Goal: Task Accomplishment & Management: Manage account settings

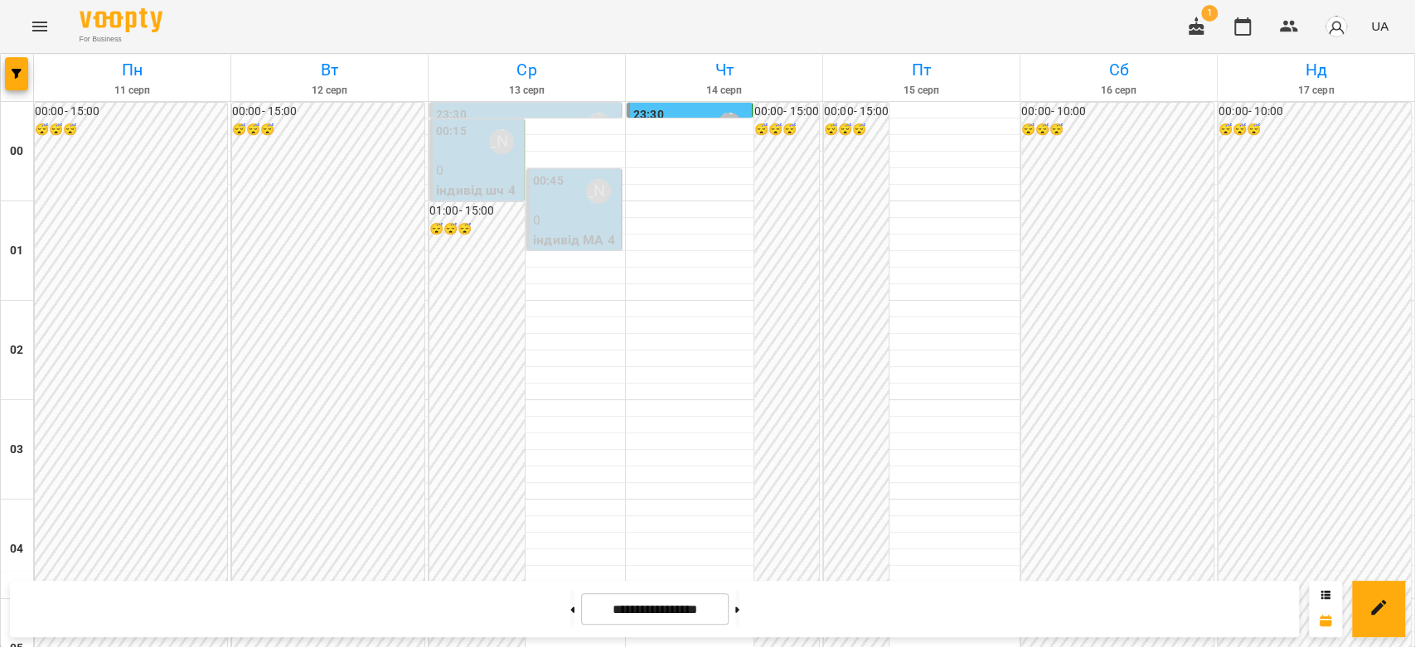
scroll to position [1456, 0]
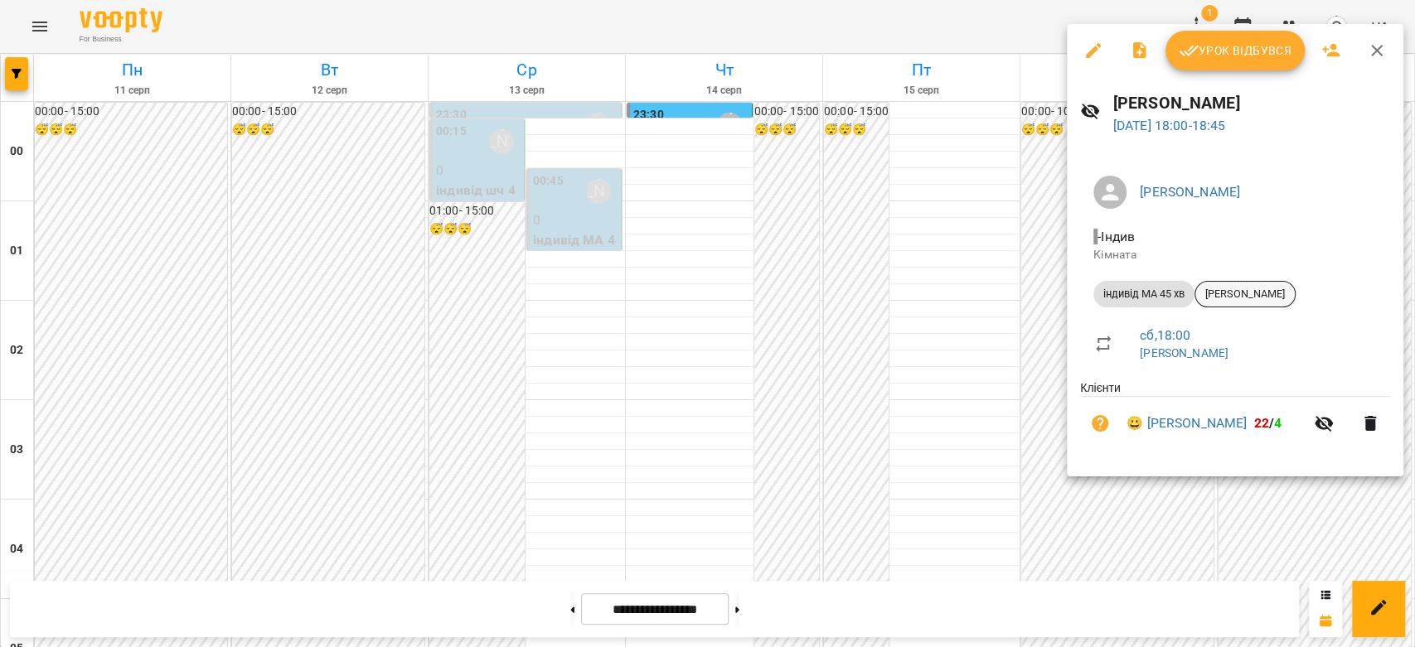
click at [1243, 282] on div "[PERSON_NAME]" at bounding box center [1245, 294] width 101 height 27
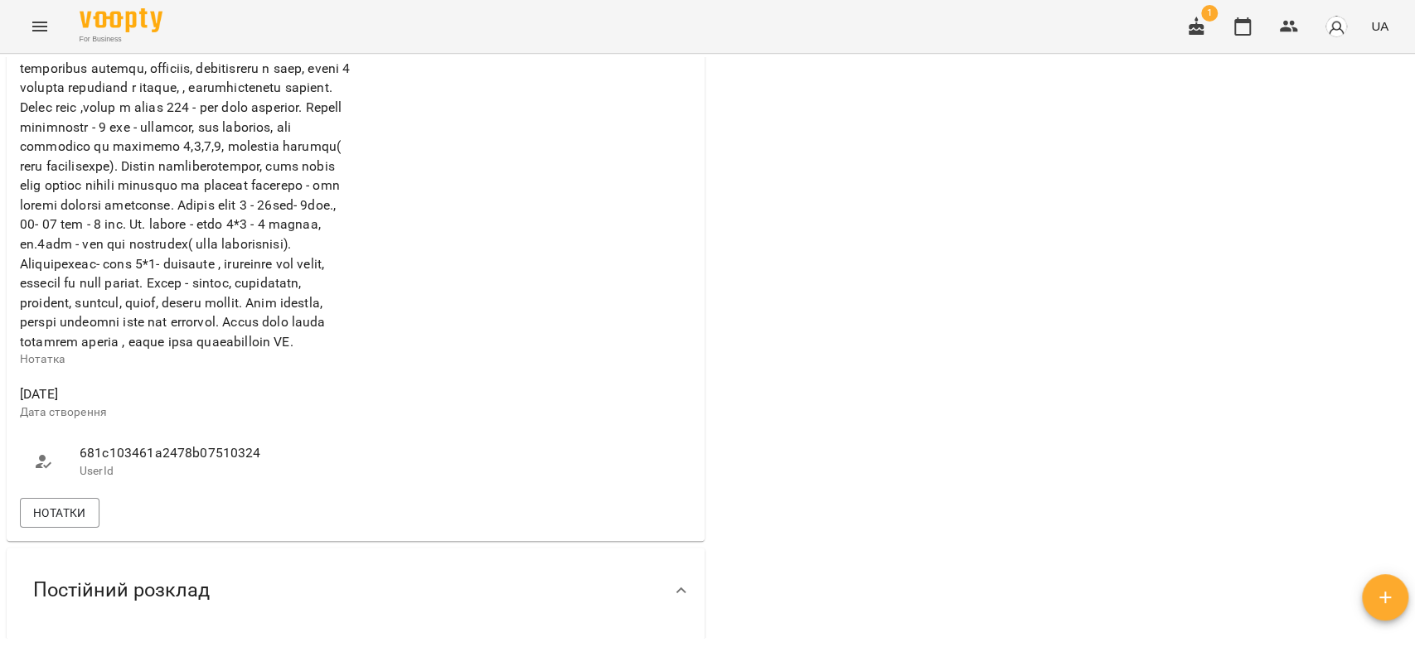
scroll to position [1105, 0]
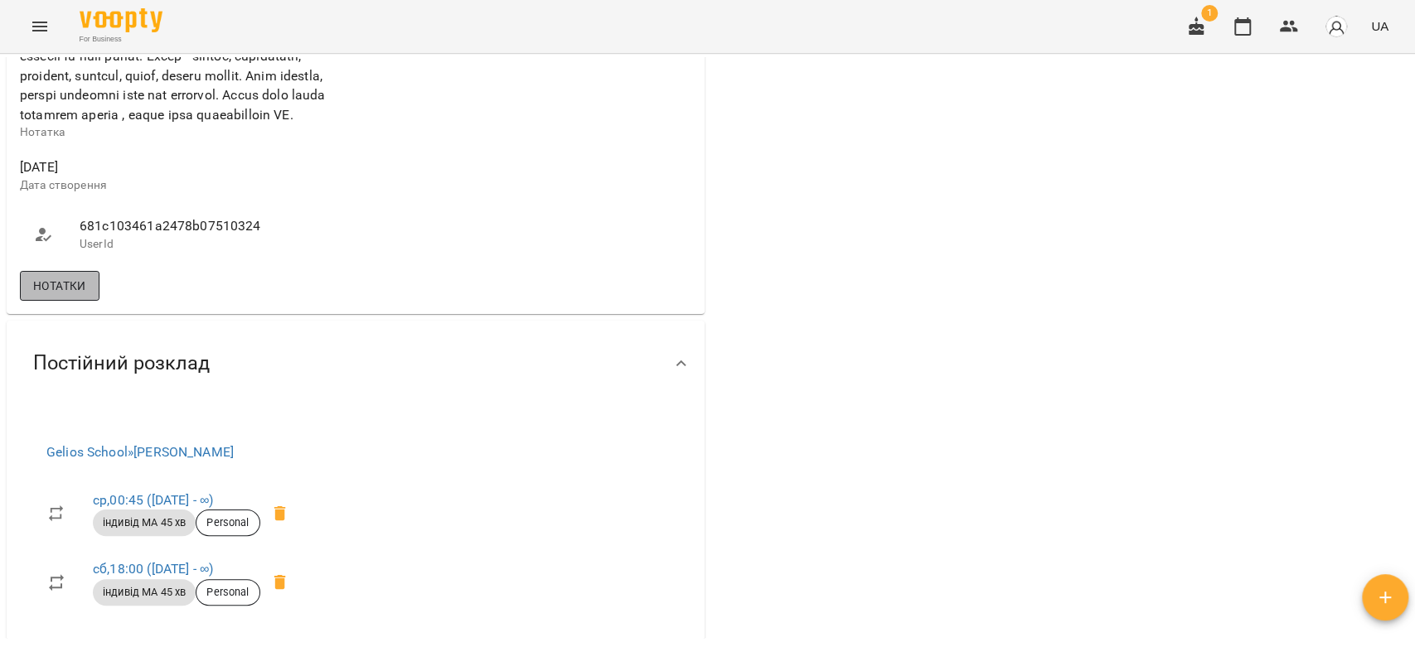
click at [94, 301] on button "Нотатки" at bounding box center [60, 286] width 80 height 30
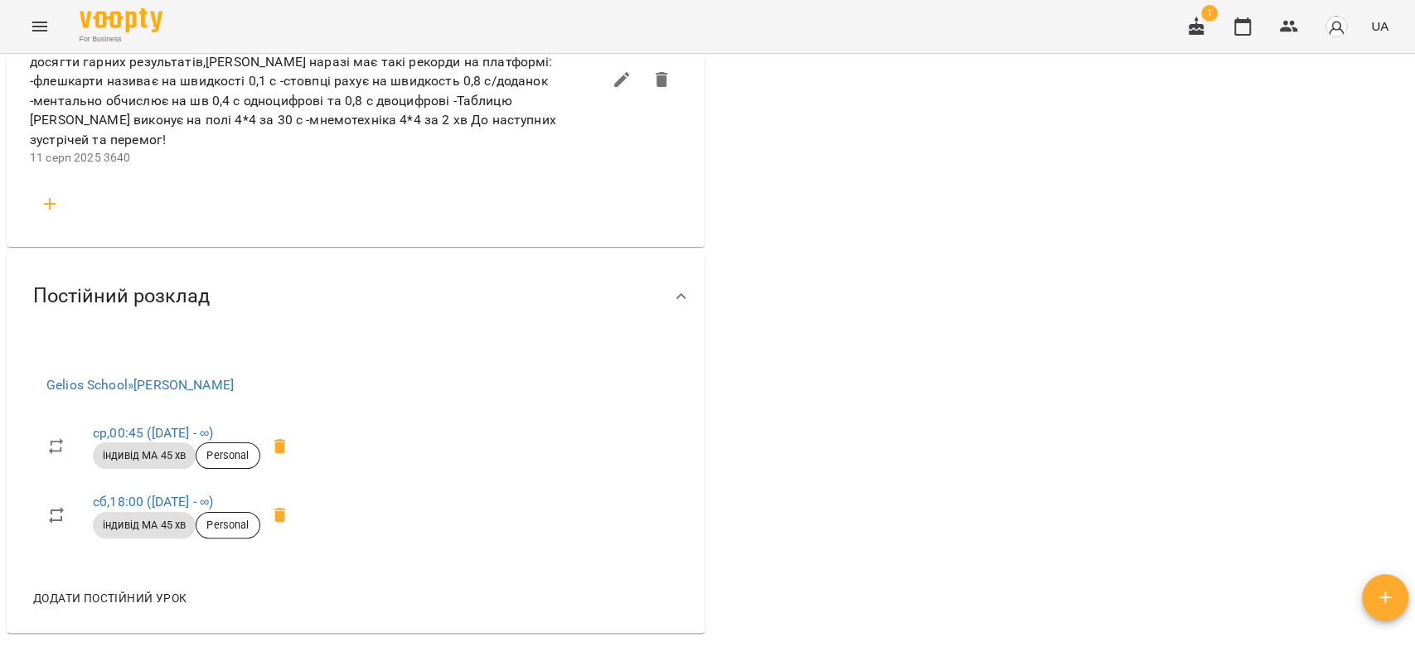
scroll to position [2671, 0]
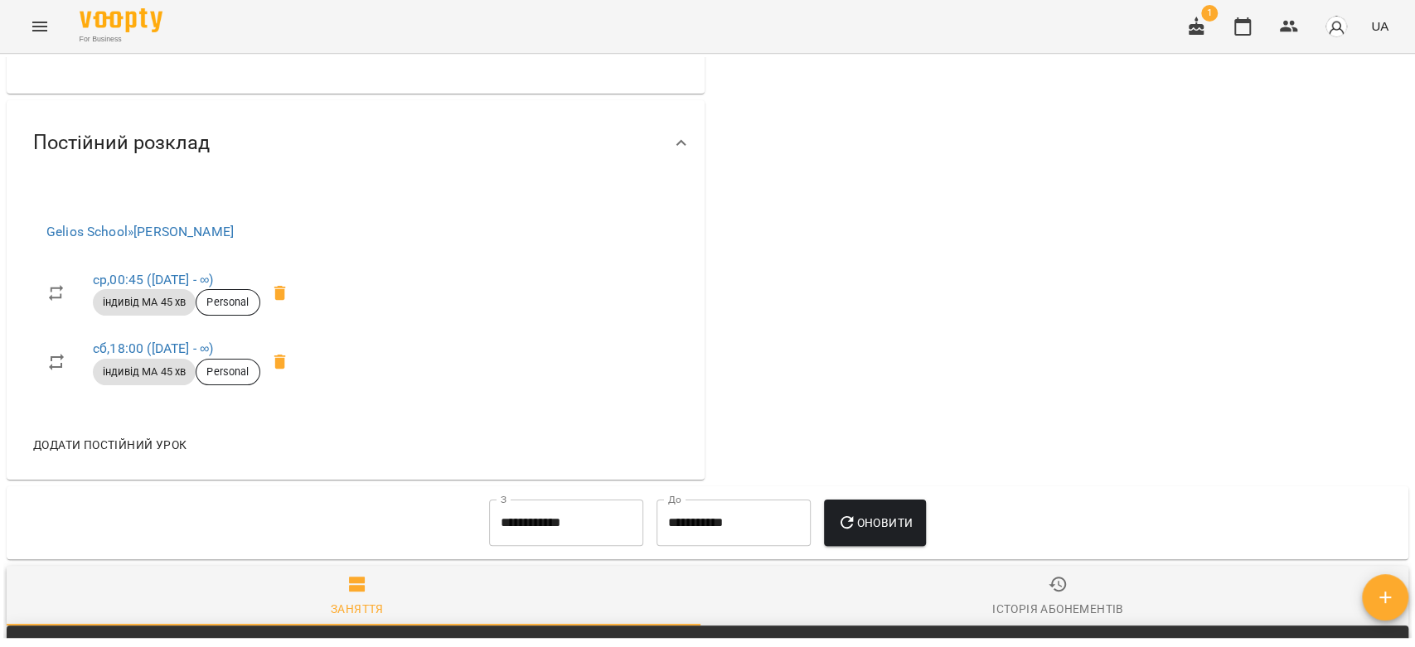
click at [49, 61] on icon "button" at bounding box center [50, 51] width 20 height 20
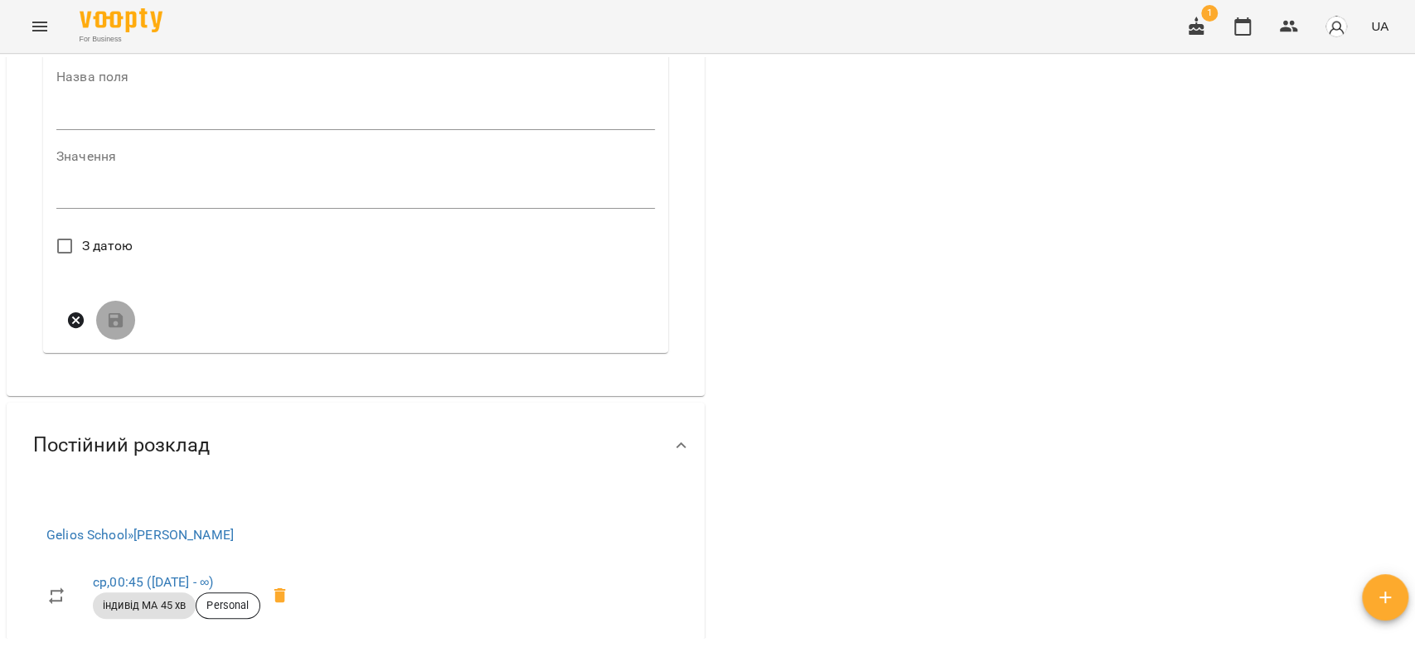
drag, startPoint x: 180, startPoint y: 199, endPoint x: 186, endPoint y: 206, distance: 8.8
click at [180, 130] on input "text" at bounding box center [355, 117] width 598 height 27
type input "****"
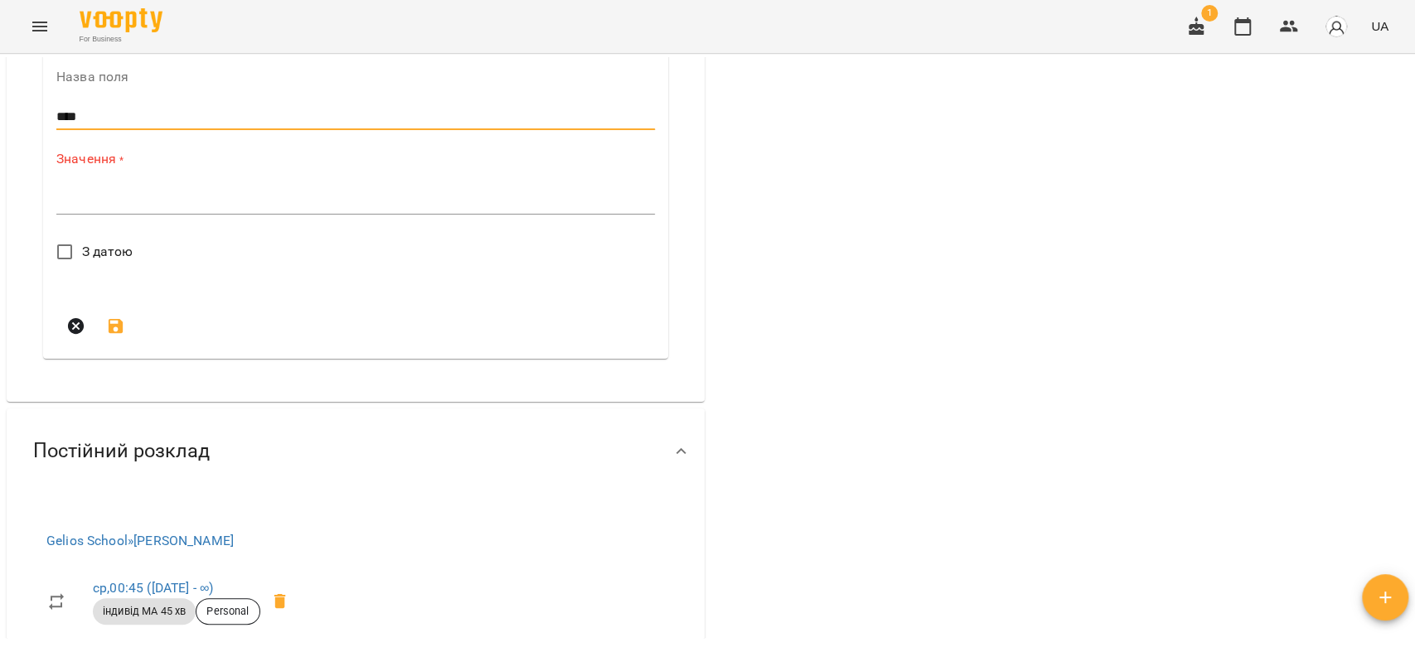
click at [220, 215] on div "*" at bounding box center [355, 201] width 598 height 27
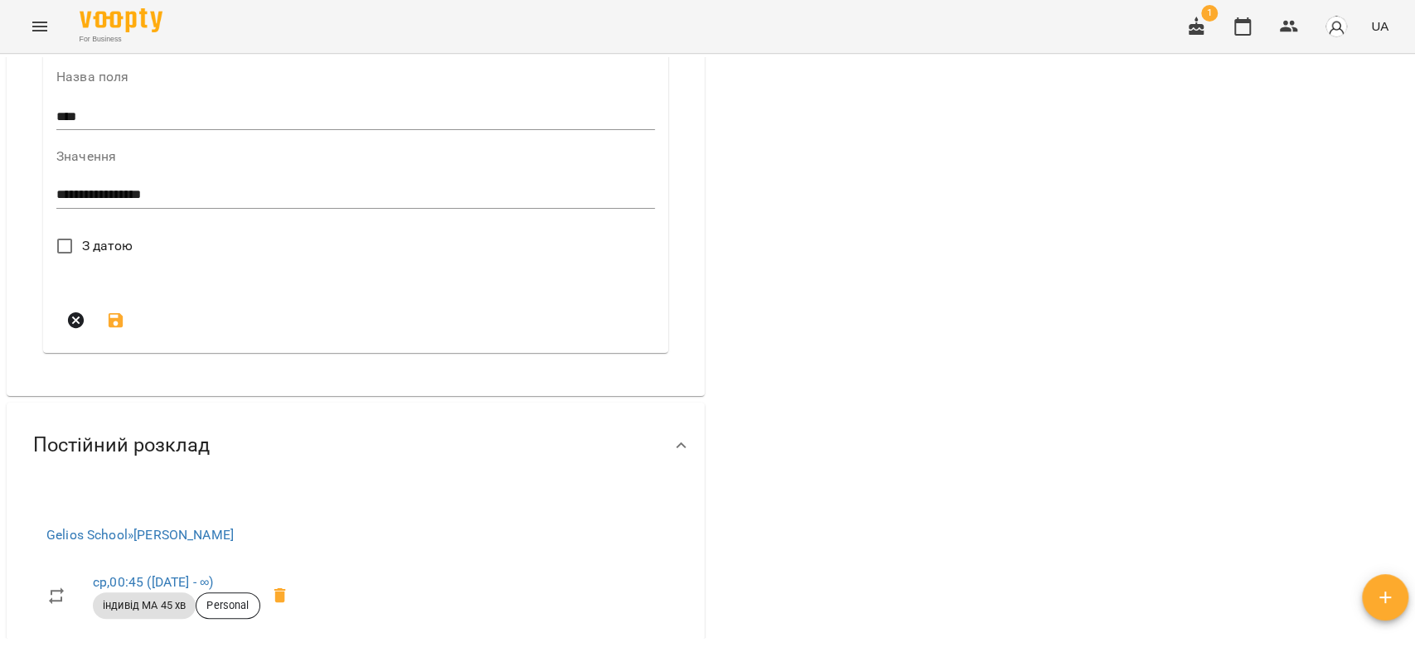
click at [239, 209] on div "**********" at bounding box center [355, 195] width 598 height 27
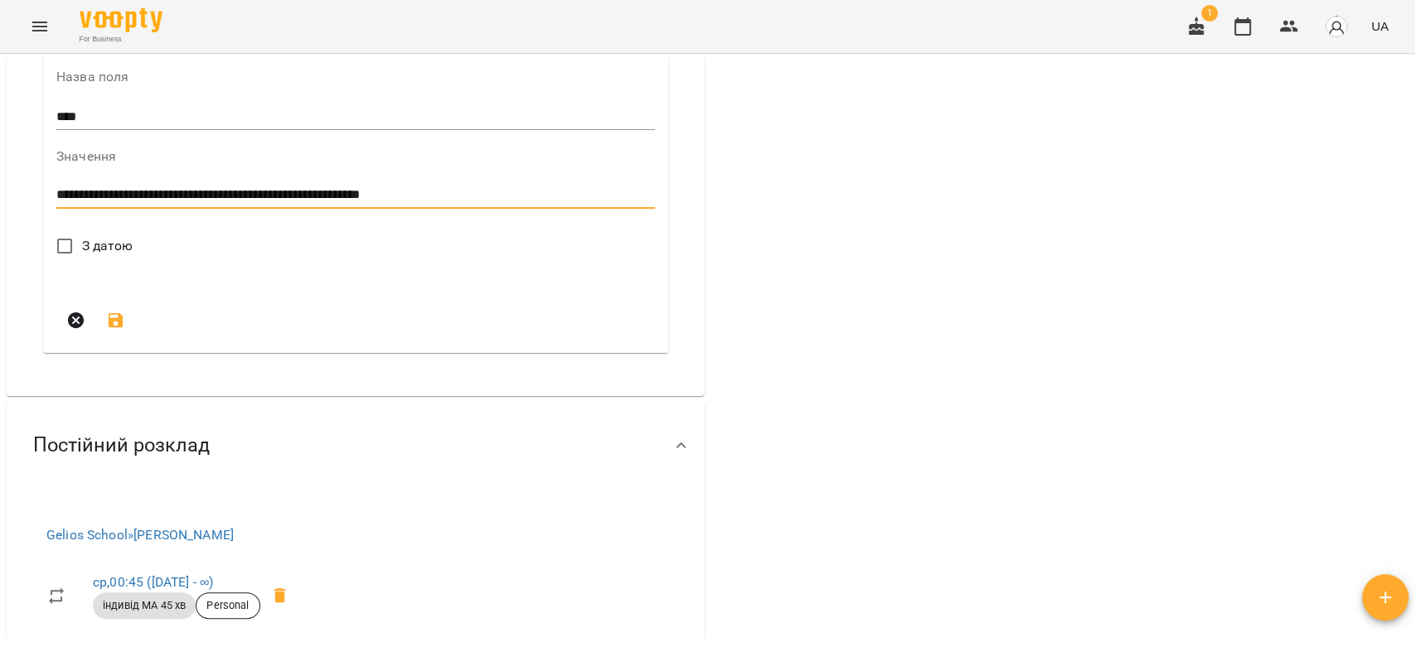
type textarea "**********"
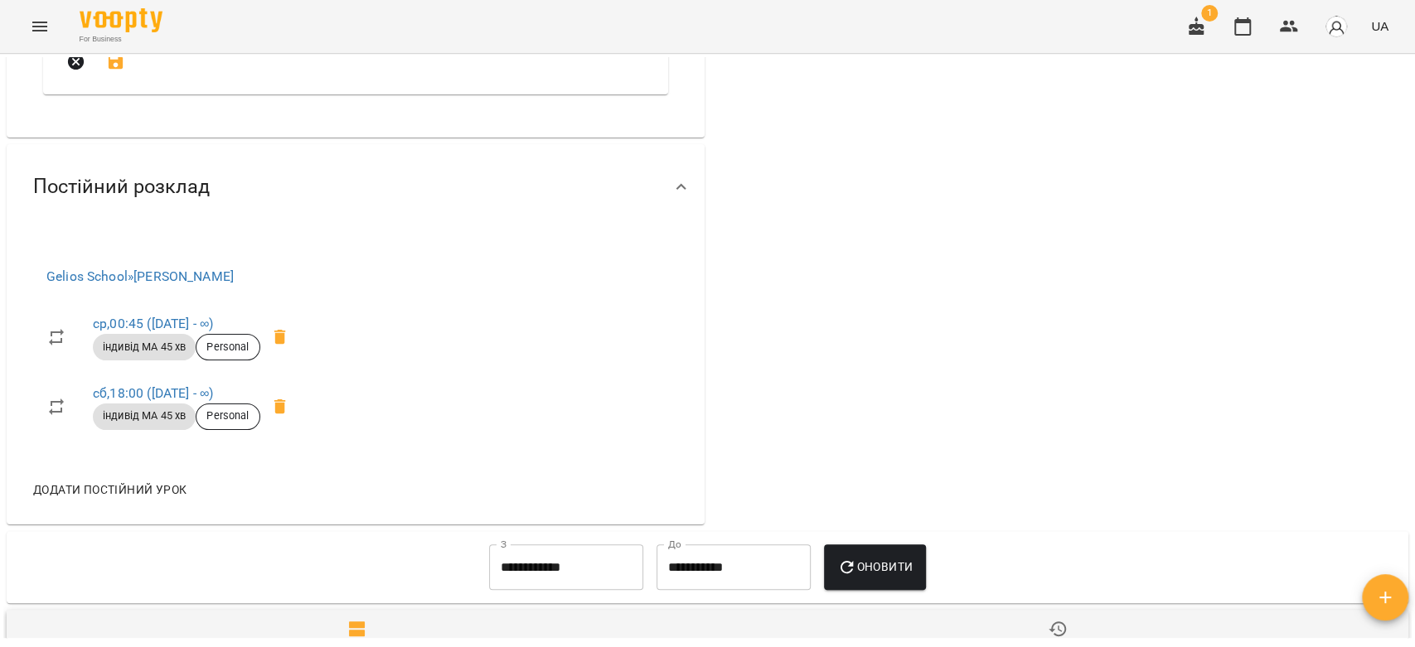
scroll to position [2763, 0]
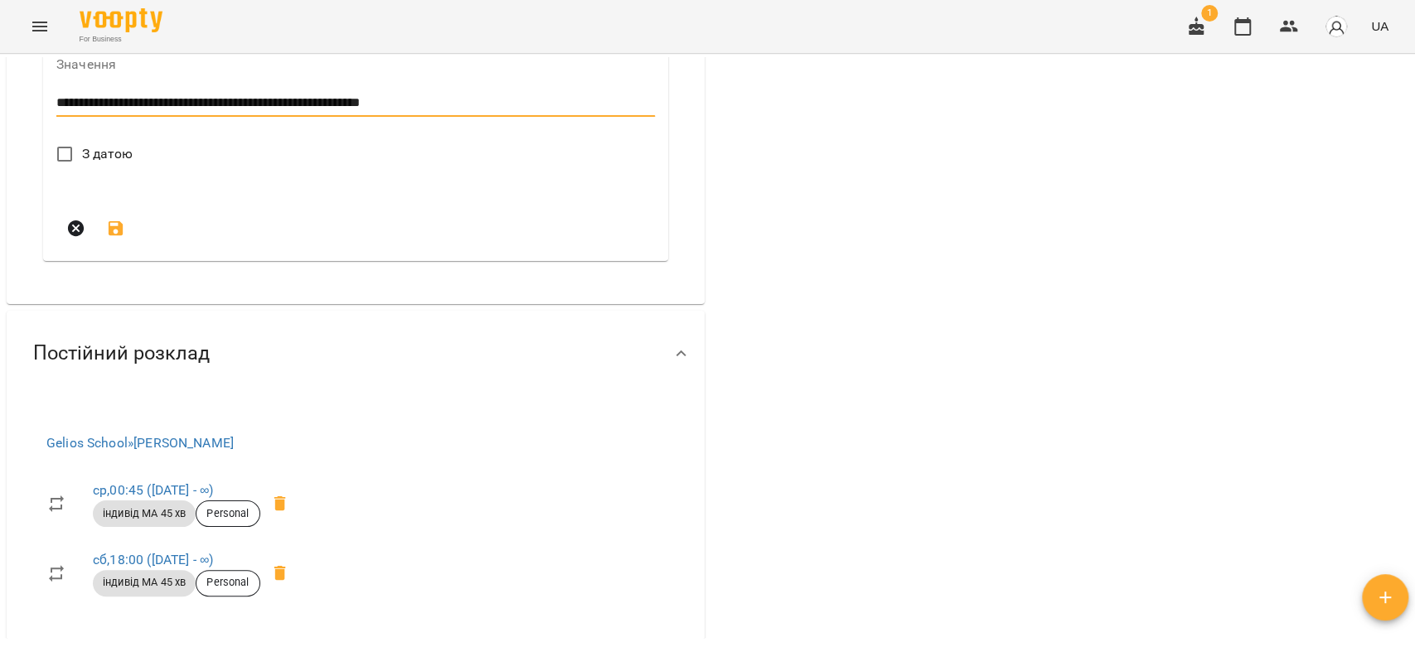
click at [111, 164] on span "З датою" at bounding box center [107, 154] width 51 height 20
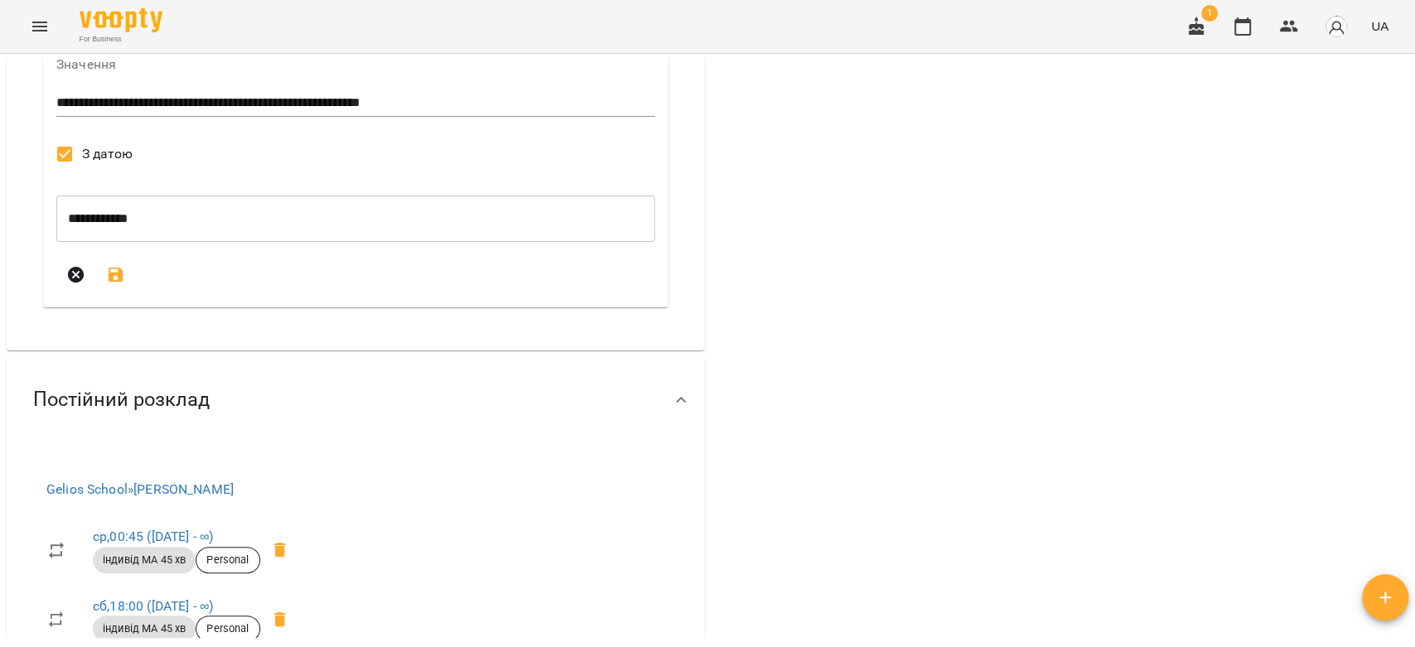
click at [114, 282] on icon "submit" at bounding box center [116, 274] width 15 height 15
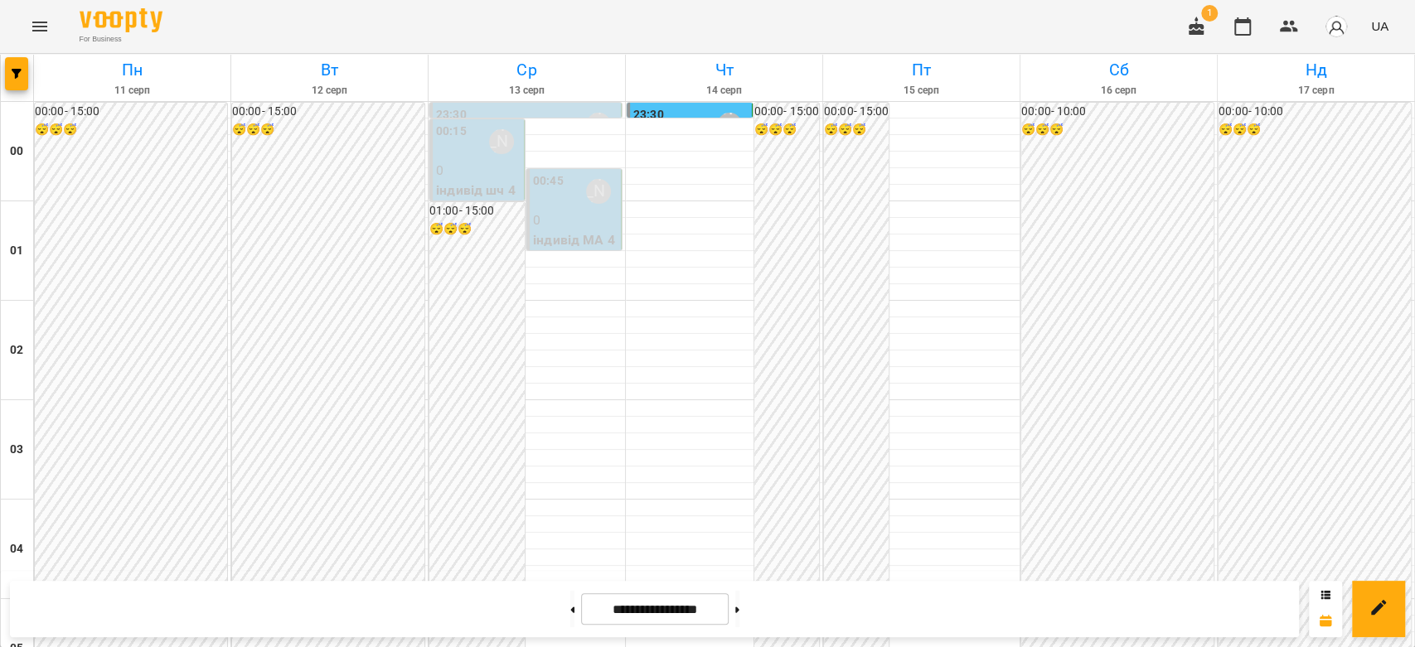
scroll to position [1456, 0]
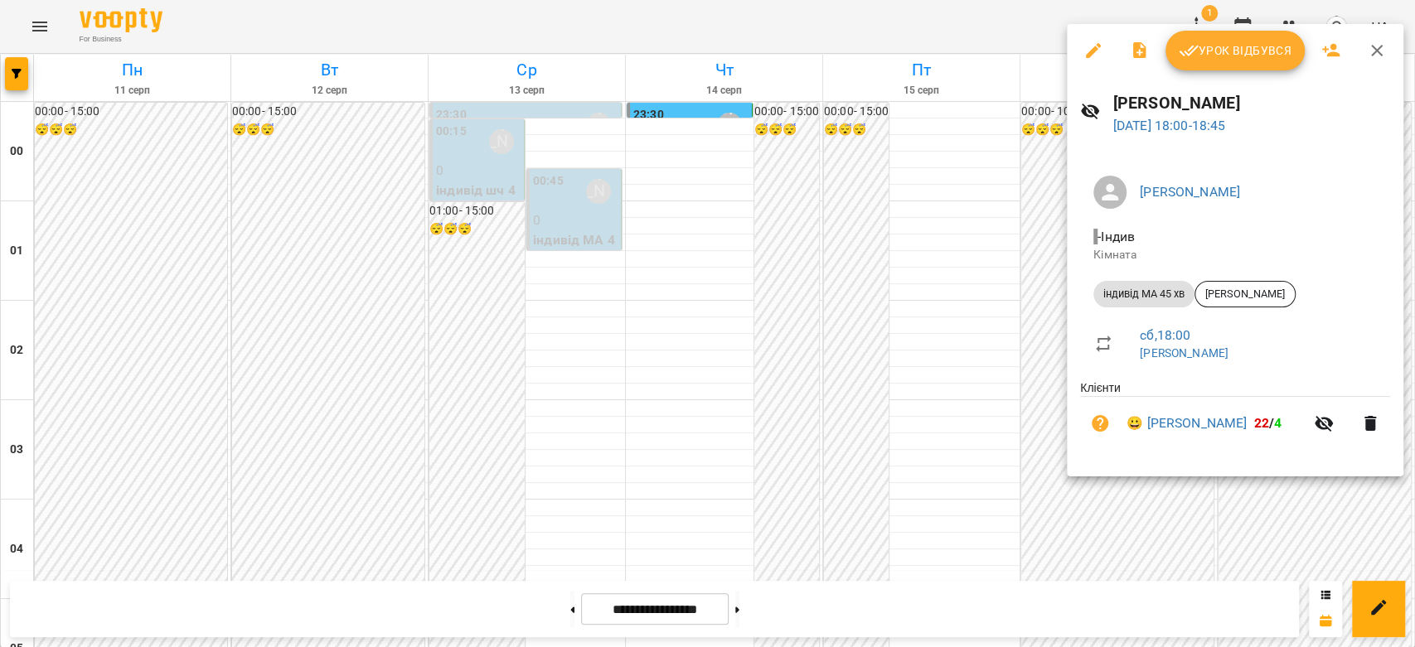
click at [923, 286] on div at bounding box center [707, 323] width 1415 height 647
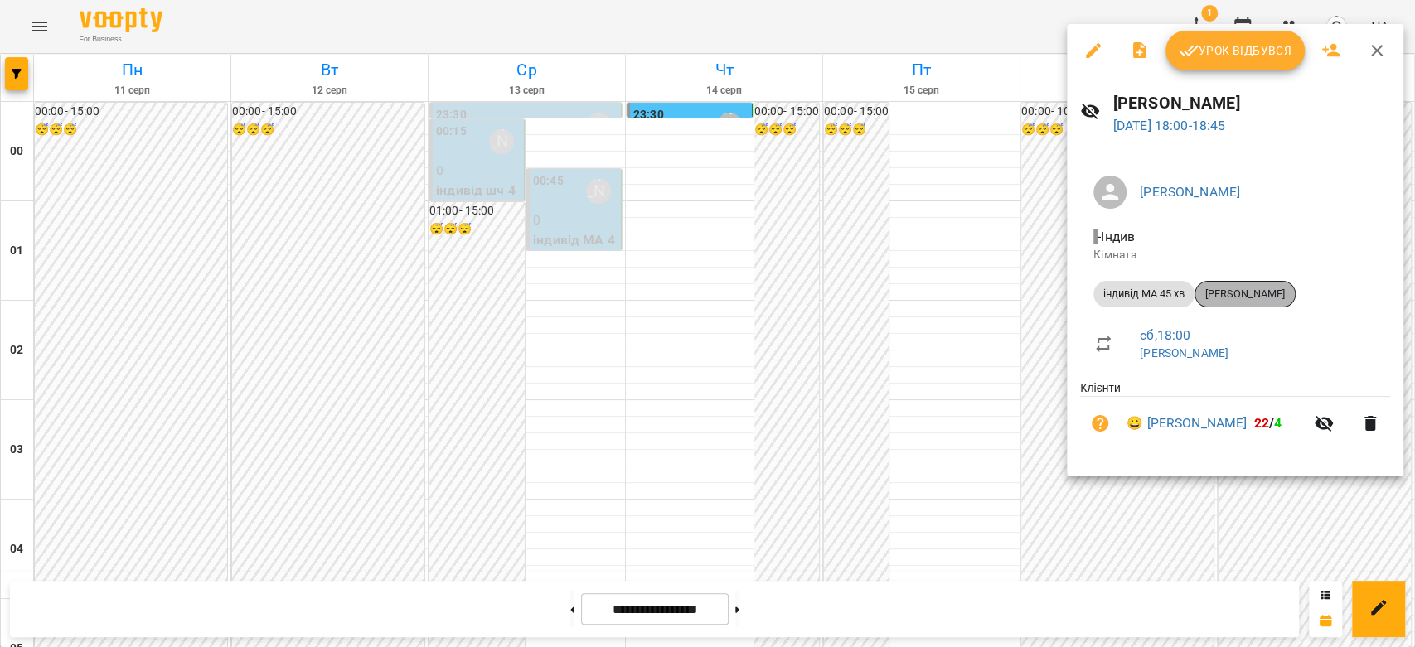
click at [1253, 297] on span "[PERSON_NAME]" at bounding box center [1244, 294] width 99 height 15
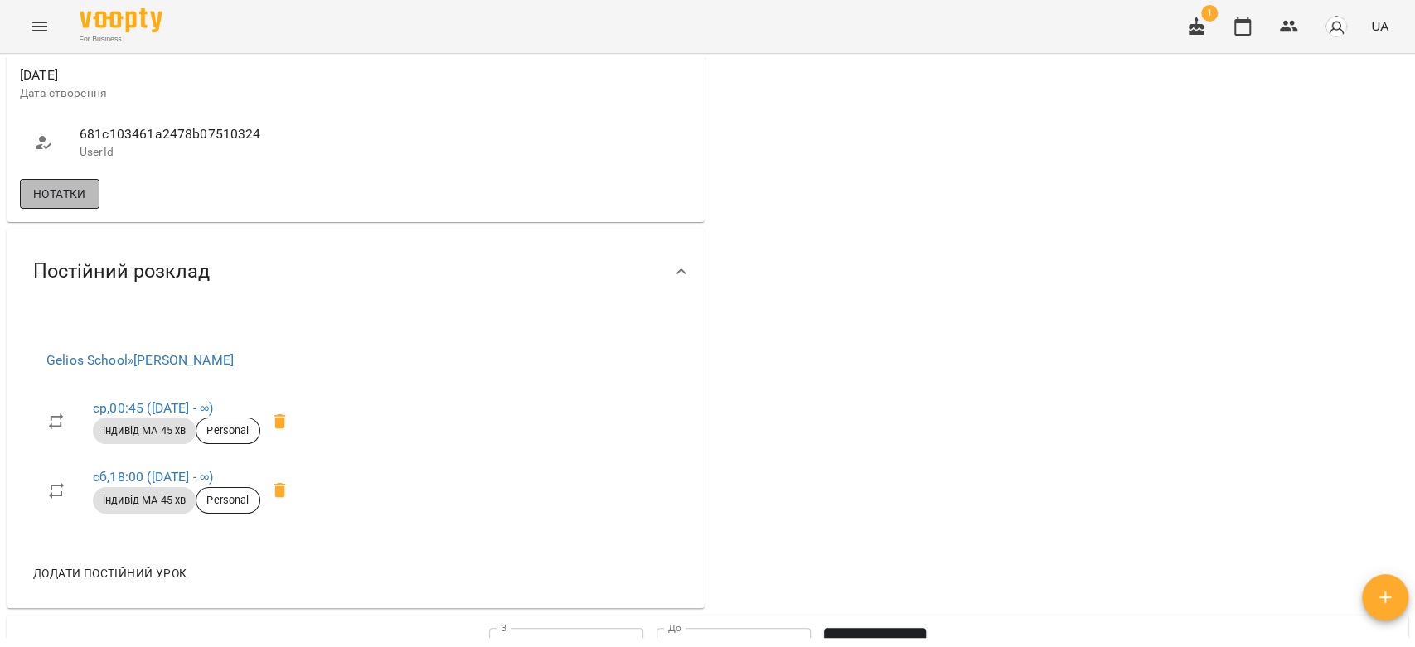
click at [42, 204] on span "Нотатки" at bounding box center [59, 194] width 53 height 20
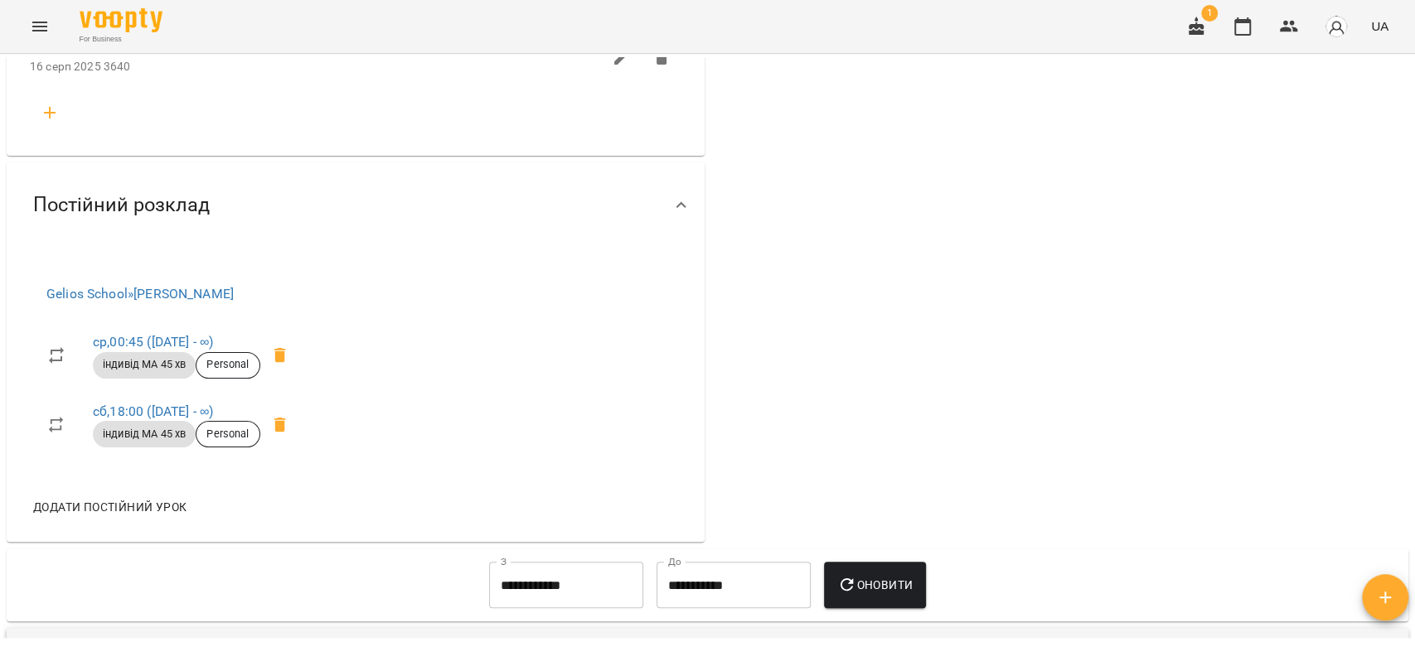
scroll to position [2579, 0]
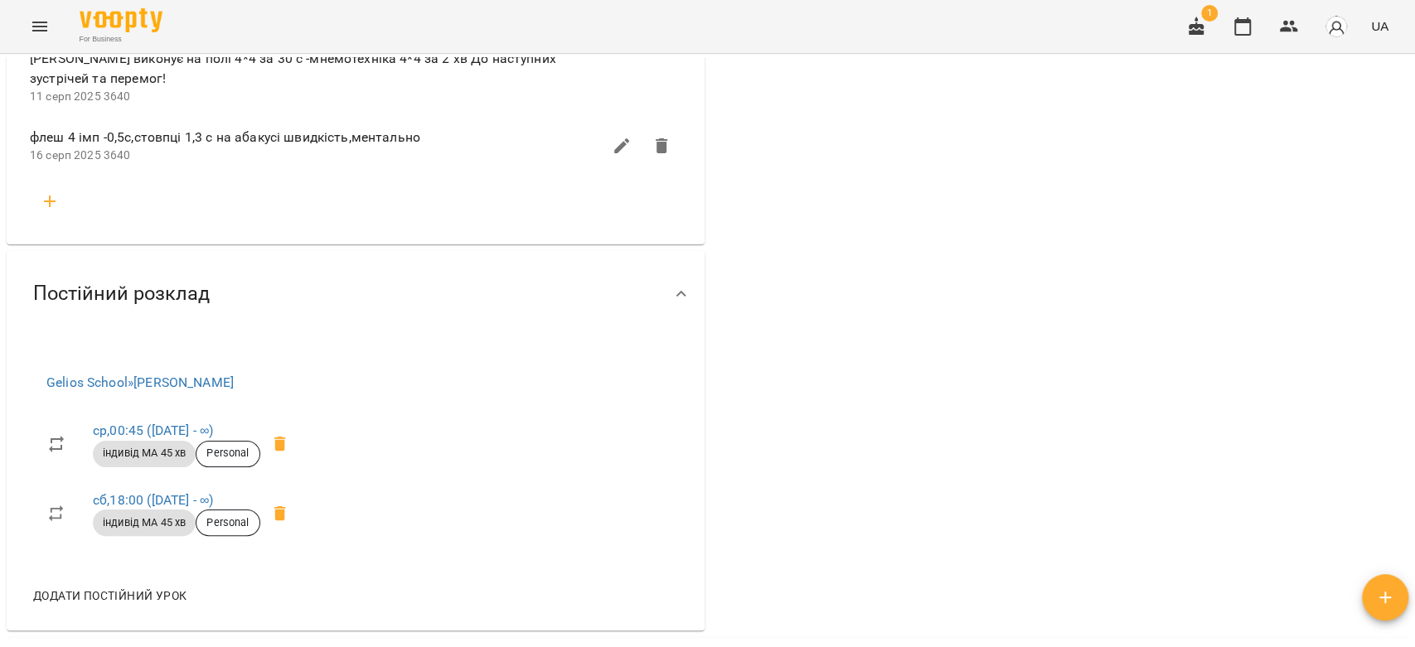
click at [612, 156] on icon "button" at bounding box center [622, 146] width 20 height 20
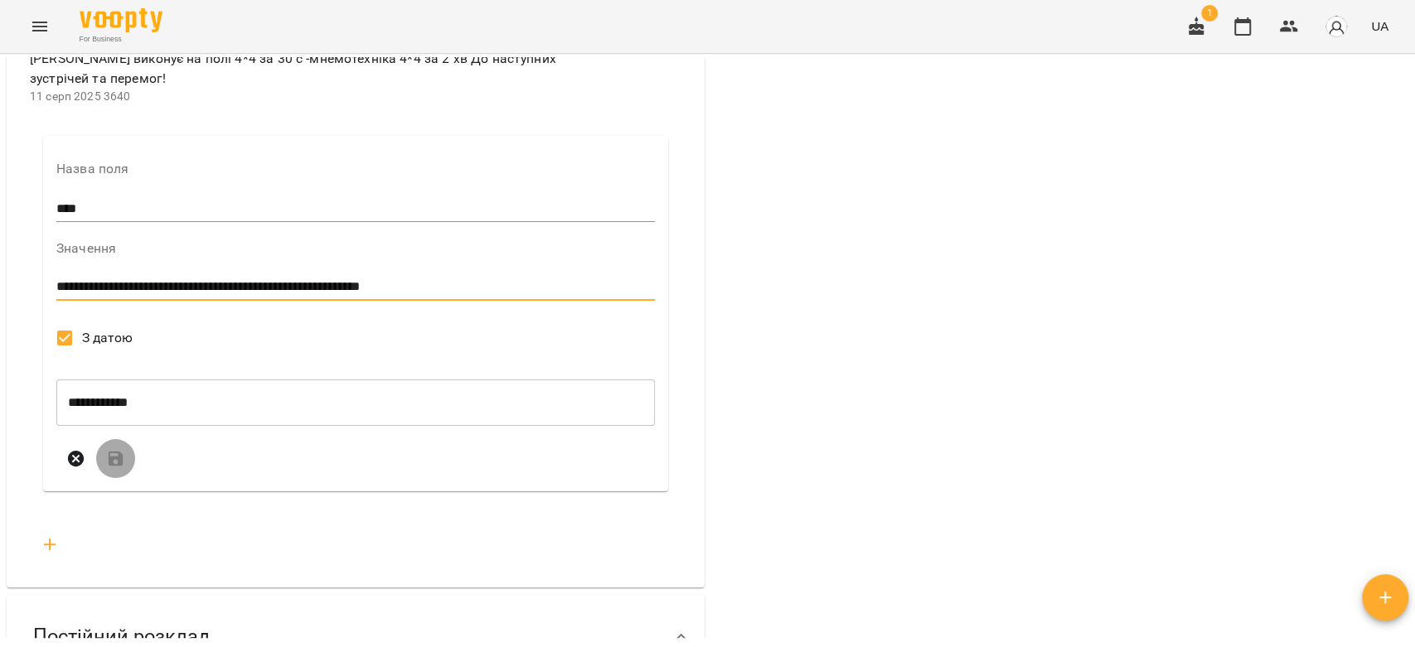
click at [458, 295] on textarea "**********" at bounding box center [351, 287] width 591 height 16
type textarea "**********"
click at [114, 469] on icon "submit" at bounding box center [116, 459] width 20 height 20
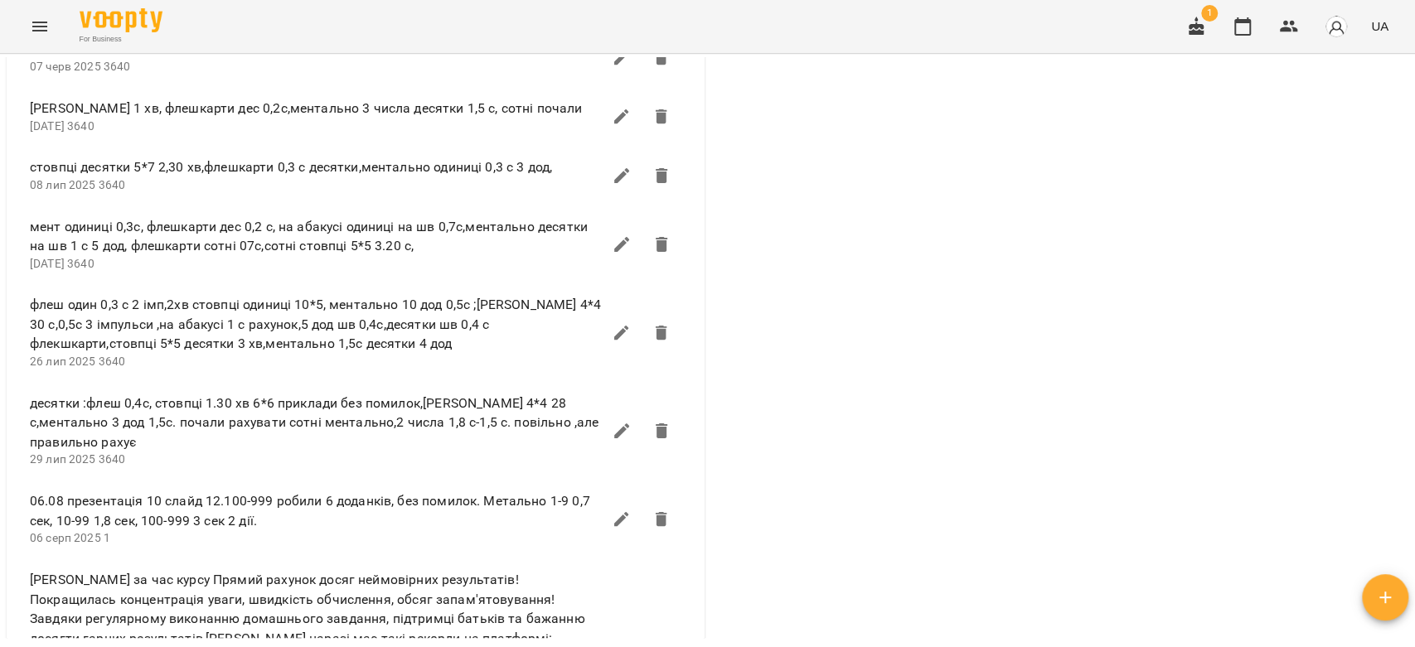
scroll to position [1565, 0]
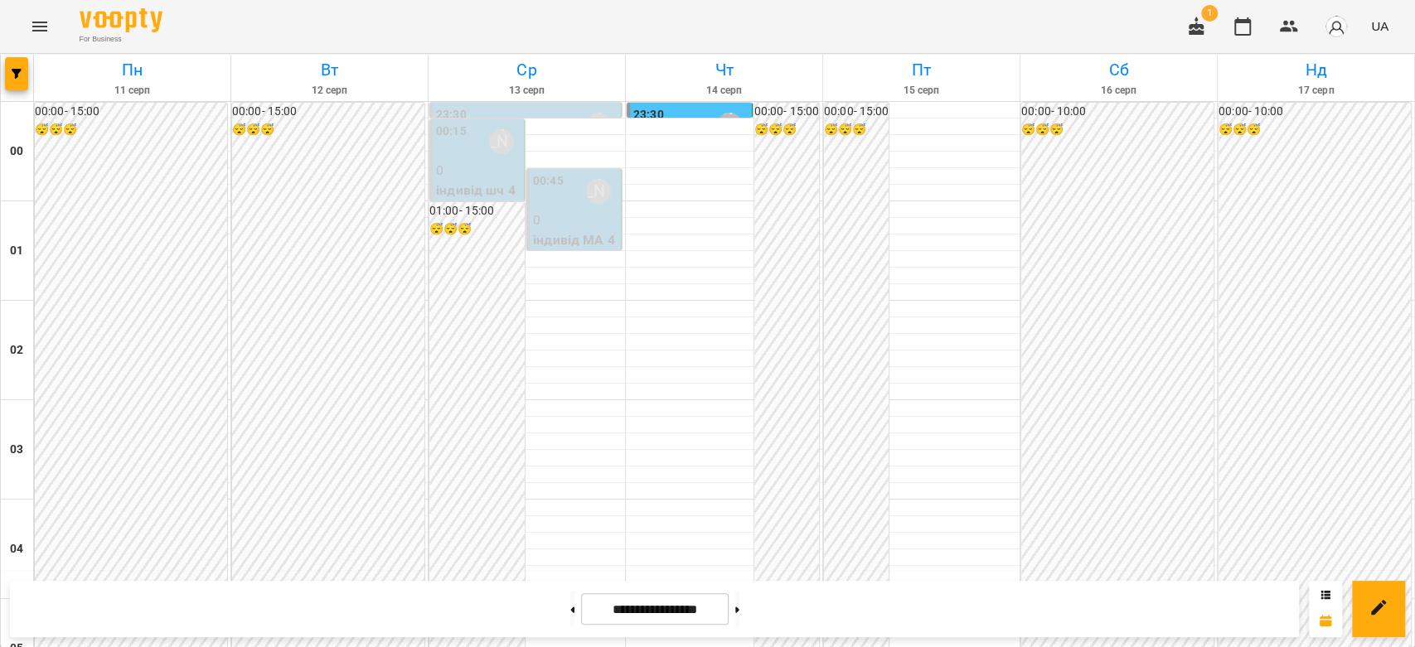
scroll to position [1548, 0]
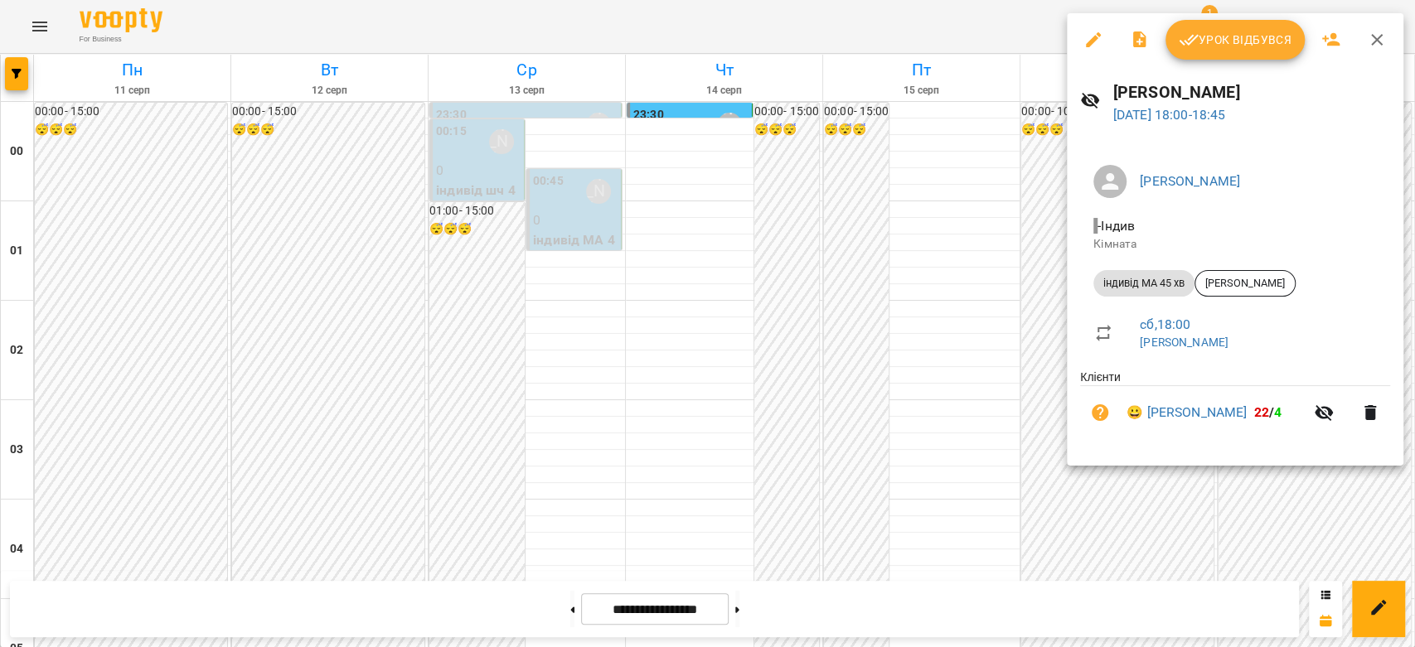
click at [1224, 62] on div "Урок відбувся" at bounding box center [1235, 39] width 337 height 53
click at [1233, 39] on span "Урок відбувся" at bounding box center [1235, 40] width 113 height 20
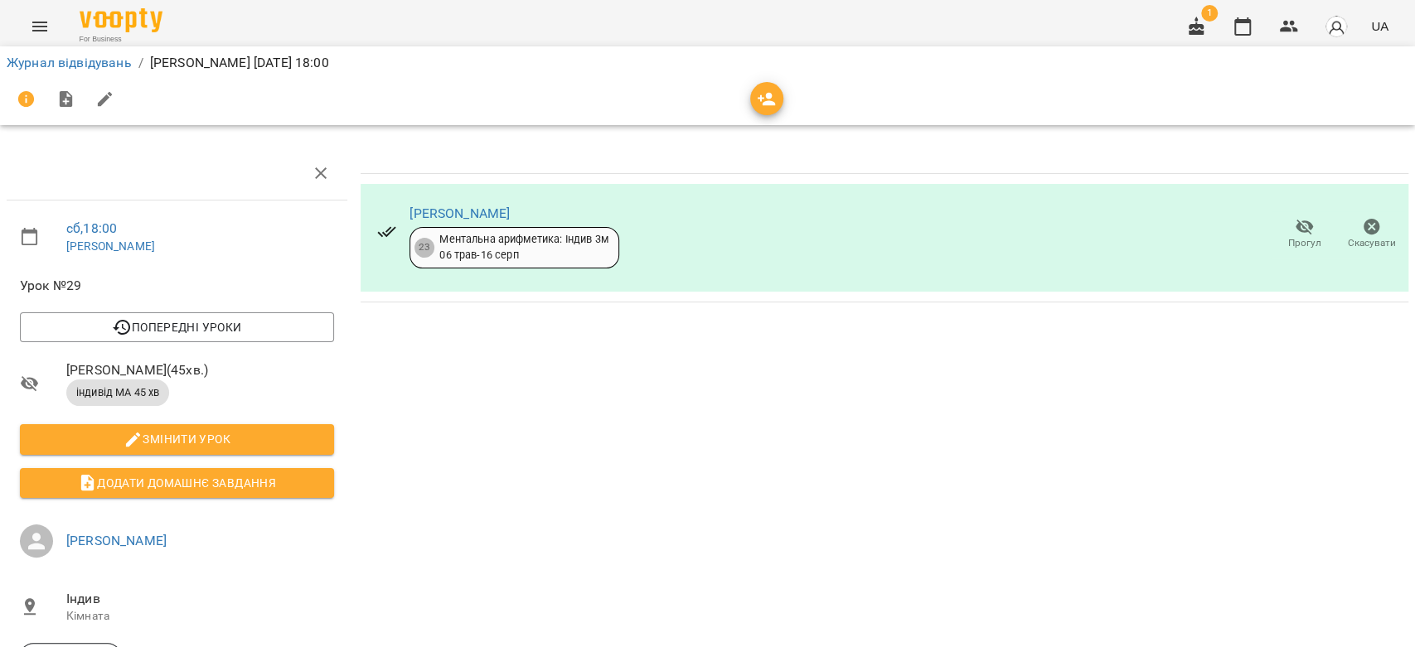
click at [98, 50] on div "Журнал відвідувань / [PERSON_NAME] [DATE] 18:00" at bounding box center [707, 63] width 1408 height 27
click at [119, 72] on div "Журнал відвідувань / [PERSON_NAME] [DATE] 18:00" at bounding box center [707, 63] width 1408 height 27
click at [119, 62] on link "Журнал відвідувань" at bounding box center [69, 63] width 125 height 16
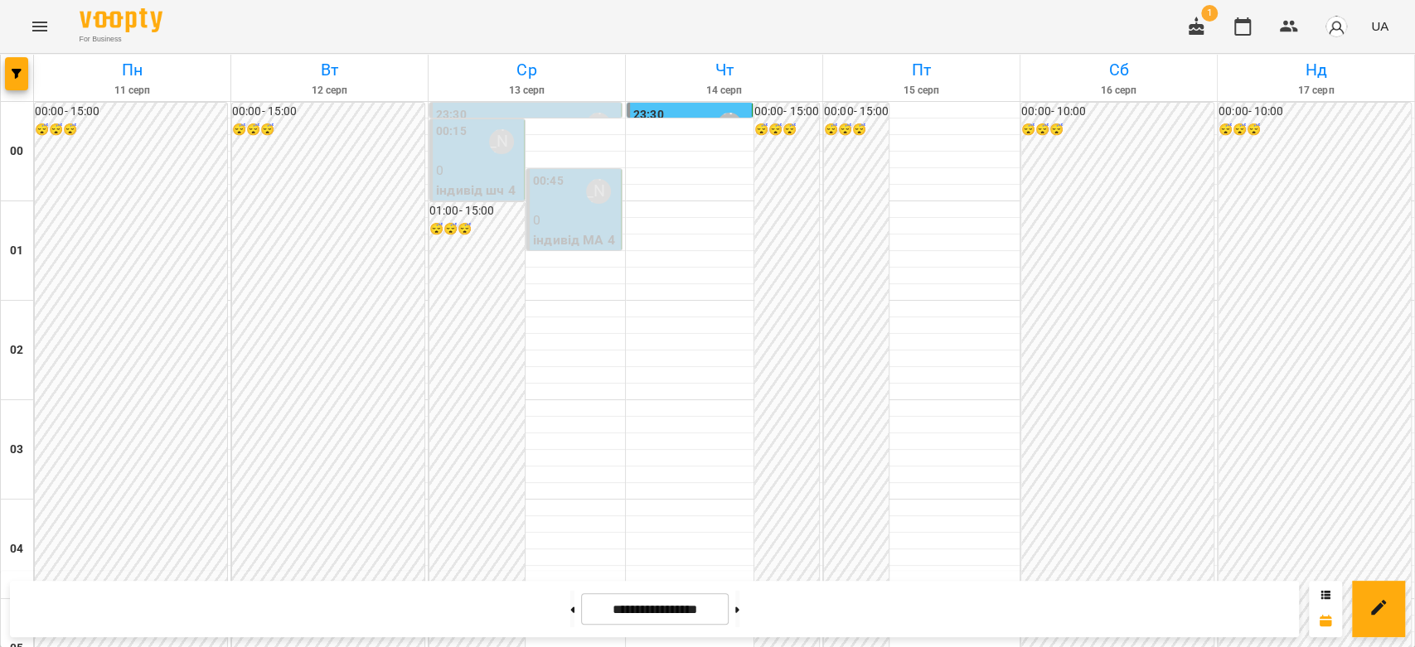
scroll to position [1640, 0]
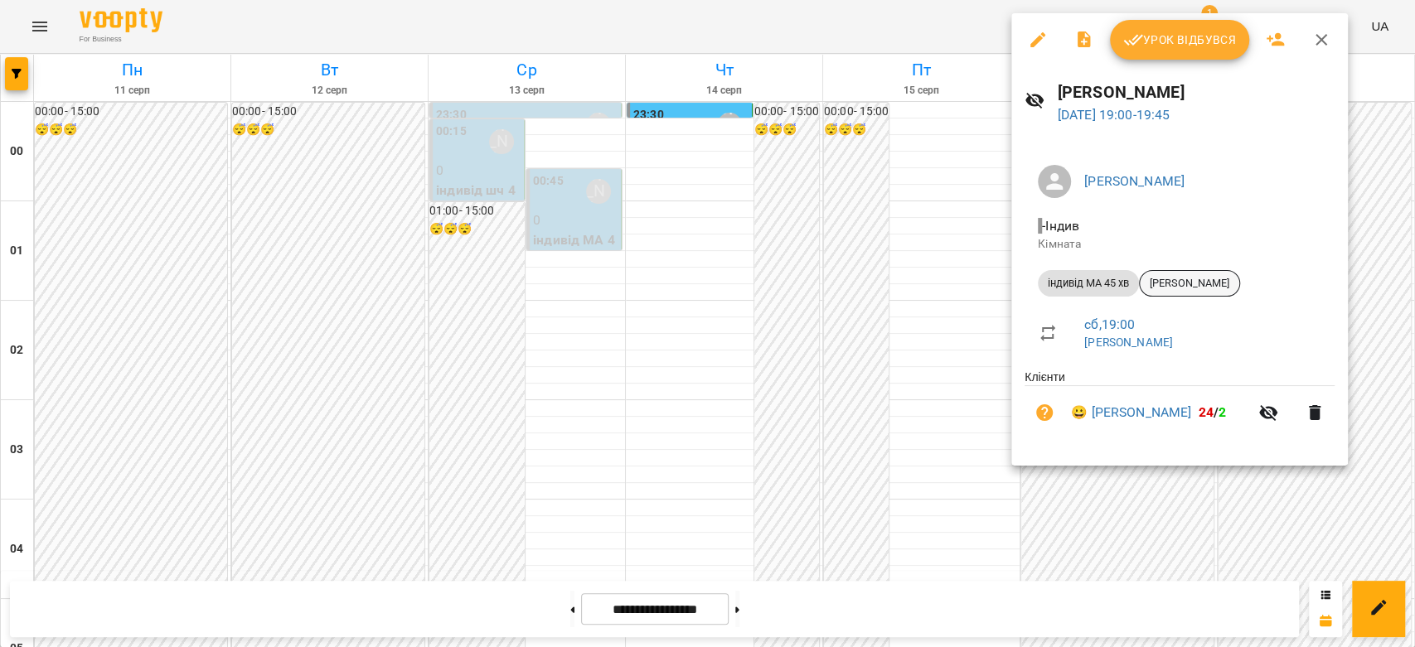
click at [1190, 283] on span "[PERSON_NAME]" at bounding box center [1189, 283] width 99 height 15
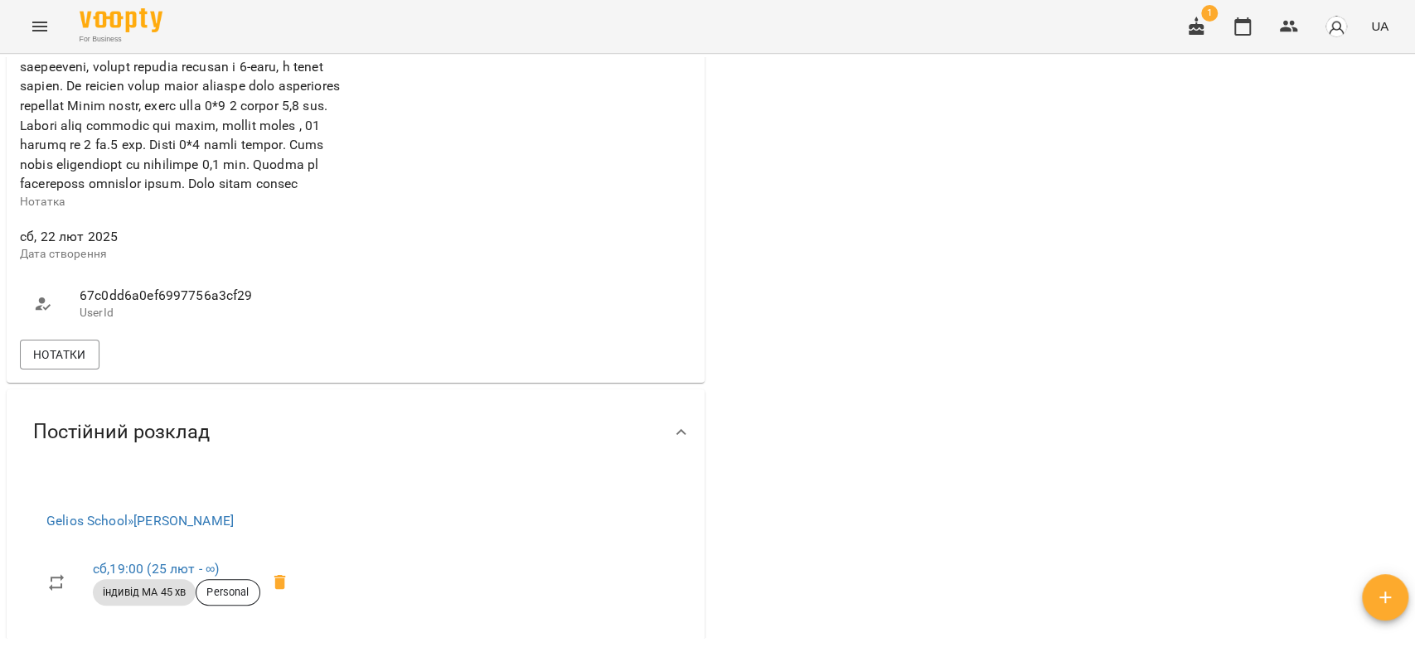
scroll to position [921, 0]
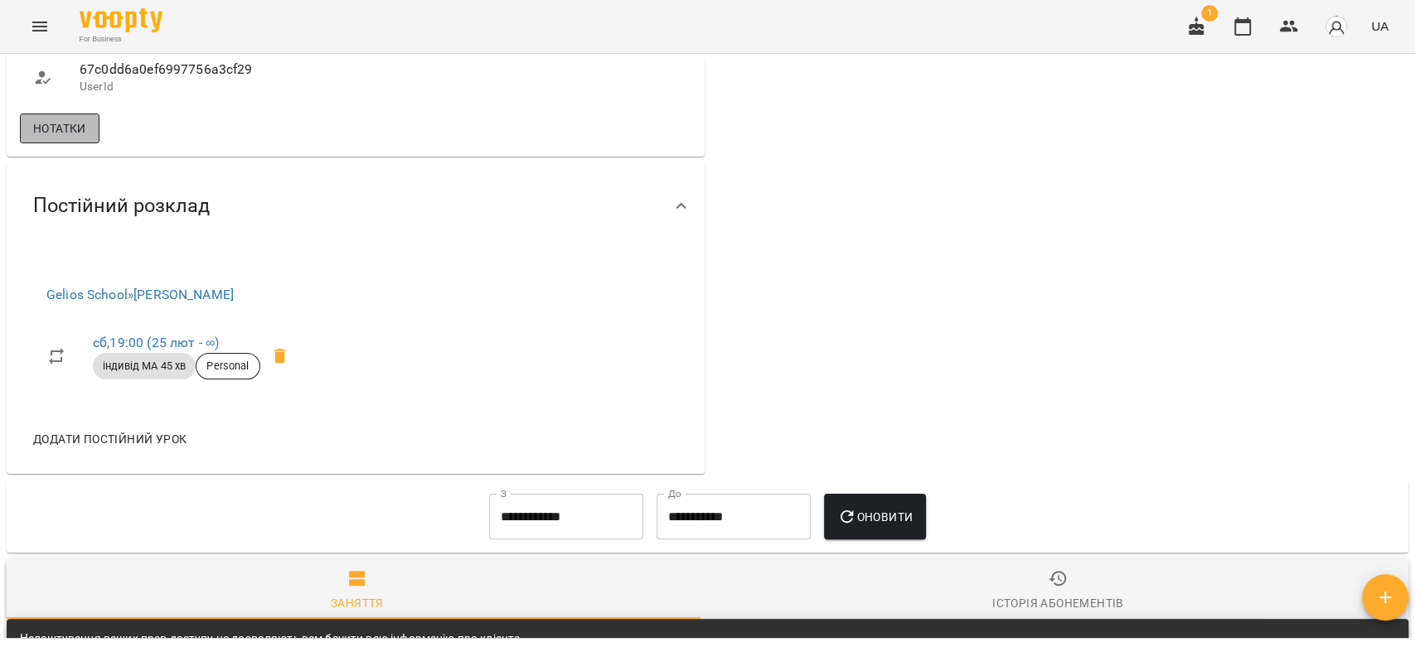
click at [80, 138] on span "Нотатки" at bounding box center [59, 129] width 53 height 20
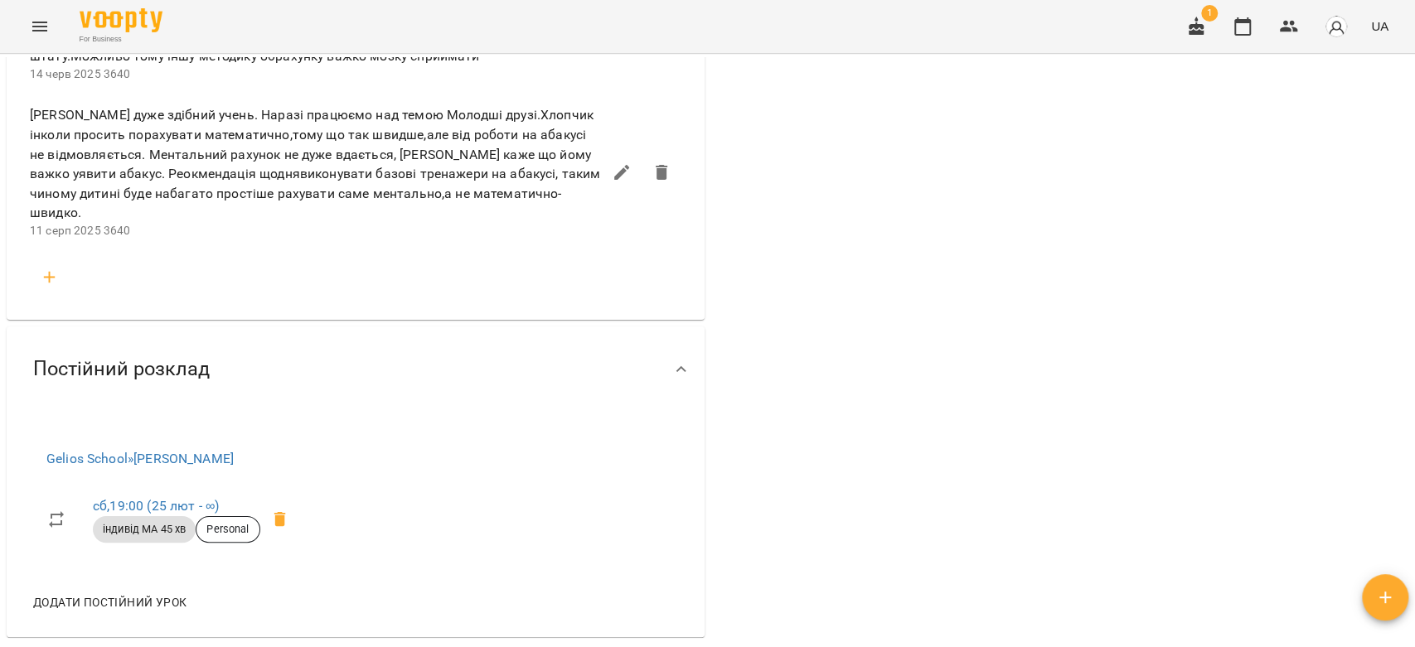
scroll to position [1565, 0]
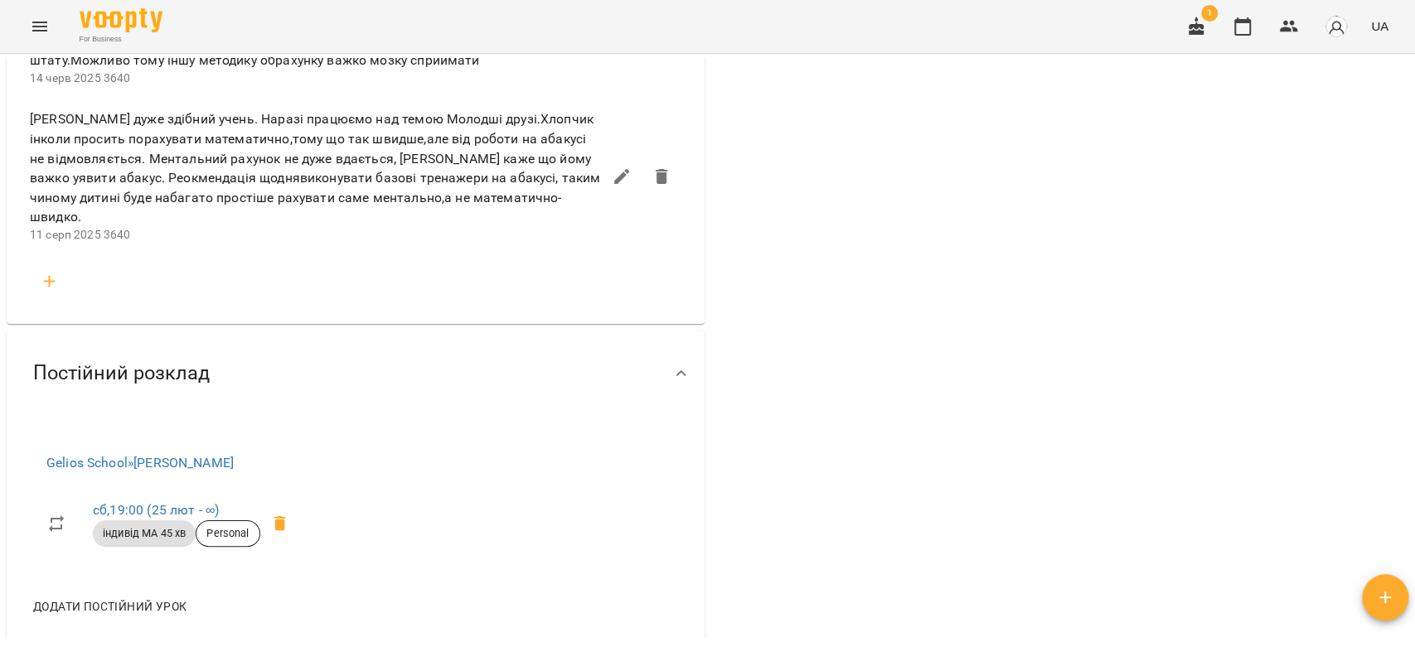
click at [56, 292] on icon "button" at bounding box center [50, 282] width 20 height 20
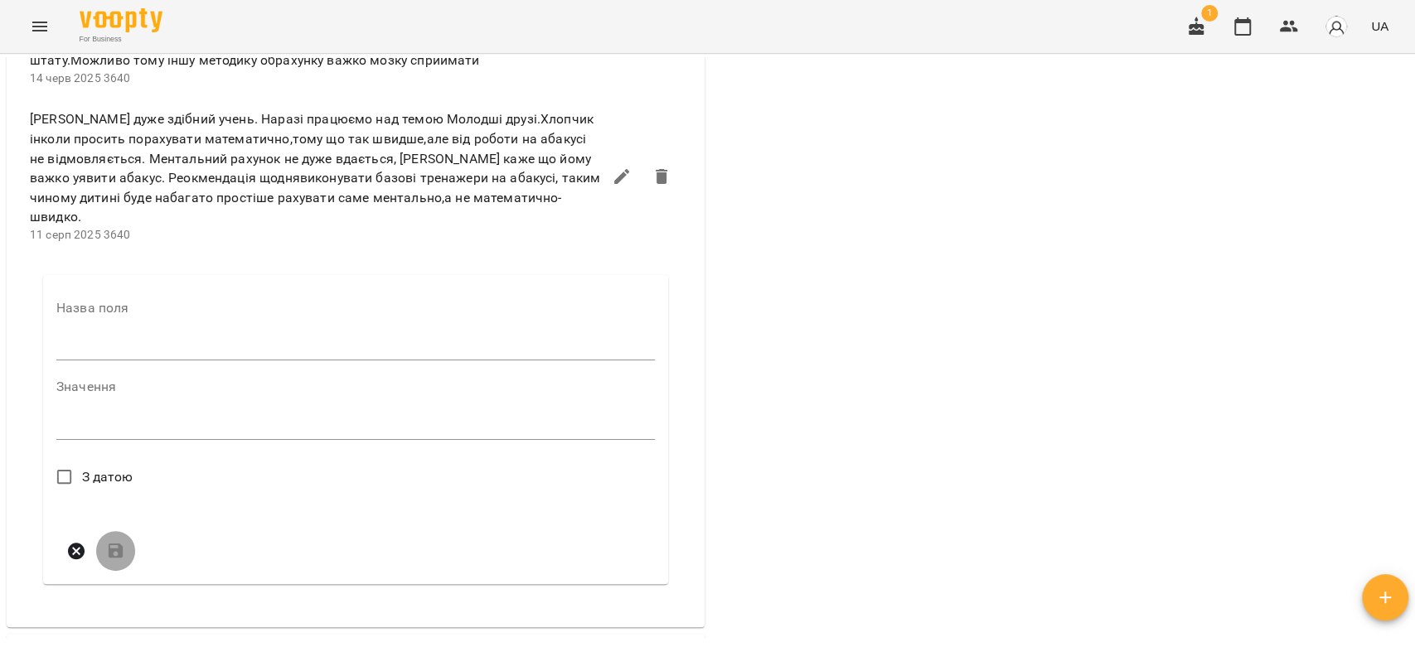
click at [194, 361] on input "text" at bounding box center [355, 347] width 598 height 27
type input "****"
drag, startPoint x: 223, startPoint y: 473, endPoint x: 217, endPoint y: 489, distance: 16.8
click at [224, 445] on div "*" at bounding box center [355, 432] width 598 height 27
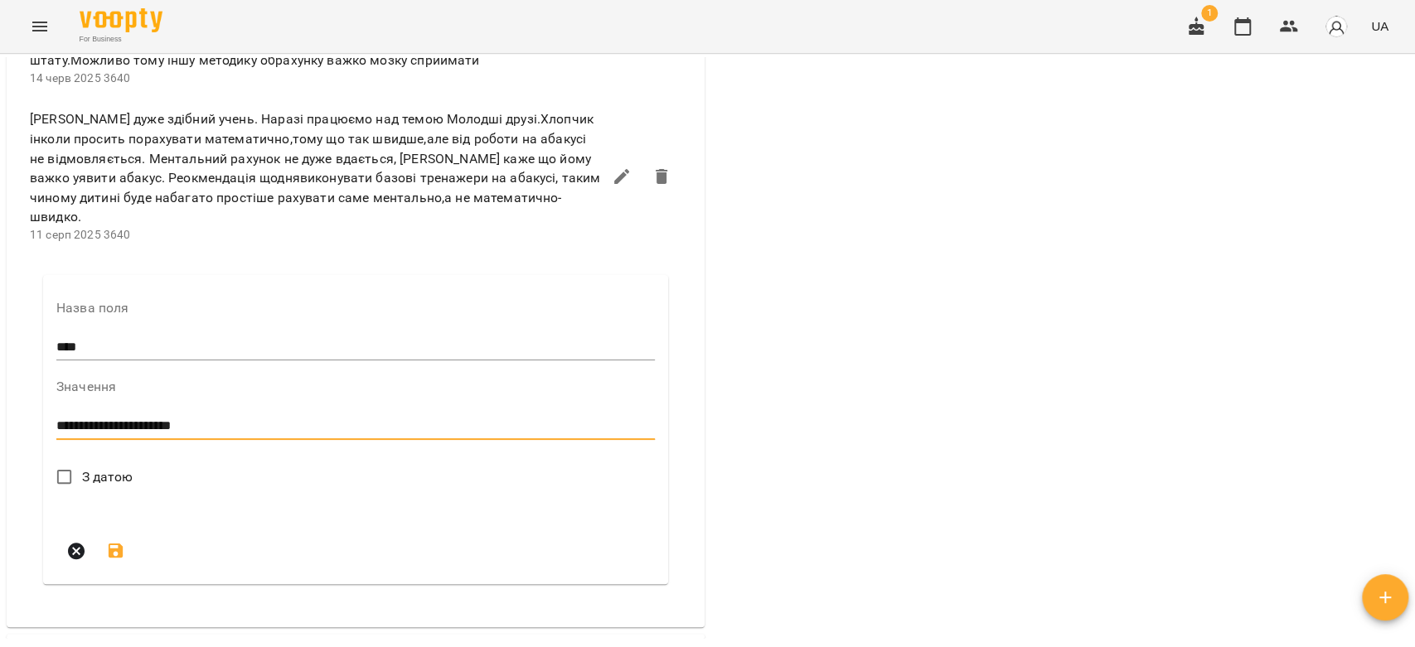
click at [267, 440] on div "**********" at bounding box center [355, 427] width 598 height 27
type textarea "**********"
click at [101, 487] on span "З датою" at bounding box center [107, 478] width 51 height 20
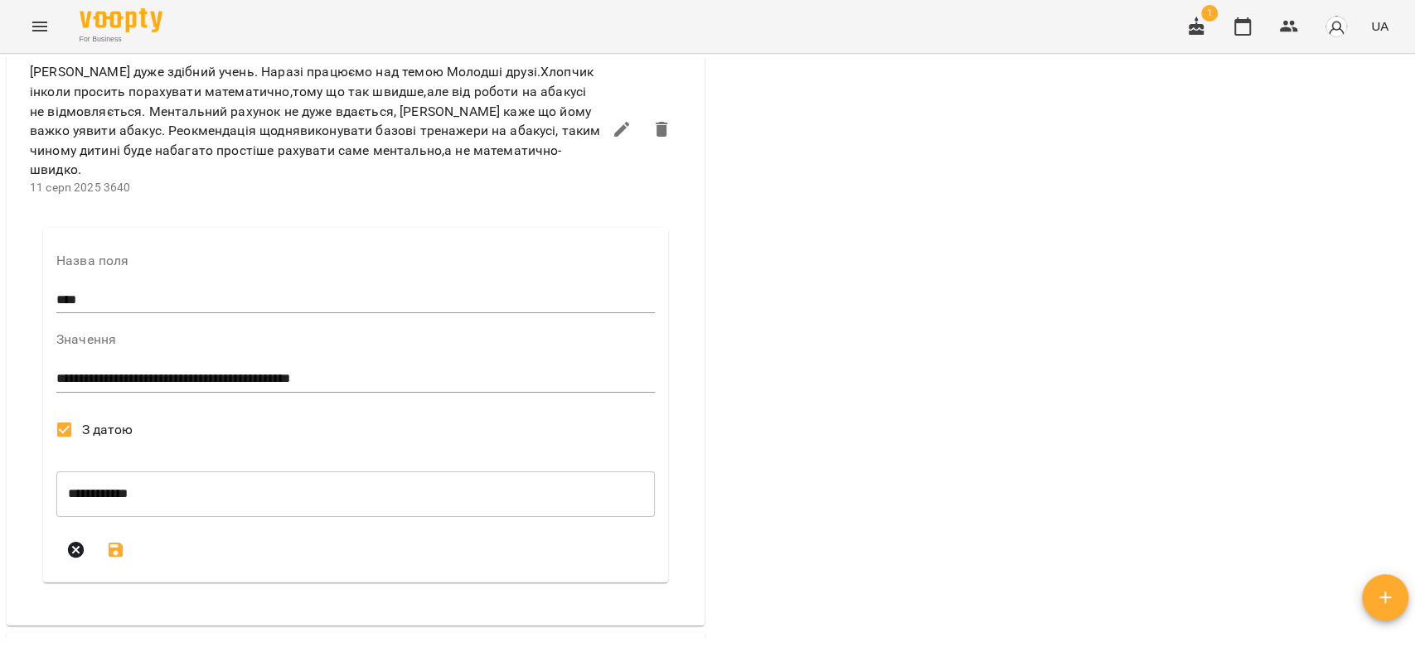
scroll to position [1658, 0]
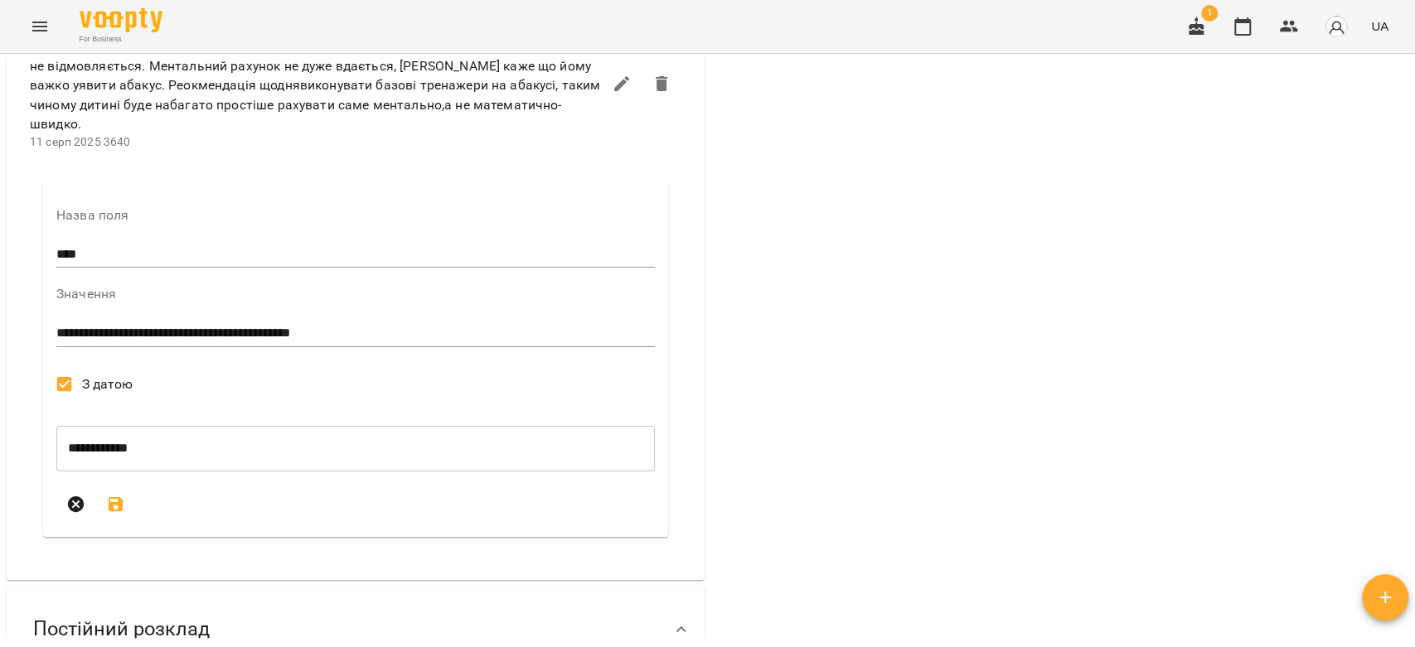
drag, startPoint x: 116, startPoint y: 562, endPoint x: 96, endPoint y: 561, distance: 19.9
click at [116, 512] on icon "submit" at bounding box center [116, 504] width 15 height 15
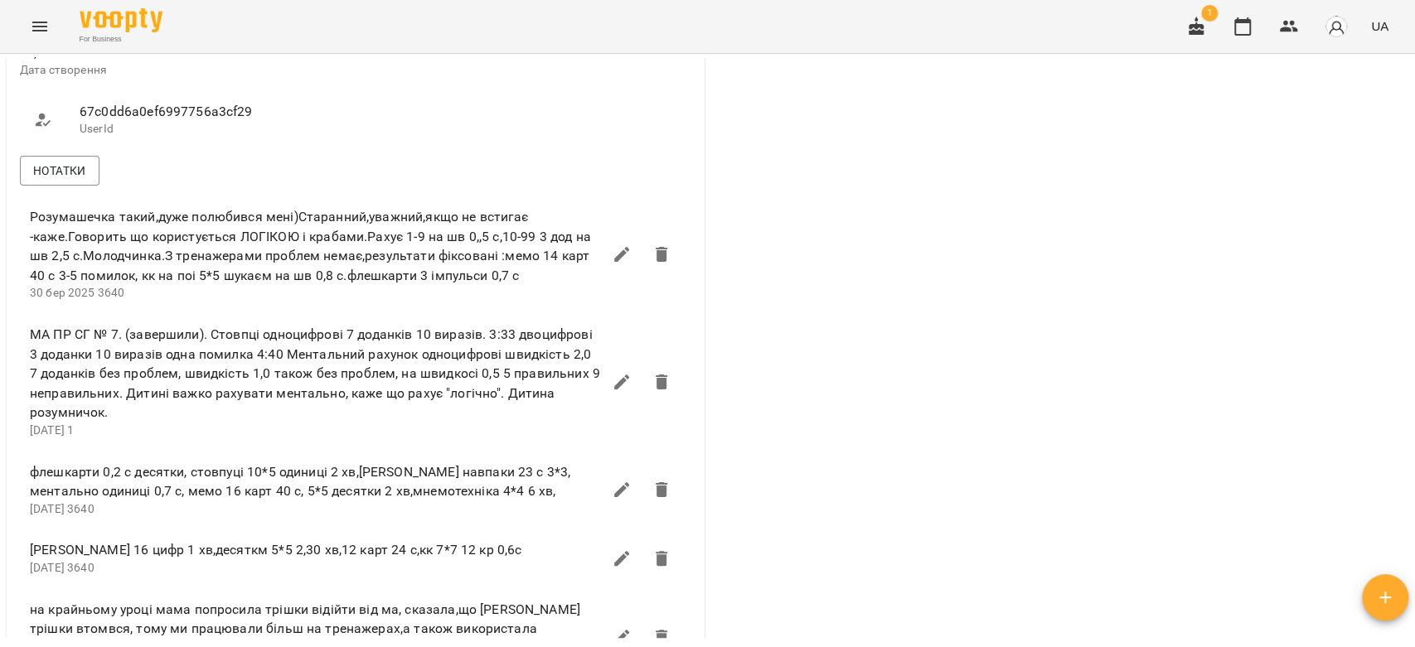
scroll to position [736, 0]
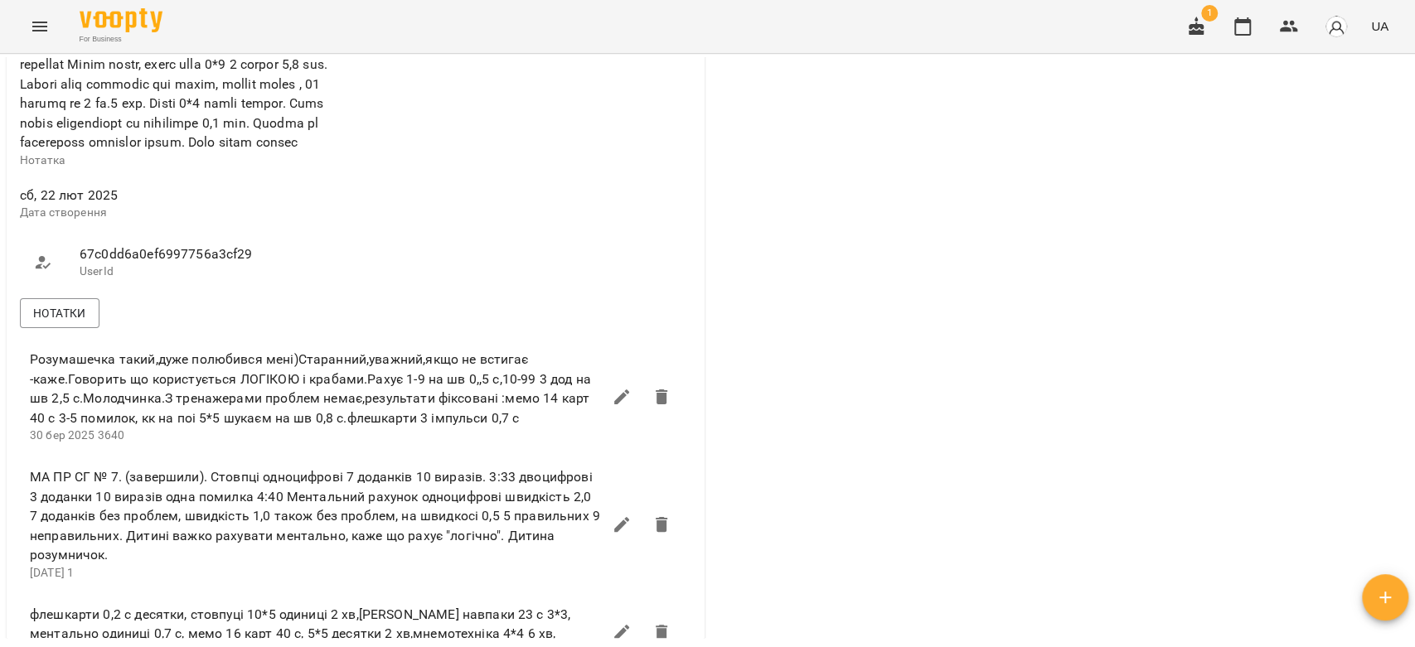
click at [30, 25] on icon "Menu" at bounding box center [40, 27] width 20 height 20
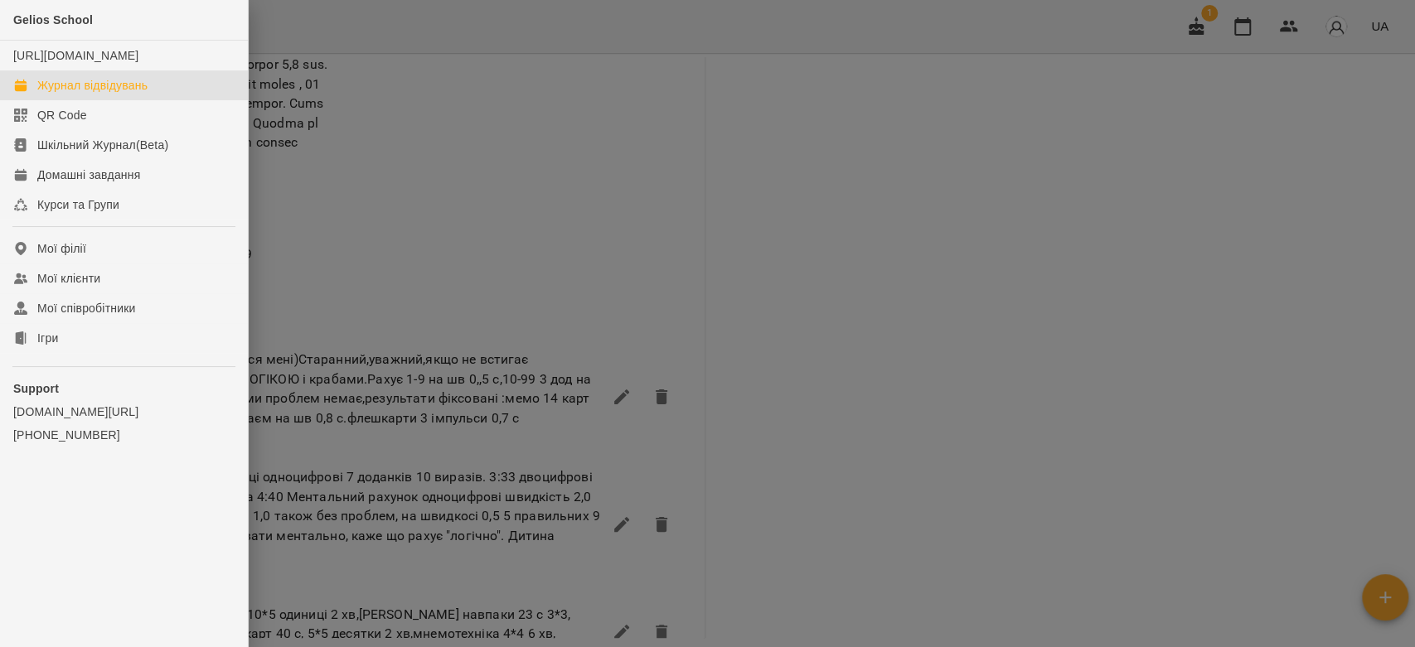
click at [113, 94] on div "Журнал відвідувань" at bounding box center [92, 85] width 110 height 17
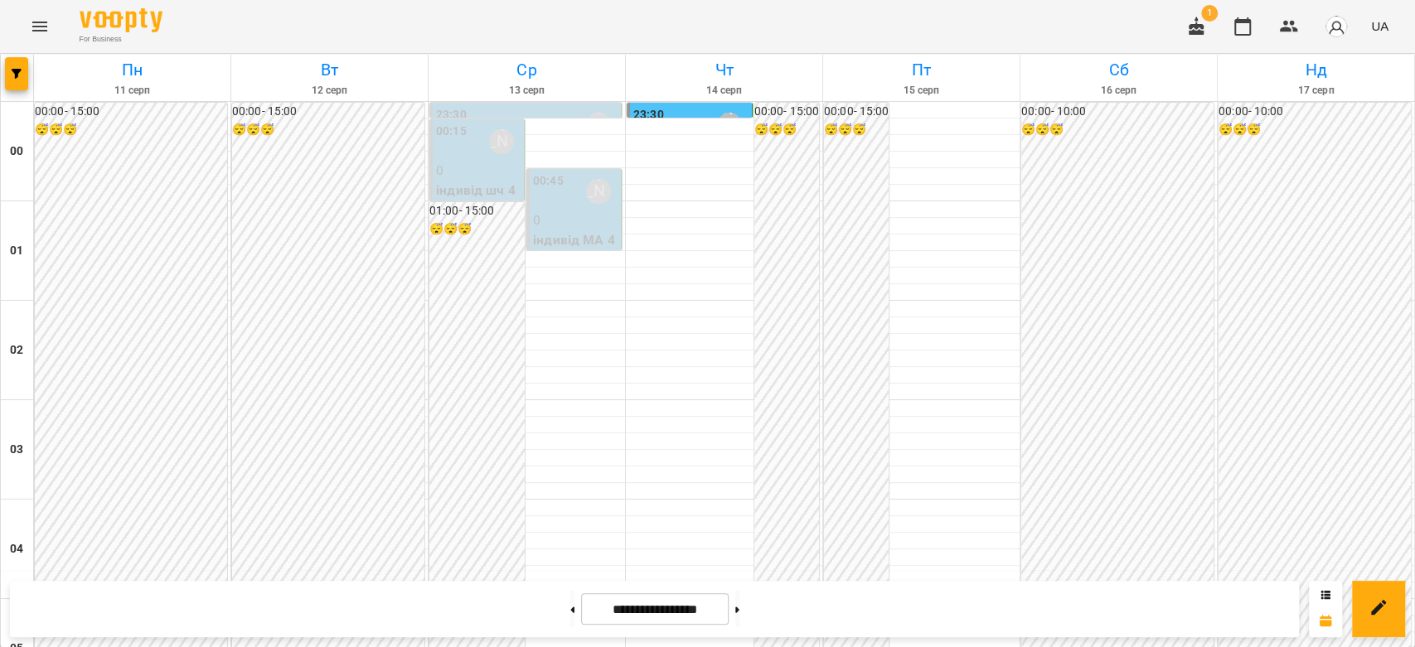
click at [562, 225] on p "0" at bounding box center [575, 221] width 85 height 20
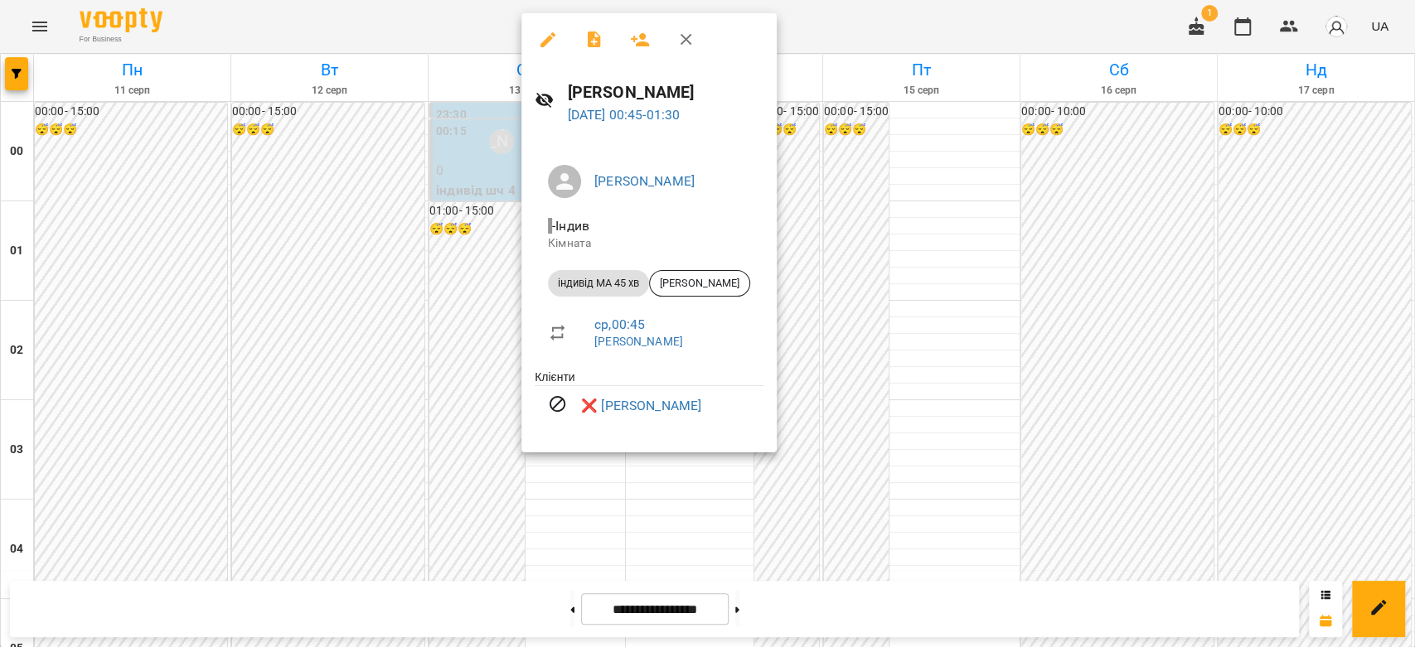
click at [980, 312] on div at bounding box center [707, 323] width 1415 height 647
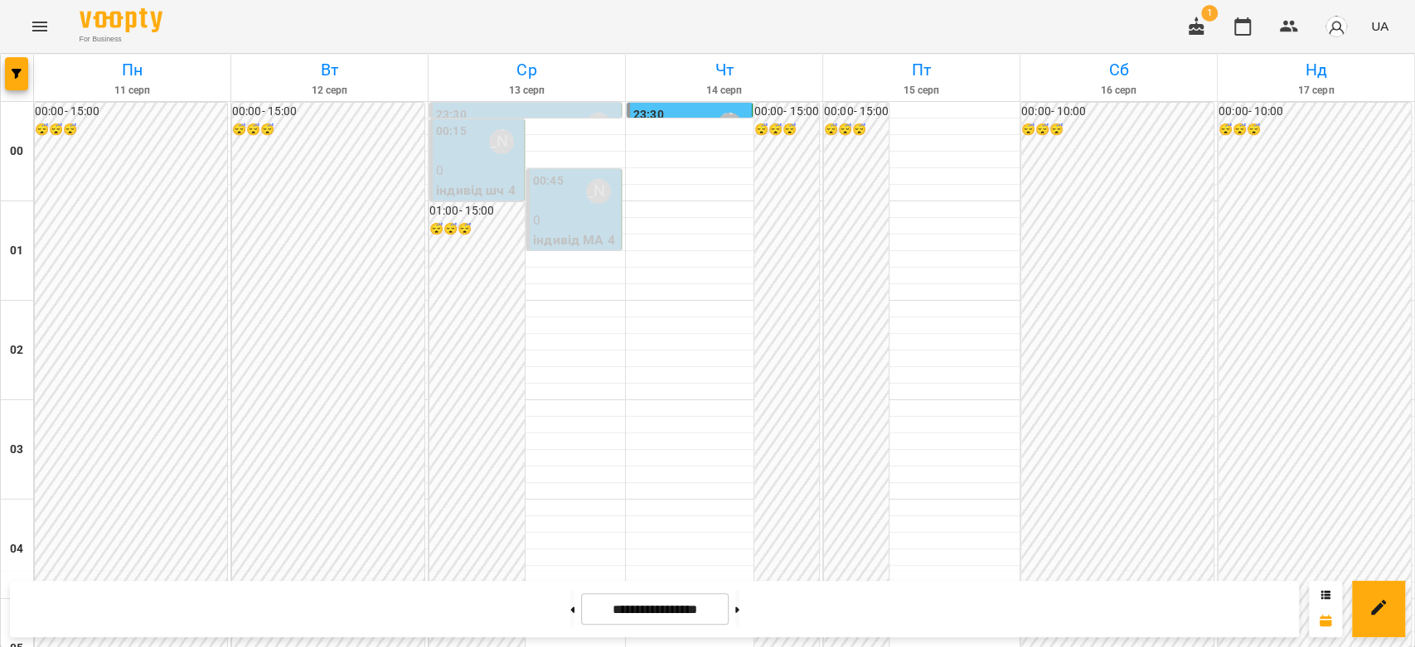
scroll to position [1640, 0]
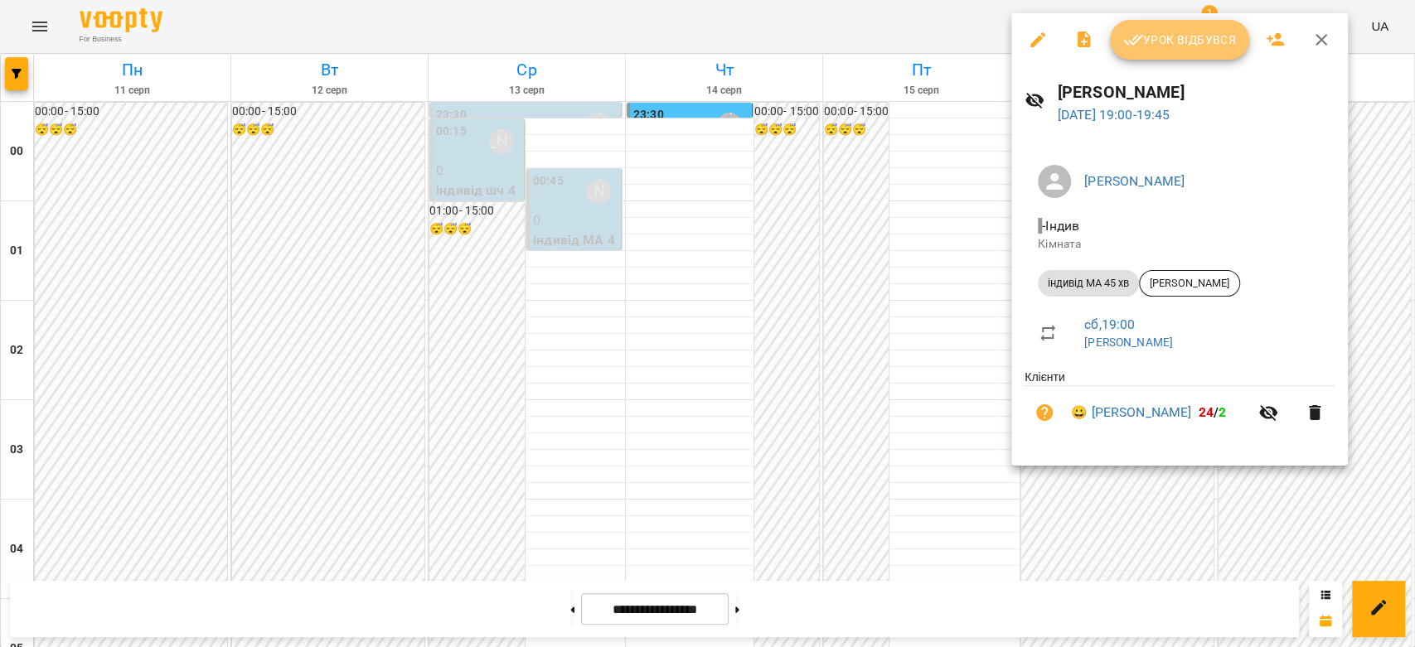
click at [1175, 43] on span "Урок відбувся" at bounding box center [1179, 40] width 113 height 20
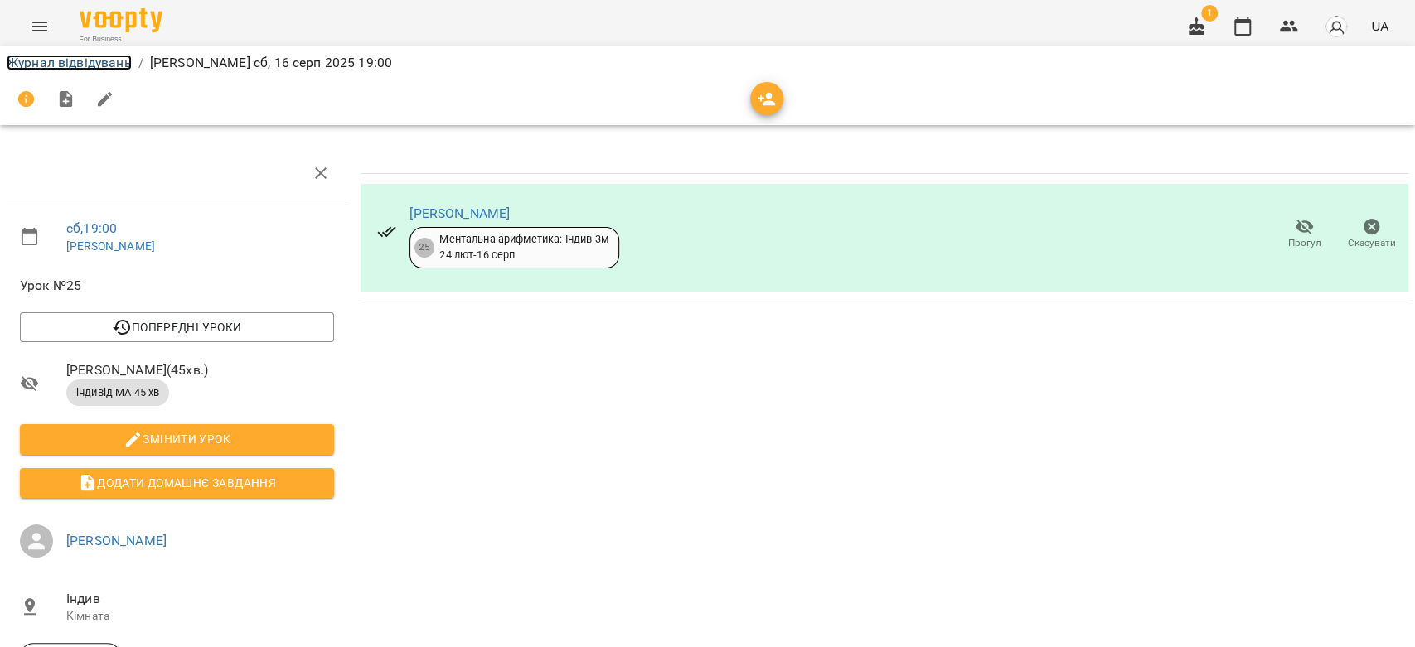
click at [99, 62] on link "Журнал відвідувань" at bounding box center [69, 63] width 125 height 16
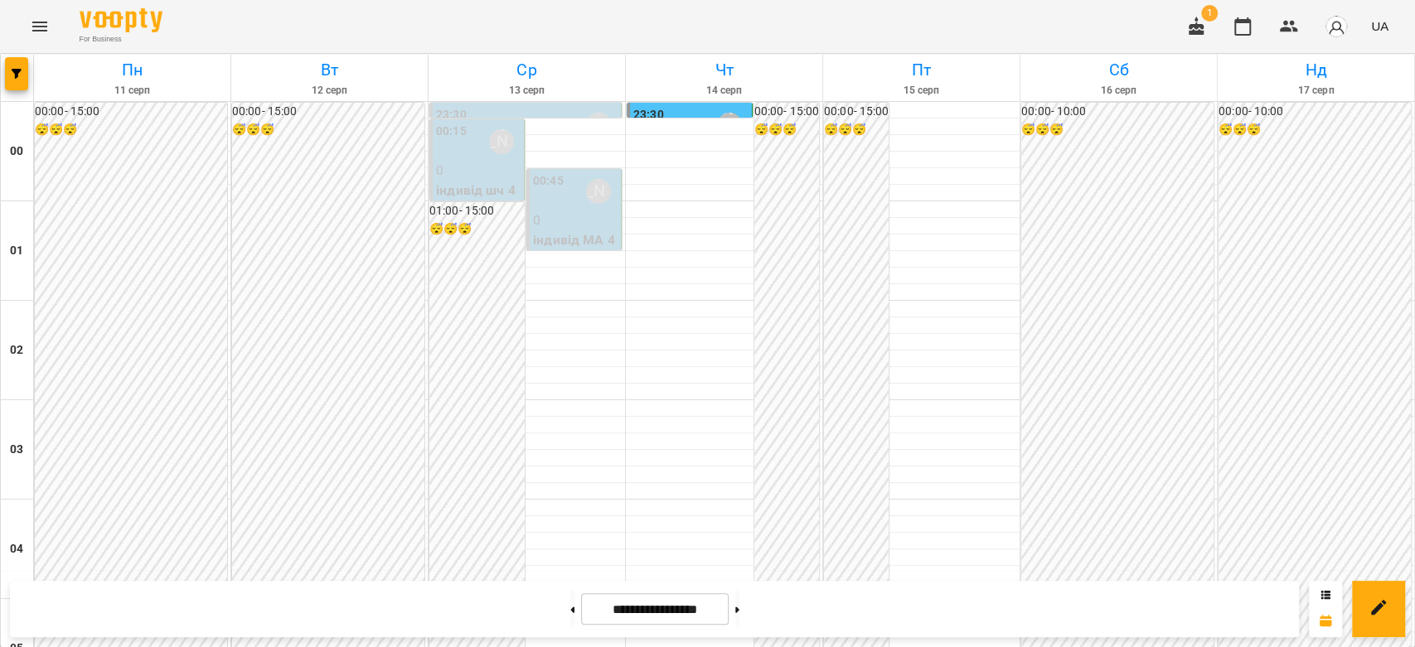
click at [27, 26] on button "Menu" at bounding box center [40, 27] width 40 height 40
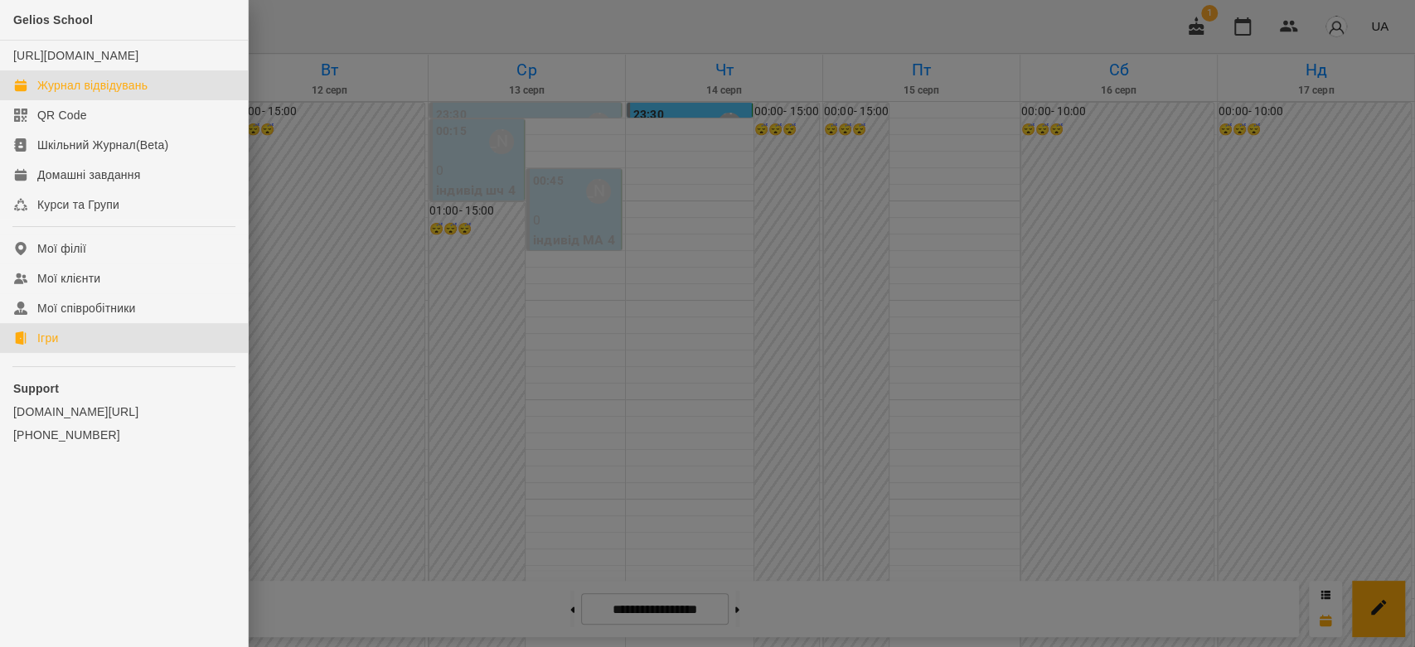
click at [61, 349] on link "Ігри" at bounding box center [124, 338] width 248 height 30
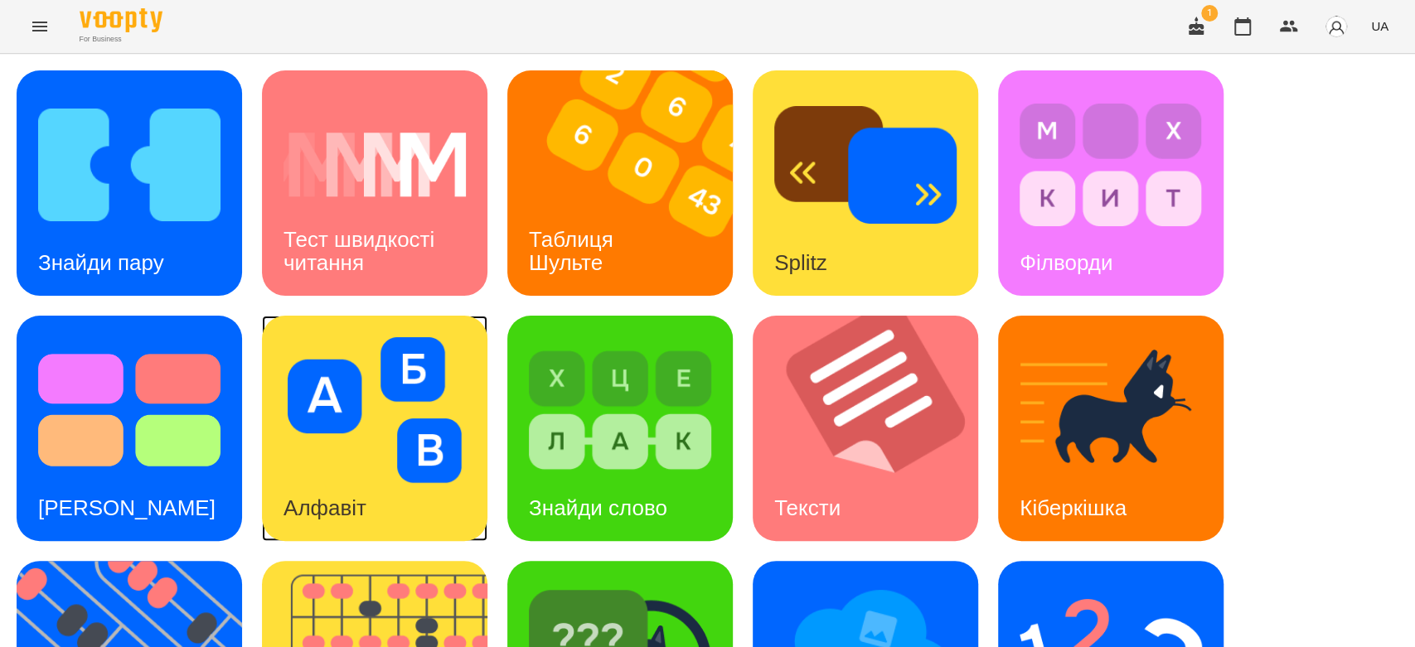
click at [479, 472] on div "Алфавіт" at bounding box center [374, 428] width 225 height 225
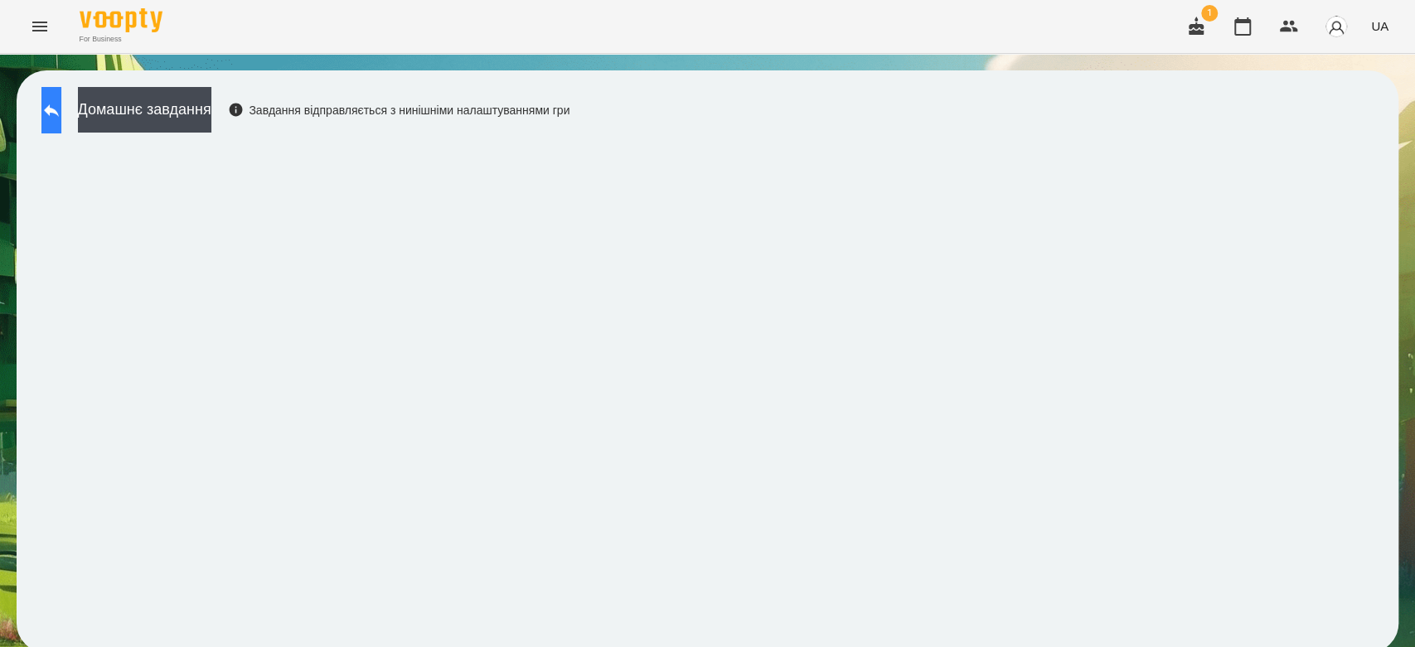
click at [61, 97] on button at bounding box center [51, 110] width 20 height 46
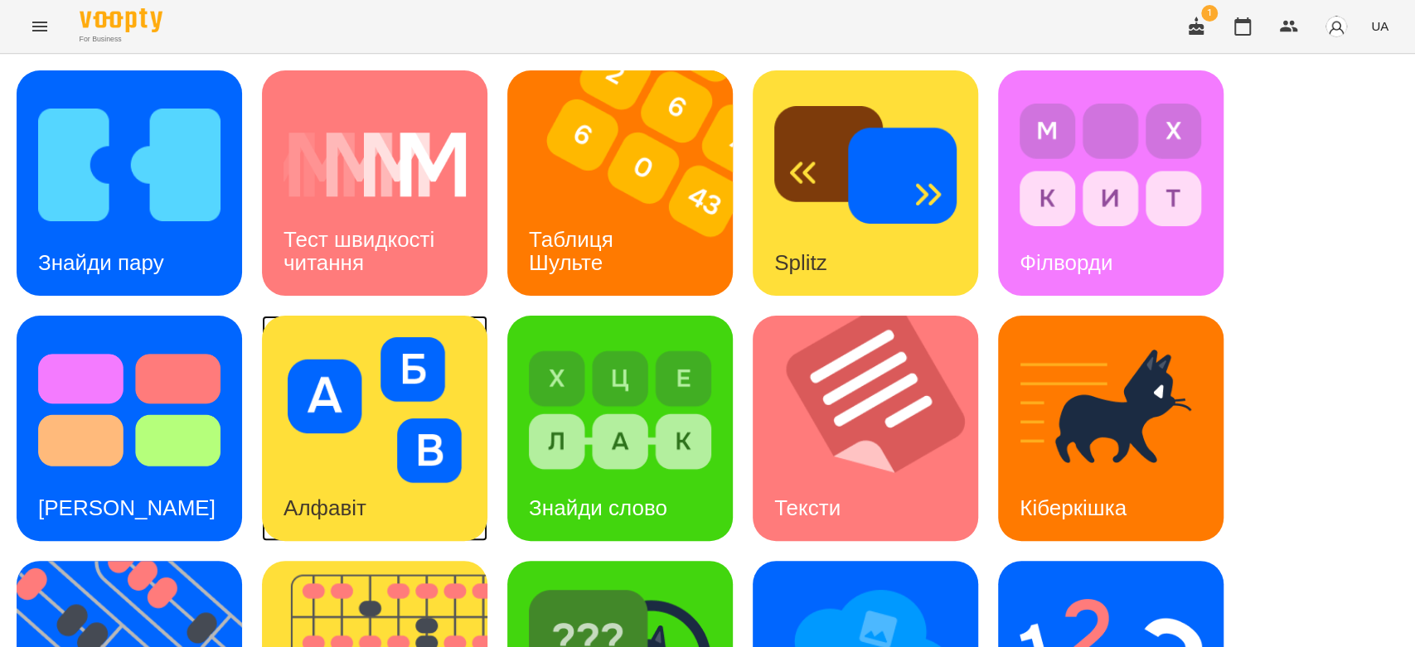
click at [272, 429] on div "Алфавіт" at bounding box center [374, 428] width 225 height 225
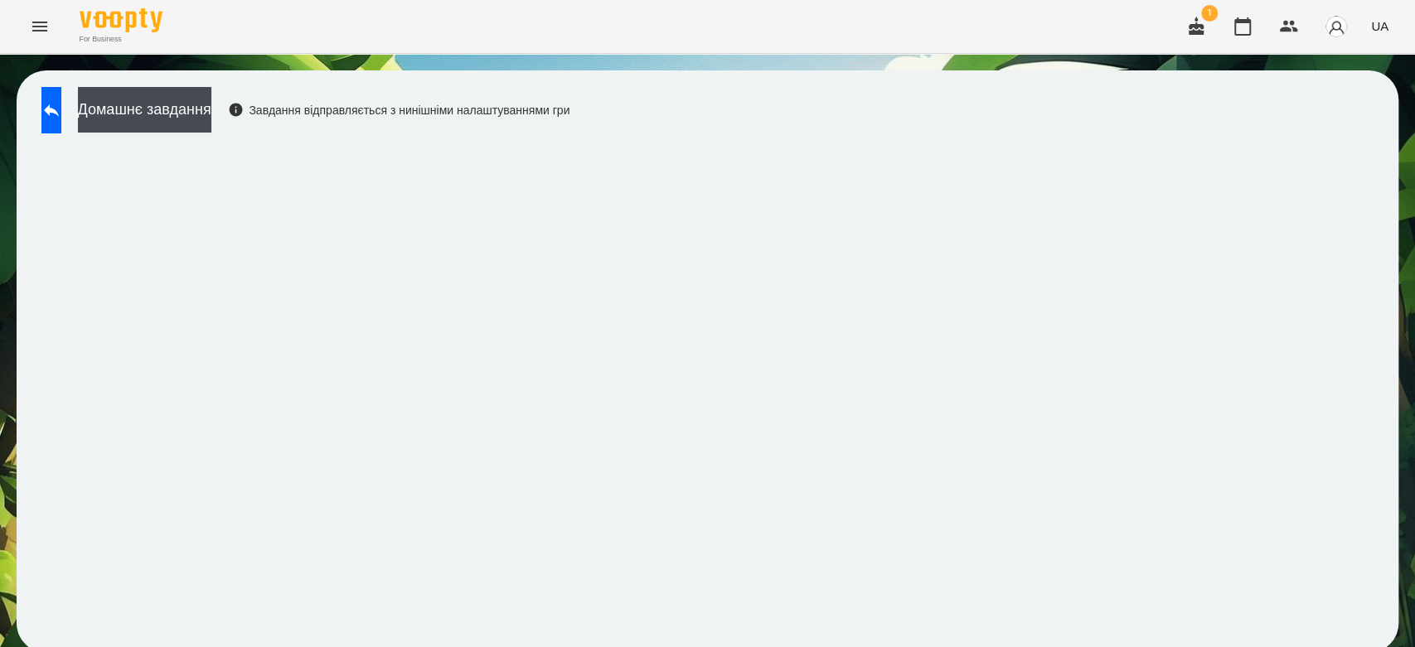
scroll to position [6, 0]
click at [211, 102] on button "Домашнє завдання" at bounding box center [144, 110] width 133 height 46
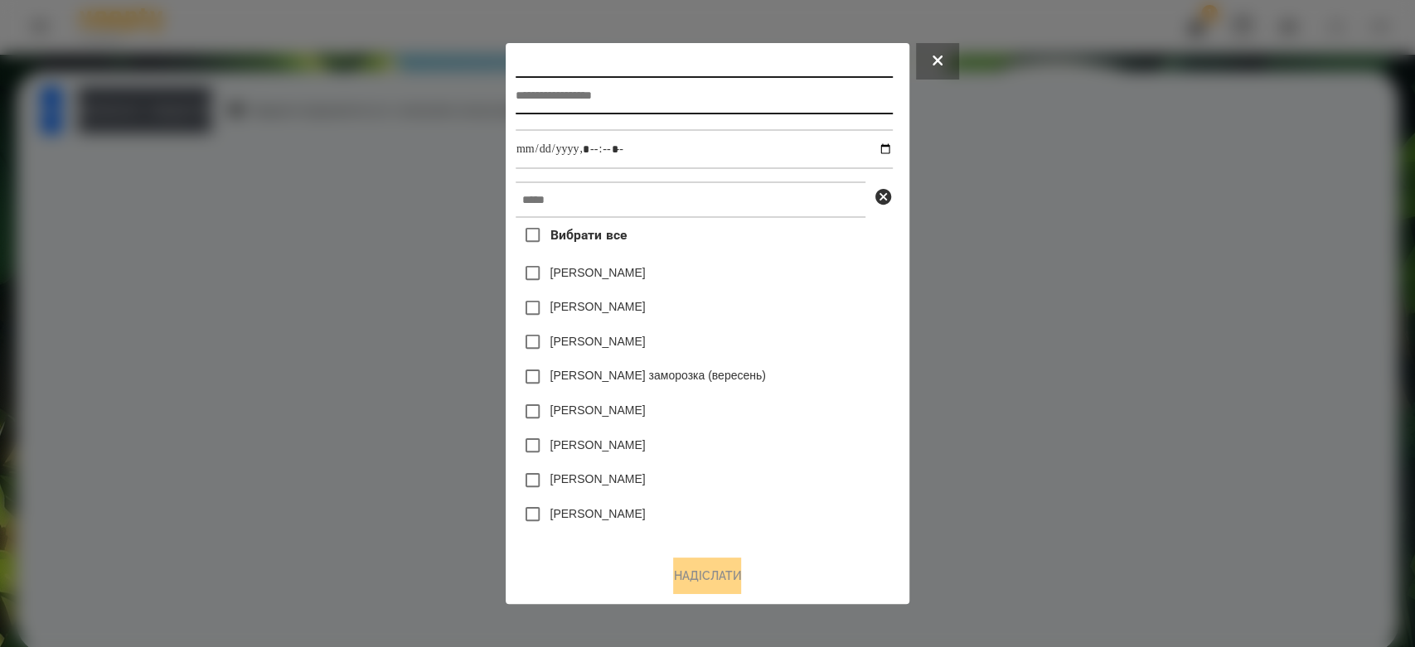
click at [835, 103] on input "text" at bounding box center [704, 95] width 377 height 38
type input "*******"
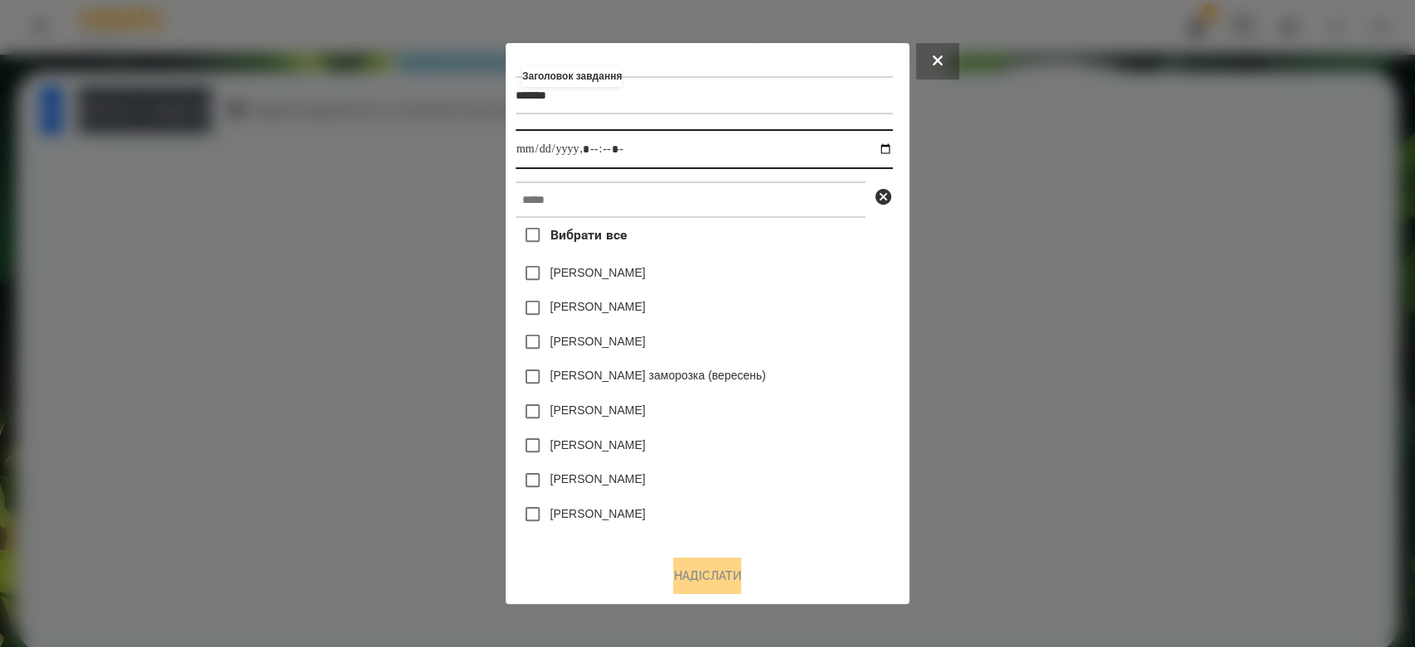
click at [893, 151] on input "datetime-local" at bounding box center [704, 149] width 377 height 40
type input "**********"
click at [859, 299] on div "[PERSON_NAME]" at bounding box center [704, 308] width 377 height 35
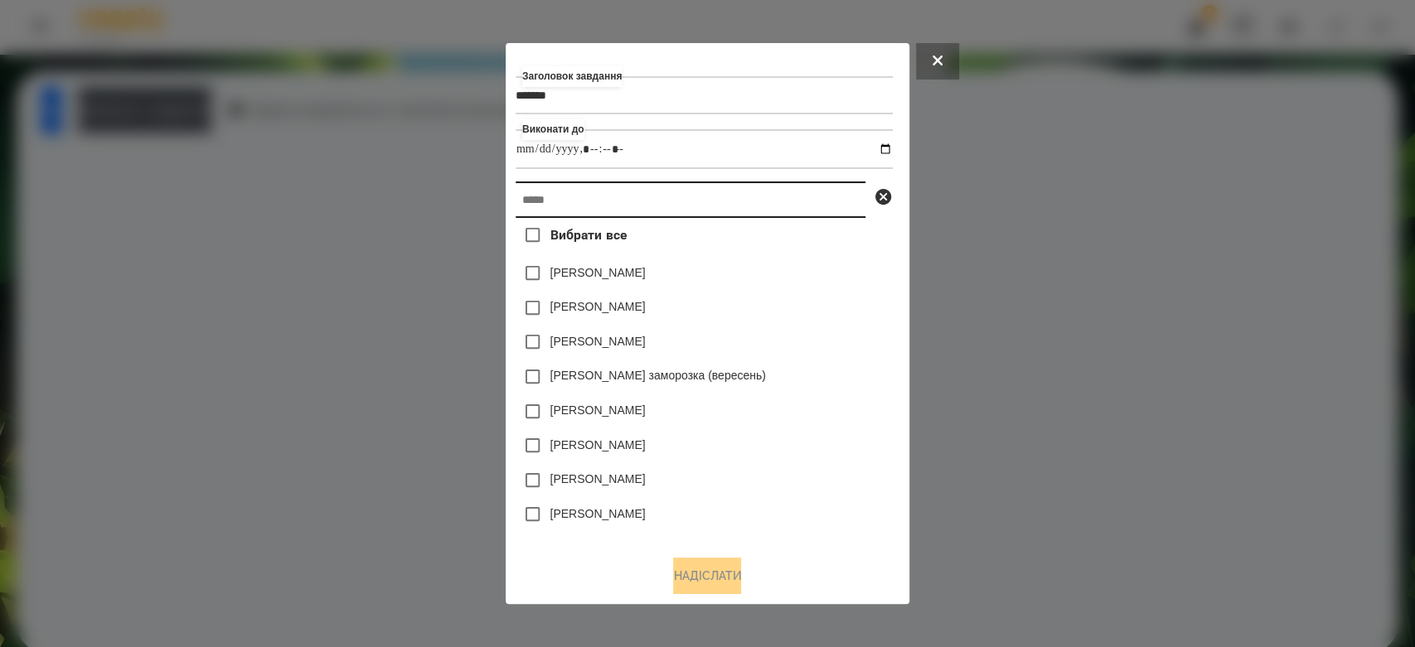
click at [796, 205] on input "text" at bounding box center [691, 200] width 350 height 36
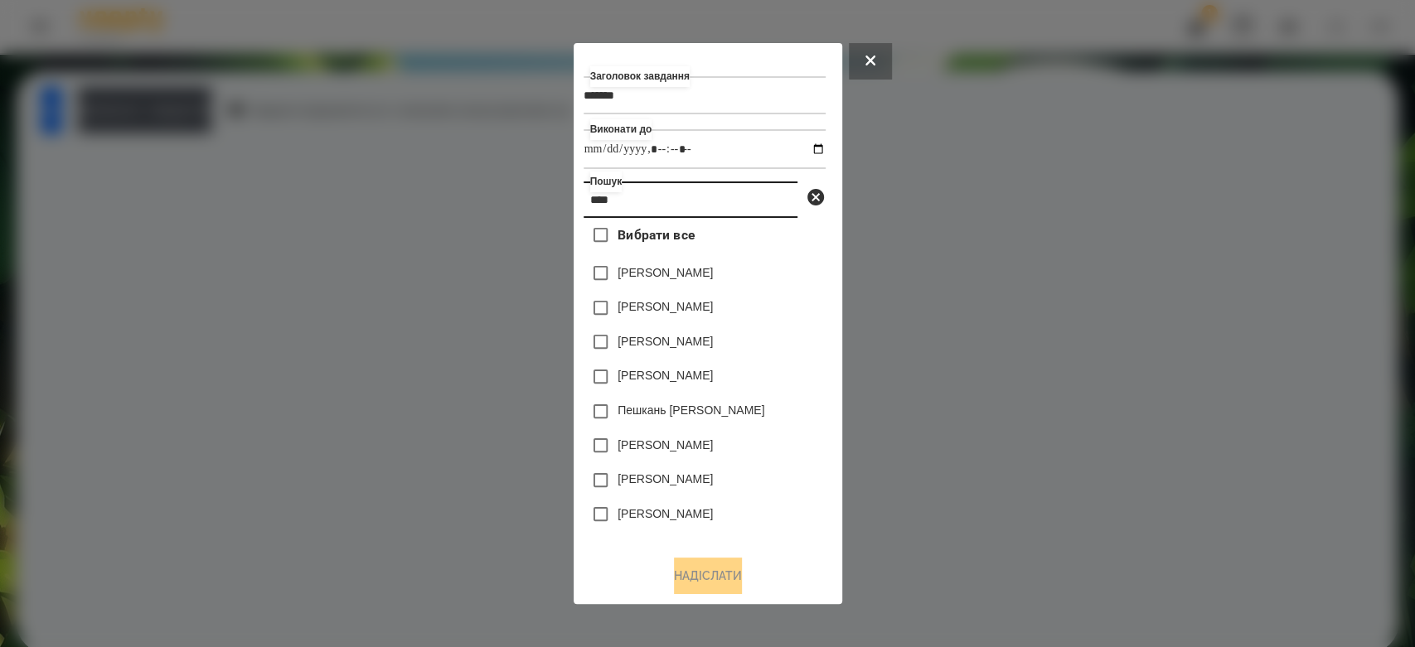
type input "****"
click at [670, 303] on label "[PERSON_NAME]" at bounding box center [665, 306] width 95 height 17
click at [723, 573] on button "Надіслати" at bounding box center [708, 576] width 68 height 36
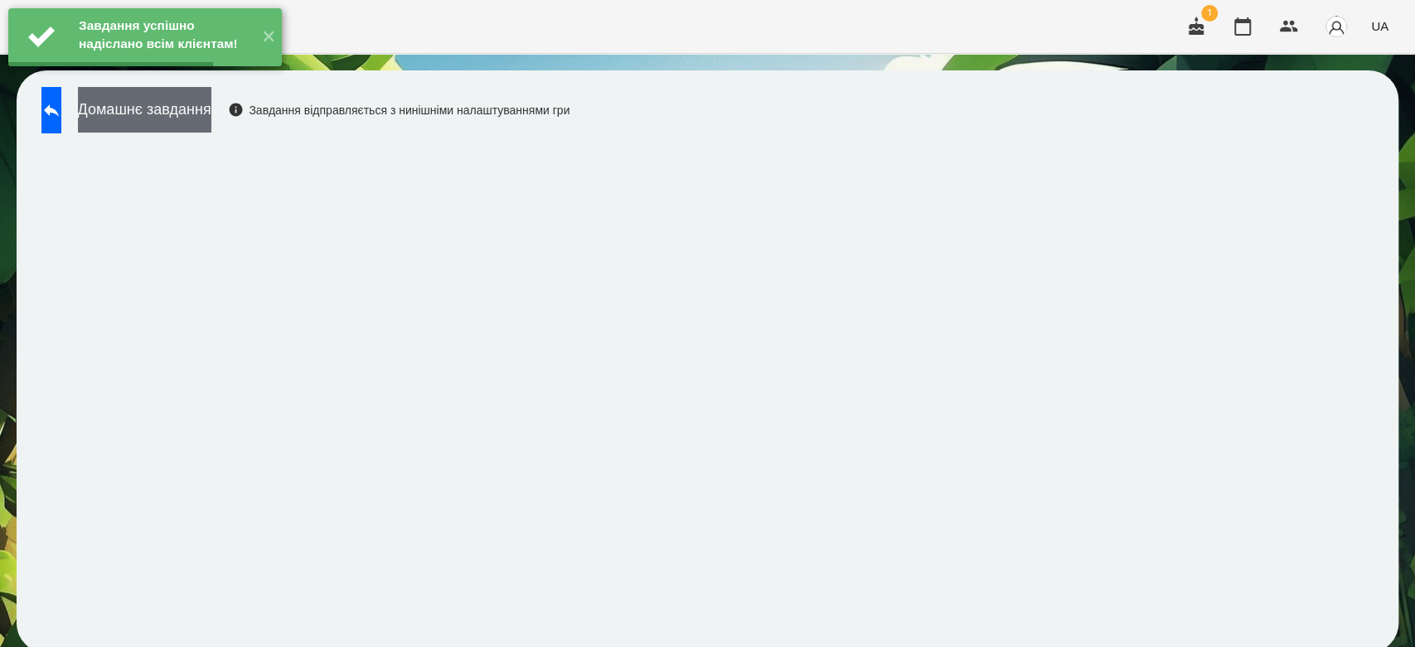
click at [211, 104] on button "Домашнє завдання" at bounding box center [144, 110] width 133 height 46
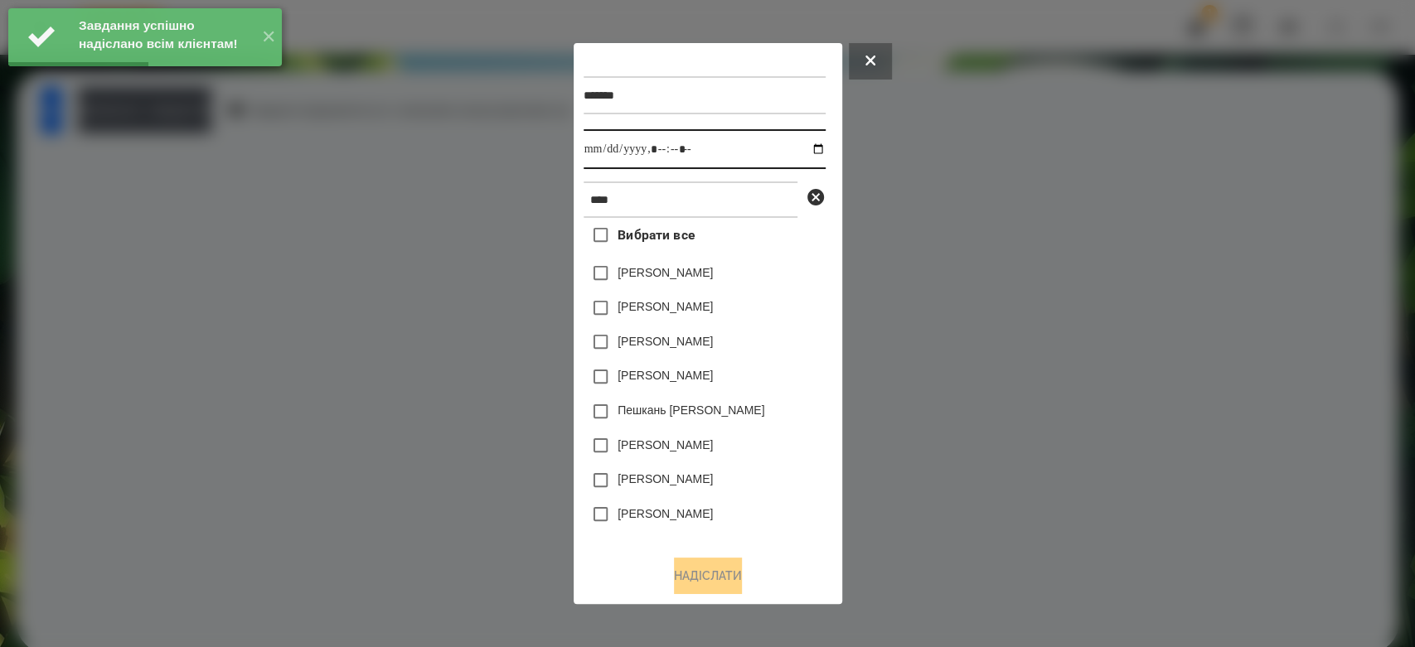
click at [803, 150] on input "datetime-local" at bounding box center [705, 149] width 242 height 40
type input "**********"
drag, startPoint x: 758, startPoint y: 535, endPoint x: 758, endPoint y: 524, distance: 11.6
click at [758, 535] on div "[PERSON_NAME]" at bounding box center [705, 549] width 242 height 35
click at [695, 310] on label "[PERSON_NAME]" at bounding box center [665, 306] width 95 height 17
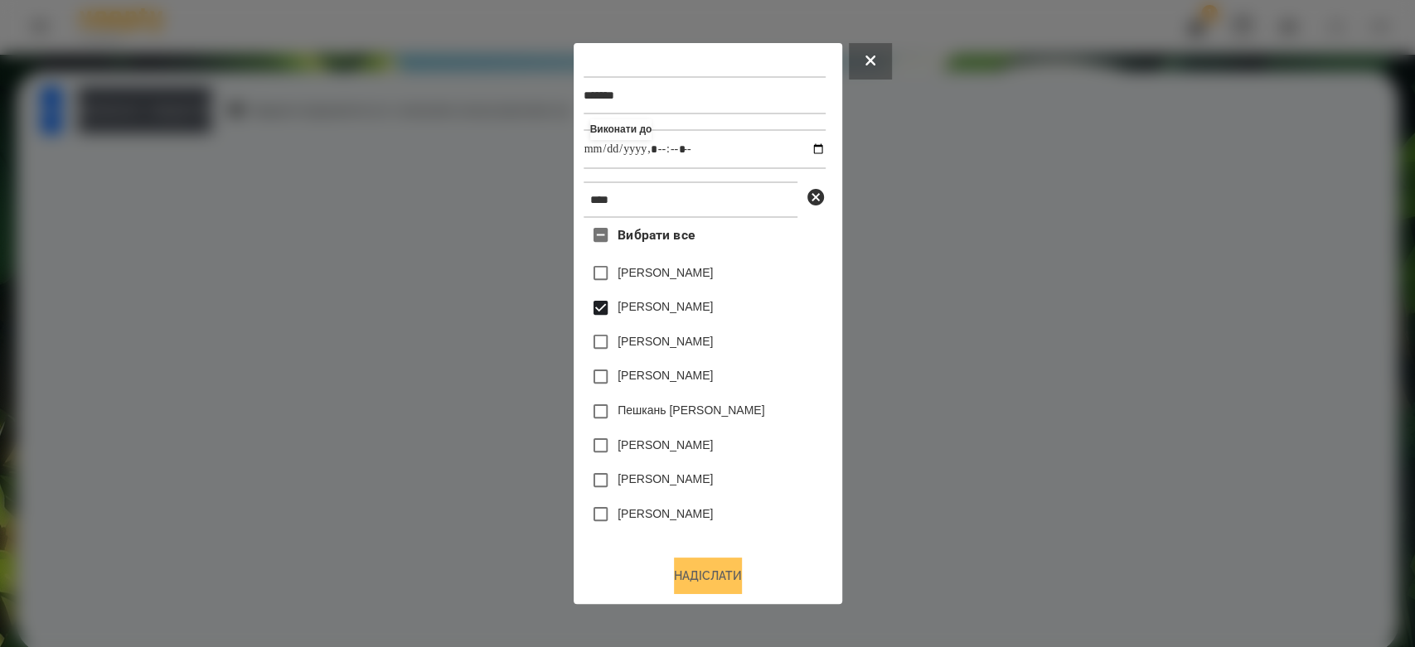
click at [717, 566] on button "Надіслати" at bounding box center [708, 576] width 68 height 36
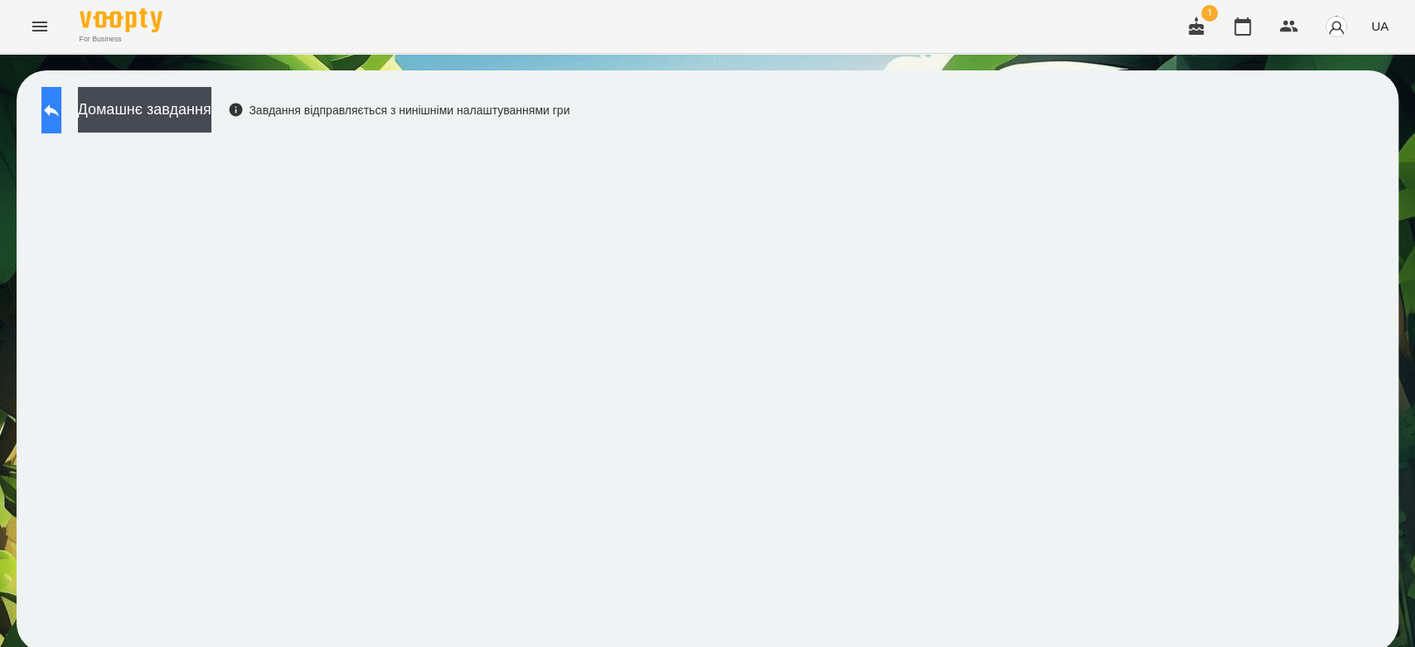
click at [61, 100] on button at bounding box center [51, 110] width 20 height 46
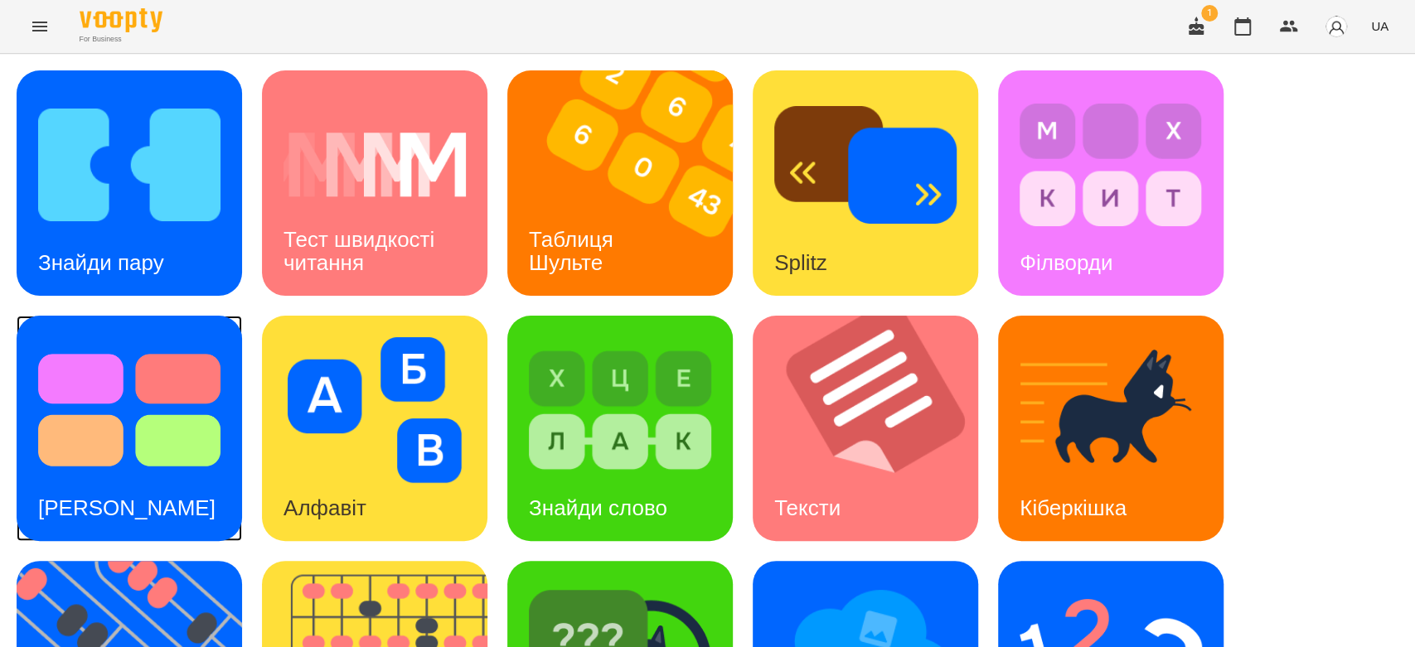
click at [199, 461] on img at bounding box center [129, 410] width 182 height 146
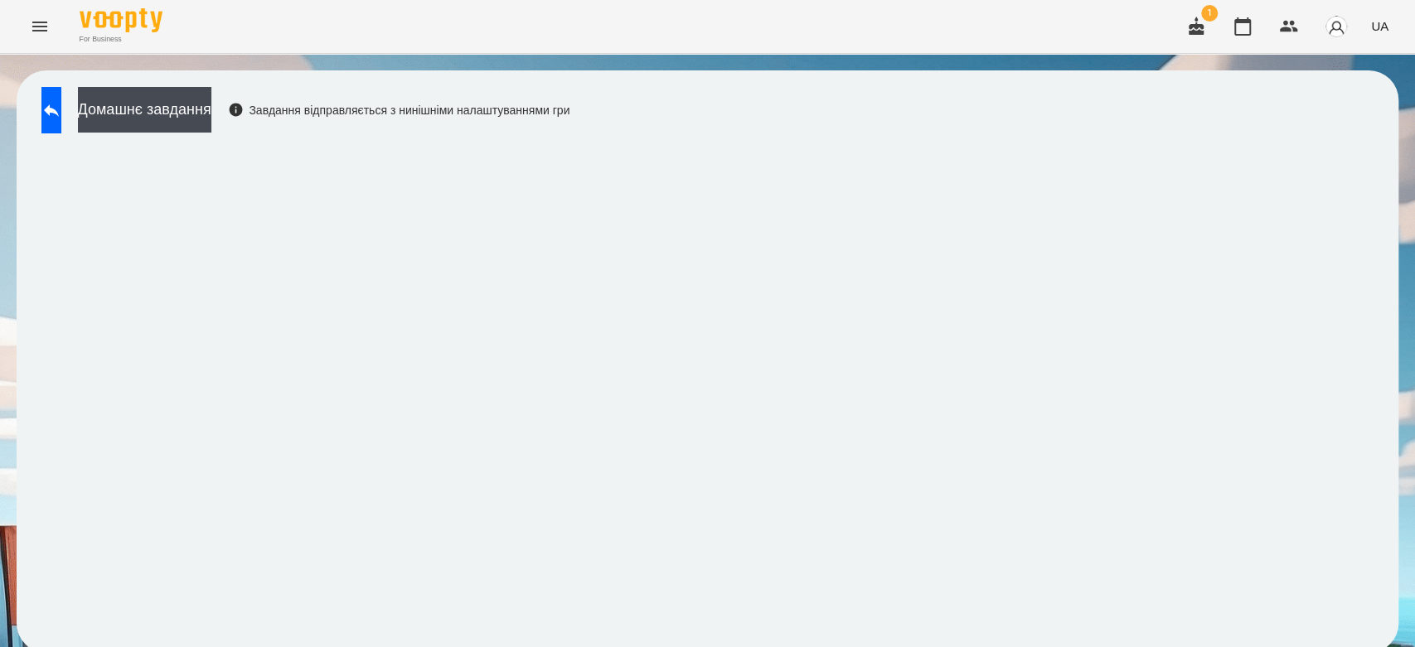
click at [962, 130] on div "Домашнє завдання Завдання відправляється з нинішніми налаштуваннями гри" at bounding box center [708, 361] width 1382 height 583
click at [61, 123] on button at bounding box center [51, 110] width 20 height 46
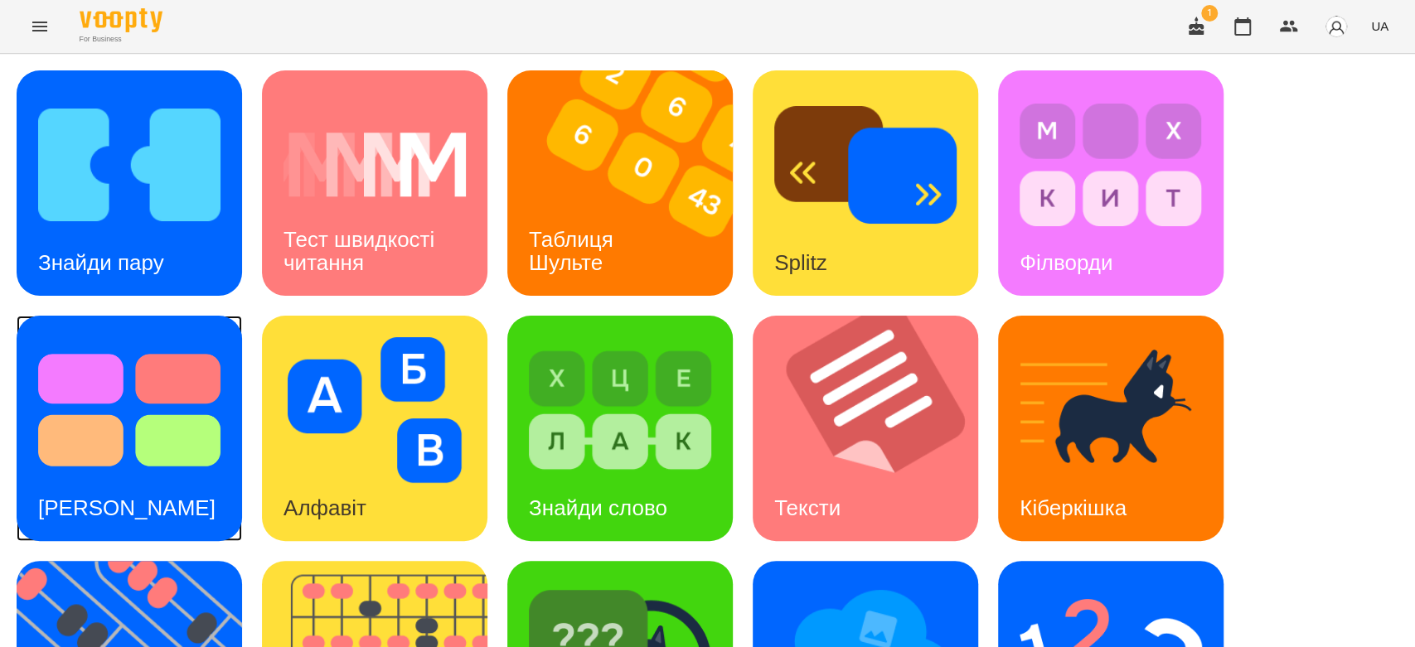
click at [206, 404] on img at bounding box center [129, 410] width 182 height 146
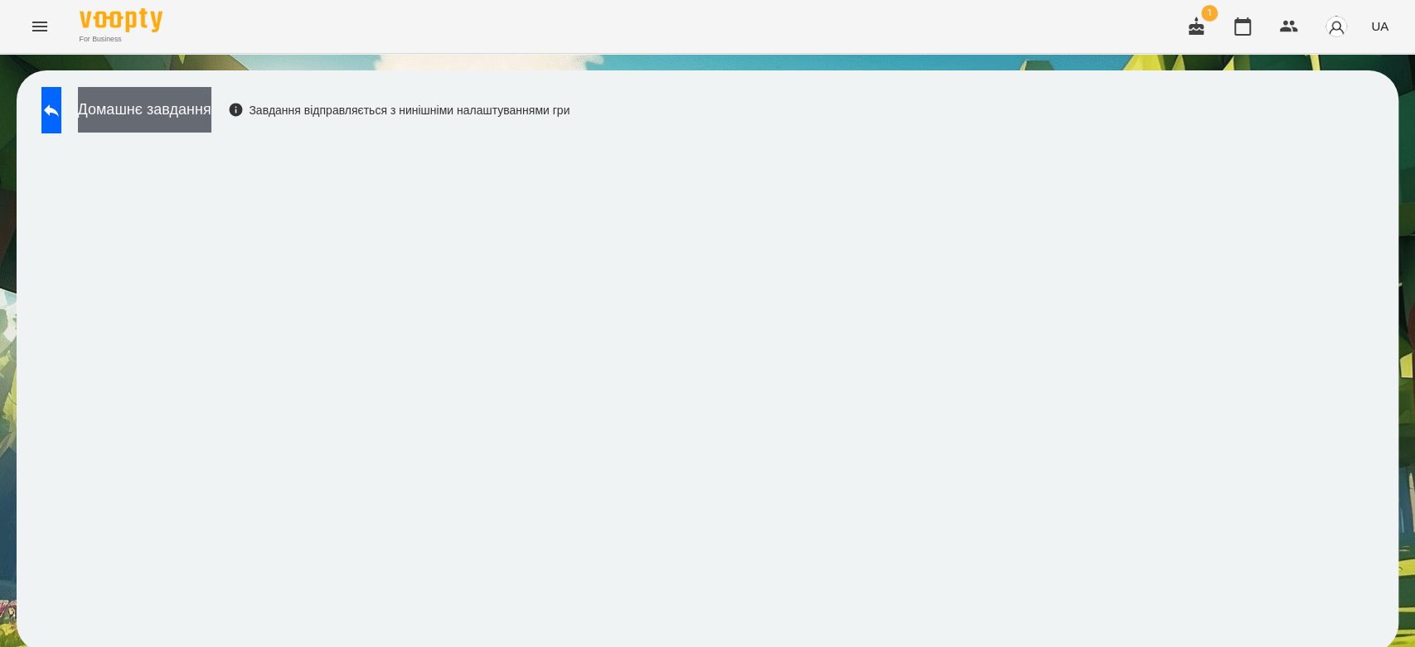
click at [211, 110] on button "Домашнє завдання" at bounding box center [144, 110] width 133 height 46
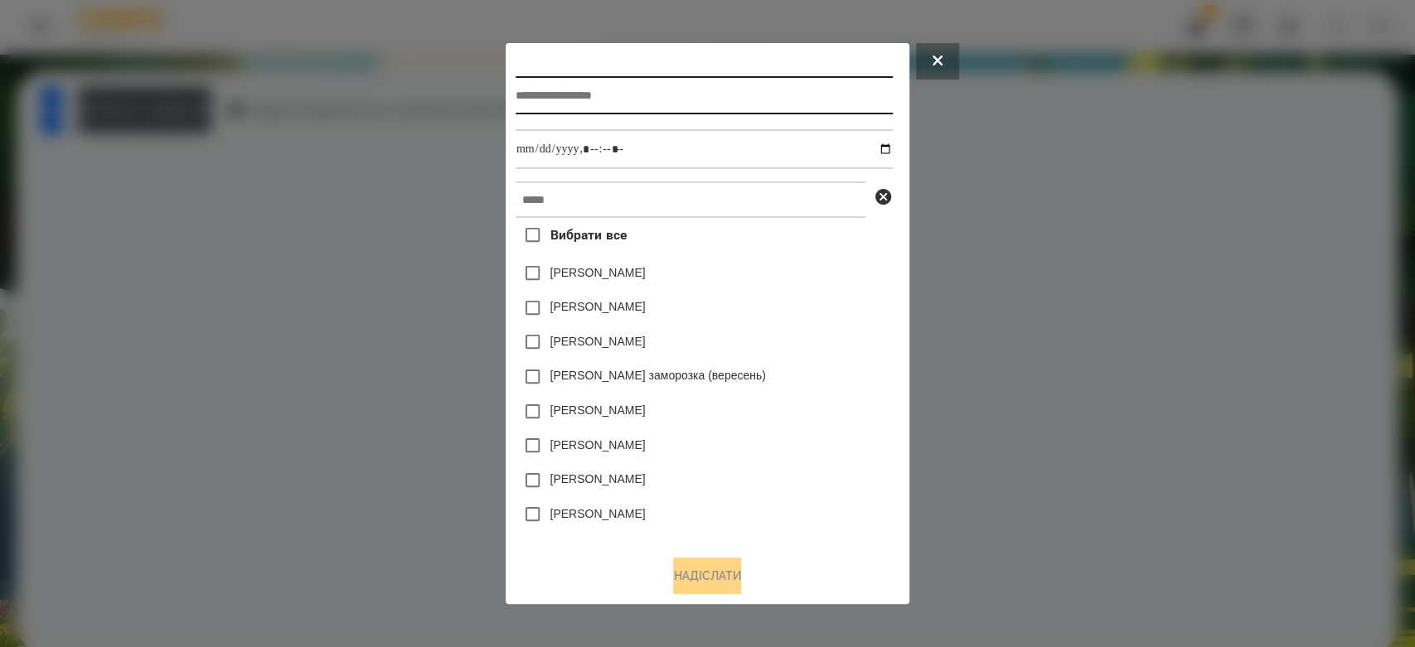
click at [530, 90] on input "text" at bounding box center [704, 95] width 377 height 38
type input "**********"
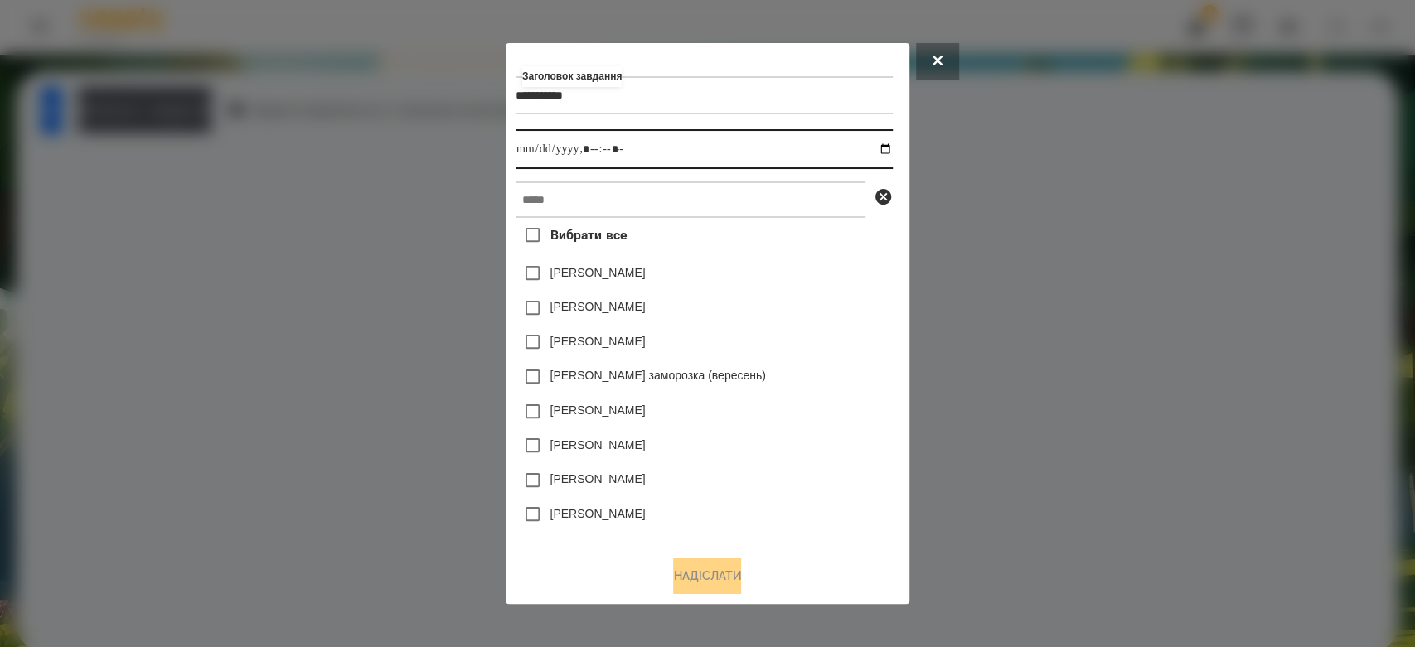
click at [892, 152] on input "datetime-local" at bounding box center [704, 149] width 377 height 40
click at [812, 283] on div "[PERSON_NAME]" at bounding box center [704, 273] width 377 height 35
type input "**********"
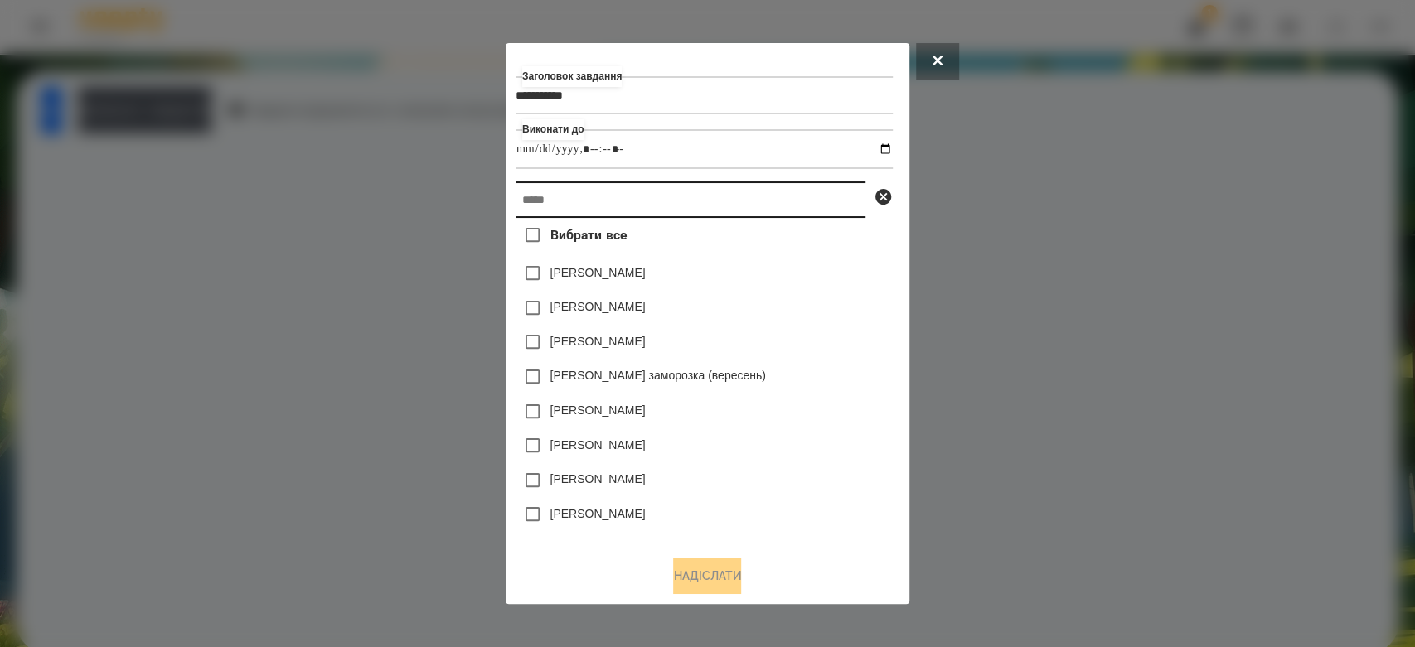
click at [800, 213] on input "text" at bounding box center [691, 200] width 350 height 36
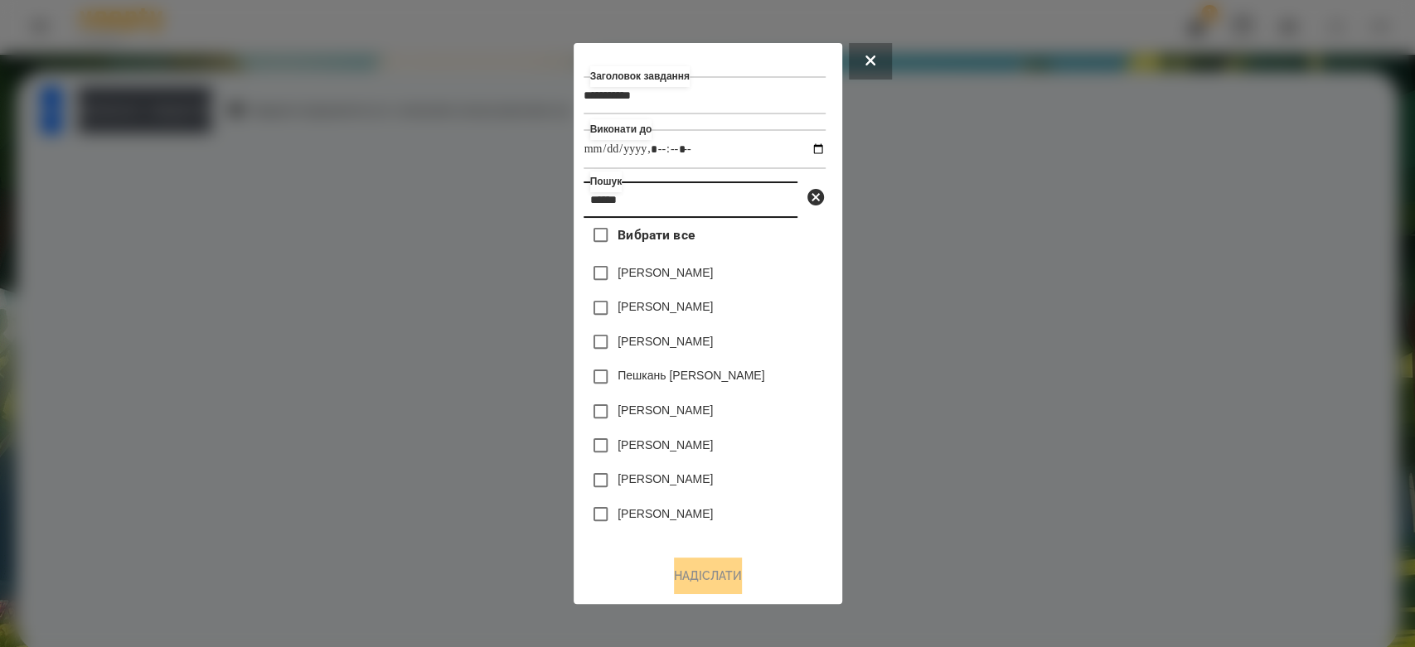
type input "******"
click at [713, 277] on label "[PERSON_NAME]" at bounding box center [665, 272] width 95 height 17
click at [731, 580] on button "Надіслати" at bounding box center [708, 576] width 68 height 36
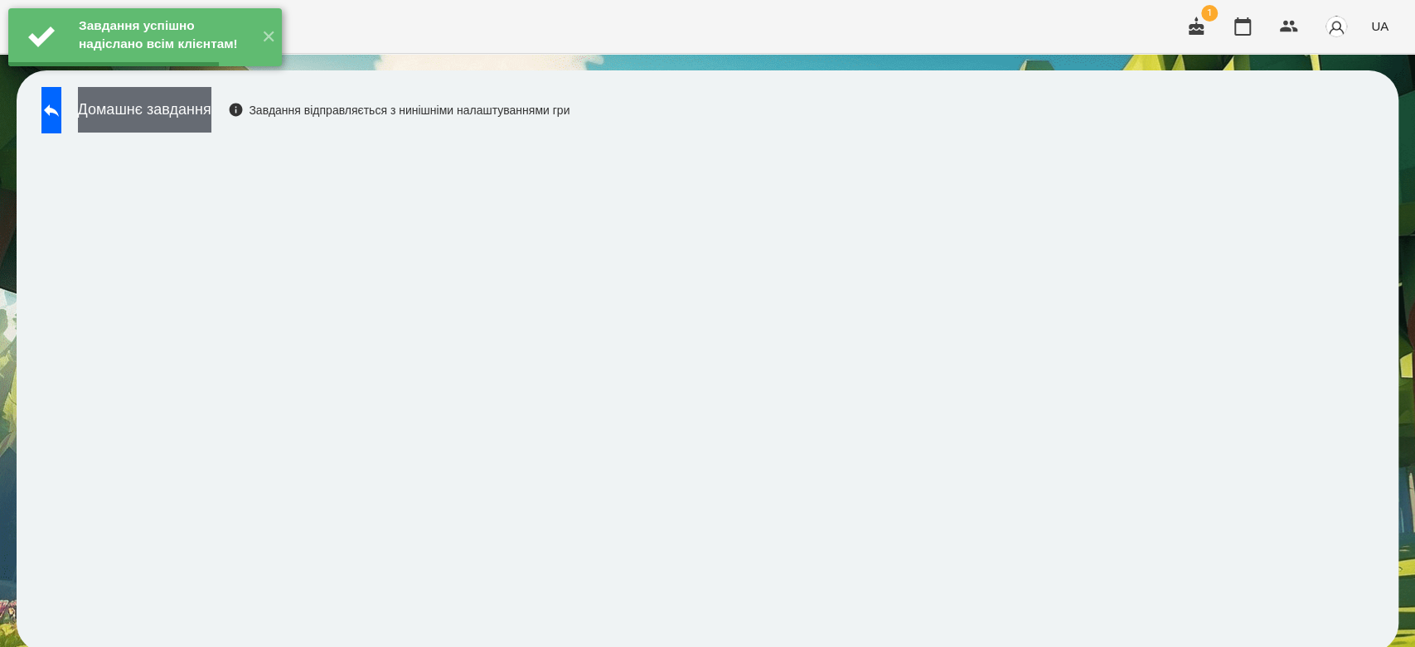
click at [211, 115] on button "Домашнє завдання" at bounding box center [144, 110] width 133 height 46
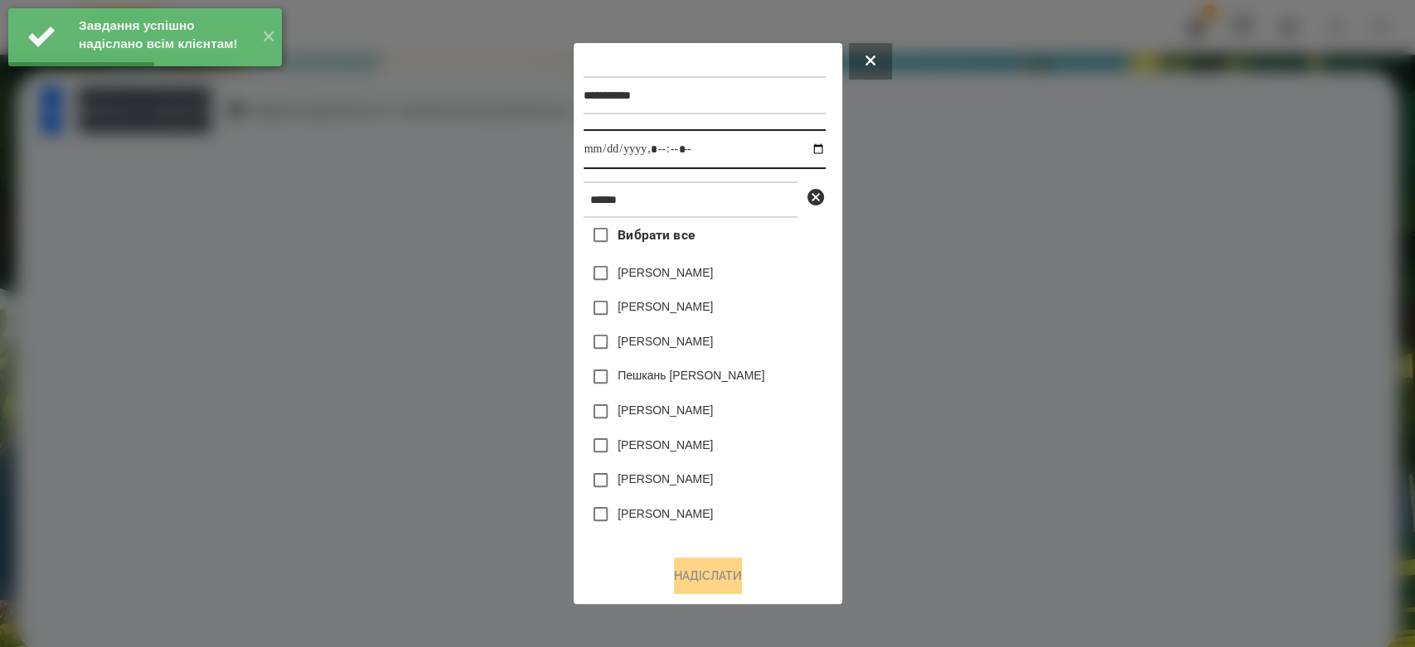
click at [802, 153] on input "datetime-local" at bounding box center [705, 149] width 242 height 40
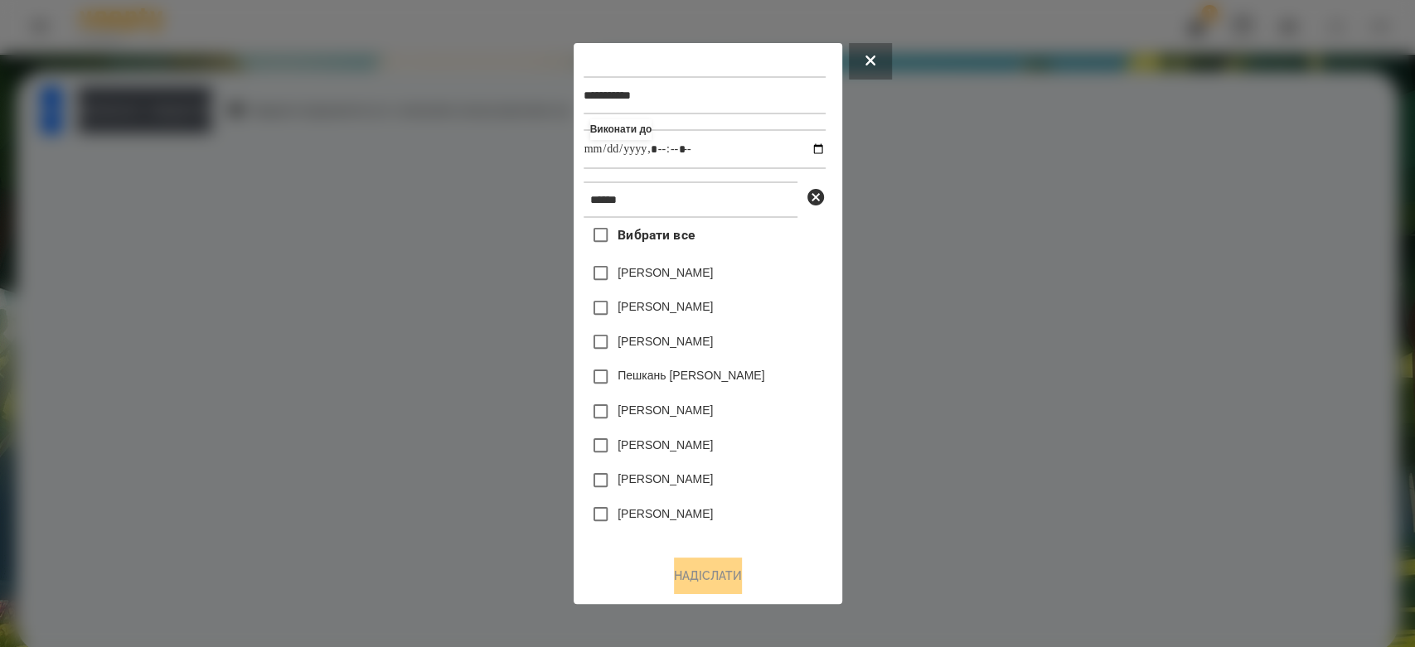
type input "**********"
drag, startPoint x: 777, startPoint y: 461, endPoint x: 771, endPoint y: 449, distance: 13.0
click at [777, 461] on div "[PERSON_NAME]" at bounding box center [705, 446] width 242 height 35
click at [677, 273] on label "[PERSON_NAME]" at bounding box center [665, 272] width 95 height 17
click at [739, 569] on button "Надіслати" at bounding box center [708, 576] width 68 height 36
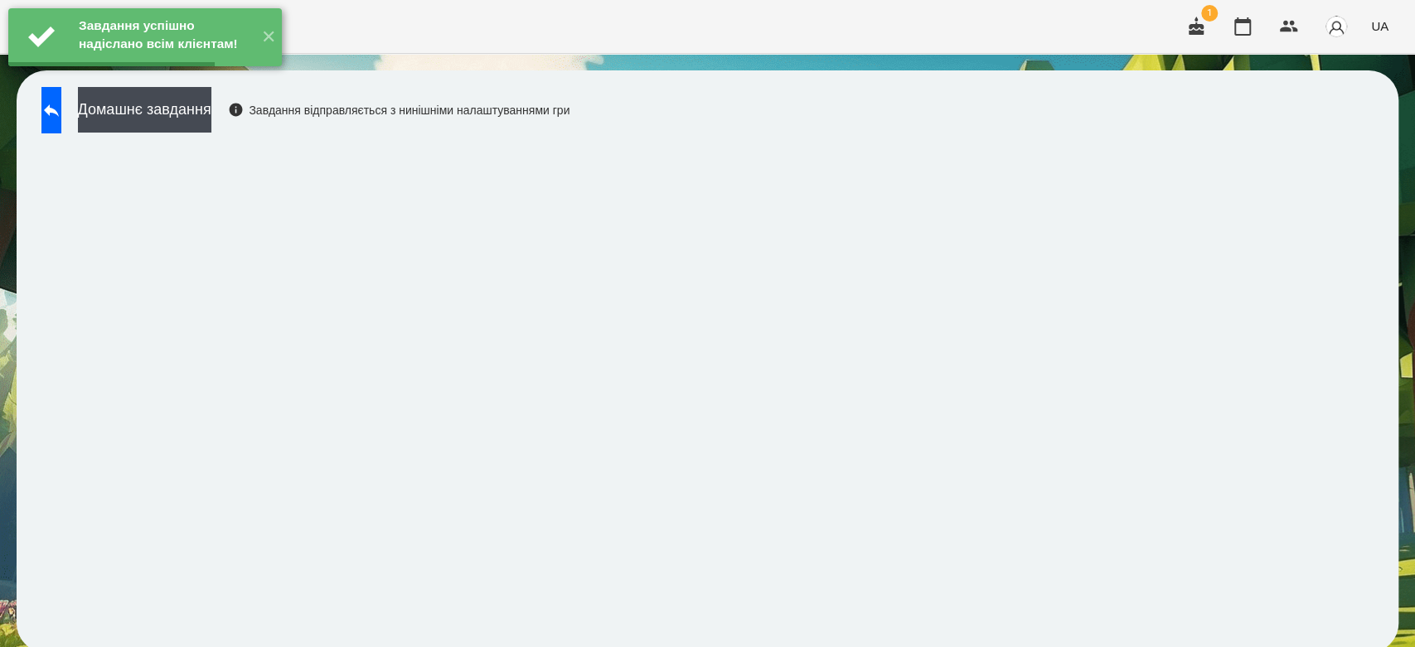
click at [191, 117] on button "Домашнє завдання" at bounding box center [144, 110] width 133 height 46
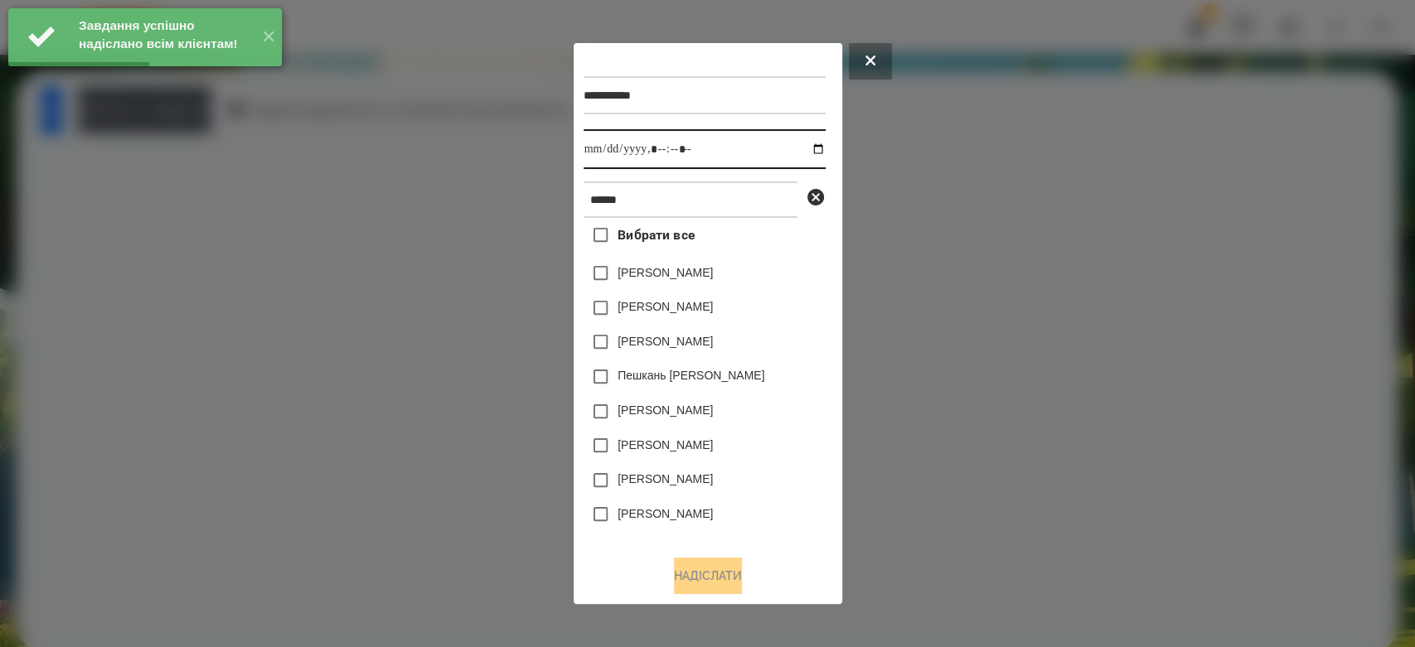
click at [800, 150] on input "datetime-local" at bounding box center [705, 149] width 242 height 40
type input "**********"
drag, startPoint x: 756, startPoint y: 444, endPoint x: 700, endPoint y: 320, distance: 136.2
click at [756, 444] on div "[PERSON_NAME]" at bounding box center [705, 446] width 242 height 35
drag, startPoint x: 693, startPoint y: 274, endPoint x: 701, endPoint y: 297, distance: 23.9
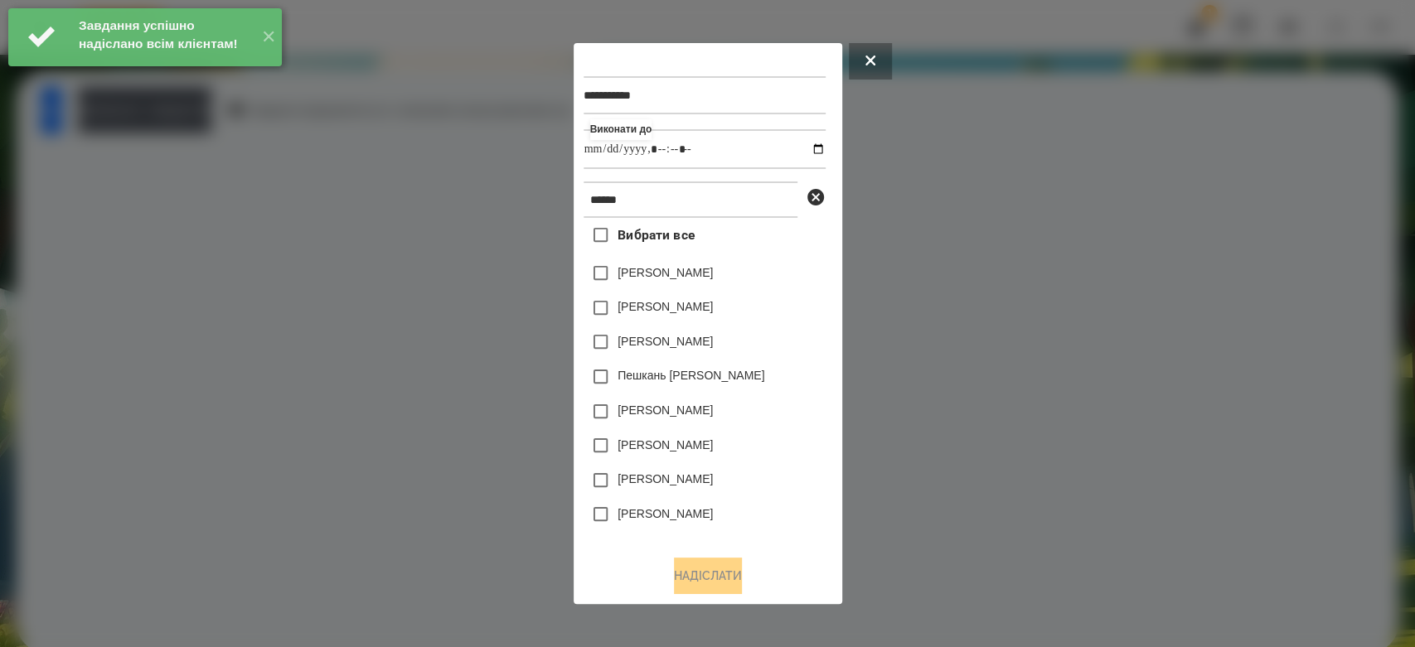
click at [694, 274] on label "[PERSON_NAME]" at bounding box center [665, 272] width 95 height 17
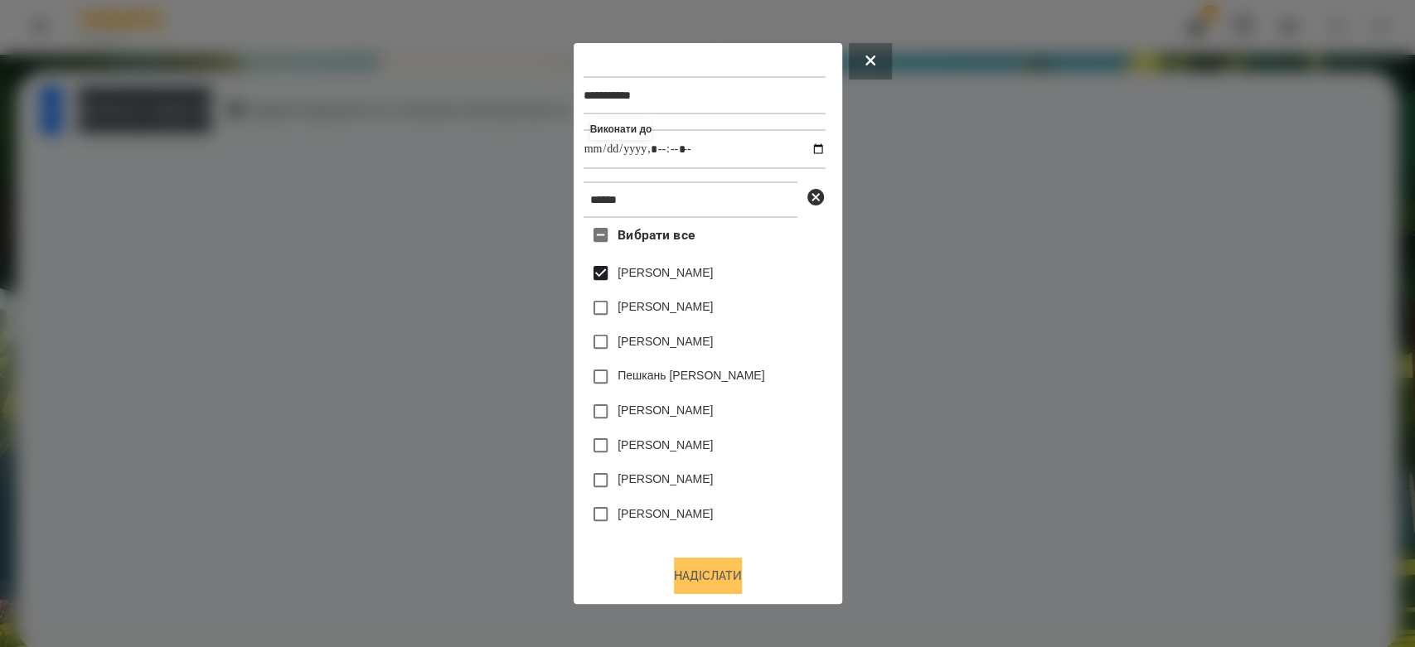
click at [739, 578] on button "Надіслати" at bounding box center [708, 576] width 68 height 36
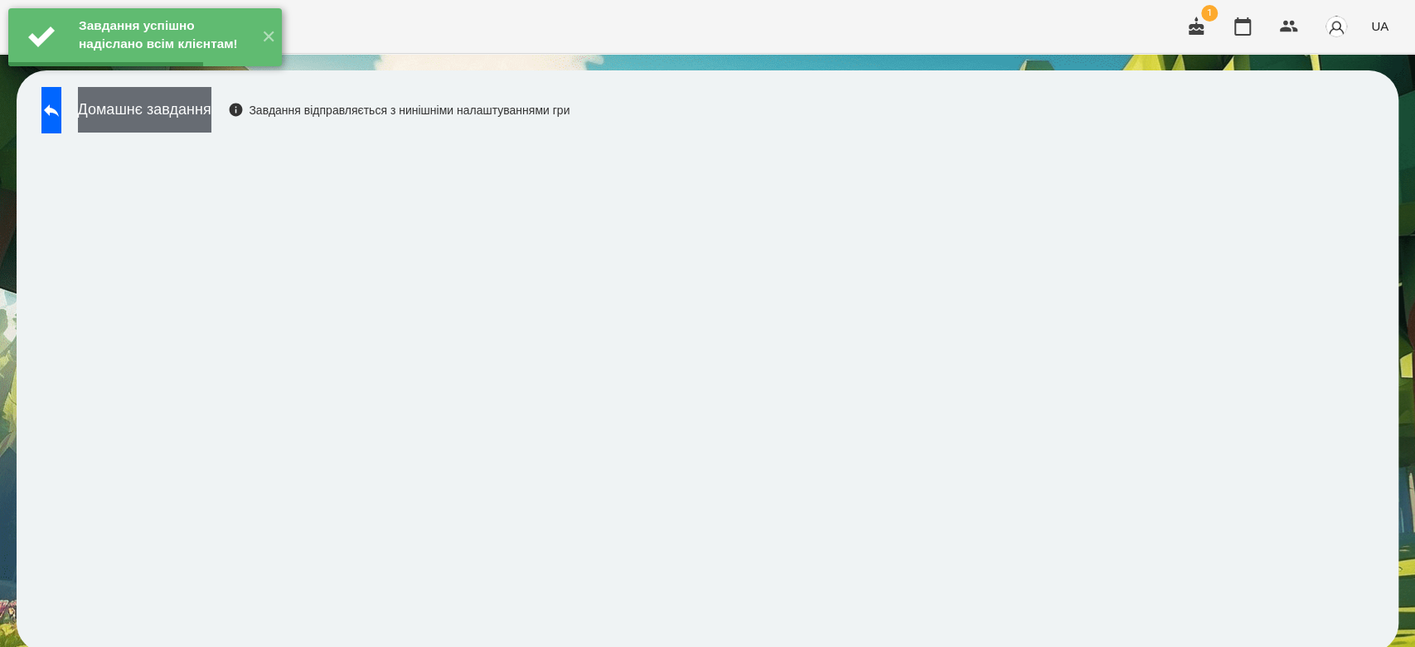
click at [211, 109] on button "Домашнє завдання" at bounding box center [144, 110] width 133 height 46
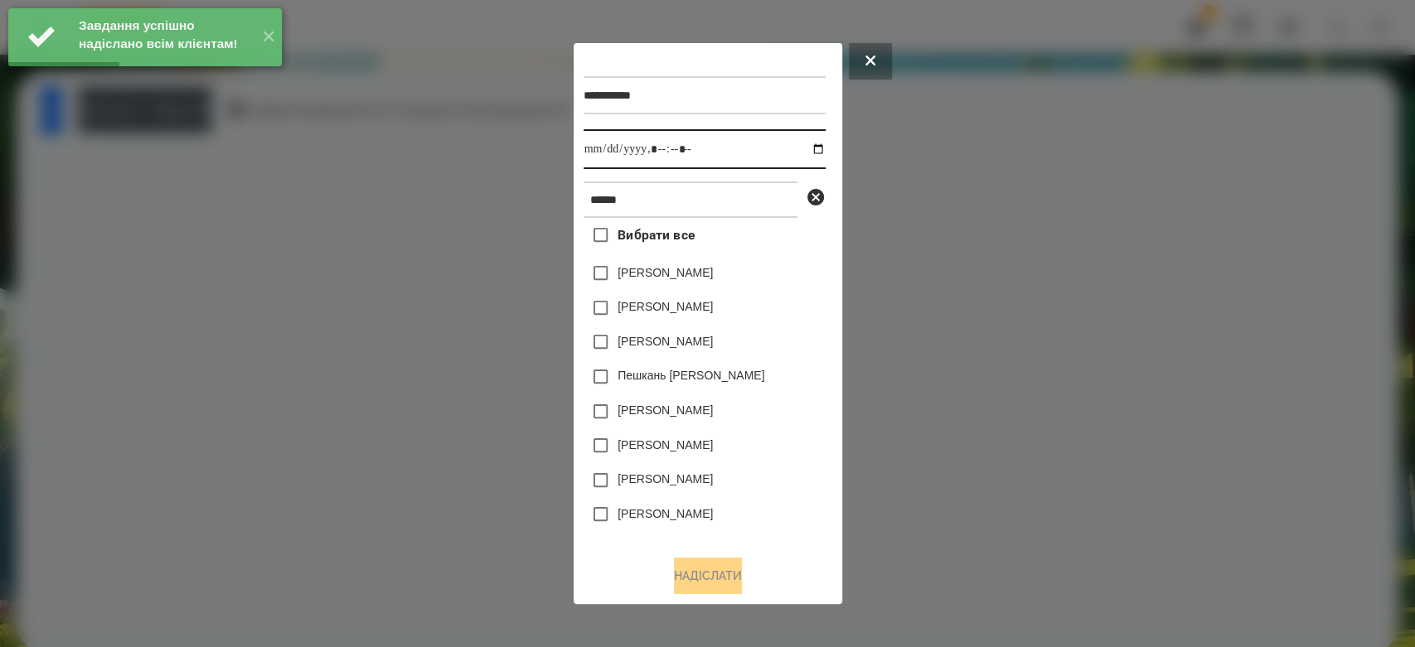
click at [800, 154] on input "datetime-local" at bounding box center [705, 149] width 242 height 40
type input "**********"
drag, startPoint x: 792, startPoint y: 499, endPoint x: 789, endPoint y: 486, distance: 13.5
click at [792, 498] on div "[PERSON_NAME]" at bounding box center [705, 480] width 242 height 35
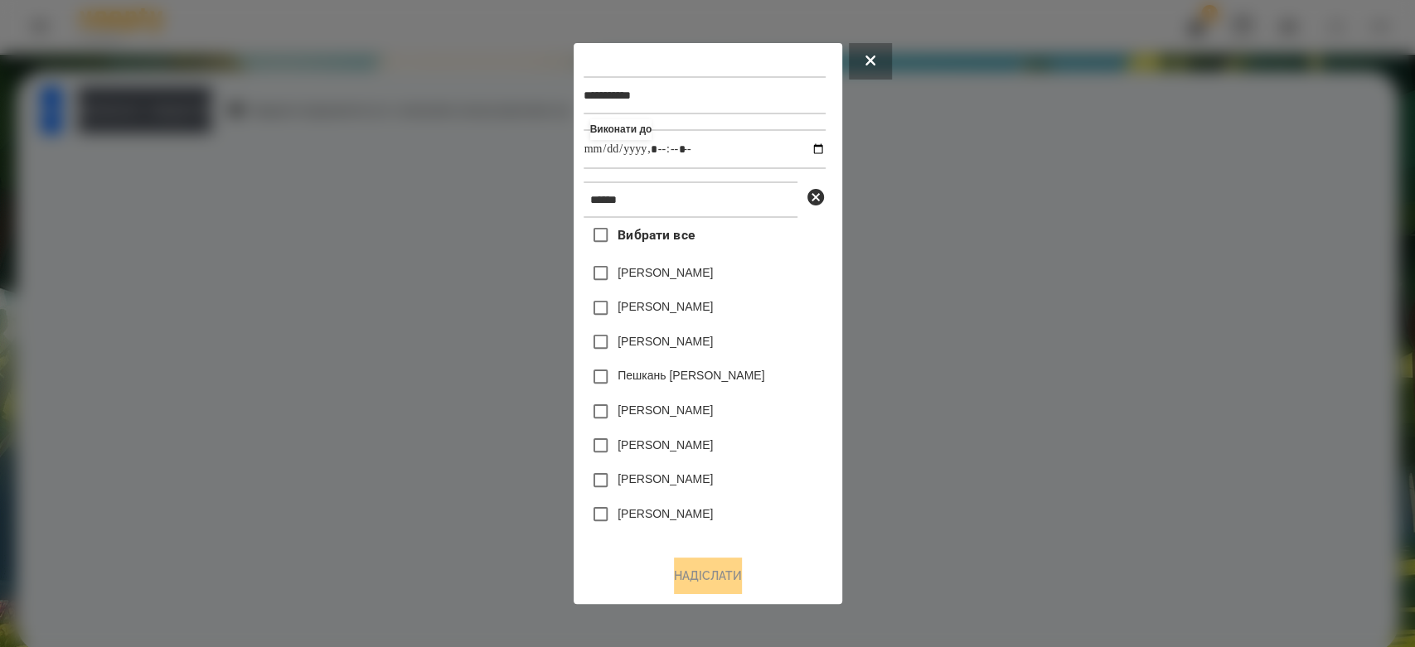
click at [708, 278] on label "[PERSON_NAME]" at bounding box center [665, 272] width 95 height 17
click at [723, 568] on button "Надіслати" at bounding box center [708, 576] width 68 height 36
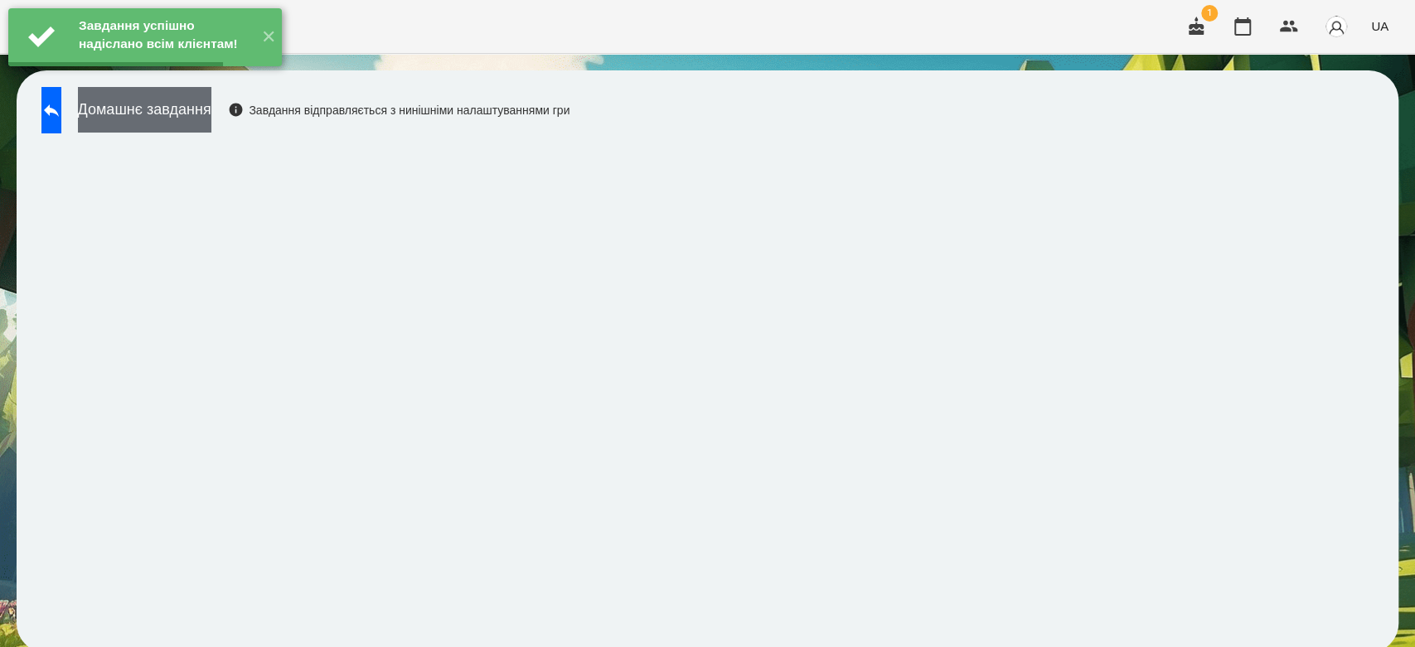
click at [202, 99] on button "Домашнє завдання" at bounding box center [144, 110] width 133 height 46
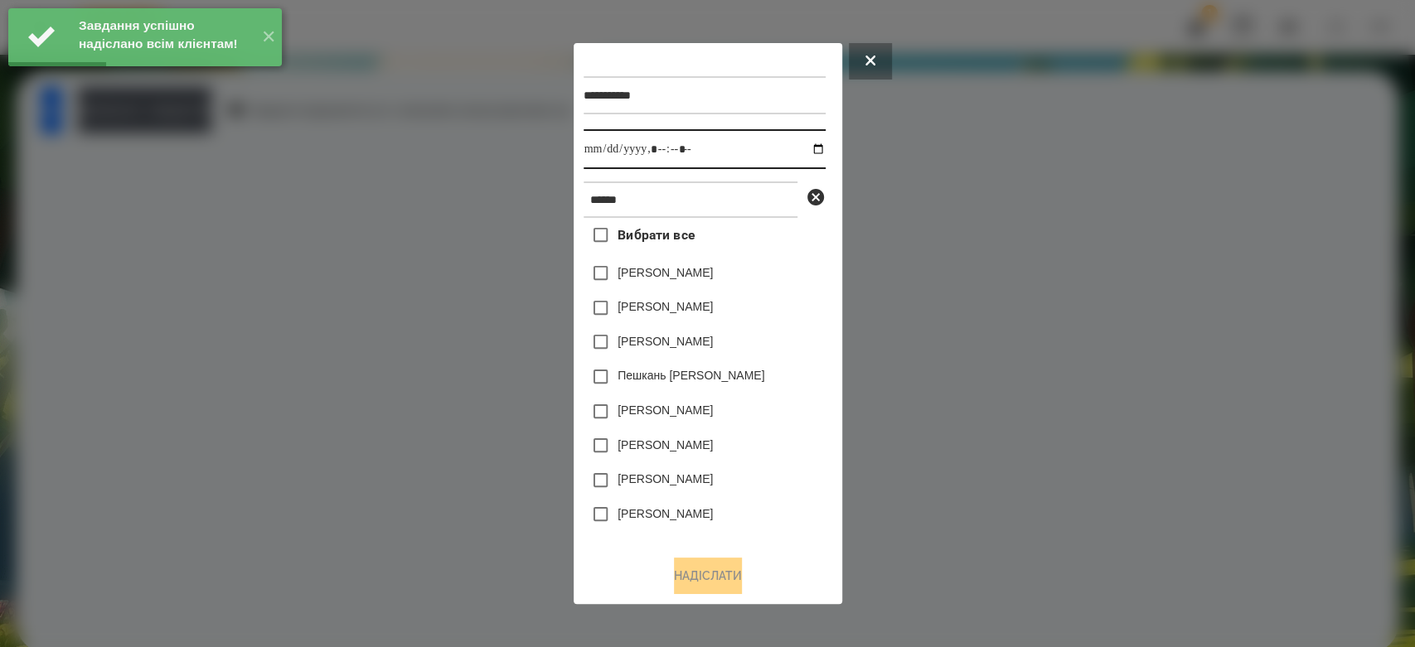
click at [802, 147] on input "datetime-local" at bounding box center [705, 149] width 242 height 40
type input "**********"
click at [768, 429] on div "[PERSON_NAME]" at bounding box center [705, 412] width 242 height 35
click at [713, 280] on label "[PERSON_NAME]" at bounding box center [665, 272] width 95 height 17
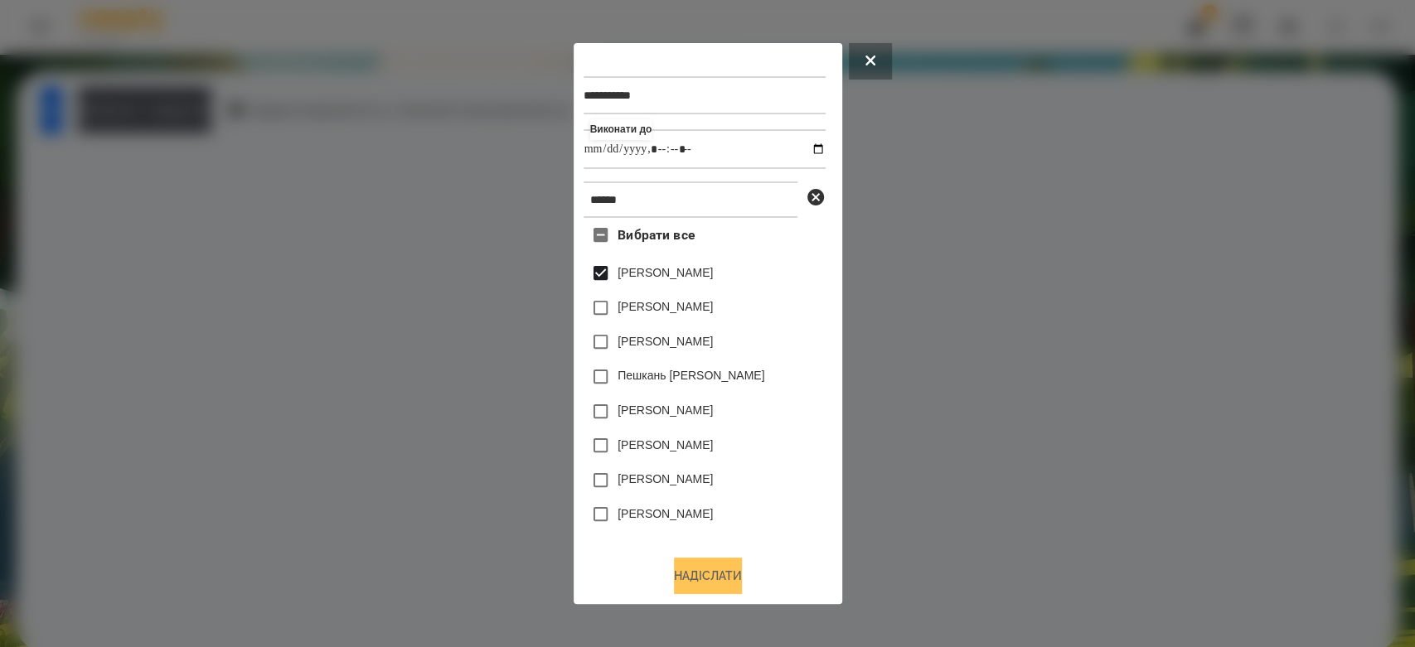
click at [742, 579] on button "Надіслати" at bounding box center [708, 576] width 68 height 36
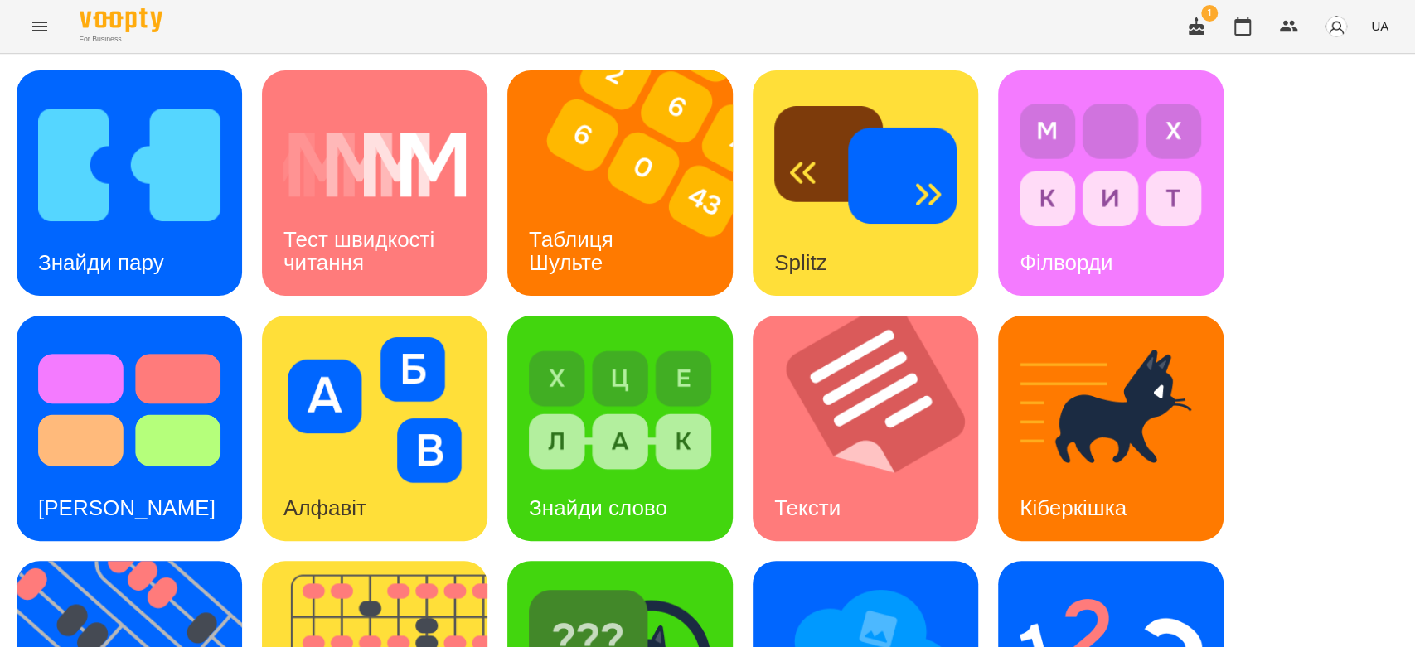
scroll to position [400, 0]
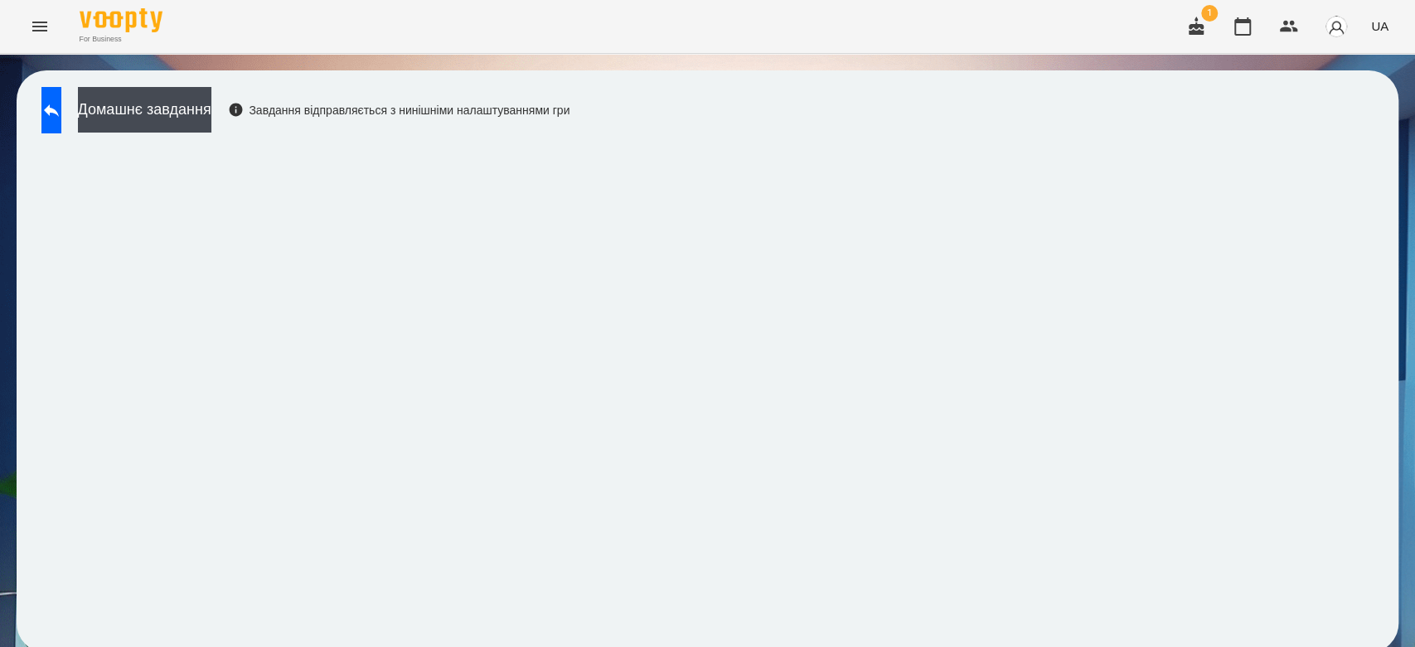
click at [913, 111] on div "Домашнє завдання Завдання відправляється з нинішніми налаштуваннями гри" at bounding box center [708, 361] width 1382 height 583
click at [912, 114] on div "Домашнє завдання Завдання відправляється з нинішніми налаштуваннями гри" at bounding box center [708, 361] width 1382 height 583
click at [788, 83] on div "Домашнє завдання Завдання відправляється з нинішніми налаштуваннями гри" at bounding box center [708, 361] width 1382 height 583
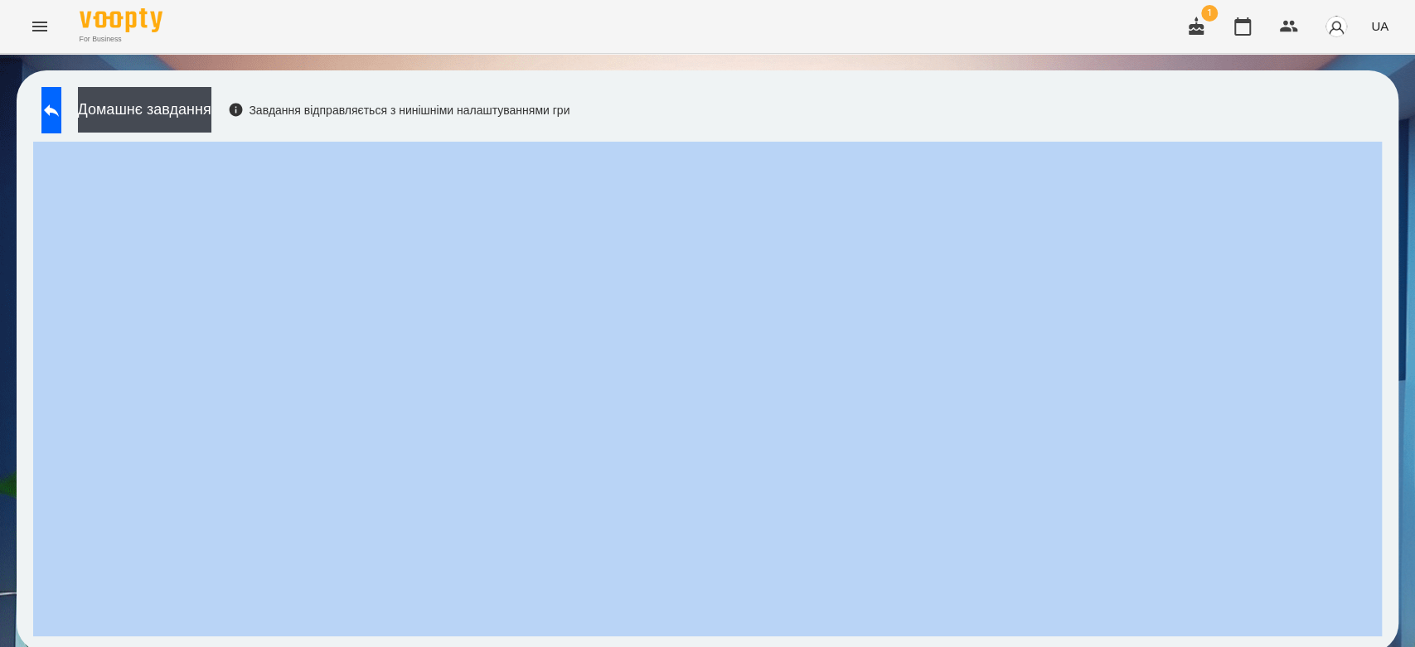
click at [788, 83] on div "Домашнє завдання Завдання відправляється з нинішніми налаштуваннями гри" at bounding box center [708, 361] width 1382 height 583
click at [789, 90] on div "Домашнє завдання Завдання відправляється з нинішніми налаштуваннями гри" at bounding box center [708, 361] width 1382 height 583
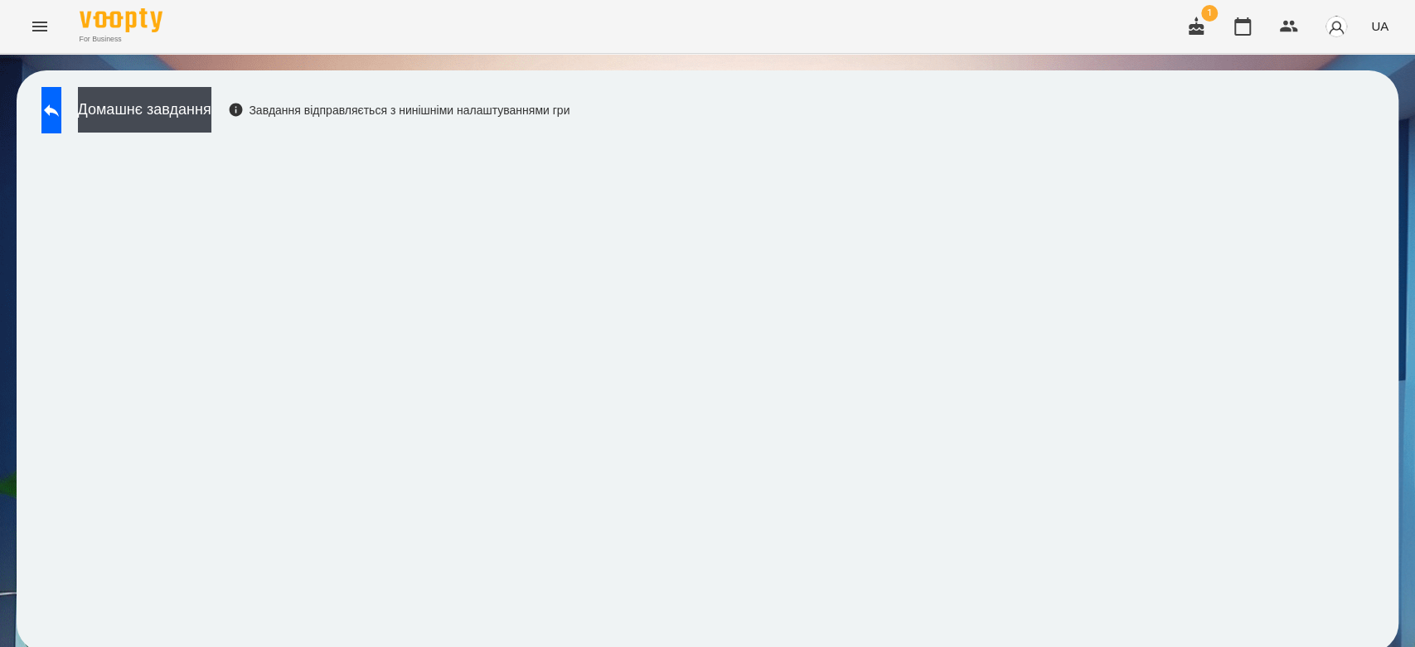
scroll to position [6, 0]
click at [211, 108] on button "Домашнє завдання" at bounding box center [144, 110] width 133 height 46
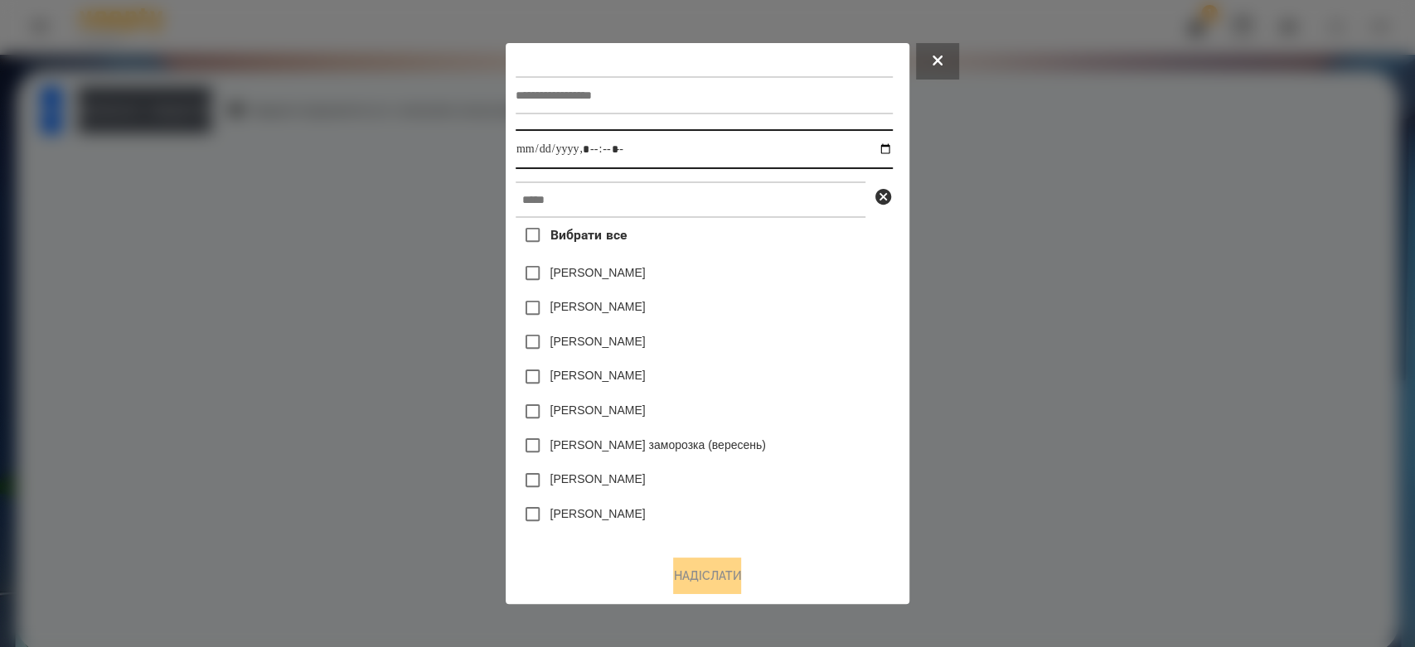
click at [684, 142] on input "datetime-local" at bounding box center [704, 149] width 377 height 40
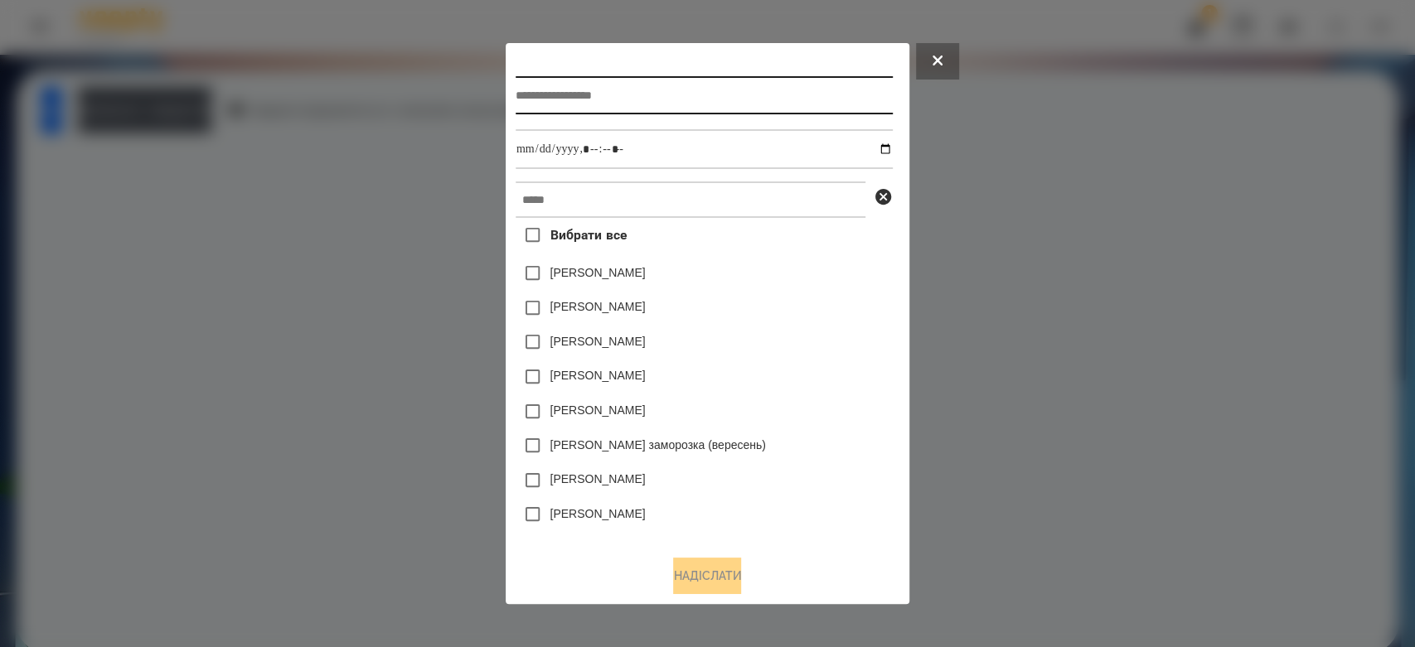
click at [671, 90] on input "text" at bounding box center [704, 95] width 377 height 38
type input "*********"
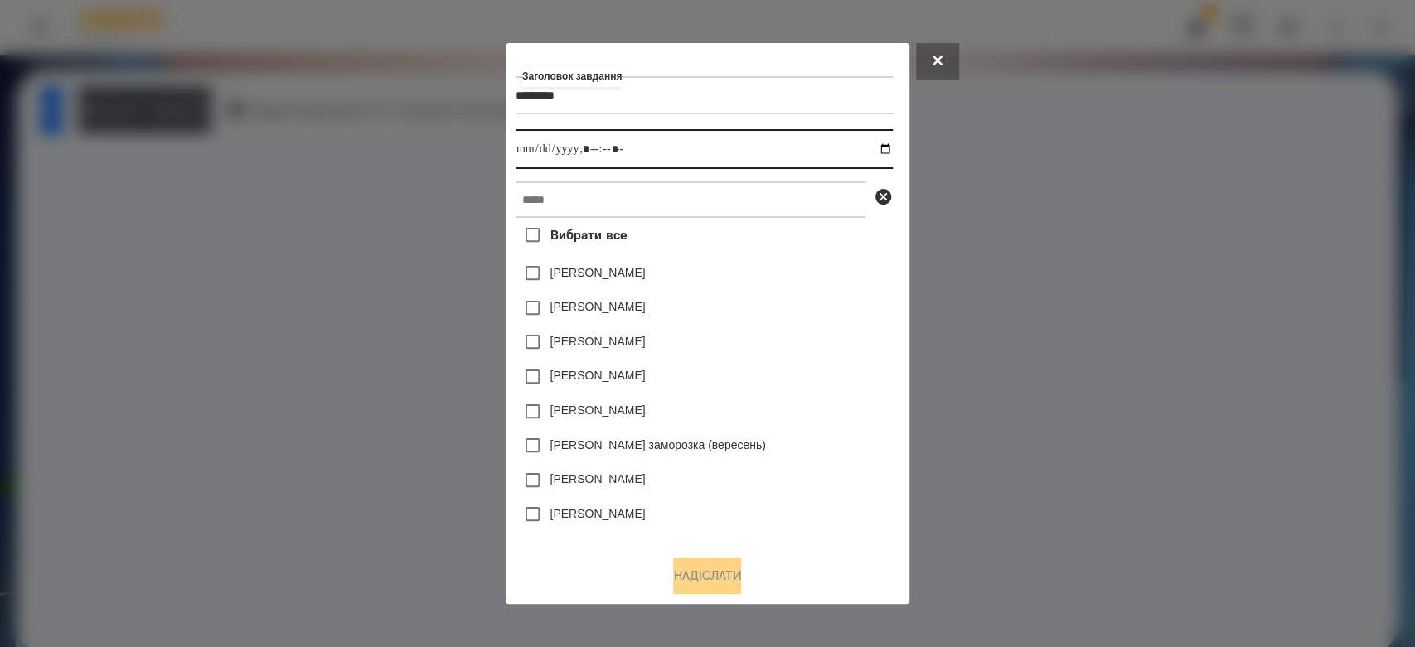
drag, startPoint x: 888, startPoint y: 153, endPoint x: 848, endPoint y: 230, distance: 86.8
click at [889, 153] on input "datetime-local" at bounding box center [704, 149] width 377 height 40
type input "**********"
click at [789, 281] on div "[PERSON_NAME]" at bounding box center [704, 273] width 377 height 35
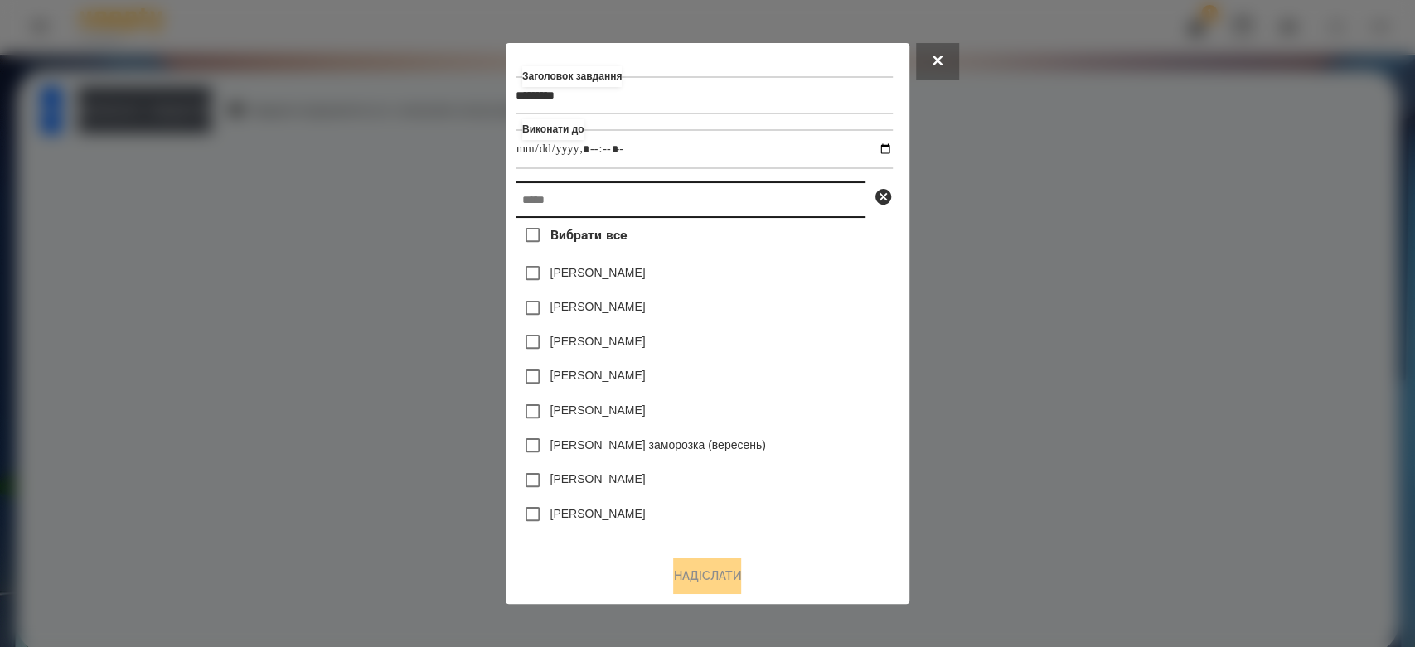
click at [770, 204] on input "text" at bounding box center [691, 200] width 350 height 36
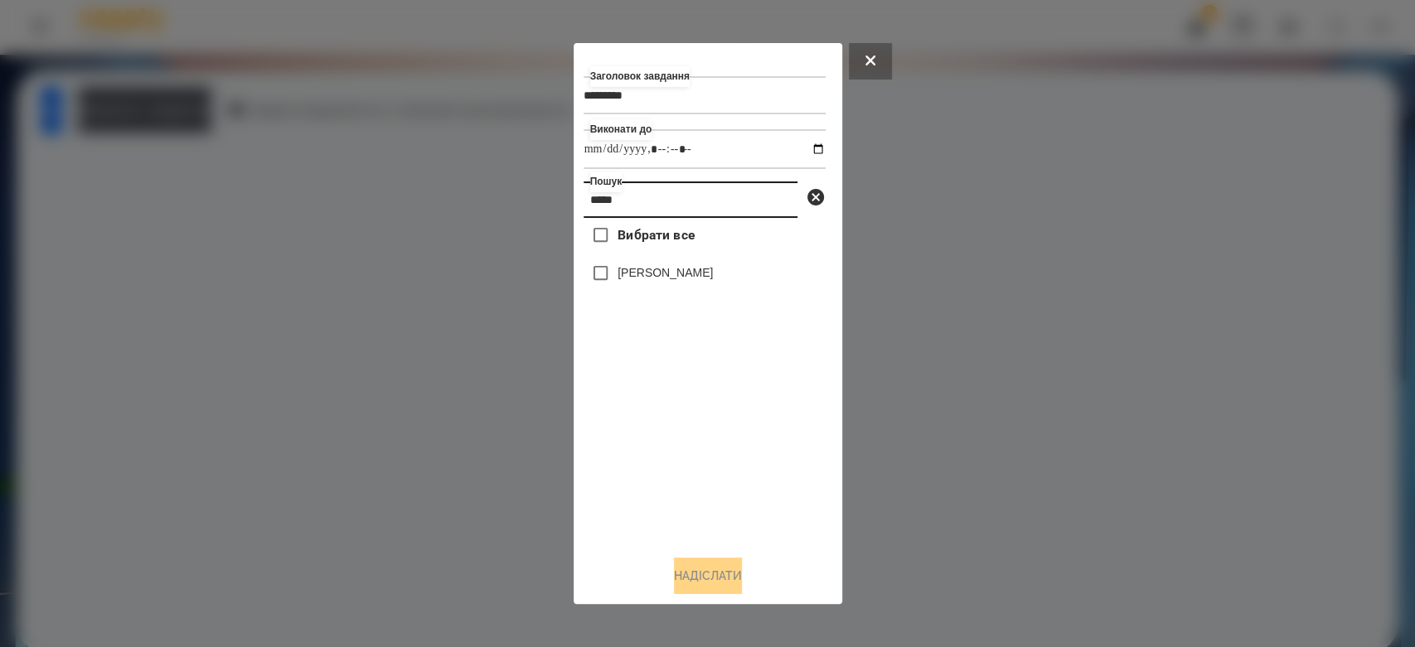
type input "*****"
click at [665, 281] on label "[PERSON_NAME]" at bounding box center [665, 272] width 95 height 17
click at [696, 568] on button "Надіслати" at bounding box center [708, 576] width 68 height 36
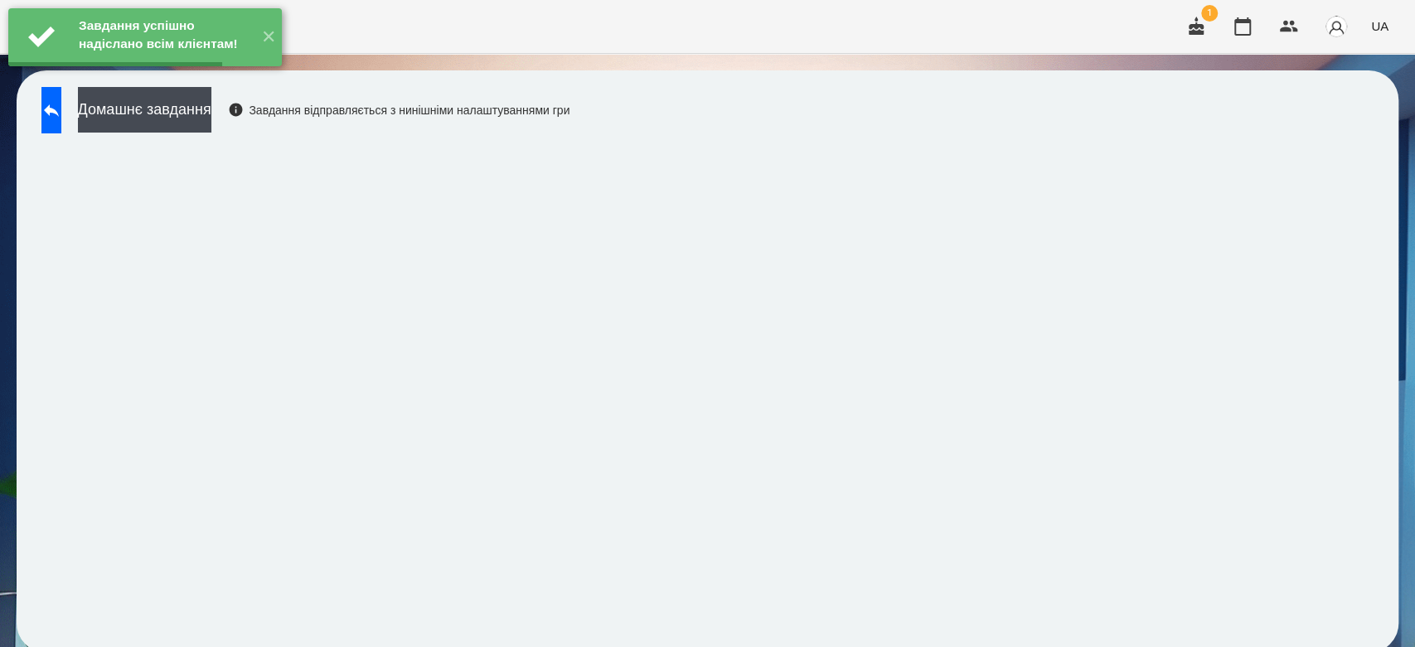
click at [198, 101] on button "Домашнє завдання" at bounding box center [144, 110] width 133 height 46
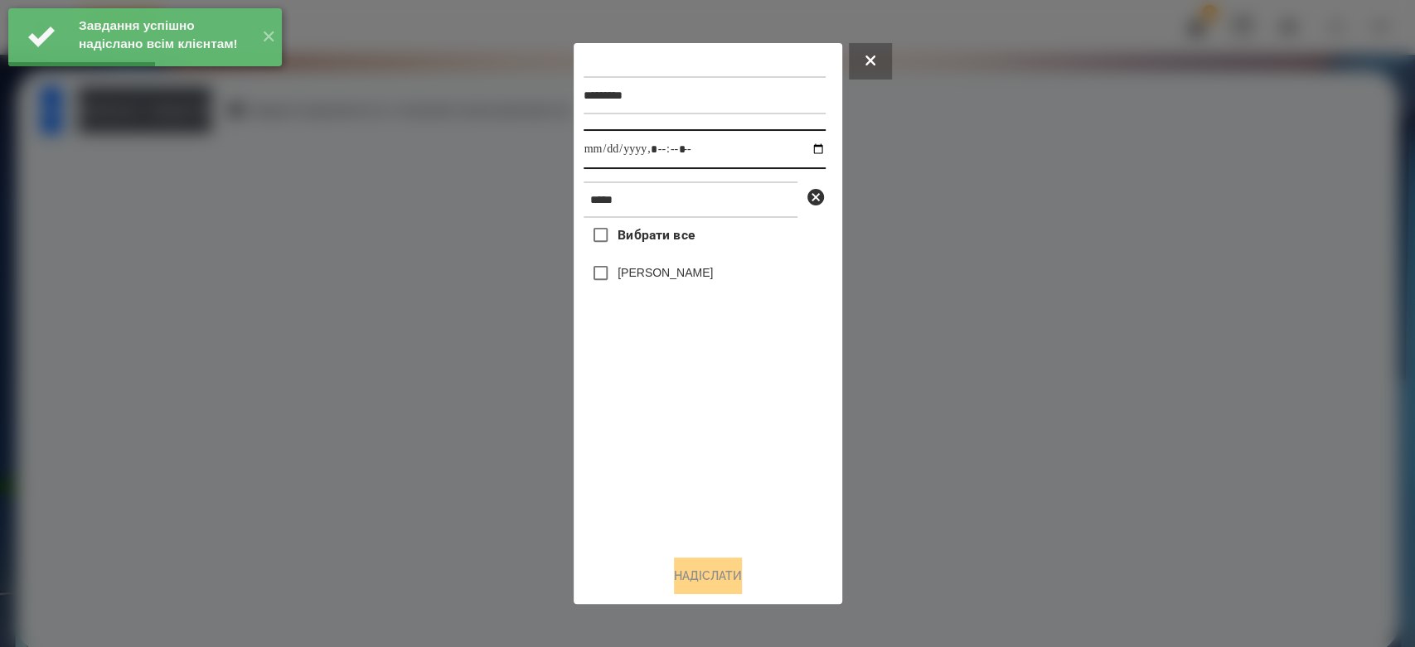
click at [806, 148] on input "datetime-local" at bounding box center [705, 149] width 242 height 40
type input "**********"
click at [753, 514] on div "Вибрати все Ващук Матей" at bounding box center [705, 380] width 242 height 324
click at [647, 280] on label "[PERSON_NAME]" at bounding box center [665, 272] width 95 height 17
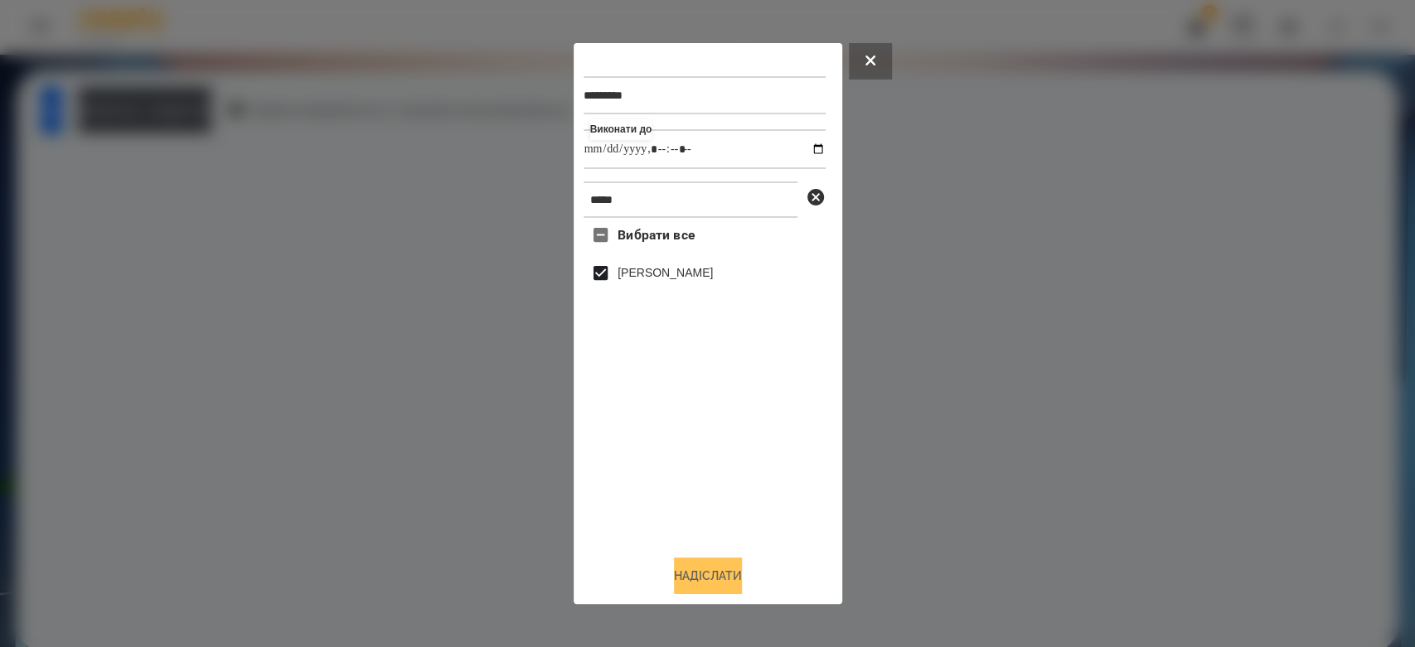
click at [729, 579] on button "Надіслати" at bounding box center [708, 576] width 68 height 36
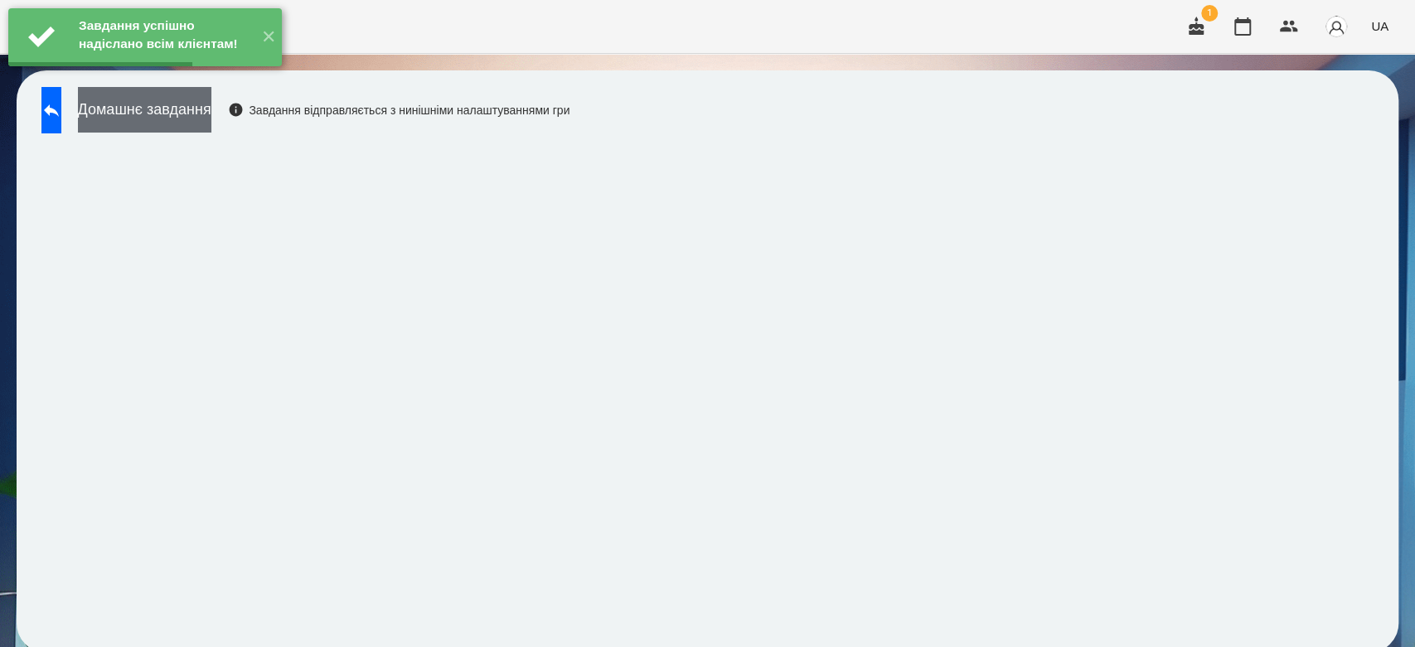
click at [202, 103] on button "Домашнє завдання" at bounding box center [144, 110] width 133 height 46
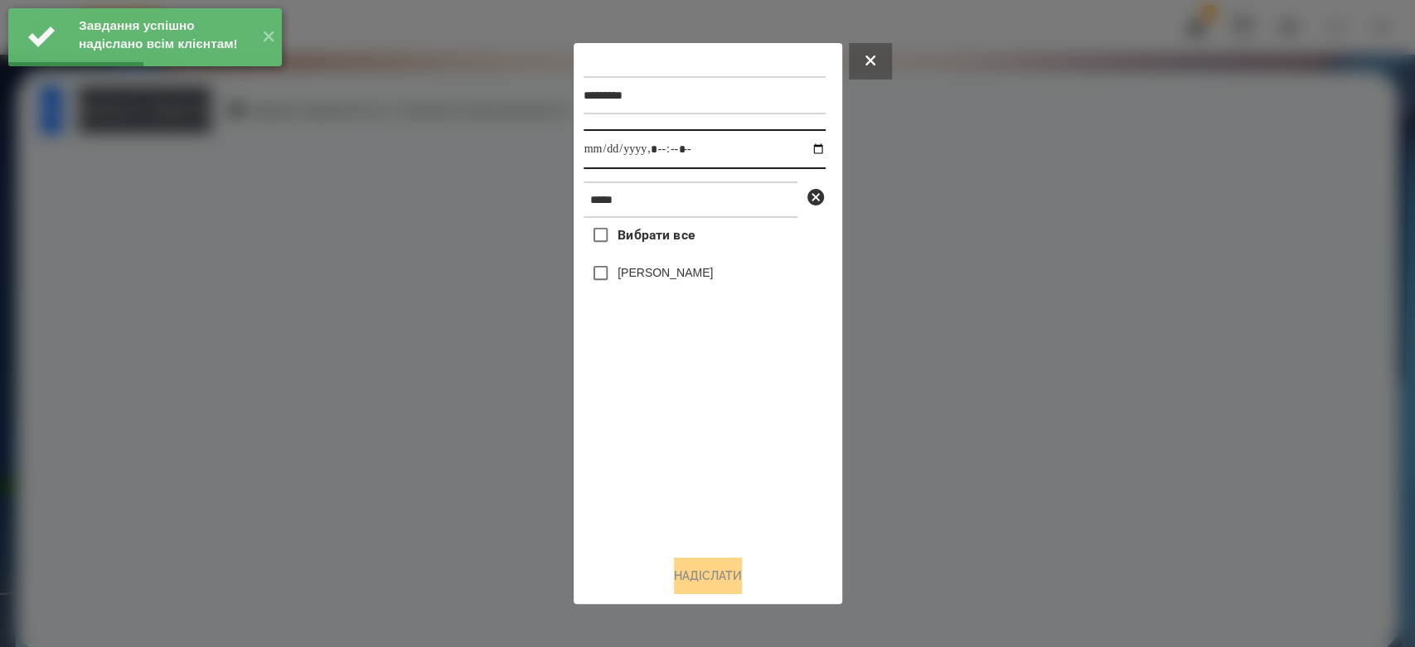
click at [804, 144] on input "datetime-local" at bounding box center [705, 149] width 242 height 40
type input "**********"
drag, startPoint x: 683, startPoint y: 443, endPoint x: 673, endPoint y: 352, distance: 90.9
click at [683, 443] on div "Вибрати все Ващук Матей" at bounding box center [705, 380] width 242 height 324
click at [657, 270] on label "[PERSON_NAME]" at bounding box center [665, 272] width 95 height 17
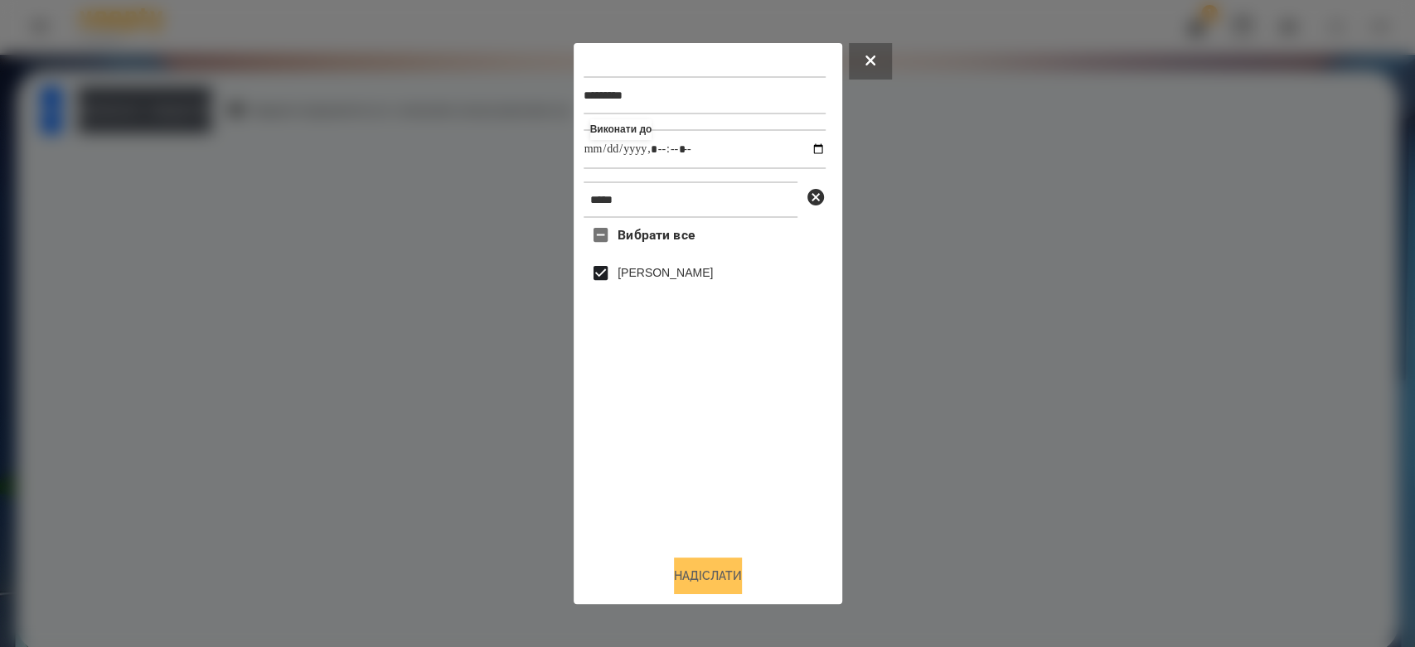
click at [713, 568] on button "Надіслати" at bounding box center [708, 576] width 68 height 36
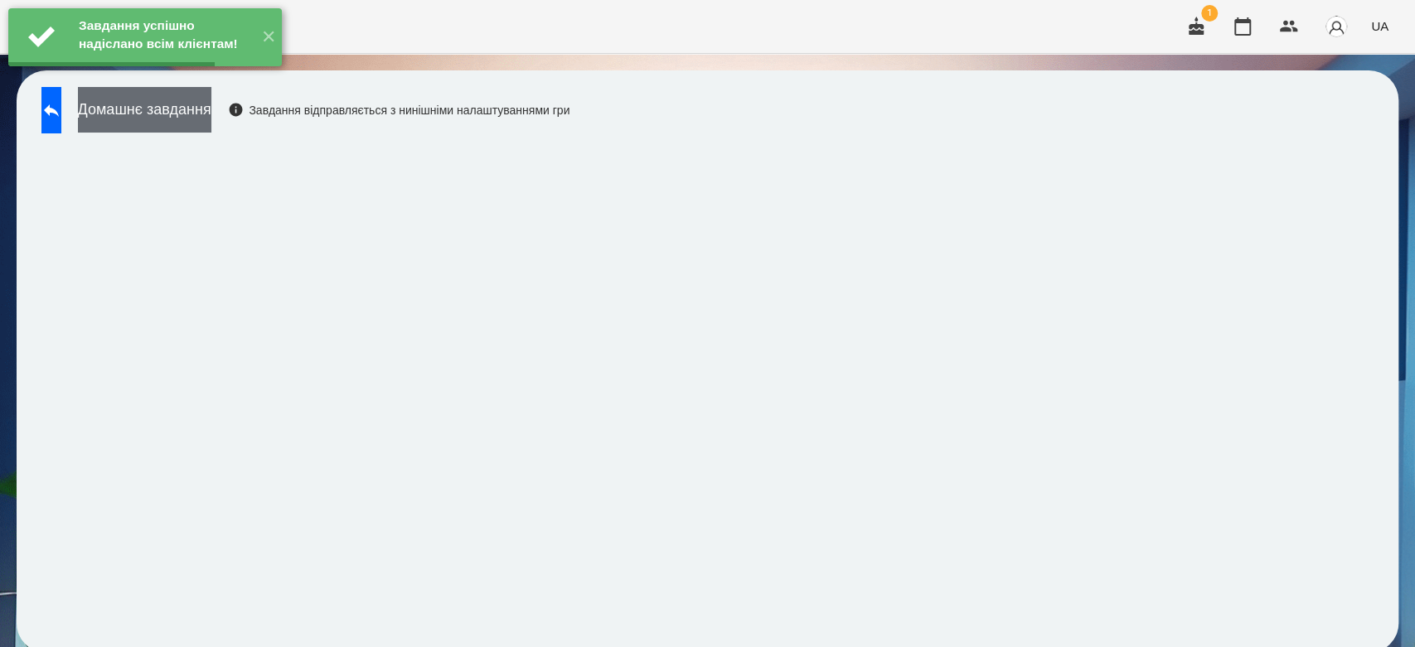
click at [211, 115] on button "Домашнє завдання" at bounding box center [144, 110] width 133 height 46
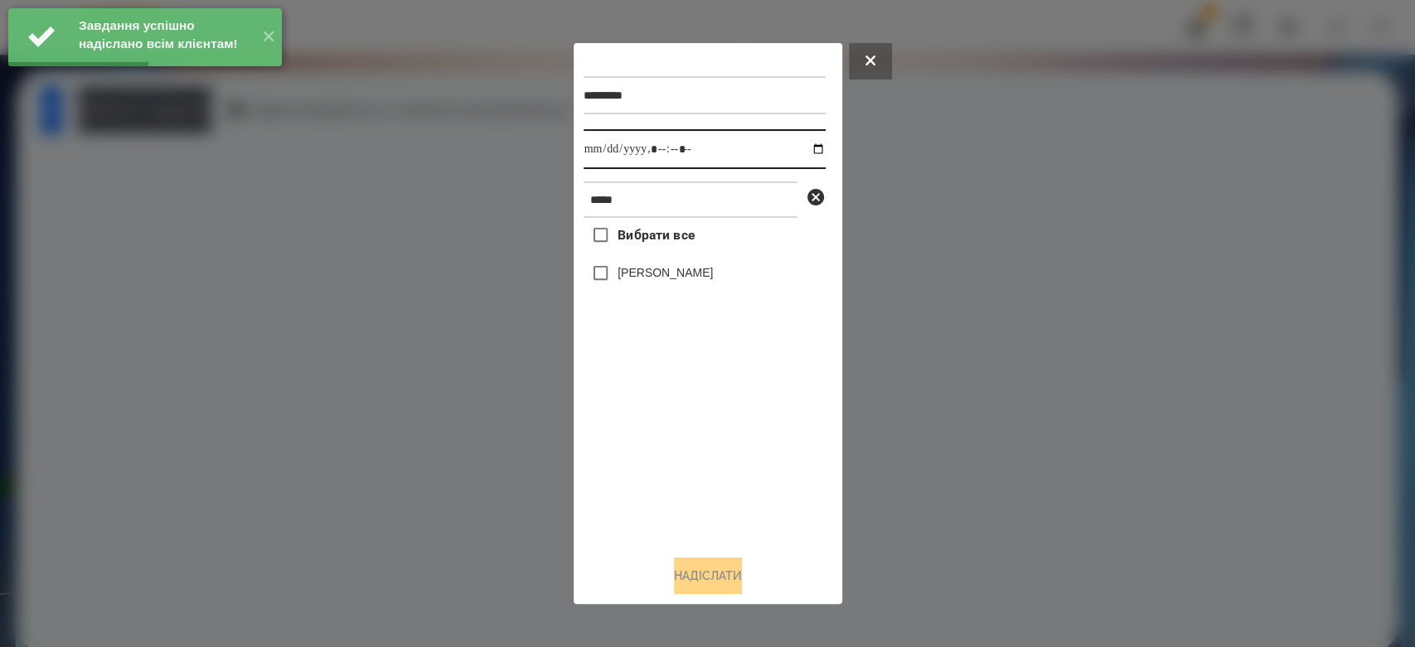
click at [803, 149] on input "datetime-local" at bounding box center [705, 149] width 242 height 40
type input "**********"
drag, startPoint x: 752, startPoint y: 524, endPoint x: 653, endPoint y: 350, distance: 200.1
click at [750, 522] on div "Вибрати все Ващук Матей" at bounding box center [705, 380] width 242 height 324
click at [639, 264] on div "[PERSON_NAME]" at bounding box center [705, 273] width 242 height 35
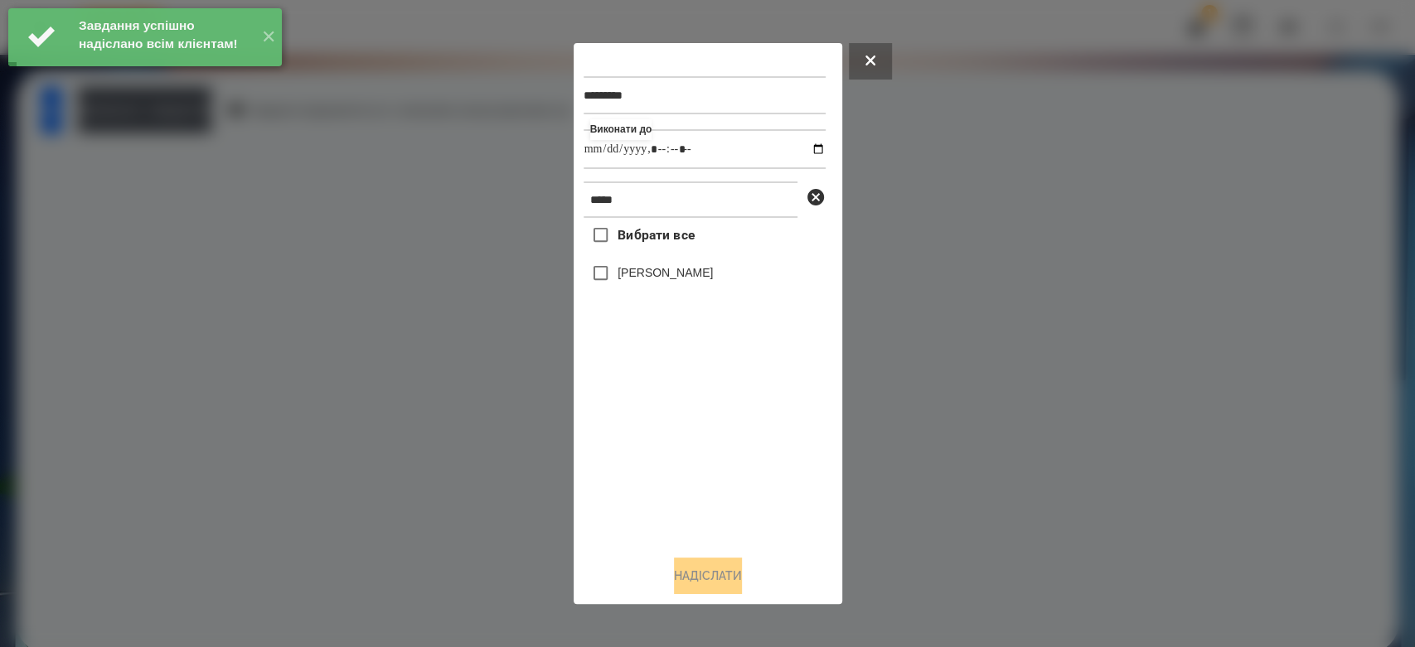
click at [658, 288] on div "[PERSON_NAME]" at bounding box center [705, 273] width 242 height 35
click at [664, 278] on label "[PERSON_NAME]" at bounding box center [665, 272] width 95 height 17
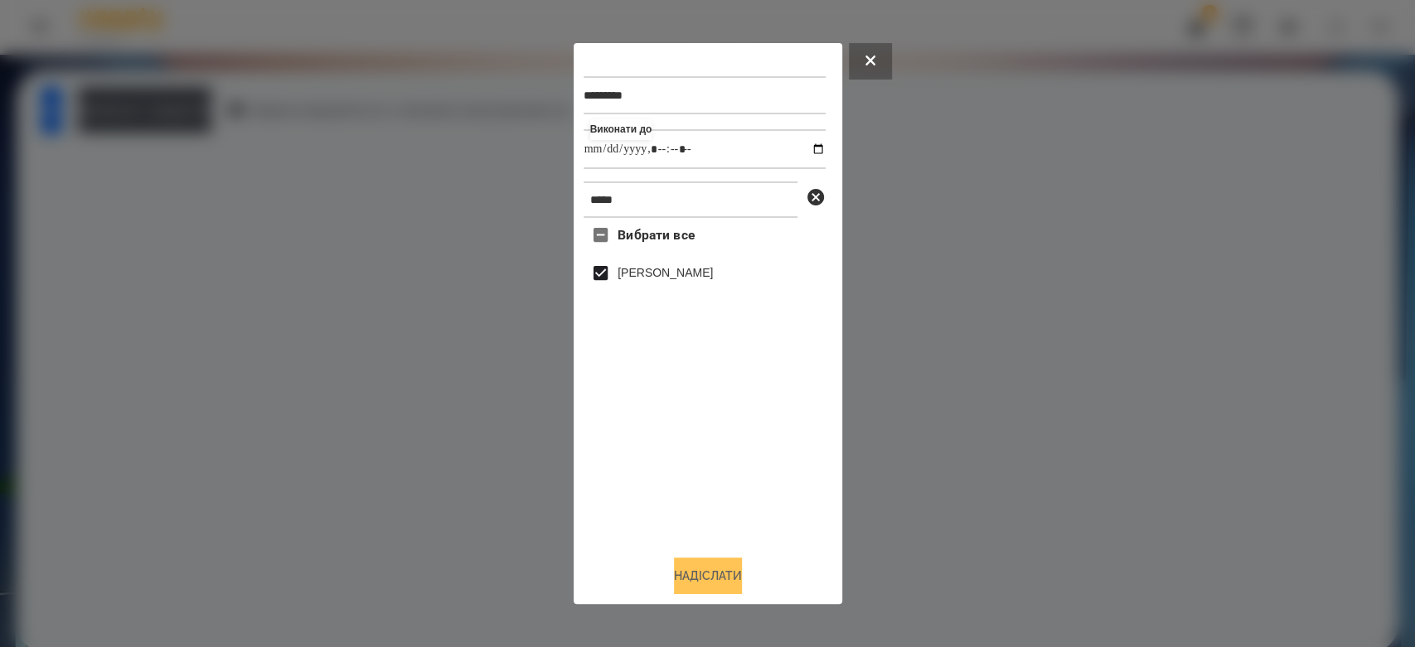
click at [735, 569] on button "Надіслати" at bounding box center [708, 576] width 68 height 36
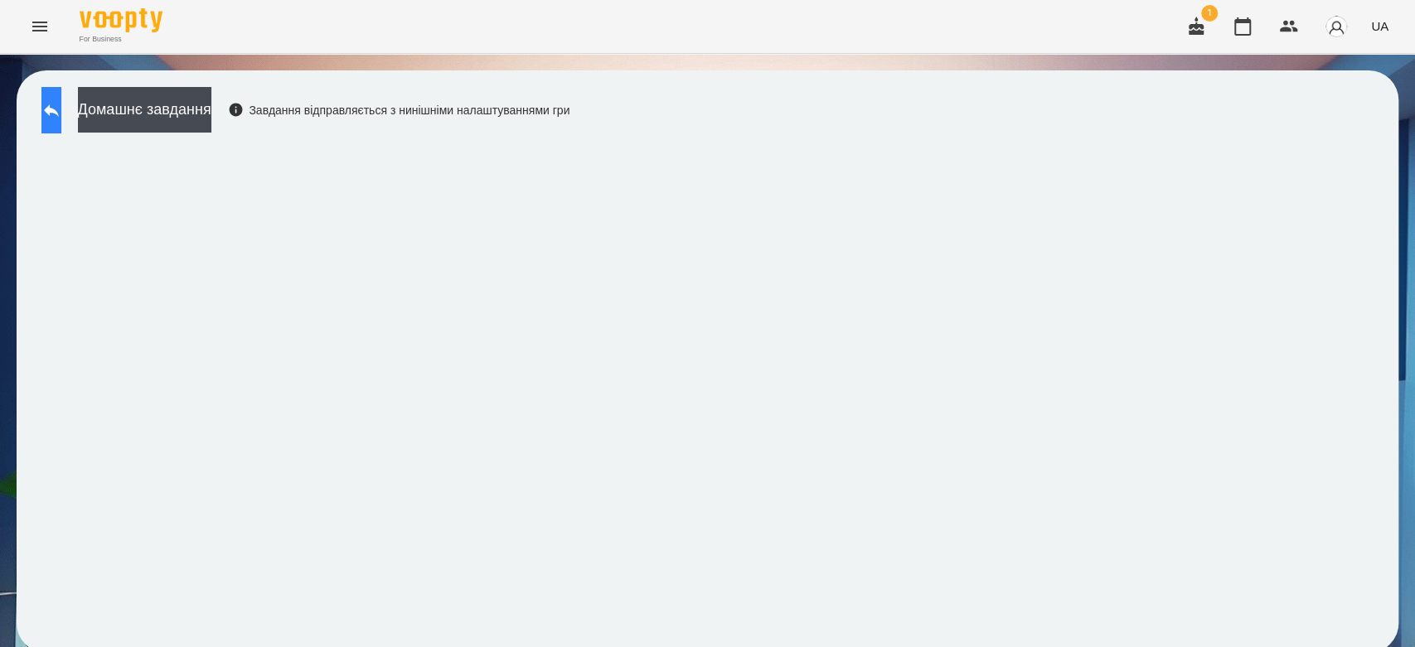
click at [61, 100] on icon at bounding box center [51, 110] width 20 height 20
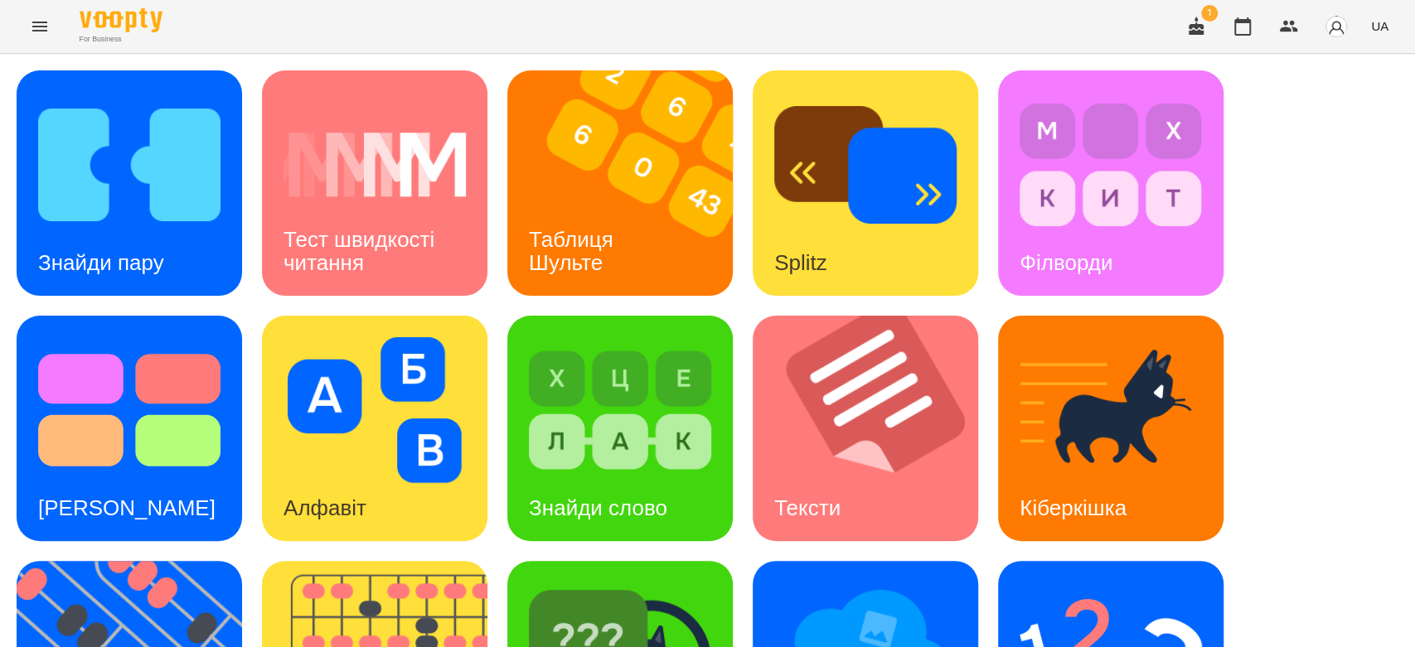
scroll to position [400, 0]
click at [1161, 583] on img at bounding box center [1111, 656] width 182 height 146
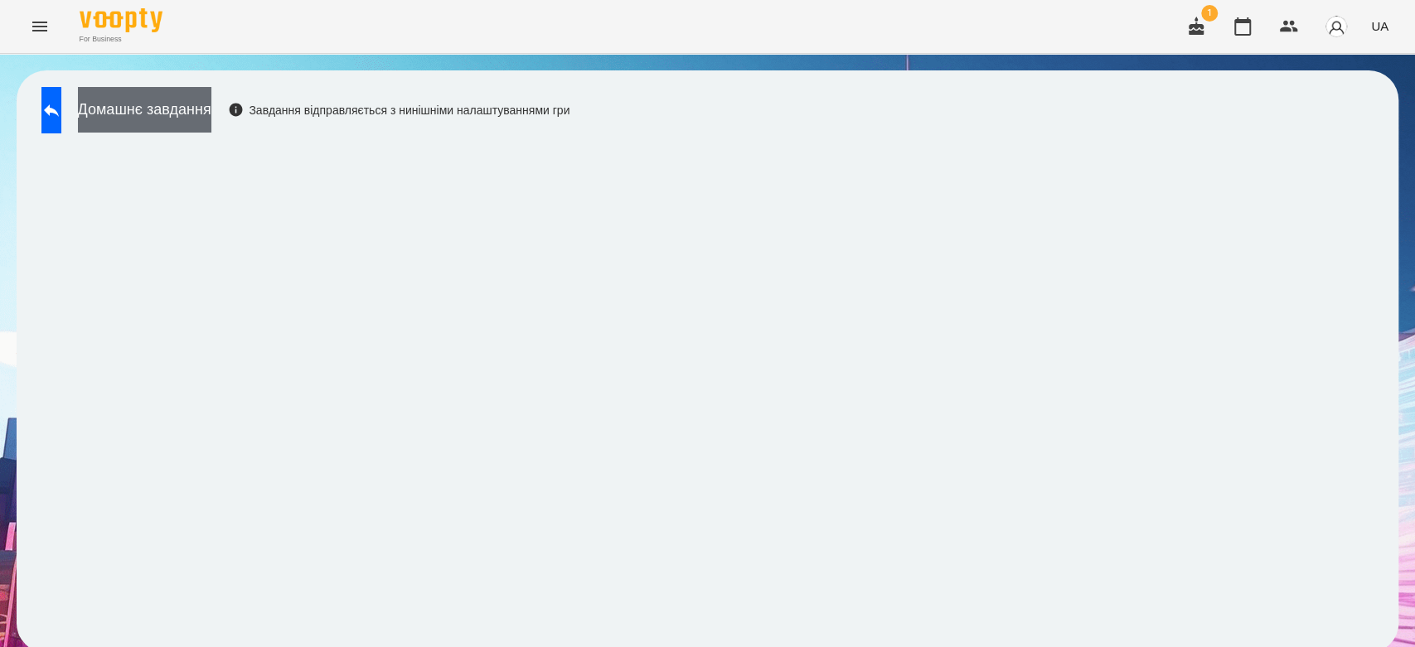
click at [163, 102] on button "Домашнє завдання" at bounding box center [144, 110] width 133 height 46
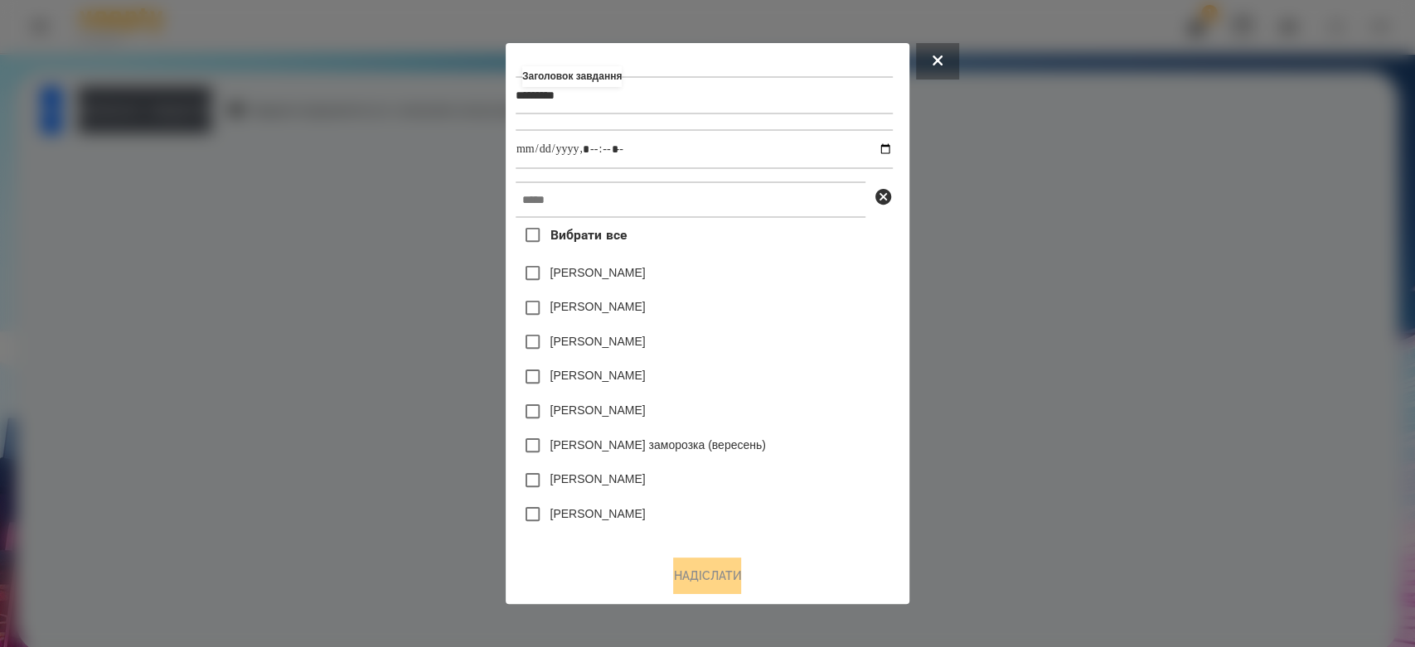
type input "*********"
click at [889, 154] on input "datetime-local" at bounding box center [704, 149] width 377 height 40
type input "**********"
click at [822, 210] on input "text" at bounding box center [691, 200] width 350 height 36
click at [820, 203] on input "text" at bounding box center [691, 200] width 350 height 36
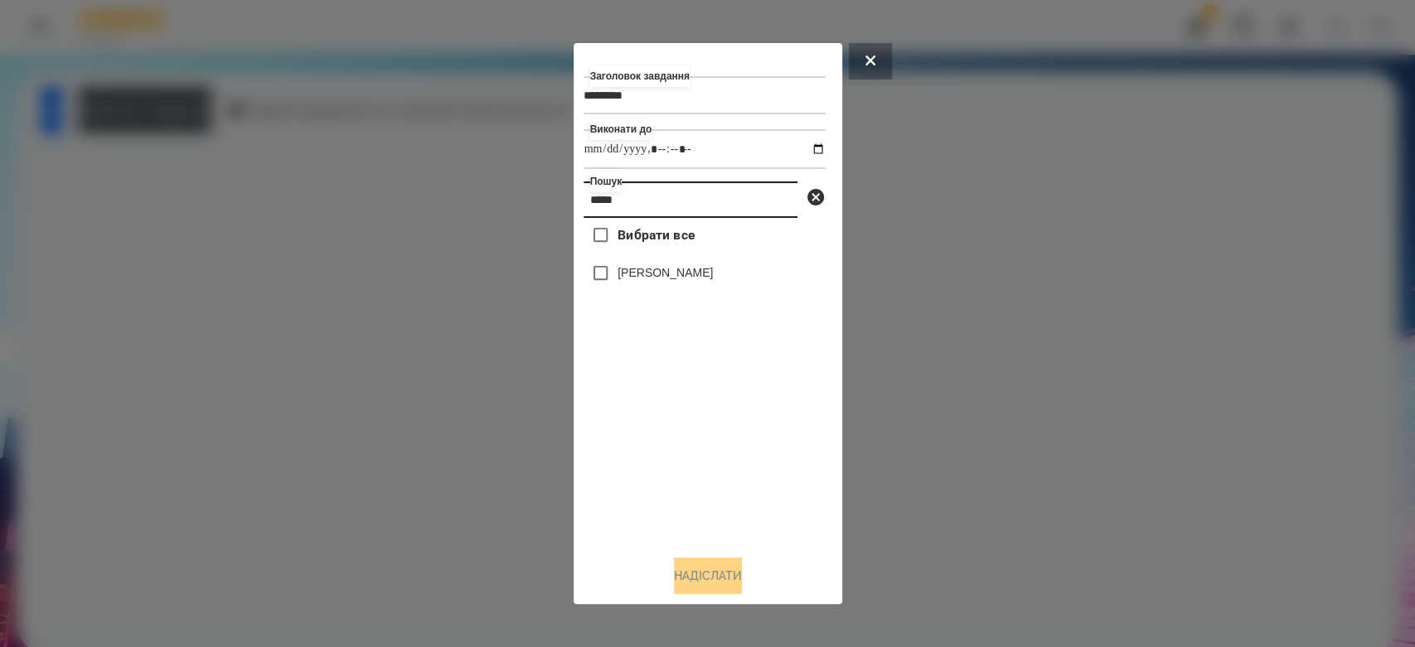
type input "*****"
click at [650, 269] on label "[PERSON_NAME]" at bounding box center [665, 272] width 95 height 17
click at [711, 555] on div "Заголовок завдання ********* Виконати до Пошук ***** Вибрати все Ващук Матей На…" at bounding box center [708, 324] width 249 height 542
click at [710, 562] on button "Надіслати" at bounding box center [708, 576] width 68 height 36
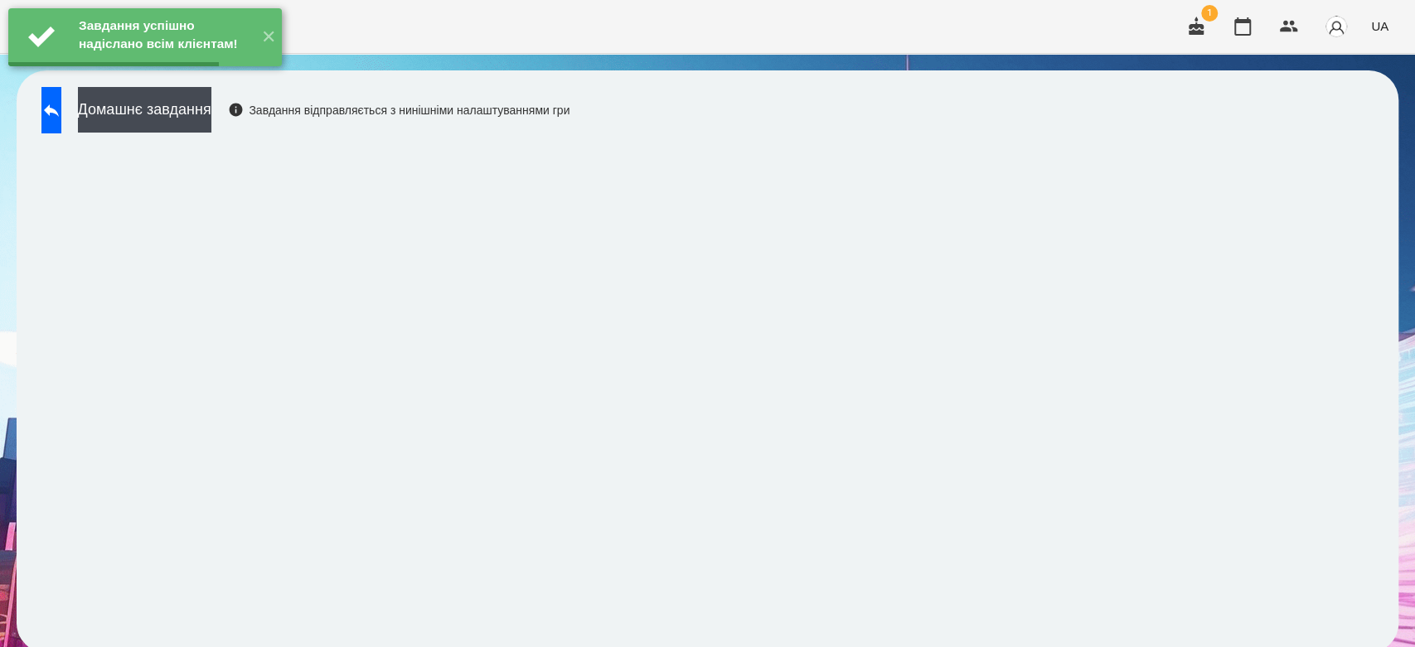
click at [211, 106] on button "Домашнє завдання" at bounding box center [144, 110] width 133 height 46
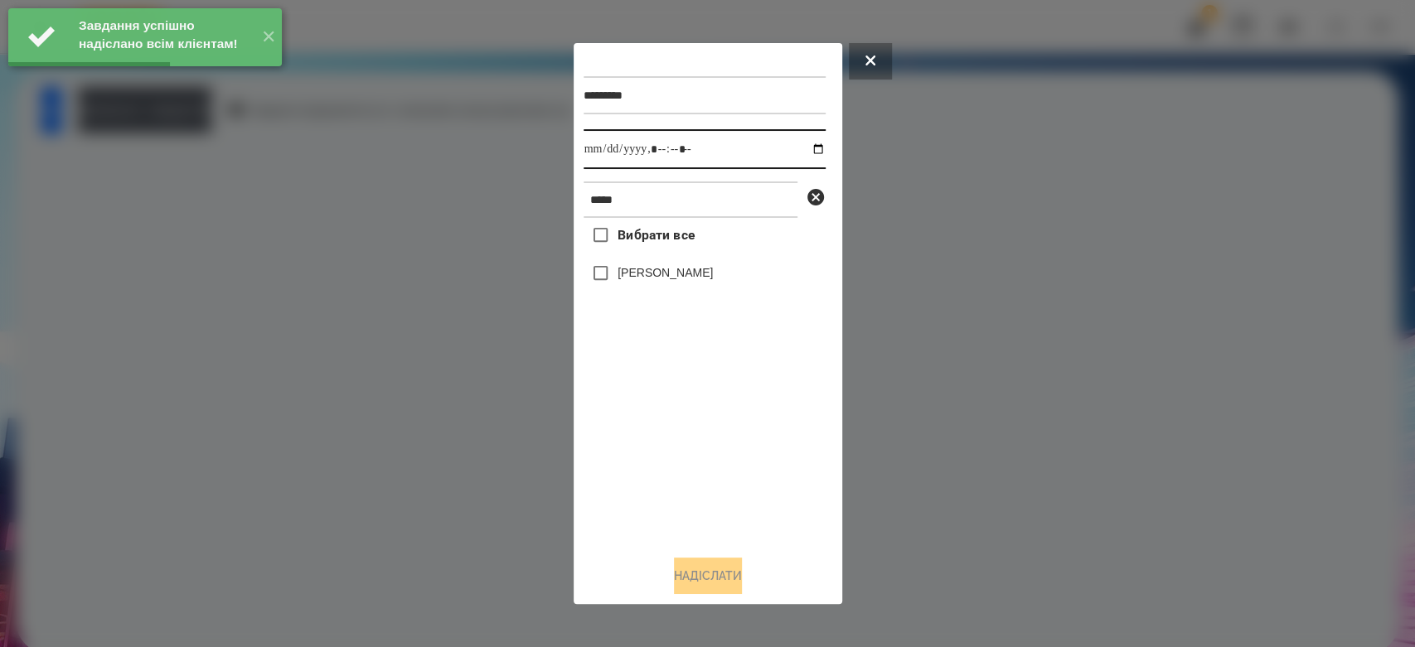
click at [804, 150] on input "datetime-local" at bounding box center [705, 149] width 242 height 40
type input "**********"
drag, startPoint x: 762, startPoint y: 521, endPoint x: 715, endPoint y: 342, distance: 184.2
click at [762, 521] on div "Вибрати все Ващук Матей" at bounding box center [705, 380] width 242 height 324
click at [673, 257] on div "Вибрати все Ващук Матей" at bounding box center [705, 380] width 242 height 324
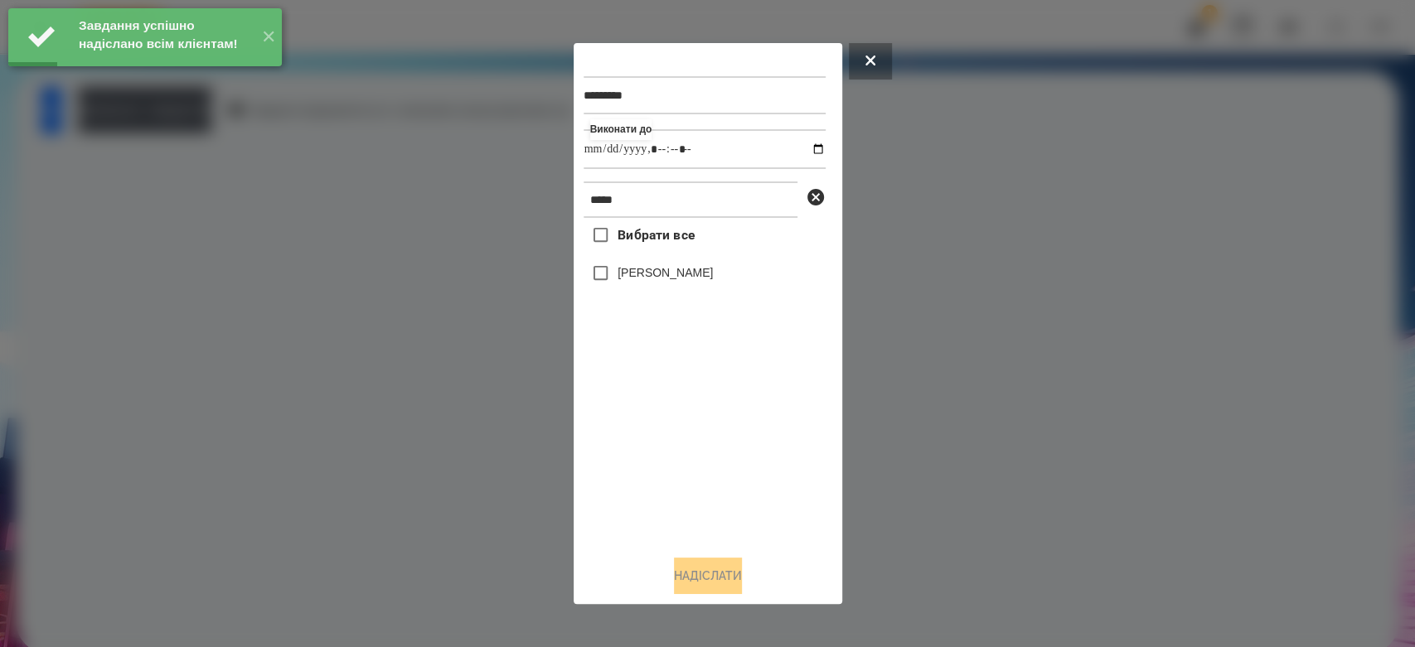
click at [673, 274] on label "[PERSON_NAME]" at bounding box center [665, 272] width 95 height 17
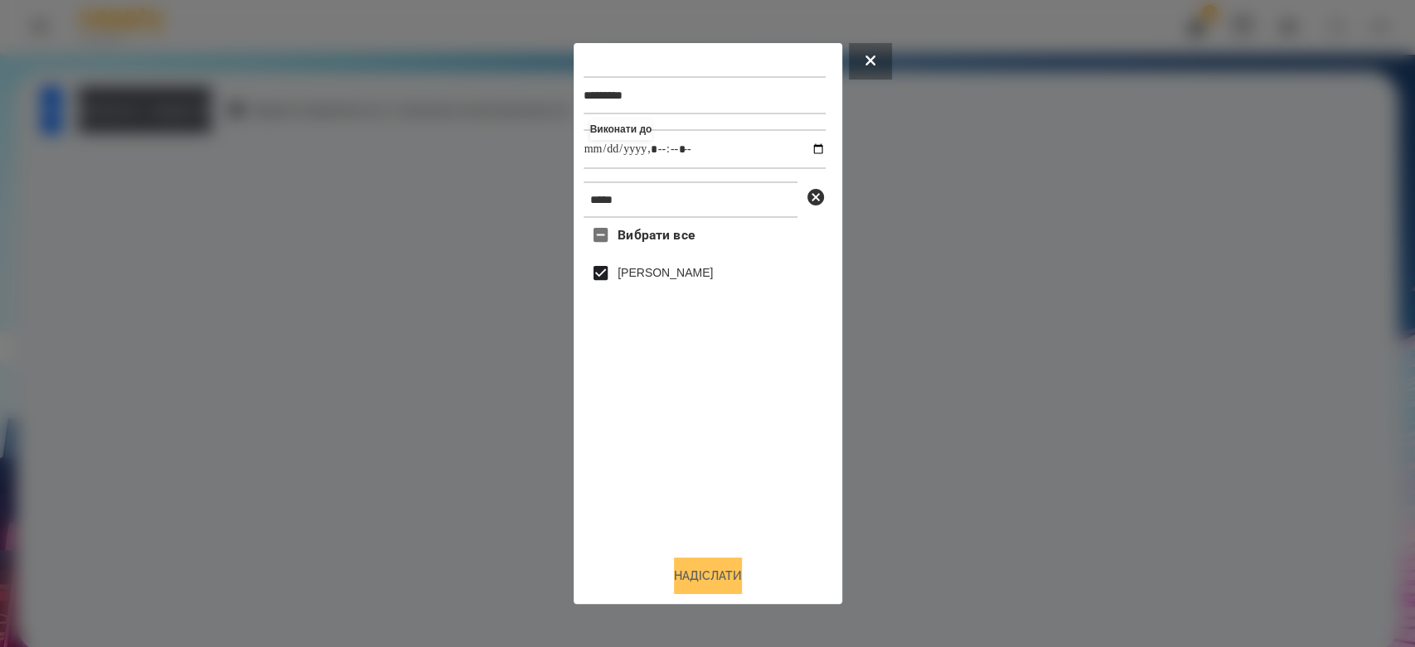
click at [726, 583] on button "Надіслати" at bounding box center [708, 576] width 68 height 36
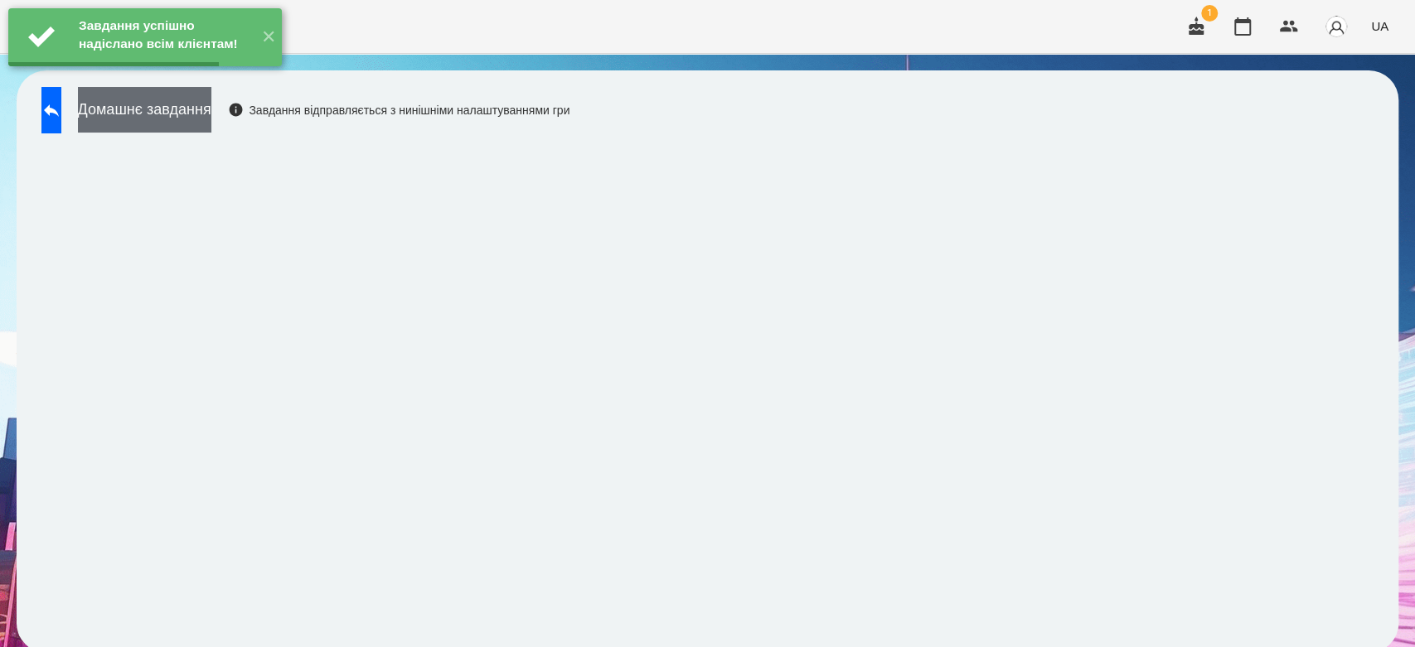
click at [177, 109] on button "Домашнє завдання" at bounding box center [144, 110] width 133 height 46
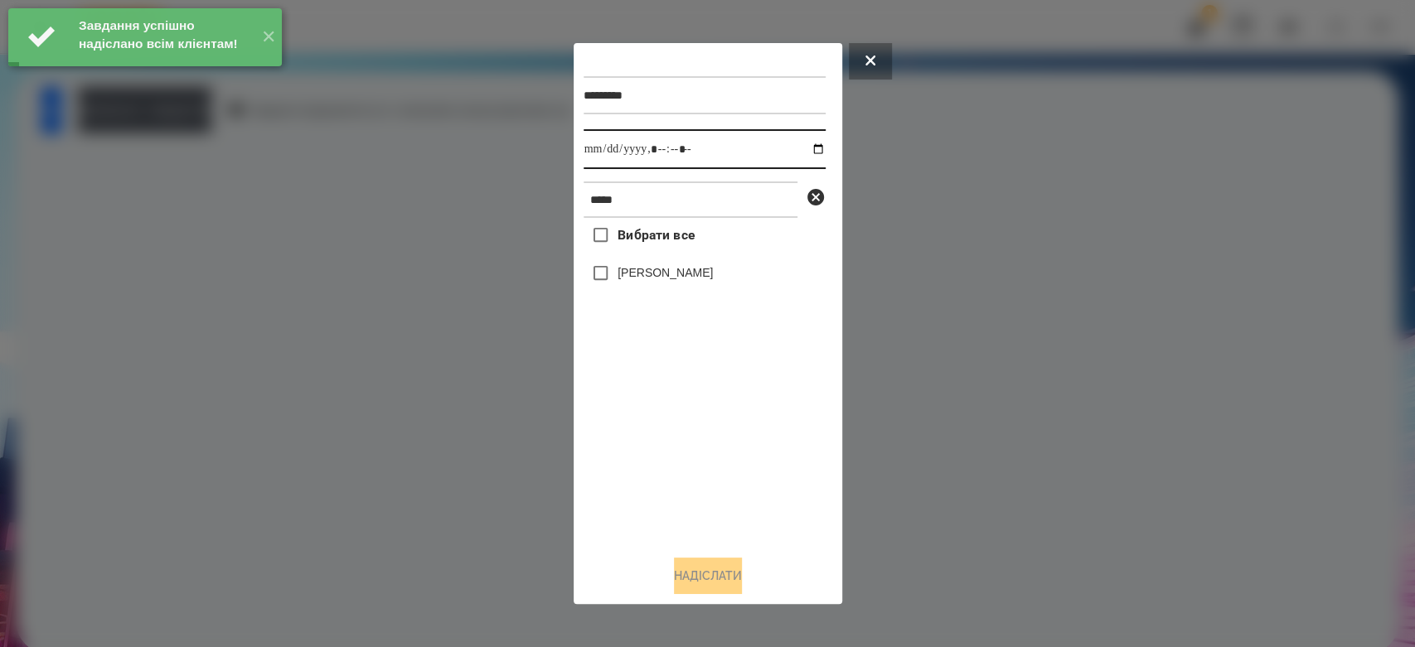
click at [803, 148] on input "datetime-local" at bounding box center [705, 149] width 242 height 40
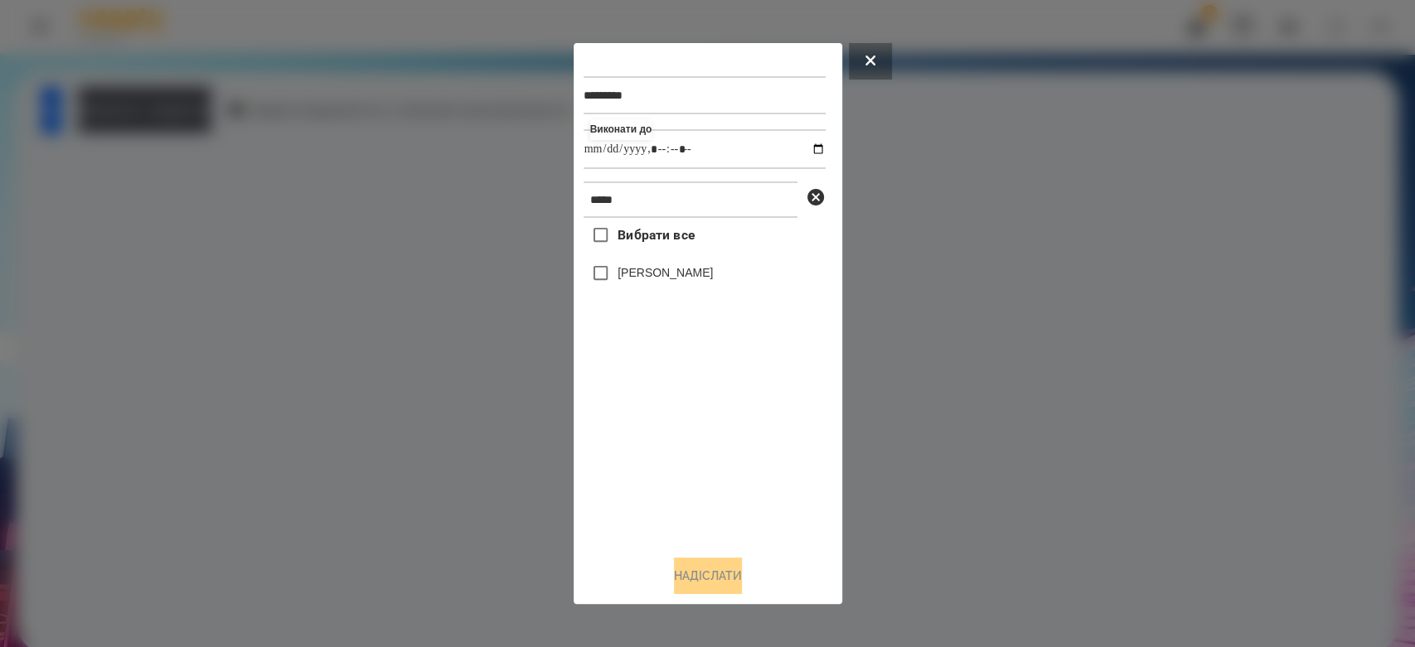
type input "**********"
drag, startPoint x: 670, startPoint y: 441, endPoint x: 664, endPoint y: 397, distance: 44.3
click at [671, 442] on div "Вибрати все Ващук Матей" at bounding box center [705, 380] width 242 height 324
click at [648, 281] on label "[PERSON_NAME]" at bounding box center [665, 272] width 95 height 17
click at [716, 569] on button "Надіслати" at bounding box center [708, 576] width 68 height 36
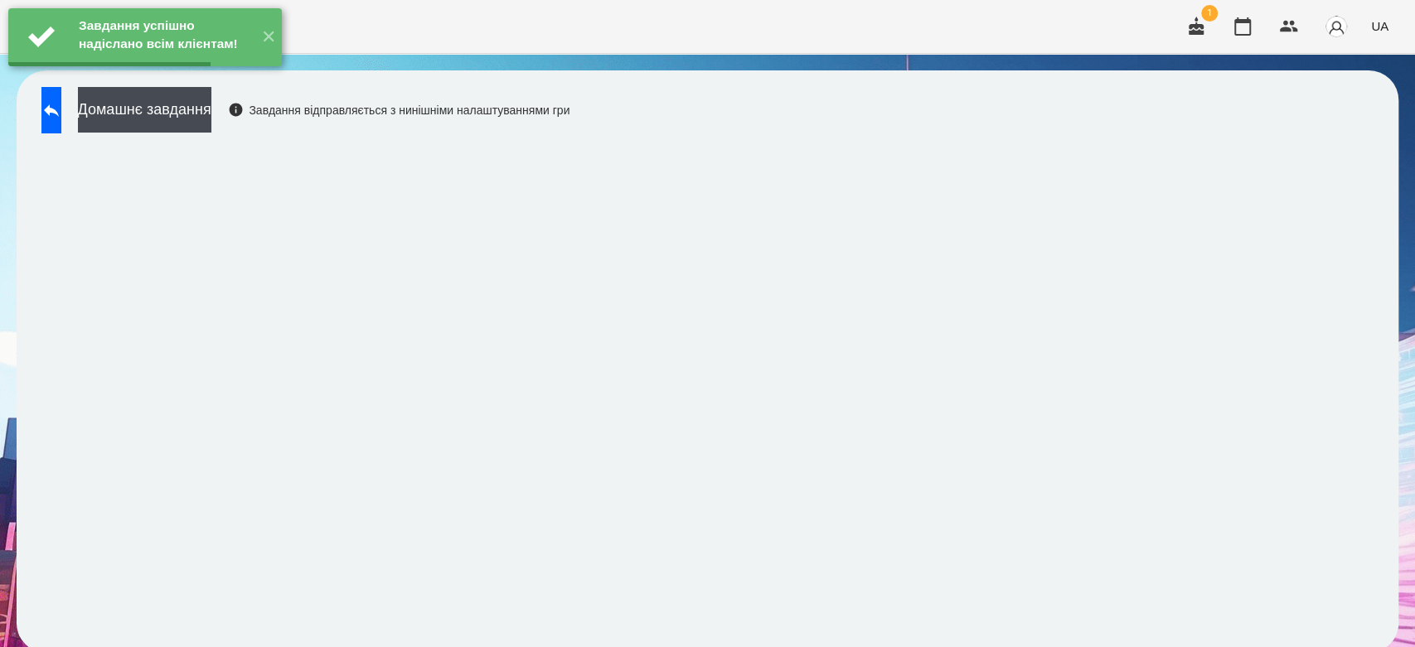
click at [211, 112] on button "Домашнє завдання" at bounding box center [144, 110] width 133 height 46
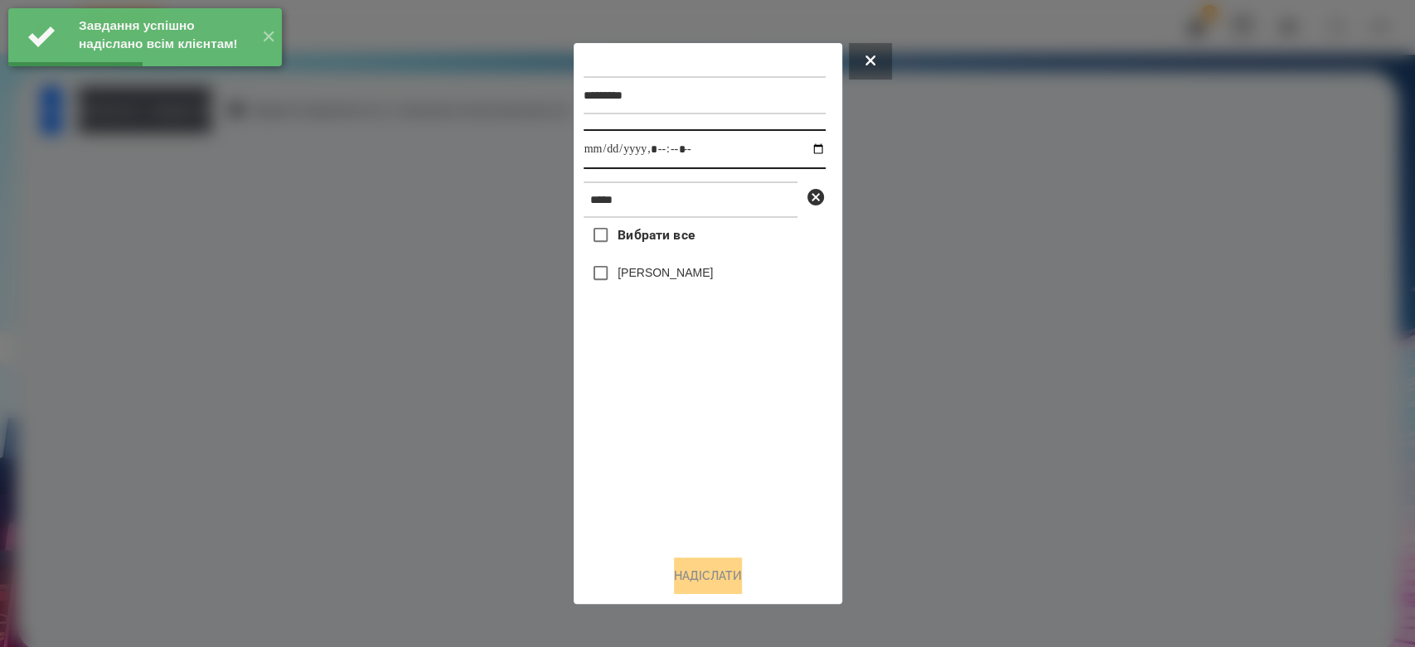
click at [810, 151] on input "datetime-local" at bounding box center [705, 149] width 242 height 40
type input "**********"
click at [780, 511] on div "Вибрати все Ващук Матей" at bounding box center [705, 380] width 242 height 324
drag, startPoint x: 681, startPoint y: 274, endPoint x: 758, endPoint y: 469, distance: 209.2
click at [681, 275] on label "[PERSON_NAME]" at bounding box center [665, 272] width 95 height 17
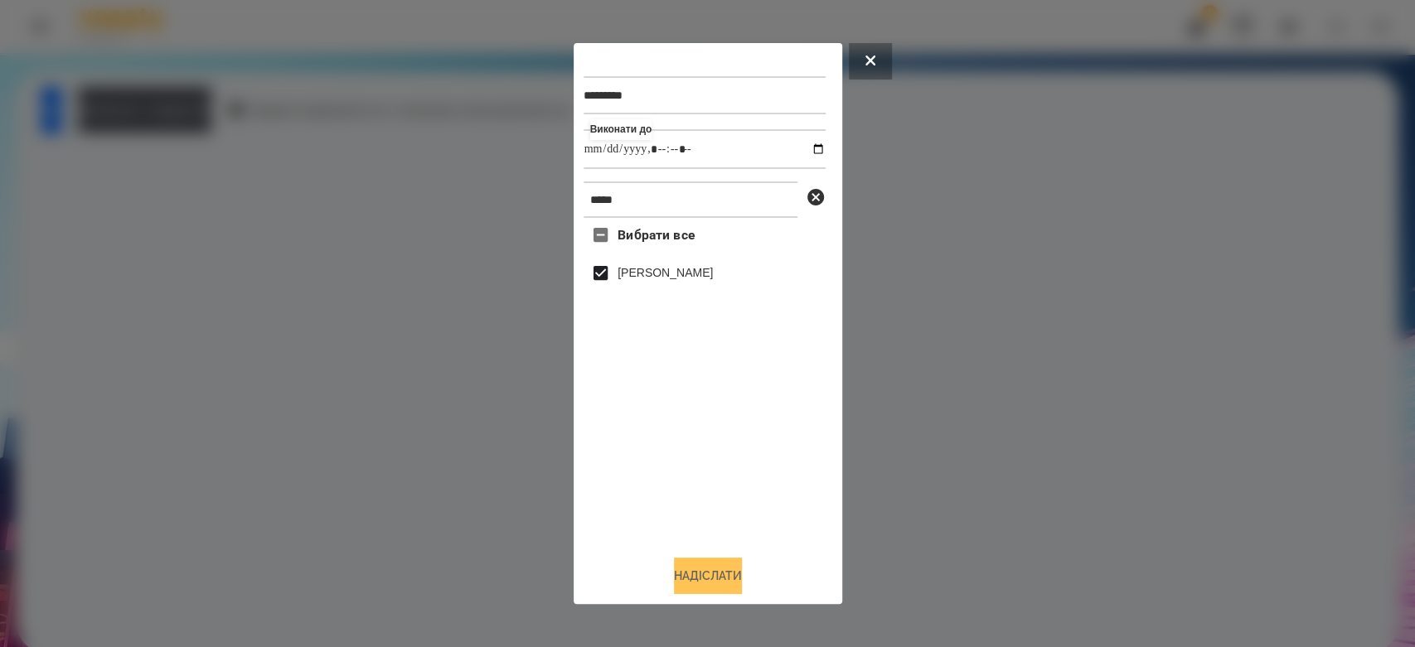
click at [705, 586] on button "Надіслати" at bounding box center [708, 576] width 68 height 36
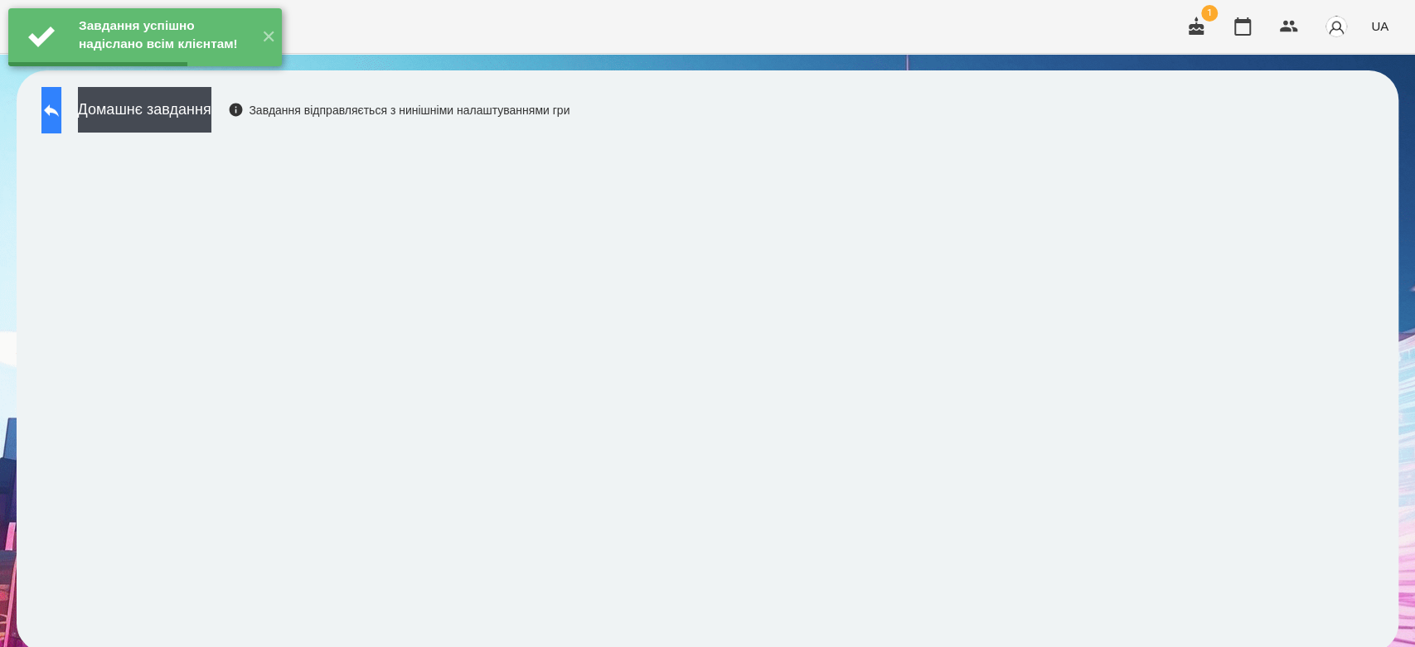
click at [61, 107] on button at bounding box center [51, 110] width 20 height 46
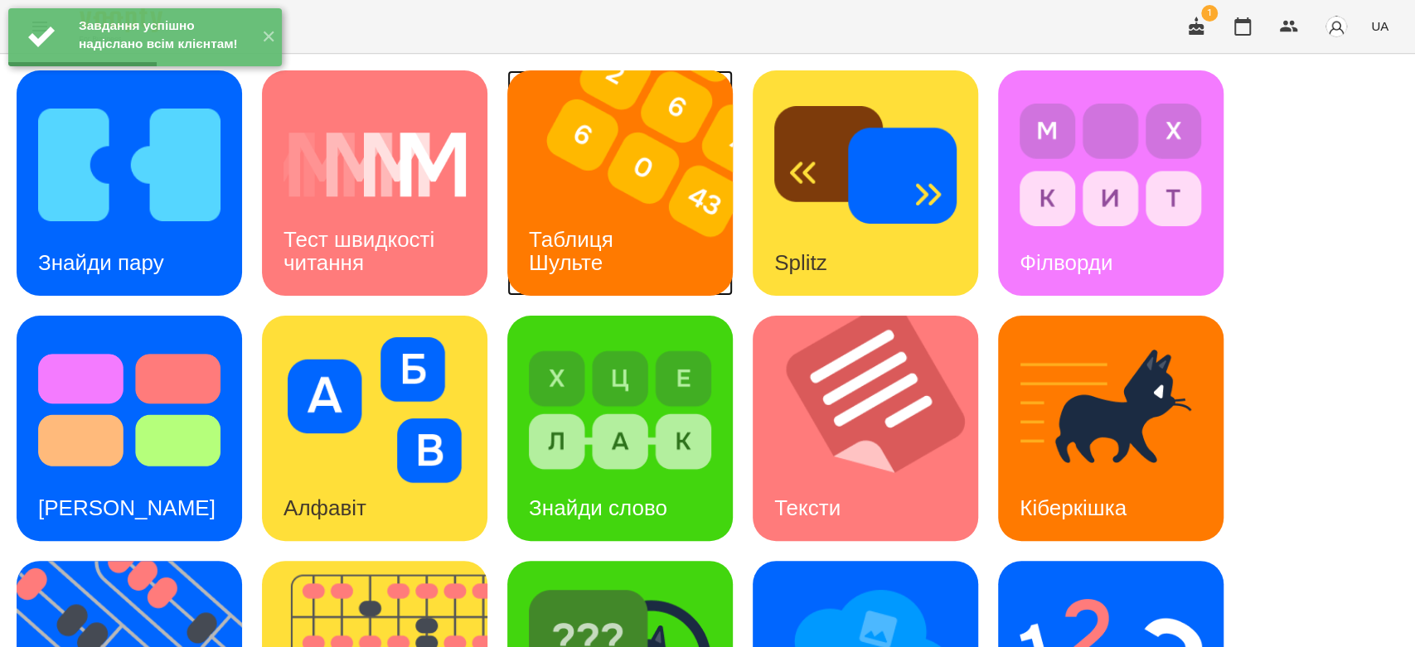
click at [614, 158] on img at bounding box center [630, 182] width 246 height 225
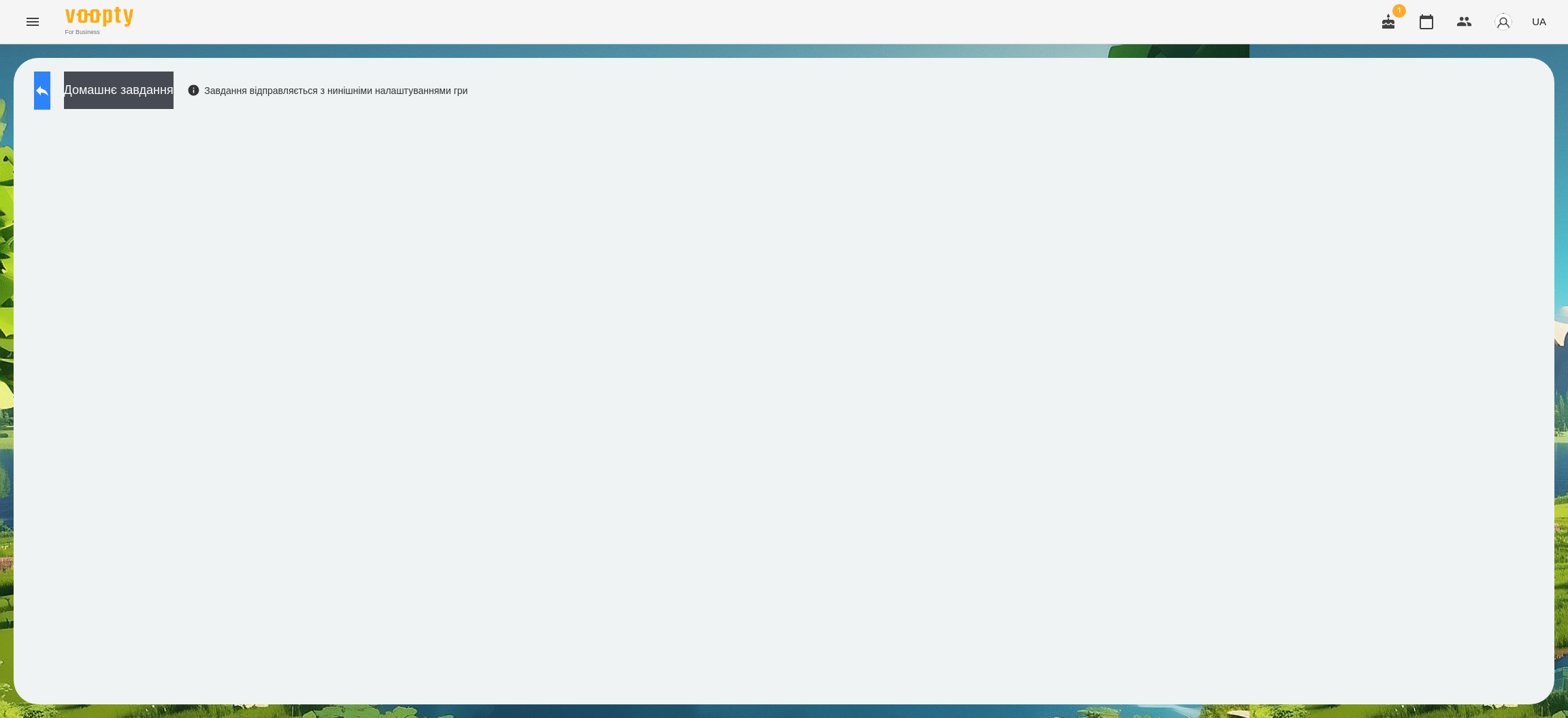
click at [39, 100] on button at bounding box center [42, 90] width 16 height 38
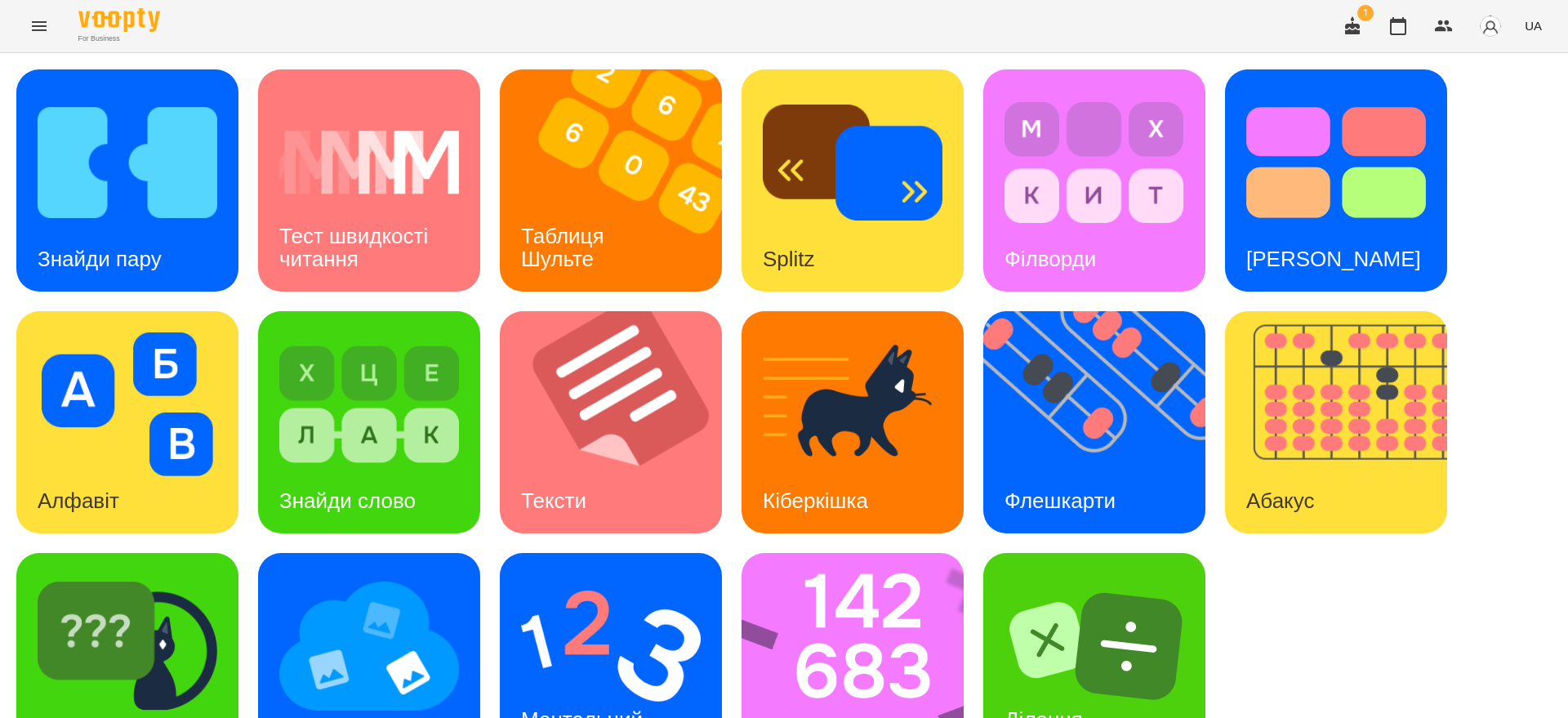
scroll to position [74, 0]
click at [1145, 344] on img at bounding box center [1104, 422] width 242 height 222
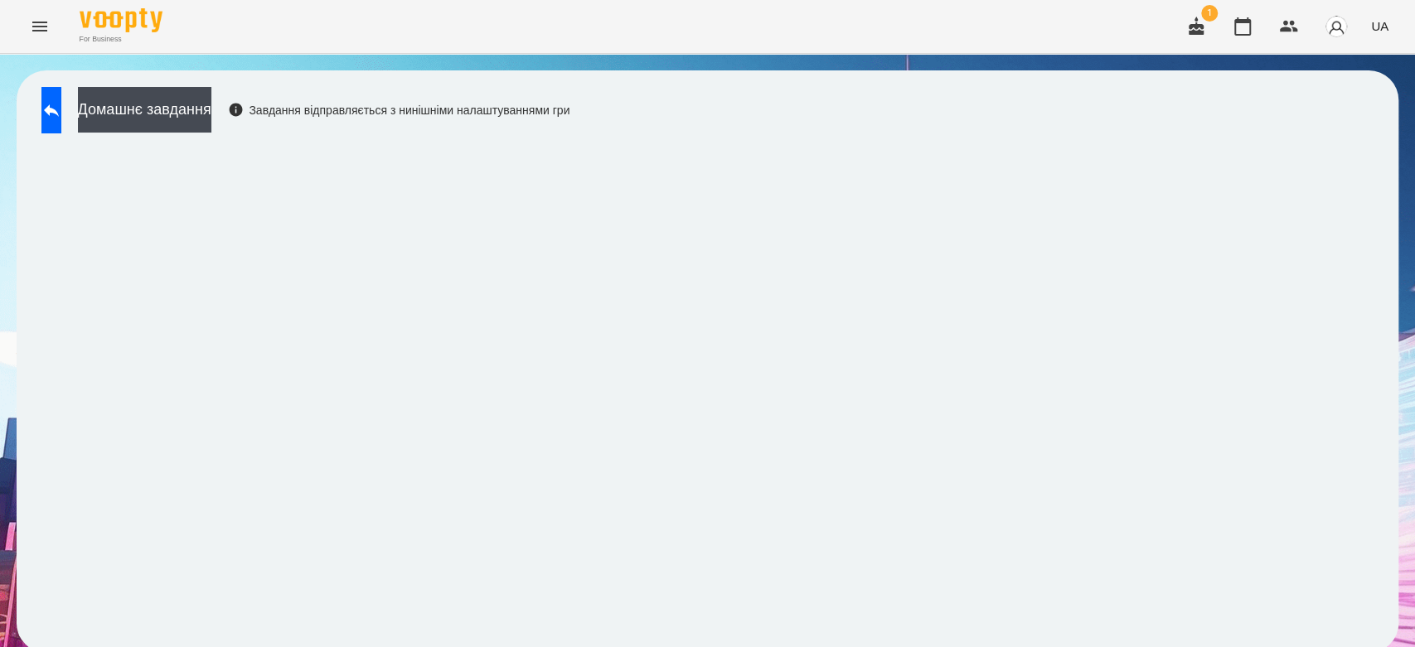
scroll to position [6, 0]
click at [211, 89] on button "Домашнє завдання" at bounding box center [144, 110] width 133 height 46
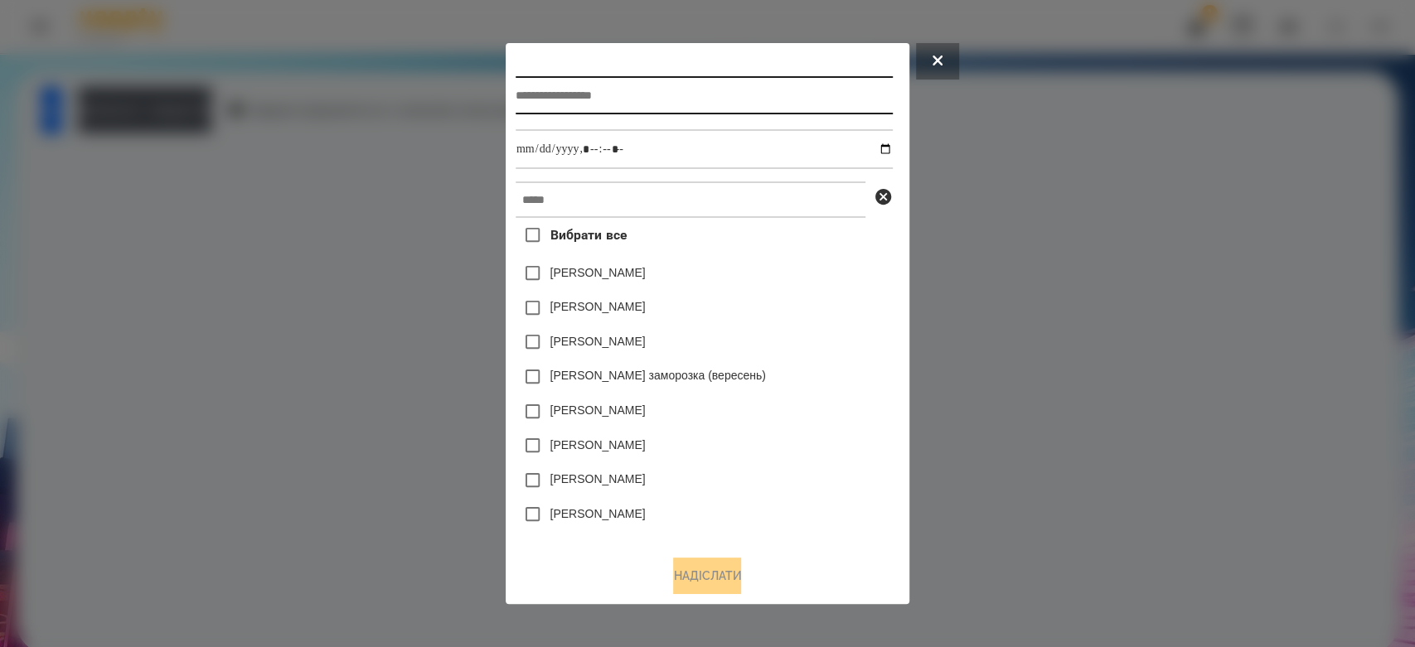
click at [608, 90] on input "text" at bounding box center [704, 95] width 377 height 38
type input "**********"
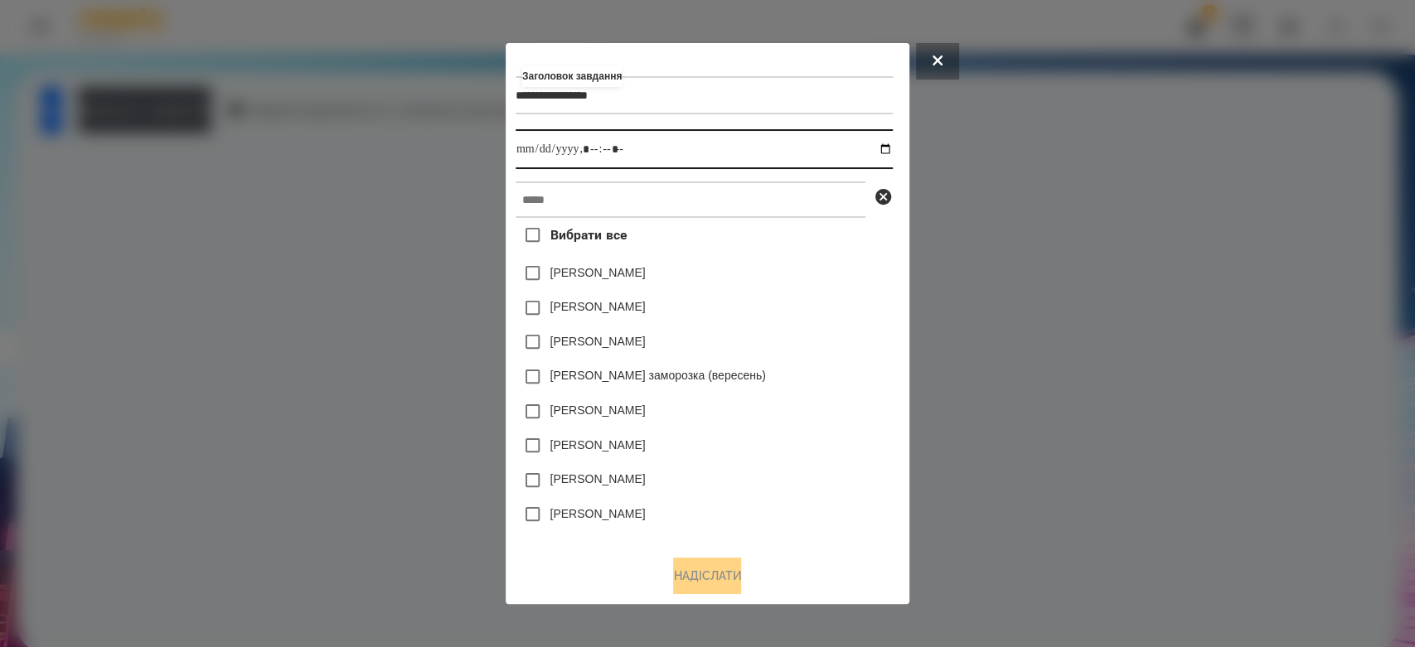
click at [893, 153] on input "datetime-local" at bounding box center [704, 149] width 377 height 40
type input "**********"
drag, startPoint x: 792, startPoint y: 317, endPoint x: 795, endPoint y: 284, distance: 32.5
click at [792, 317] on div "[PERSON_NAME]" at bounding box center [704, 308] width 377 height 35
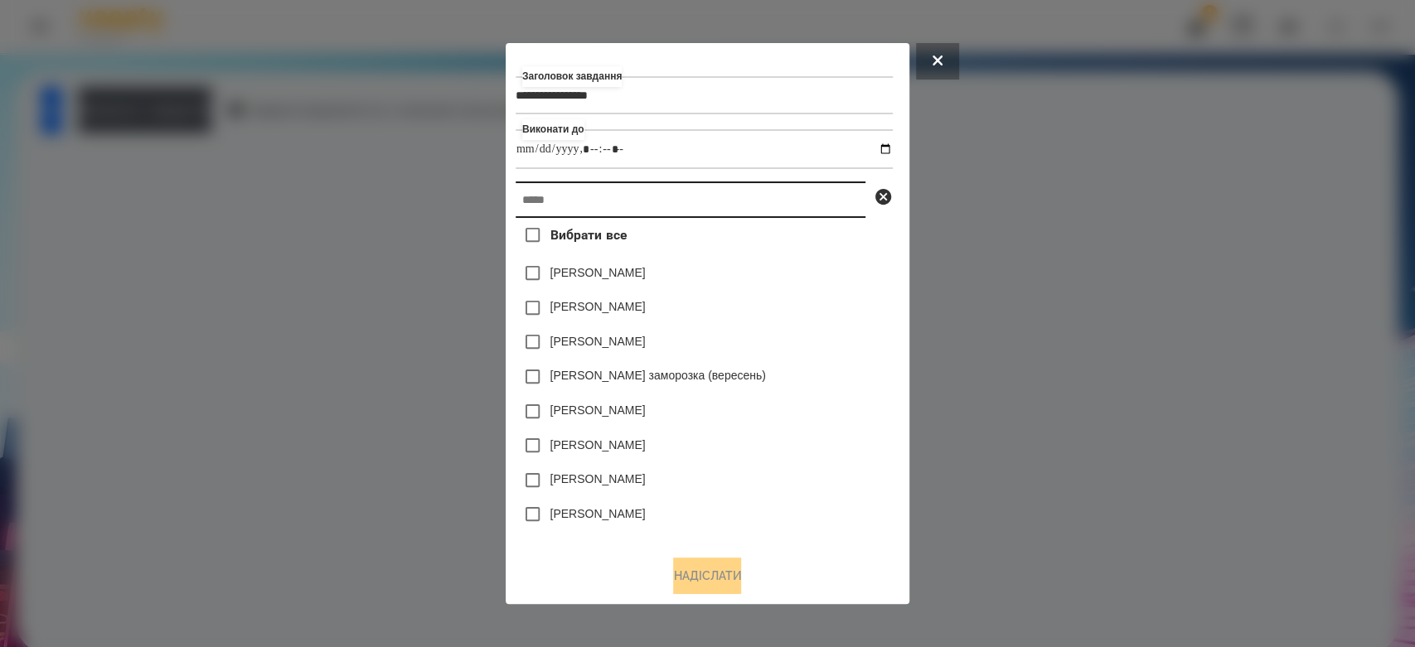
click at [789, 211] on input "text" at bounding box center [691, 200] width 350 height 36
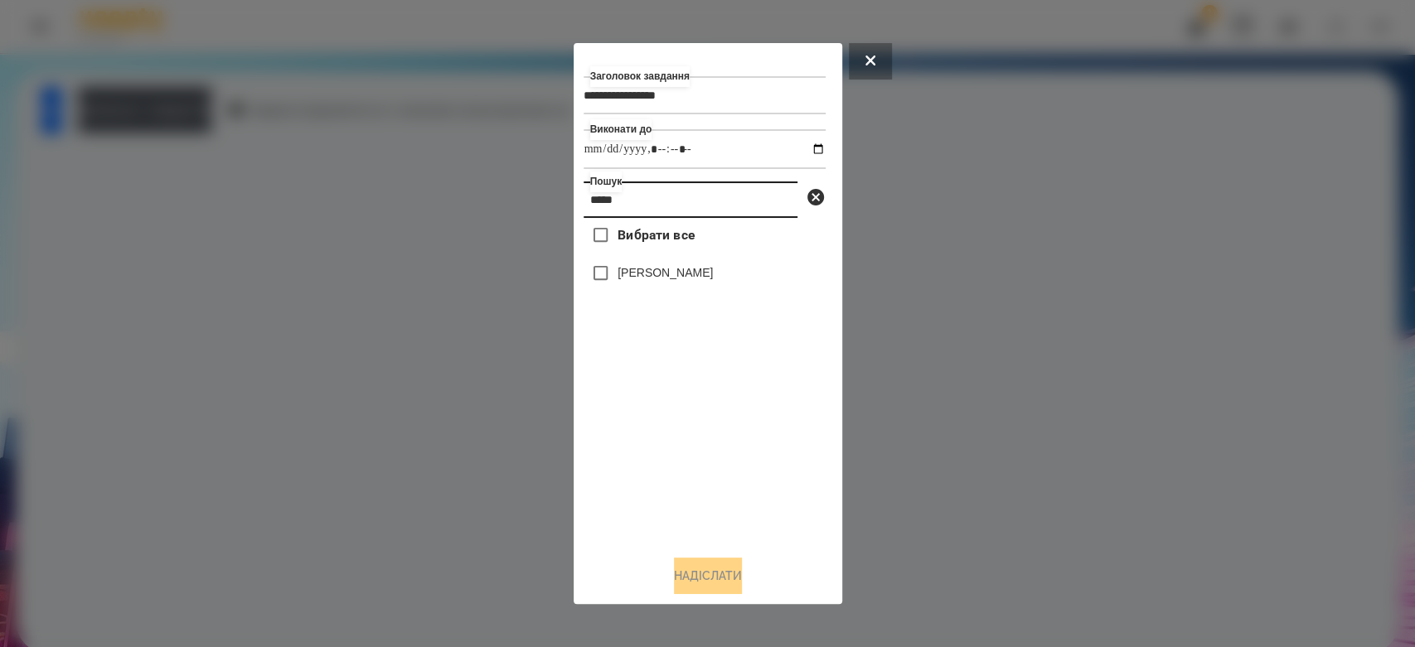
type input "*****"
click at [670, 261] on div "[PERSON_NAME]" at bounding box center [705, 273] width 242 height 35
click at [686, 275] on label "[PERSON_NAME]" at bounding box center [665, 272] width 95 height 17
click at [726, 571] on button "Надіслати" at bounding box center [708, 576] width 68 height 36
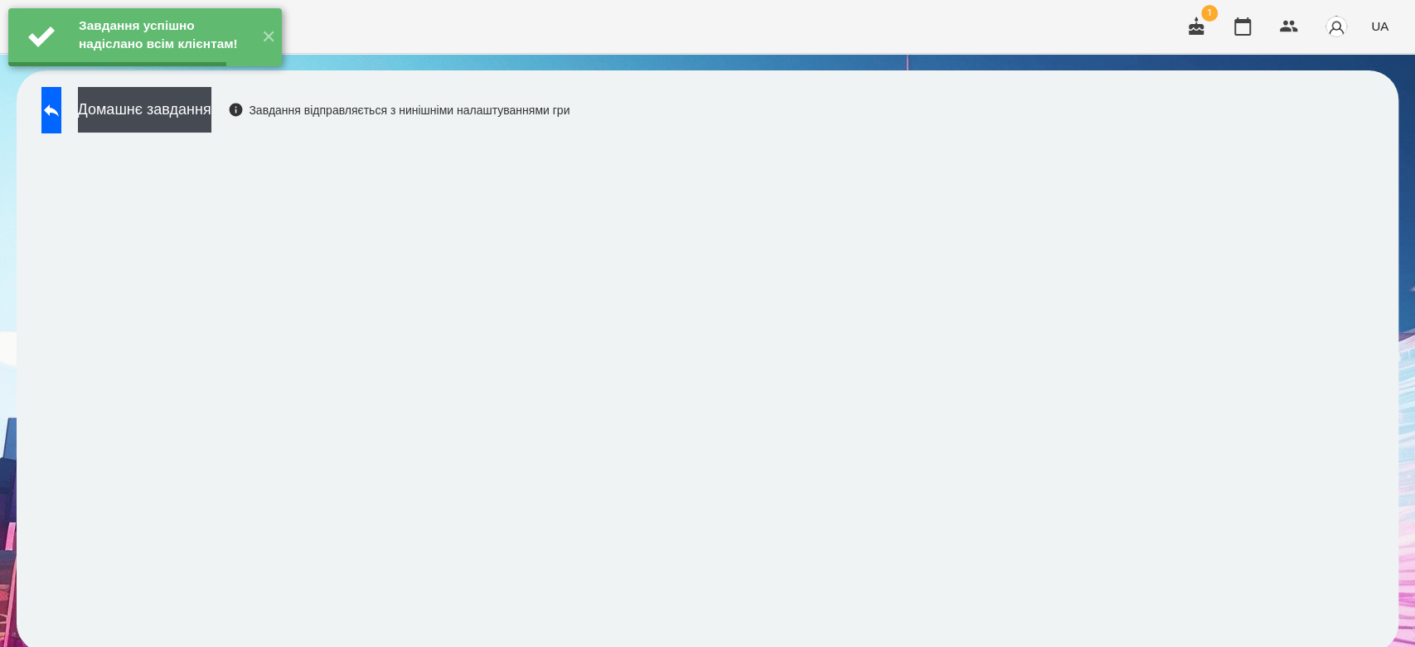
click at [171, 104] on button "Домашнє завдання" at bounding box center [144, 110] width 133 height 46
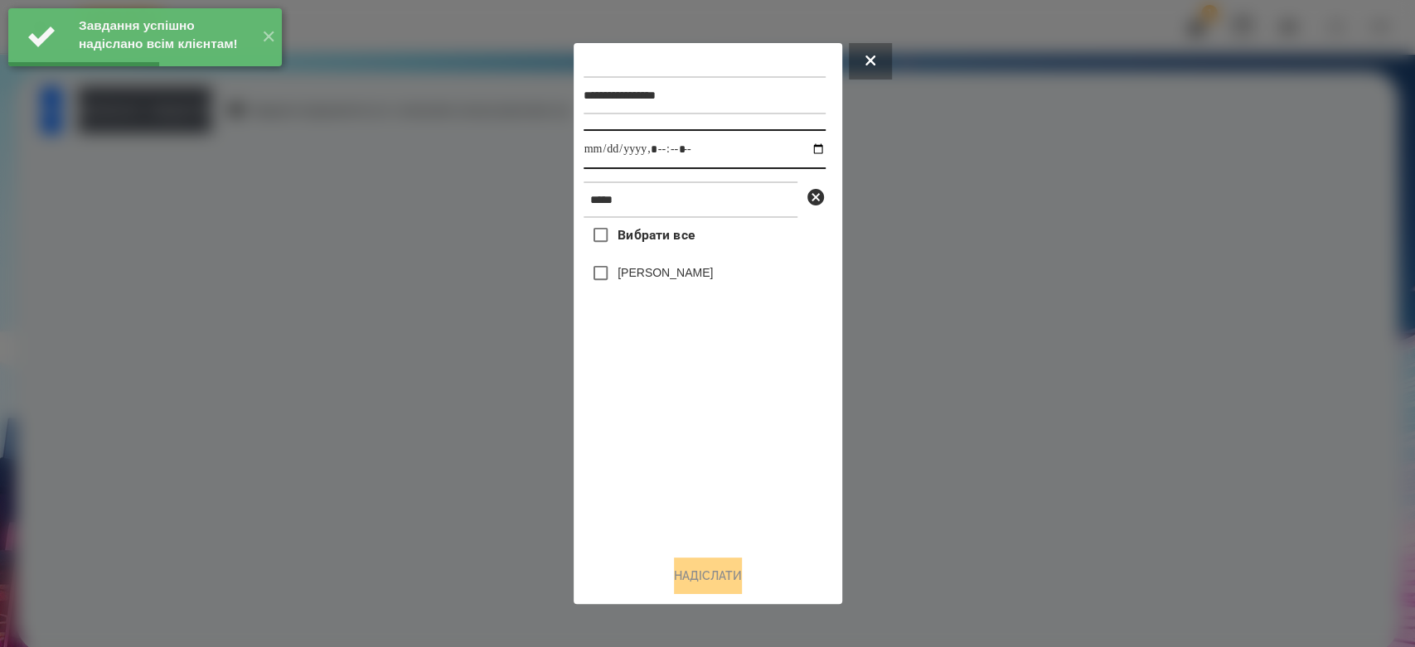
click at [813, 151] on input "datetime-local" at bounding box center [705, 149] width 242 height 40
type input "**********"
click at [757, 423] on div "Вибрати все Ващук Матей" at bounding box center [705, 380] width 242 height 324
click at [681, 281] on label "[PERSON_NAME]" at bounding box center [665, 272] width 95 height 17
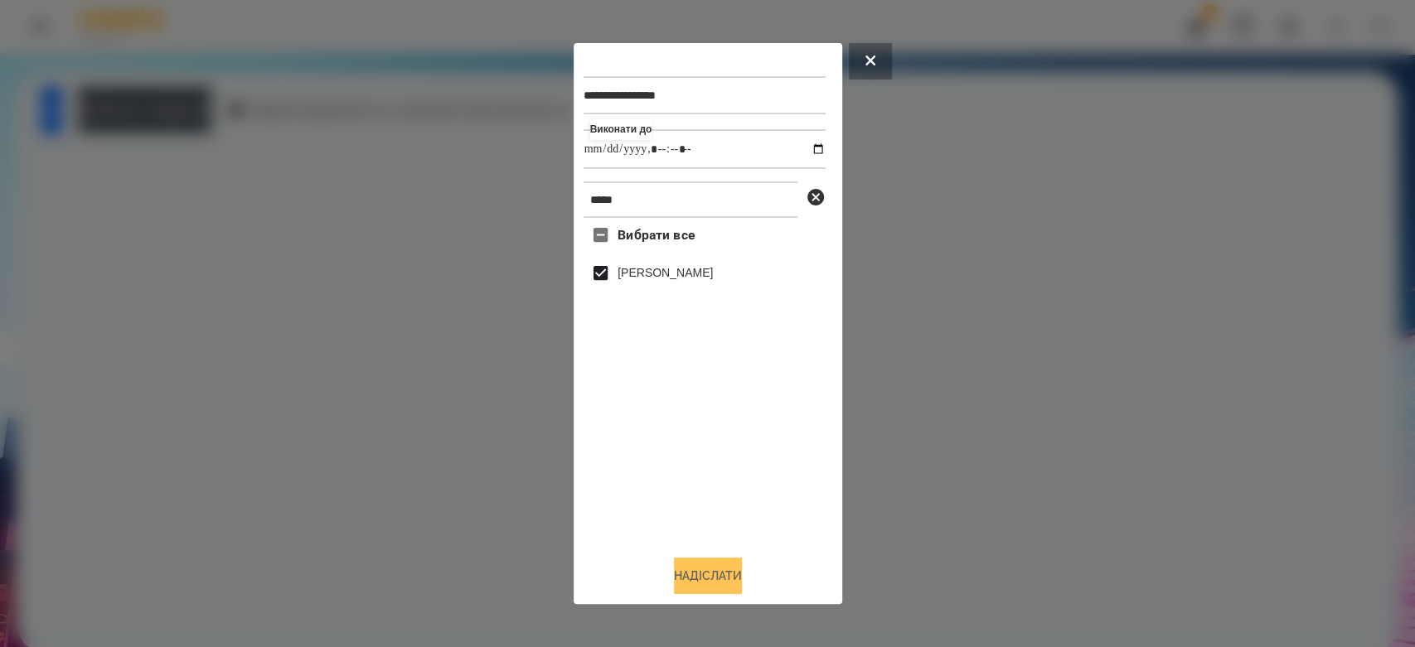
click at [716, 583] on button "Надіслати" at bounding box center [708, 576] width 68 height 36
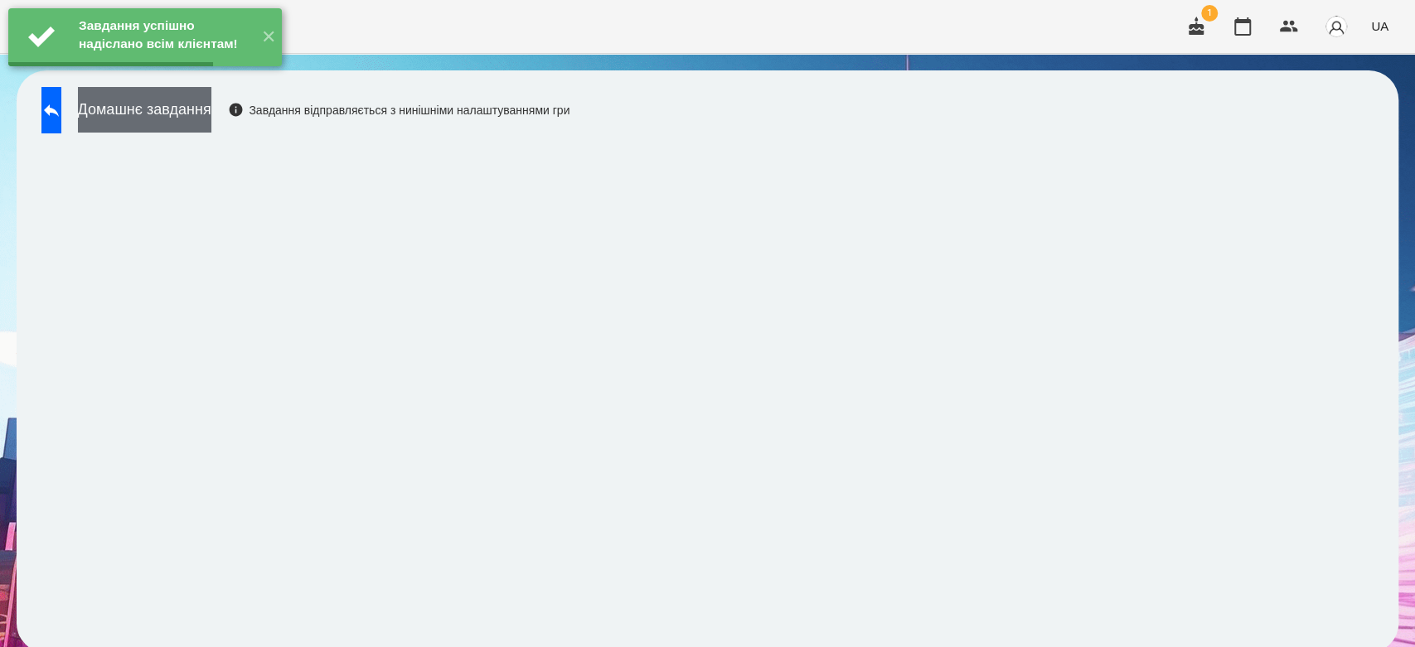
click at [211, 104] on button "Домашнє завдання" at bounding box center [144, 110] width 133 height 46
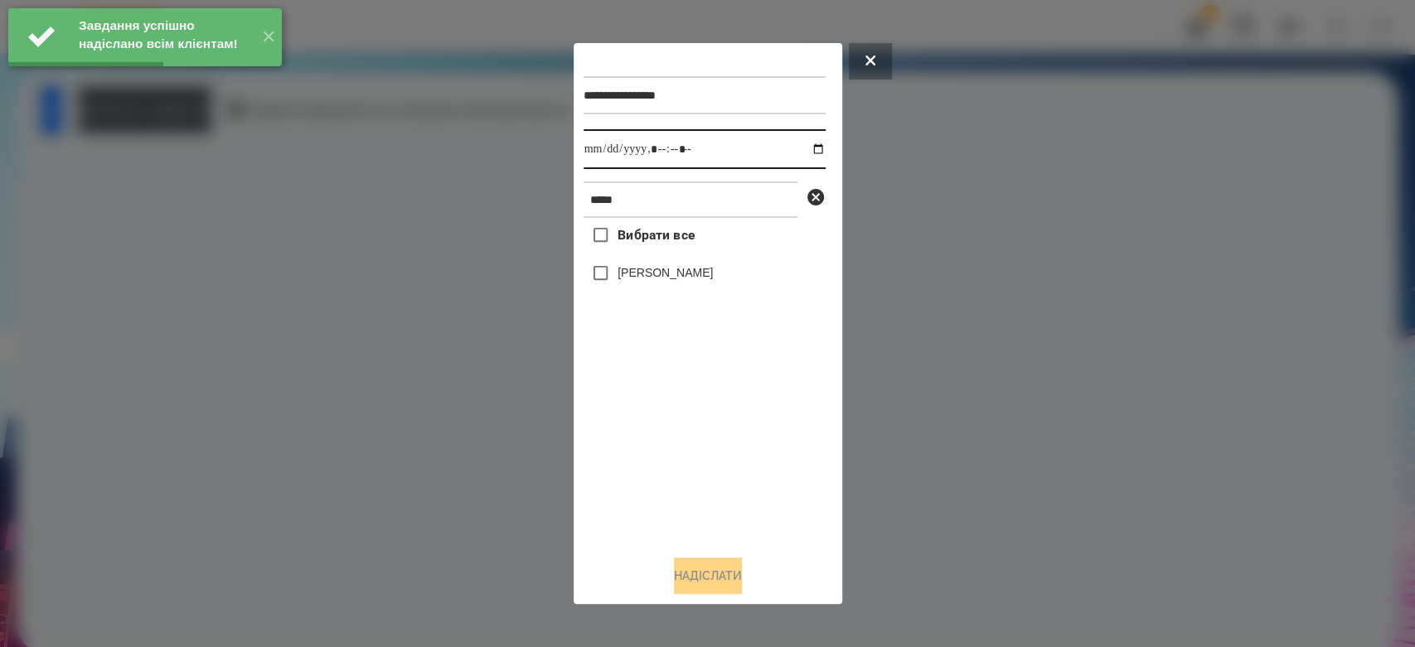
click at [798, 148] on input "datetime-local" at bounding box center [705, 149] width 242 height 40
type input "**********"
click at [756, 448] on div "Вибрати все Ващук Матей" at bounding box center [705, 380] width 242 height 324
click at [690, 275] on label "[PERSON_NAME]" at bounding box center [665, 272] width 95 height 17
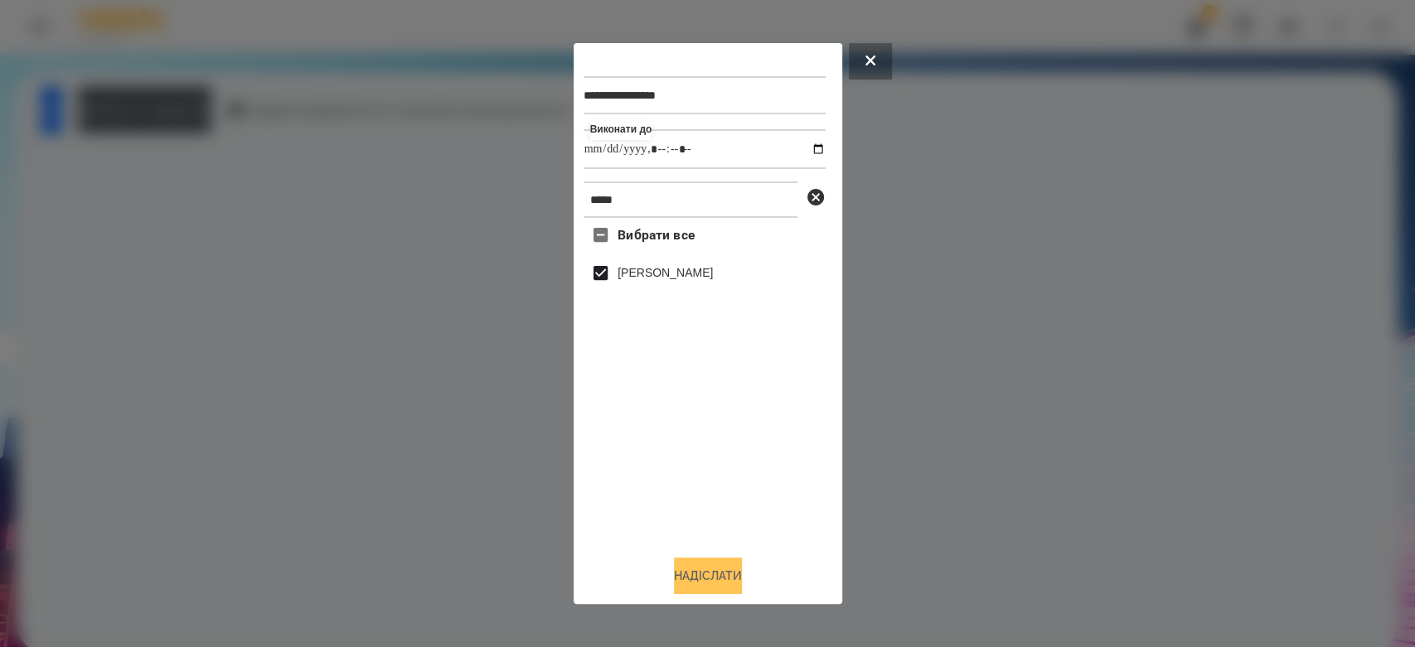
click at [742, 582] on button "Надіслати" at bounding box center [708, 576] width 68 height 36
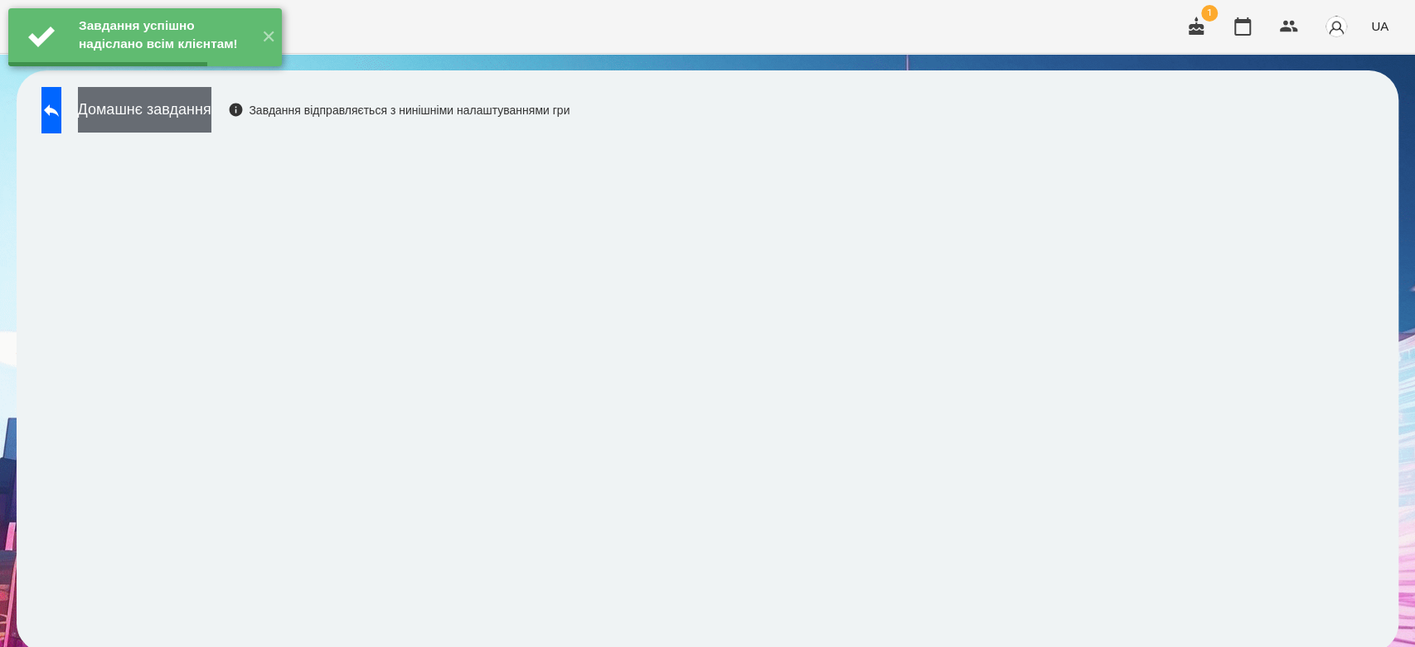
click at [211, 118] on button "Домашнє завдання" at bounding box center [144, 110] width 133 height 46
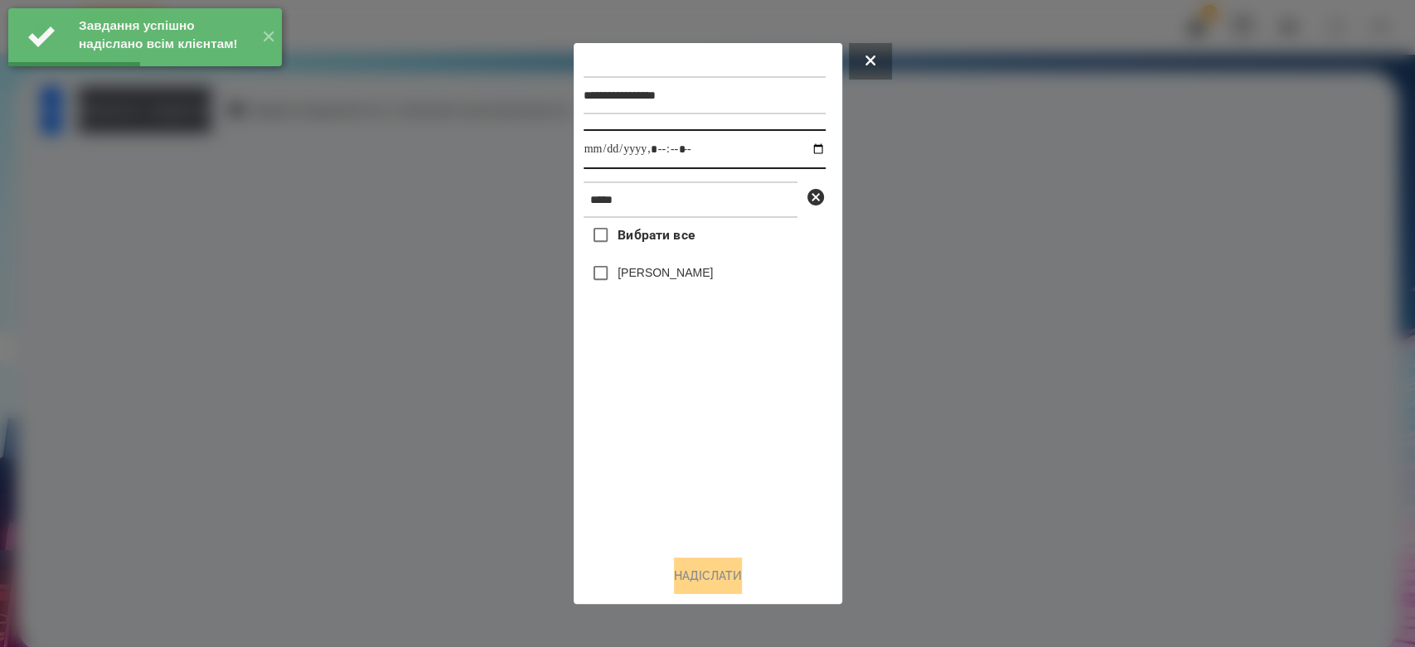
click at [800, 144] on input "datetime-local" at bounding box center [705, 149] width 242 height 40
type input "**********"
drag, startPoint x: 744, startPoint y: 532, endPoint x: 716, endPoint y: 333, distance: 200.8
click at [744, 532] on div "Вибрати все Ващук Матей" at bounding box center [705, 380] width 242 height 324
click at [695, 281] on label "[PERSON_NAME]" at bounding box center [665, 272] width 95 height 17
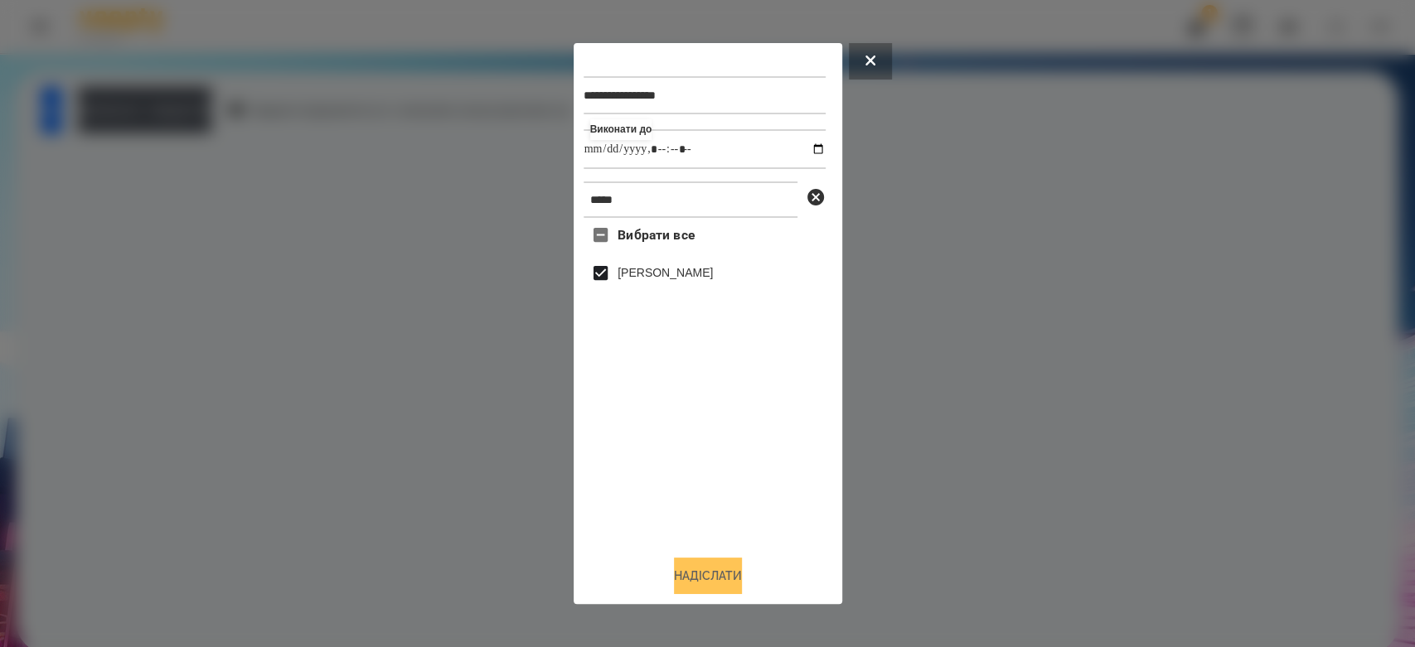
click at [732, 579] on button "Надіслати" at bounding box center [708, 576] width 68 height 36
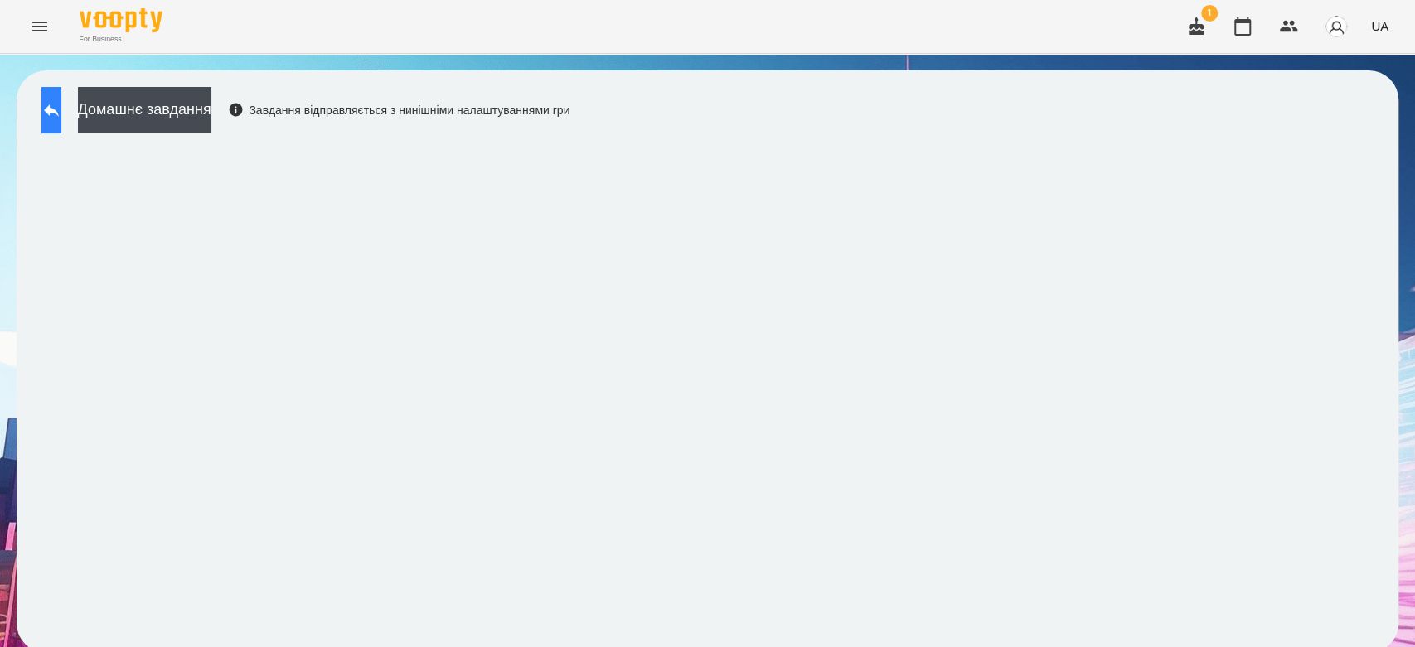
click at [61, 110] on icon at bounding box center [51, 110] width 20 height 20
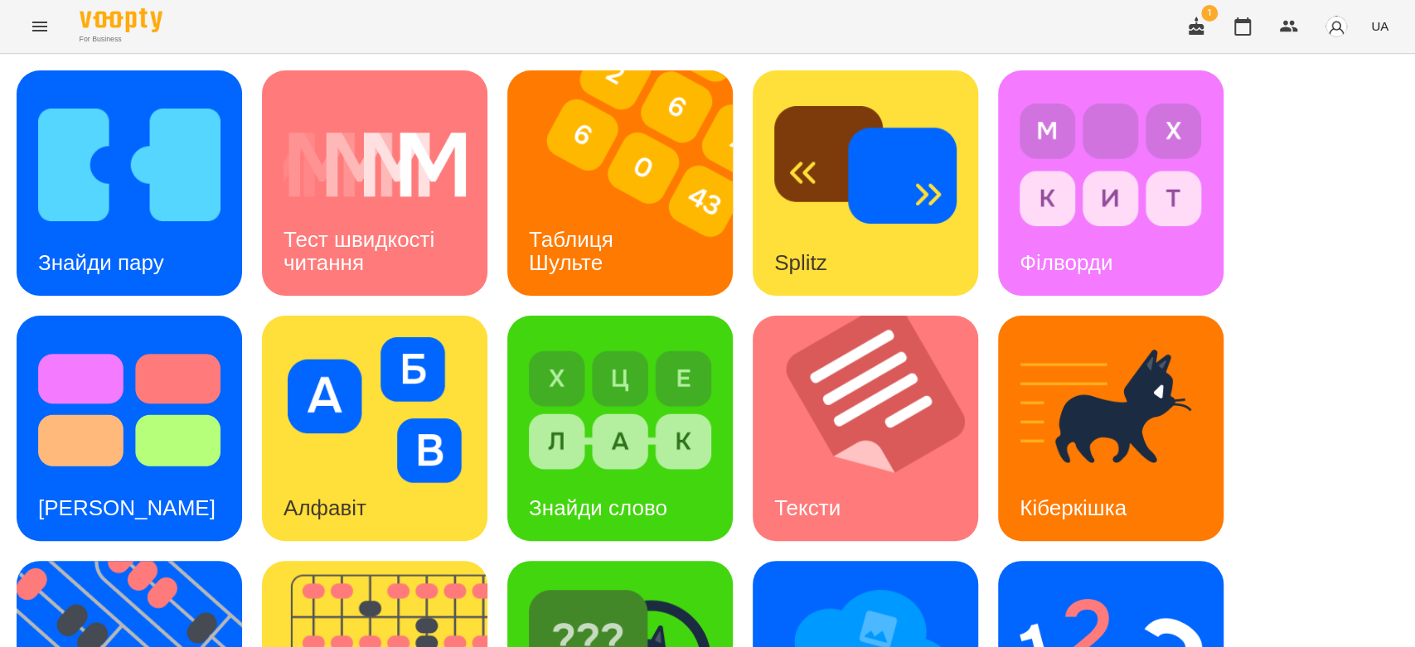
scroll to position [400, 0]
click at [1278, 298] on div "Знайди пару Тест швидкості читання Таблиця Шульте Splitz Філворди Тест Струпа А…" at bounding box center [708, 551] width 1382 height 962
click at [1111, 583] on img at bounding box center [1111, 656] width 182 height 146
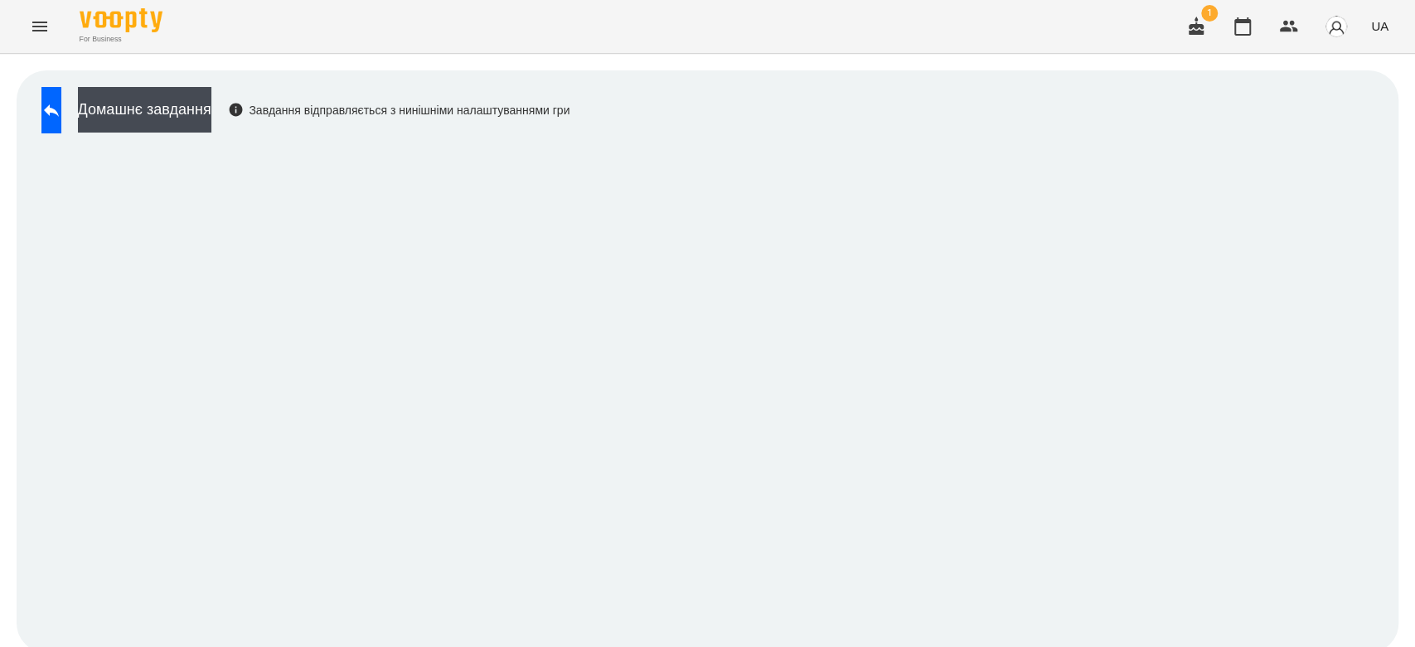
scroll to position [6, 0]
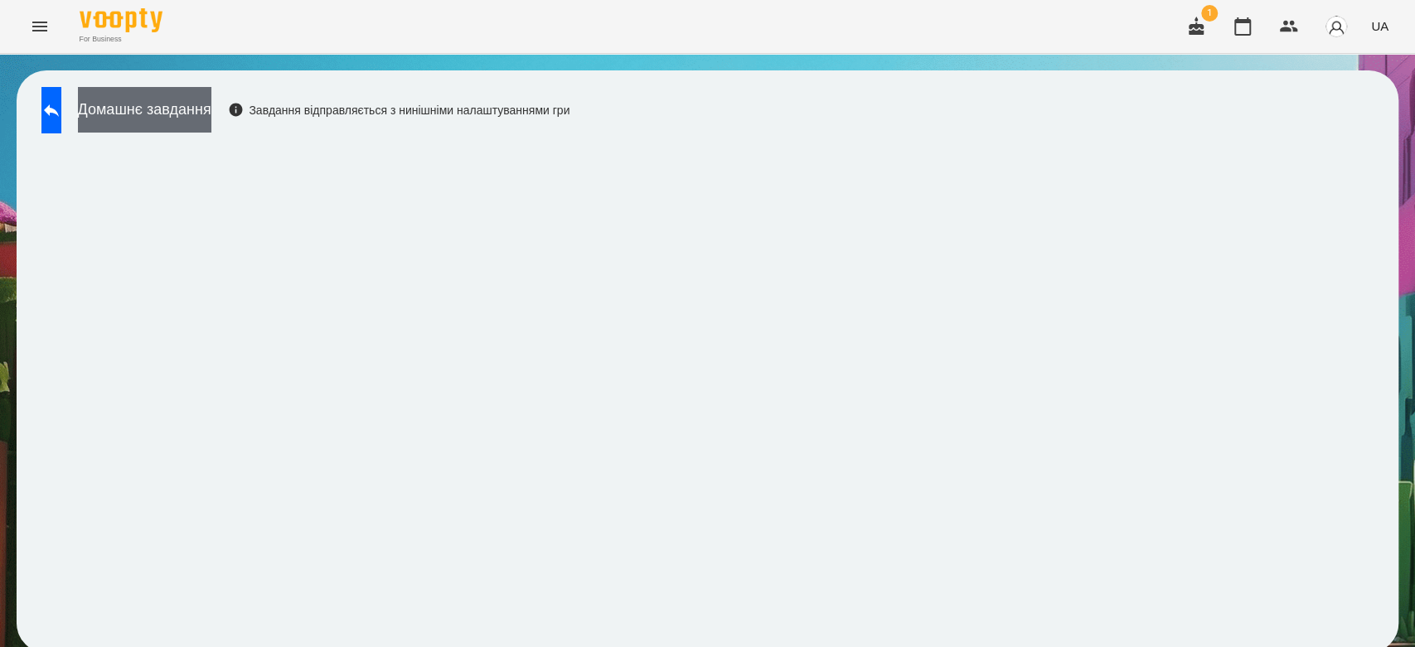
click at [200, 87] on button "Домашнє завдання" at bounding box center [144, 110] width 133 height 46
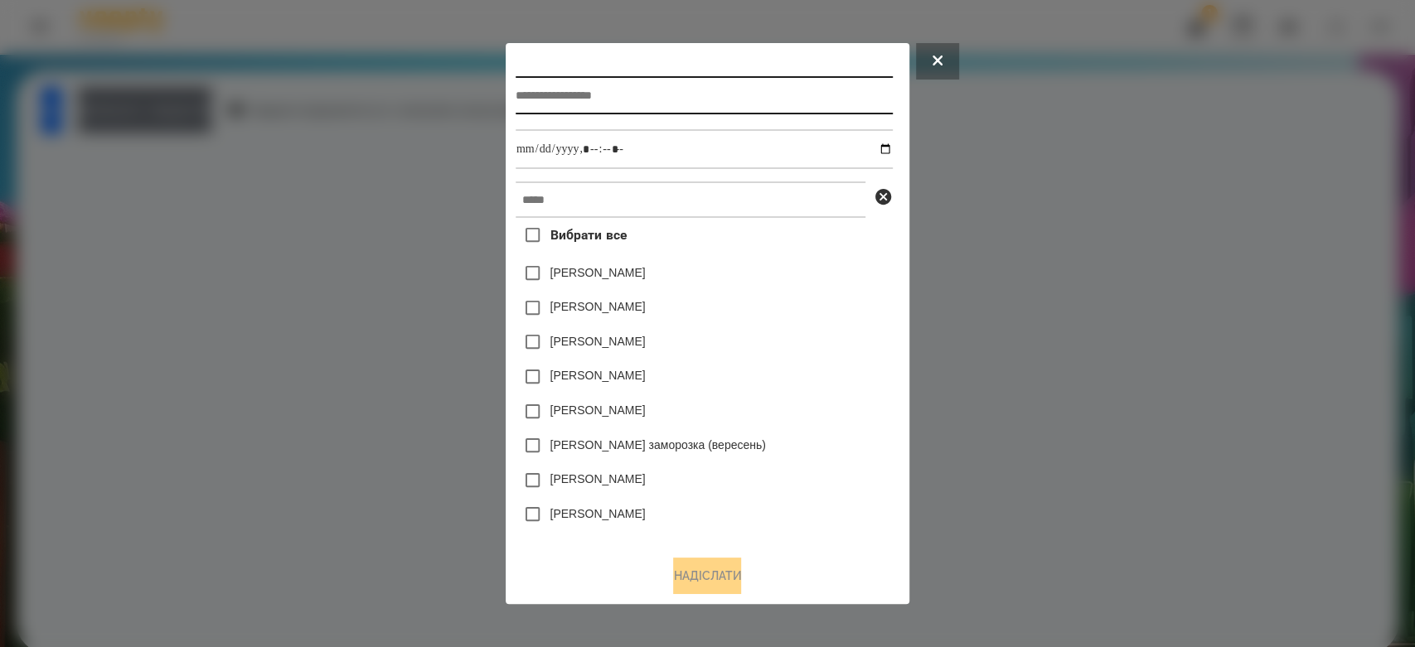
click at [758, 94] on input "text" at bounding box center [704, 95] width 377 height 38
type input "*"
type input "**********"
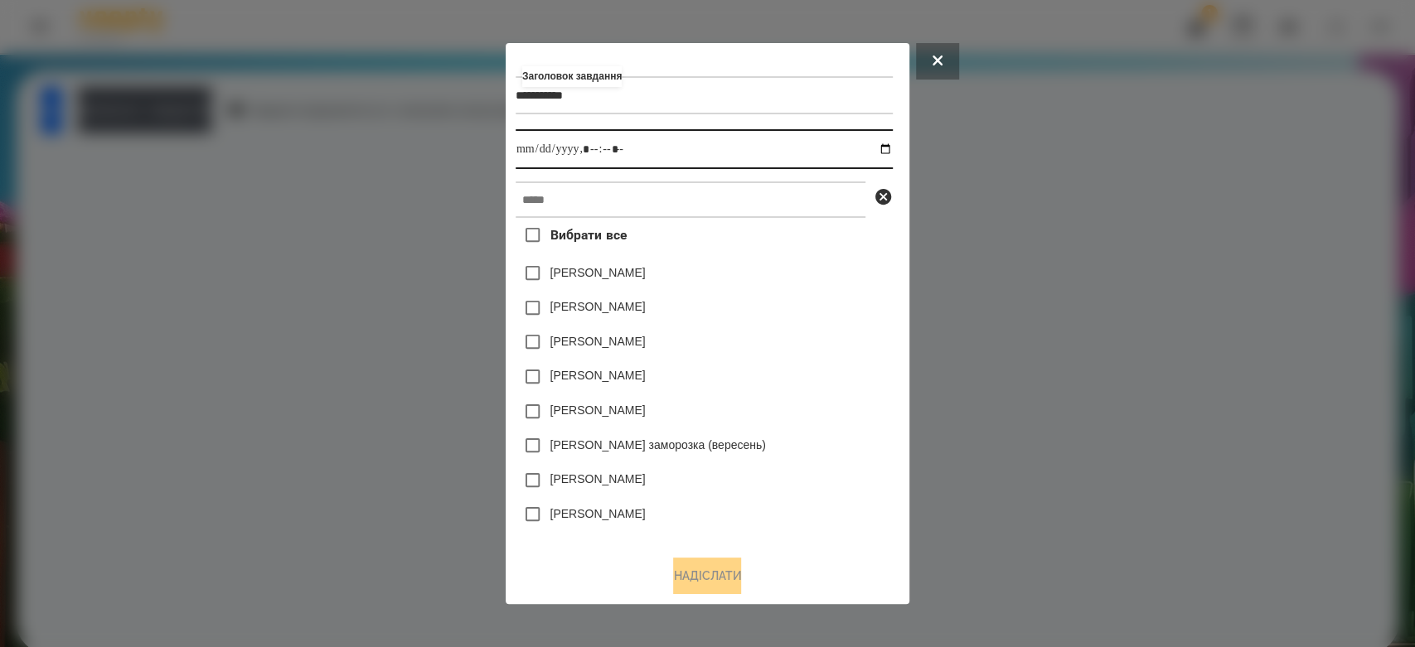
click at [890, 148] on input "datetime-local" at bounding box center [704, 149] width 377 height 40
type input "**********"
drag, startPoint x: 807, startPoint y: 303, endPoint x: 796, endPoint y: 224, distance: 80.4
click at [807, 298] on div "[PERSON_NAME]" at bounding box center [704, 308] width 377 height 35
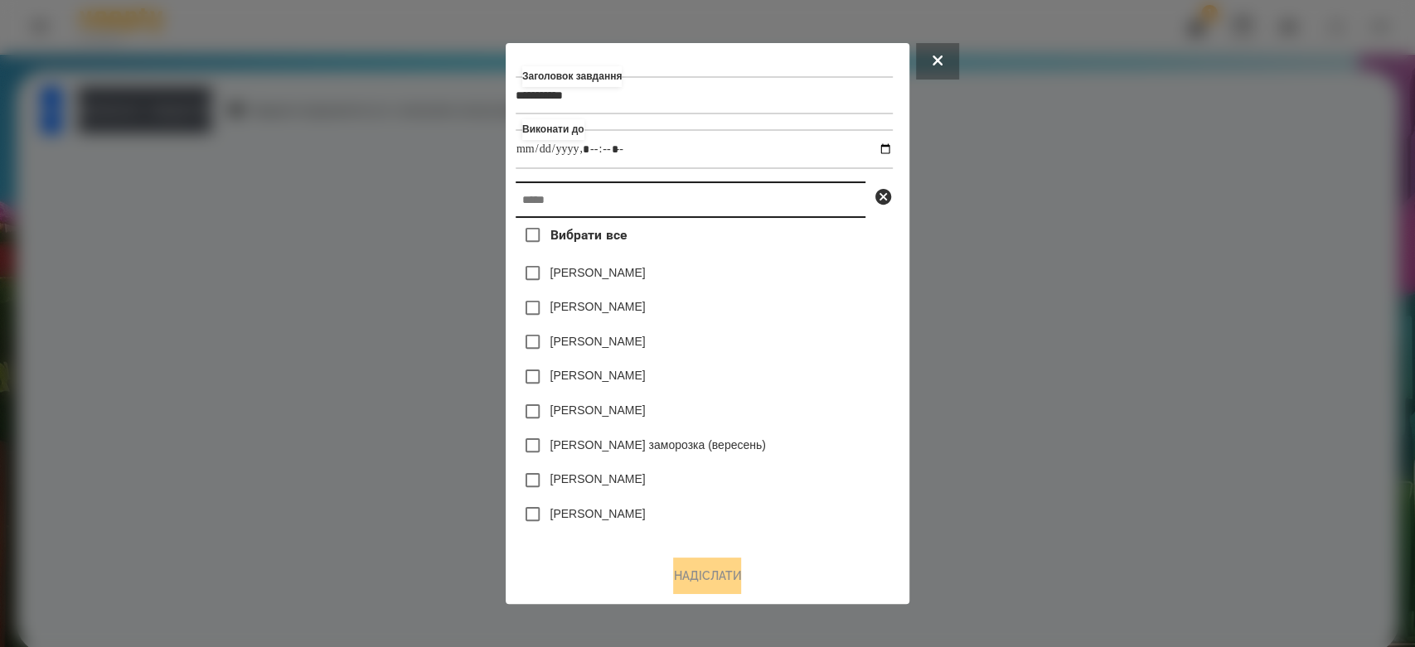
click at [793, 206] on input "text" at bounding box center [691, 200] width 350 height 36
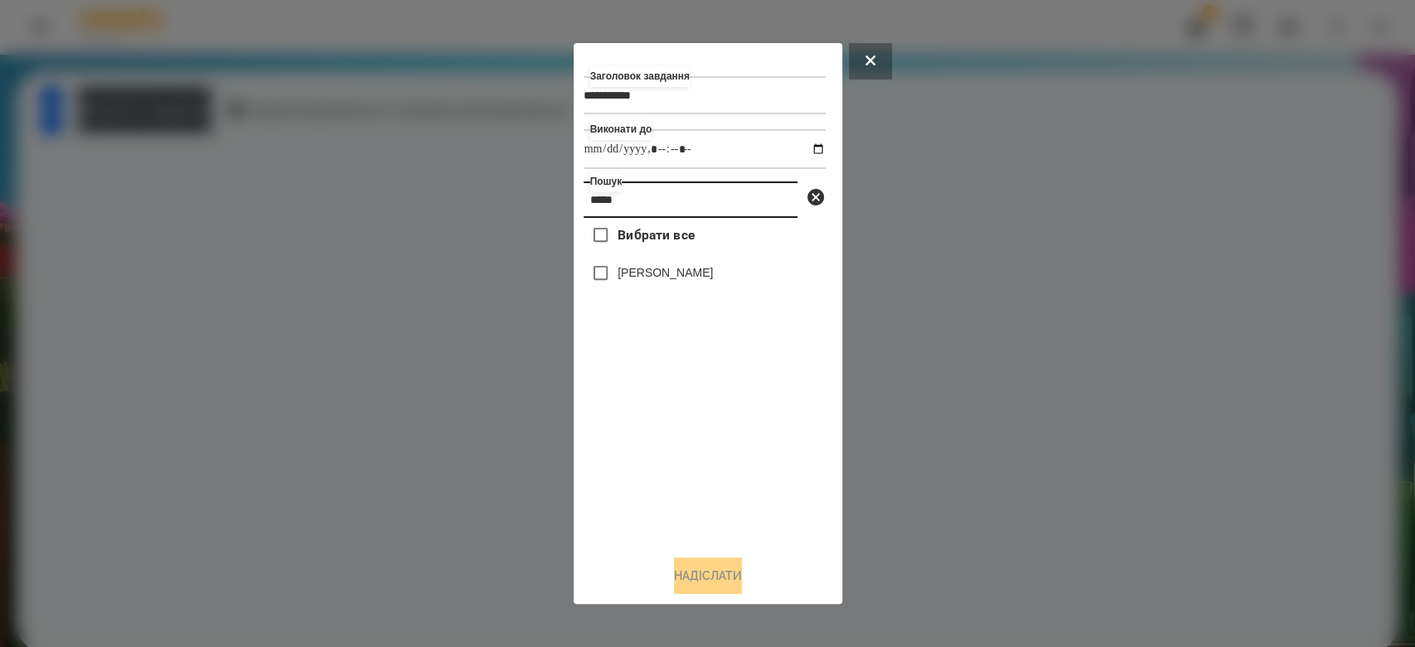
type input "*****"
click at [672, 295] on div "Вибрати все Ващук Матей" at bounding box center [705, 380] width 242 height 324
drag, startPoint x: 670, startPoint y: 280, endPoint x: 672, endPoint y: 295, distance: 15.1
click at [668, 288] on div "[PERSON_NAME]" at bounding box center [705, 273] width 242 height 35
click at [673, 261] on div "[PERSON_NAME]" at bounding box center [705, 273] width 242 height 35
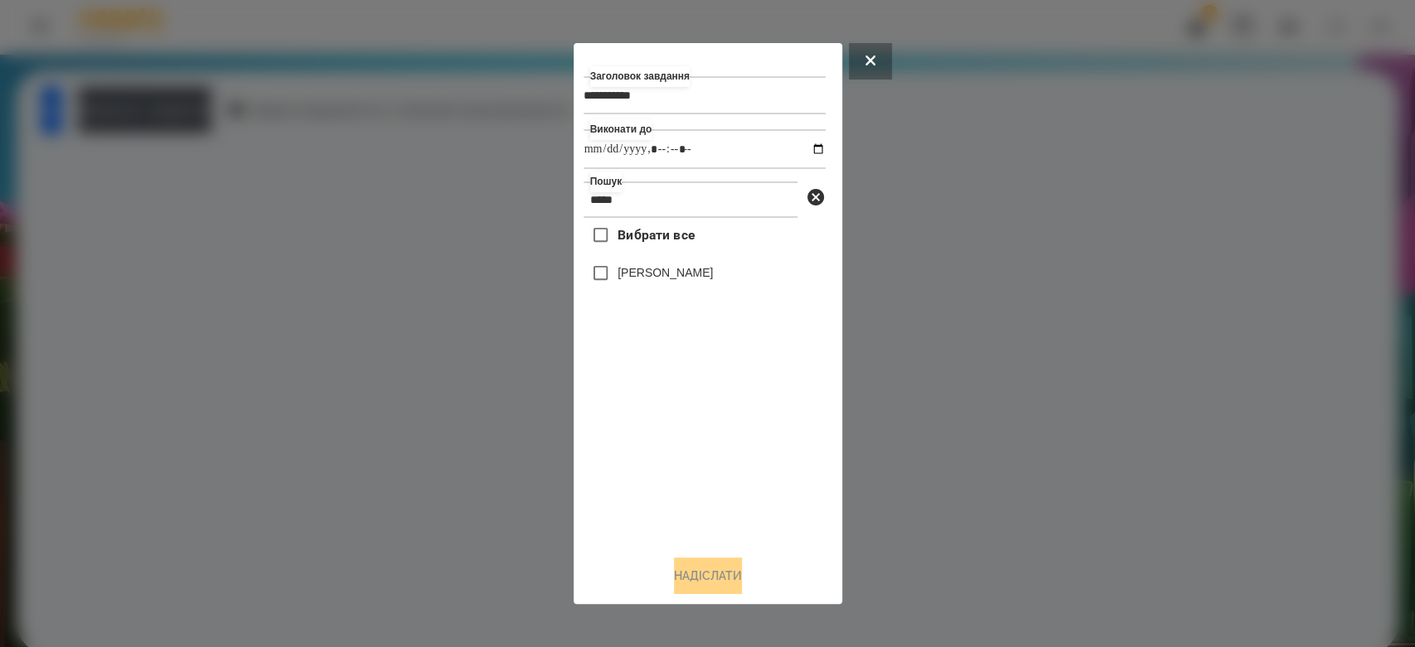
click at [682, 281] on label "[PERSON_NAME]" at bounding box center [665, 272] width 95 height 17
click at [719, 563] on button "Надіслати" at bounding box center [708, 576] width 68 height 36
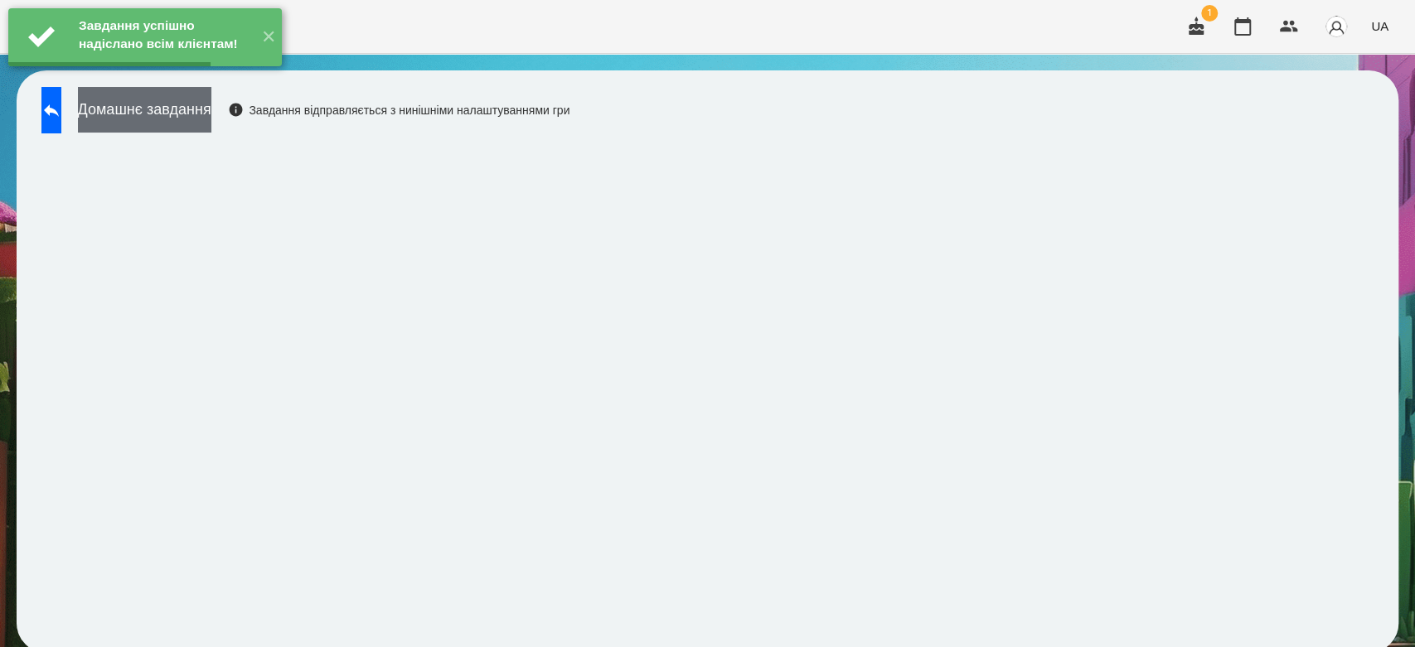
click at [211, 111] on button "Домашнє завдання" at bounding box center [144, 110] width 133 height 46
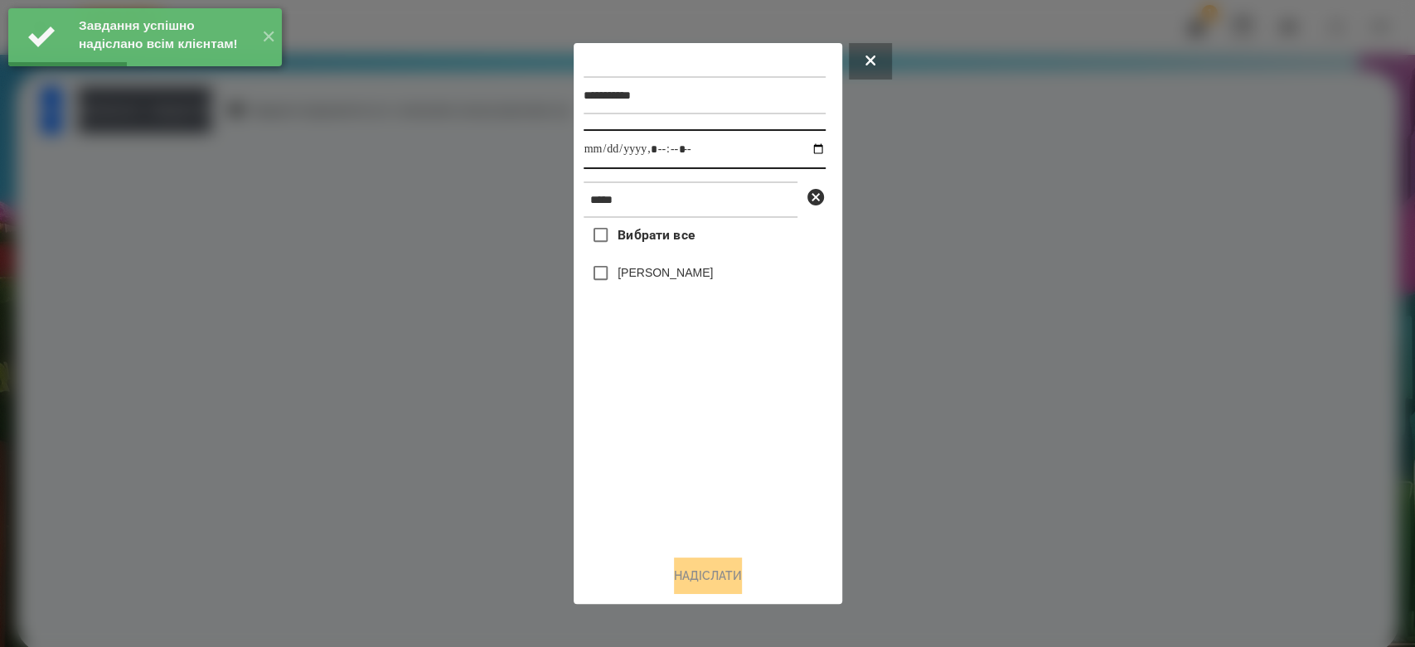
click at [809, 150] on input "datetime-local" at bounding box center [705, 149] width 242 height 40
type input "**********"
drag, startPoint x: 748, startPoint y: 478, endPoint x: 743, endPoint y: 433, distance: 45.9
click at [748, 478] on div "Вибрати все Ващук Матей" at bounding box center [705, 380] width 242 height 324
click at [657, 277] on label "[PERSON_NAME]" at bounding box center [665, 272] width 95 height 17
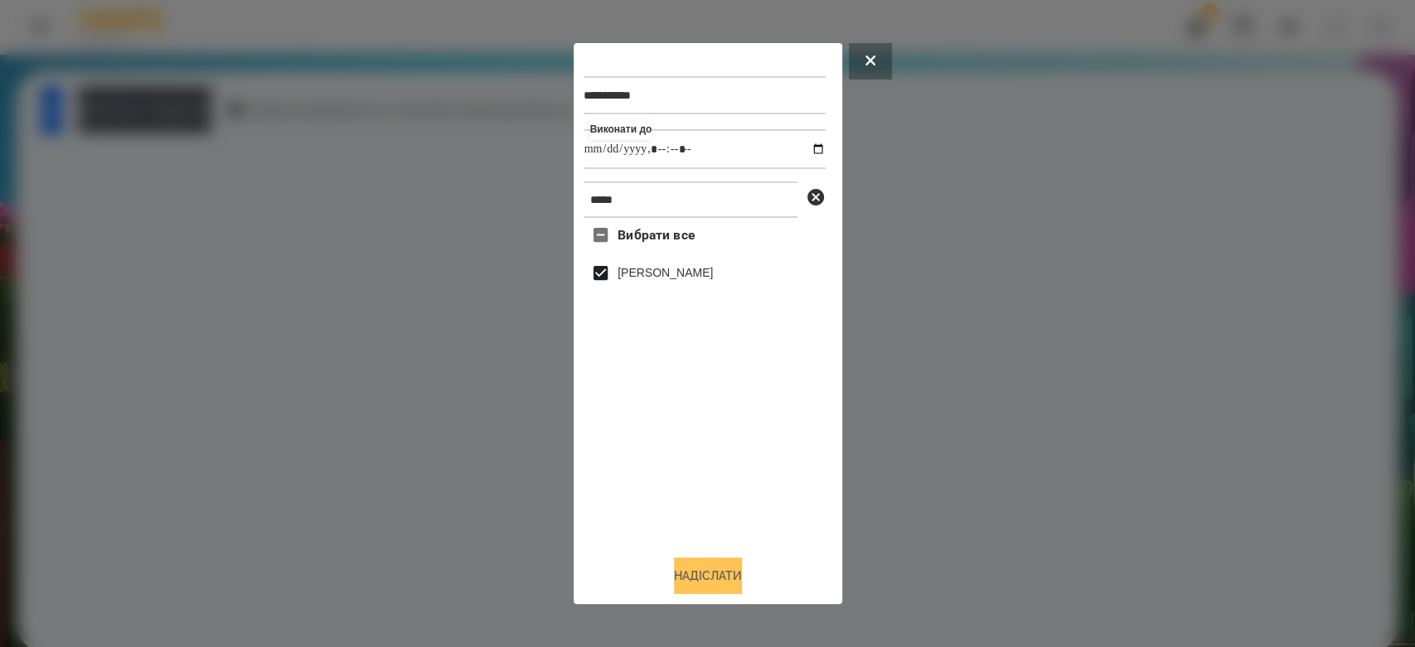
click at [741, 575] on button "Надіслати" at bounding box center [708, 576] width 68 height 36
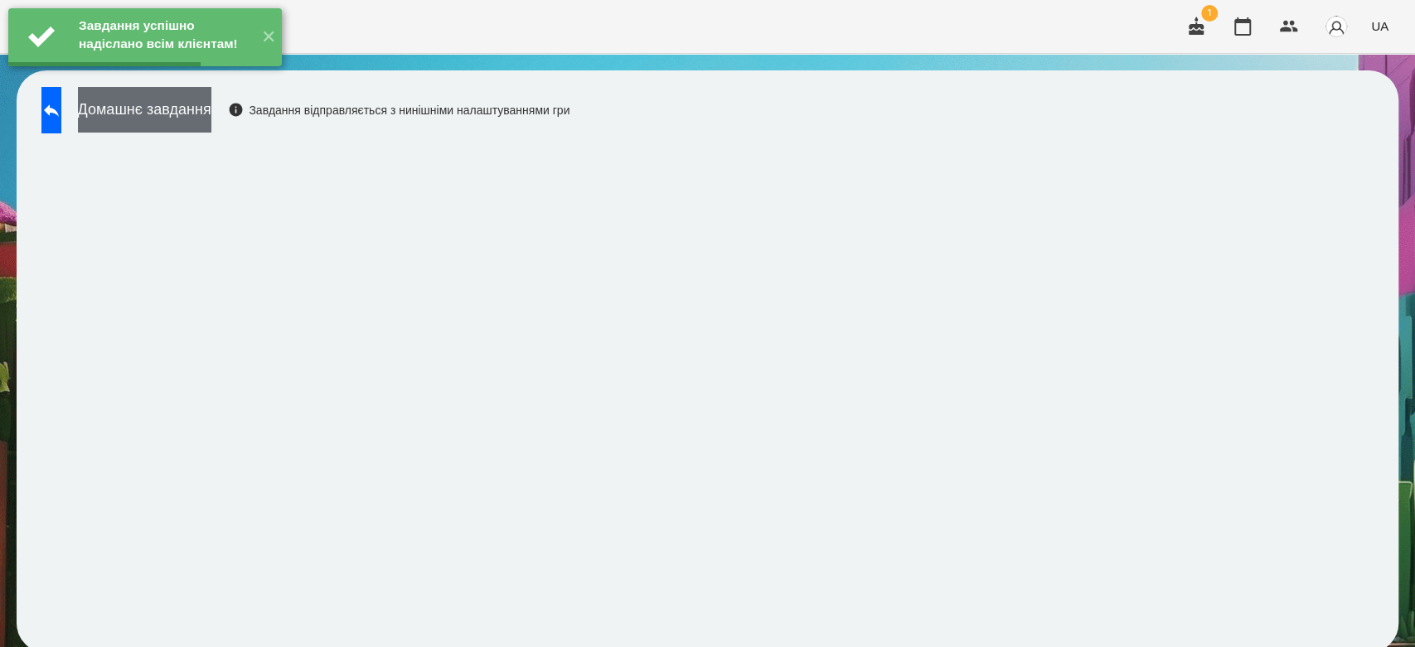
click at [211, 103] on button "Домашнє завдання" at bounding box center [144, 110] width 133 height 46
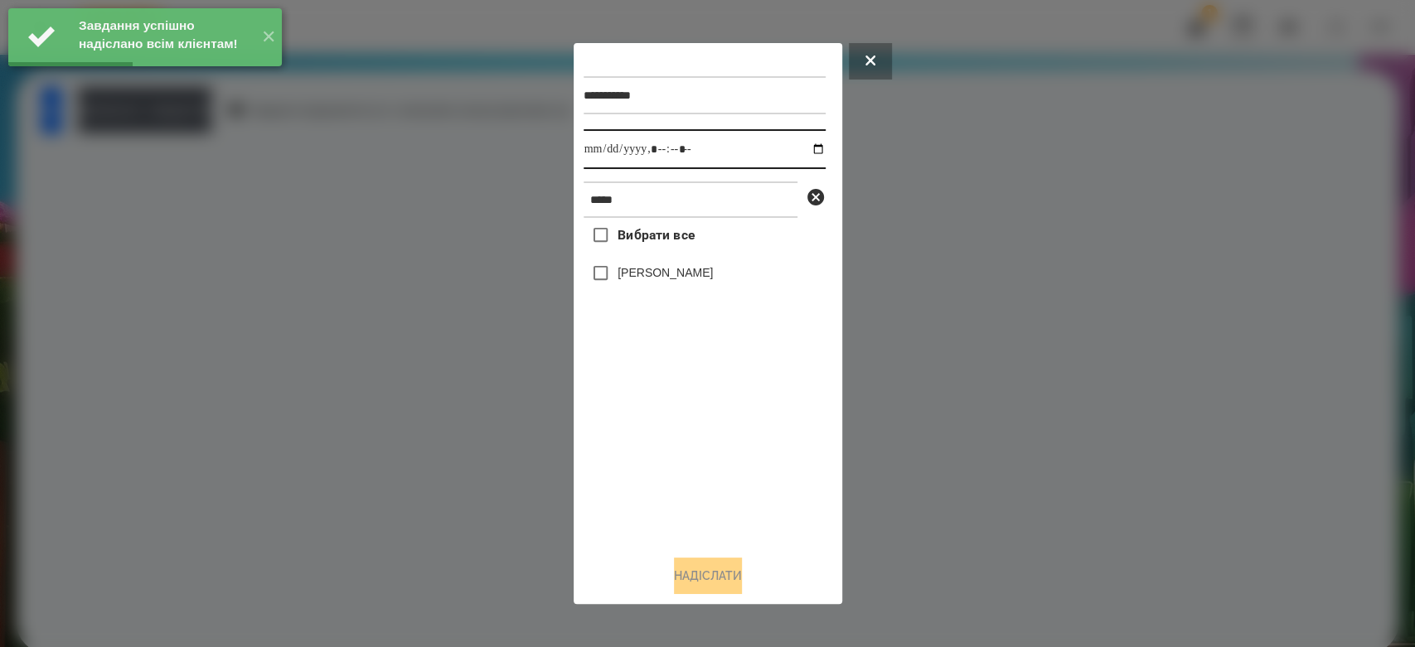
click at [807, 152] on input "datetime-local" at bounding box center [705, 149] width 242 height 40
type input "**********"
click at [671, 443] on div "Вибрати все Ващук Матей" at bounding box center [705, 380] width 242 height 324
click at [671, 276] on label "[PERSON_NAME]" at bounding box center [665, 272] width 95 height 17
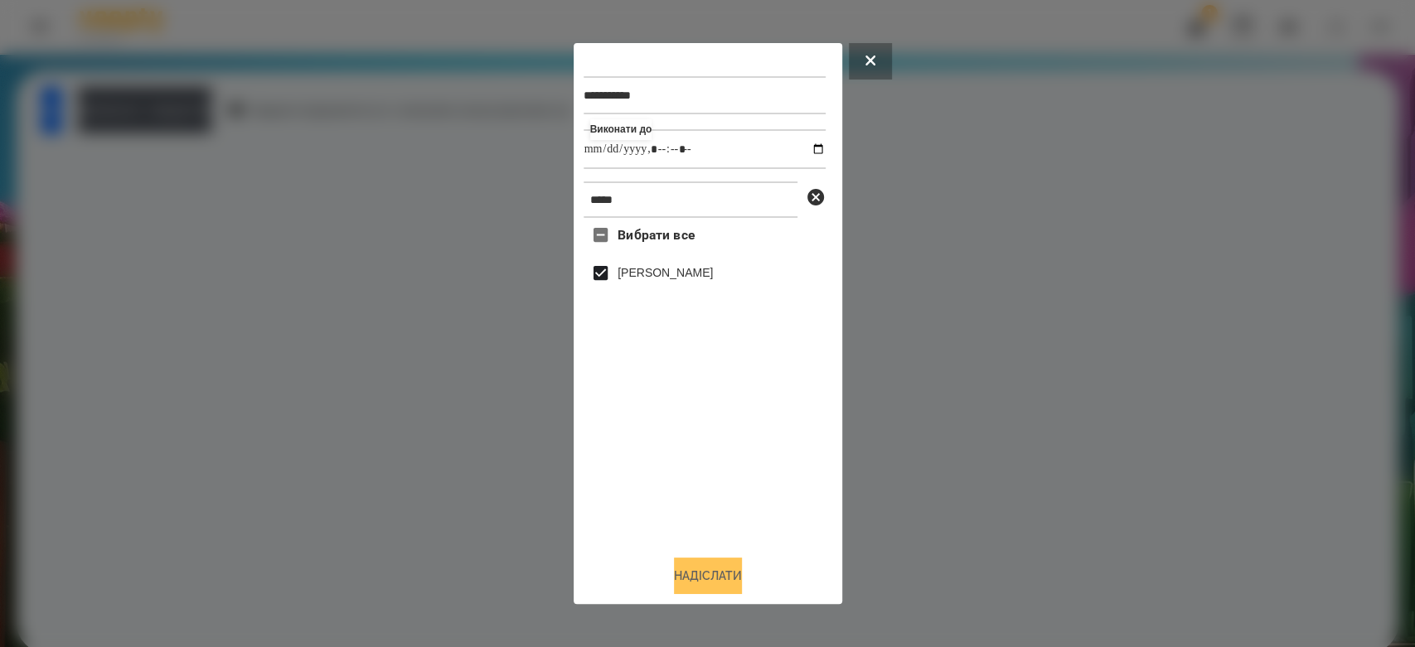
click at [737, 569] on button "Надіслати" at bounding box center [708, 576] width 68 height 36
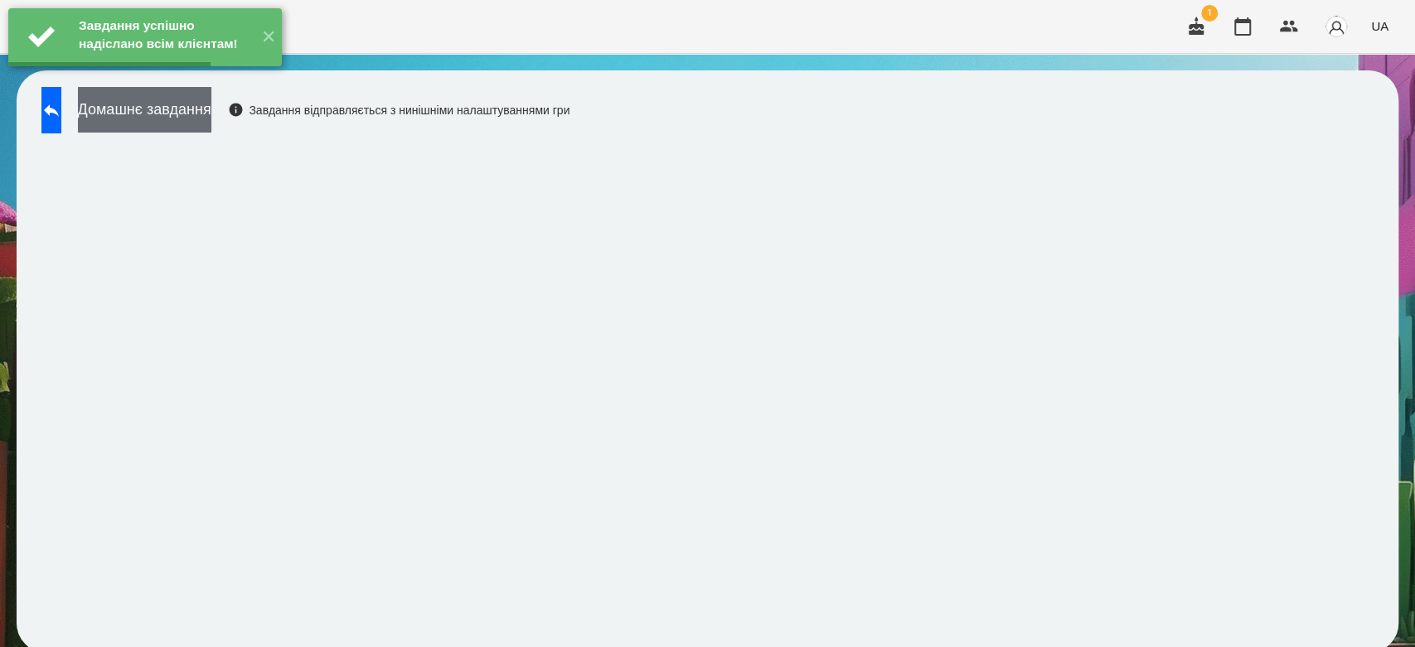
click at [211, 111] on button "Домашнє завдання" at bounding box center [144, 110] width 133 height 46
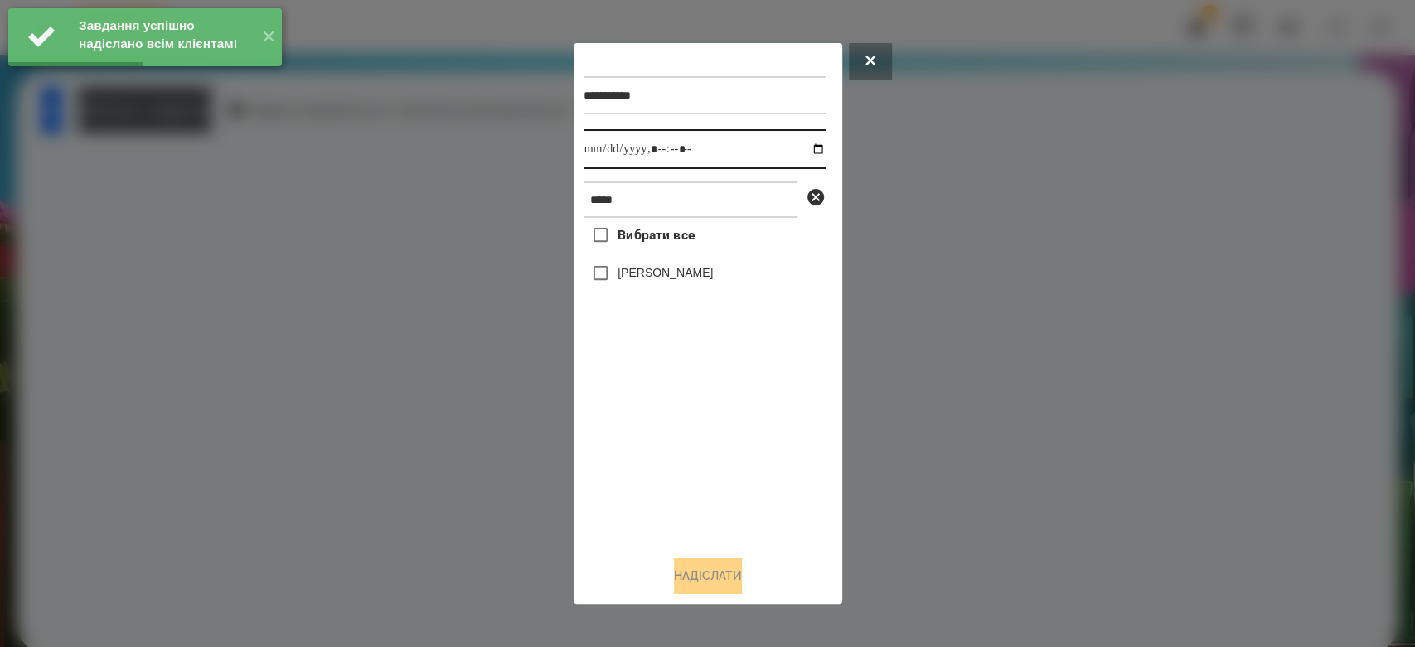
click at [802, 151] on input "datetime-local" at bounding box center [705, 149] width 242 height 40
type input "**********"
click at [689, 494] on div "Вибрати все Ващук Матей" at bounding box center [705, 380] width 242 height 324
click at [662, 264] on div "[PERSON_NAME]" at bounding box center [705, 273] width 242 height 35
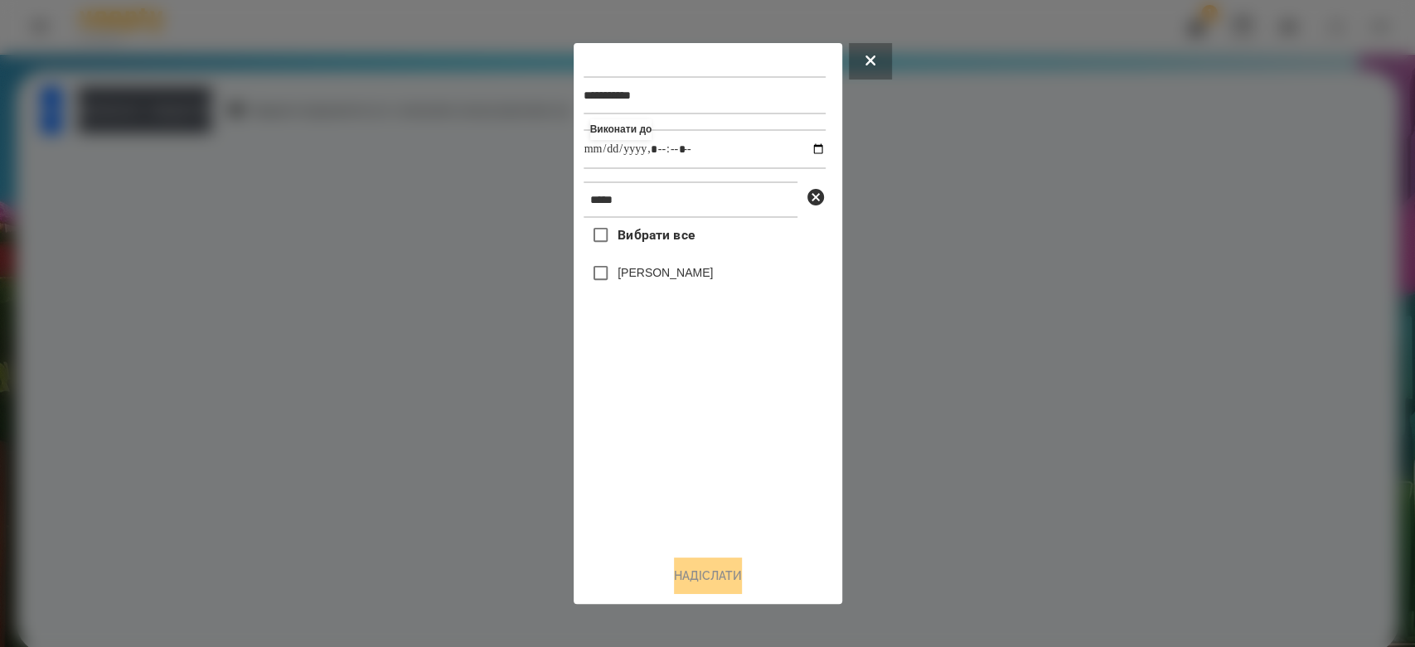
click at [669, 277] on label "[PERSON_NAME]" at bounding box center [665, 272] width 95 height 17
click at [740, 584] on button "Надіслати" at bounding box center [708, 576] width 68 height 36
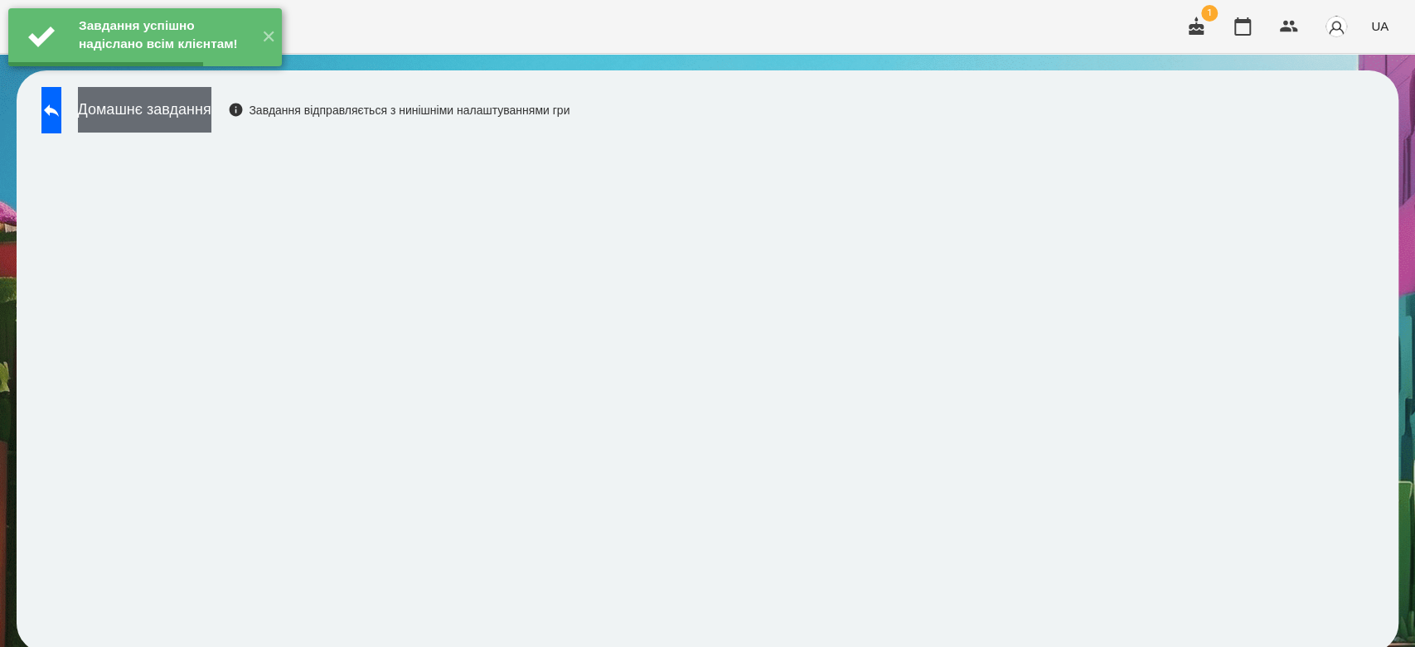
click at [211, 119] on button "Домашнє завдання" at bounding box center [144, 110] width 133 height 46
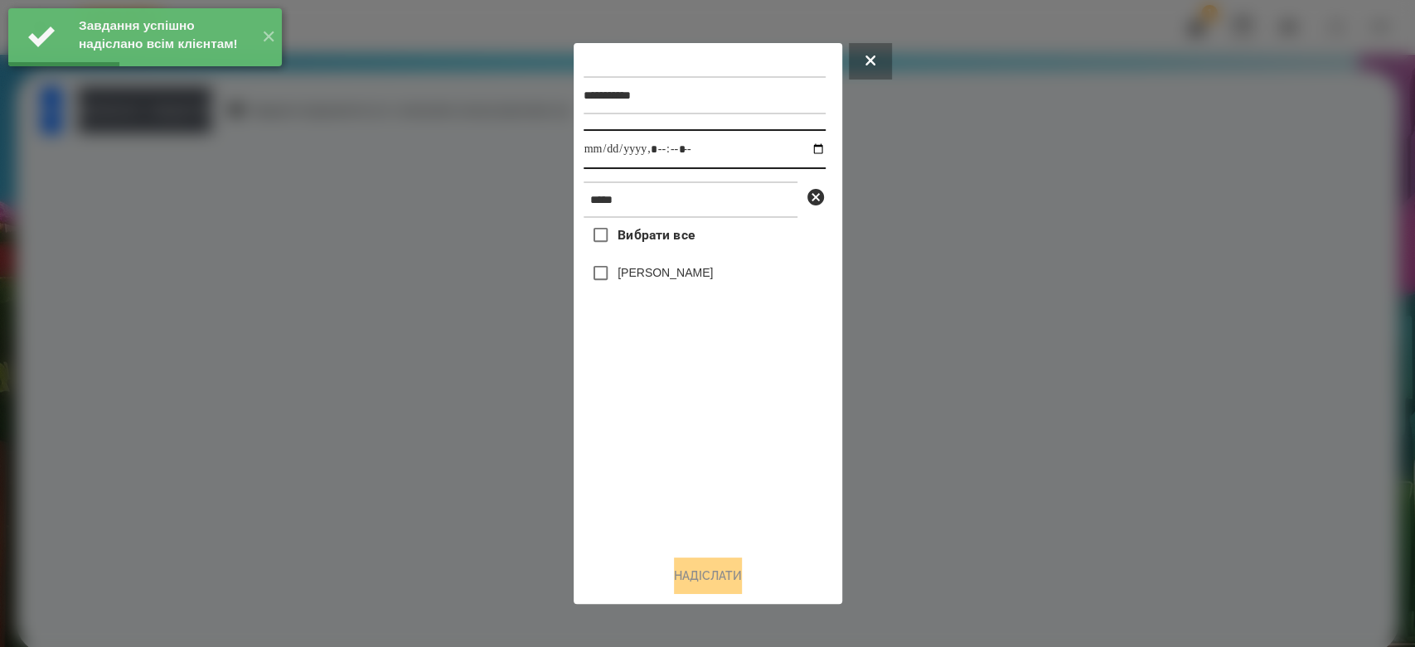
click at [807, 148] on input "datetime-local" at bounding box center [705, 149] width 242 height 40
type input "**********"
drag, startPoint x: 722, startPoint y: 509, endPoint x: 722, endPoint y: 487, distance: 21.6
click at [722, 504] on div "Вибрати все Ващук Матей" at bounding box center [705, 380] width 242 height 324
click at [669, 264] on div "[PERSON_NAME]" at bounding box center [705, 273] width 242 height 35
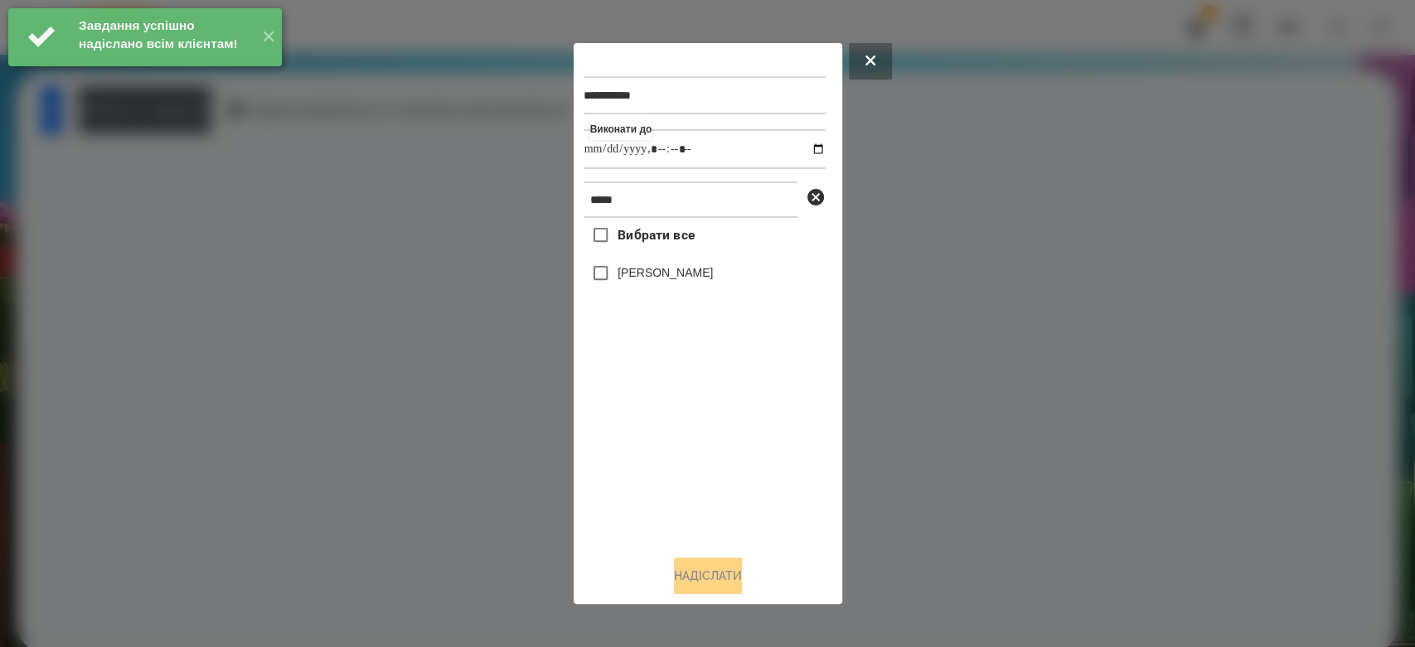
click at [693, 291] on div "[PERSON_NAME]" at bounding box center [705, 273] width 242 height 35
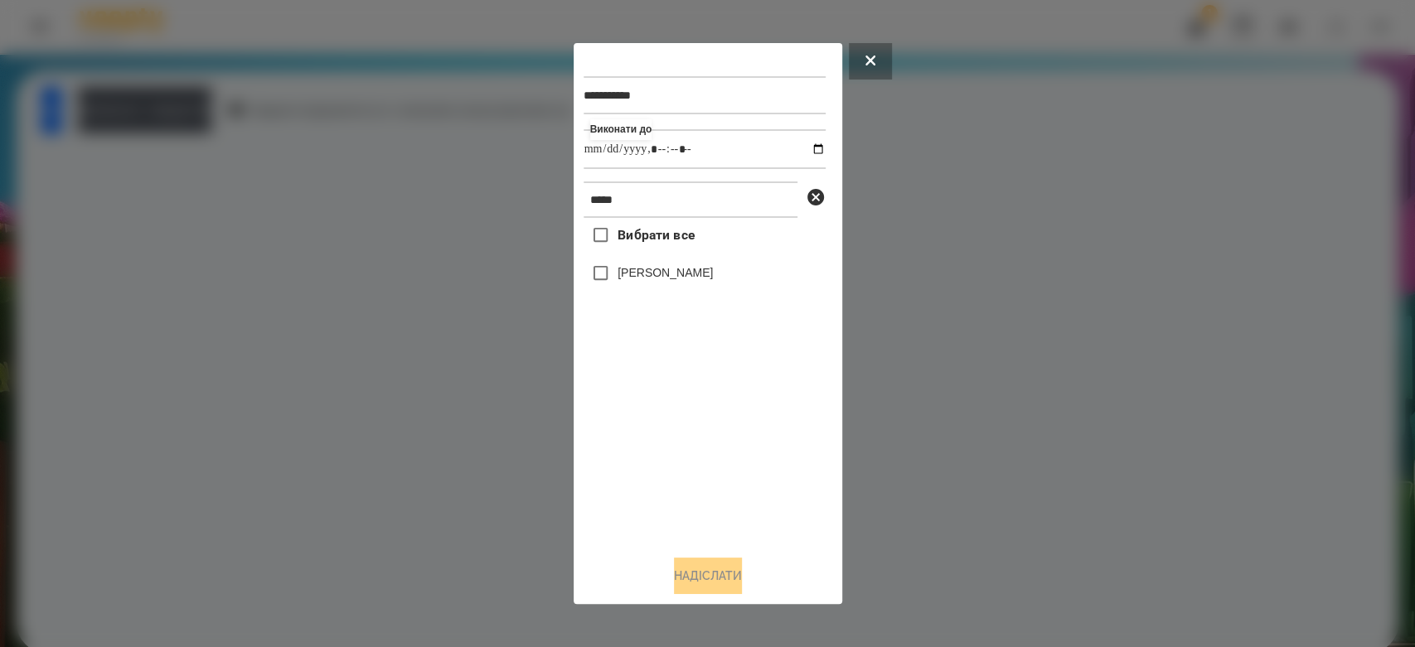
click at [689, 272] on label "[PERSON_NAME]" at bounding box center [665, 272] width 95 height 17
click at [719, 575] on button "Надіслати" at bounding box center [708, 576] width 68 height 36
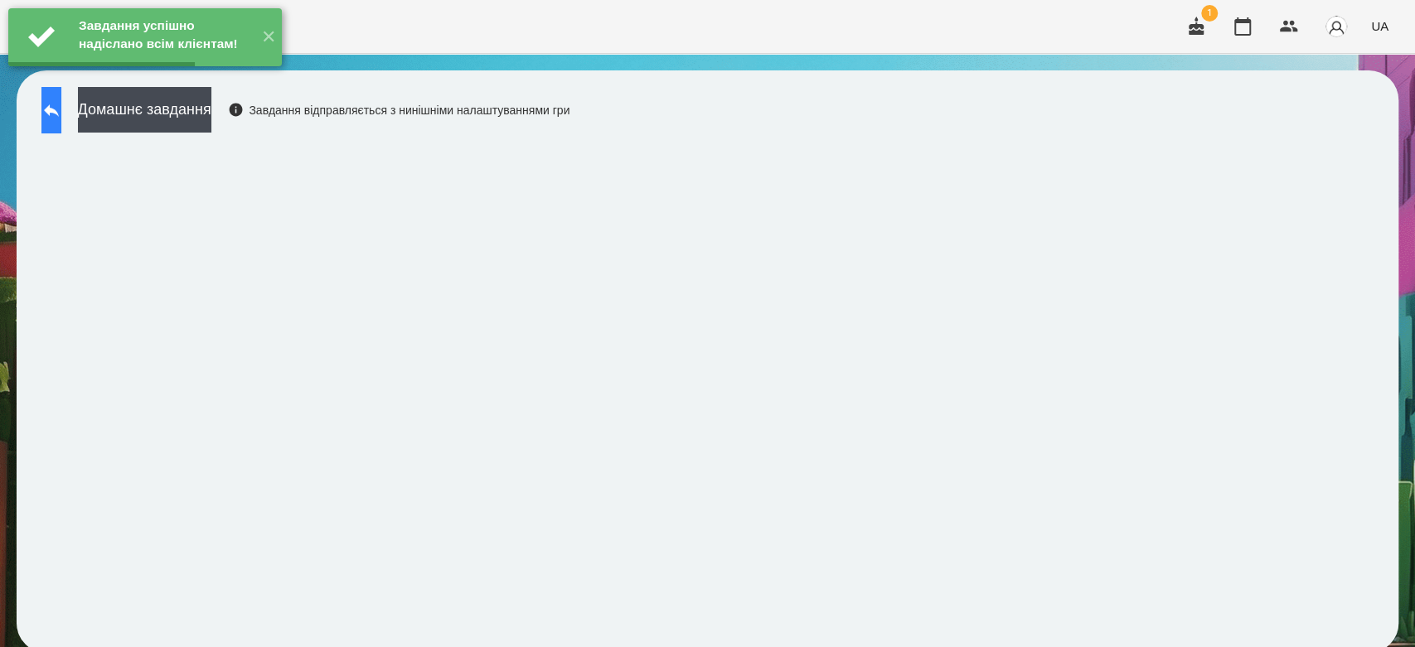
click at [61, 111] on button at bounding box center [51, 110] width 20 height 46
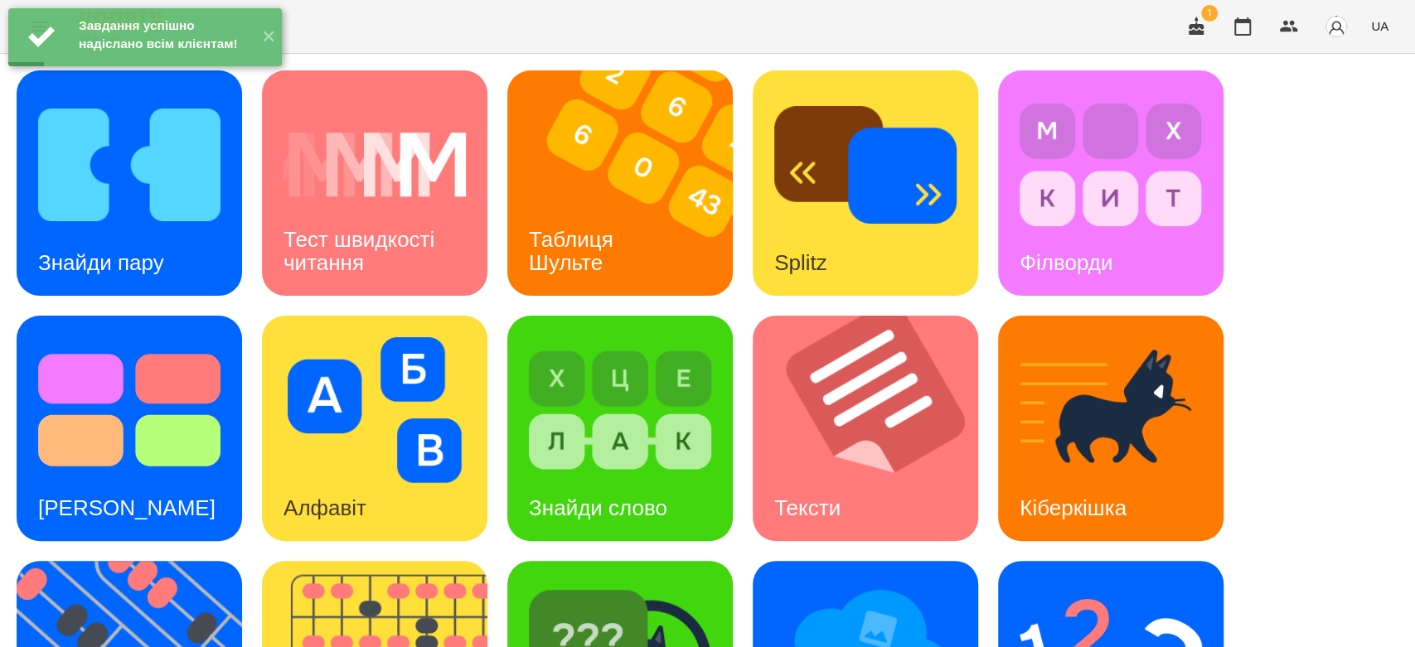
scroll to position [400, 0]
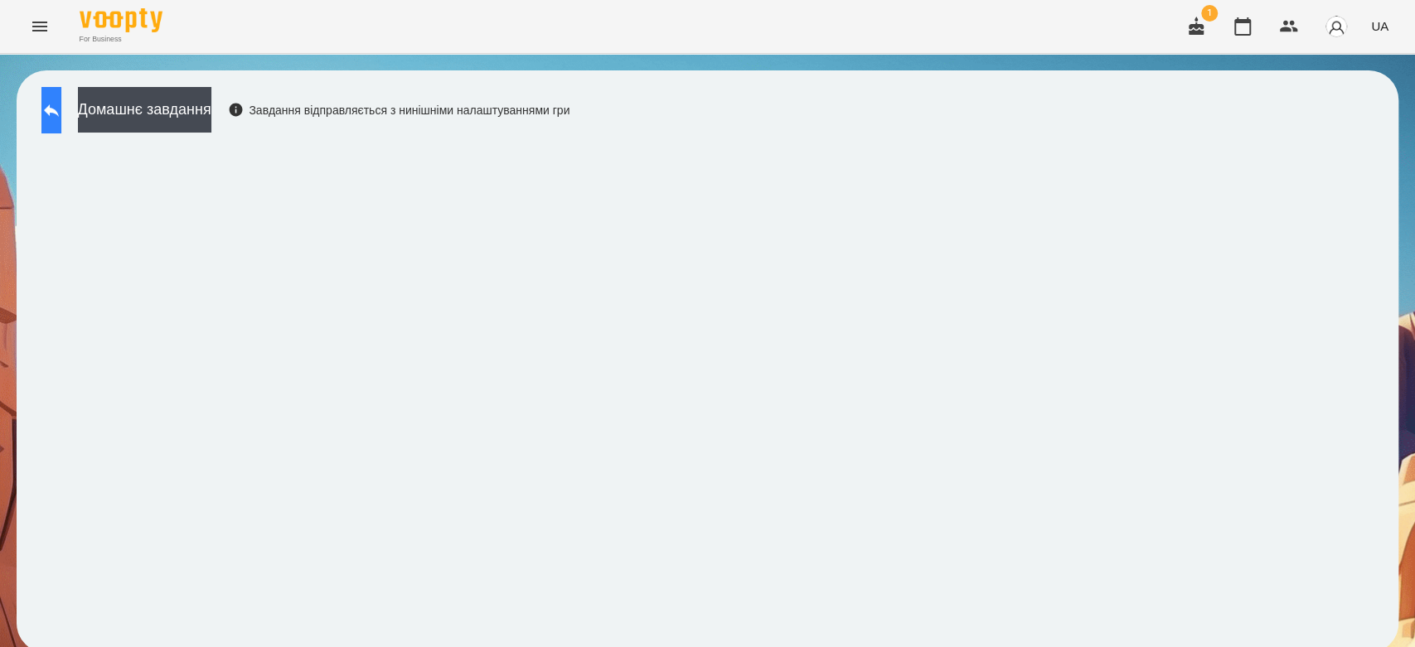
click at [61, 117] on button at bounding box center [51, 110] width 20 height 46
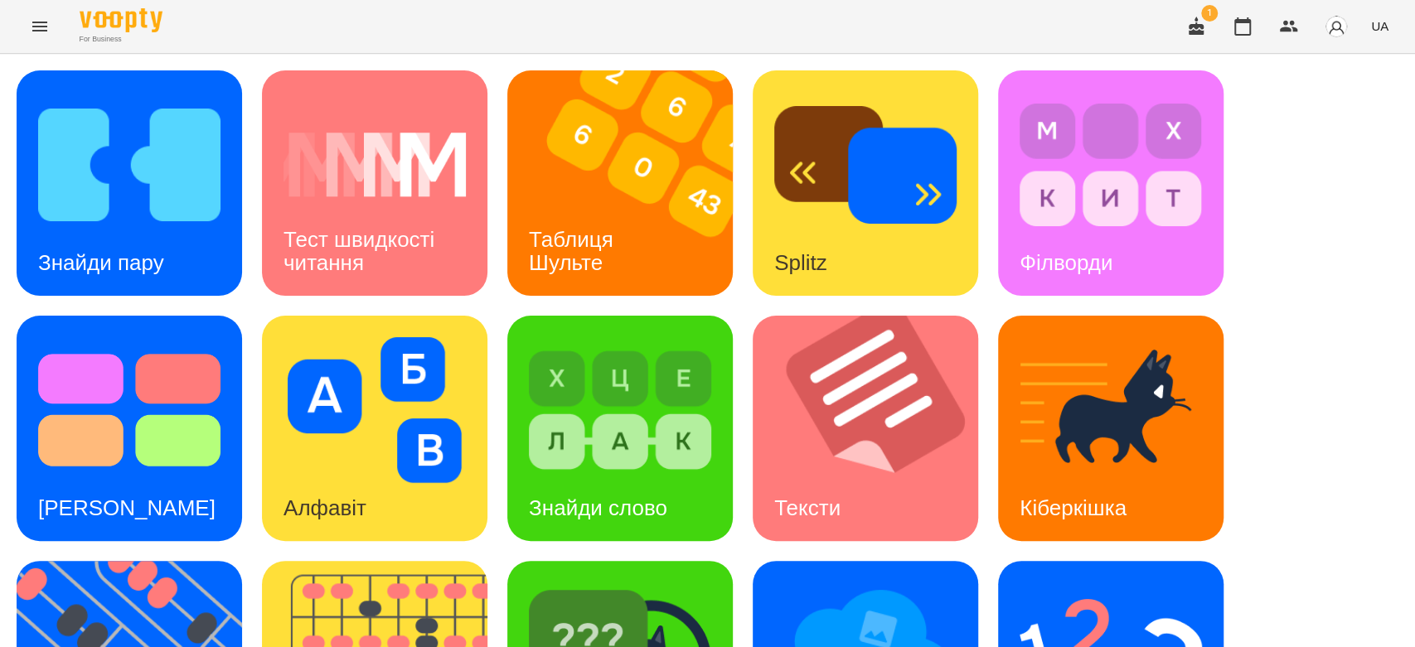
scroll to position [400, 0]
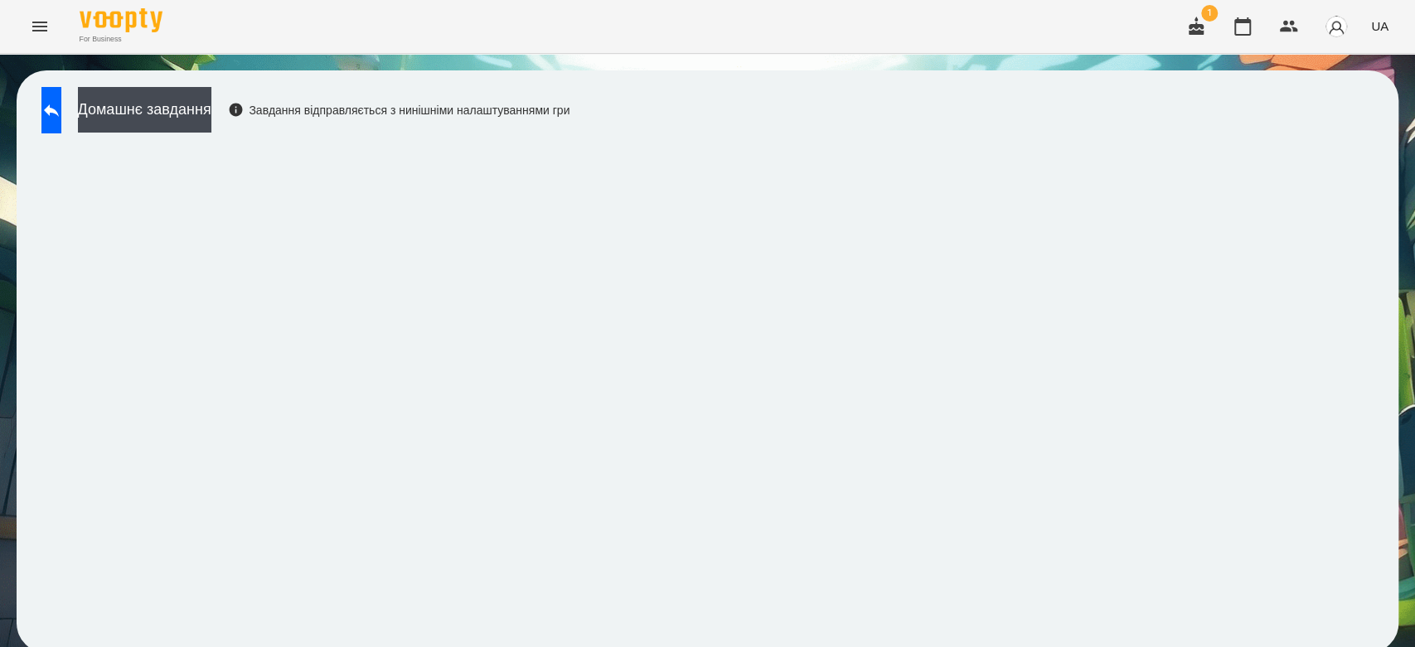
click at [61, 134] on div "Домашнє завдання Завдання відправляється з нинішніми налаштуваннями гри" at bounding box center [301, 114] width 536 height 55
click at [61, 124] on button at bounding box center [51, 110] width 20 height 46
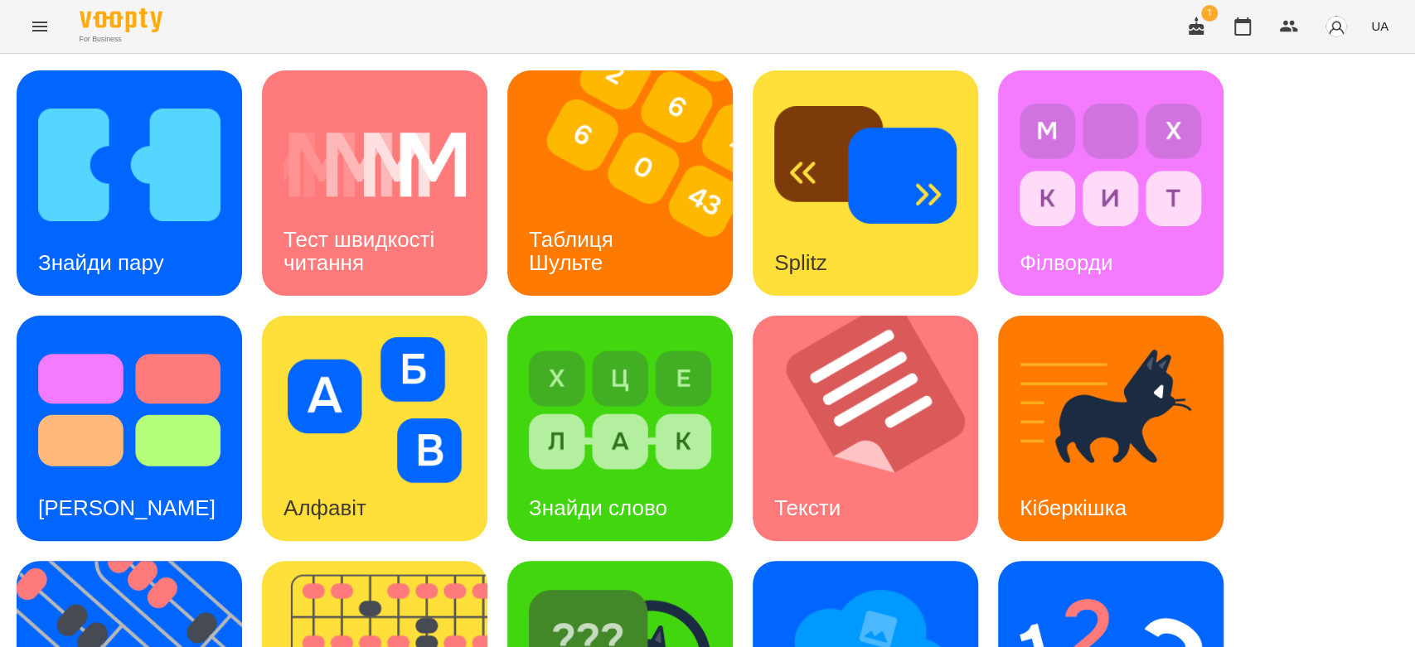
scroll to position [400, 0]
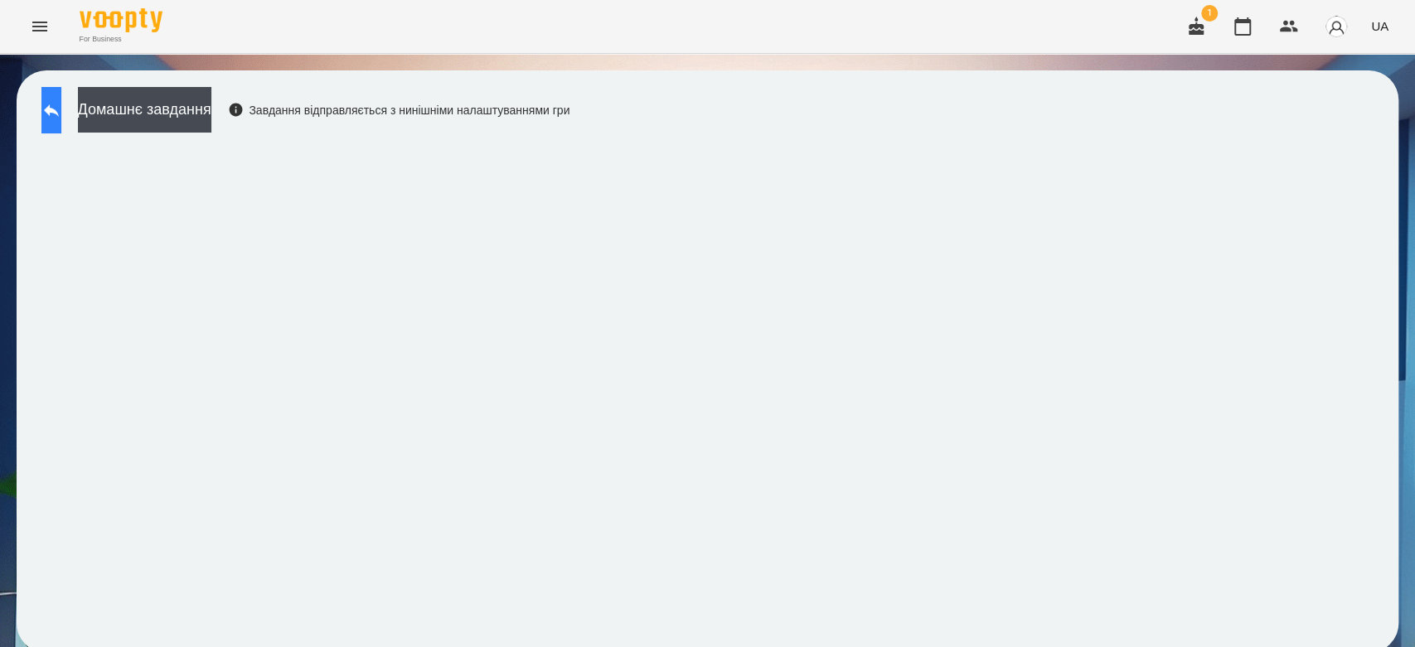
click at [61, 99] on button at bounding box center [51, 110] width 20 height 46
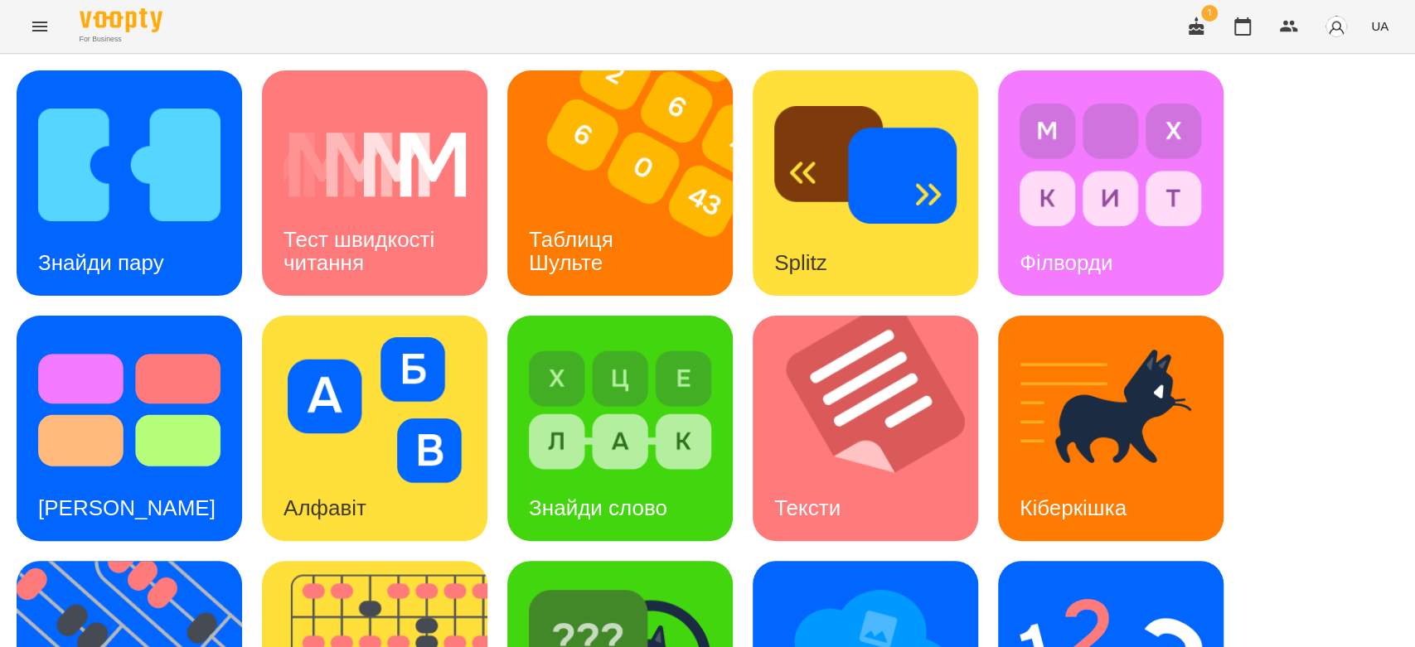
scroll to position [400, 0]
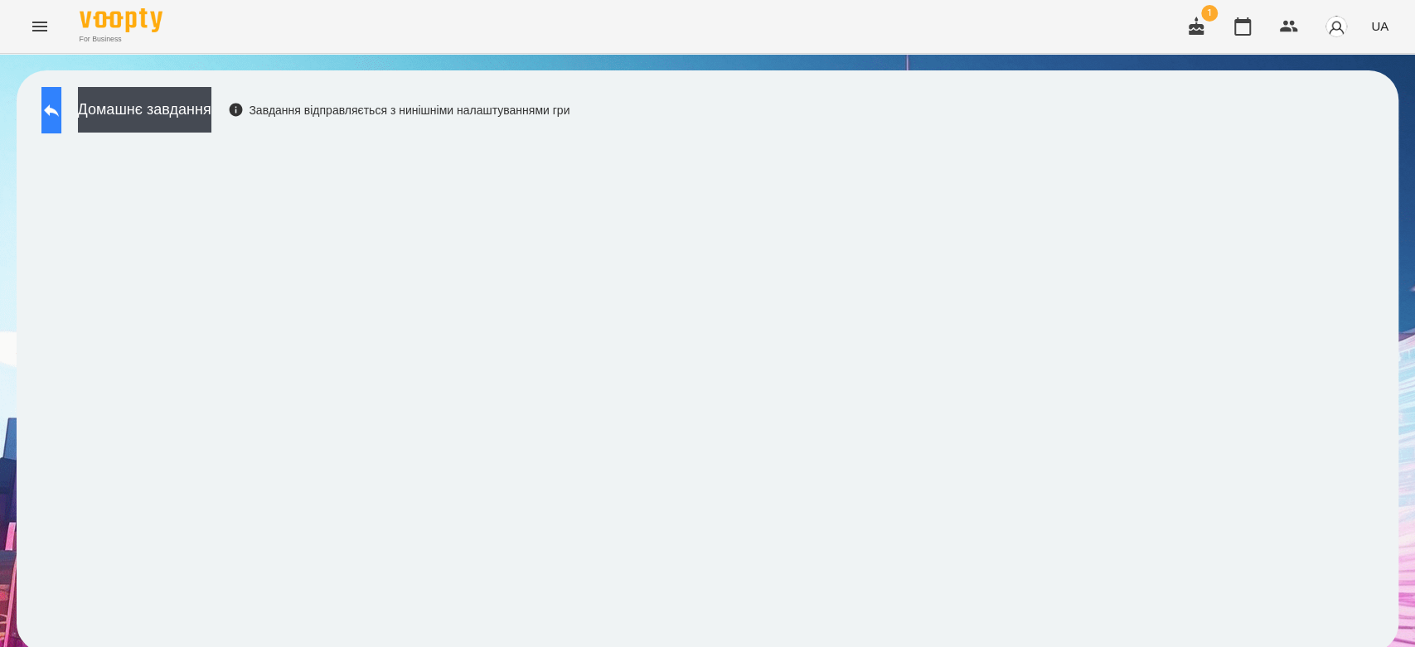
click at [61, 117] on icon at bounding box center [51, 110] width 20 height 20
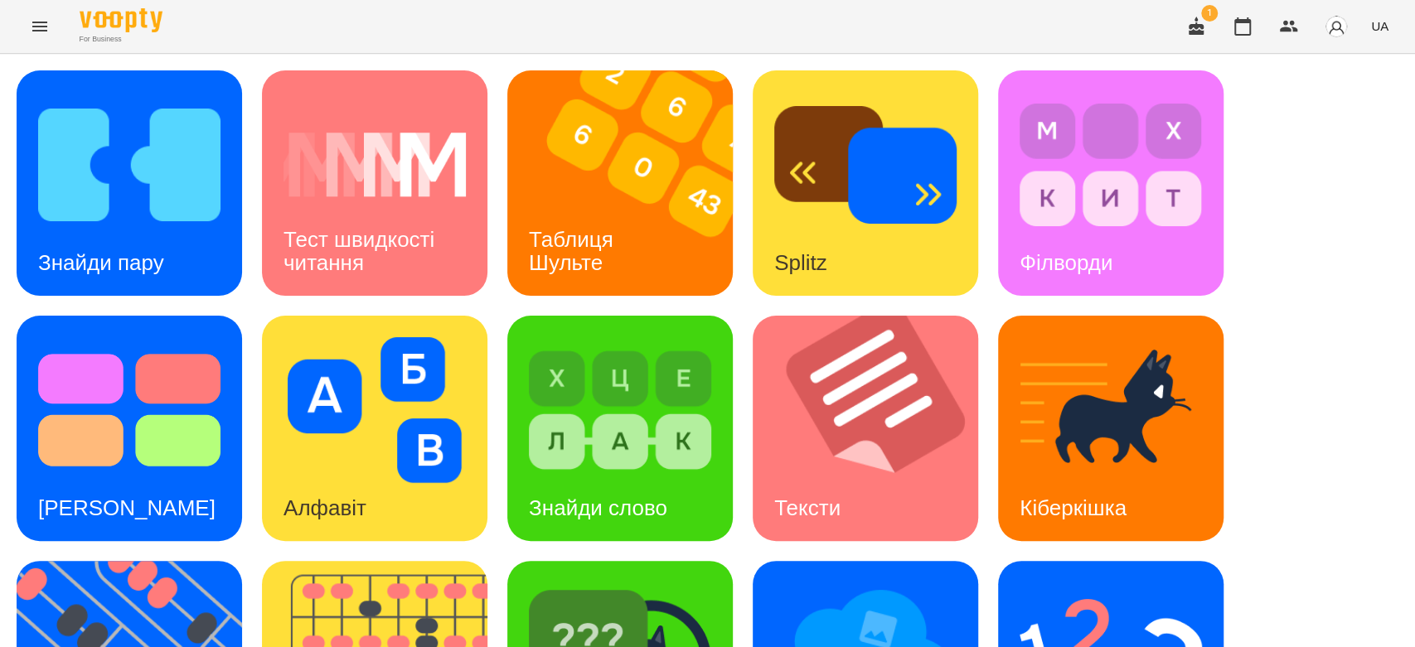
scroll to position [400, 0]
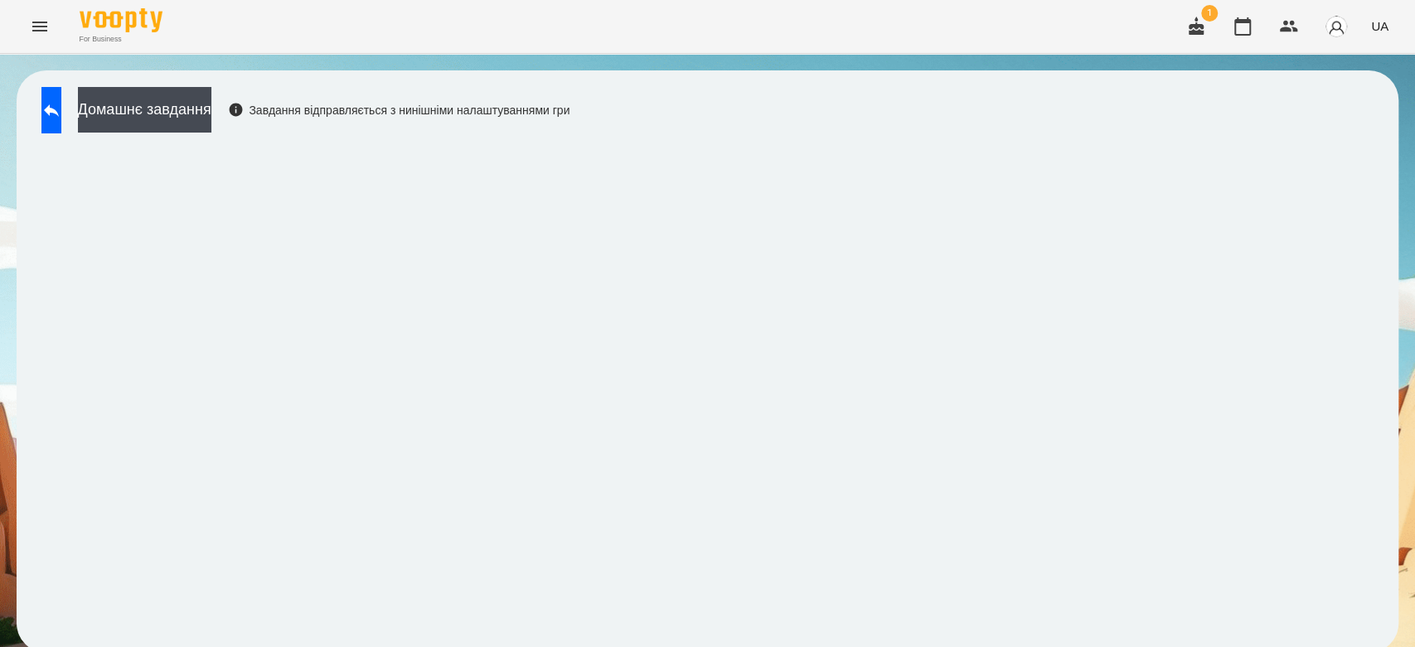
click at [68, 142] on iframe at bounding box center [707, 389] width 1349 height 495
drag, startPoint x: 798, startPoint y: 141, endPoint x: 818, endPoint y: 115, distance: 32.5
click at [798, 142] on iframe at bounding box center [707, 389] width 1349 height 495
click at [58, 127] on button at bounding box center [51, 110] width 20 height 46
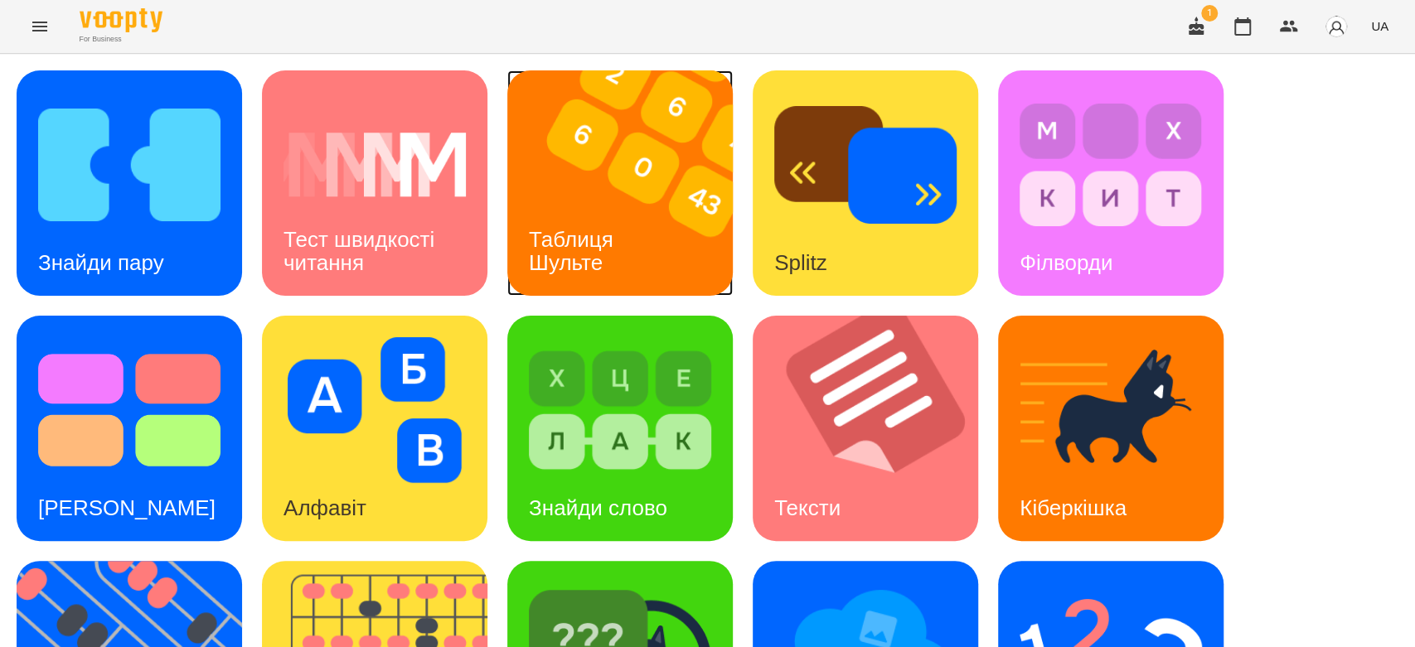
click at [589, 233] on h3 "Таблиця Шульте" at bounding box center [574, 250] width 90 height 47
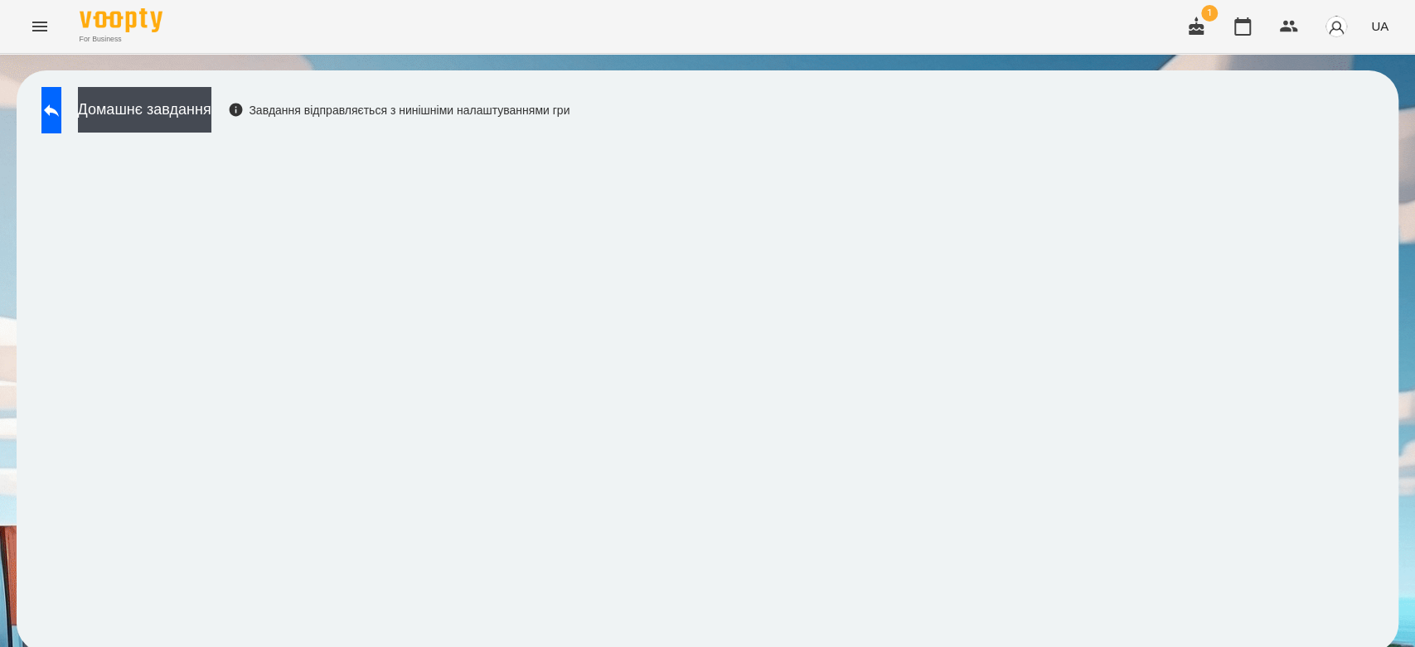
scroll to position [6, 0]
click at [211, 124] on button "Домашнє завдання" at bounding box center [144, 110] width 133 height 46
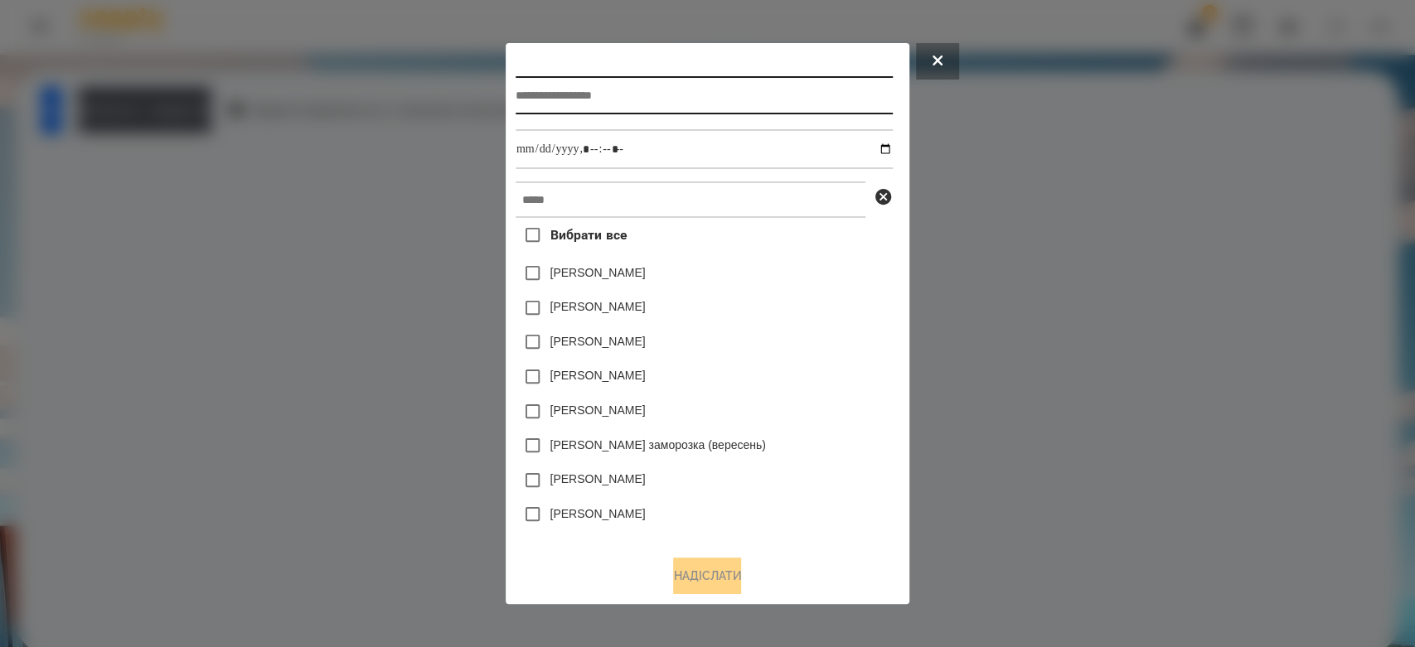
click at [666, 109] on input "text" at bounding box center [704, 95] width 377 height 38
type input "**********"
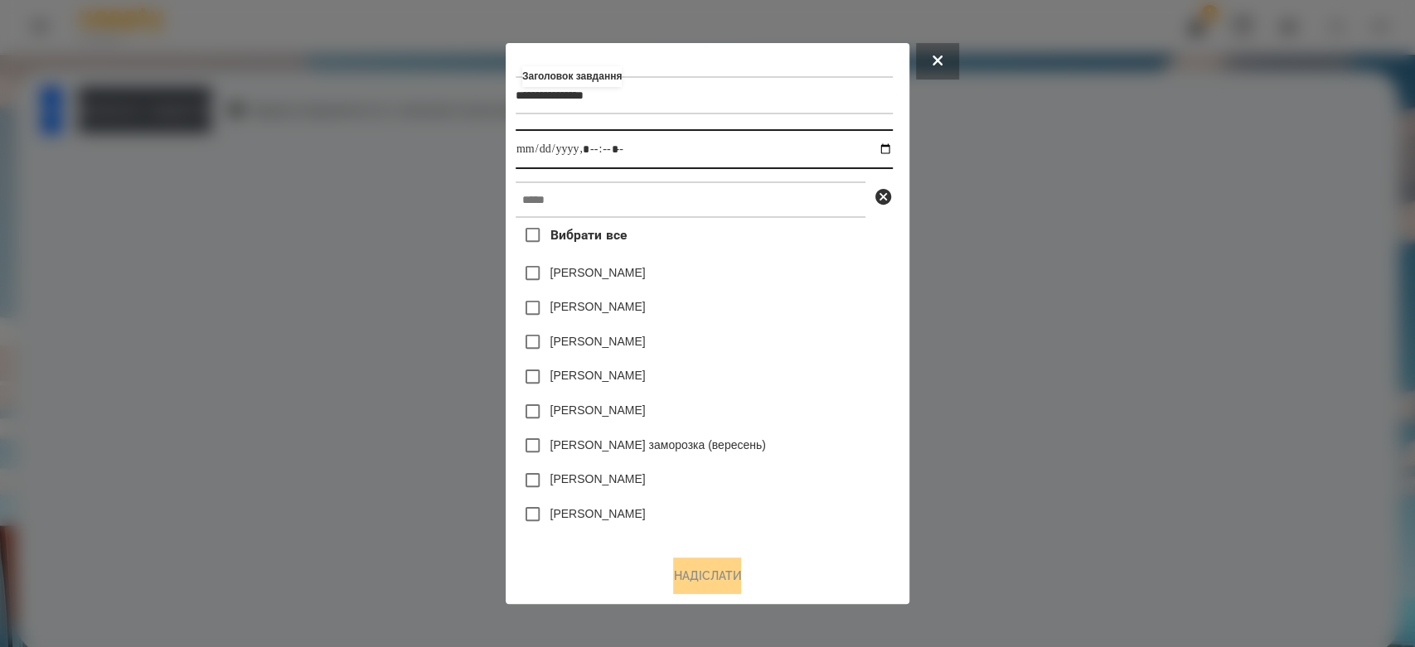
click at [891, 144] on input "datetime-local" at bounding box center [704, 149] width 377 height 40
type input "**********"
click at [805, 310] on div "[PERSON_NAME]" at bounding box center [704, 308] width 377 height 35
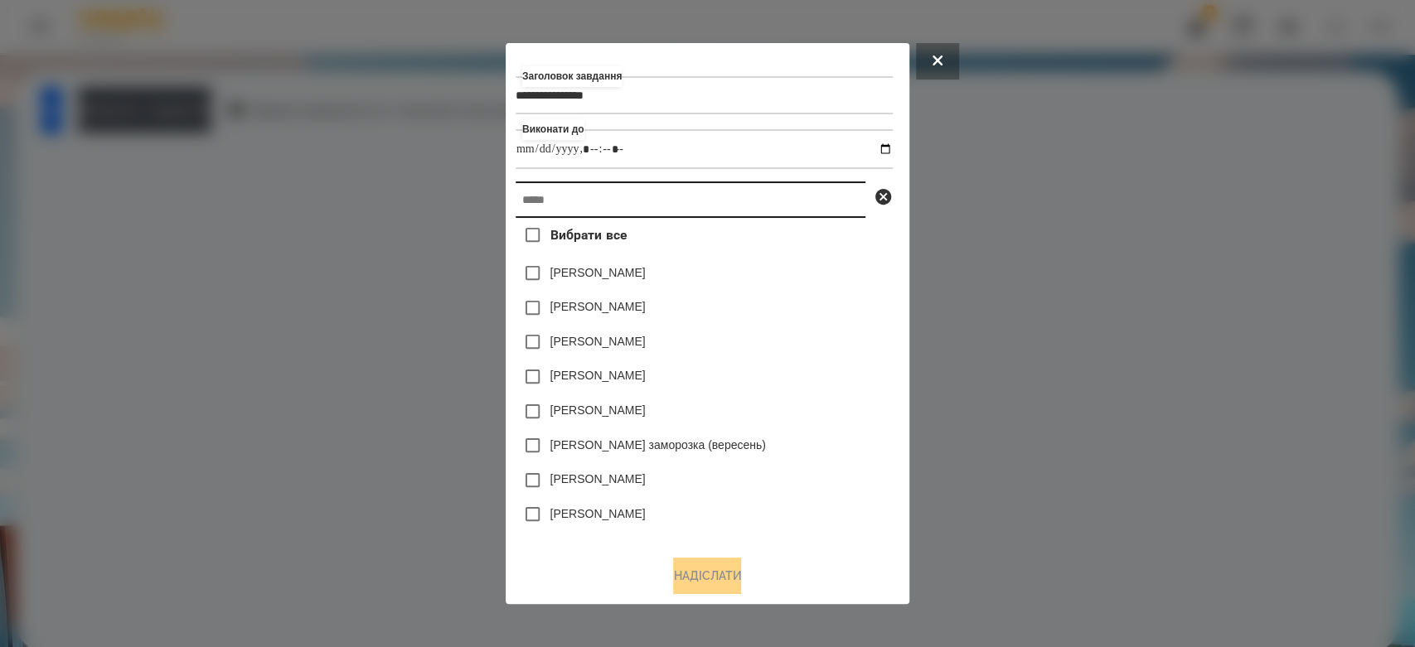
click at [787, 210] on input "text" at bounding box center [691, 200] width 350 height 36
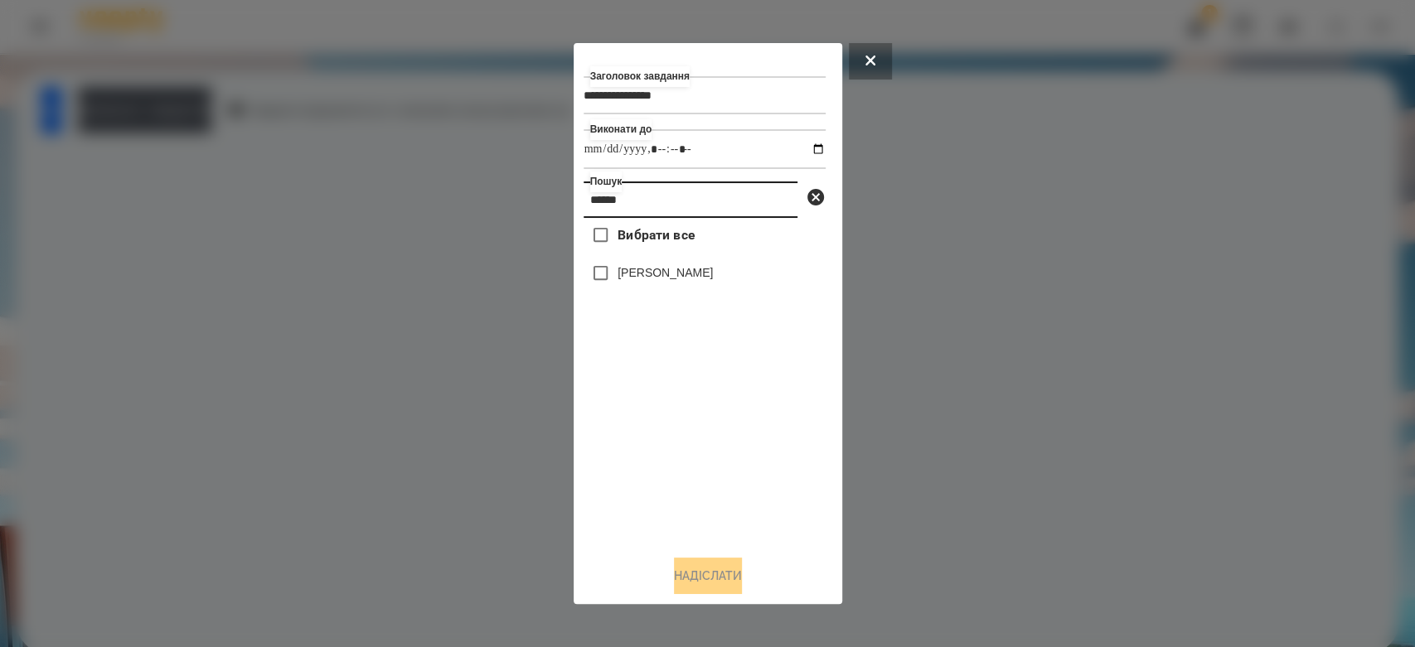
type input "******"
click at [676, 277] on label "[PERSON_NAME]" at bounding box center [665, 272] width 95 height 17
click at [691, 579] on button "Надіслати" at bounding box center [708, 576] width 68 height 36
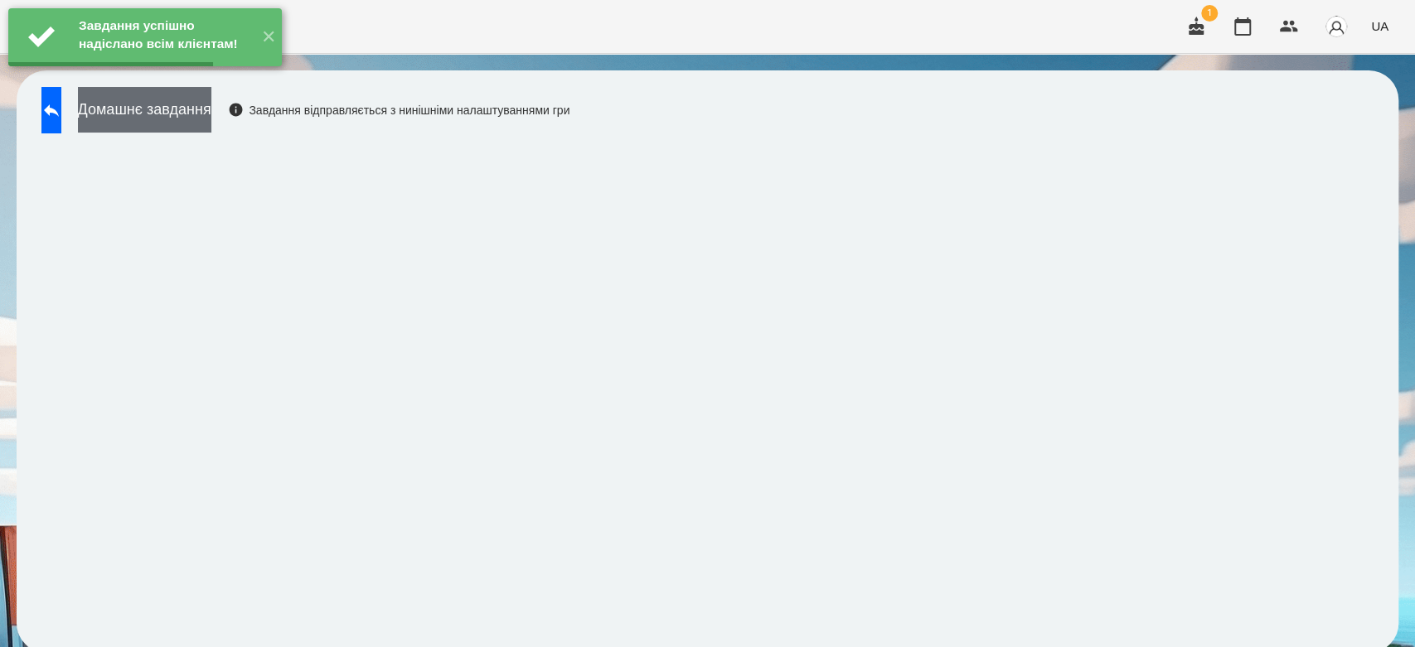
click at [182, 109] on button "Домашнє завдання" at bounding box center [144, 110] width 133 height 46
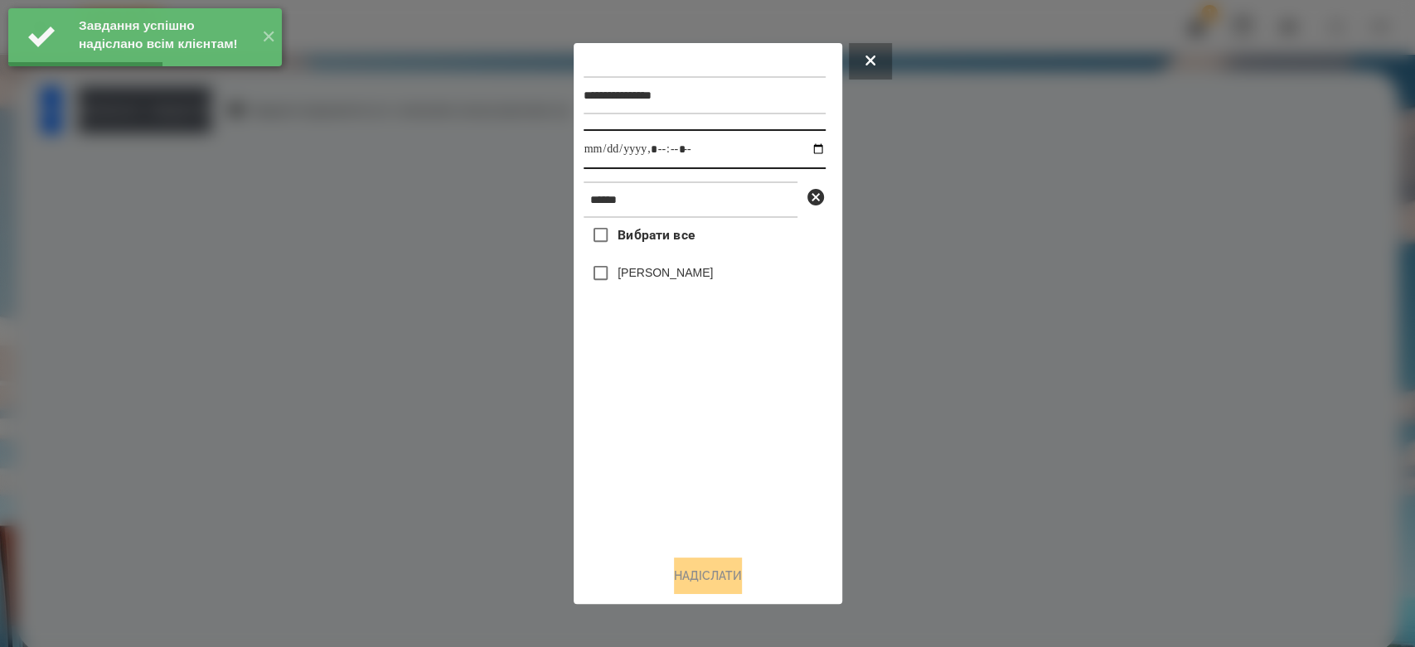
click at [805, 143] on input "datetime-local" at bounding box center [705, 149] width 242 height 40
type input "**********"
click at [671, 450] on div "Вибрати все Давід Копейкін" at bounding box center [705, 380] width 242 height 324
click at [637, 277] on label "[PERSON_NAME]" at bounding box center [665, 272] width 95 height 17
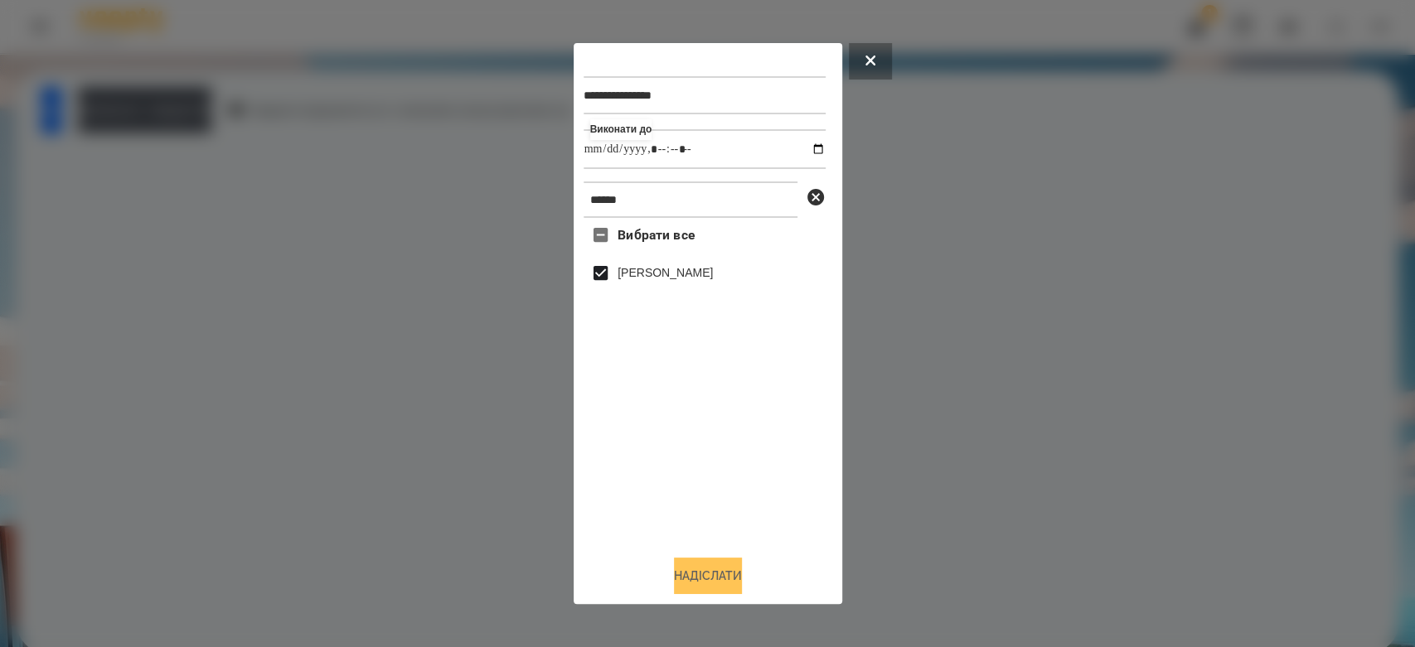
click at [699, 575] on button "Надіслати" at bounding box center [708, 576] width 68 height 36
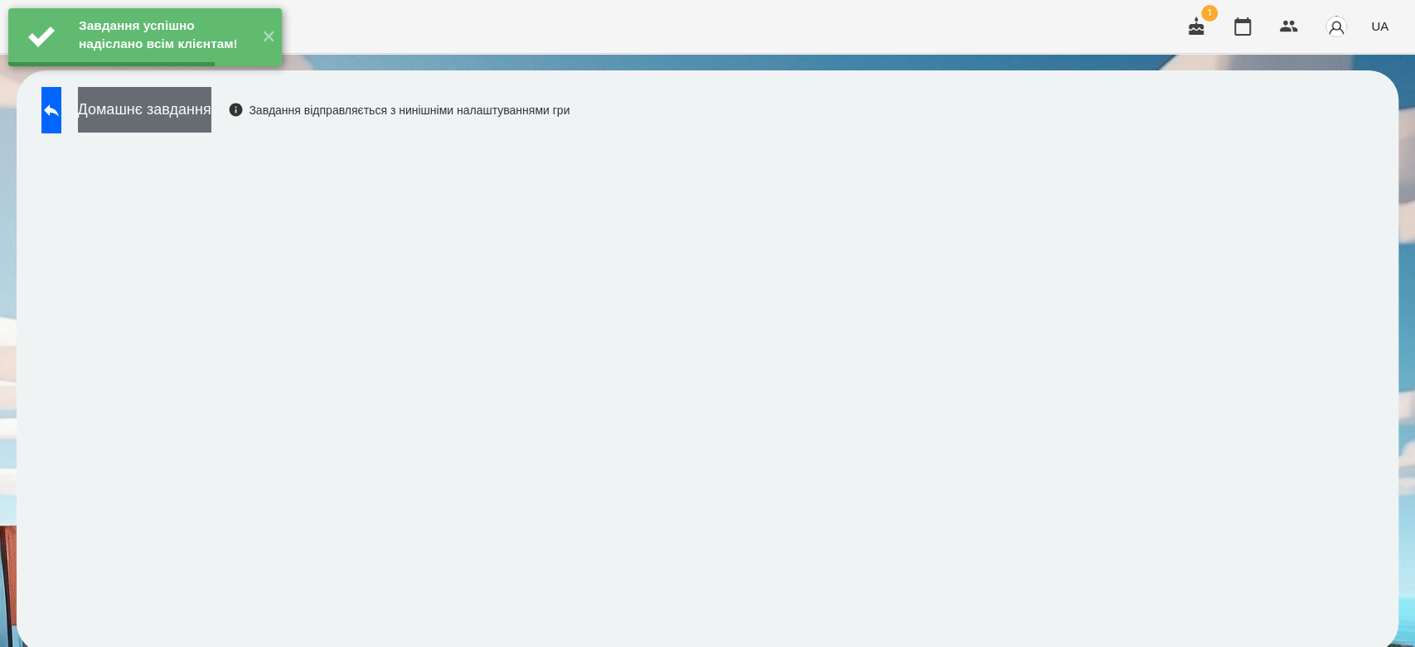
click at [211, 113] on button "Домашнє завдання" at bounding box center [144, 110] width 133 height 46
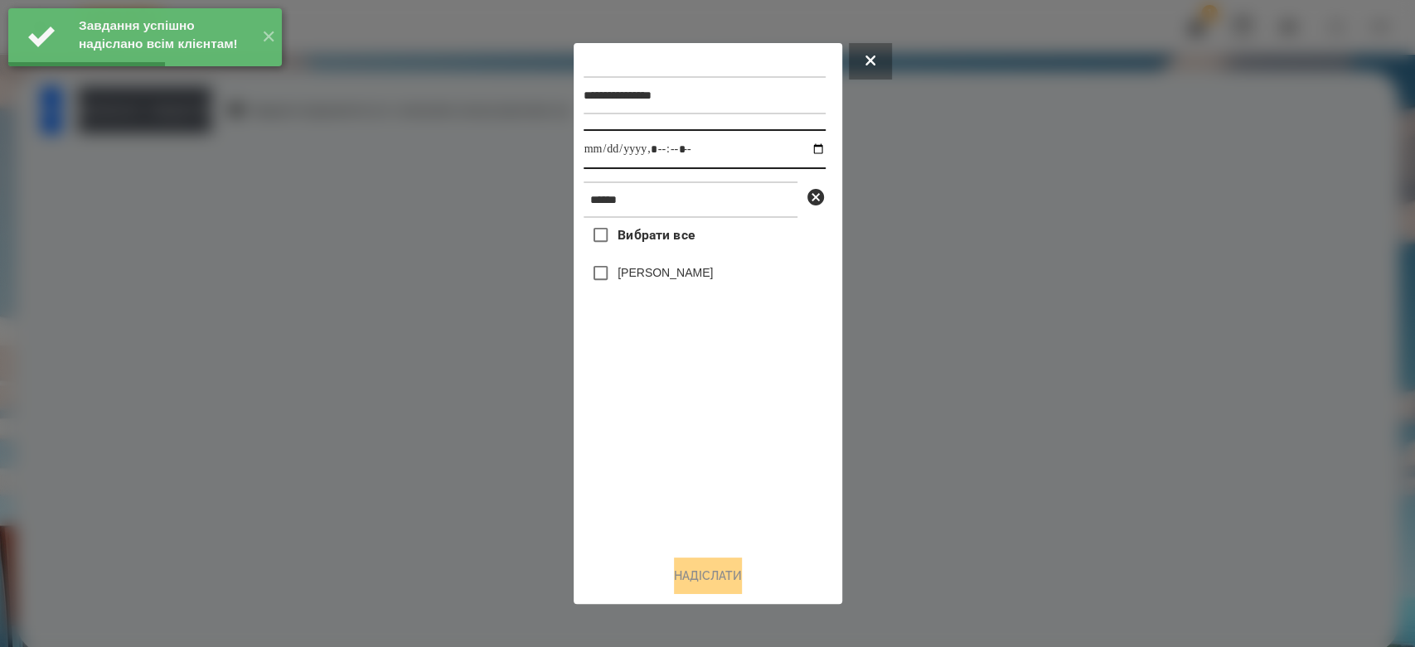
click at [804, 150] on input "datetime-local" at bounding box center [705, 149] width 242 height 40
type input "**********"
drag, startPoint x: 713, startPoint y: 454, endPoint x: 669, endPoint y: 330, distance: 131.9
click at [713, 454] on div "Вибрати все Давід Копейкін" at bounding box center [705, 380] width 242 height 324
click at [666, 291] on div "[PERSON_NAME]" at bounding box center [705, 273] width 242 height 35
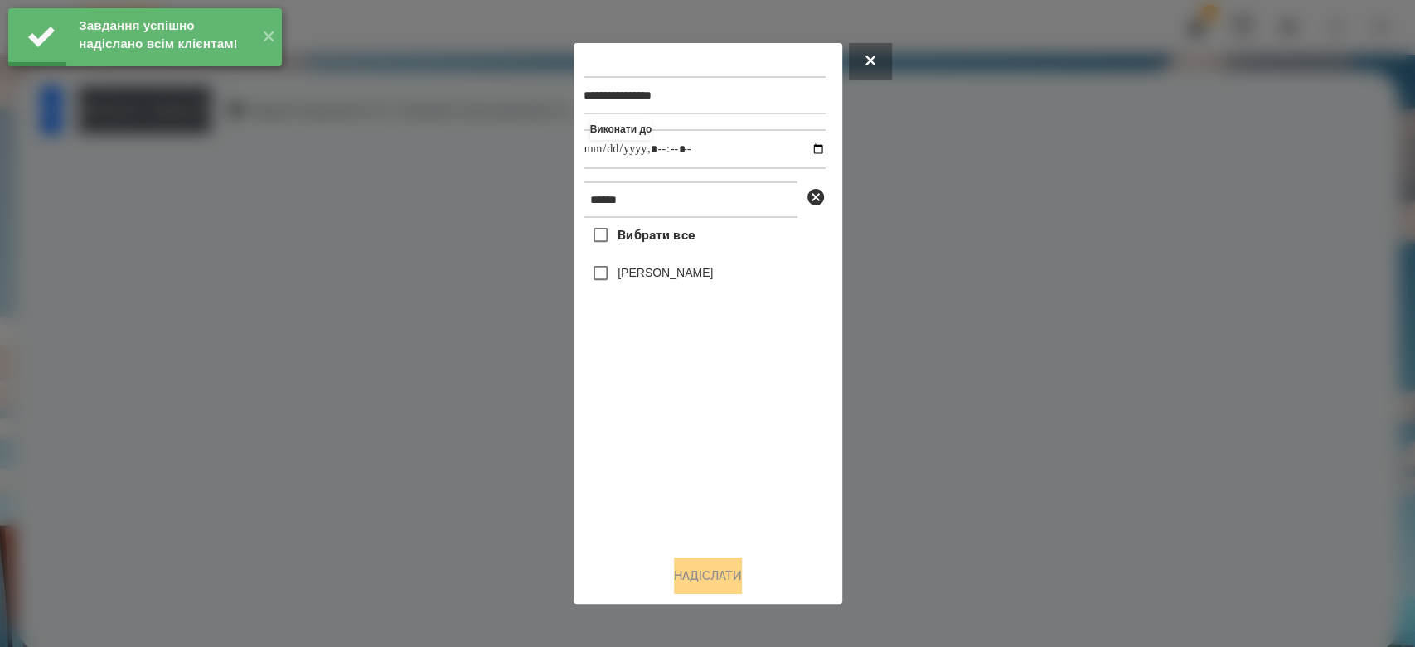
click at [661, 273] on label "[PERSON_NAME]" at bounding box center [665, 272] width 95 height 17
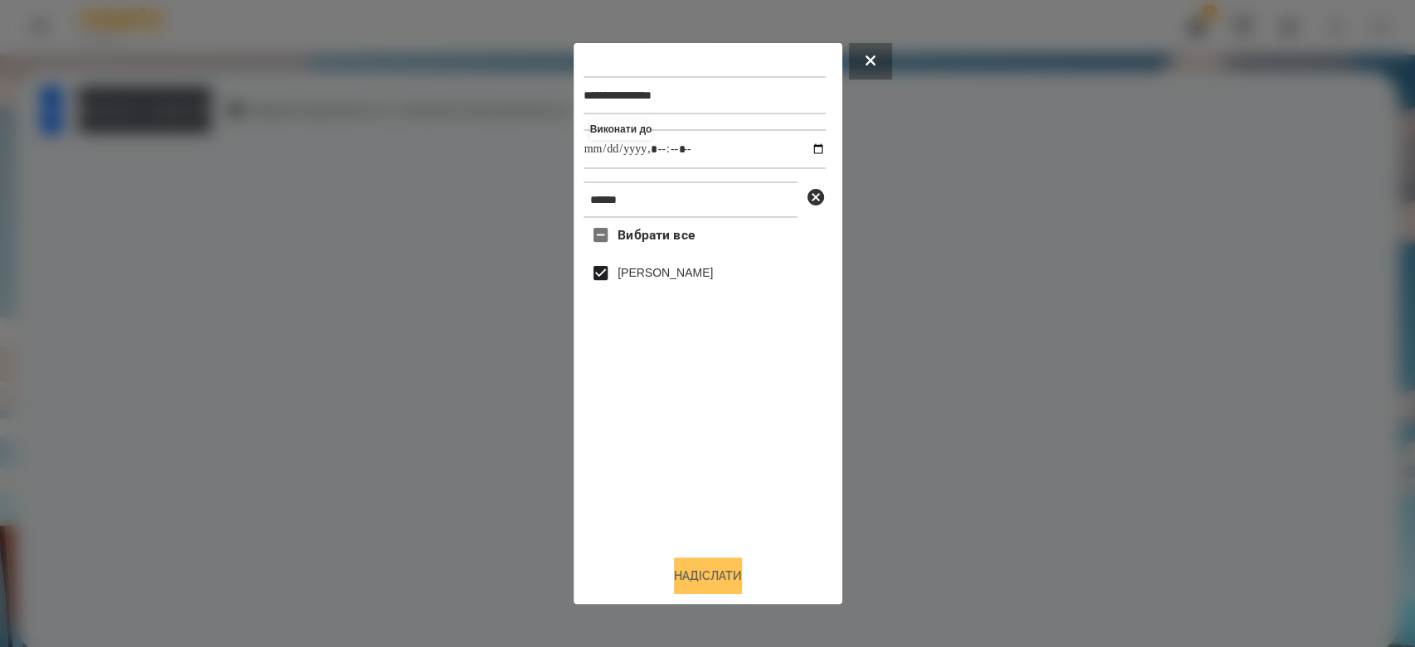
click at [734, 589] on button "Надіслати" at bounding box center [708, 576] width 68 height 36
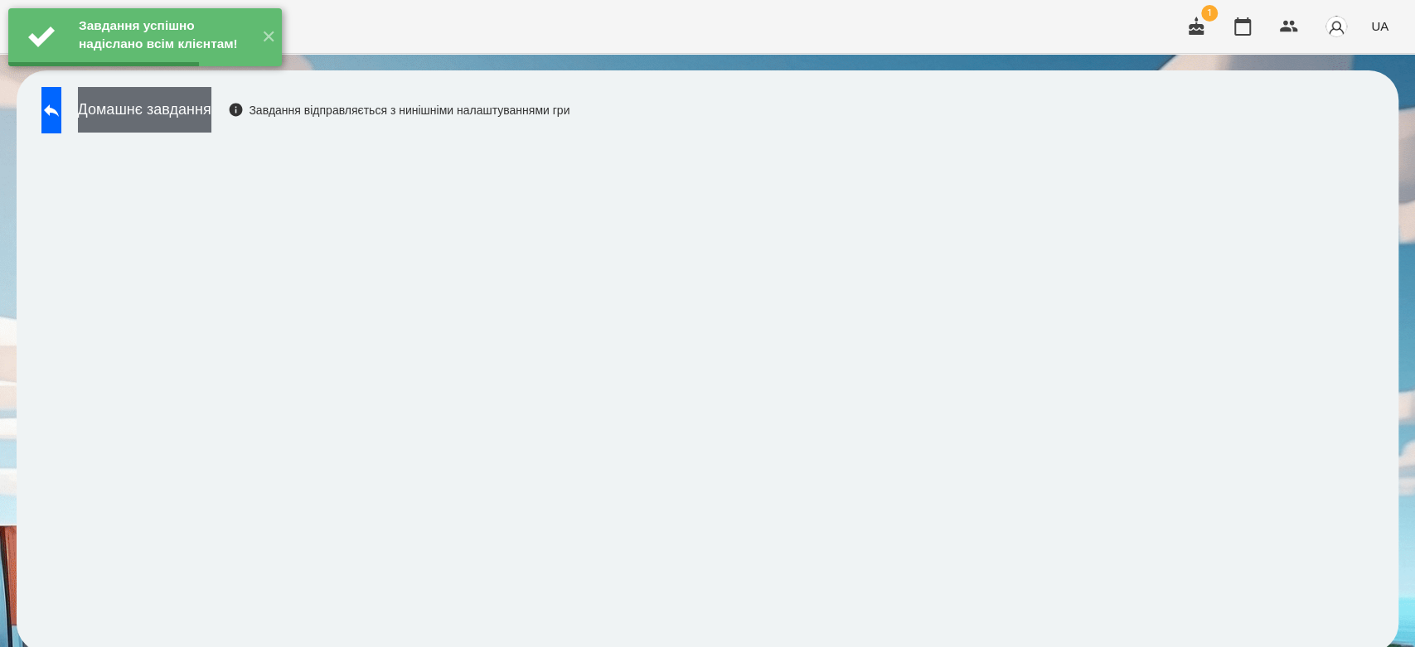
click at [211, 109] on button "Домашнє завдання" at bounding box center [144, 110] width 133 height 46
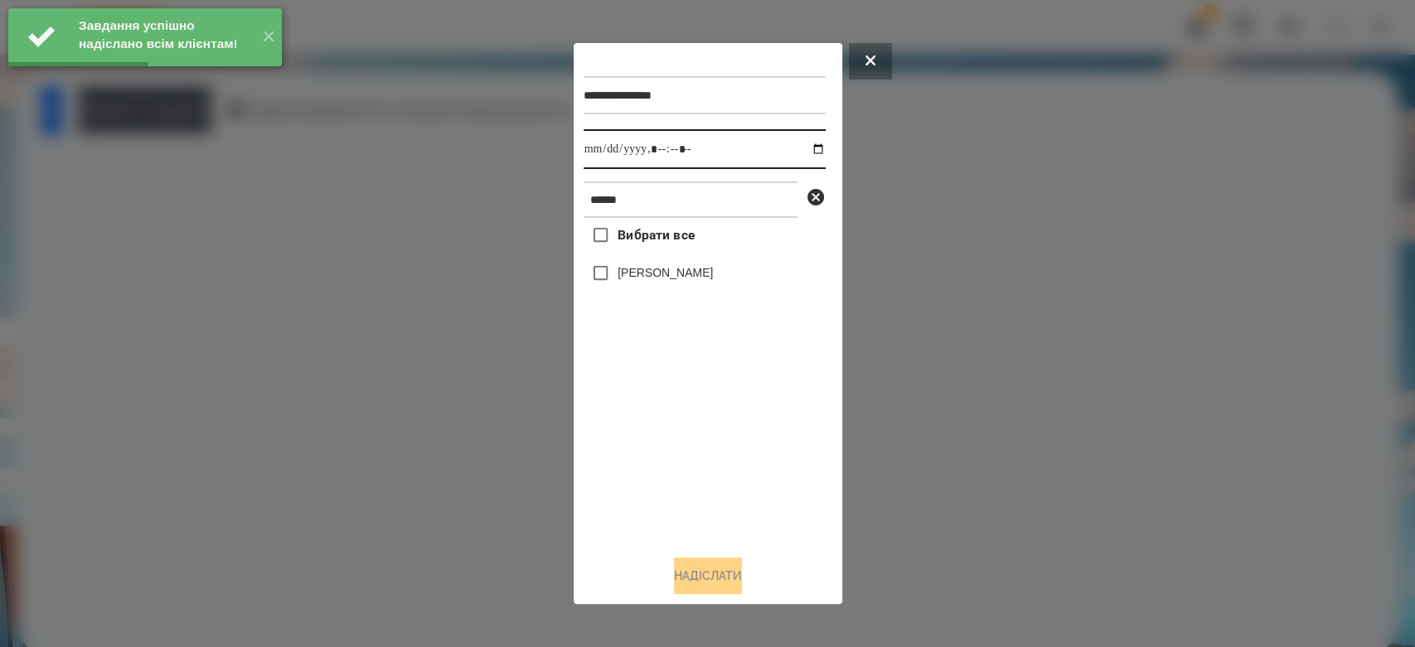
click at [809, 142] on input "datetime-local" at bounding box center [705, 149] width 242 height 40
type input "**********"
drag, startPoint x: 743, startPoint y: 521, endPoint x: 642, endPoint y: 328, distance: 216.9
click at [743, 521] on div "Вибрати все Давід Копейкін" at bounding box center [705, 380] width 242 height 324
click at [623, 268] on label "[PERSON_NAME]" at bounding box center [665, 272] width 95 height 17
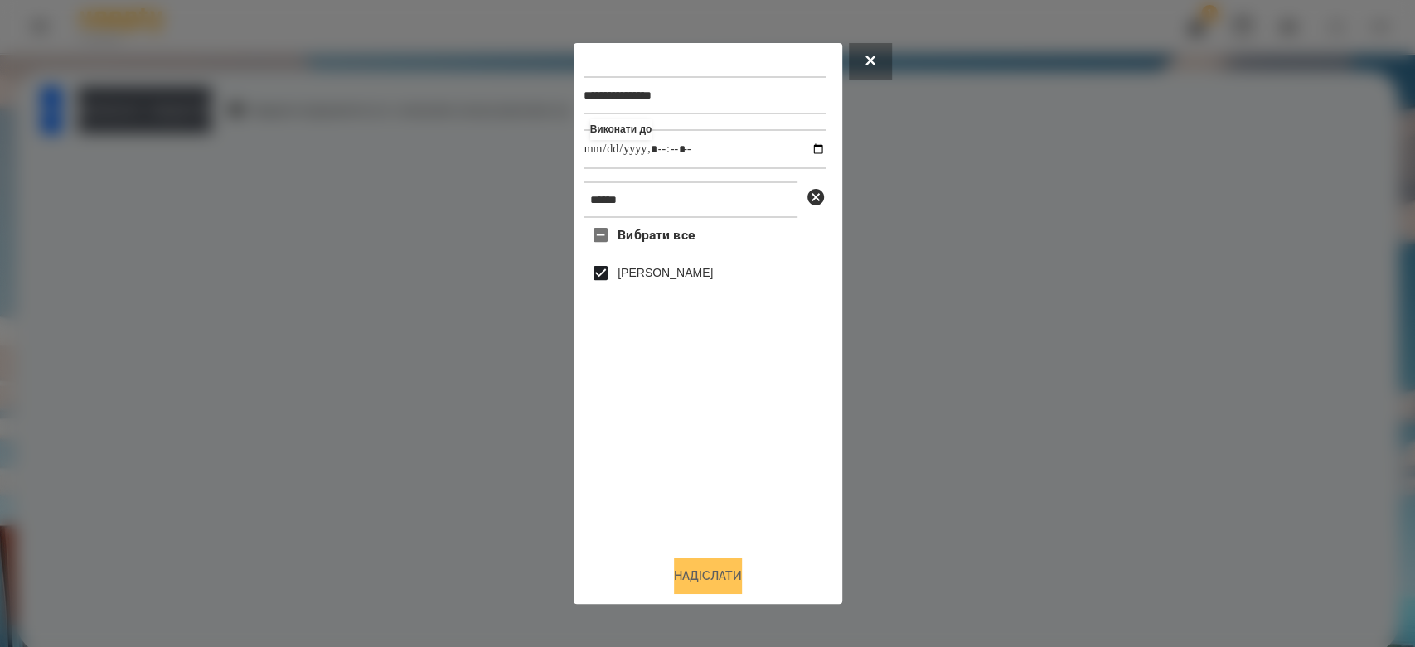
click at [718, 571] on button "Надіслати" at bounding box center [708, 576] width 68 height 36
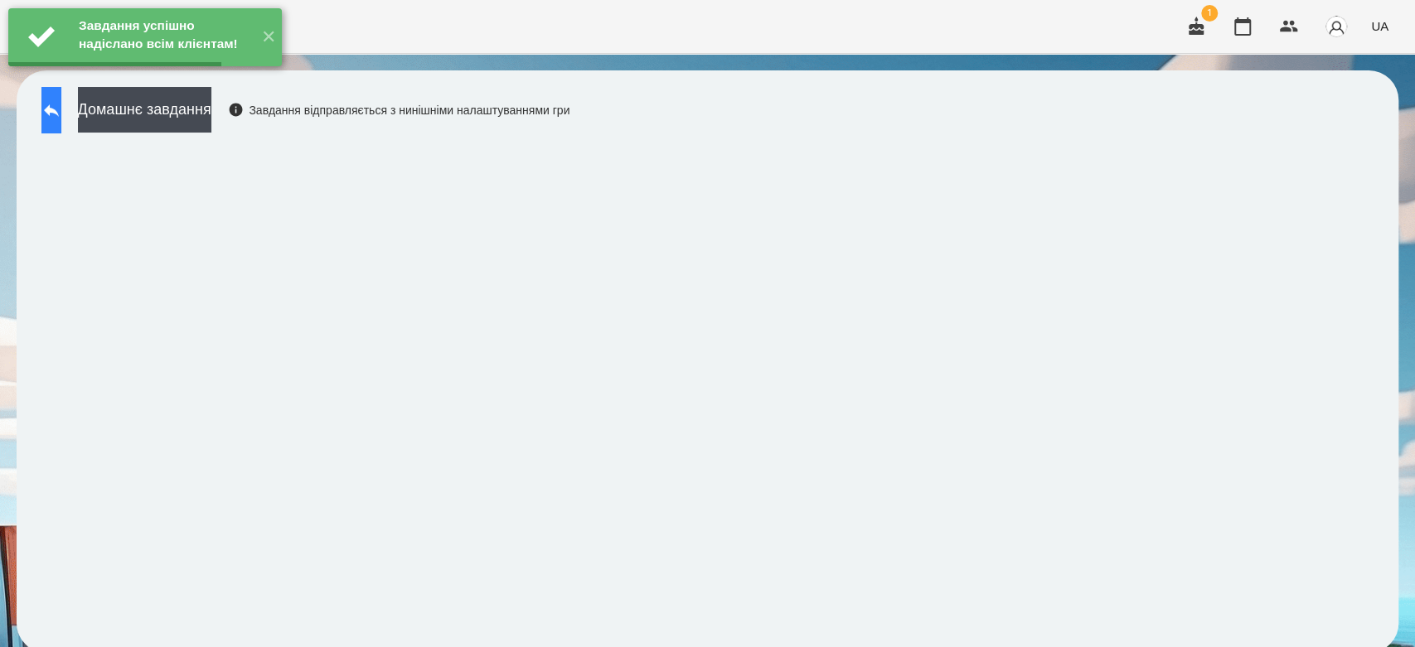
click at [61, 109] on button at bounding box center [51, 110] width 20 height 46
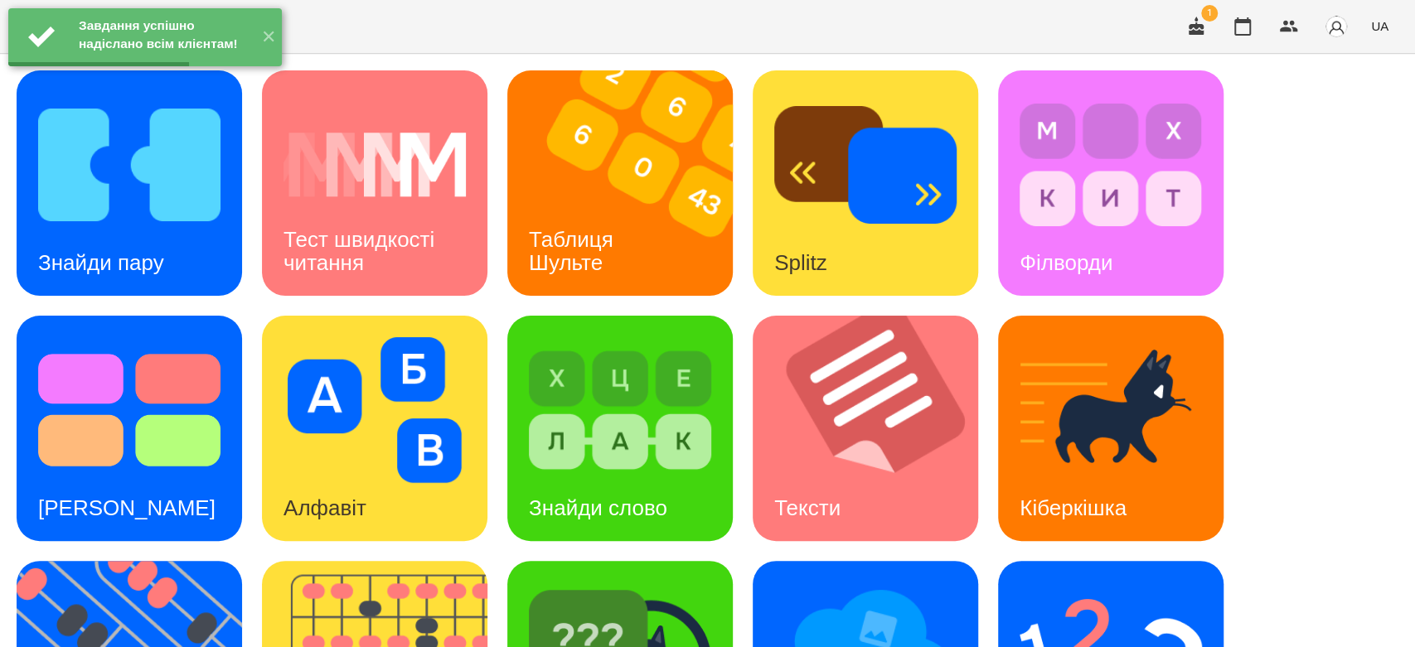
scroll to position [400, 0]
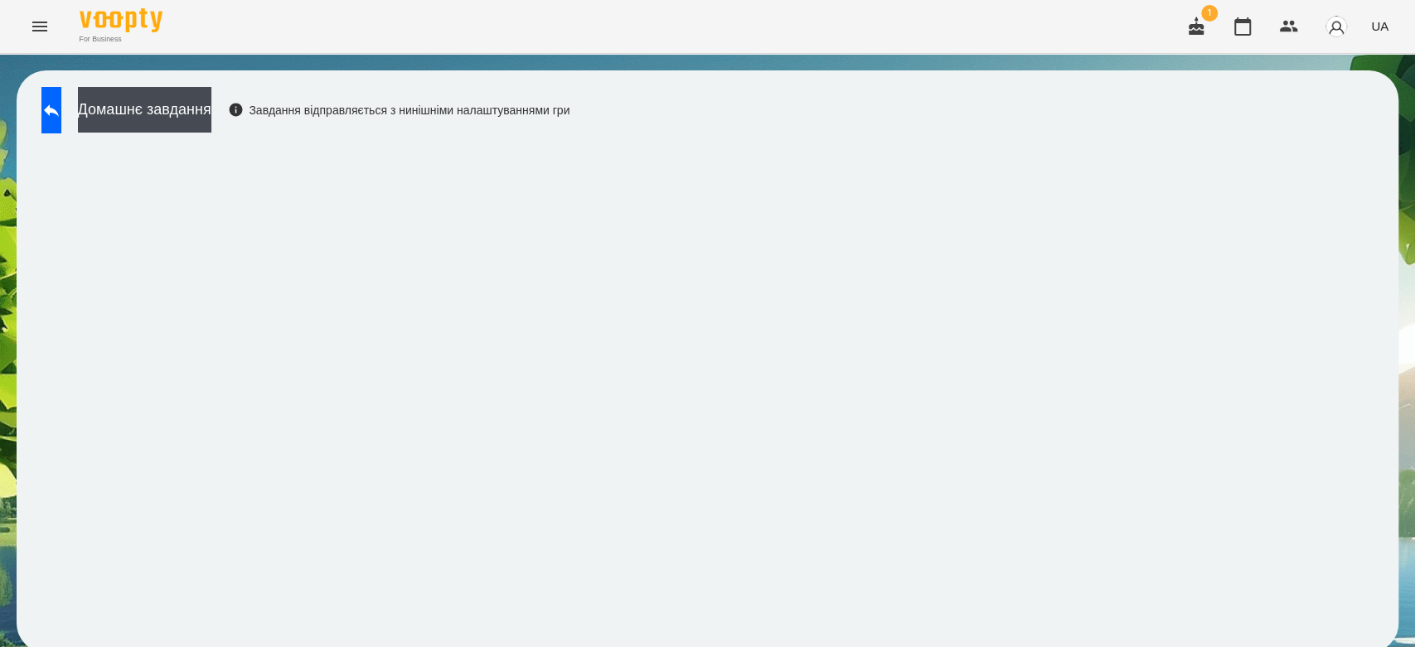
scroll to position [6, 0]
drag, startPoint x: 31, startPoint y: 123, endPoint x: 40, endPoint y: 126, distance: 8.9
click at [40, 126] on div "Домашнє завдання Завдання відправляється з нинішніми налаштуваннями гри" at bounding box center [708, 361] width 1382 height 583
click at [172, 93] on button "Домашнє завдання" at bounding box center [144, 110] width 133 height 46
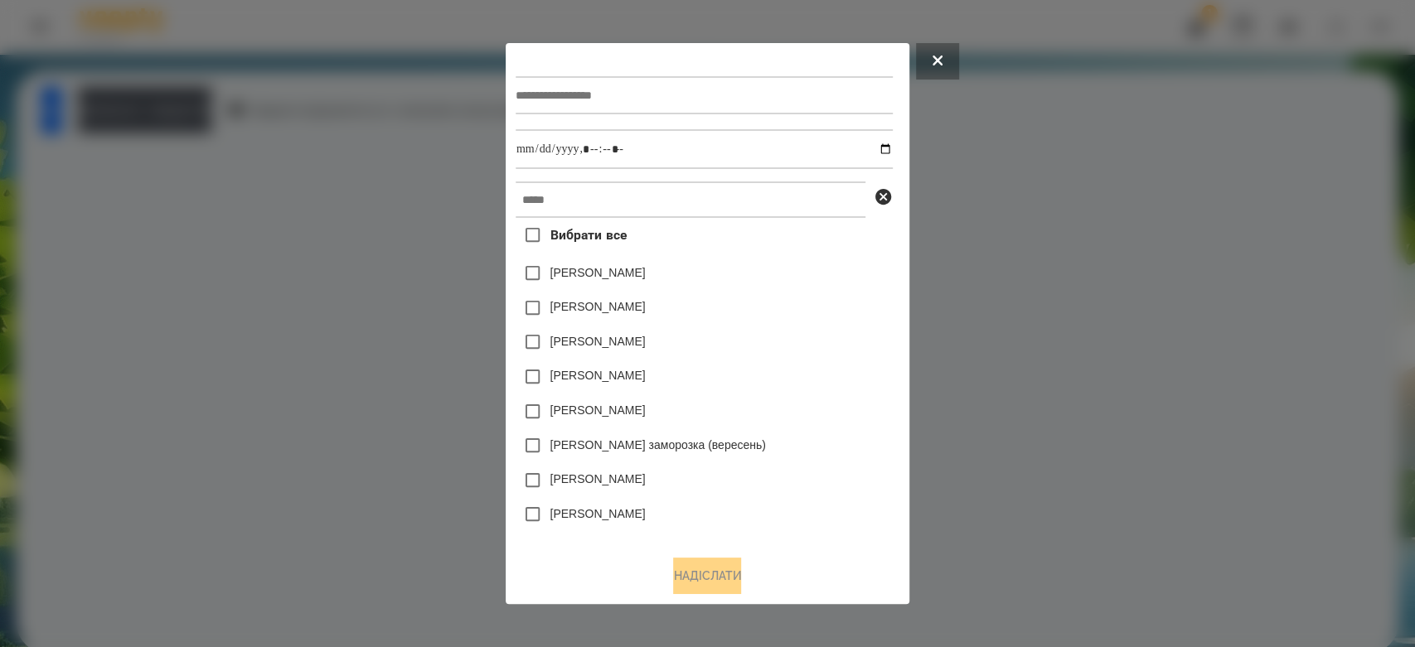
click at [683, 116] on div at bounding box center [704, 95] width 377 height 68
click at [683, 100] on input "text" at bounding box center [704, 95] width 377 height 38
type input "*******"
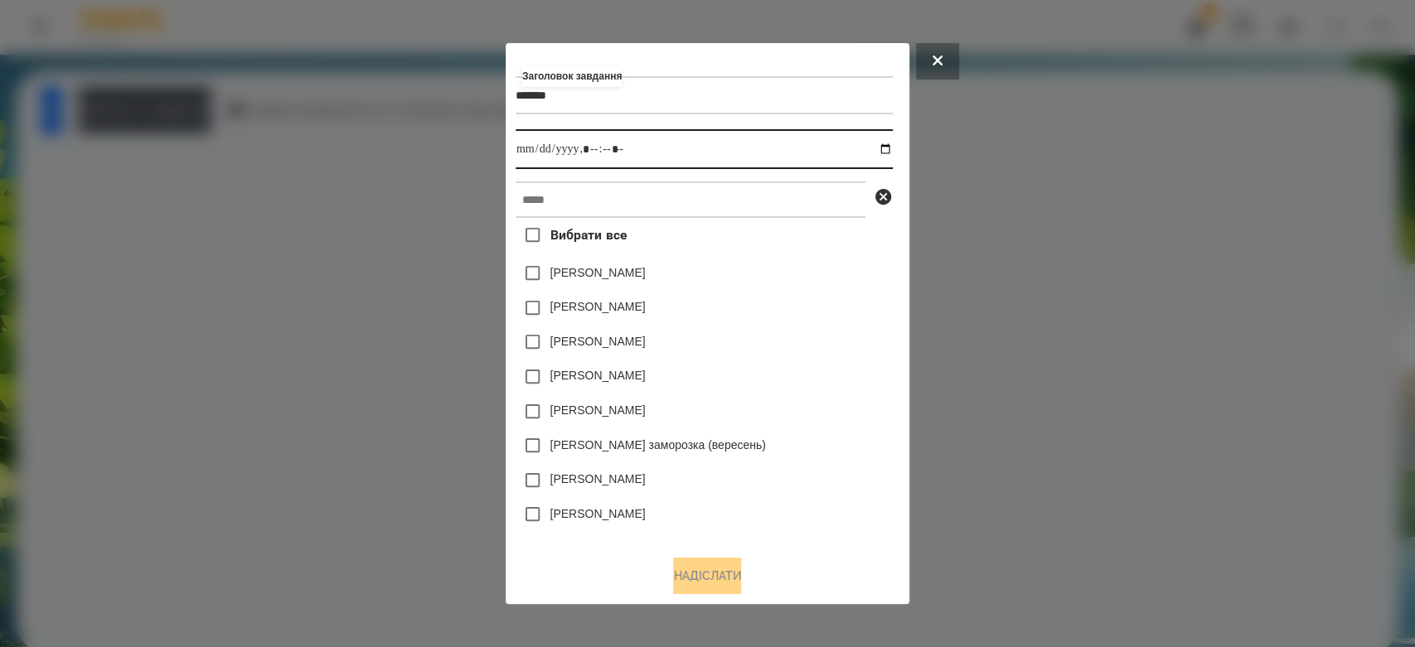
click at [886, 147] on input "datetime-local" at bounding box center [704, 149] width 377 height 40
type input "**********"
drag, startPoint x: 797, startPoint y: 298, endPoint x: 769, endPoint y: 196, distance: 104.8
click at [797, 298] on div "[PERSON_NAME]" at bounding box center [704, 308] width 377 height 35
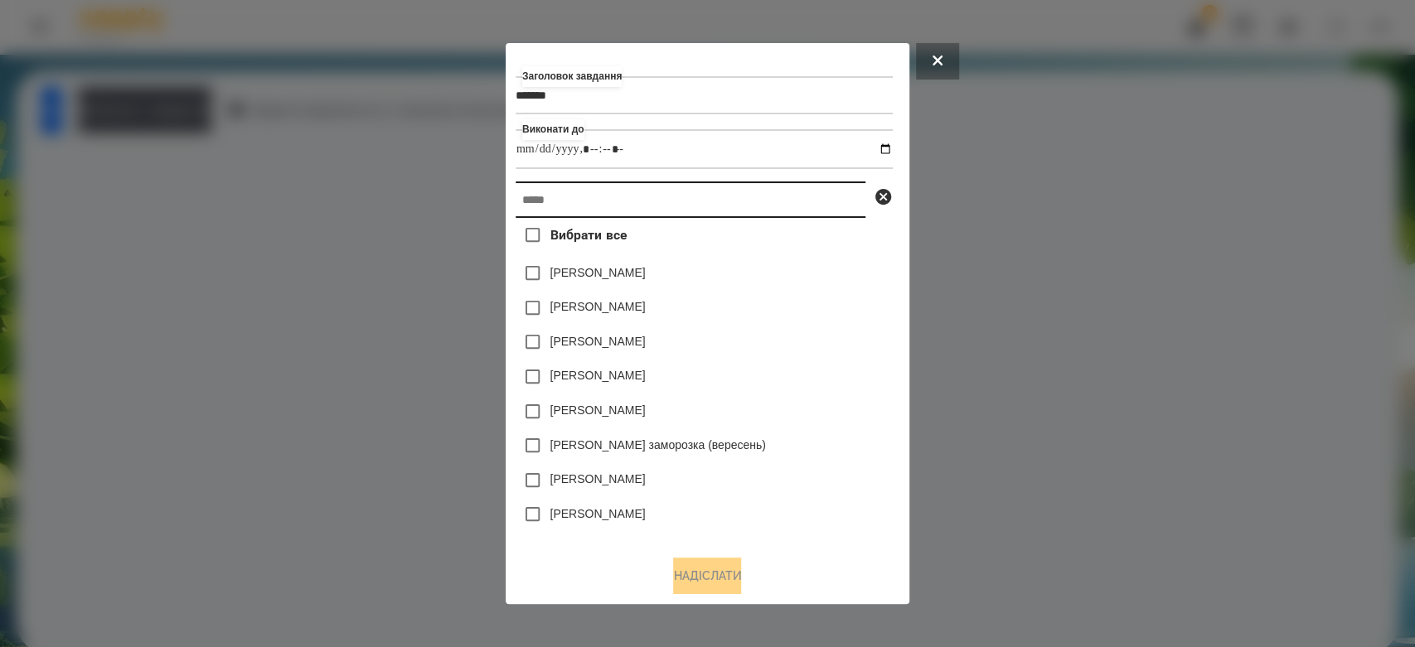
click at [769, 191] on input "text" at bounding box center [691, 200] width 350 height 36
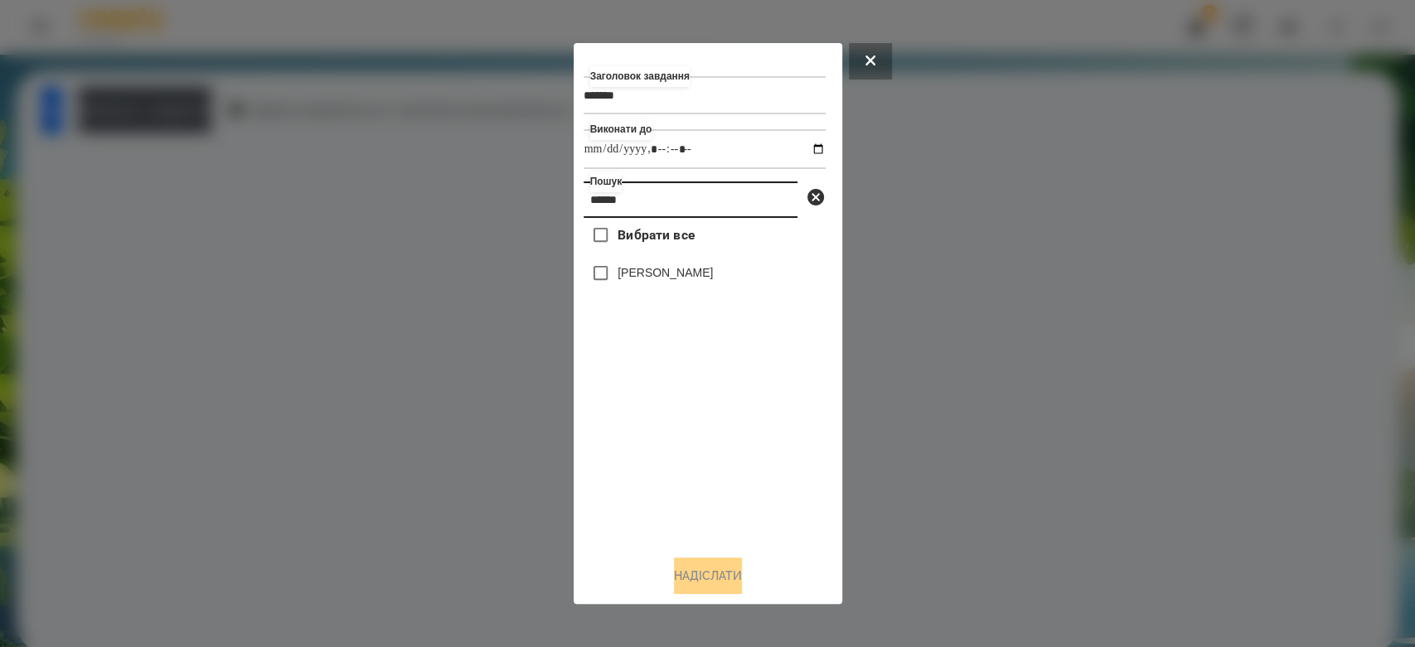
type input "******"
drag, startPoint x: 654, startPoint y: 257, endPoint x: 653, endPoint y: 274, distance: 16.6
click at [653, 267] on div "Вибрати все Давід Копейкін" at bounding box center [705, 380] width 242 height 324
click at [653, 276] on label "[PERSON_NAME]" at bounding box center [665, 272] width 95 height 17
click at [742, 582] on button "Надіслати" at bounding box center [708, 576] width 68 height 36
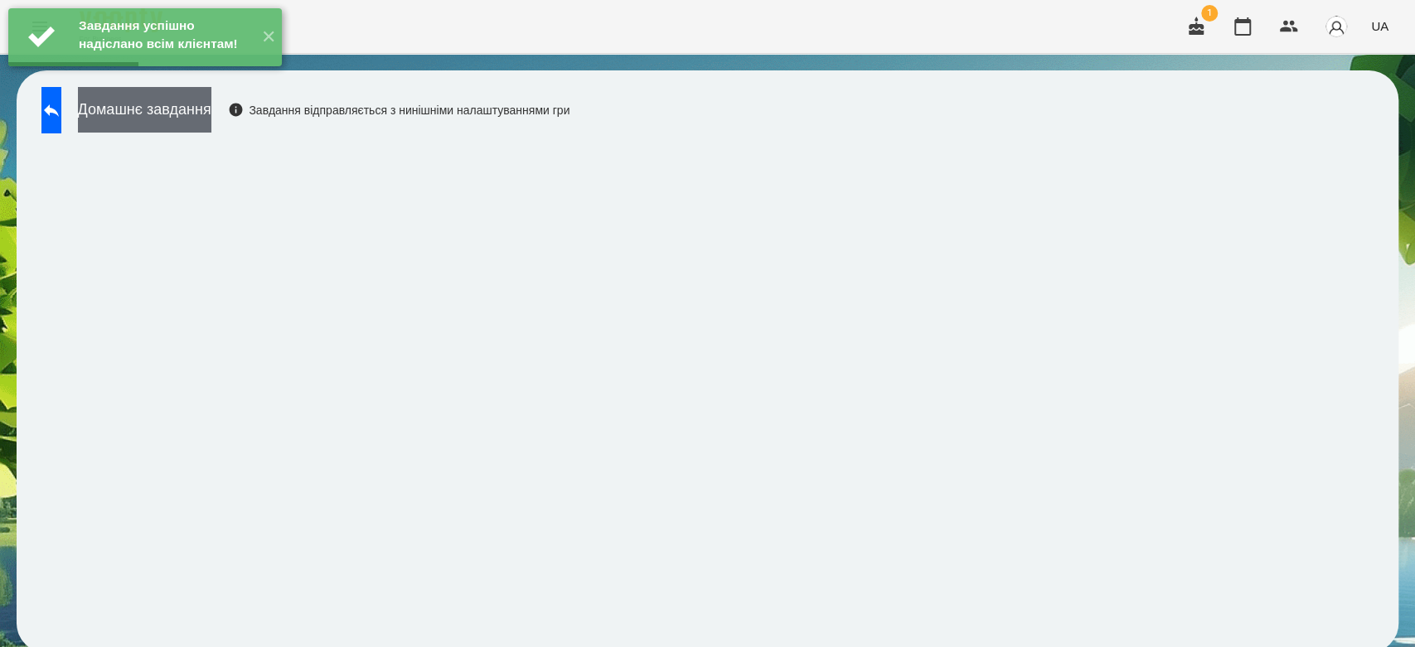
click at [187, 106] on button "Домашнє завдання" at bounding box center [144, 110] width 133 height 46
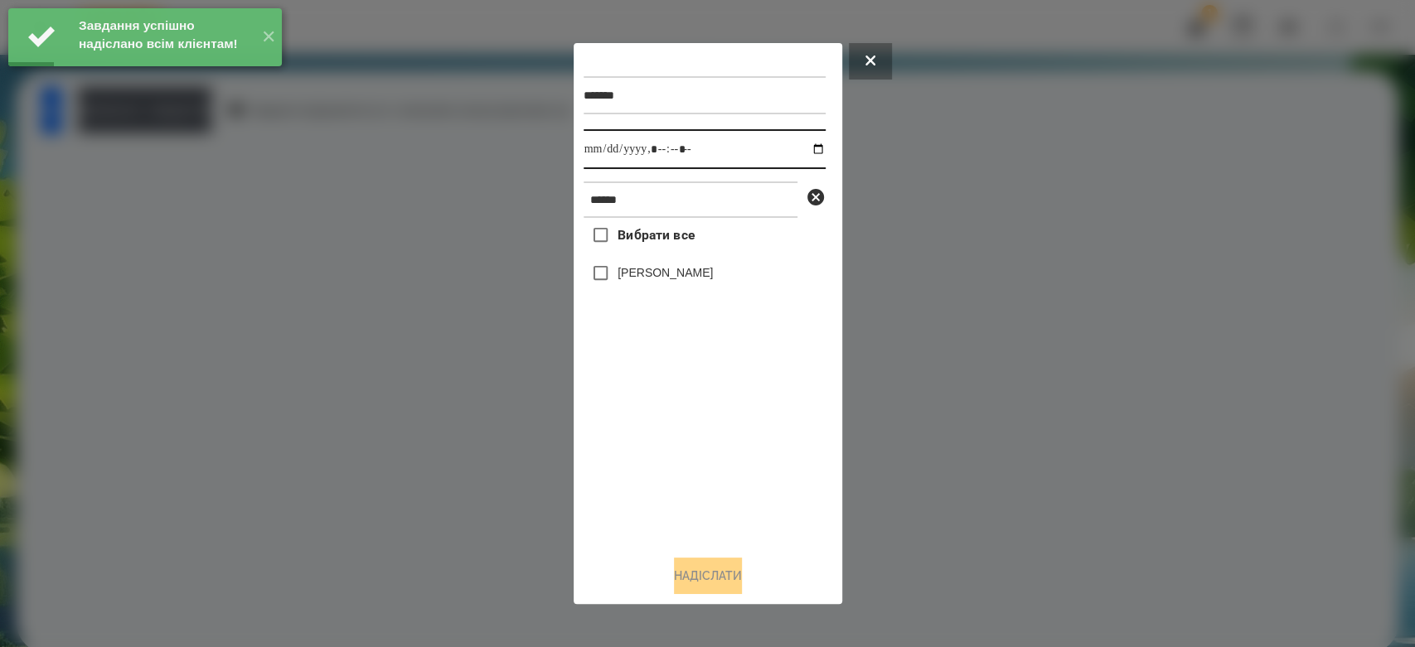
click at [808, 153] on input "datetime-local" at bounding box center [705, 149] width 242 height 40
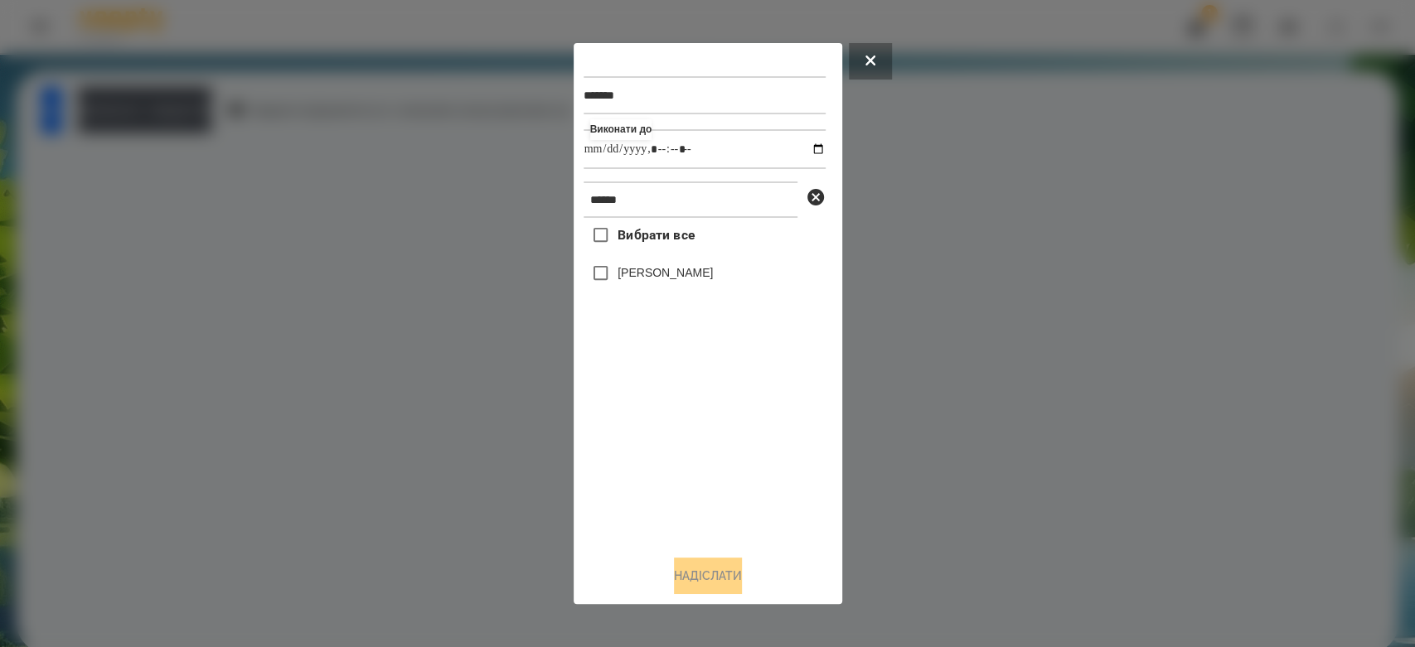
type input "**********"
click at [692, 413] on div "Вибрати все Давід Копейкін" at bounding box center [705, 380] width 242 height 324
click at [671, 278] on label "[PERSON_NAME]" at bounding box center [665, 272] width 95 height 17
click at [728, 565] on button "Надіслати" at bounding box center [708, 576] width 68 height 36
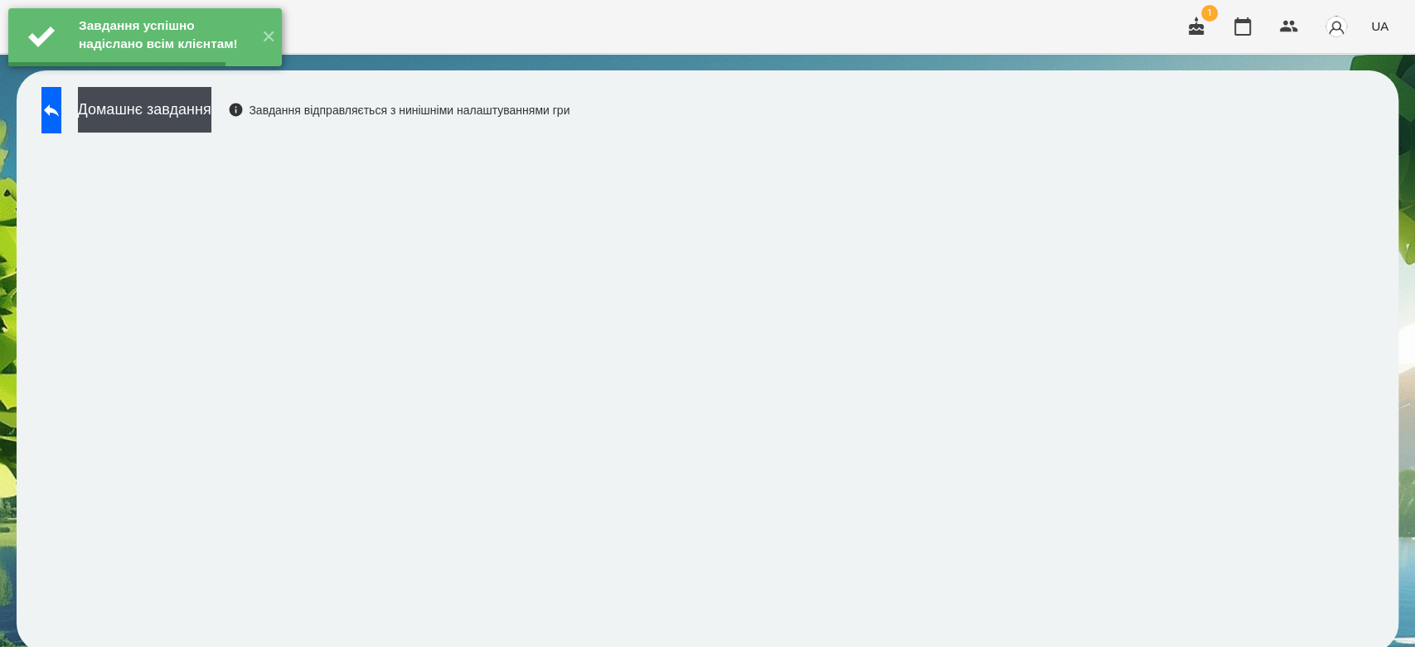
click at [207, 104] on button "Домашнє завдання" at bounding box center [144, 110] width 133 height 46
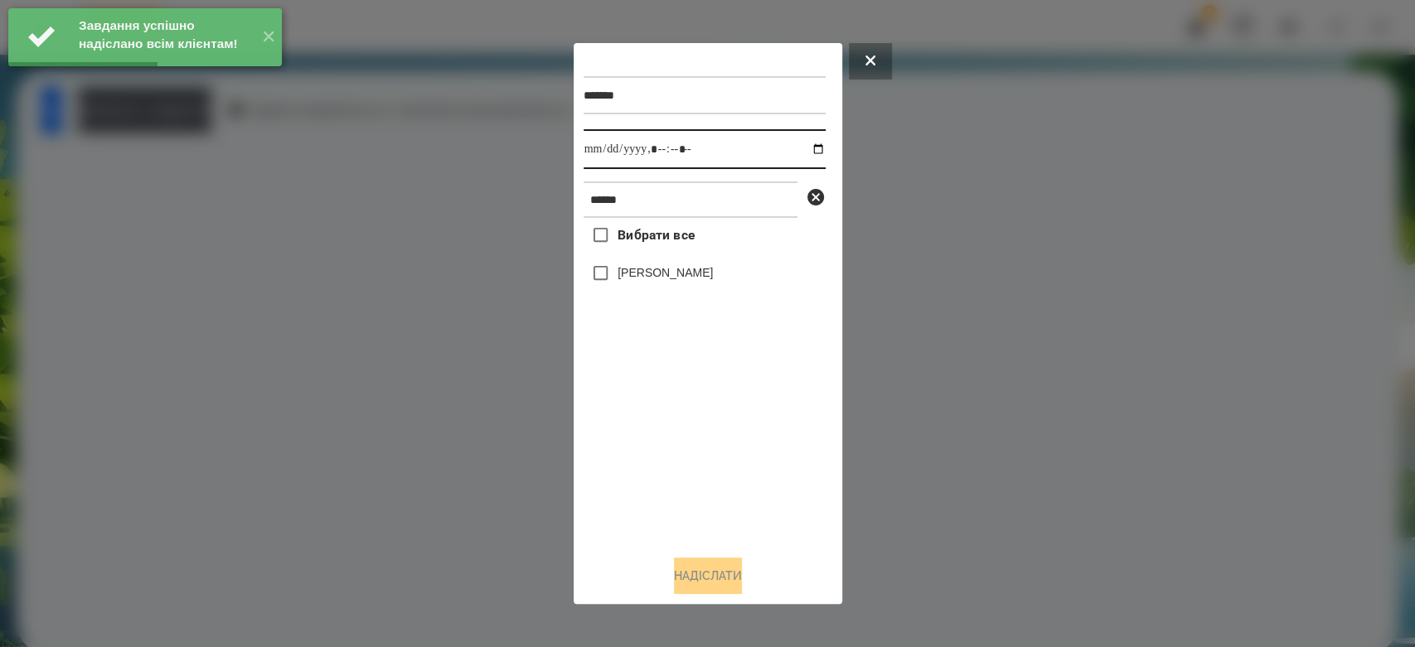
click at [803, 151] on input "datetime-local" at bounding box center [705, 149] width 242 height 40
type input "**********"
drag, startPoint x: 727, startPoint y: 503, endPoint x: 671, endPoint y: 366, distance: 147.9
click at [727, 503] on div "Вибрати все Давід Копейкін" at bounding box center [705, 380] width 242 height 324
click at [663, 267] on label "[PERSON_NAME]" at bounding box center [665, 272] width 95 height 17
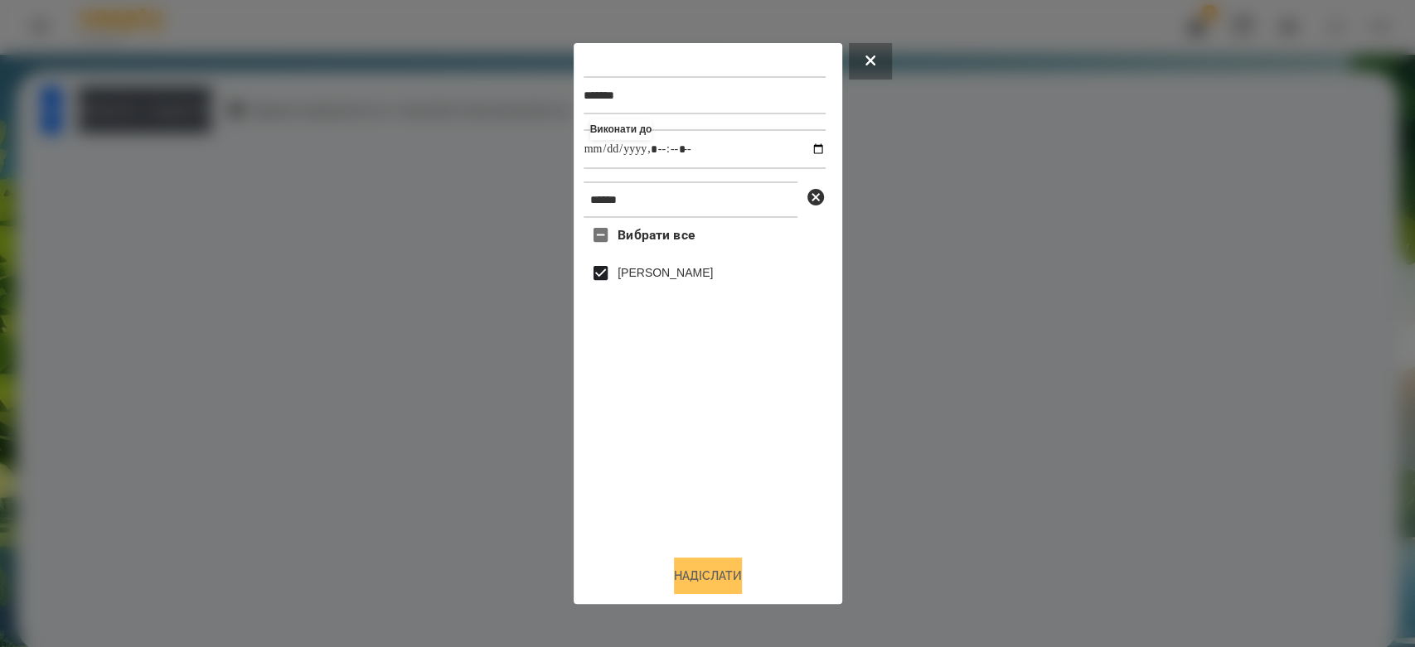
click at [737, 584] on button "Надіслати" at bounding box center [708, 576] width 68 height 36
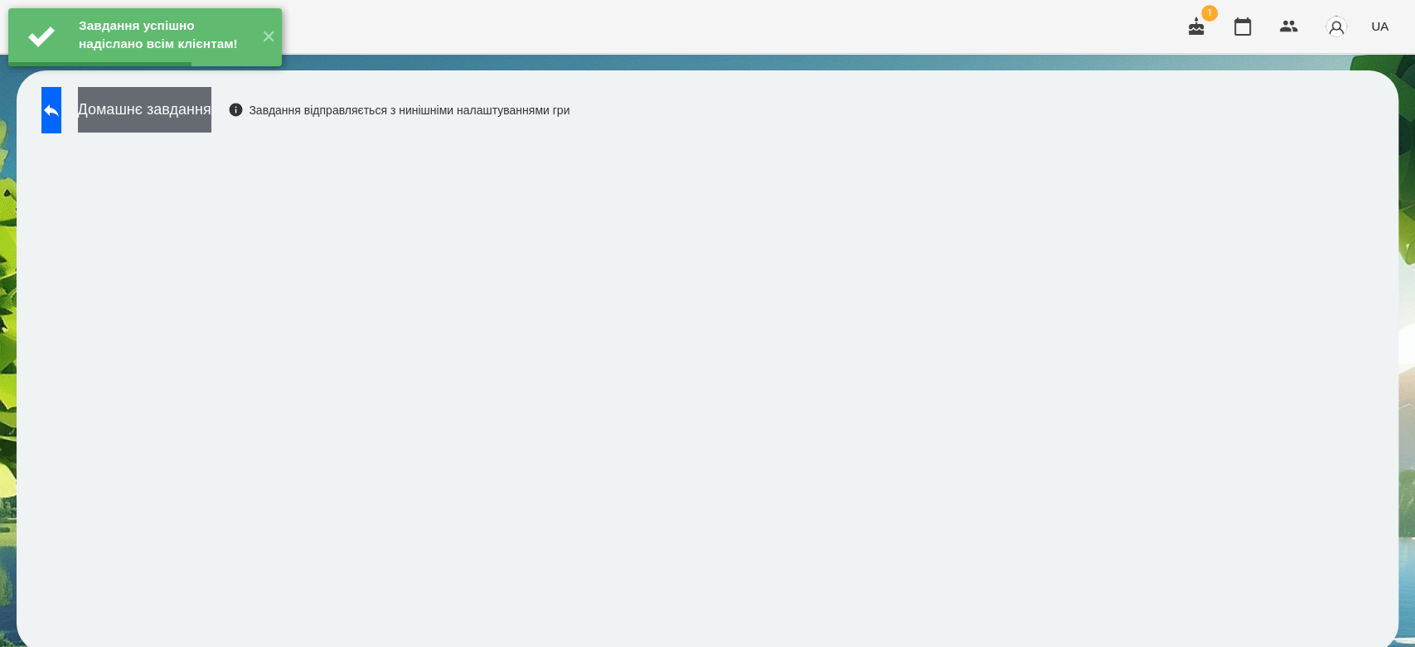
click at [211, 114] on button "Домашнє завдання" at bounding box center [144, 110] width 133 height 46
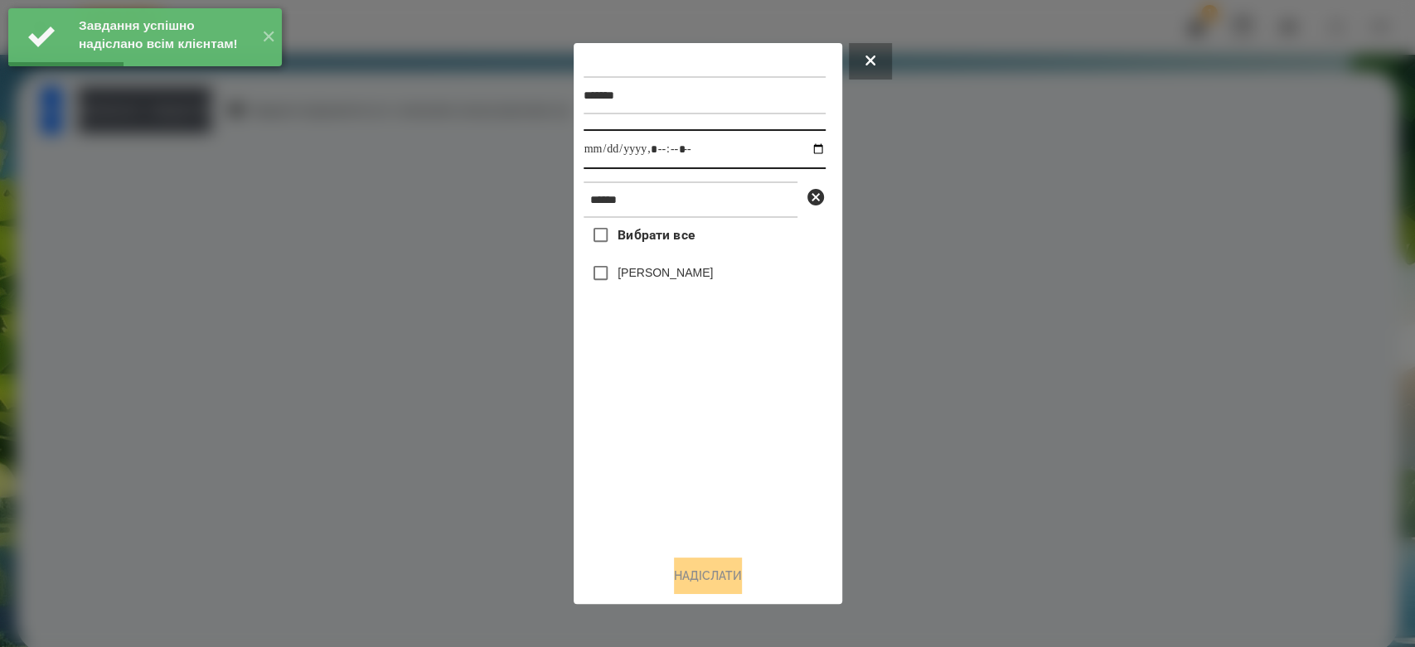
click at [806, 149] on input "datetime-local" at bounding box center [705, 149] width 242 height 40
type input "**********"
drag, startPoint x: 755, startPoint y: 458, endPoint x: 669, endPoint y: 323, distance: 159.6
click at [755, 458] on div "Вибрати все Давід Копейкін" at bounding box center [705, 380] width 242 height 324
click at [647, 261] on div "[PERSON_NAME]" at bounding box center [705, 273] width 242 height 35
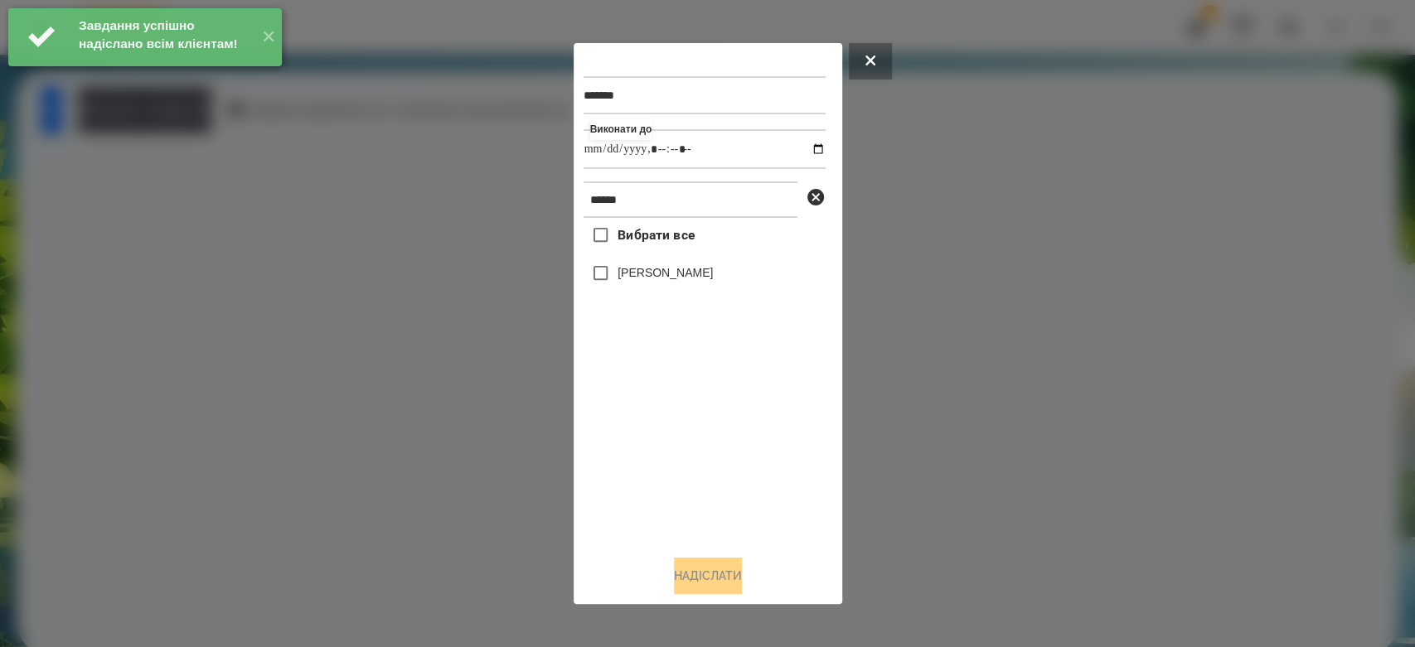
click at [643, 277] on label "[PERSON_NAME]" at bounding box center [665, 272] width 95 height 17
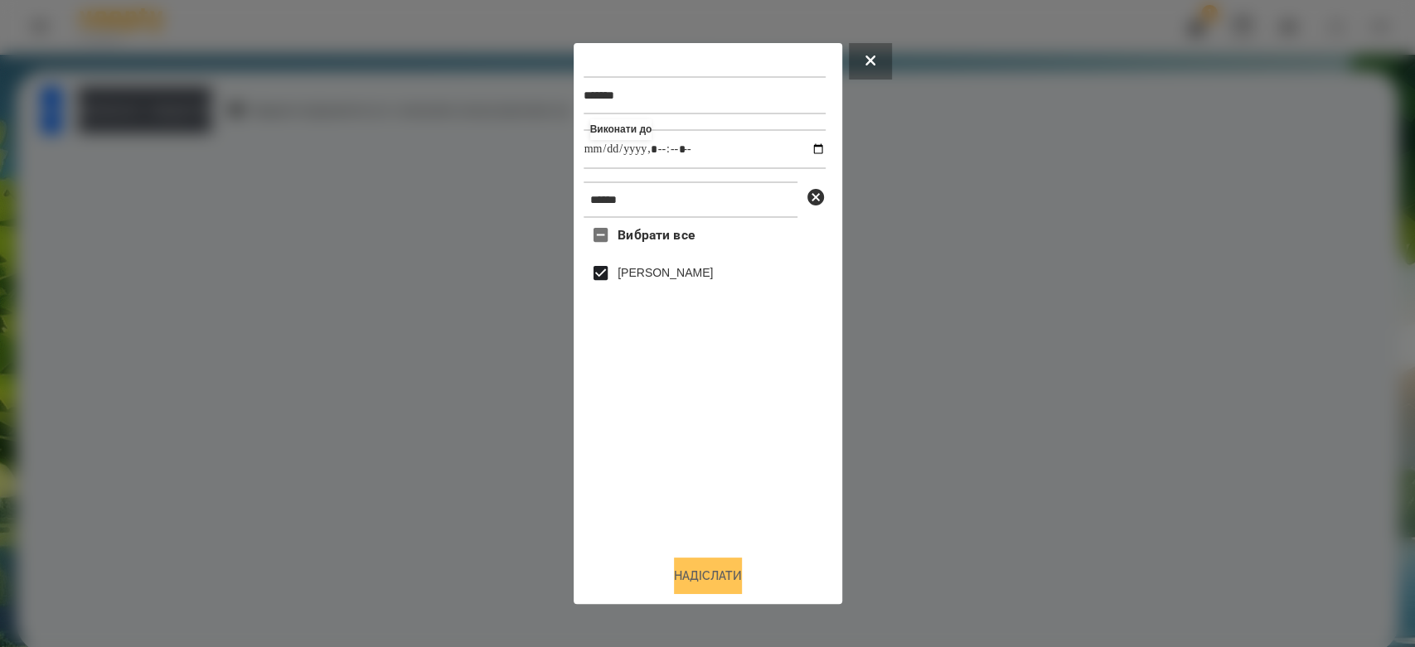
click at [742, 564] on button "Надіслати" at bounding box center [708, 576] width 68 height 36
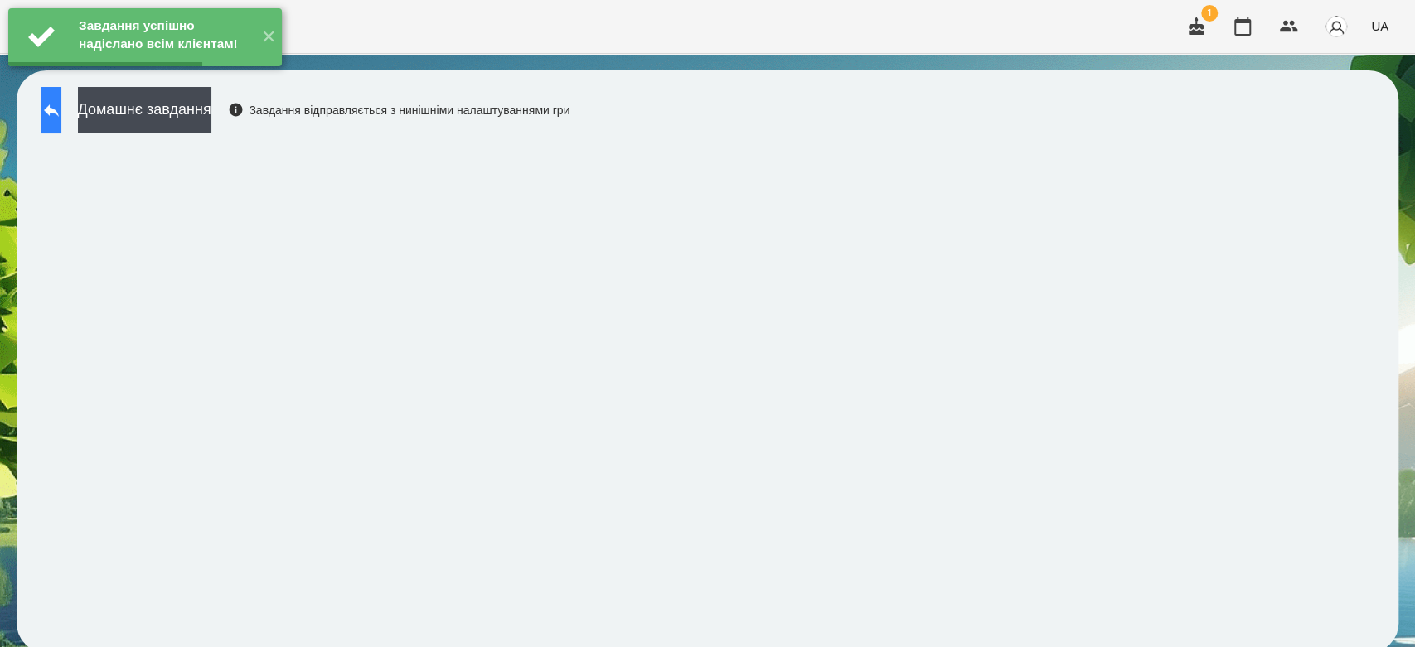
click at [61, 104] on button at bounding box center [51, 110] width 20 height 46
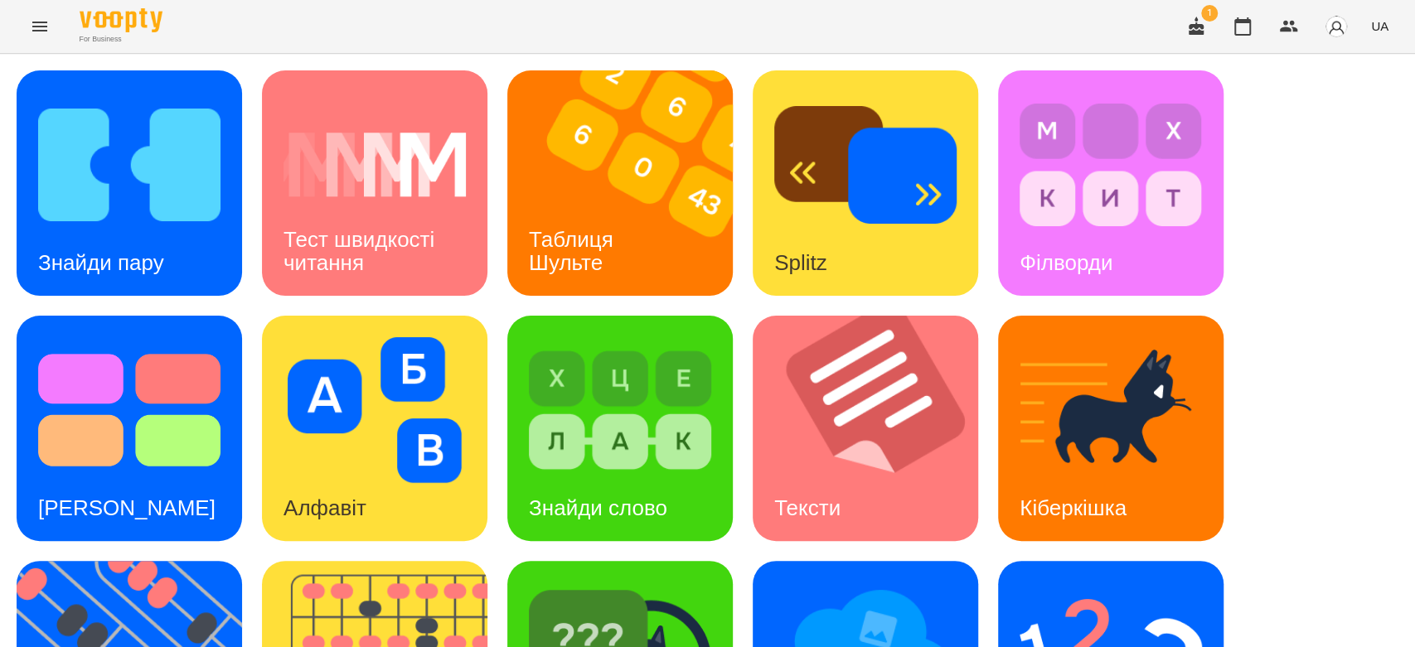
scroll to position [400, 0]
click at [645, 583] on img at bounding box center [620, 656] width 182 height 146
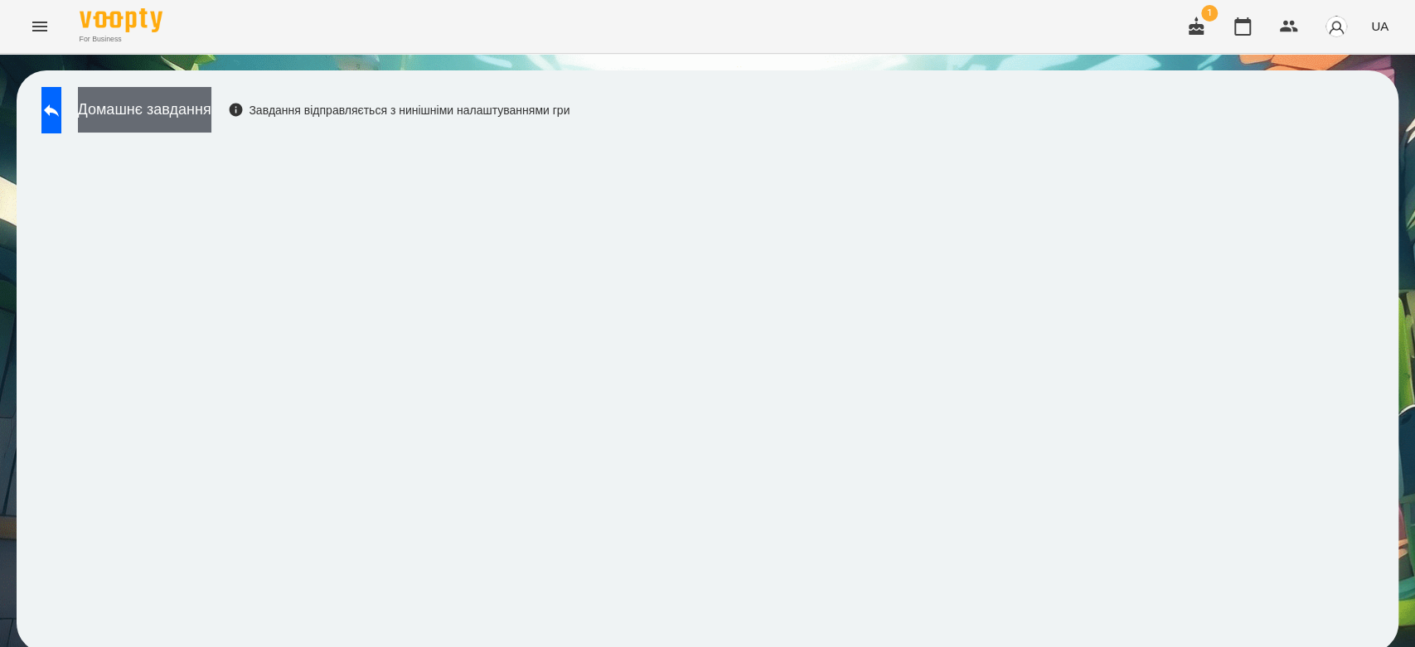
click at [211, 102] on button "Домашнє завдання" at bounding box center [144, 110] width 133 height 46
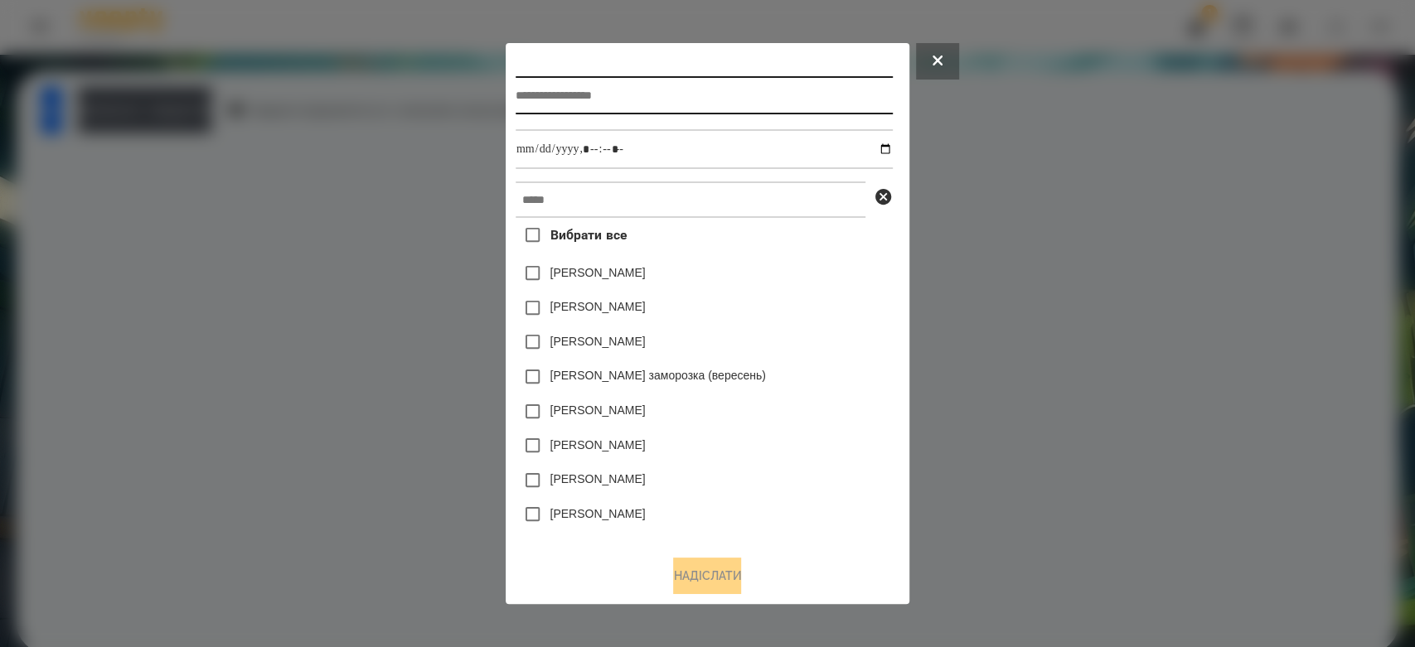
drag, startPoint x: 580, startPoint y: 75, endPoint x: 581, endPoint y: 84, distance: 9.2
click at [581, 79] on input "text" at bounding box center [704, 95] width 377 height 38
type input "*****"
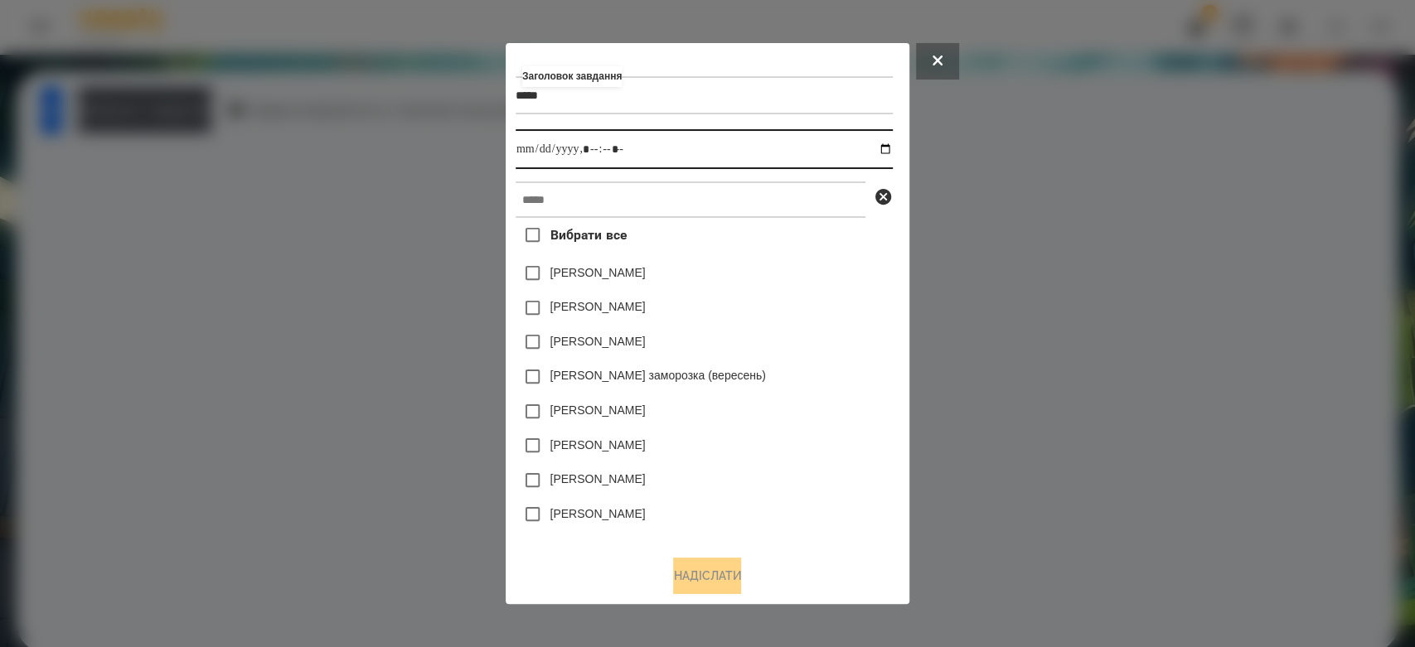
click at [893, 155] on input "datetime-local" at bounding box center [704, 149] width 377 height 40
type input "**********"
drag, startPoint x: 828, startPoint y: 297, endPoint x: 791, endPoint y: 226, distance: 79.7
click at [828, 297] on div "[PERSON_NAME]" at bounding box center [704, 308] width 377 height 35
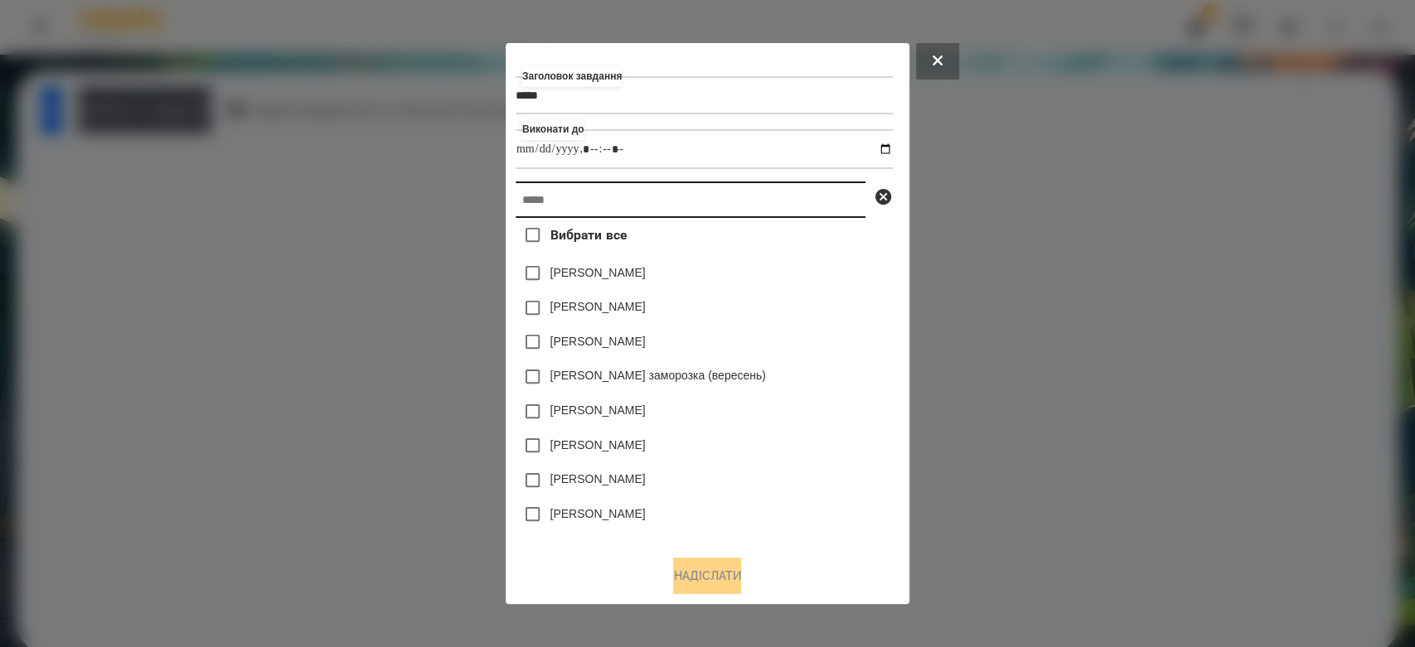
click at [776, 182] on input "text" at bounding box center [691, 200] width 350 height 36
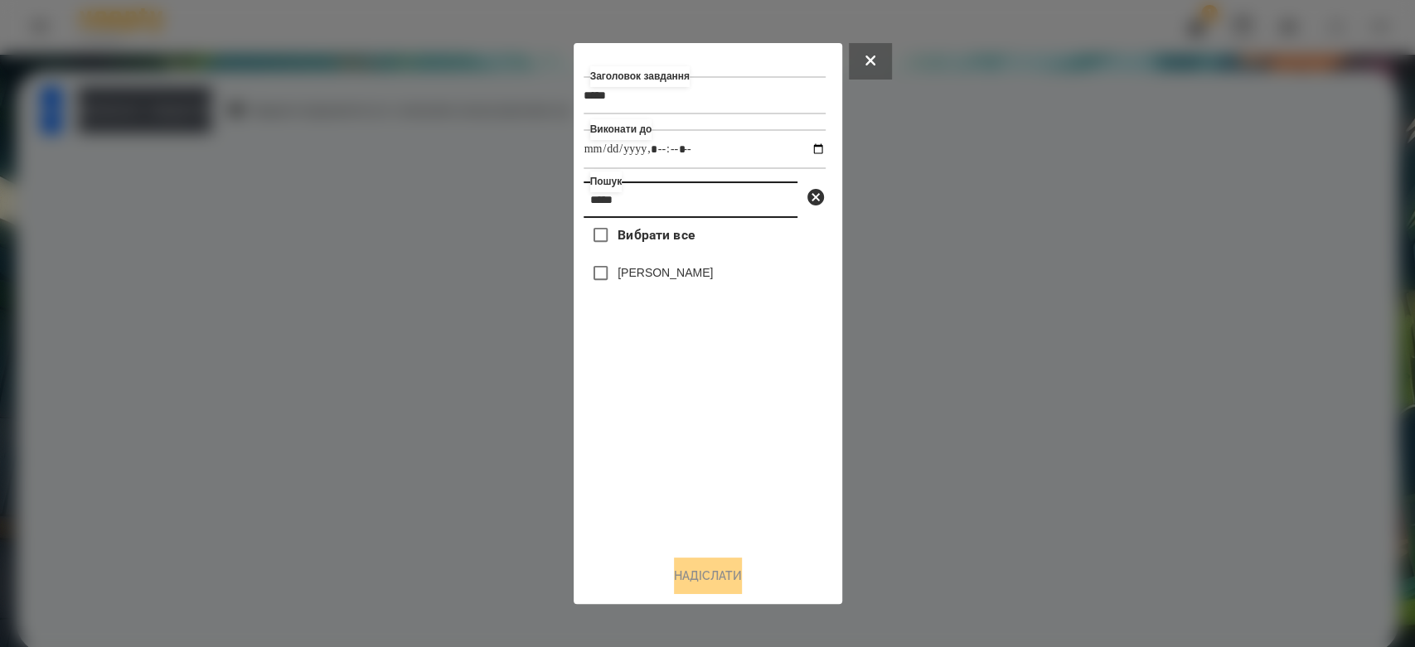
type input "*****"
click at [695, 276] on label "[PERSON_NAME]" at bounding box center [665, 272] width 95 height 17
click at [691, 569] on button "Надіслати" at bounding box center [708, 576] width 68 height 36
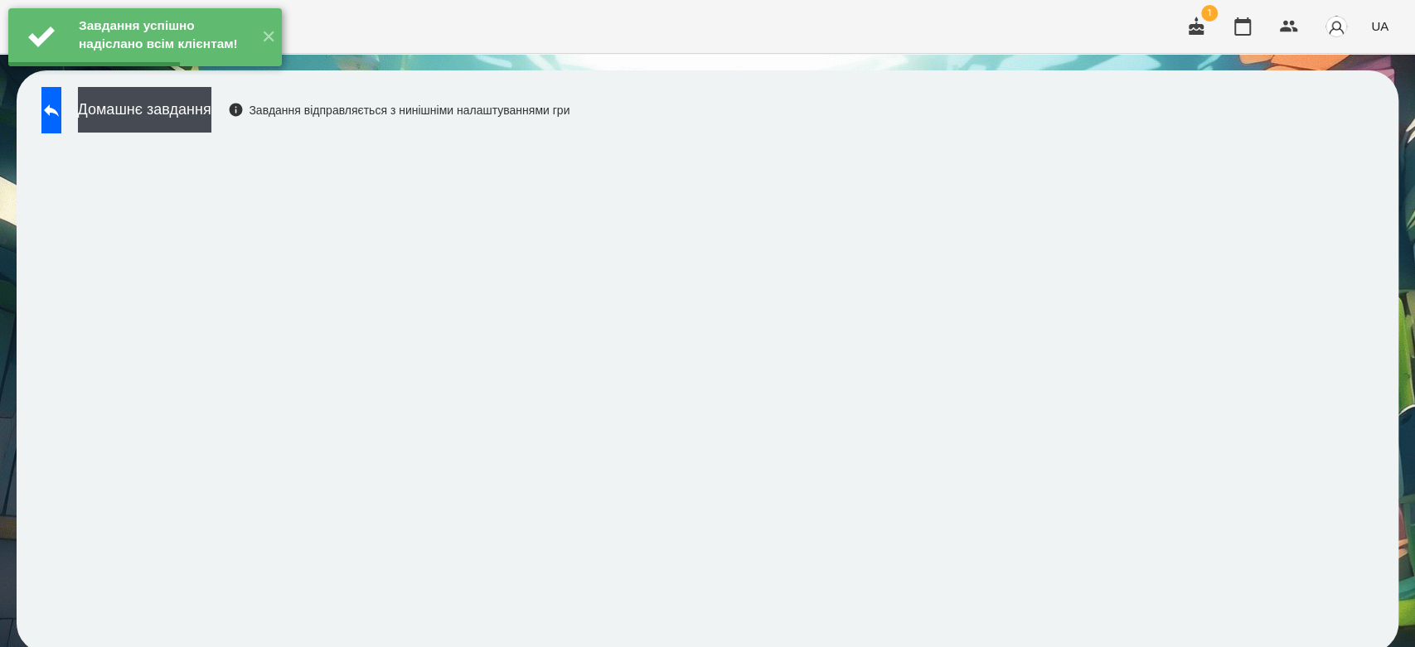
click at [229, 75] on div "Завдання успішно надіслано всім клієнтам! ✕" at bounding box center [145, 37] width 290 height 75
click at [211, 114] on button "Домашнє завдання" at bounding box center [144, 110] width 133 height 46
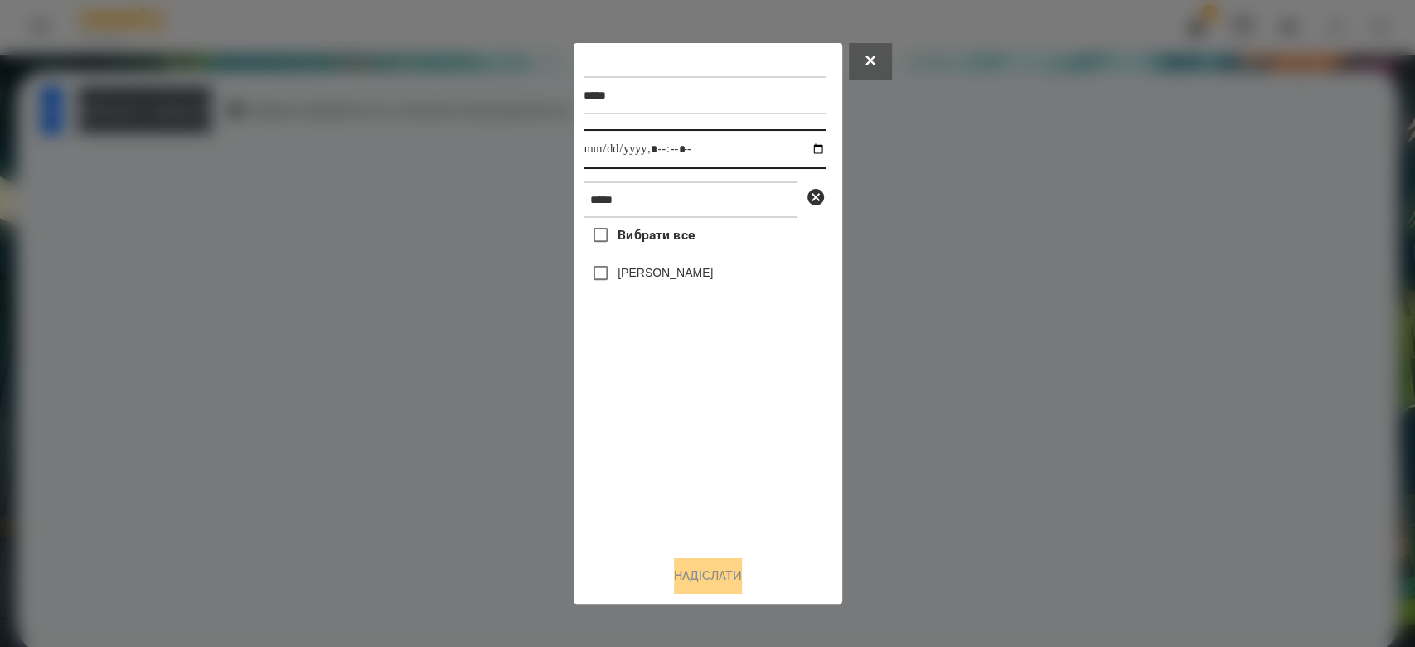
click at [810, 153] on input "datetime-local" at bounding box center [705, 149] width 242 height 40
type input "**********"
drag, startPoint x: 719, startPoint y: 463, endPoint x: 667, endPoint y: 325, distance: 146.9
click at [719, 462] on div "Вибрати все Давід Копейкін" at bounding box center [705, 380] width 242 height 324
click at [670, 267] on label "[PERSON_NAME]" at bounding box center [665, 272] width 95 height 17
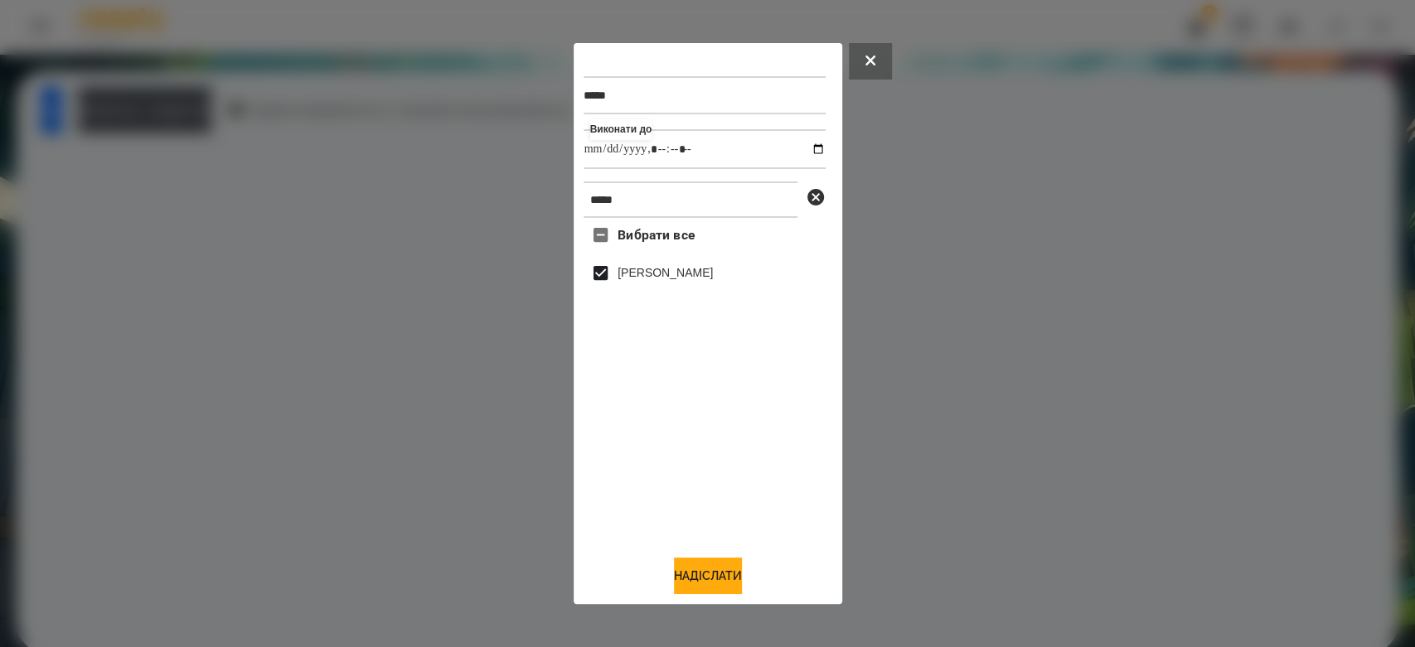
click at [709, 599] on div "***** Виконати до ***** Вибрати все Давід Копейкін Надіслати" at bounding box center [708, 324] width 269 height 562
click at [691, 573] on button "Надіслати" at bounding box center [708, 576] width 68 height 36
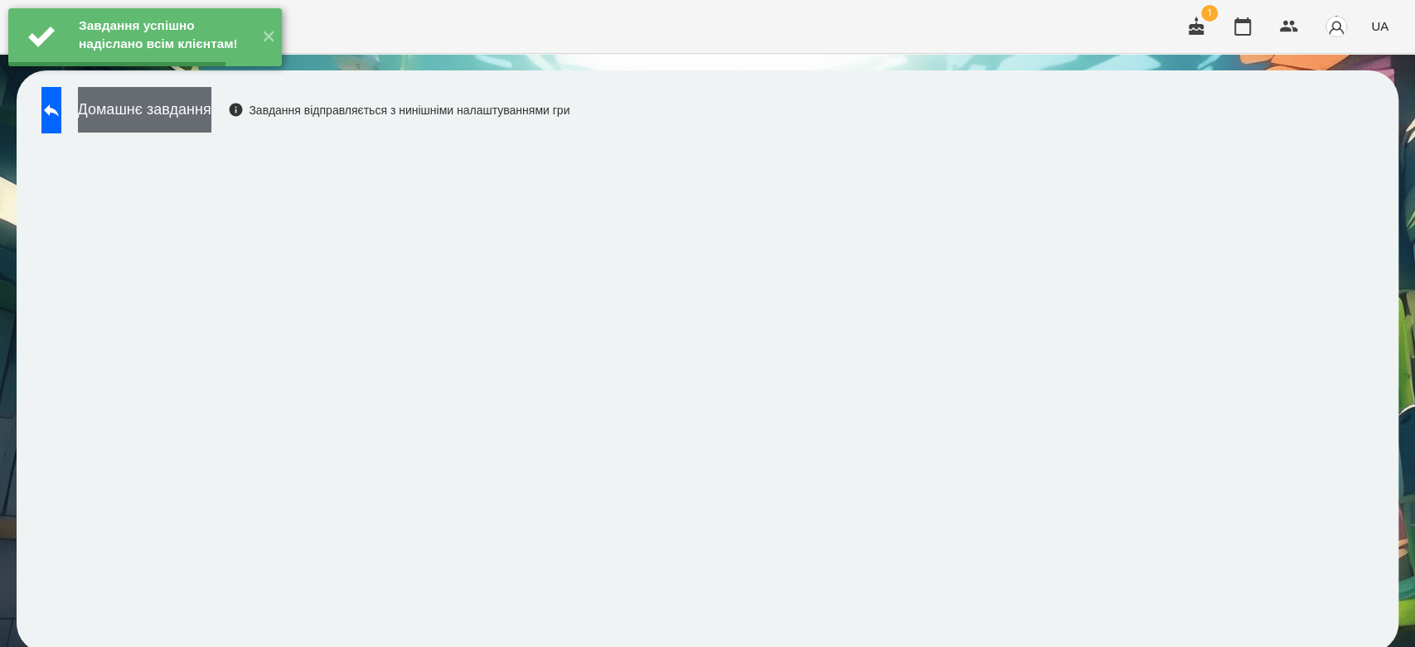
click at [211, 122] on button "Домашнє завдання" at bounding box center [144, 110] width 133 height 46
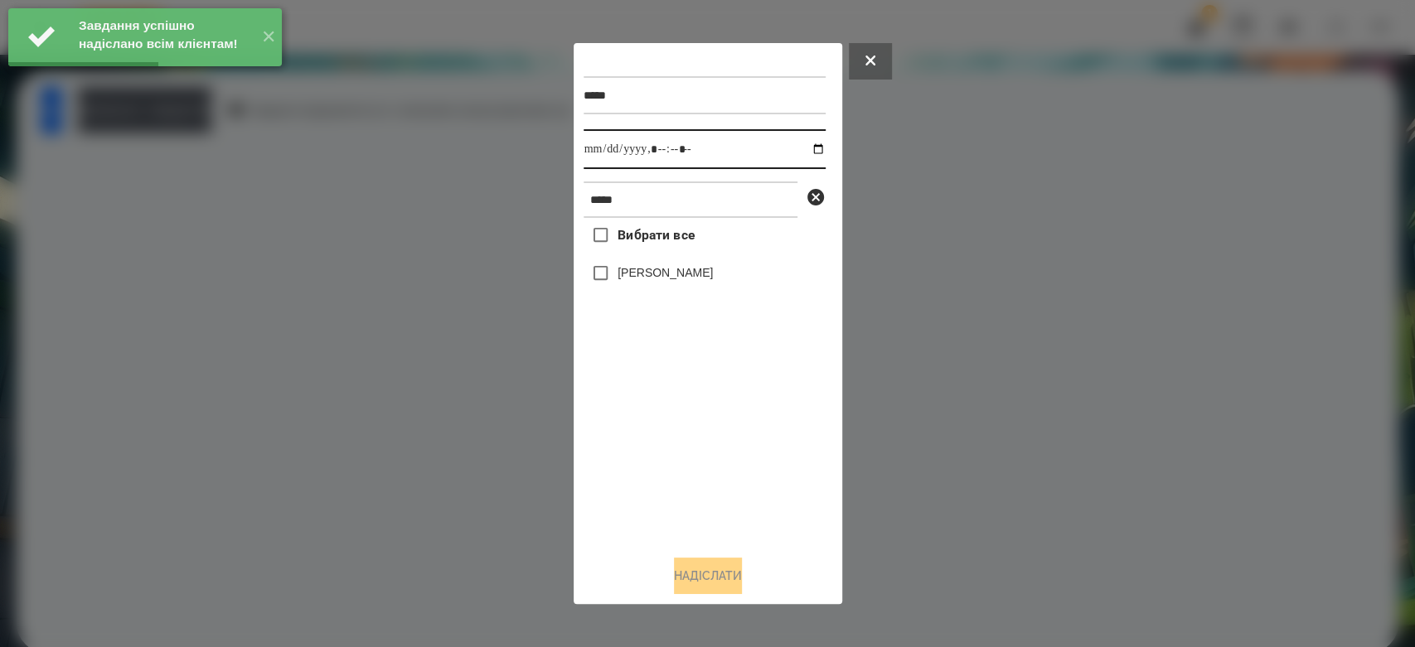
click at [808, 148] on input "datetime-local" at bounding box center [705, 149] width 242 height 40
type input "**********"
drag, startPoint x: 801, startPoint y: 554, endPoint x: 801, endPoint y: 537, distance: 16.6
click at [801, 550] on div "***** Виконати до ***** Вибрати все Давід Копейкін Надіслати" at bounding box center [708, 324] width 249 height 542
click at [682, 277] on label "[PERSON_NAME]" at bounding box center [665, 272] width 95 height 17
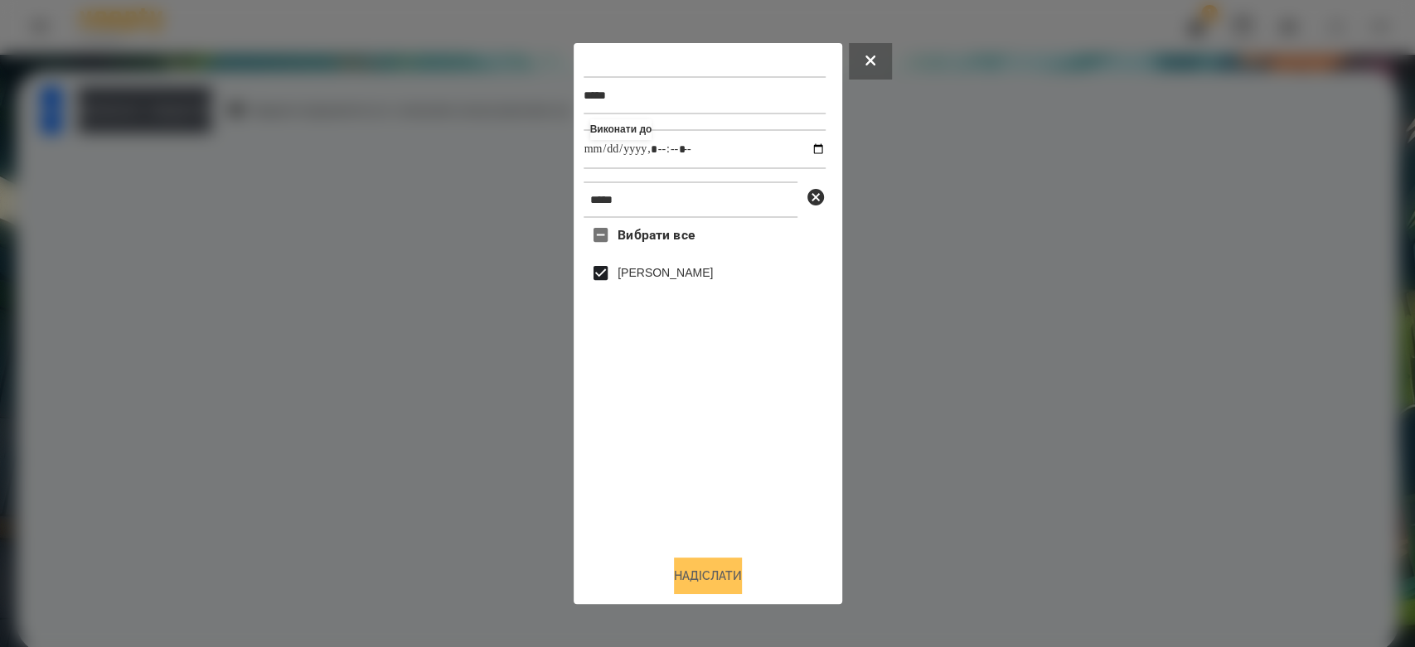
click at [690, 575] on button "Надіслати" at bounding box center [708, 576] width 68 height 36
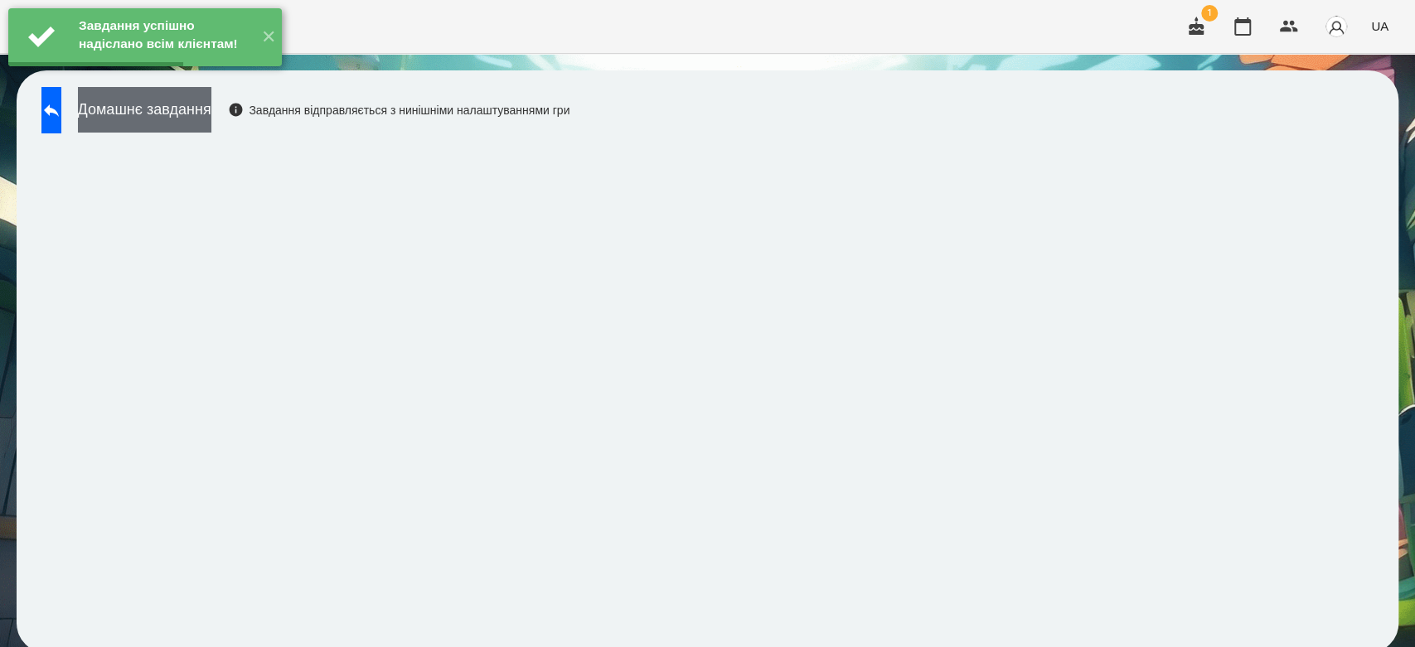
click at [199, 116] on button "Домашнє завдання" at bounding box center [144, 110] width 133 height 46
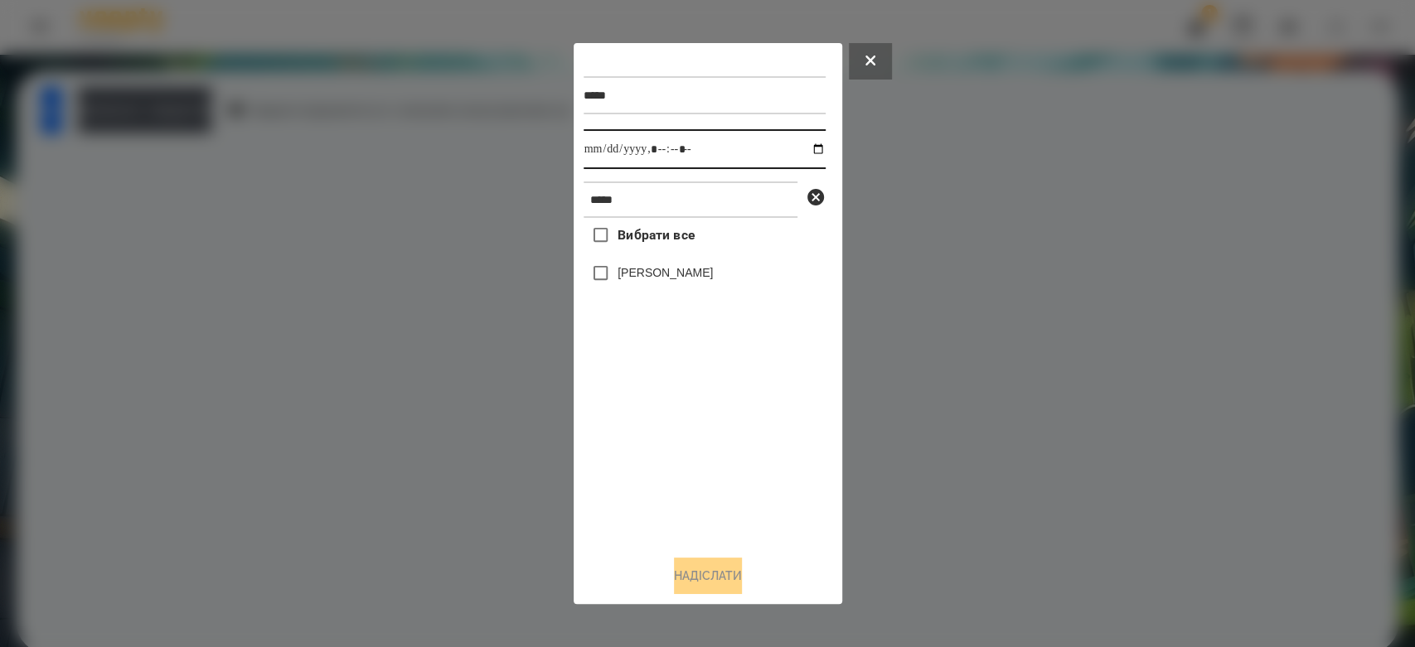
click at [801, 146] on input "datetime-local" at bounding box center [705, 149] width 242 height 40
type input "**********"
drag, startPoint x: 727, startPoint y: 461, endPoint x: 681, endPoint y: 362, distance: 109.0
click at [725, 459] on div "Вибрати все Давід Копейкін" at bounding box center [705, 380] width 242 height 324
click at [670, 275] on label "[PERSON_NAME]" at bounding box center [665, 272] width 95 height 17
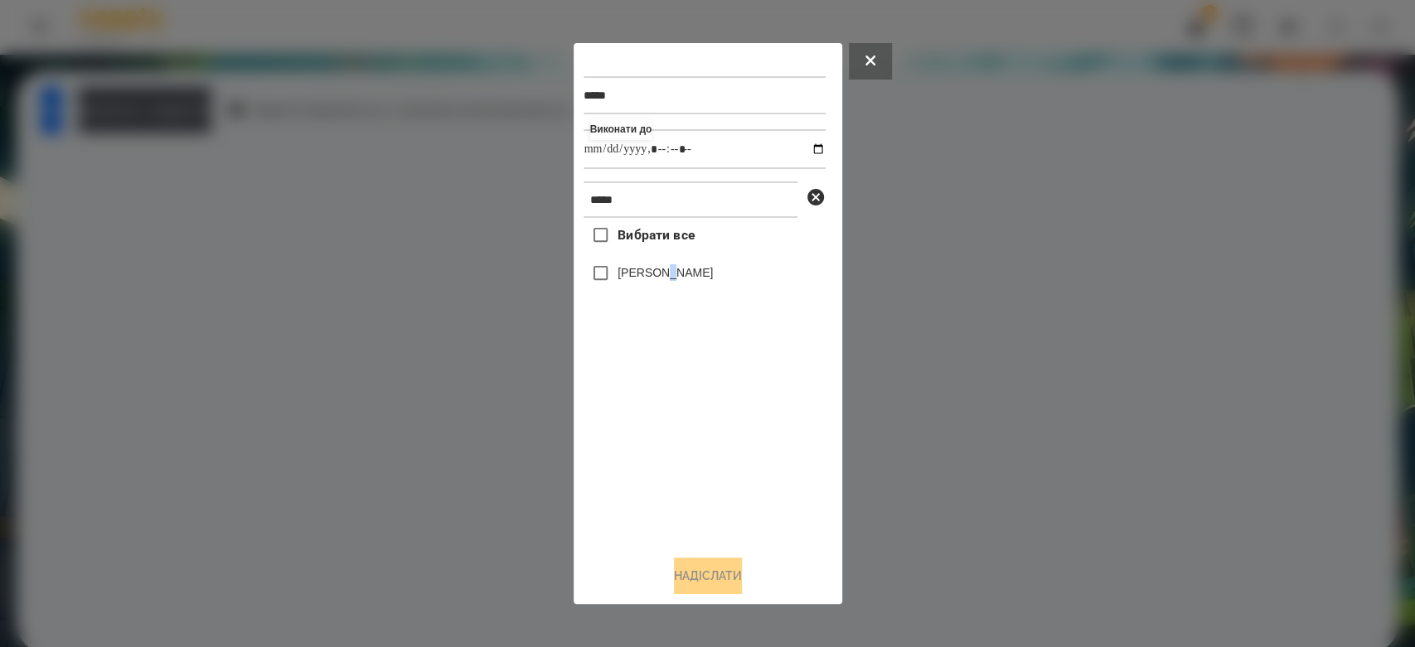
click at [670, 274] on label "[PERSON_NAME]" at bounding box center [665, 272] width 95 height 17
click at [710, 588] on button "Надіслати" at bounding box center [708, 576] width 68 height 36
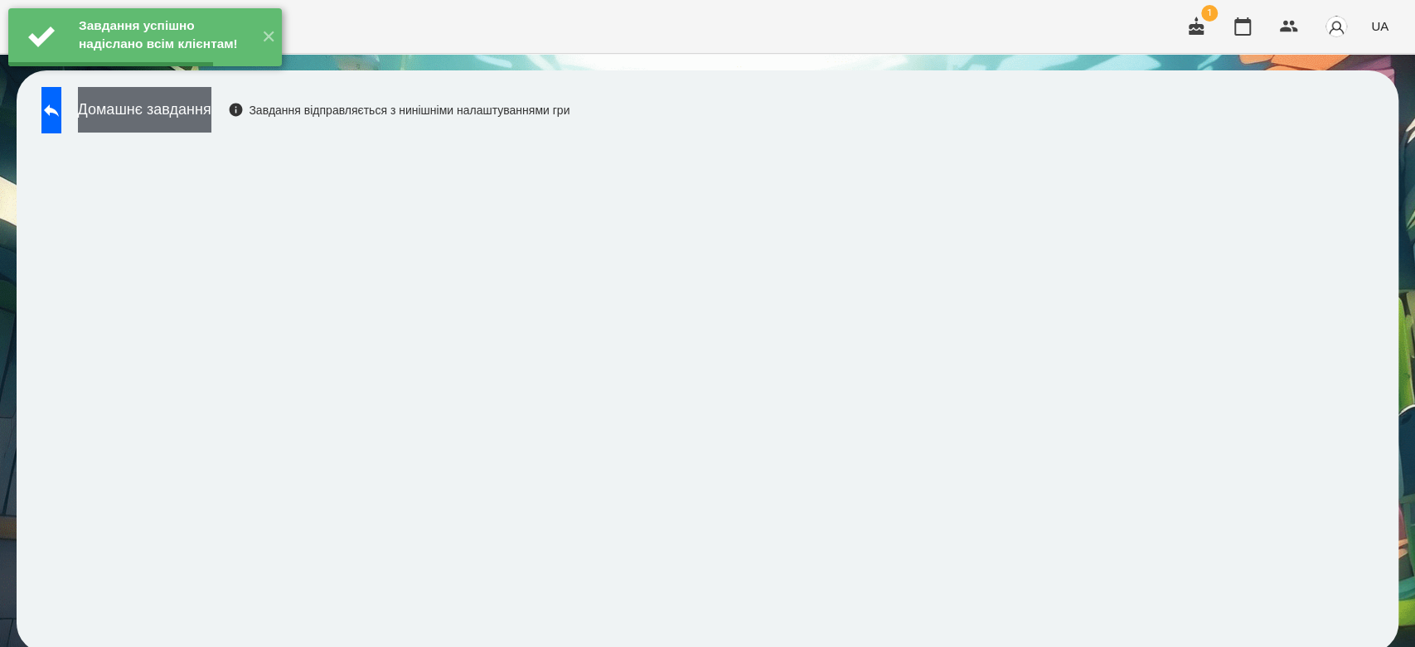
click at [211, 112] on button "Домашнє завдання" at bounding box center [144, 110] width 133 height 46
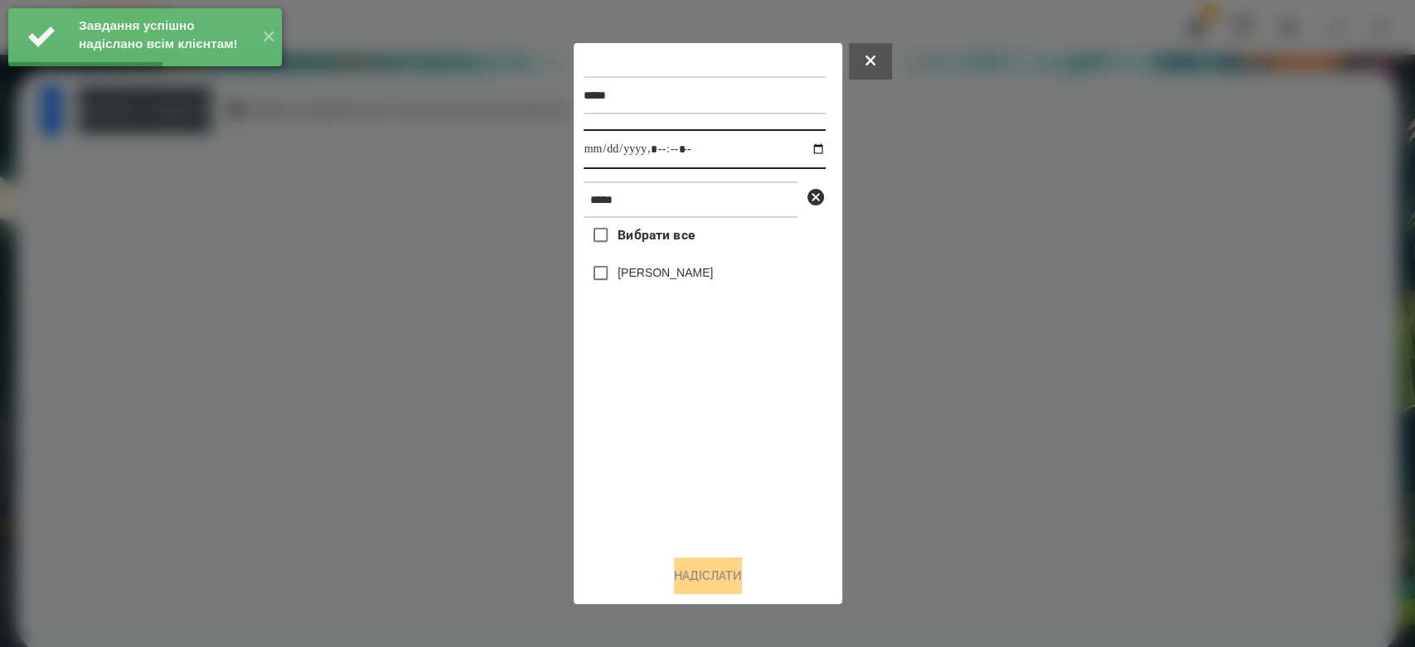
click at [804, 147] on input "datetime-local" at bounding box center [705, 149] width 242 height 40
type input "**********"
drag, startPoint x: 713, startPoint y: 489, endPoint x: 653, endPoint y: 327, distance: 172.3
click at [712, 489] on div "Вибрати все Давід Копейкін" at bounding box center [705, 380] width 242 height 324
click at [668, 270] on label "[PERSON_NAME]" at bounding box center [665, 272] width 95 height 17
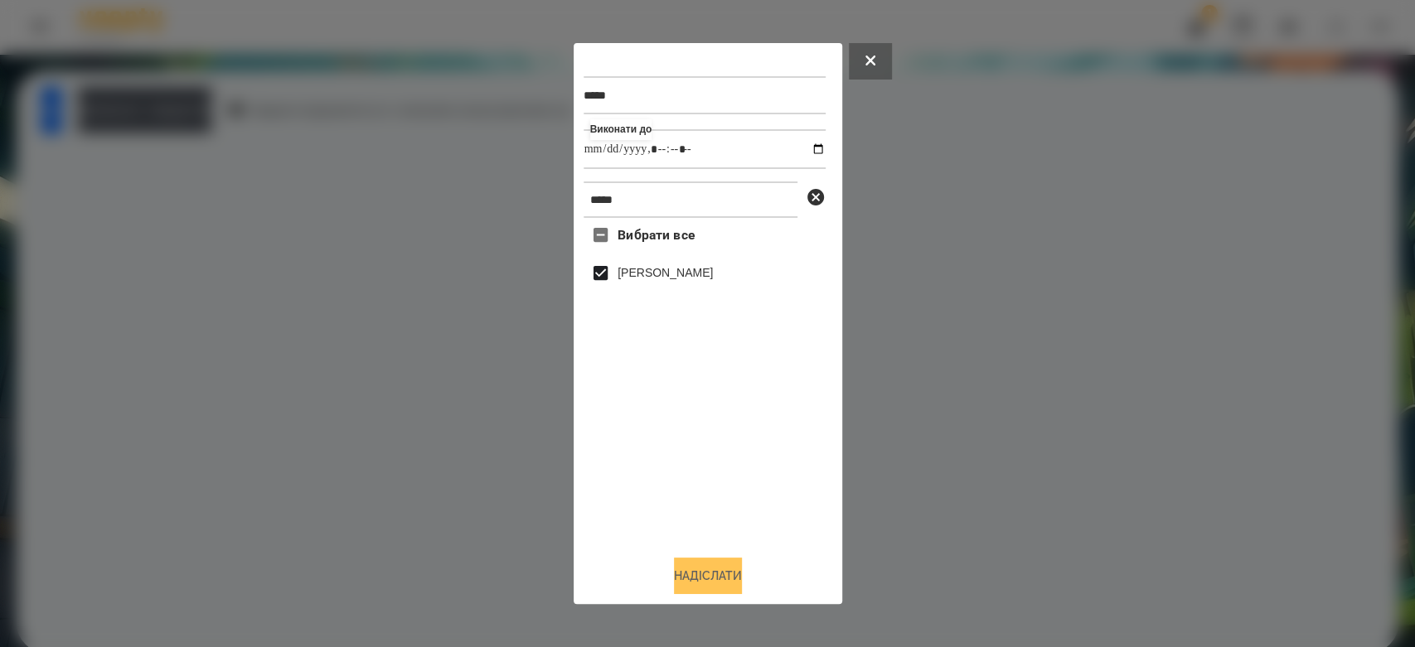
click at [726, 580] on button "Надіслати" at bounding box center [708, 576] width 68 height 36
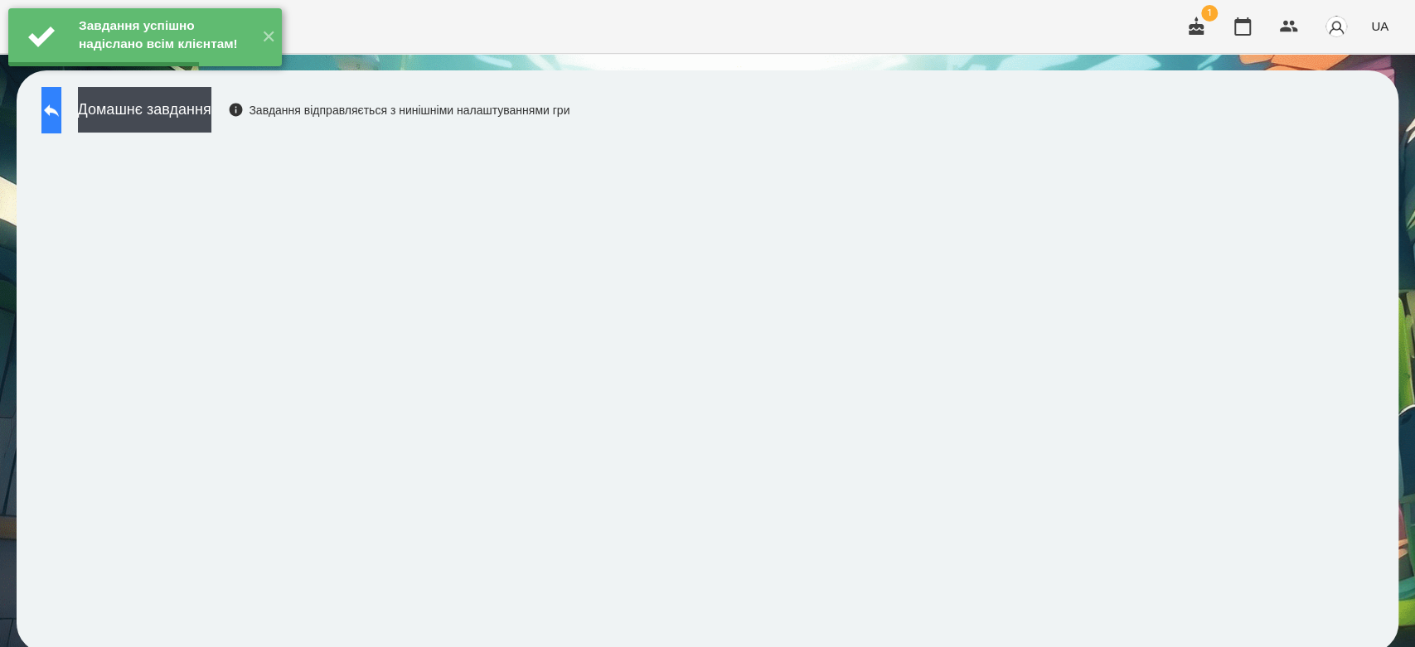
click at [58, 107] on icon at bounding box center [51, 110] width 20 height 20
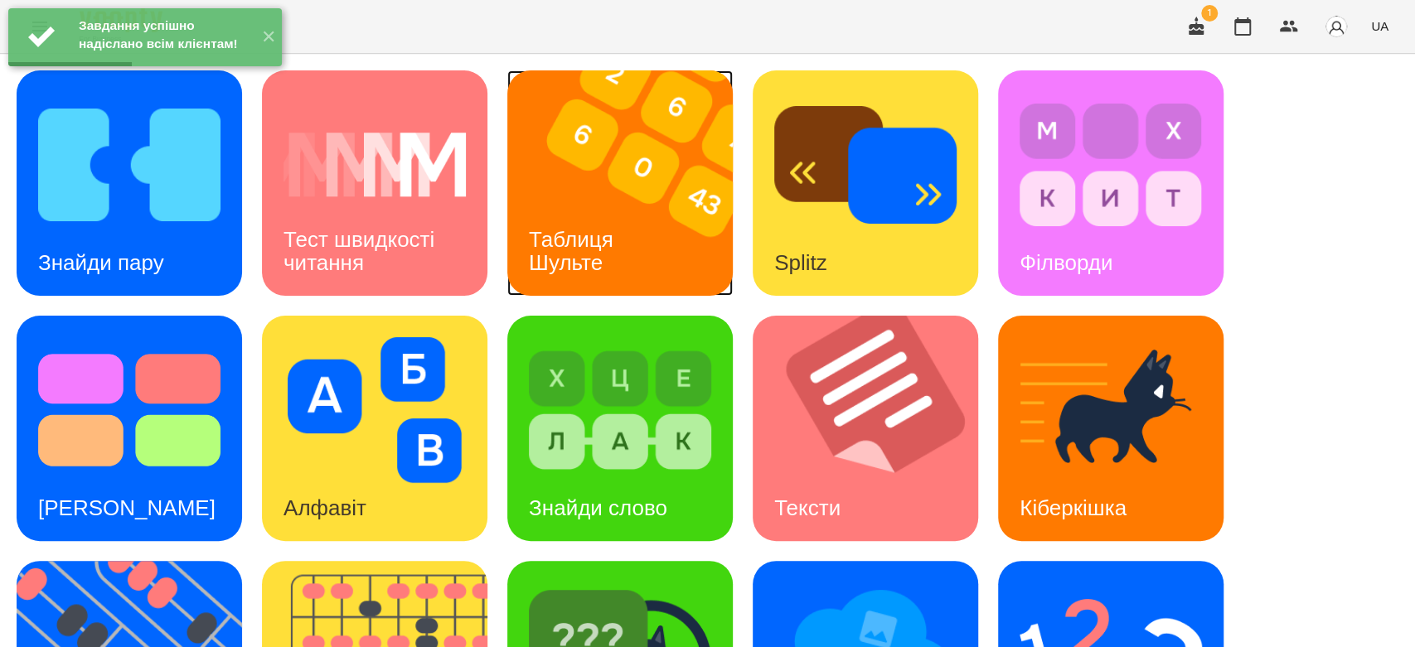
click at [622, 201] on img at bounding box center [630, 182] width 246 height 225
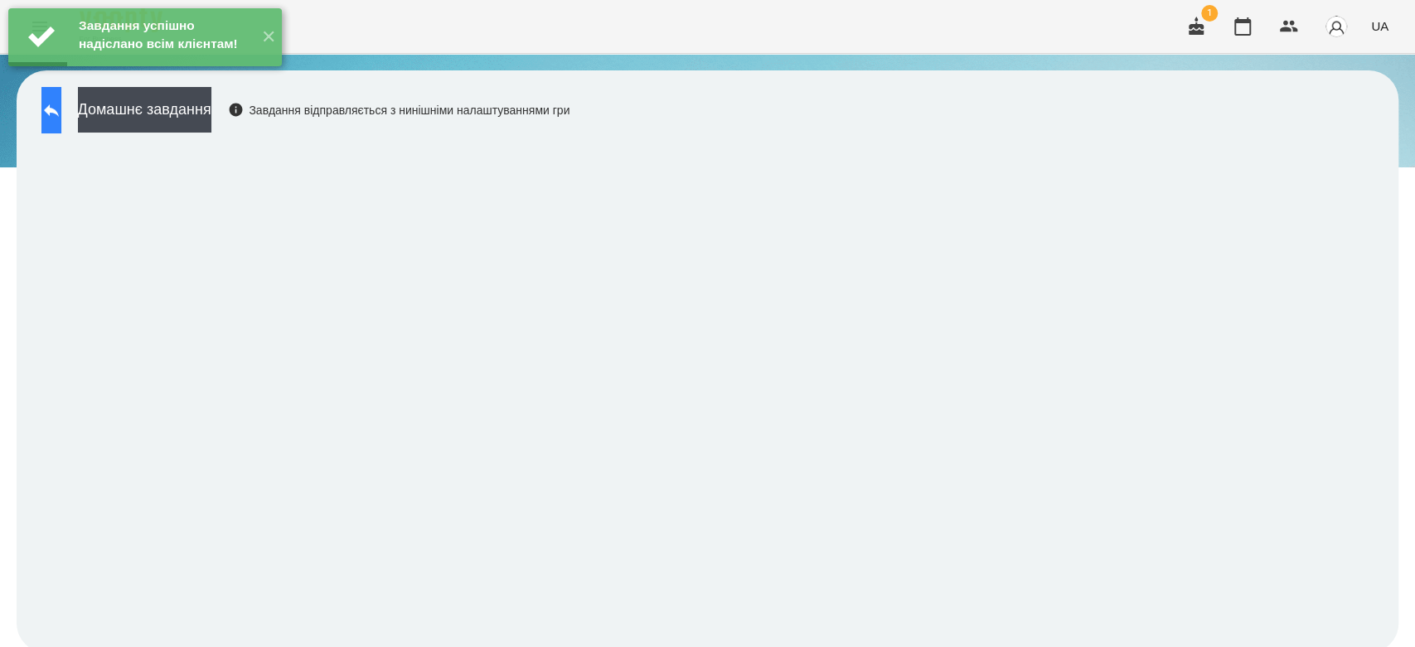
click at [61, 106] on button at bounding box center [51, 110] width 20 height 46
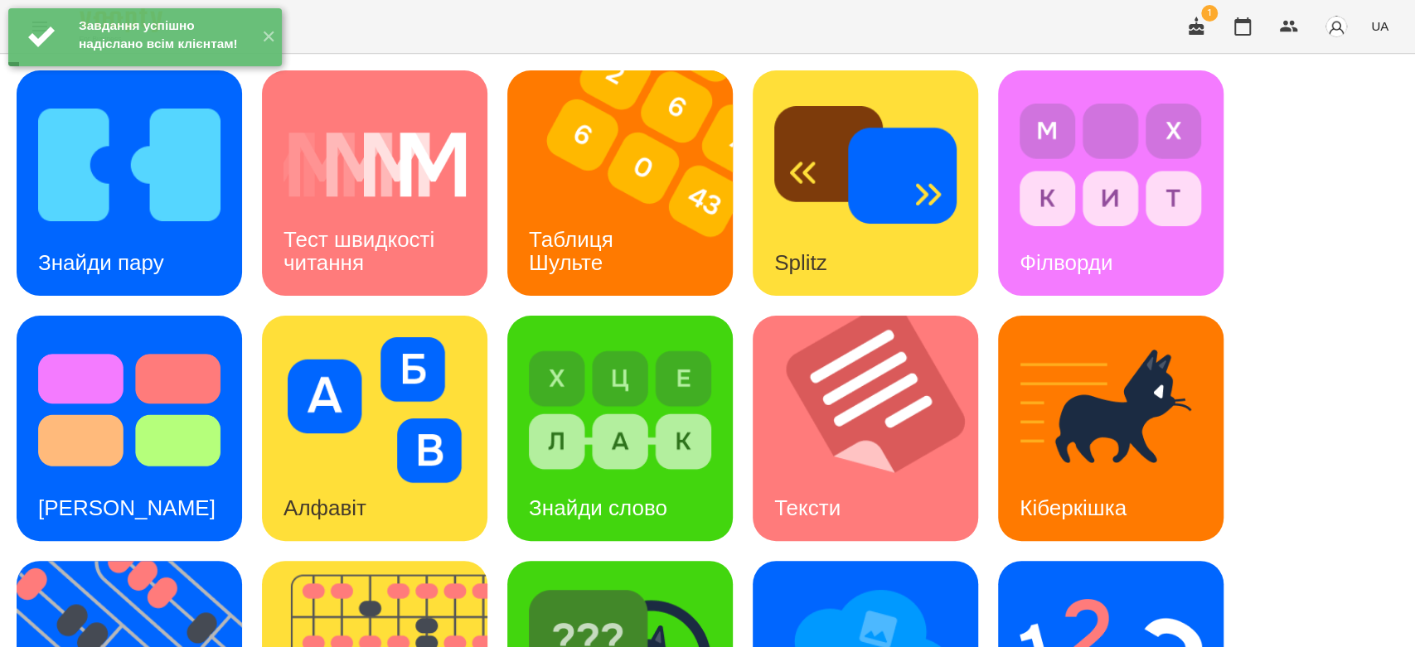
scroll to position [400, 0]
click at [1147, 583] on img at bounding box center [1111, 656] width 182 height 146
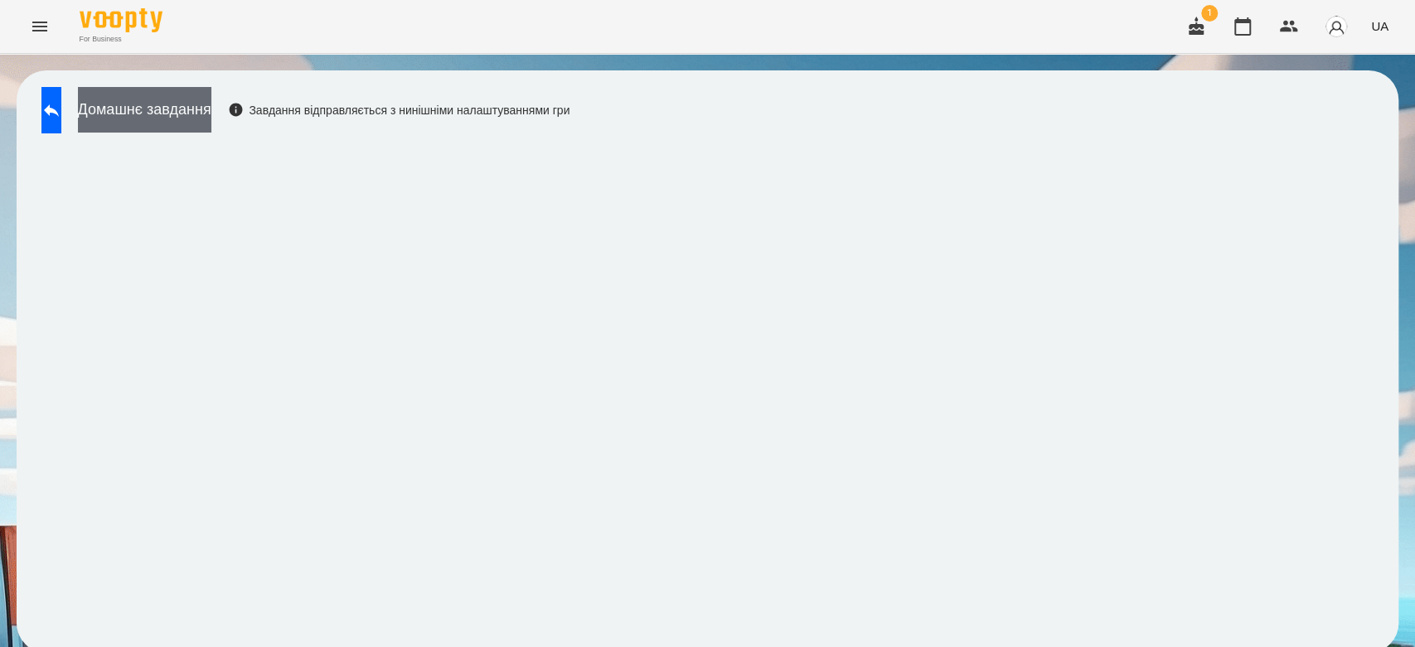
click at [198, 115] on button "Домашнє завдання" at bounding box center [144, 110] width 133 height 46
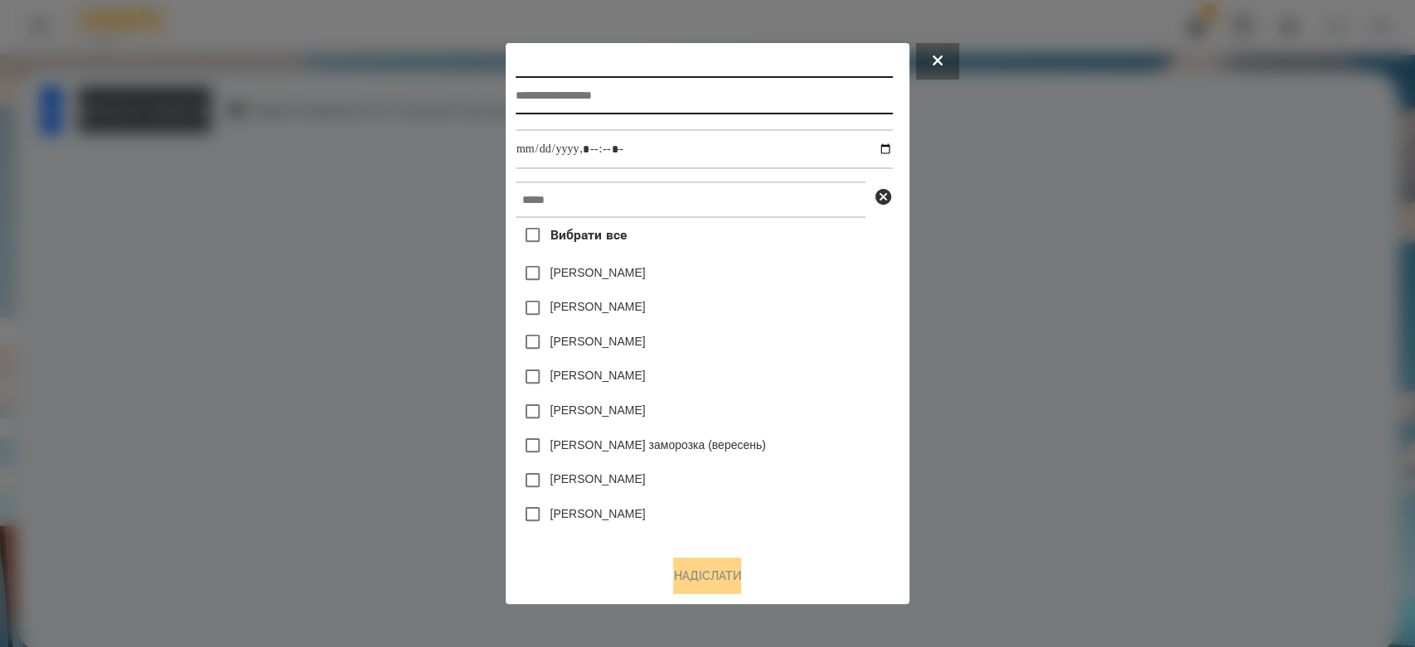
click at [677, 91] on input "text" at bounding box center [704, 95] width 377 height 38
type input "*********"
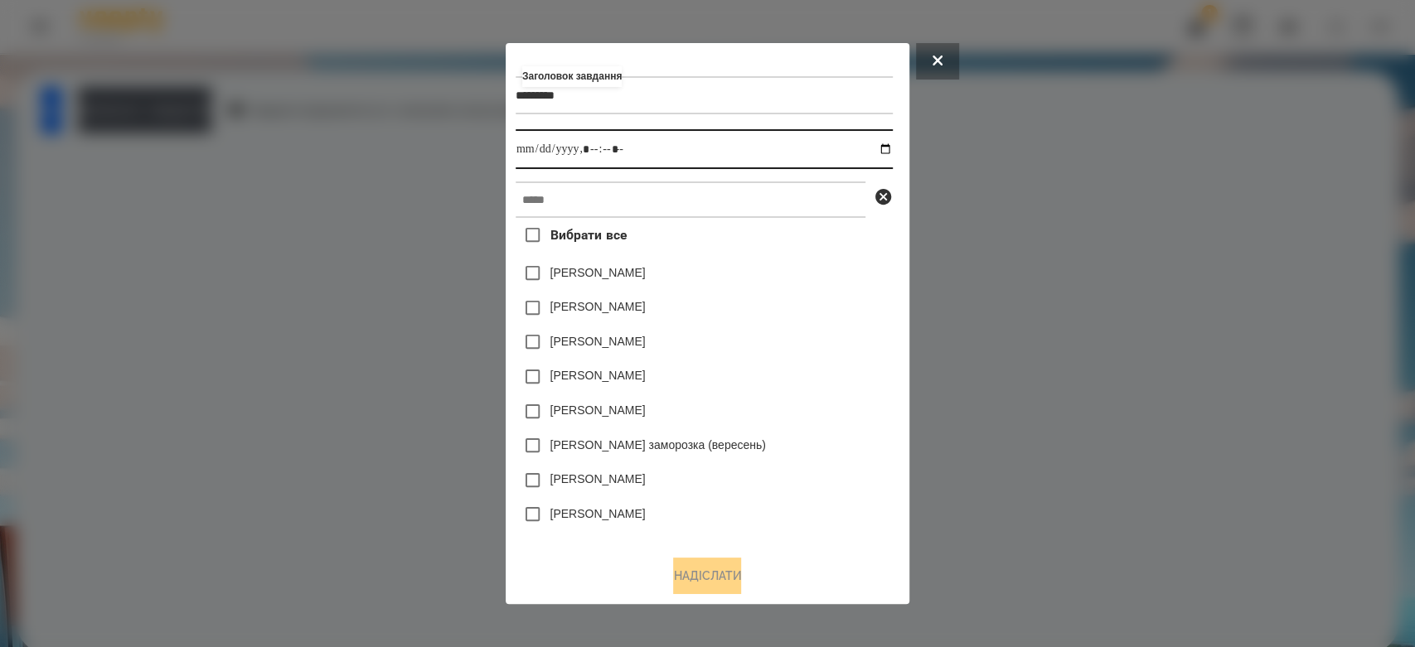
click at [883, 146] on input "datetime-local" at bounding box center [704, 149] width 377 height 40
type input "**********"
drag, startPoint x: 868, startPoint y: 277, endPoint x: 861, endPoint y: 271, distance: 8.8
click at [868, 277] on div "[PERSON_NAME]" at bounding box center [704, 273] width 377 height 35
click at [804, 222] on div "Вибрати все Яна Щербакова Емма Северен Дамір Карпов Нижник Тамерлан Ісаєв Свято…" at bounding box center [704, 380] width 377 height 324
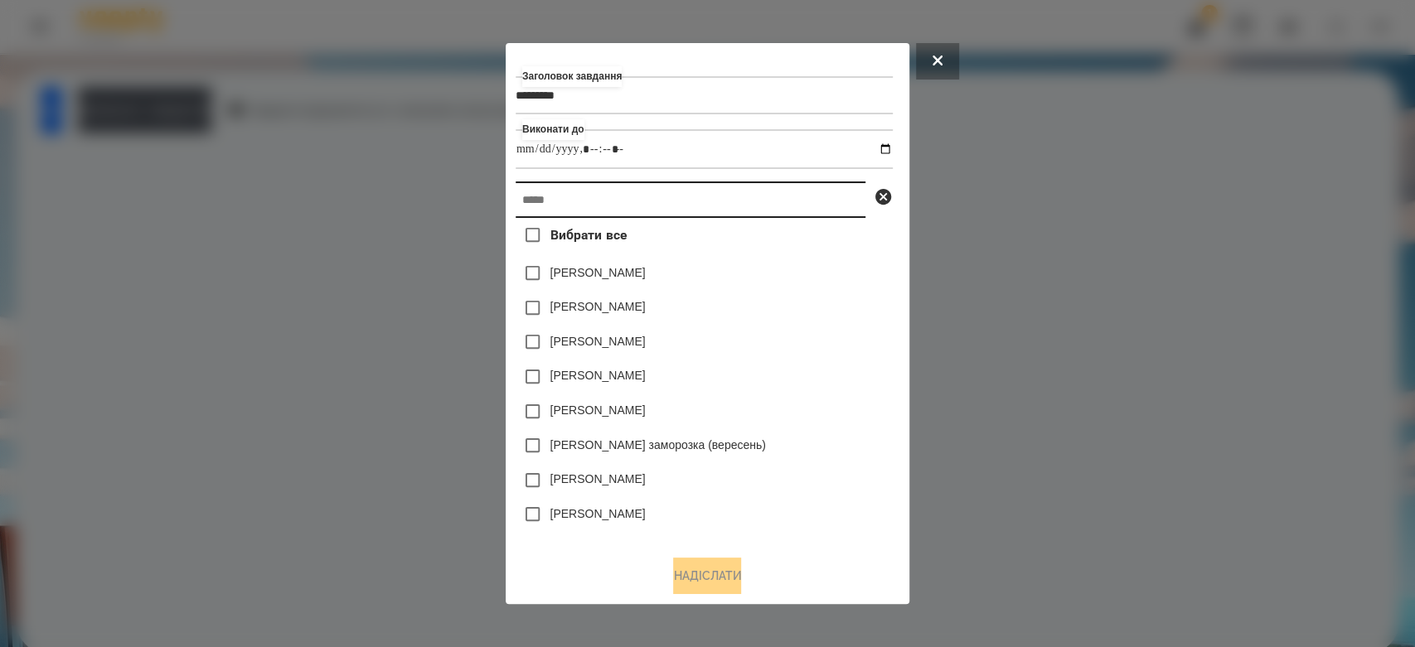
click at [802, 204] on input "text" at bounding box center [691, 200] width 350 height 36
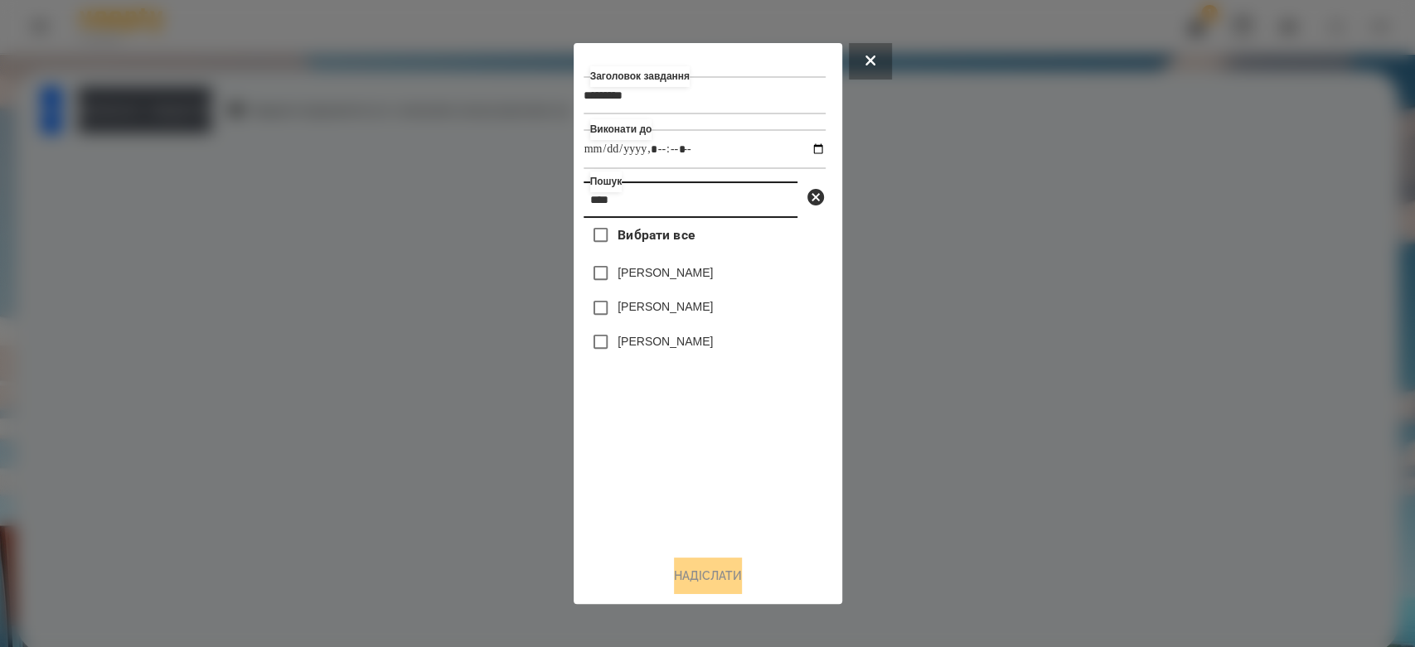
type input "****"
click at [676, 279] on label "[PERSON_NAME]" at bounding box center [665, 272] width 95 height 17
click at [729, 581] on button "Надіслати" at bounding box center [708, 576] width 68 height 36
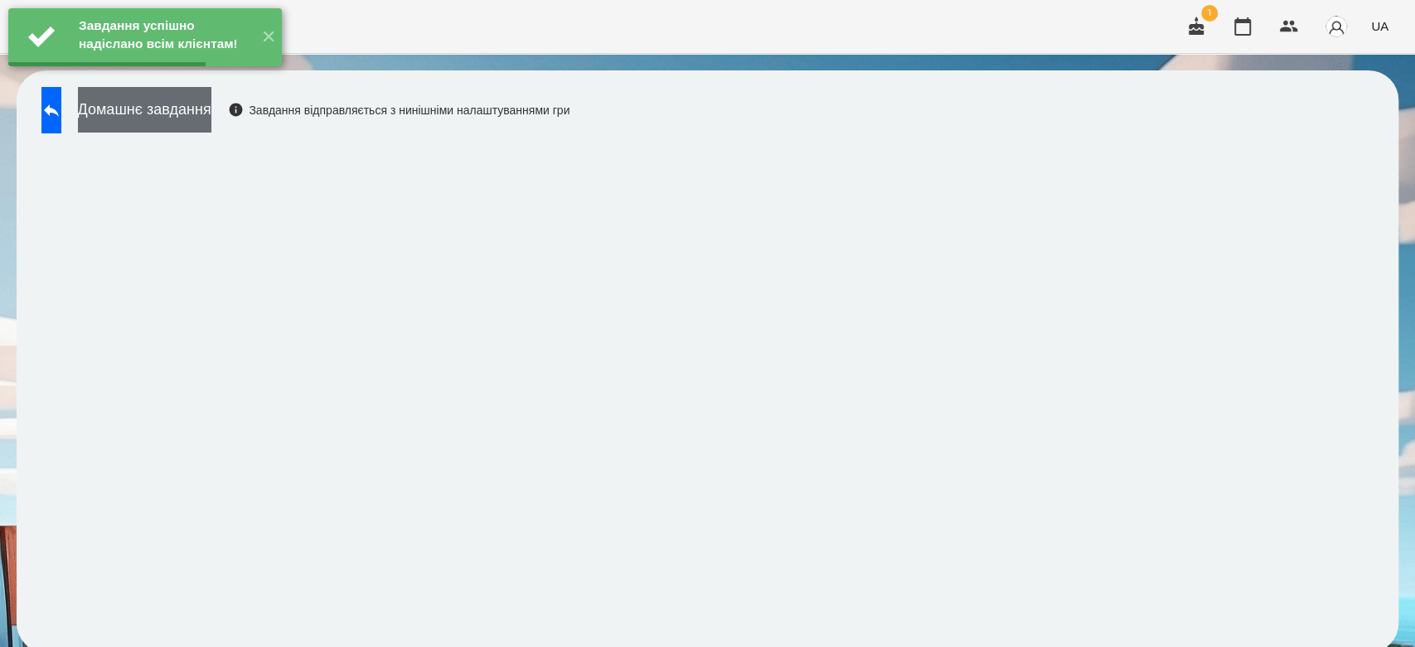
click at [199, 104] on button "Домашнє завдання" at bounding box center [144, 110] width 133 height 46
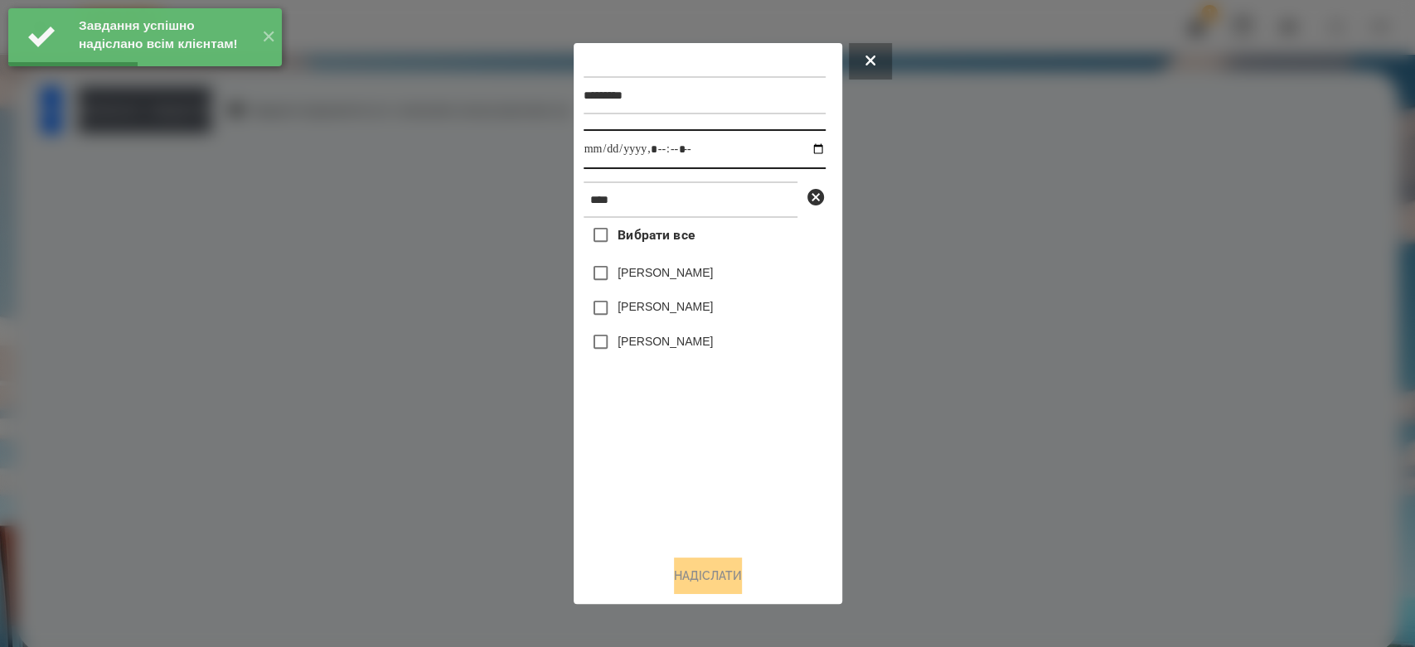
click at [797, 143] on input "datetime-local" at bounding box center [705, 149] width 242 height 40
type input "**********"
click at [738, 451] on div "Вибрати все Давід Копейкін Варвара Прокопенко Стефан Прокопенко" at bounding box center [705, 380] width 242 height 324
click at [672, 265] on div "[PERSON_NAME]" at bounding box center [705, 273] width 242 height 35
click at [678, 277] on label "[PERSON_NAME]" at bounding box center [665, 272] width 95 height 17
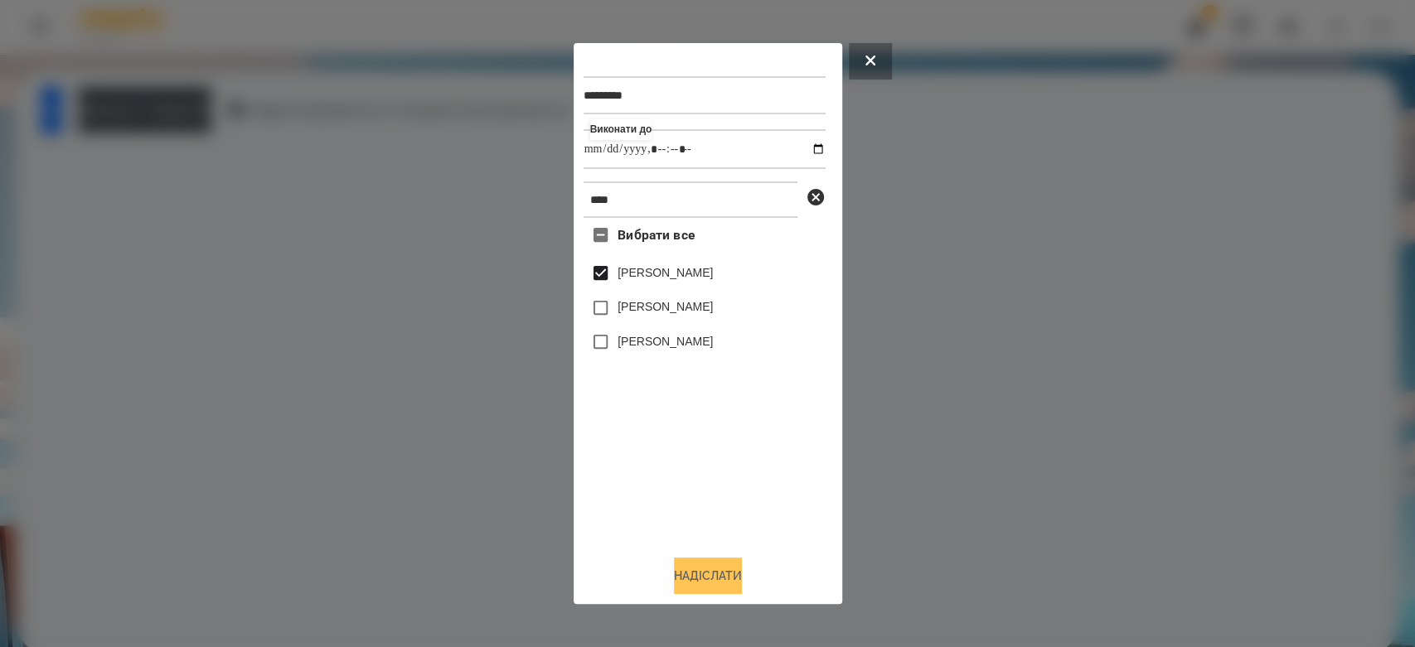
click at [728, 573] on button "Надіслати" at bounding box center [708, 576] width 68 height 36
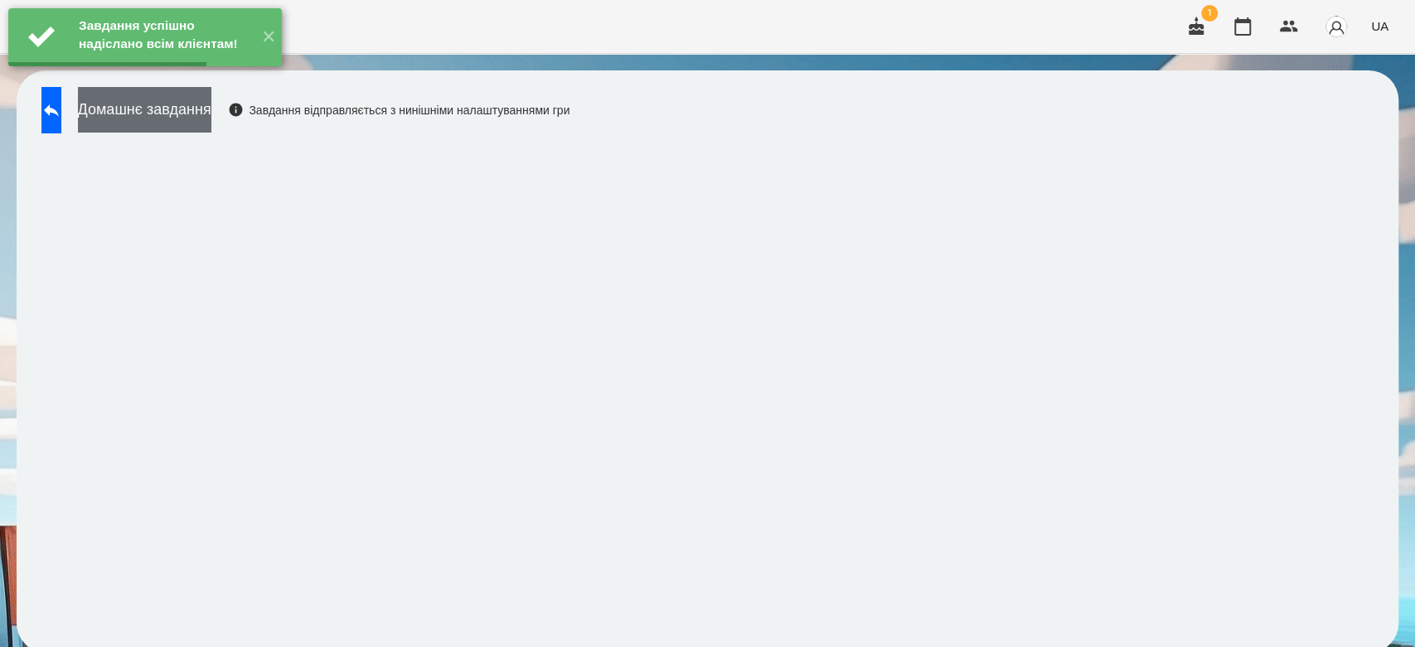
click at [205, 124] on button "Домашнє завдання" at bounding box center [144, 110] width 133 height 46
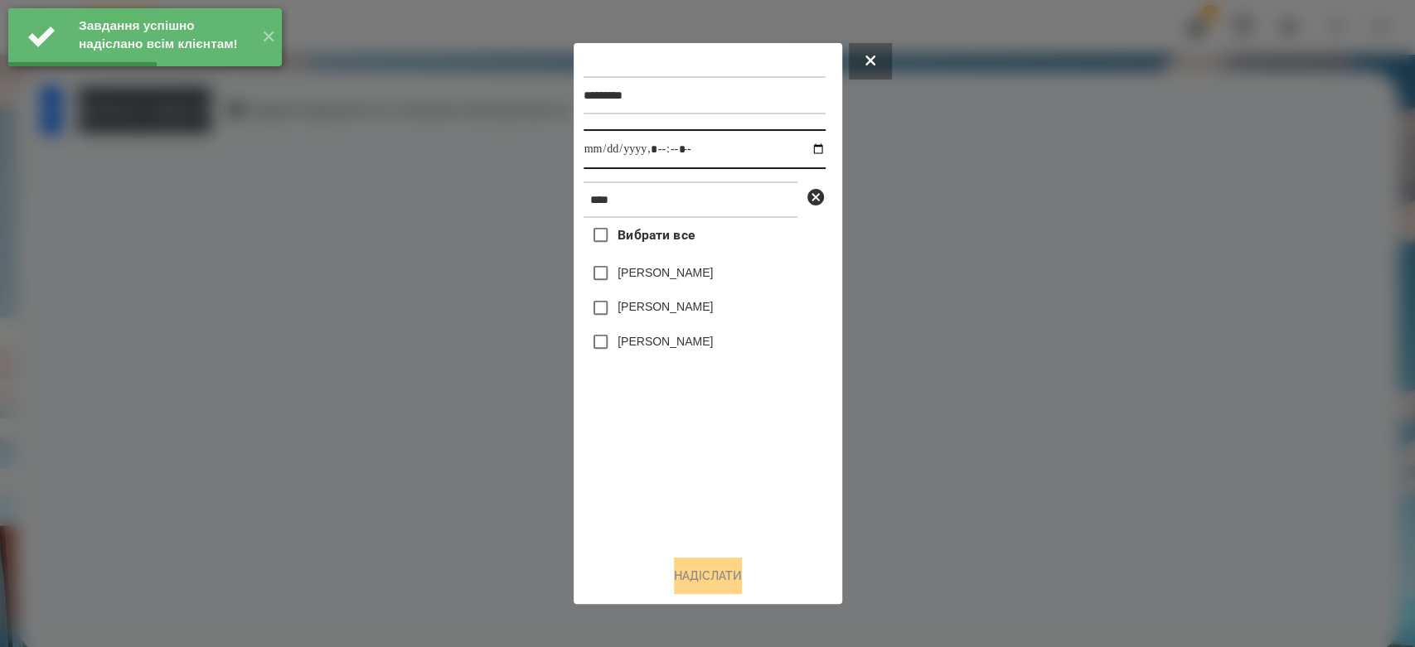
click at [798, 144] on input "datetime-local" at bounding box center [705, 149] width 242 height 40
type input "**********"
click at [748, 503] on div "Вибрати все Давід Копейкін Варвара Прокопенко Стефан Прокопенко" at bounding box center [705, 380] width 242 height 324
click at [679, 268] on label "[PERSON_NAME]" at bounding box center [665, 272] width 95 height 17
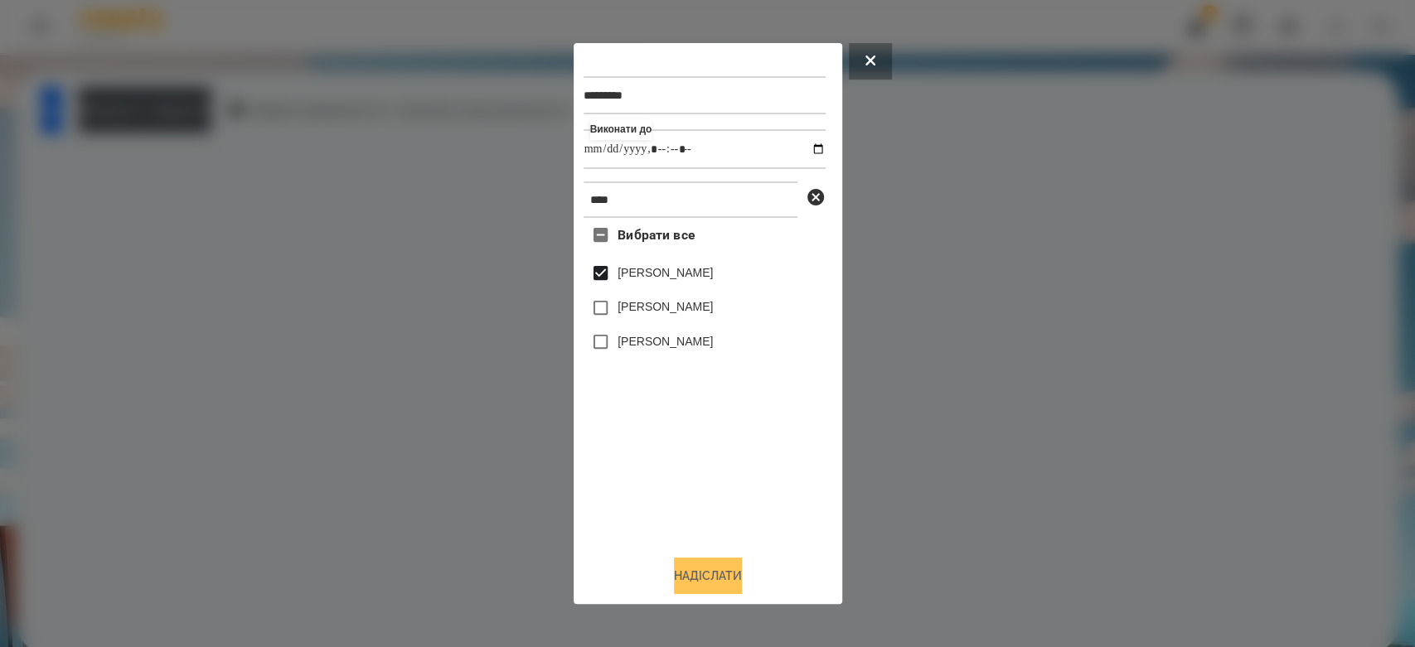
click at [720, 584] on button "Надіслати" at bounding box center [708, 576] width 68 height 36
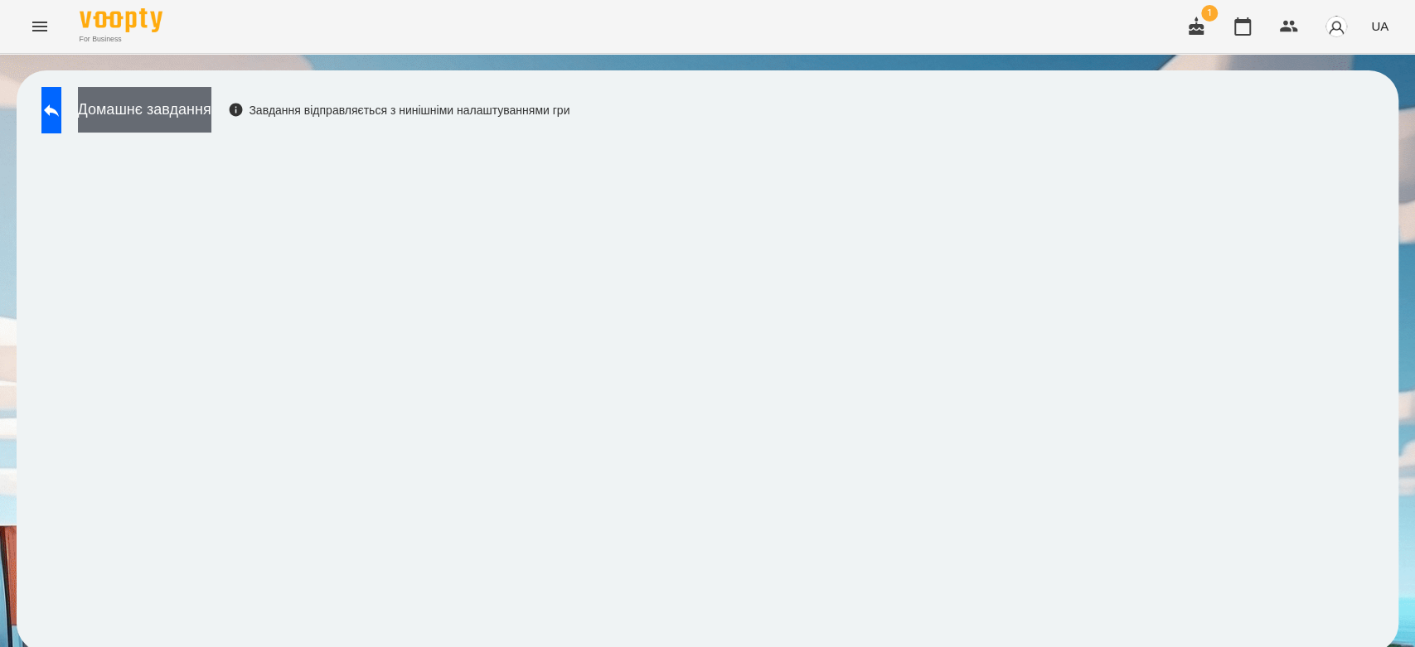
click at [211, 114] on button "Домашнє завдання" at bounding box center [144, 110] width 133 height 46
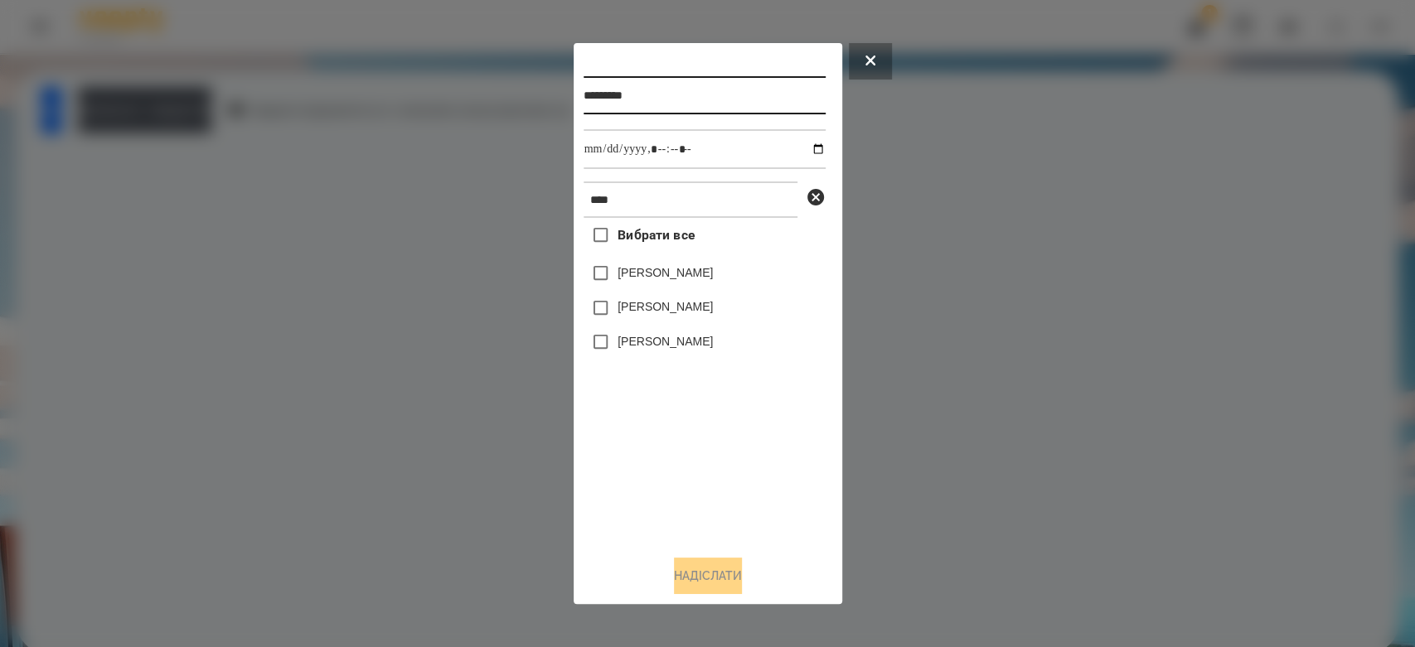
click at [735, 89] on input "*********" at bounding box center [705, 95] width 242 height 38
click at [788, 153] on input "datetime-local" at bounding box center [705, 149] width 242 height 40
click at [795, 151] on input "datetime-local" at bounding box center [705, 149] width 242 height 40
click at [814, 158] on input "datetime-local" at bounding box center [705, 149] width 242 height 40
click at [801, 148] on input "datetime-local" at bounding box center [705, 149] width 242 height 40
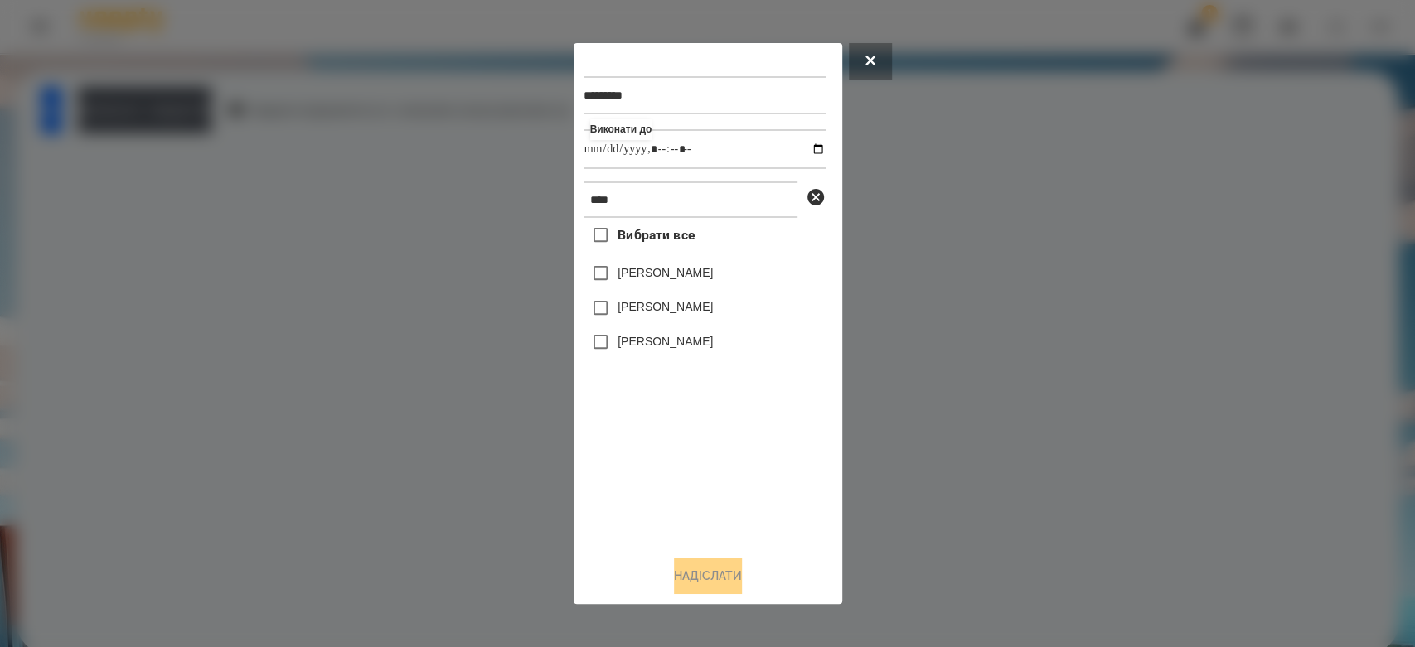
type input "**********"
click at [761, 450] on div "Вибрати все Давід Копейкін Варвара Прокопенко Стефан Прокопенко" at bounding box center [705, 380] width 242 height 324
click at [709, 275] on label "[PERSON_NAME]" at bounding box center [665, 272] width 95 height 17
click at [707, 578] on button "Надіслати" at bounding box center [708, 576] width 68 height 36
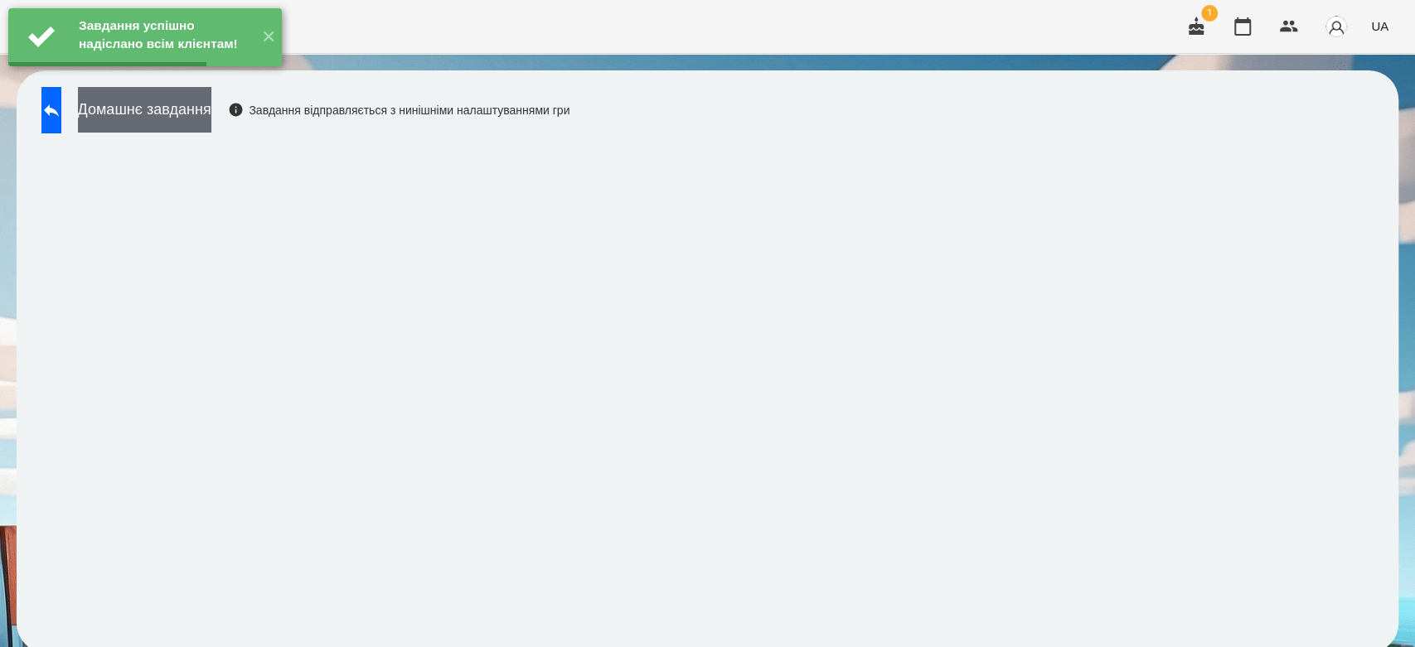
click at [211, 111] on button "Домашнє завдання" at bounding box center [144, 110] width 133 height 46
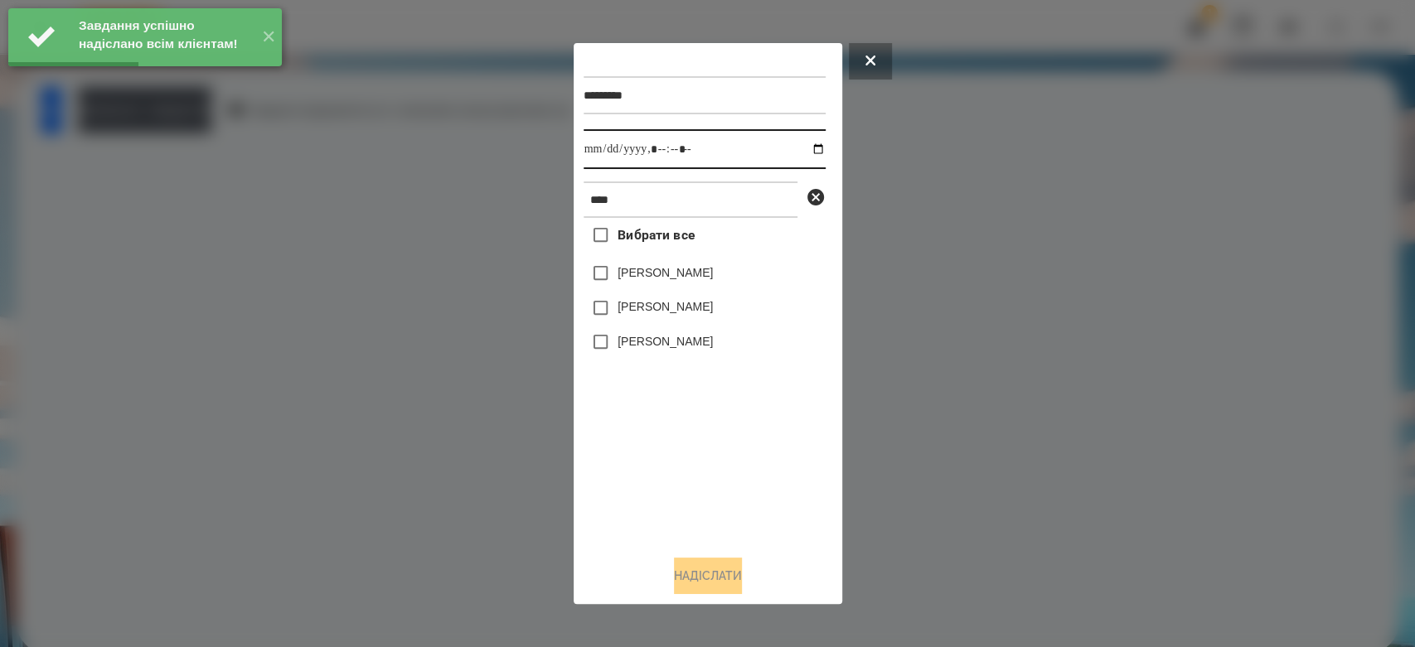
click at [807, 151] on input "datetime-local" at bounding box center [705, 149] width 242 height 40
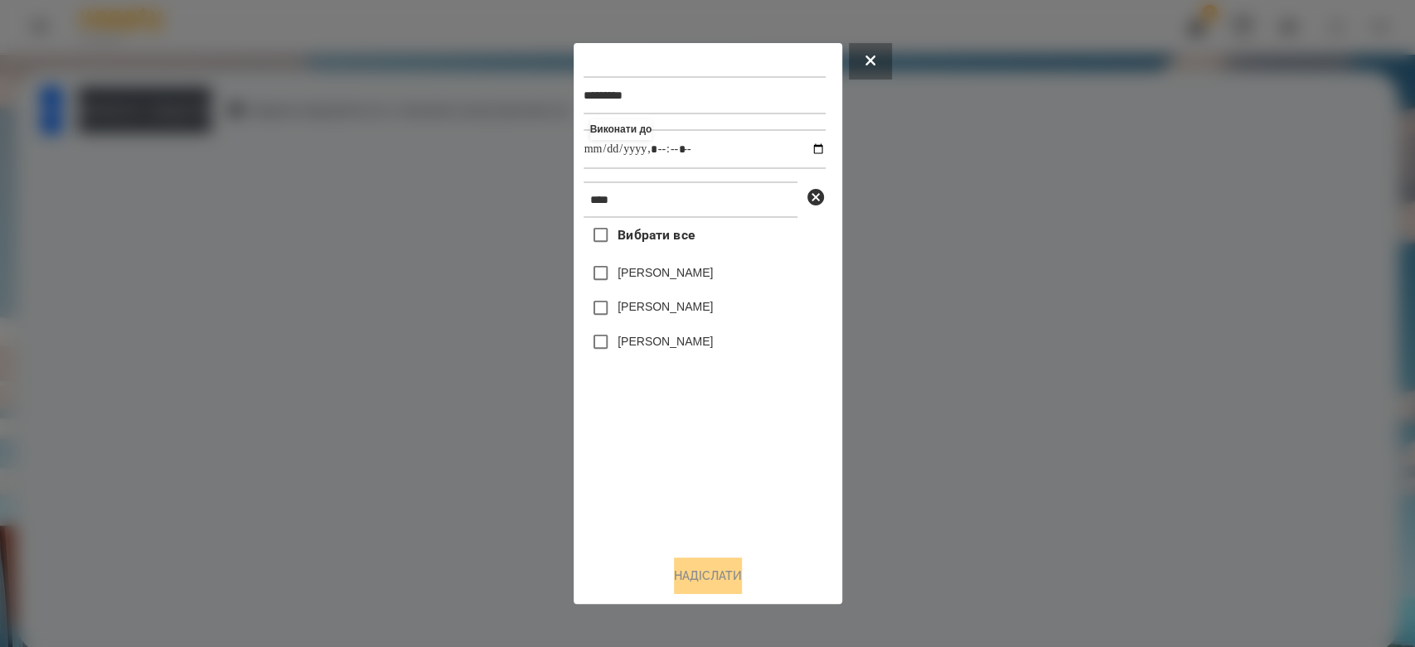
type input "**********"
click at [723, 442] on div "Вибрати все Давід Копейкін Варвара Прокопенко Стефан Прокопенко" at bounding box center [705, 380] width 242 height 324
drag, startPoint x: 702, startPoint y: 277, endPoint x: 705, endPoint y: 293, distance: 15.9
click at [702, 276] on label "[PERSON_NAME]" at bounding box center [665, 272] width 95 height 17
click at [721, 569] on button "Надіслати" at bounding box center [708, 576] width 68 height 36
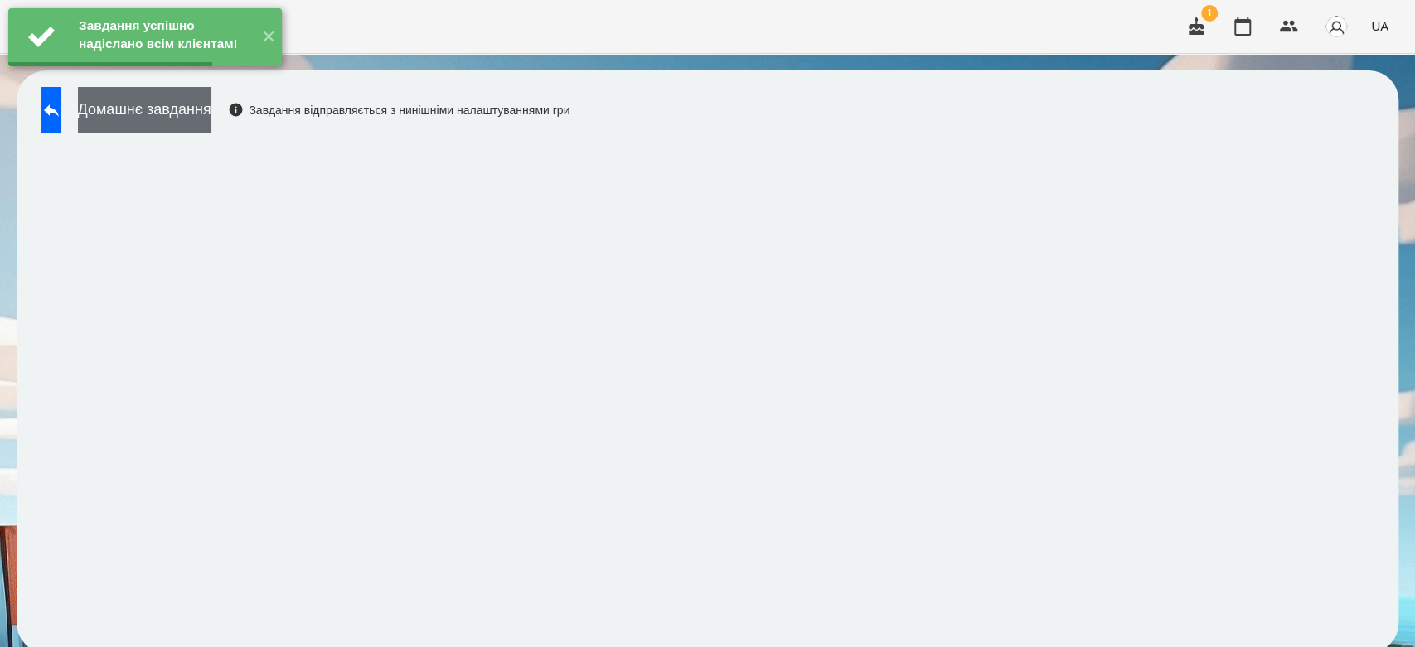
click at [201, 122] on button "Домашнє завдання" at bounding box center [144, 110] width 133 height 46
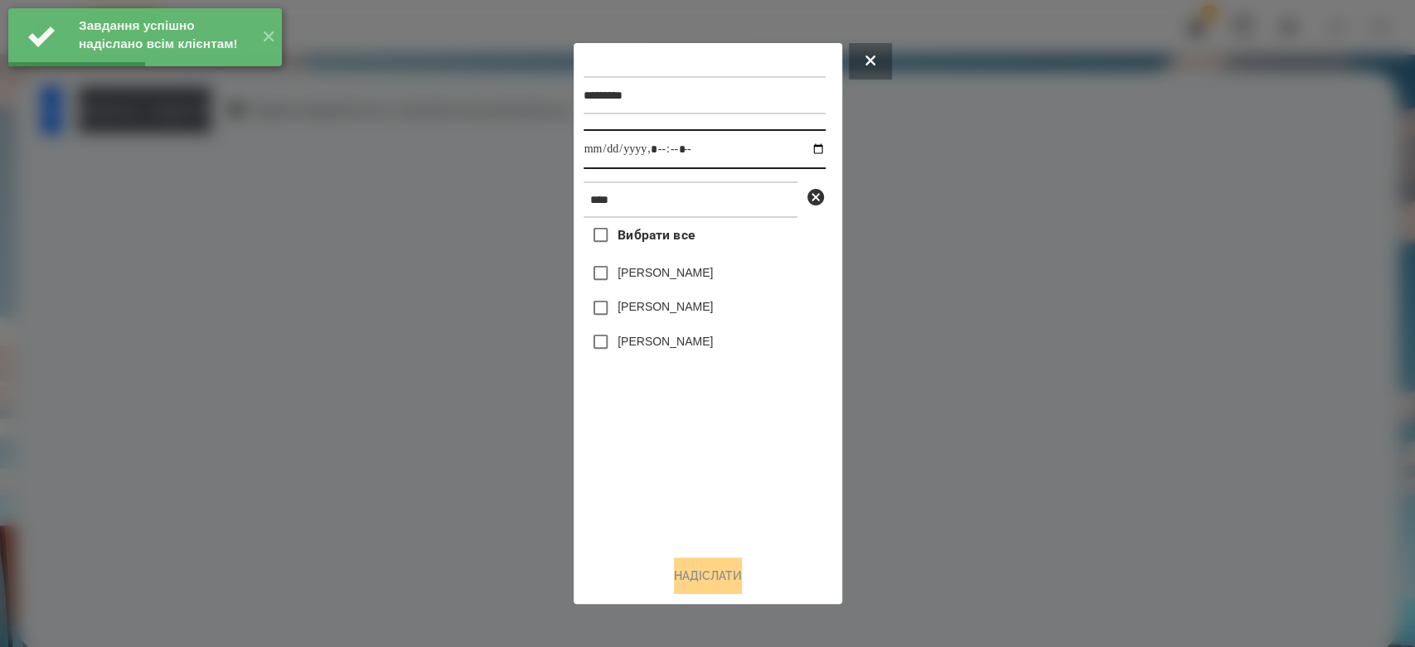
click at [802, 147] on input "datetime-local" at bounding box center [705, 149] width 242 height 40
type input "**********"
click at [763, 456] on div "Вибрати все Давід Копейкін Варвара Прокопенко Стефан Прокопенко" at bounding box center [705, 380] width 242 height 324
click at [699, 281] on label "[PERSON_NAME]" at bounding box center [665, 272] width 95 height 17
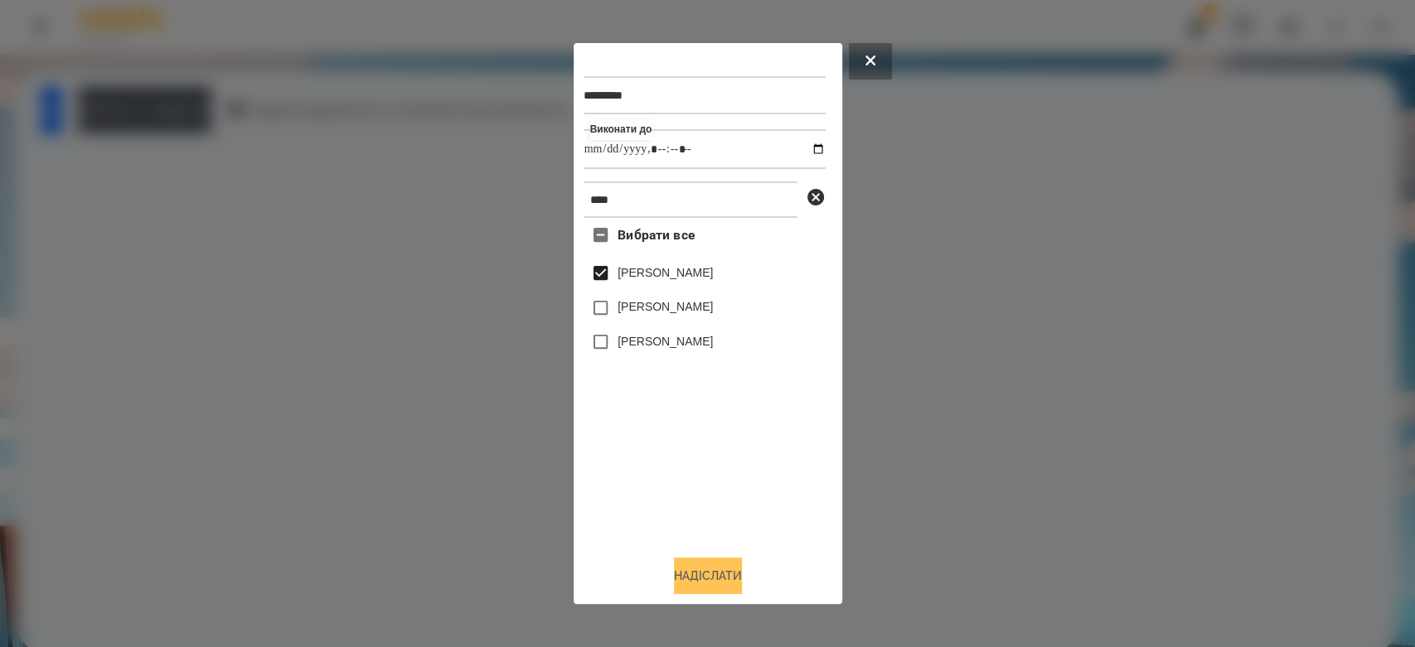
click at [734, 572] on button "Надіслати" at bounding box center [708, 576] width 68 height 36
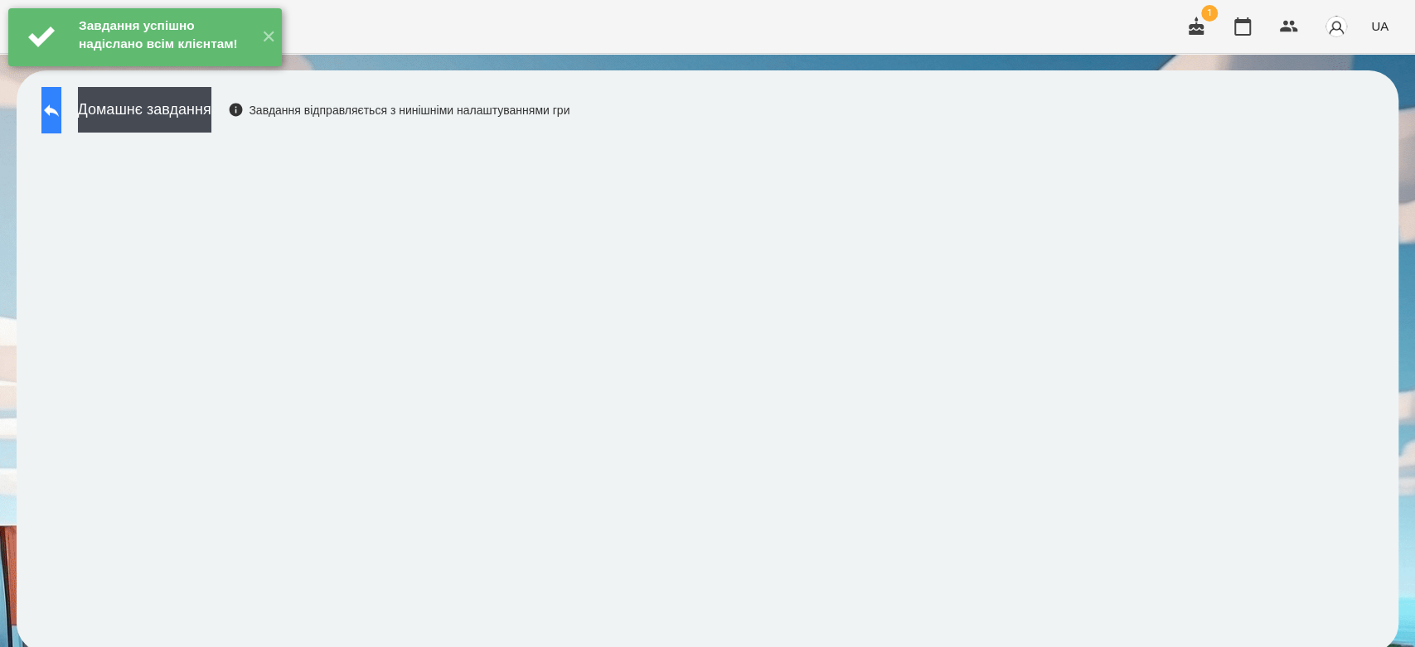
click at [51, 75] on div "Завдання успішно надіслано всім клієнтам! ✕" at bounding box center [145, 37] width 290 height 75
click at [59, 111] on icon at bounding box center [51, 110] width 15 height 12
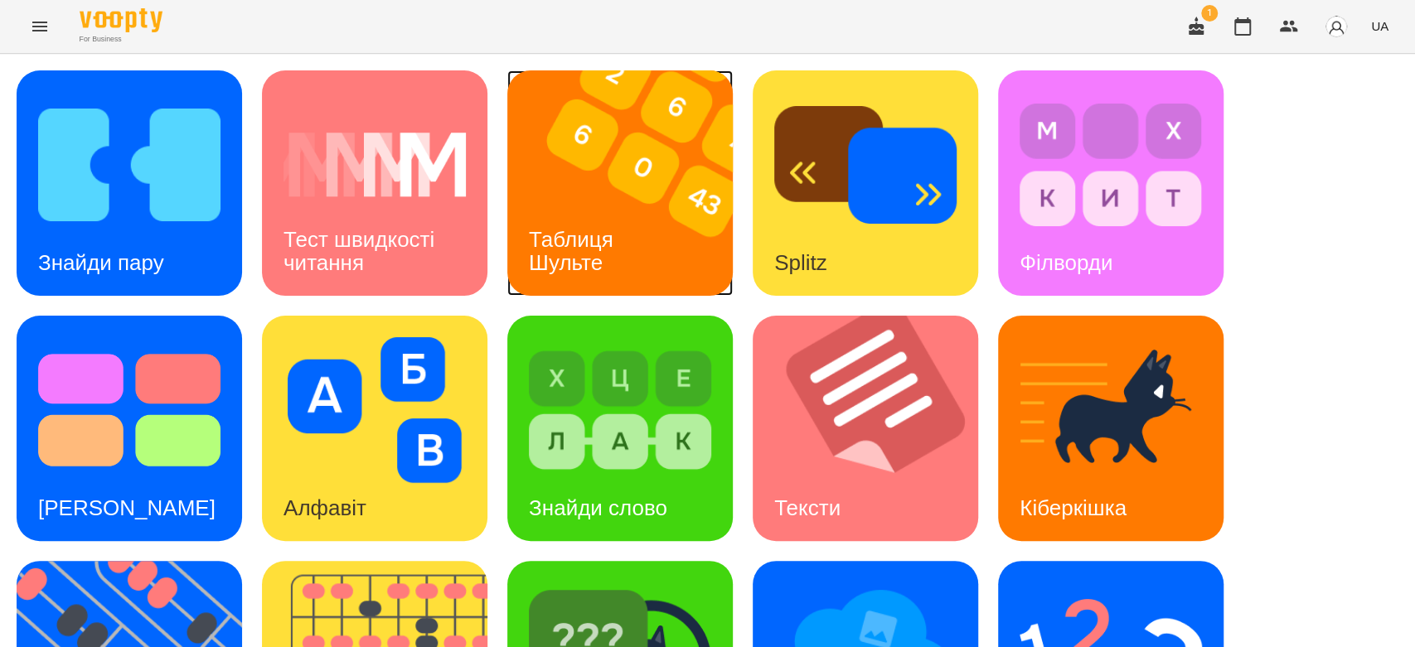
click at [537, 184] on img at bounding box center [630, 182] width 246 height 225
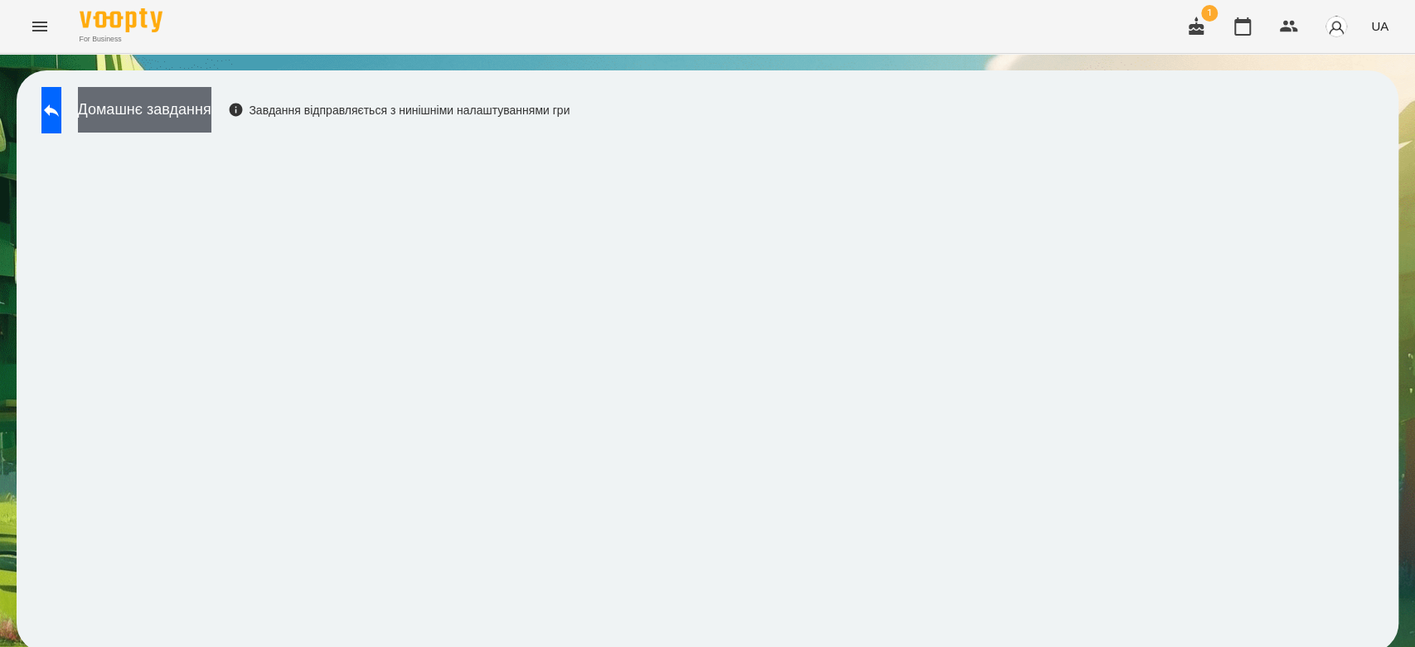
click at [162, 101] on button "Домашнє завдання" at bounding box center [144, 110] width 133 height 46
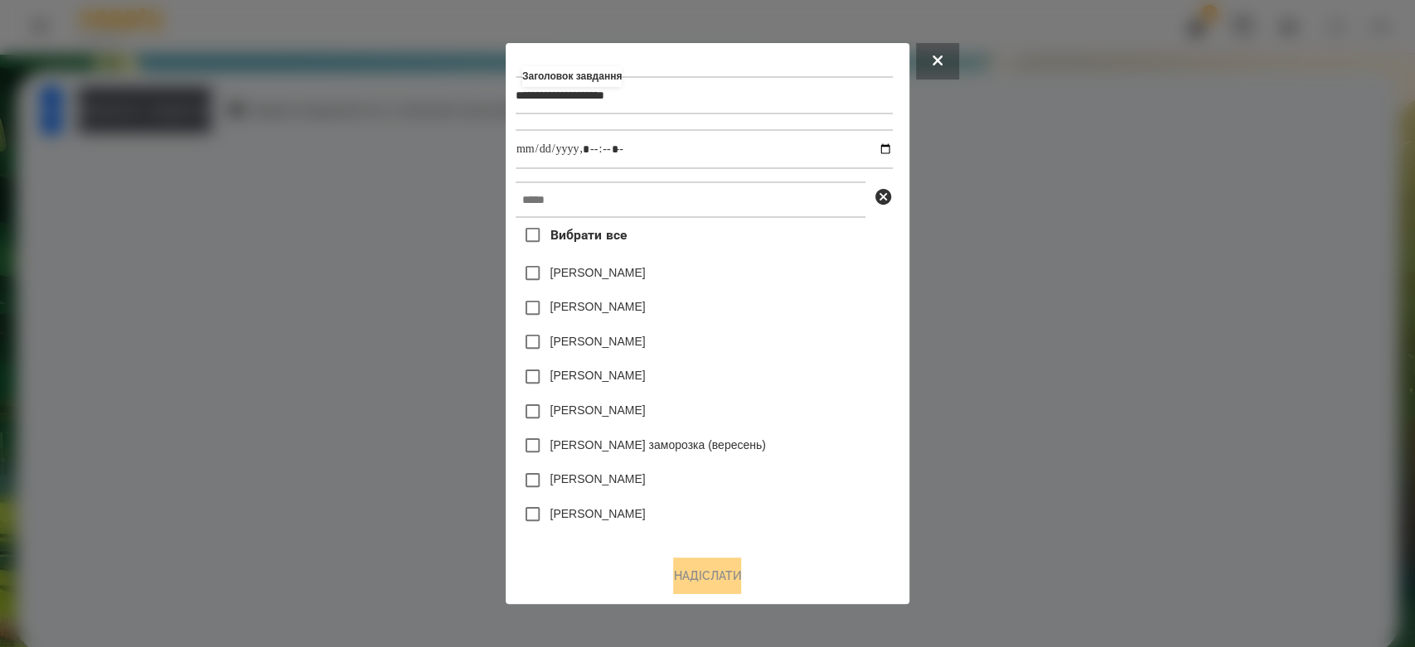
type input "**********"
click at [893, 144] on input "datetime-local" at bounding box center [704, 149] width 377 height 40
type input "**********"
click at [822, 289] on div "[PERSON_NAME]" at bounding box center [704, 273] width 377 height 35
click at [819, 233] on div "Вибрати все Яна Щербакова Емма Северен Дамір Карпов Нижник Тамерлан Ісаєв Свято…" at bounding box center [704, 380] width 377 height 324
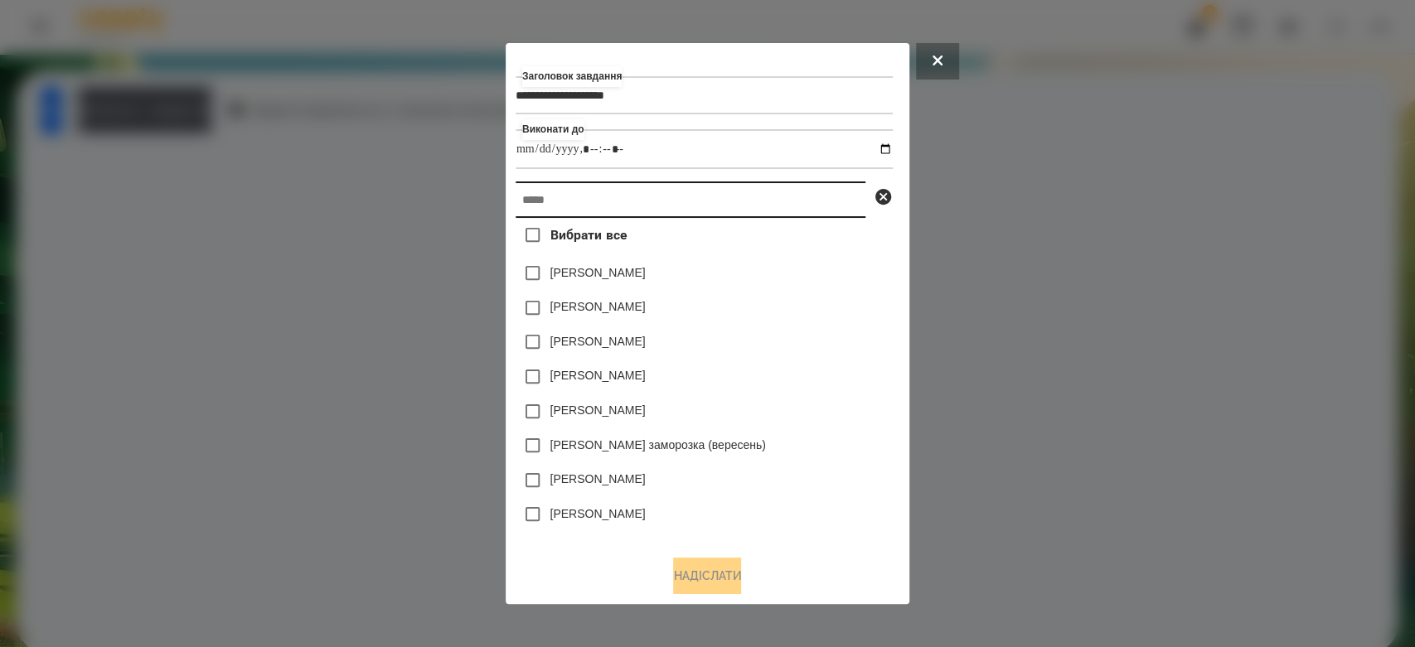
click at [817, 201] on input "text" at bounding box center [691, 200] width 350 height 36
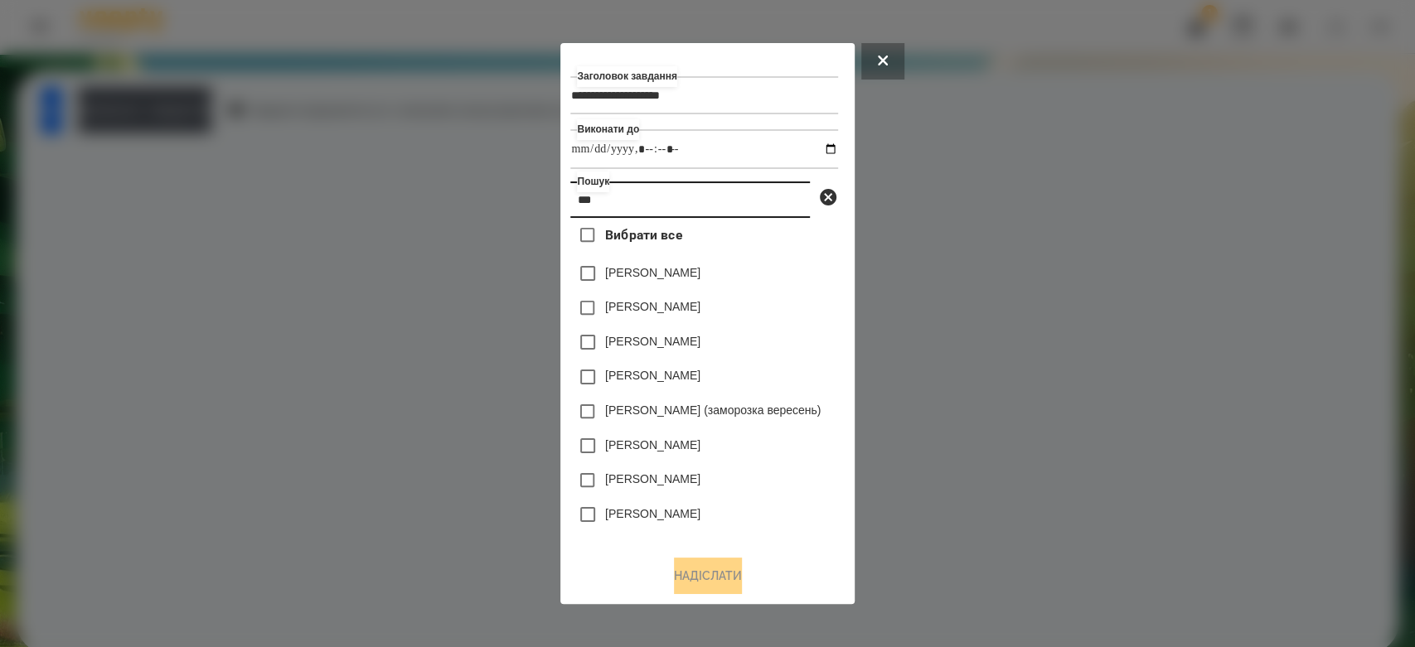
type input "***"
click at [669, 337] on label "[PERSON_NAME]" at bounding box center [652, 341] width 95 height 17
click at [721, 587] on button "Надіслати" at bounding box center [708, 576] width 68 height 36
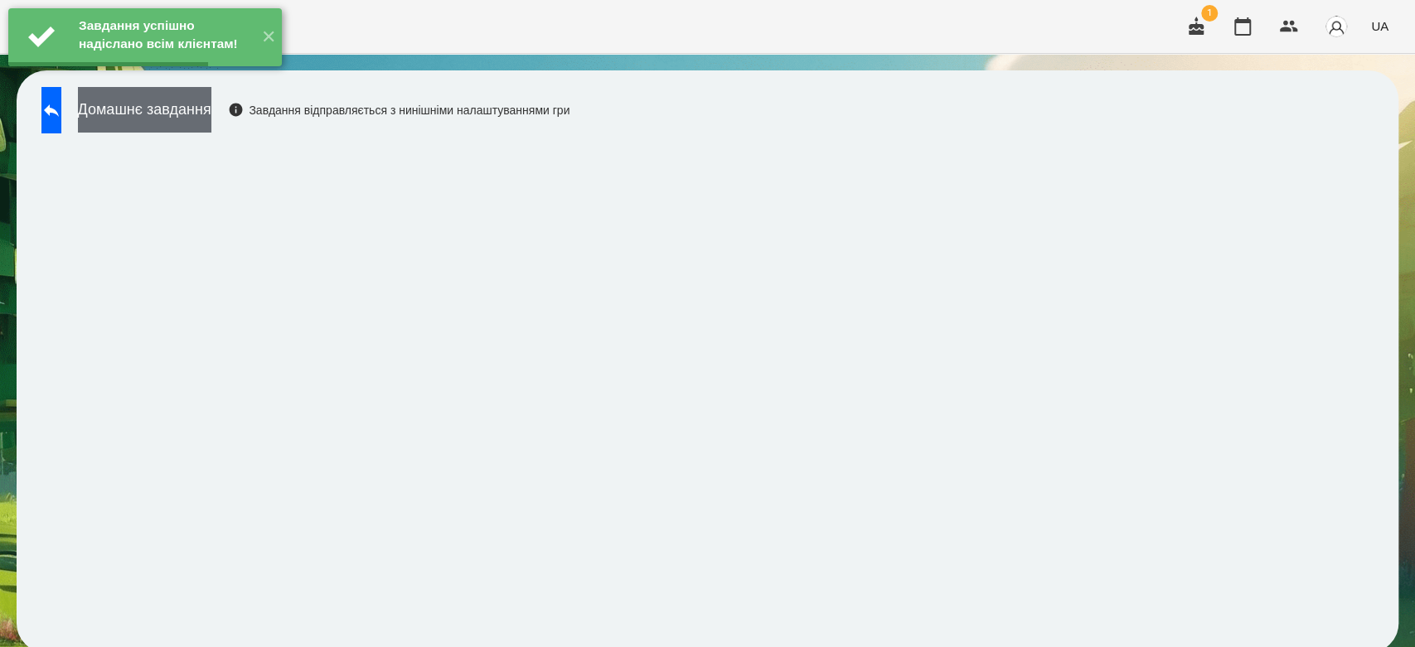
click at [211, 104] on button "Домашнє завдання" at bounding box center [144, 110] width 133 height 46
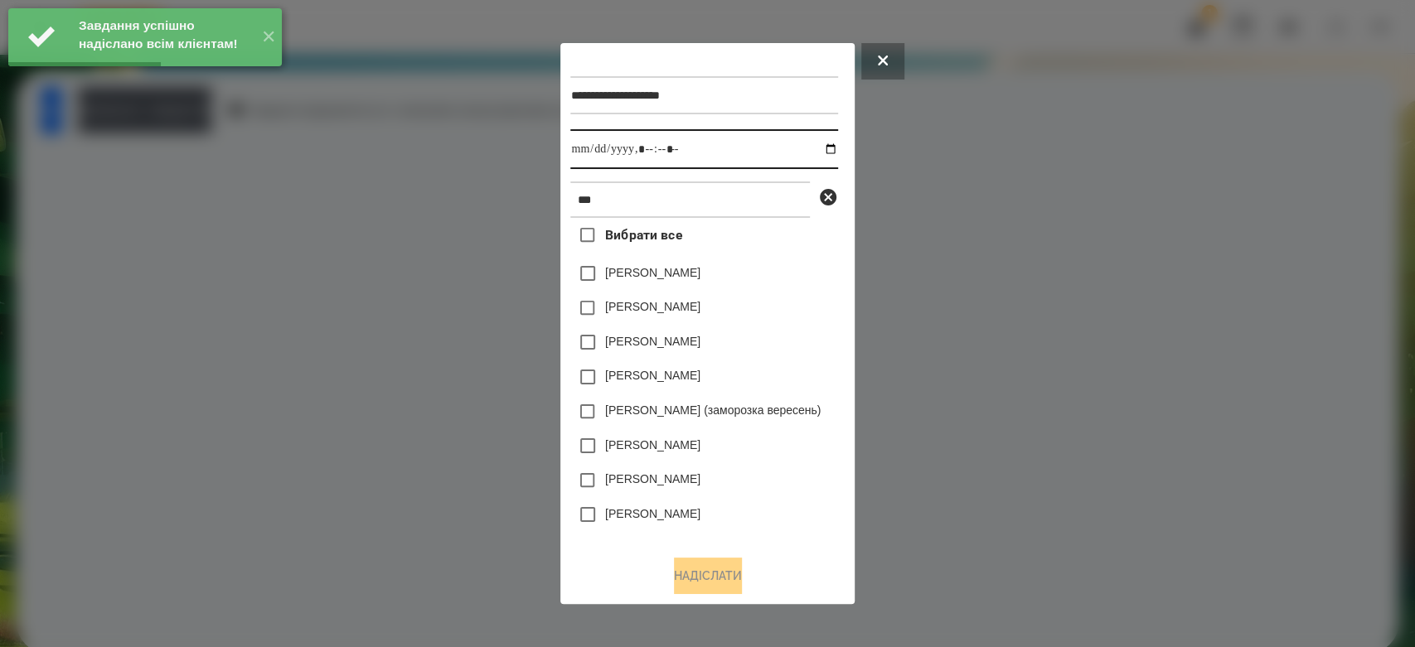
click at [828, 145] on input "datetime-local" at bounding box center [703, 149] width 267 height 40
type input "**********"
drag, startPoint x: 734, startPoint y: 526, endPoint x: 734, endPoint y: 485, distance: 40.6
click at [734, 526] on div "[PERSON_NAME]" at bounding box center [703, 514] width 267 height 35
click at [676, 342] on label "[PERSON_NAME]" at bounding box center [652, 341] width 95 height 17
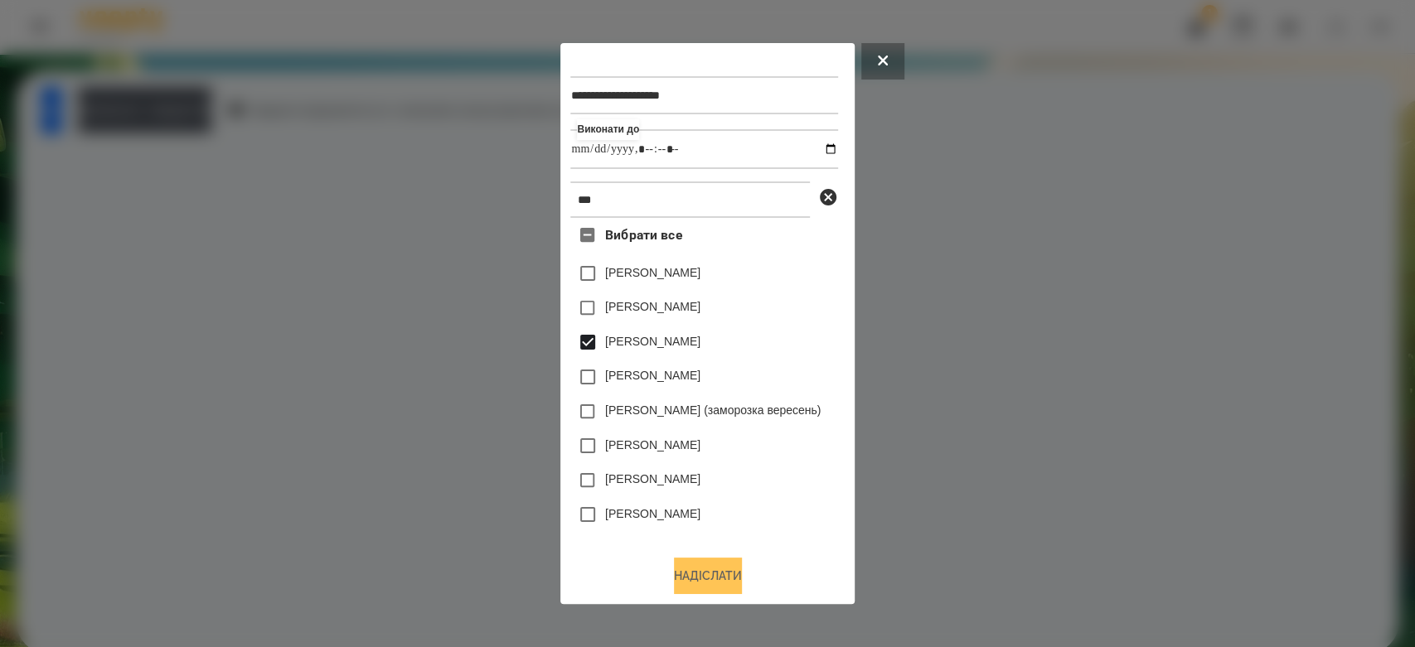
click at [714, 571] on button "Надіслати" at bounding box center [708, 576] width 68 height 36
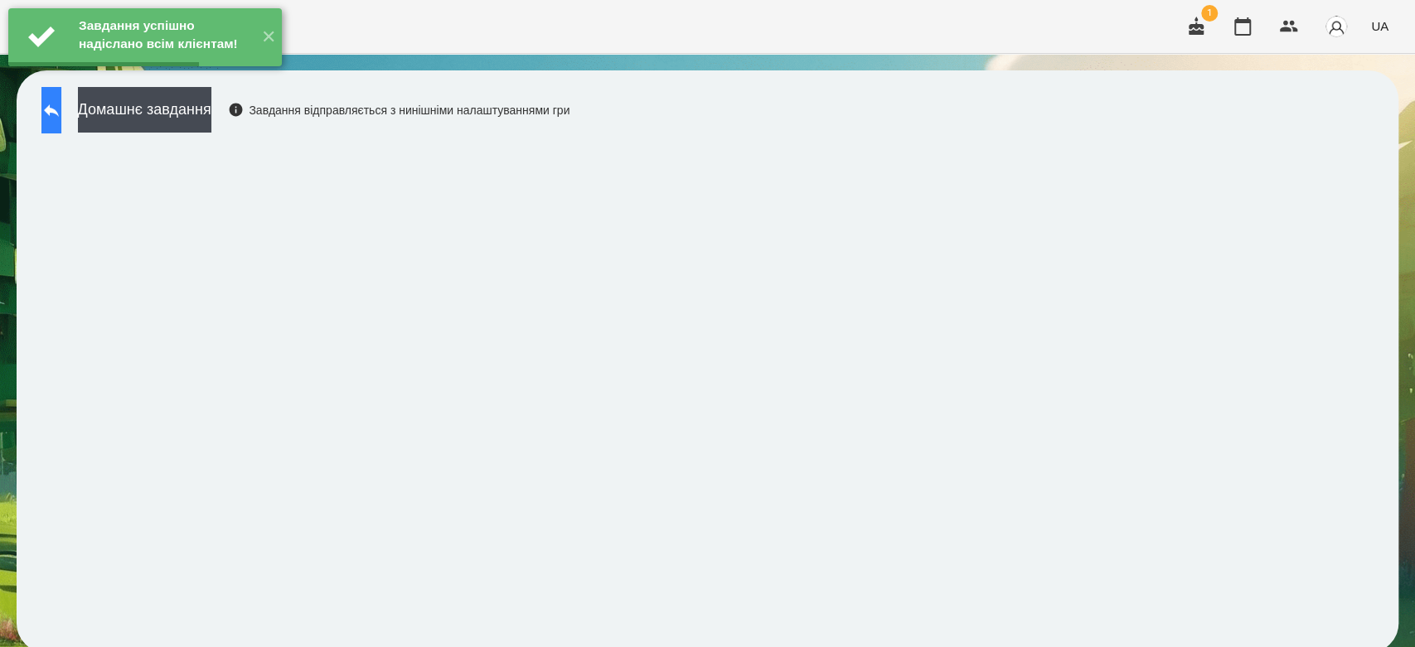
click at [57, 120] on button at bounding box center [51, 110] width 20 height 46
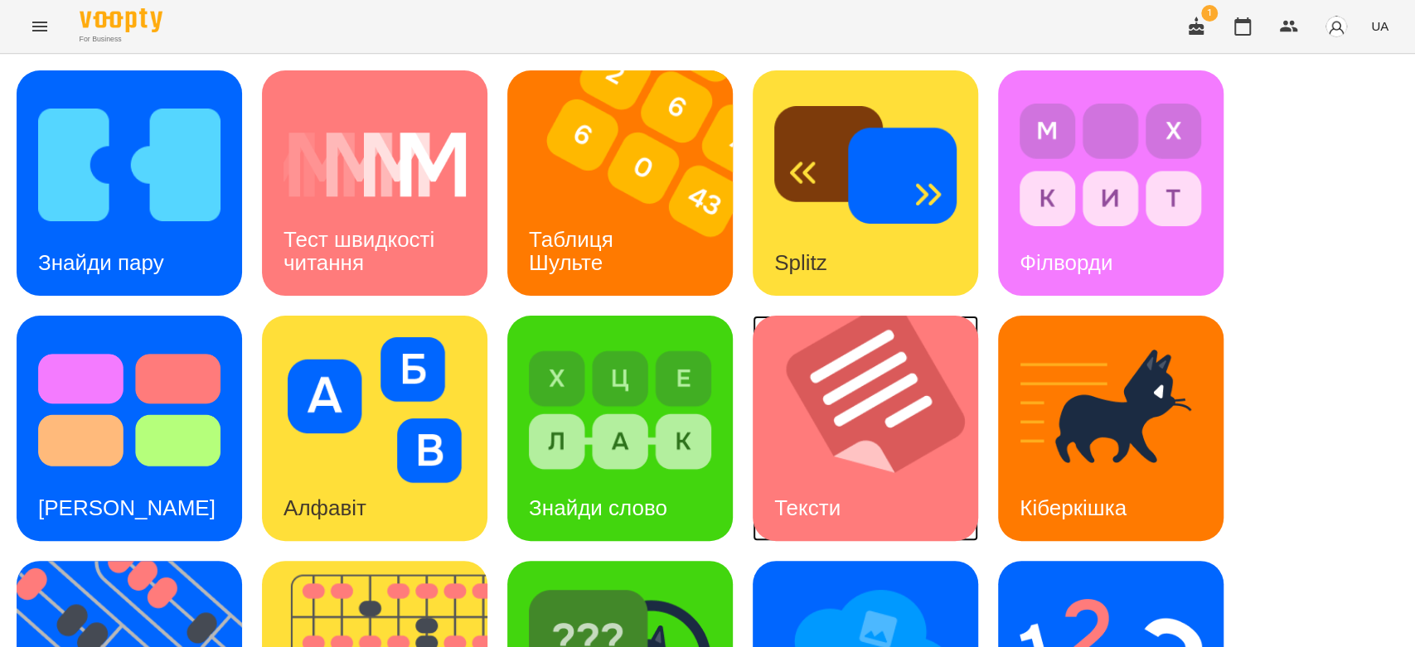
click at [879, 463] on img at bounding box center [876, 428] width 246 height 225
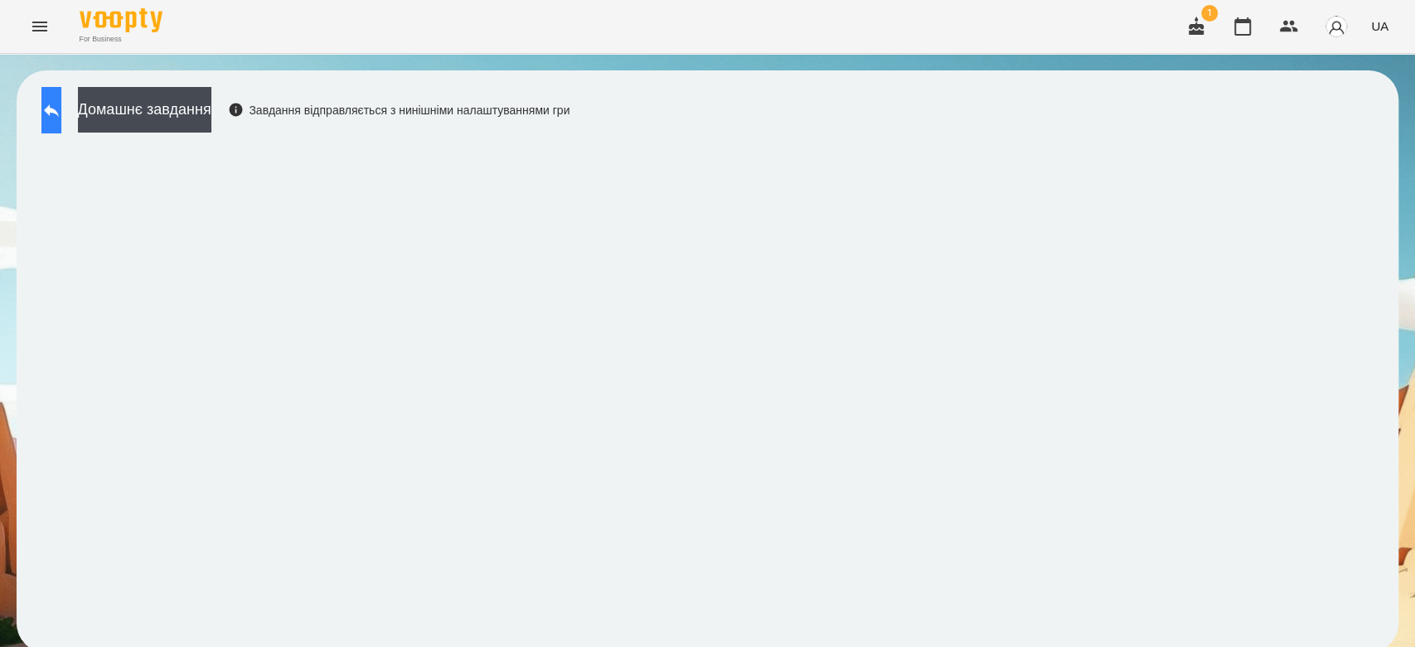
click at [54, 108] on button at bounding box center [51, 110] width 20 height 46
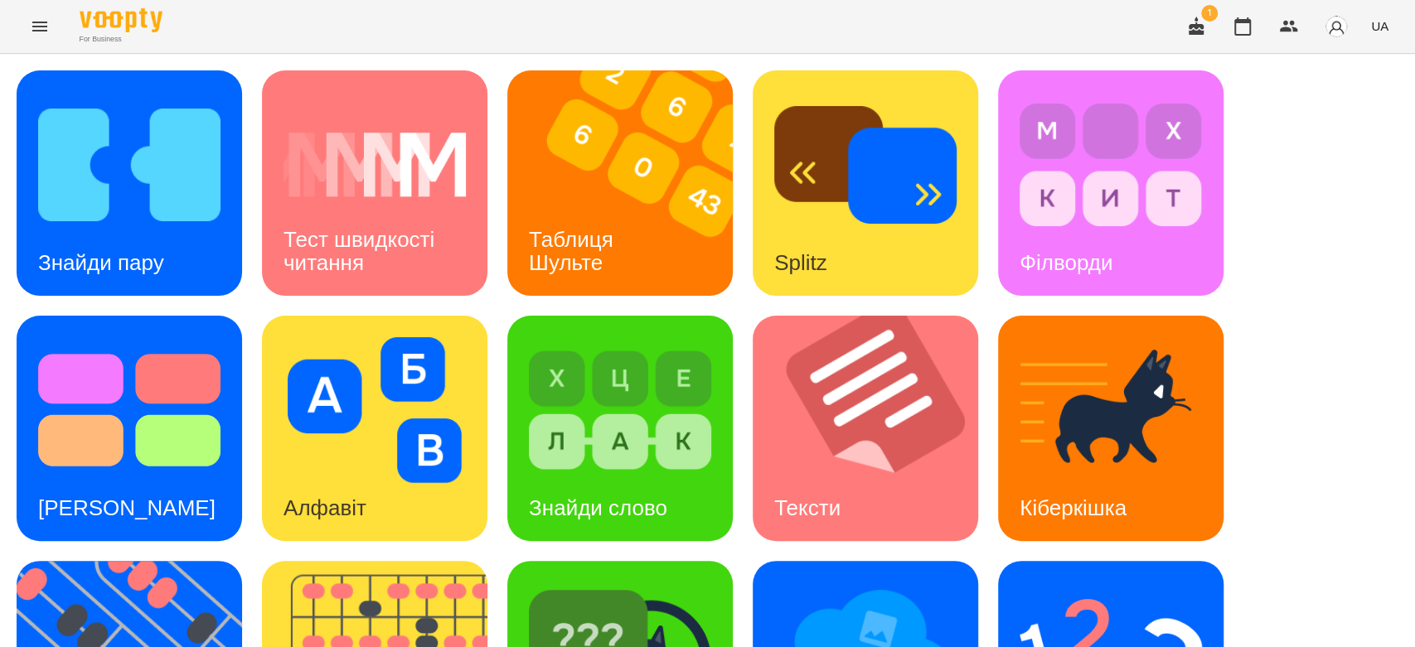
scroll to position [400, 0]
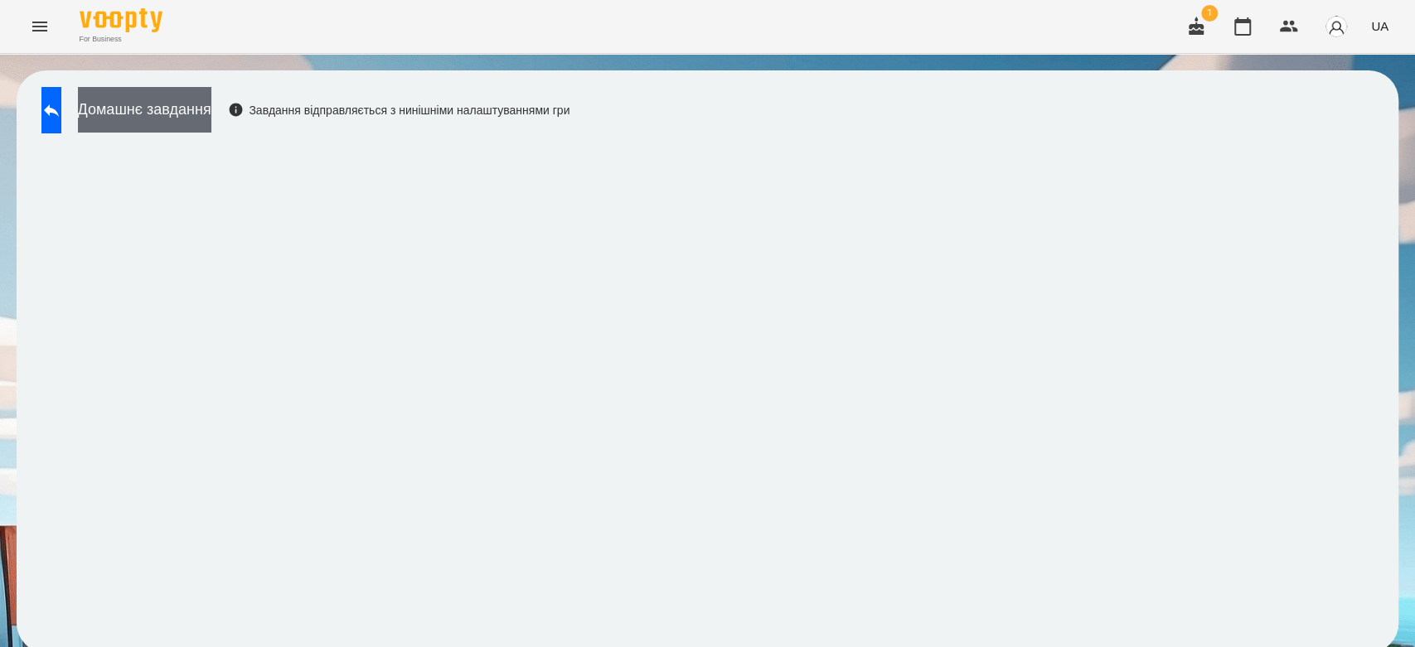
click at [197, 116] on button "Домашнє завдання" at bounding box center [144, 110] width 133 height 46
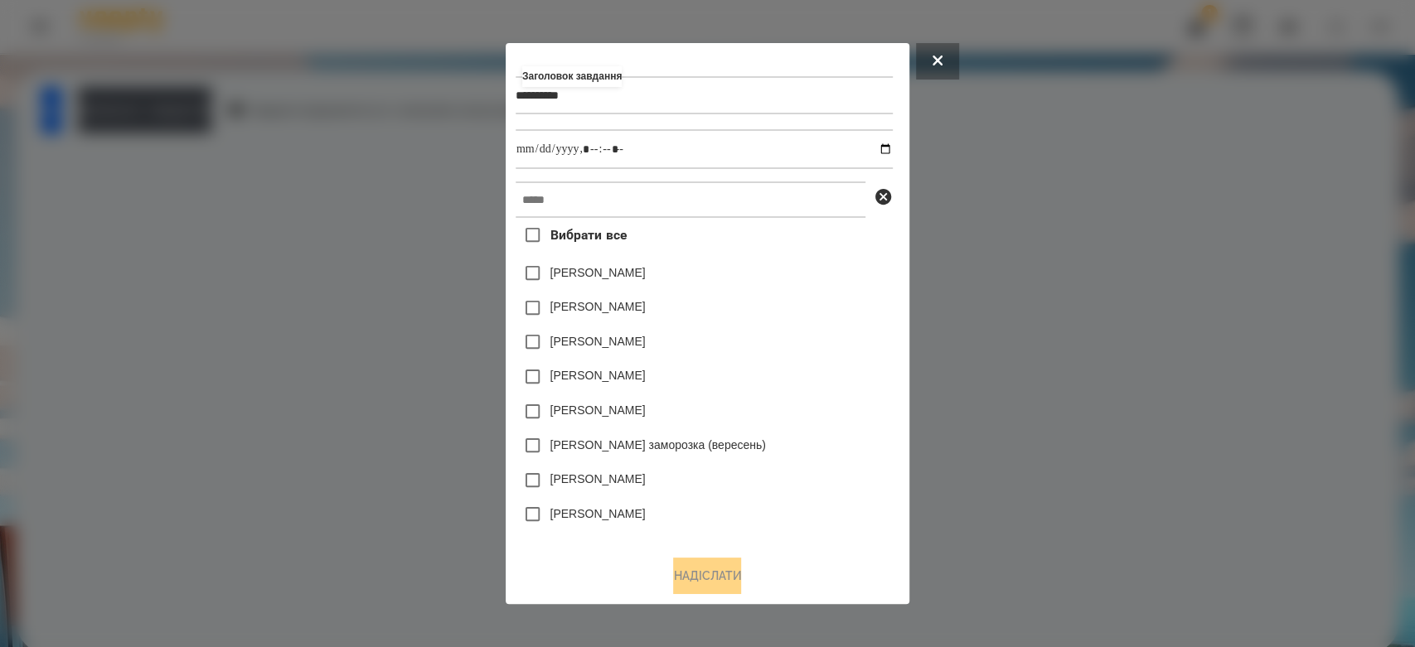
type input "**********"
click at [893, 144] on input "datetime-local" at bounding box center [704, 149] width 377 height 40
type input "**********"
click at [865, 259] on div "[PERSON_NAME]" at bounding box center [704, 273] width 377 height 35
click at [797, 209] on input "text" at bounding box center [691, 200] width 350 height 36
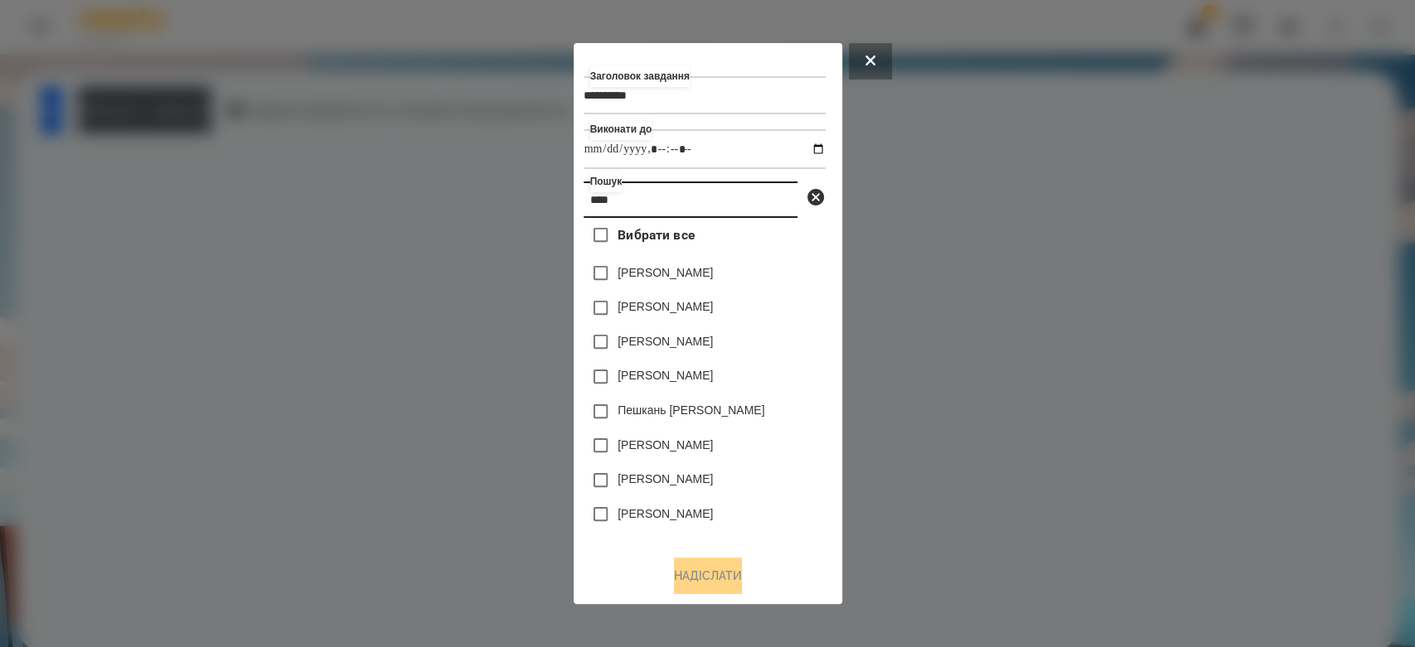
type input "****"
click at [644, 311] on label "[PERSON_NAME]" at bounding box center [665, 306] width 95 height 17
click at [742, 565] on button "Надіслати" at bounding box center [708, 576] width 68 height 36
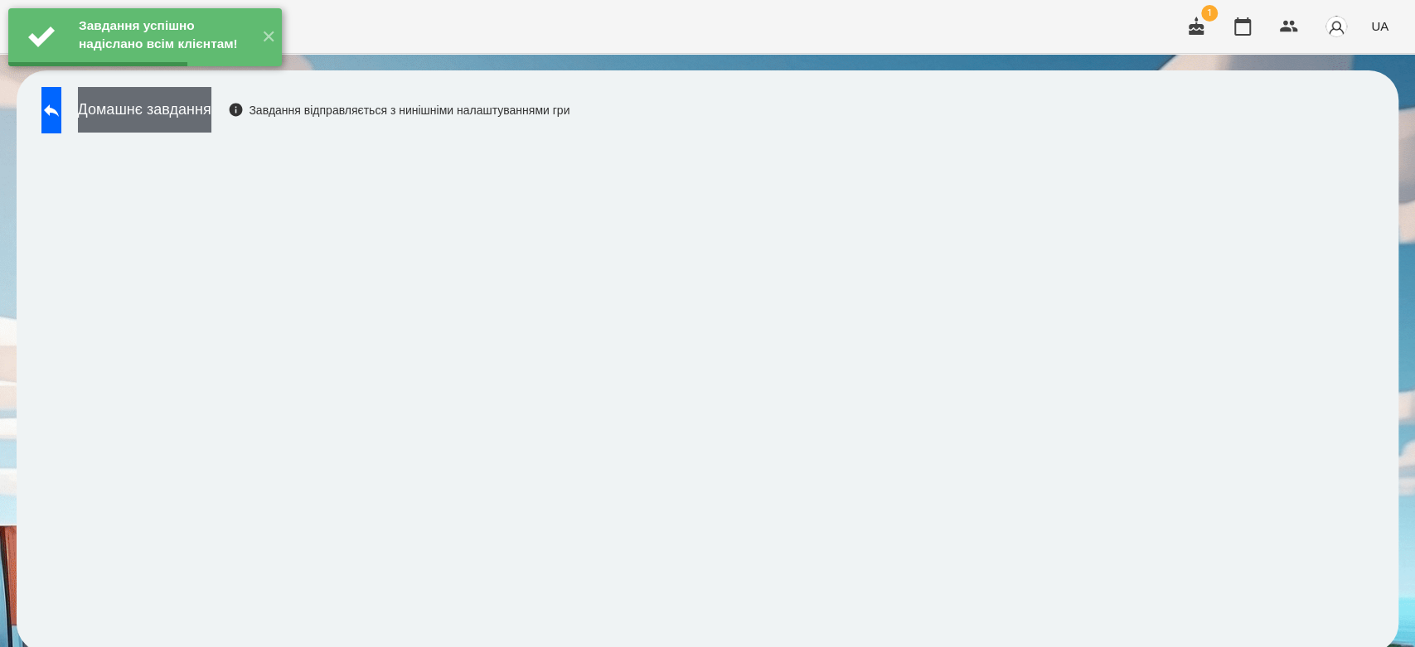
click at [211, 118] on button "Домашнє завдання" at bounding box center [144, 110] width 133 height 46
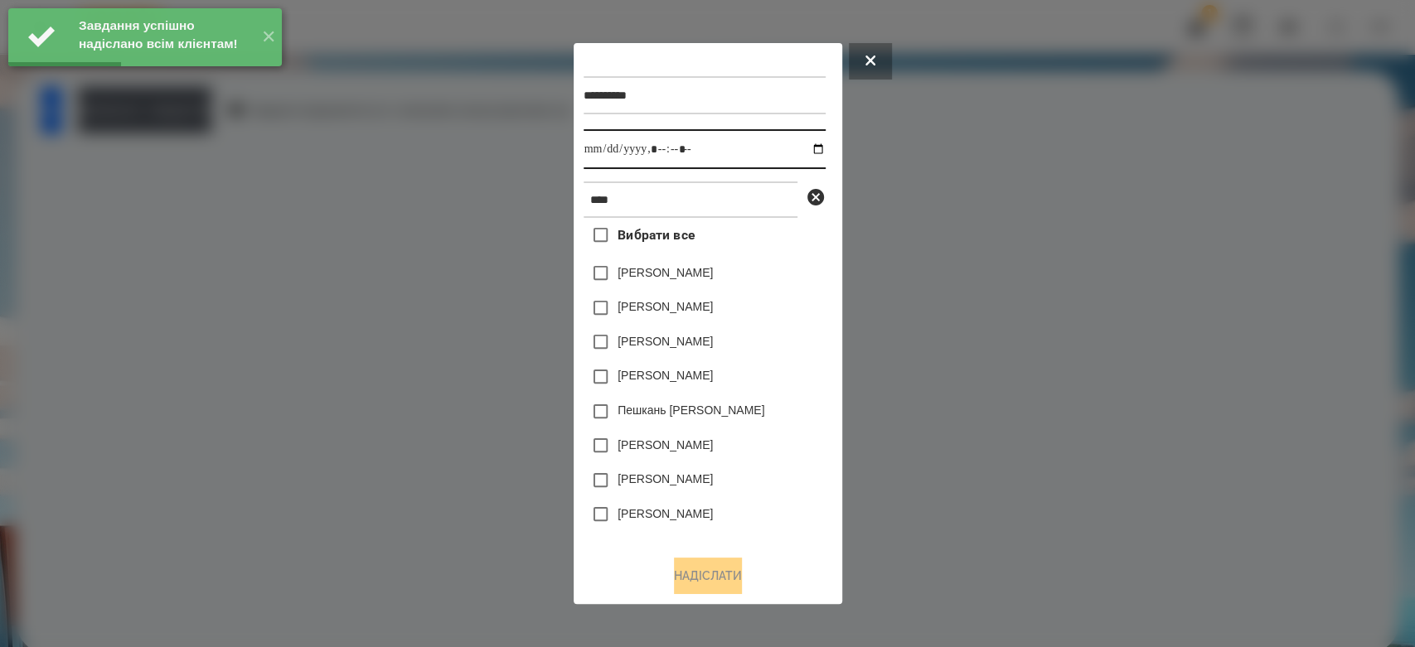
click at [802, 150] on input "datetime-local" at bounding box center [705, 149] width 242 height 40
type input "**********"
click at [782, 433] on div "[PERSON_NAME]" at bounding box center [705, 446] width 242 height 35
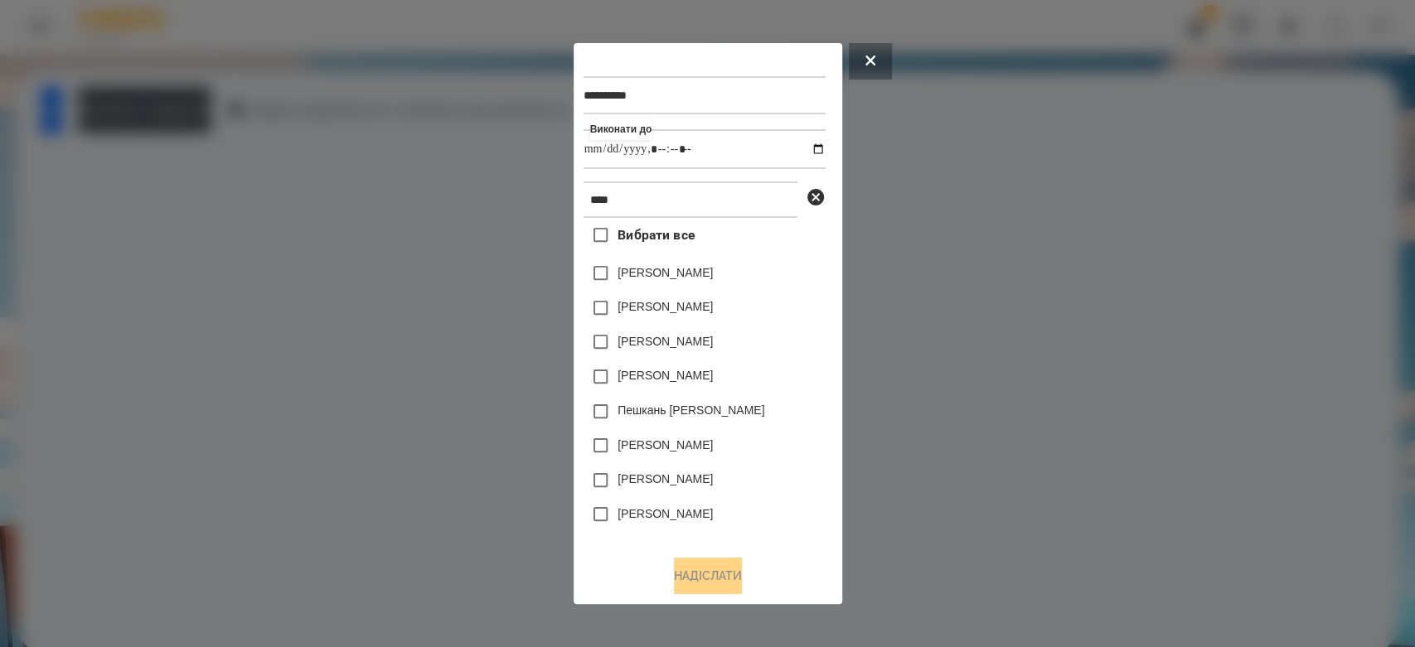
click at [686, 301] on label "[PERSON_NAME]" at bounding box center [665, 306] width 95 height 17
click at [706, 575] on button "Надіслати" at bounding box center [708, 576] width 68 height 36
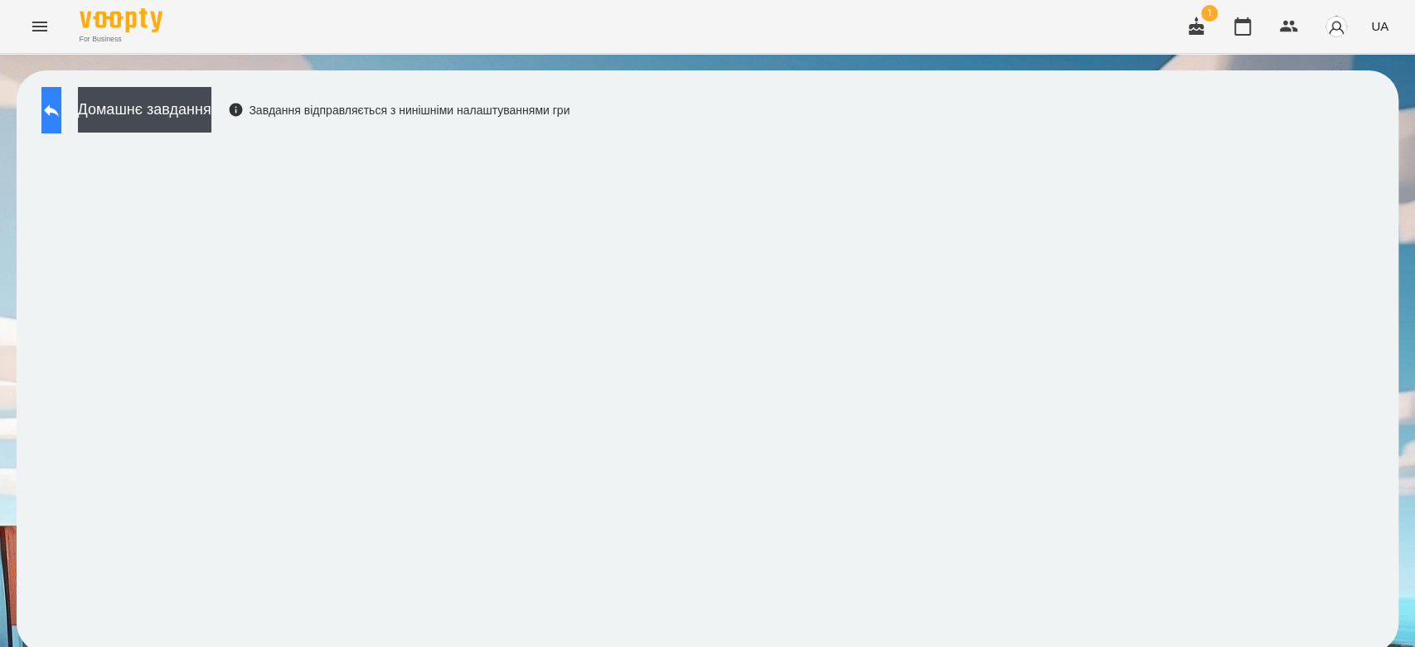
click at [45, 113] on button at bounding box center [51, 110] width 20 height 46
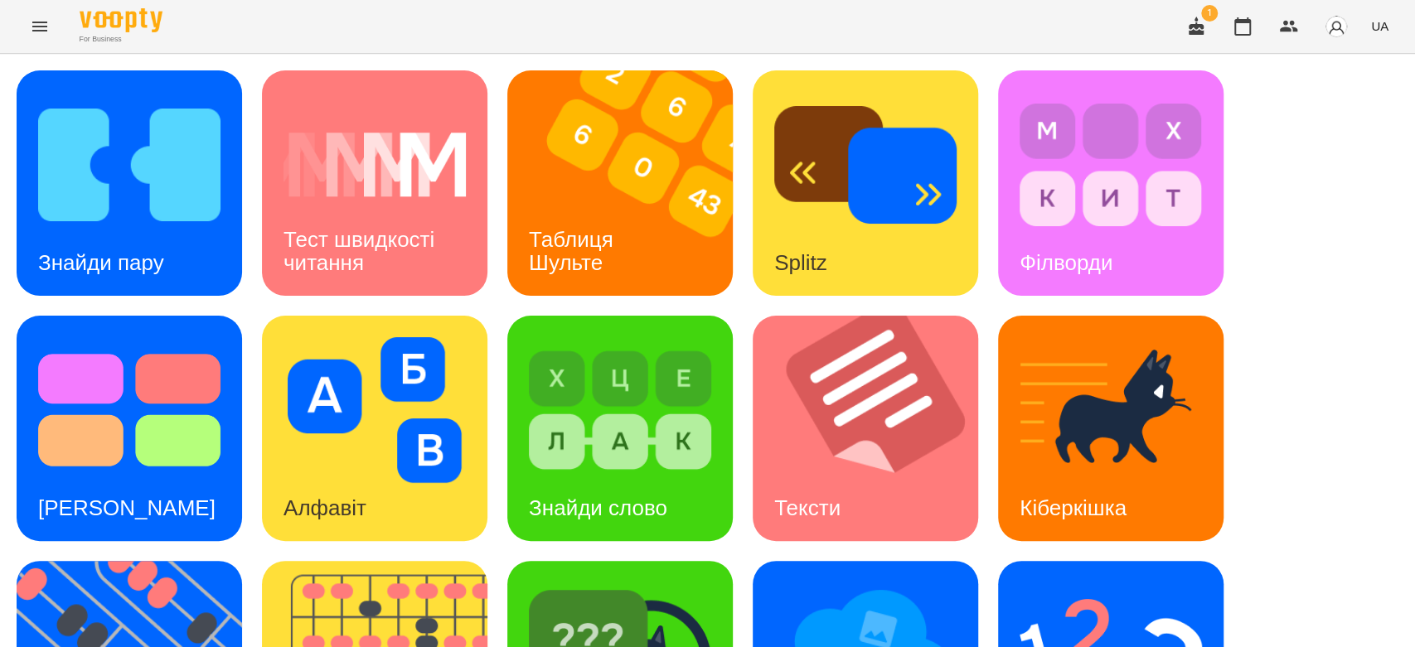
scroll to position [368, 0]
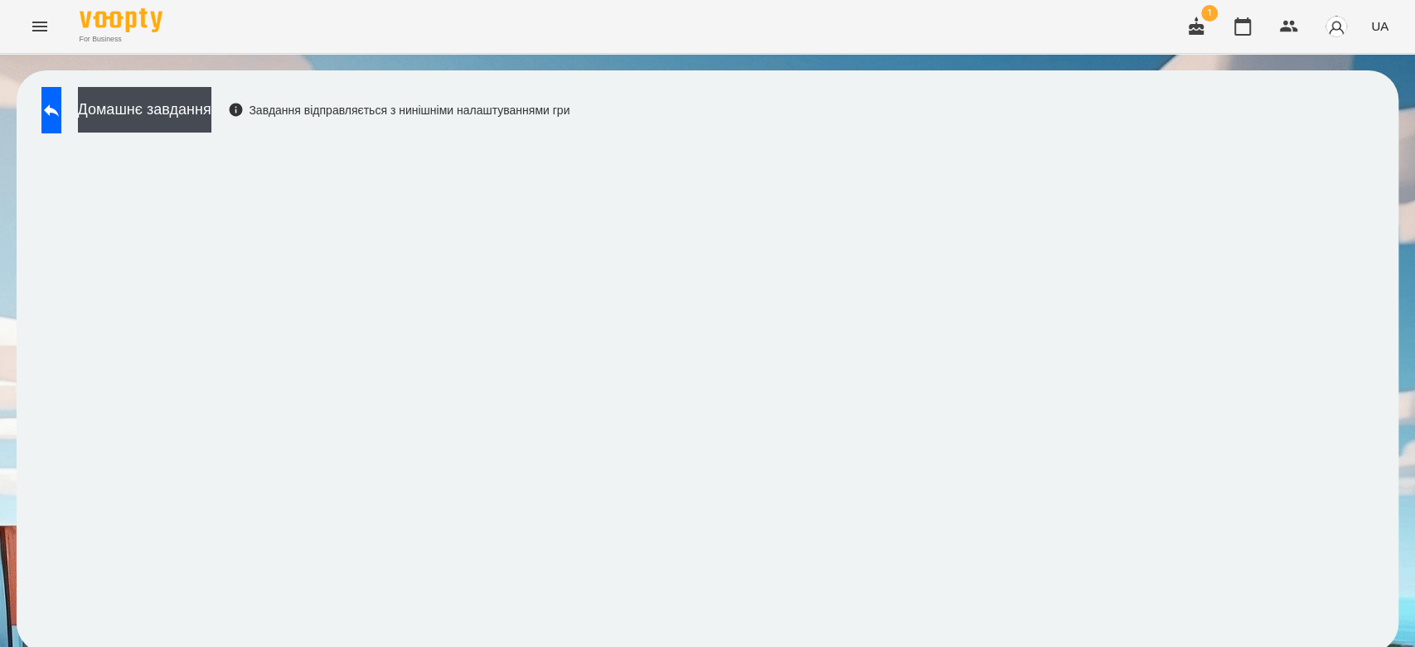
click at [553, 61] on div "Домашнє завдання Завдання відправляється з нинішніми налаштуваннями гри" at bounding box center [707, 362] width 1415 height 616
click at [61, 131] on button at bounding box center [51, 110] width 20 height 46
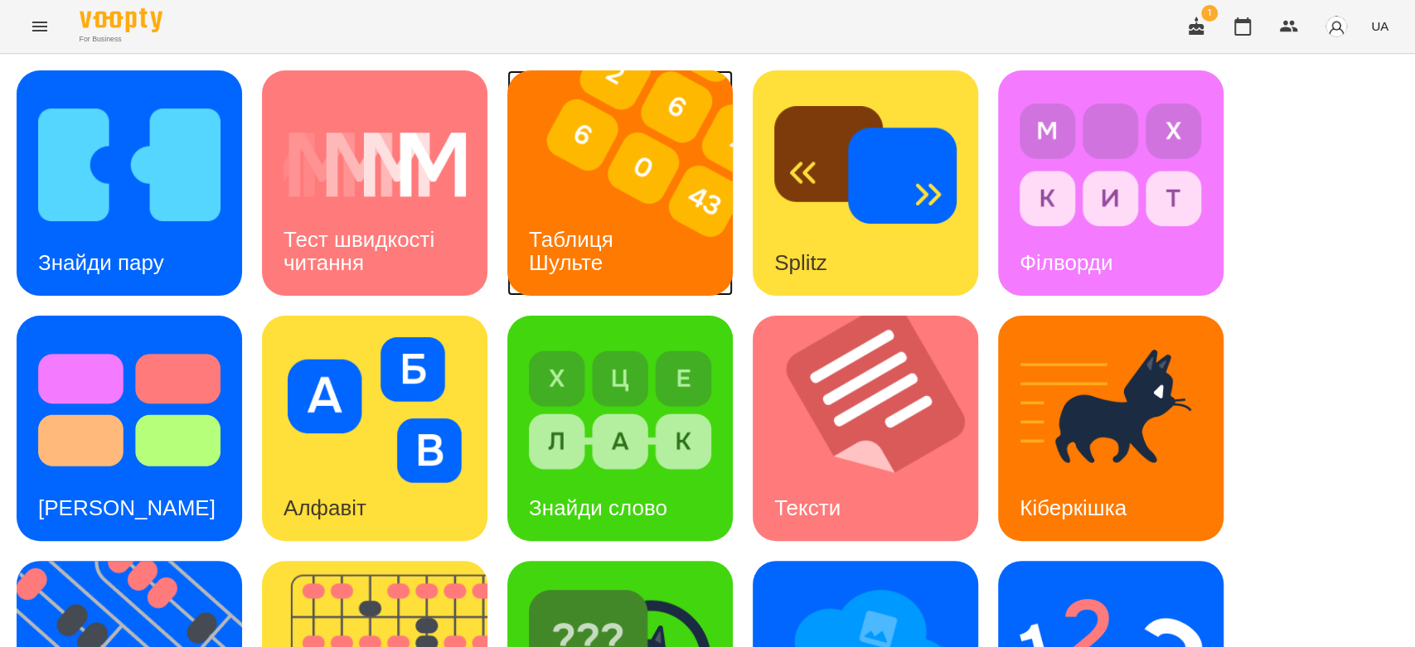
click at [663, 233] on img at bounding box center [630, 182] width 246 height 225
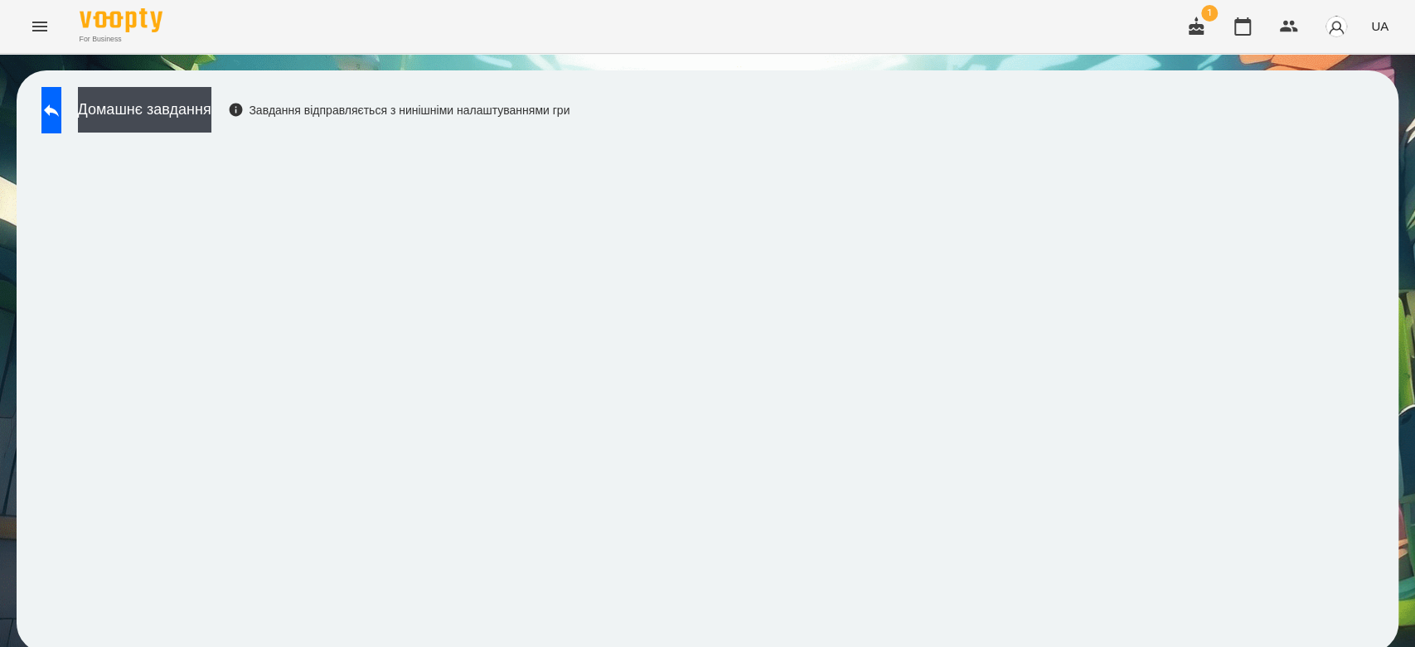
scroll to position [6, 0]
click at [211, 118] on button "Домашнє завдання" at bounding box center [144, 110] width 133 height 46
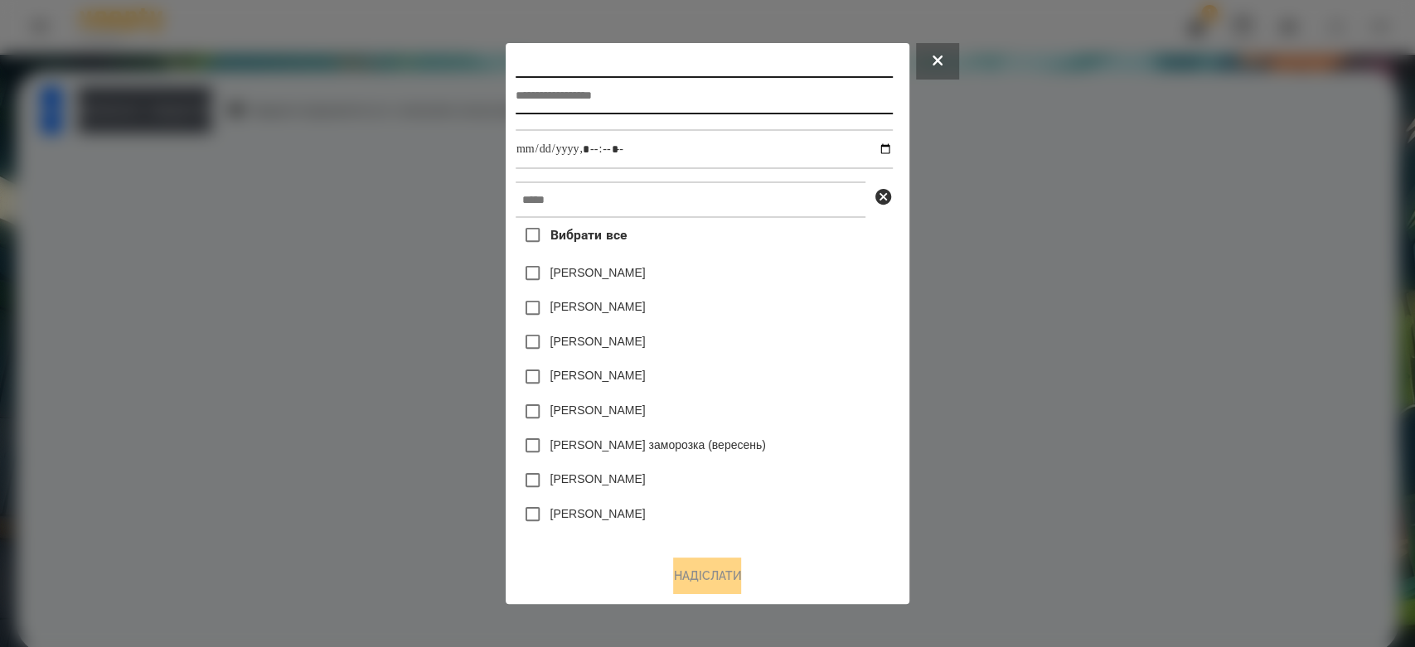
click at [569, 104] on input "text" at bounding box center [704, 95] width 377 height 38
type input "**********"
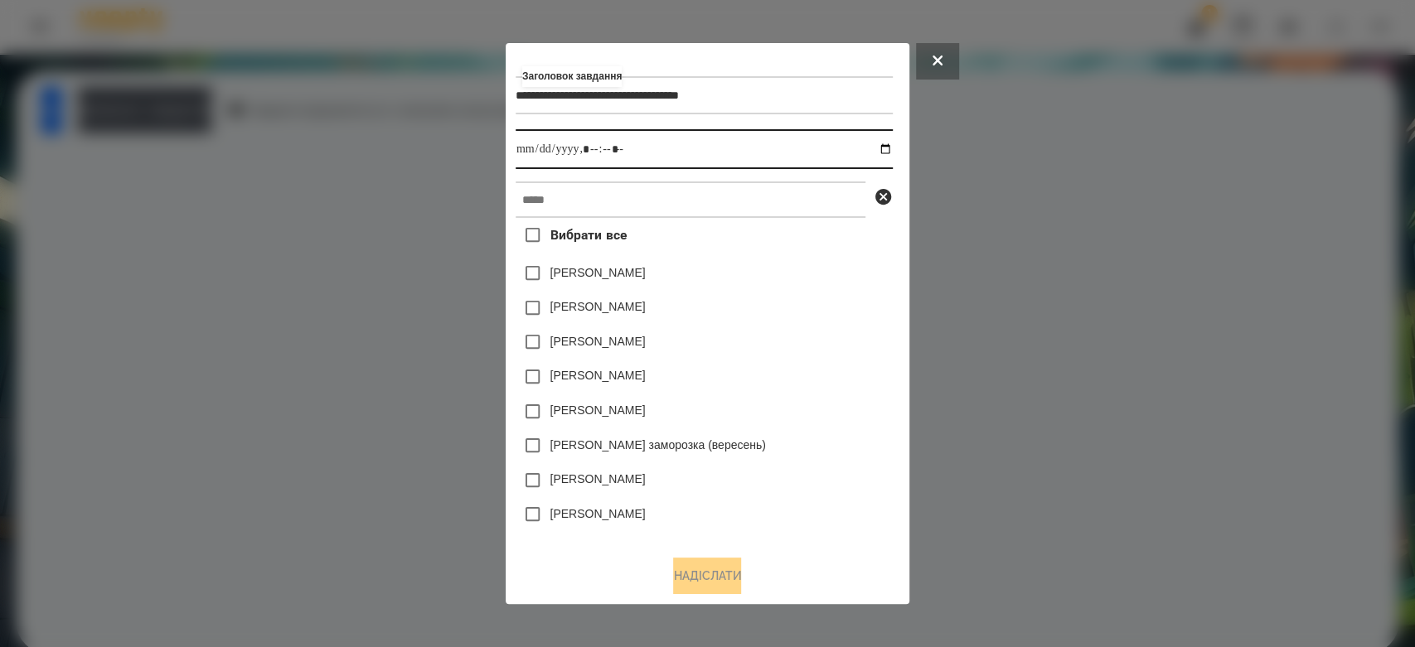
click at [889, 151] on input "datetime-local" at bounding box center [704, 149] width 377 height 40
type input "**********"
drag, startPoint x: 842, startPoint y: 280, endPoint x: 802, endPoint y: 230, distance: 64.9
click at [842, 280] on div "[PERSON_NAME]" at bounding box center [704, 273] width 377 height 35
click at [801, 224] on div "Вибрати все Яна Щербакова Емма Северен Дамір Карпов Нижник Тамерлан Ісаєв Свято…" at bounding box center [704, 380] width 377 height 324
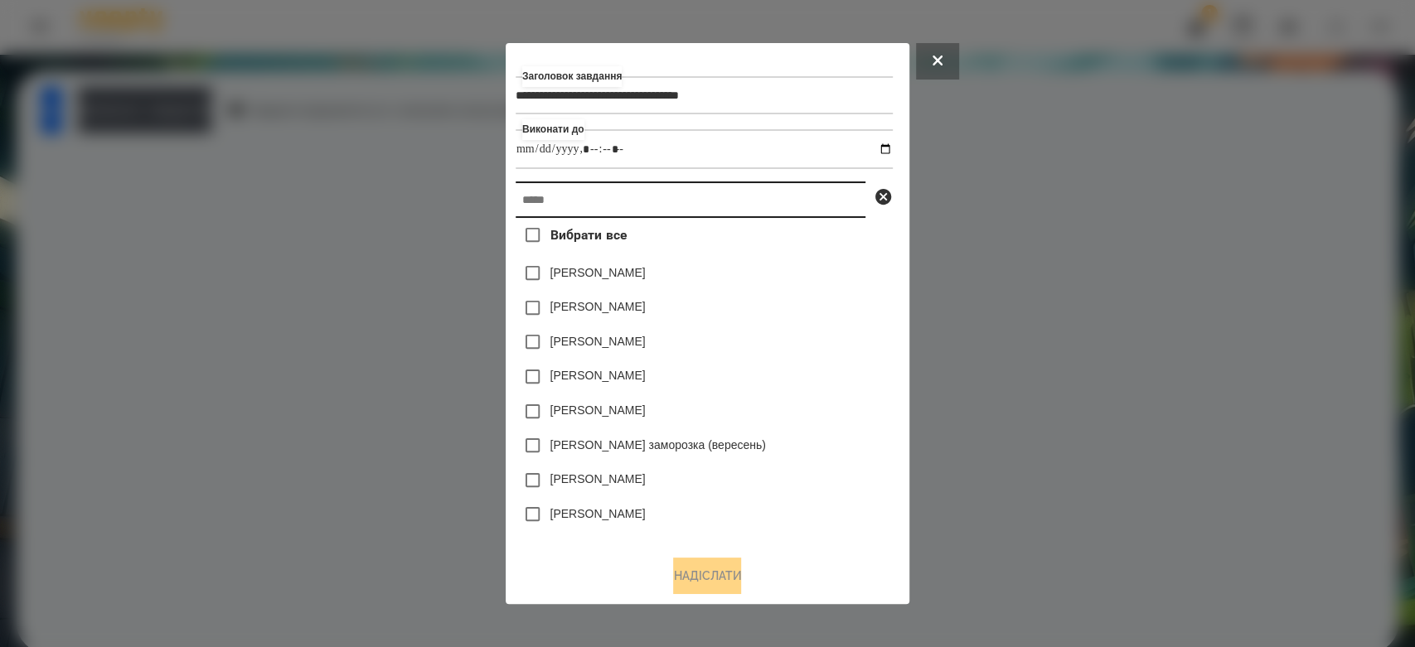
click at [802, 201] on input "text" at bounding box center [691, 200] width 350 height 36
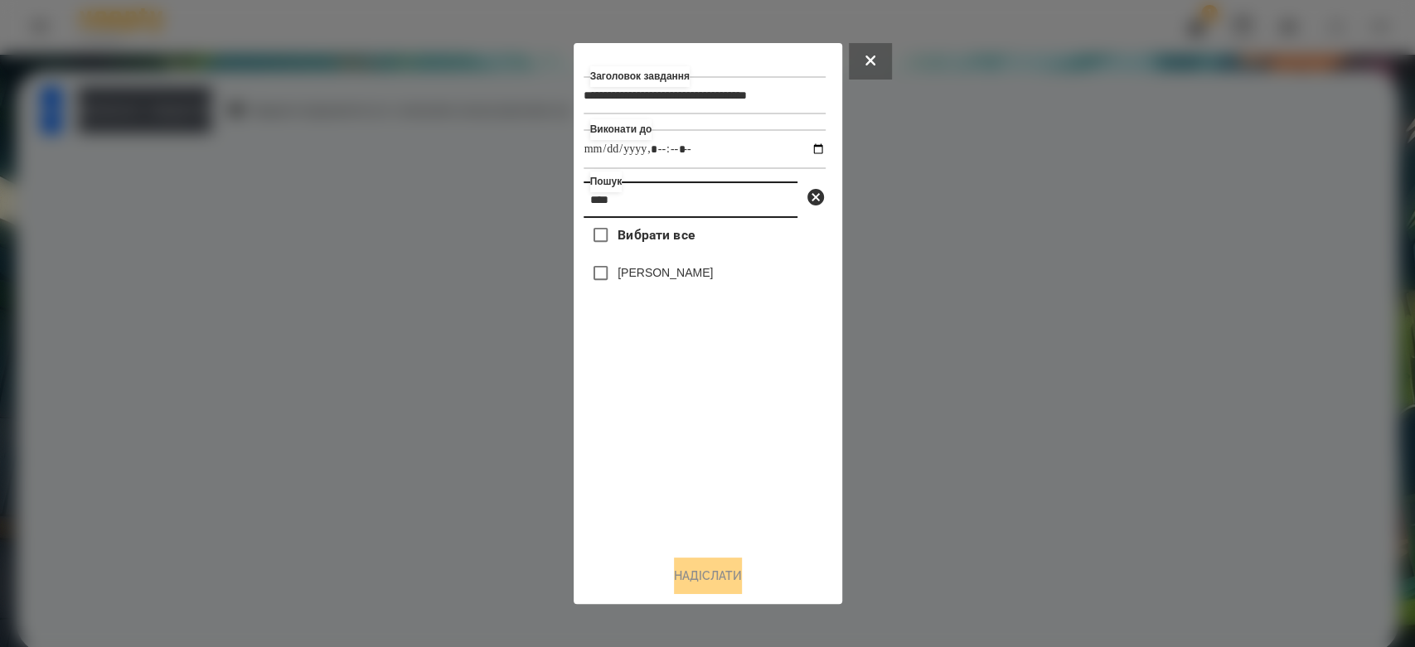
type input "****"
click at [691, 274] on label "[PERSON_NAME]" at bounding box center [665, 272] width 95 height 17
click at [740, 569] on button "Надіслати" at bounding box center [708, 576] width 68 height 36
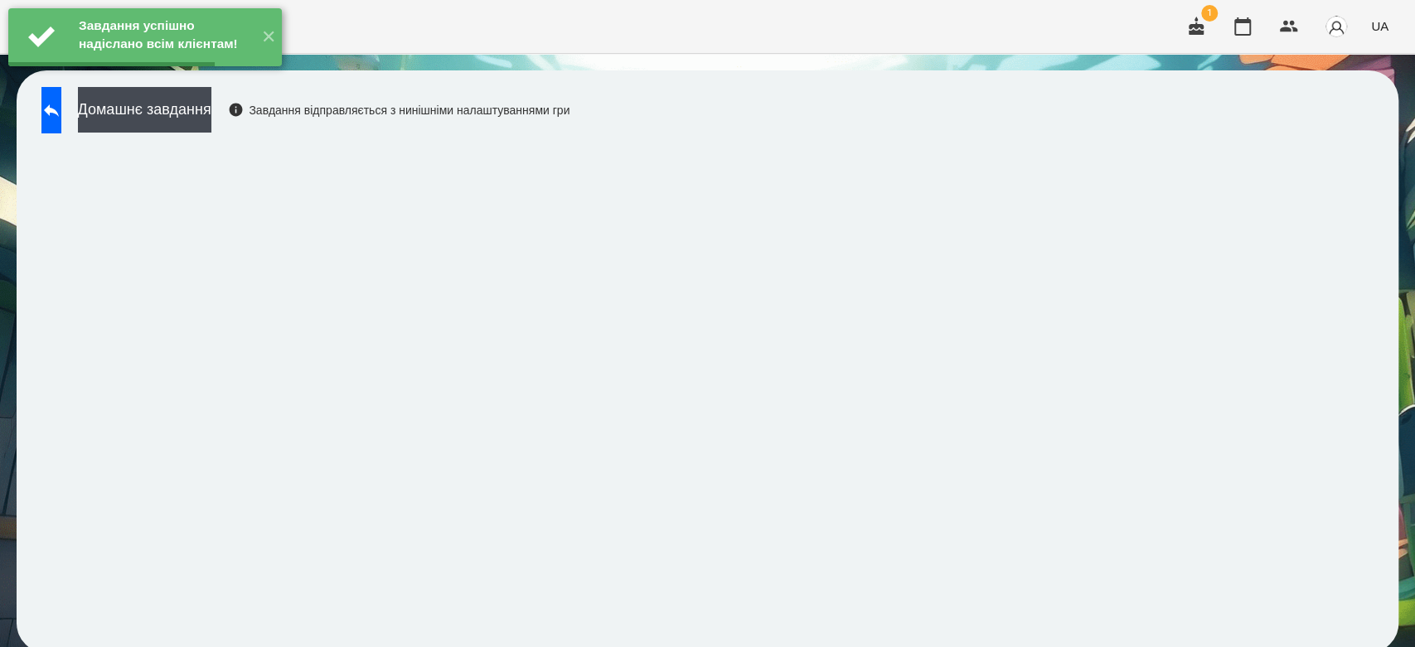
click at [171, 104] on button "Домашнє завдання" at bounding box center [144, 110] width 133 height 46
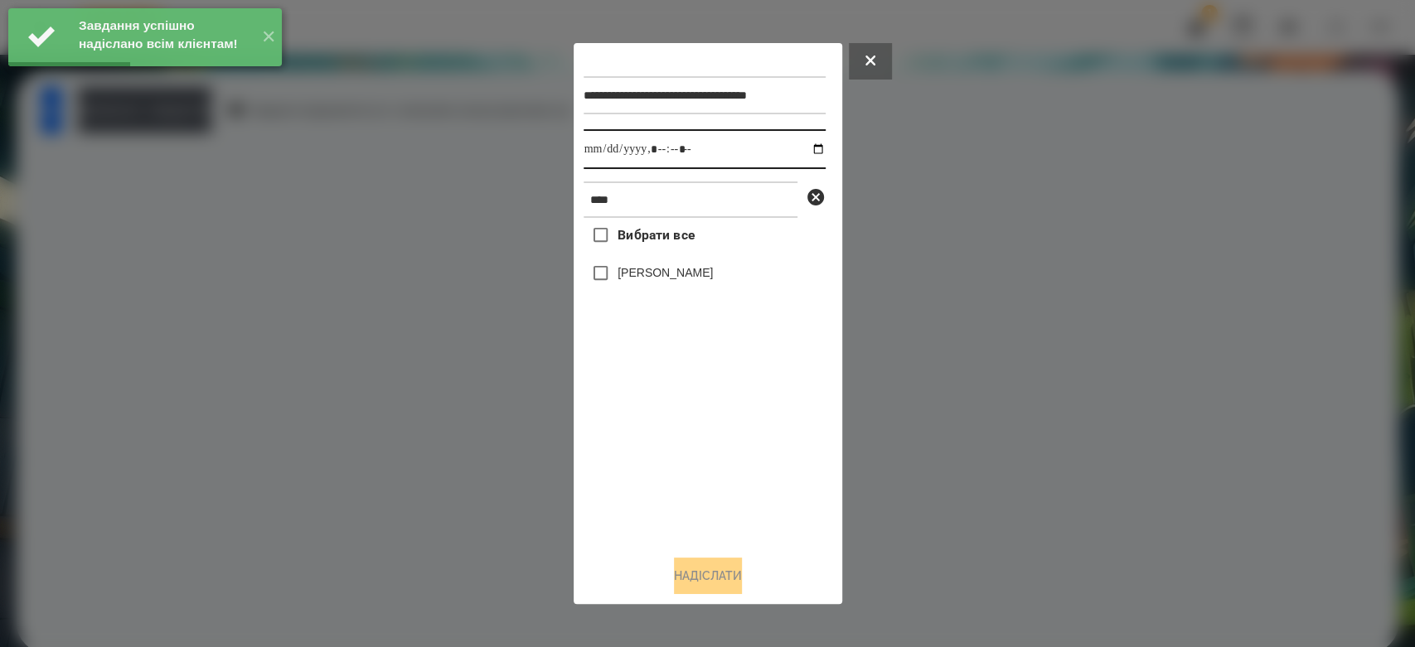
click at [804, 149] on input "datetime-local" at bounding box center [705, 149] width 242 height 40
type input "**********"
drag, startPoint x: 763, startPoint y: 477, endPoint x: 759, endPoint y: 465, distance: 12.9
click at [763, 477] on div "Вибрати все Стрільчук Матвій" at bounding box center [705, 380] width 242 height 324
click at [677, 276] on label "[PERSON_NAME]" at bounding box center [665, 272] width 95 height 17
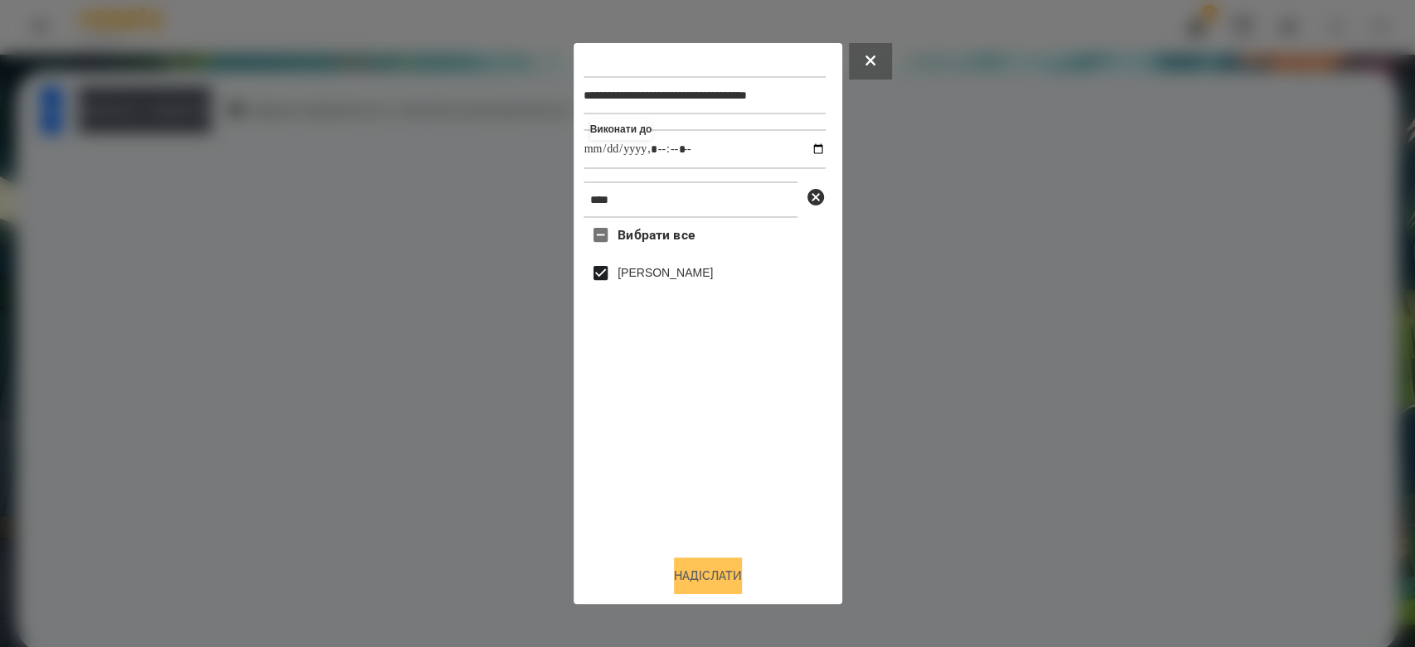
click at [726, 570] on button "Надіслати" at bounding box center [708, 576] width 68 height 36
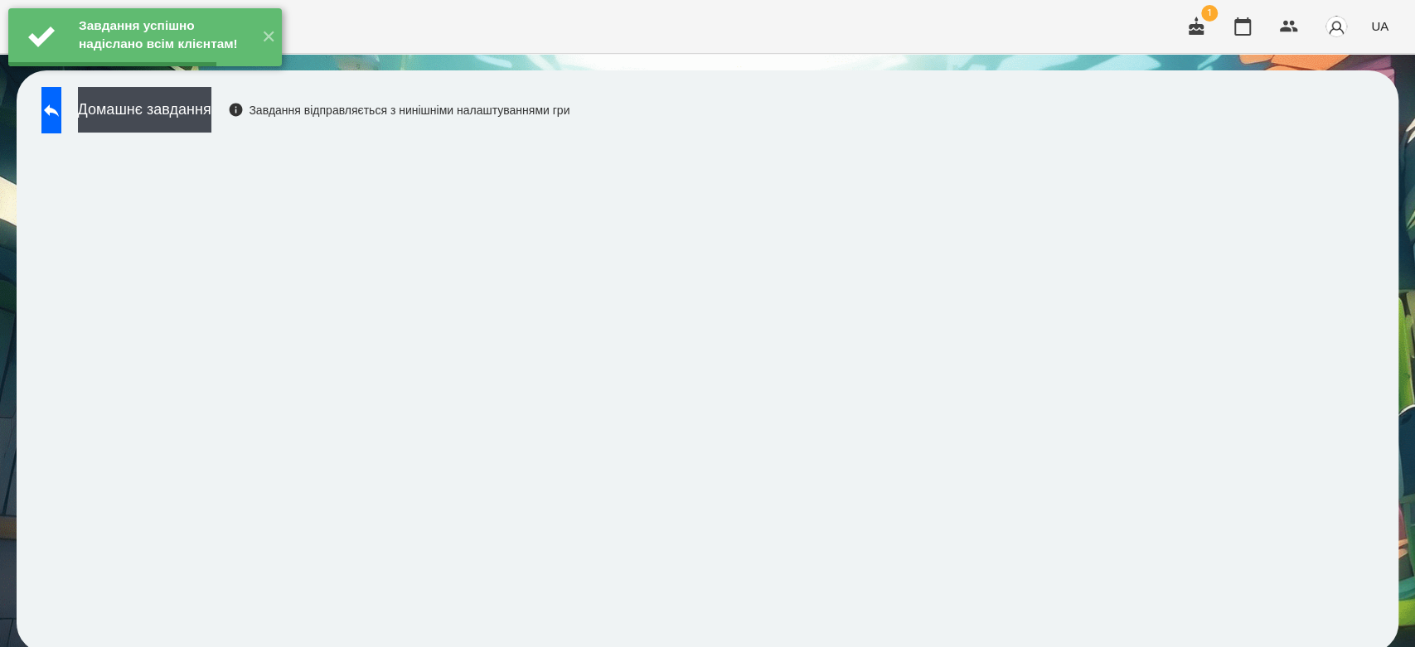
click at [230, 75] on div "Завдання успішно надіслано всім клієнтам! ✕" at bounding box center [145, 37] width 290 height 75
click at [177, 108] on button "Домашнє завдання" at bounding box center [144, 110] width 133 height 46
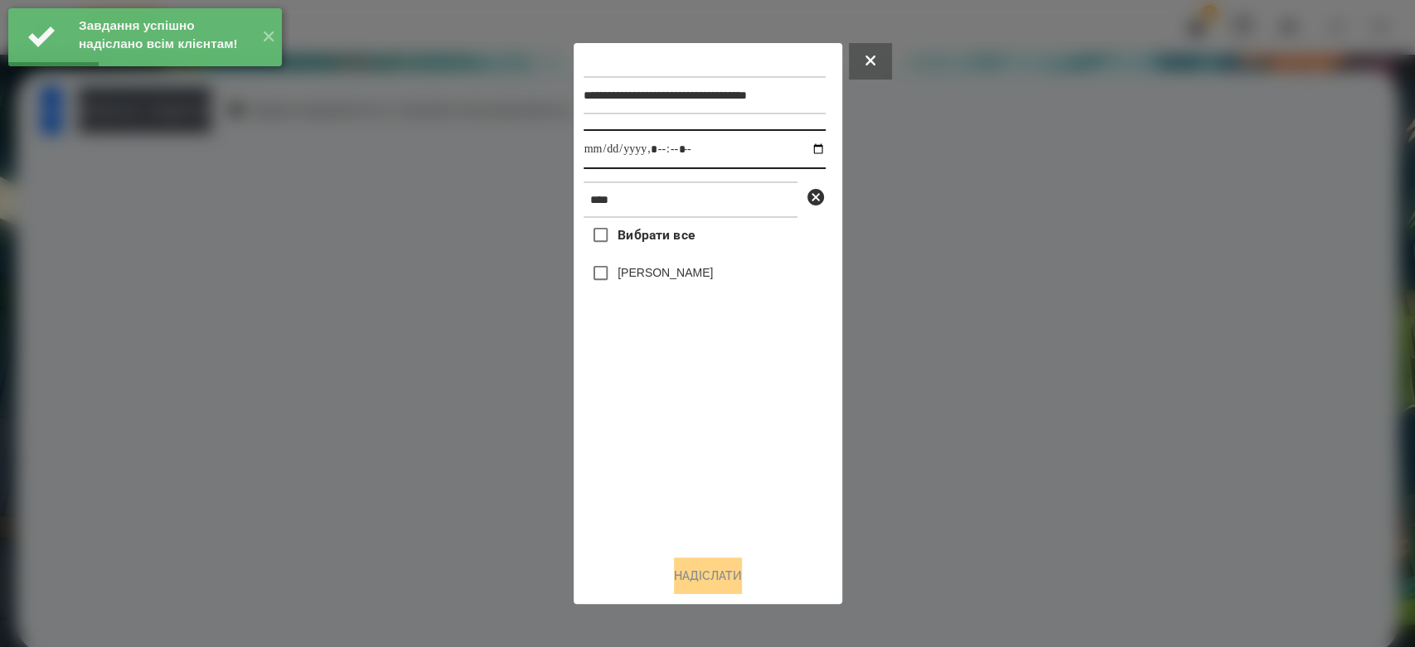
click at [800, 147] on input "datetime-local" at bounding box center [705, 149] width 242 height 40
type input "**********"
click at [701, 449] on div "Вибрати все Стрільчук Матвій" at bounding box center [705, 380] width 242 height 324
click at [691, 279] on label "[PERSON_NAME]" at bounding box center [665, 272] width 95 height 17
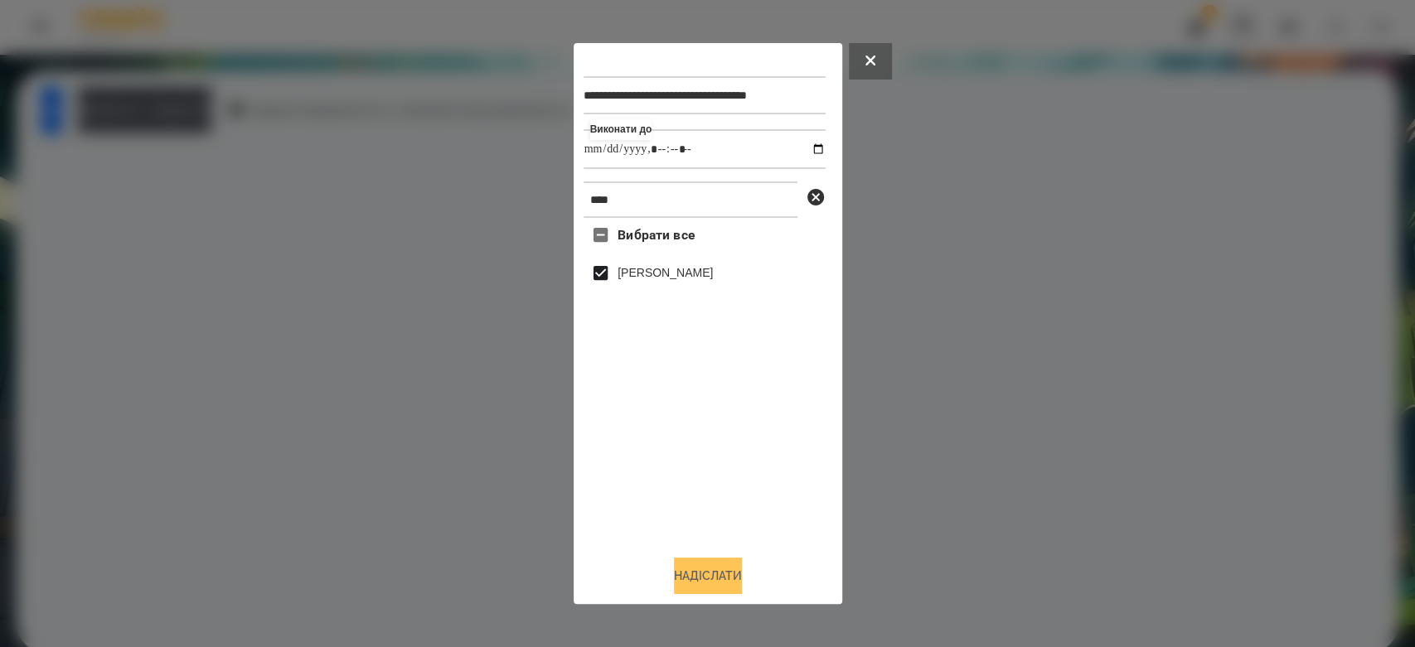
click at [725, 582] on button "Надіслати" at bounding box center [708, 576] width 68 height 36
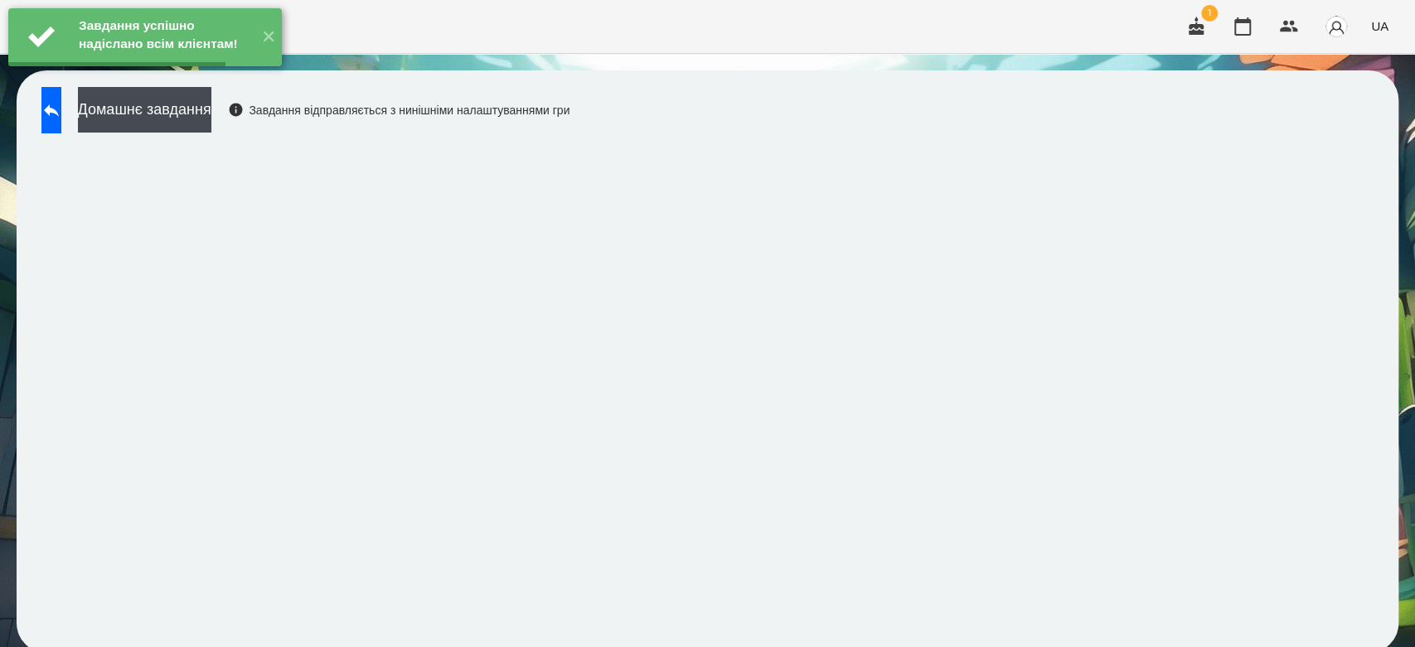
click at [155, 75] on div "Завдання успішно надіслано всім клієнтам! ✕" at bounding box center [145, 37] width 290 height 75
click at [153, 104] on button "Домашнє завдання" at bounding box center [144, 110] width 133 height 46
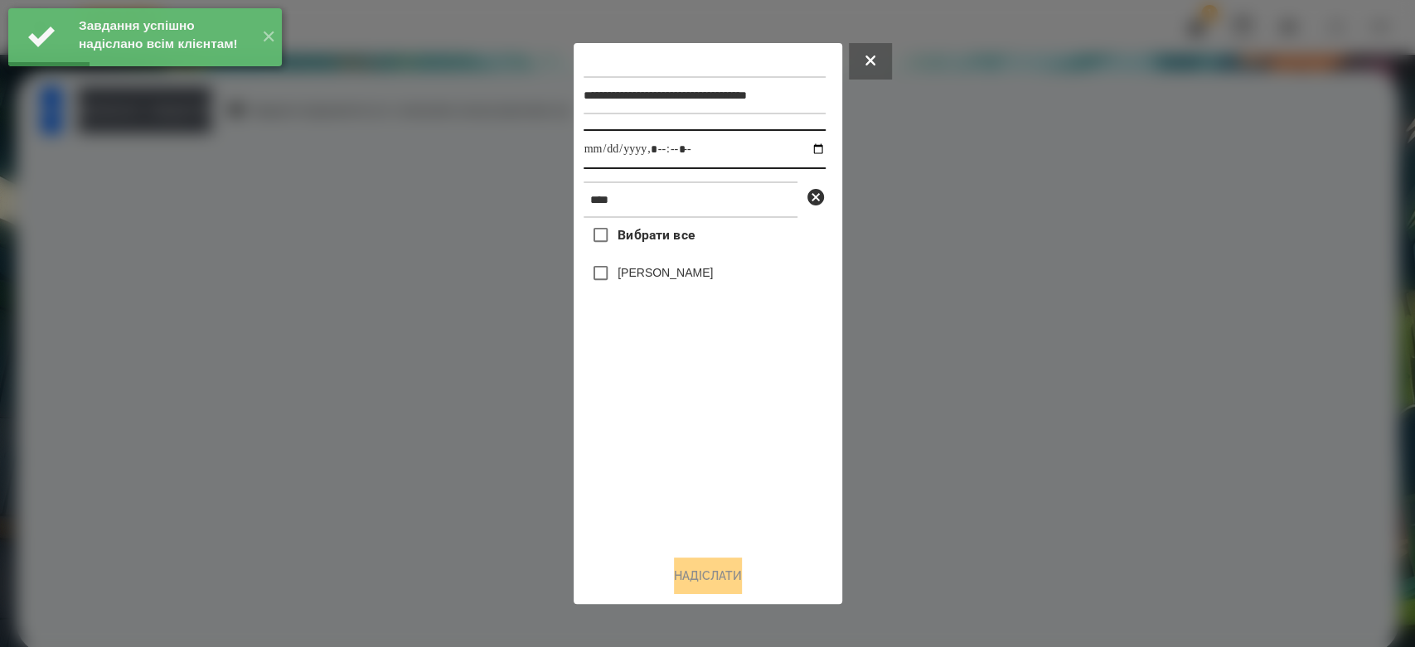
click at [802, 151] on input "datetime-local" at bounding box center [705, 149] width 242 height 40
type input "**********"
click at [700, 443] on div "Вибрати все Стрільчук Матвій" at bounding box center [705, 380] width 242 height 324
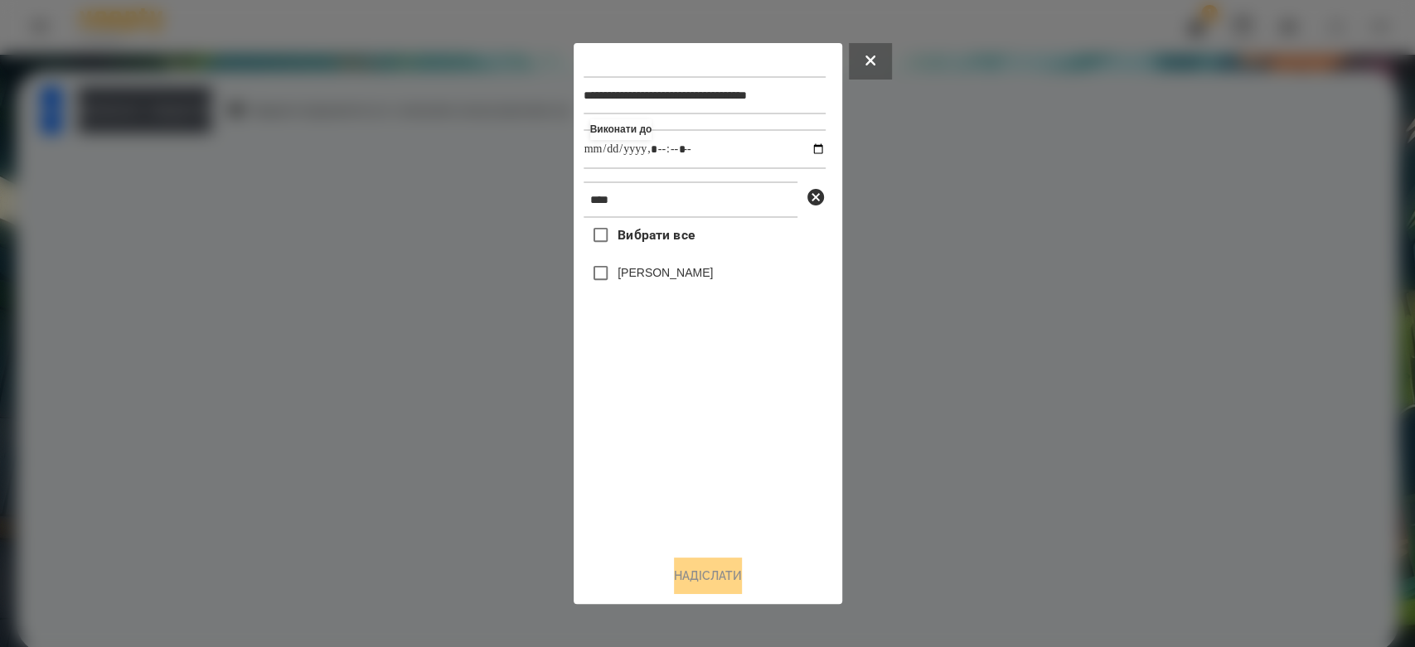
click at [668, 277] on label "[PERSON_NAME]" at bounding box center [665, 272] width 95 height 17
click at [720, 585] on button "Надіслати" at bounding box center [708, 576] width 68 height 36
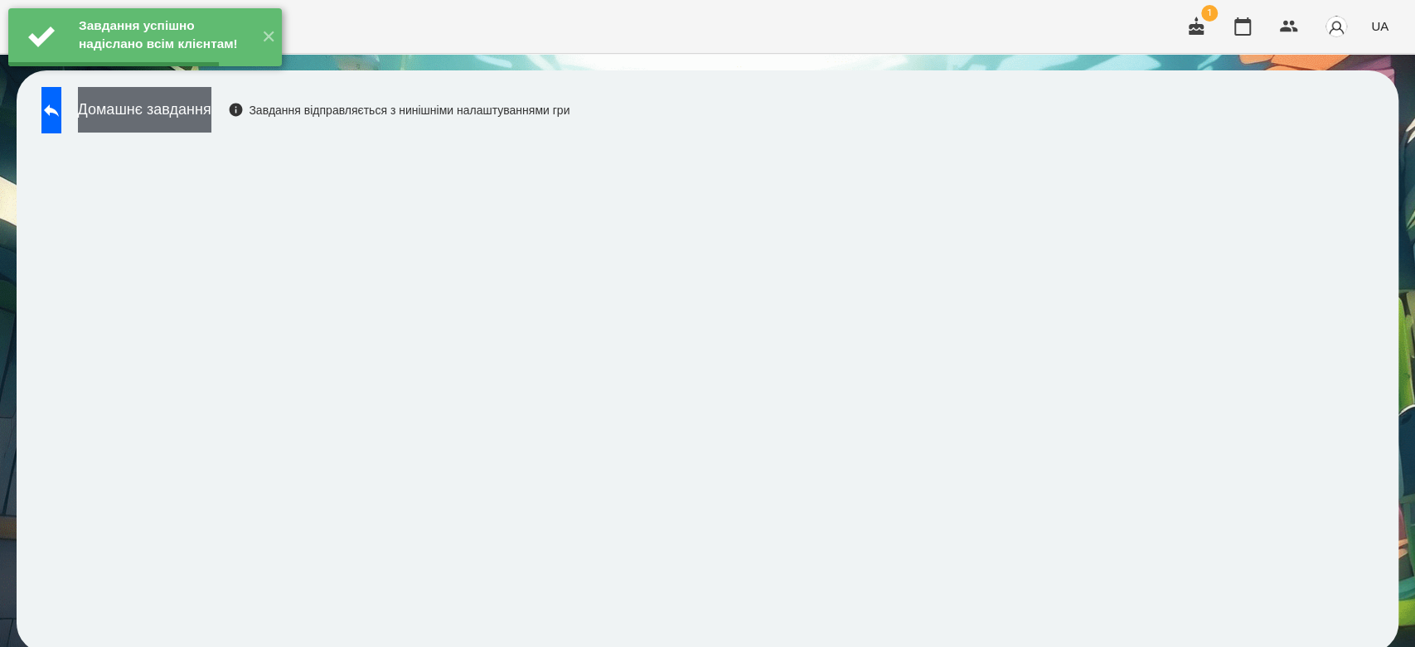
click at [211, 104] on button "Домашнє завдання" at bounding box center [144, 110] width 133 height 46
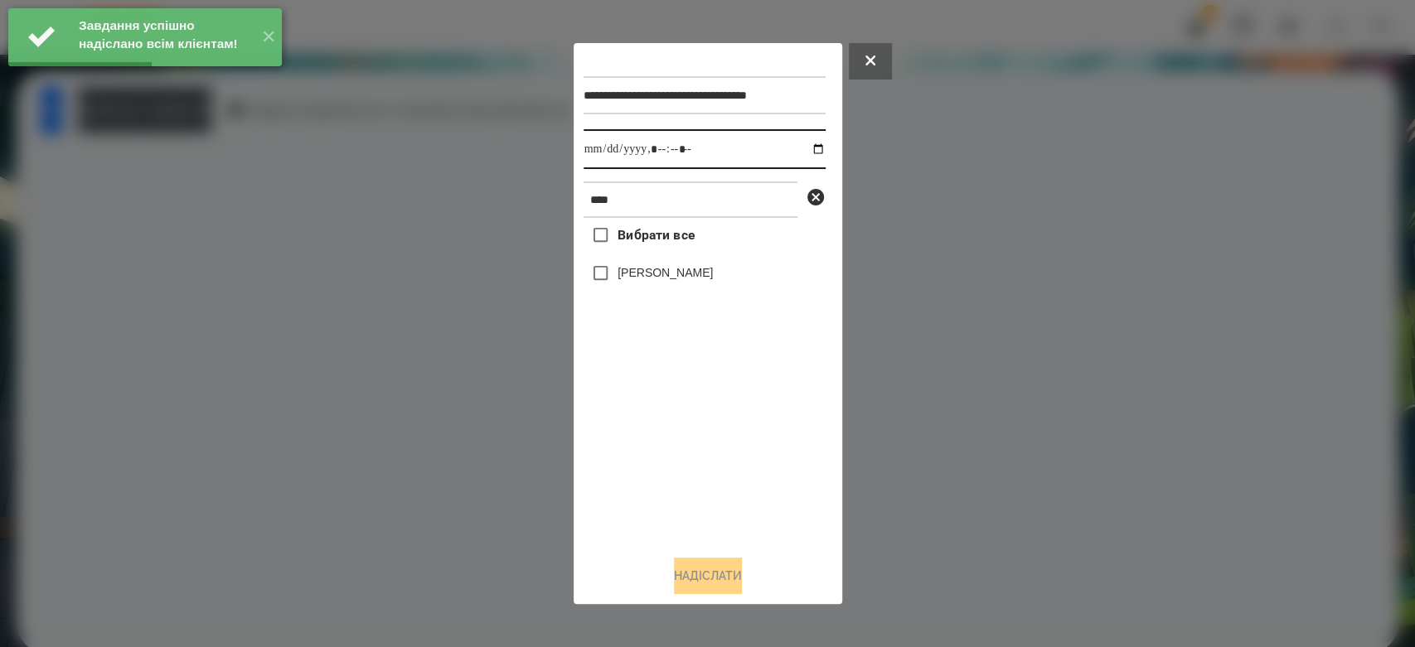
click at [806, 152] on input "datetime-local" at bounding box center [705, 149] width 242 height 40
type input "**********"
drag, startPoint x: 742, startPoint y: 508, endPoint x: 703, endPoint y: 425, distance: 91.6
click at [742, 508] on div "Вибрати все Стрільчук Матвій" at bounding box center [705, 380] width 242 height 324
click at [681, 281] on label "[PERSON_NAME]" at bounding box center [665, 272] width 95 height 17
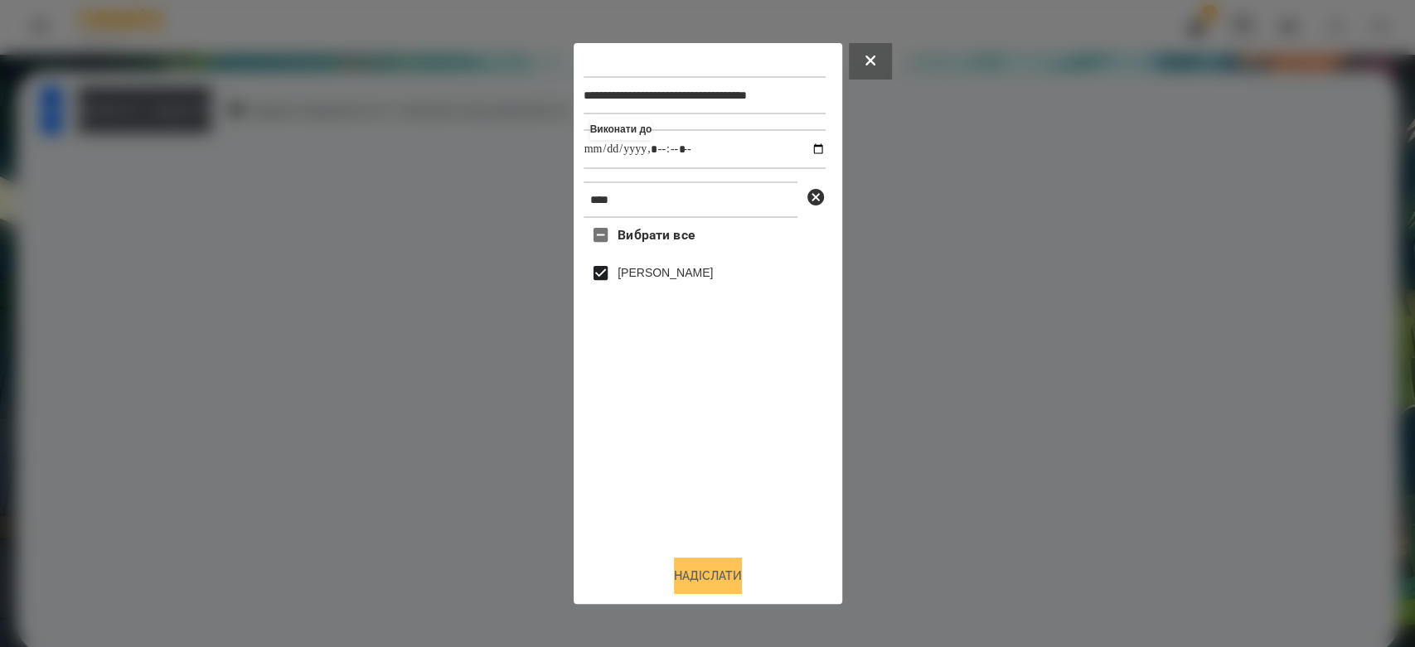
click at [729, 582] on button "Надіслати" at bounding box center [708, 576] width 68 height 36
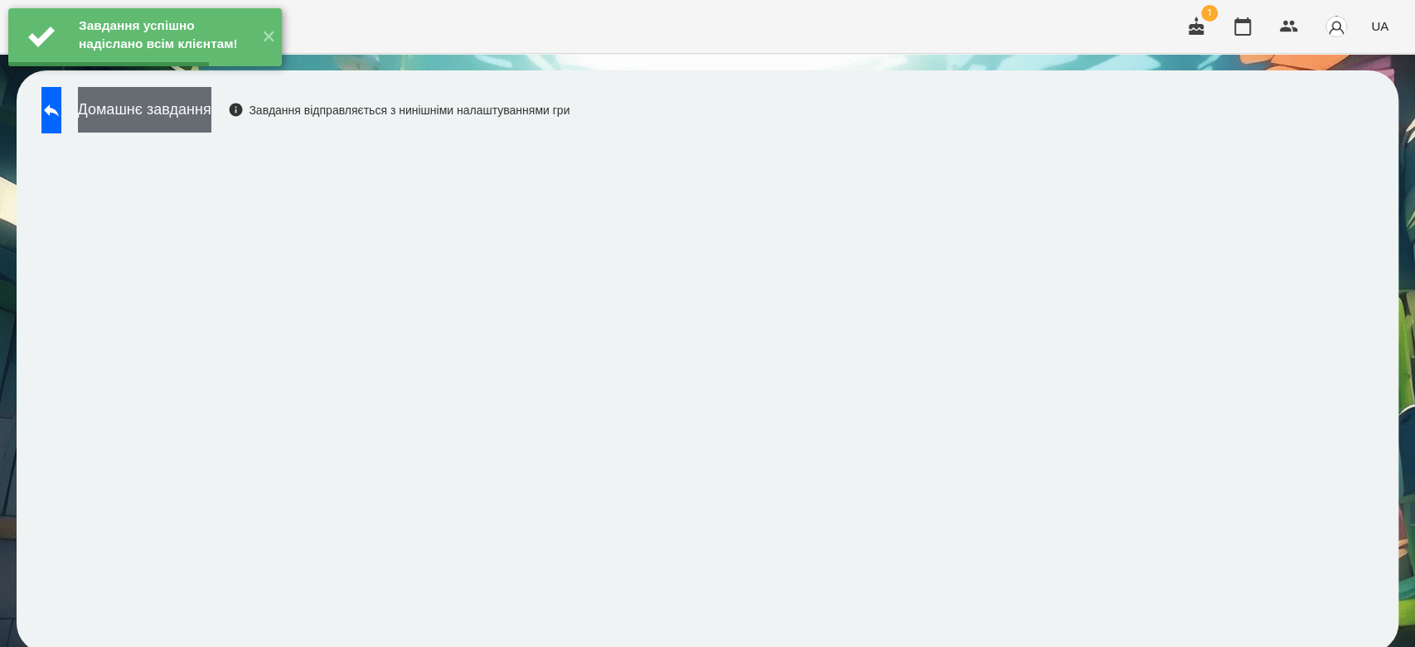
click at [211, 105] on button "Домашнє завдання" at bounding box center [144, 110] width 133 height 46
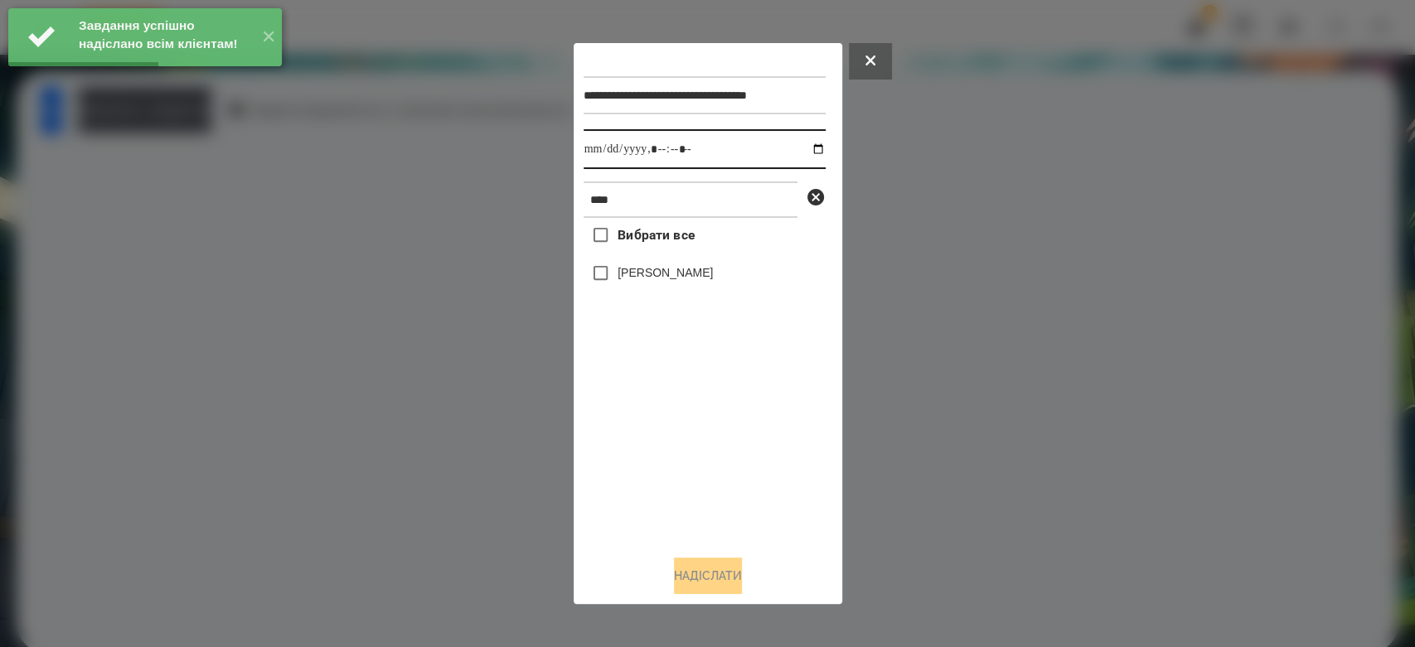
click at [809, 145] on input "datetime-local" at bounding box center [705, 149] width 242 height 40
type input "**********"
click at [771, 492] on div "Вибрати все Стрільчук Матвій" at bounding box center [705, 380] width 242 height 324
click at [674, 281] on label "[PERSON_NAME]" at bounding box center [665, 272] width 95 height 17
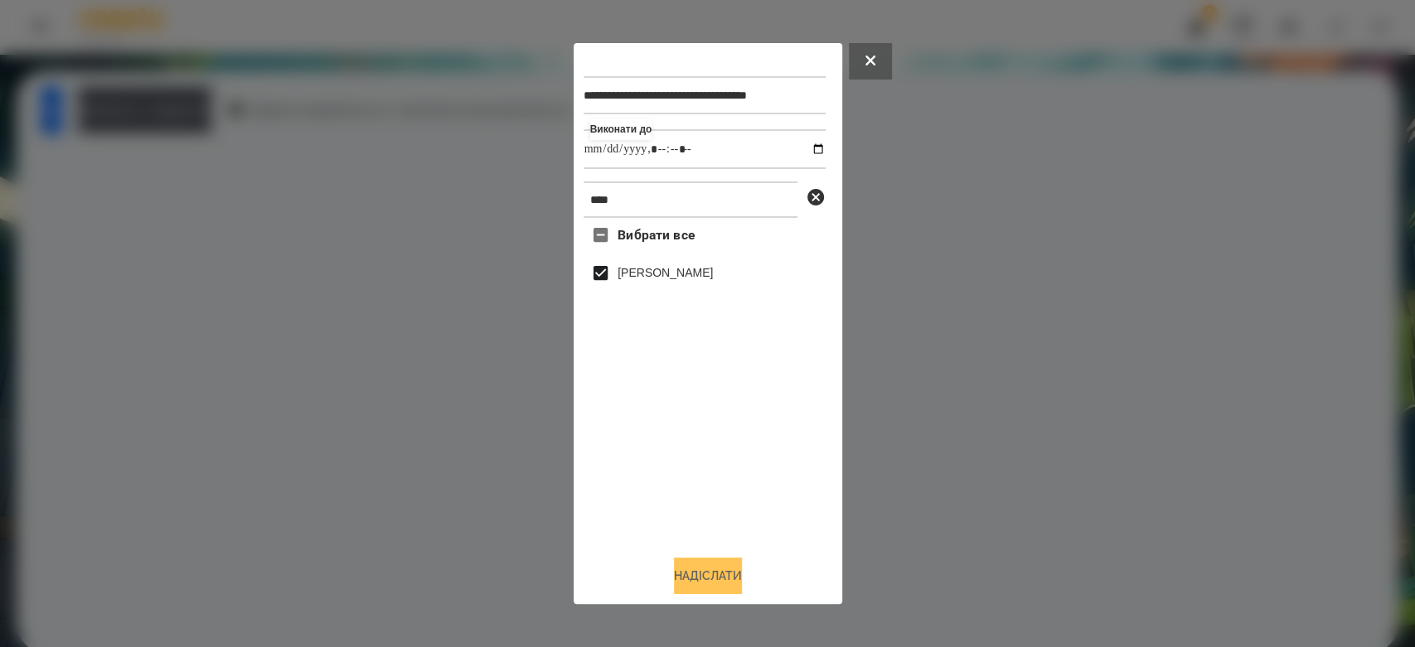
click at [726, 569] on button "Надіслати" at bounding box center [708, 576] width 68 height 36
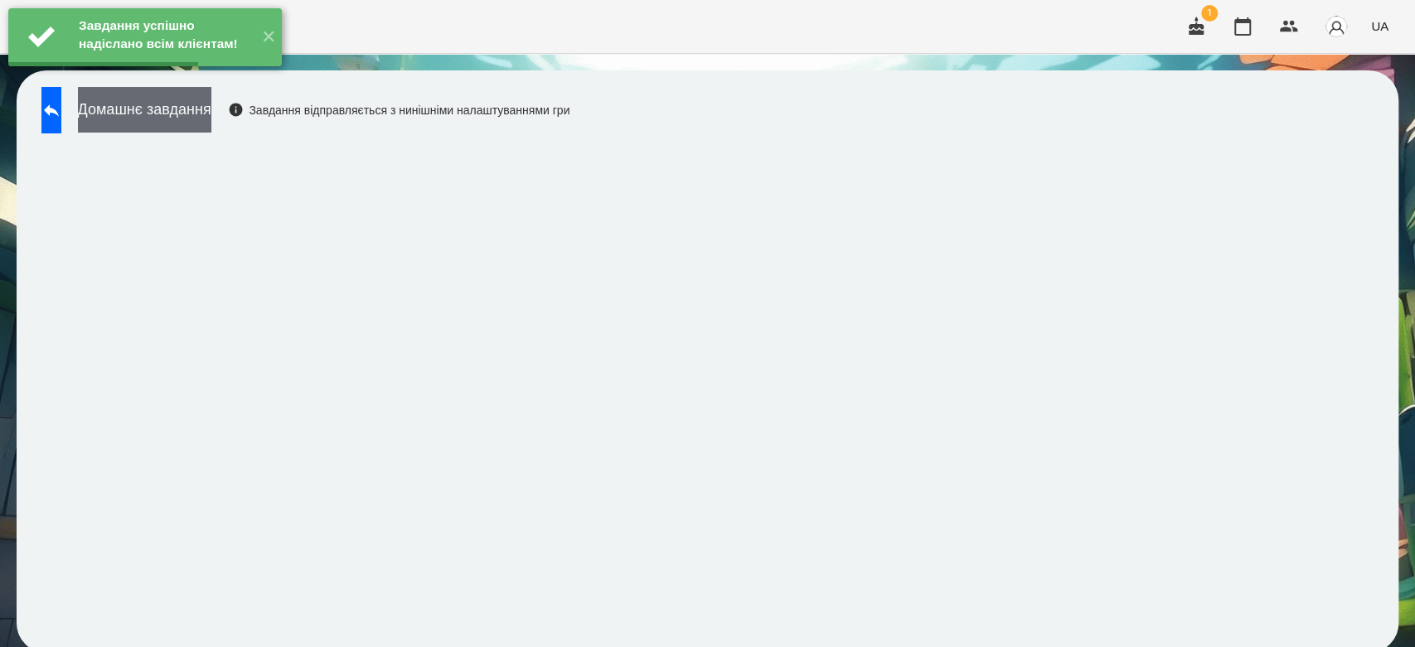
click at [211, 114] on button "Домашнє завдання" at bounding box center [144, 110] width 133 height 46
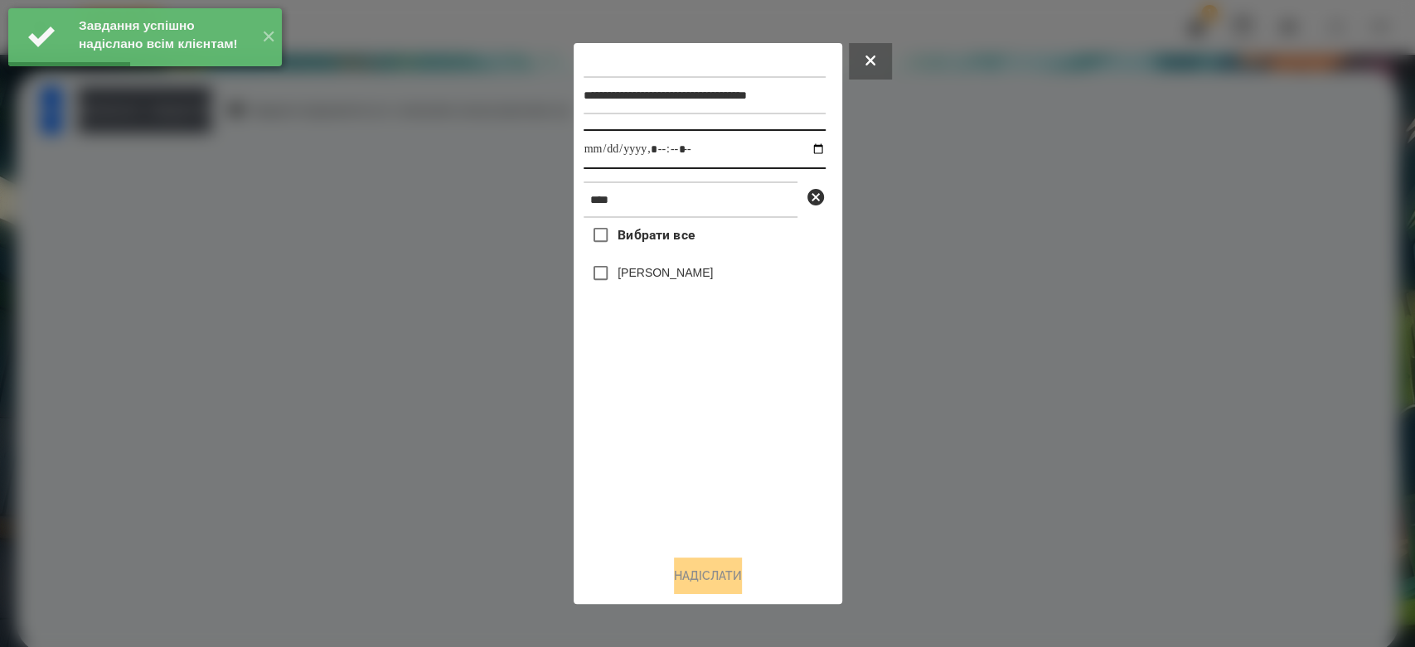
click at [796, 143] on input "datetime-local" at bounding box center [705, 149] width 242 height 40
type input "**********"
click at [741, 460] on div "Вибрати все Стрільчук Матвій" at bounding box center [705, 380] width 242 height 324
click at [682, 290] on div "[PERSON_NAME]" at bounding box center [705, 273] width 242 height 35
click at [682, 279] on label "[PERSON_NAME]" at bounding box center [665, 272] width 95 height 17
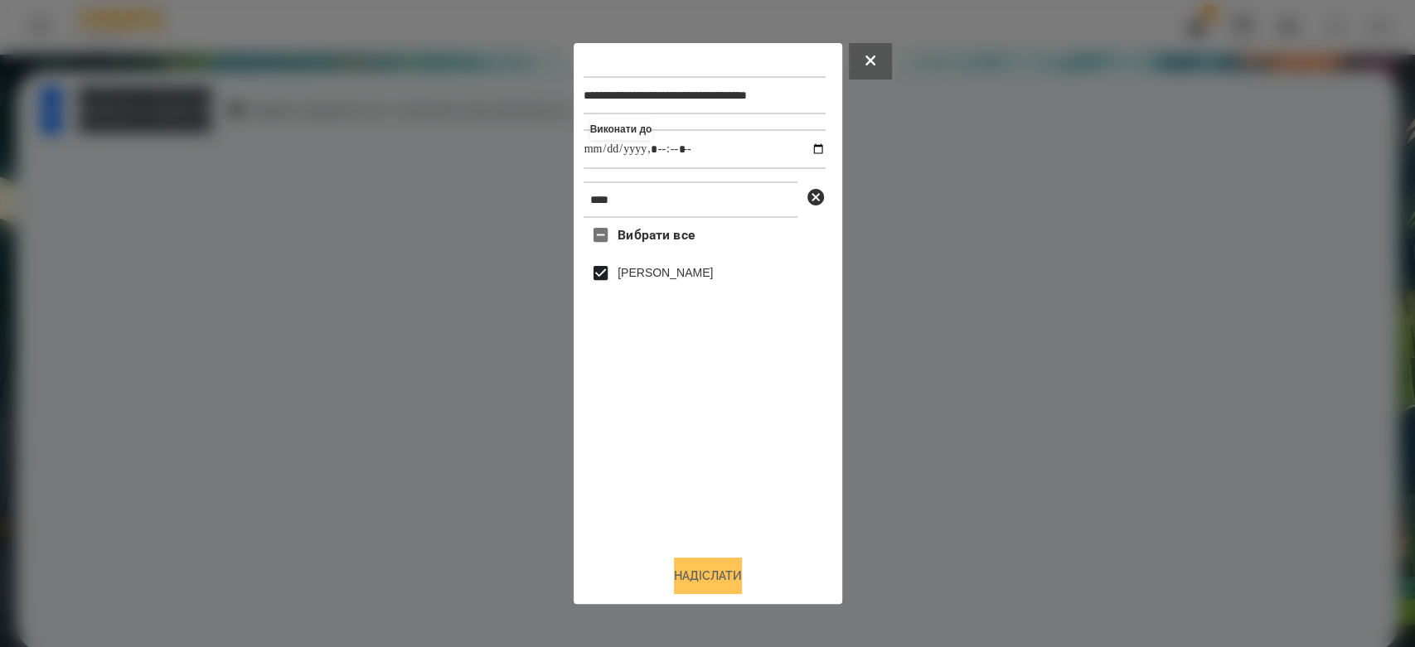
click at [717, 585] on button "Надіслати" at bounding box center [708, 576] width 68 height 36
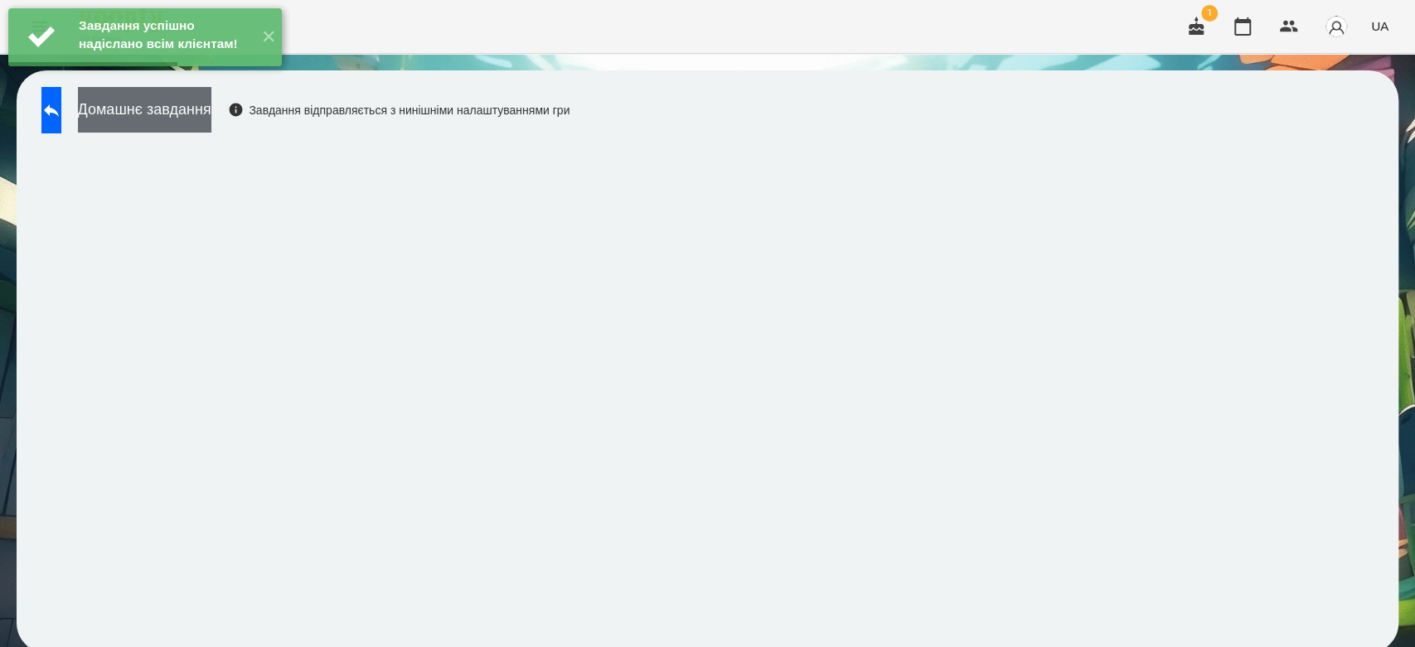
drag, startPoint x: 264, startPoint y: 117, endPoint x: 280, endPoint y: 118, distance: 16.6
click at [211, 118] on button "Домашнє завдання" at bounding box center [144, 110] width 133 height 46
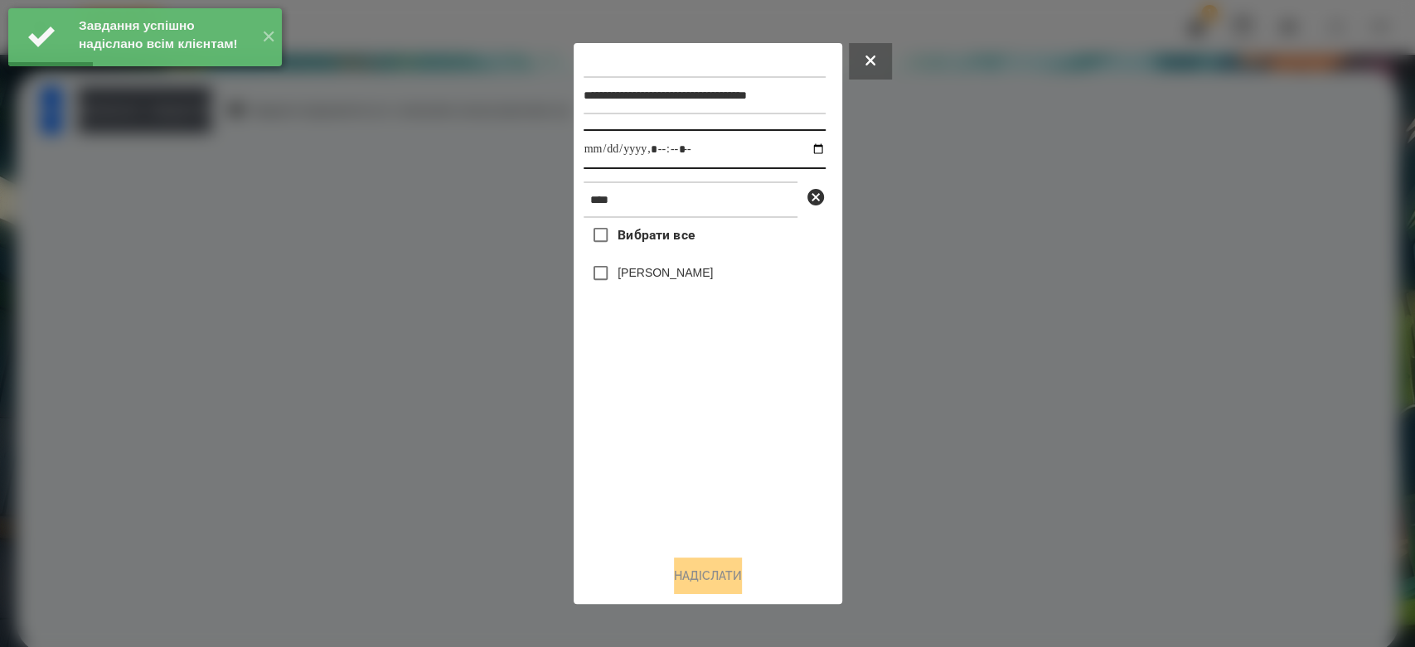
click at [802, 151] on input "datetime-local" at bounding box center [705, 149] width 242 height 40
type input "**********"
drag, startPoint x: 796, startPoint y: 501, endPoint x: 762, endPoint y: 457, distance: 55.5
click at [795, 501] on div "Вибрати все Стрільчук Матвій" at bounding box center [705, 380] width 242 height 324
drag, startPoint x: 662, startPoint y: 271, endPoint x: 661, endPoint y: 291, distance: 19.9
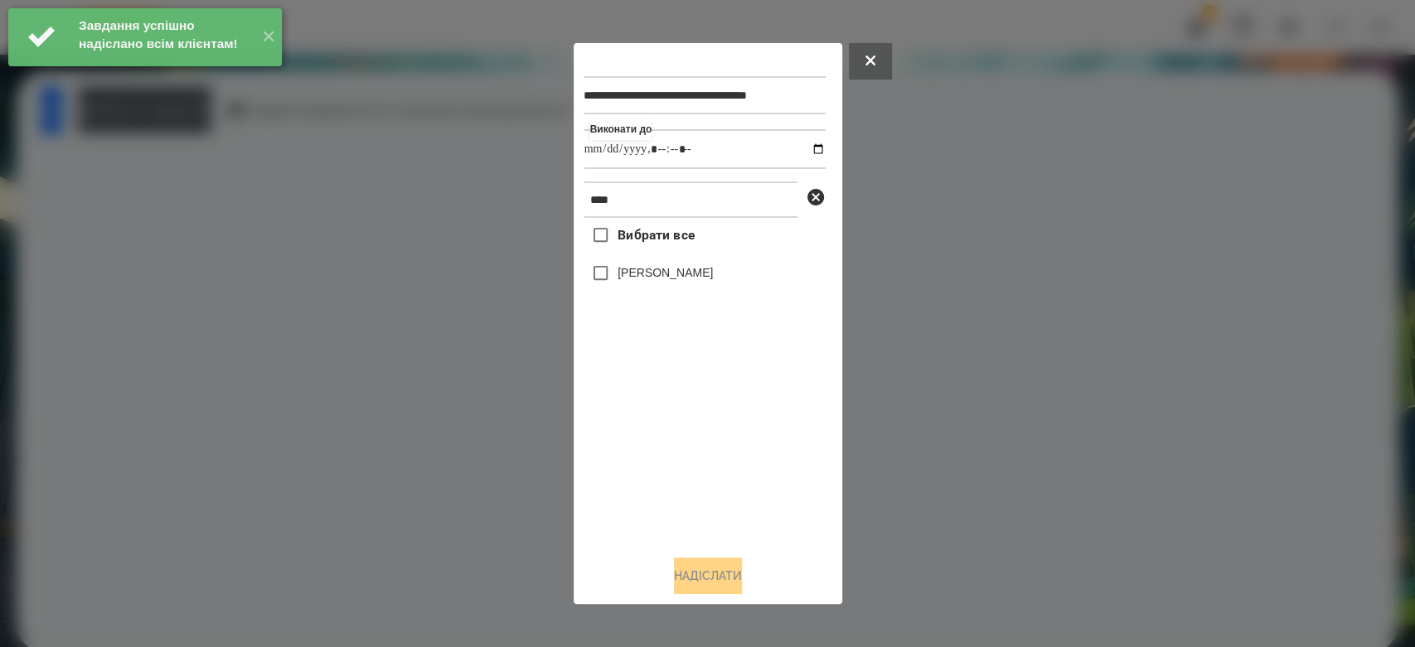
click at [661, 273] on label "[PERSON_NAME]" at bounding box center [665, 272] width 95 height 17
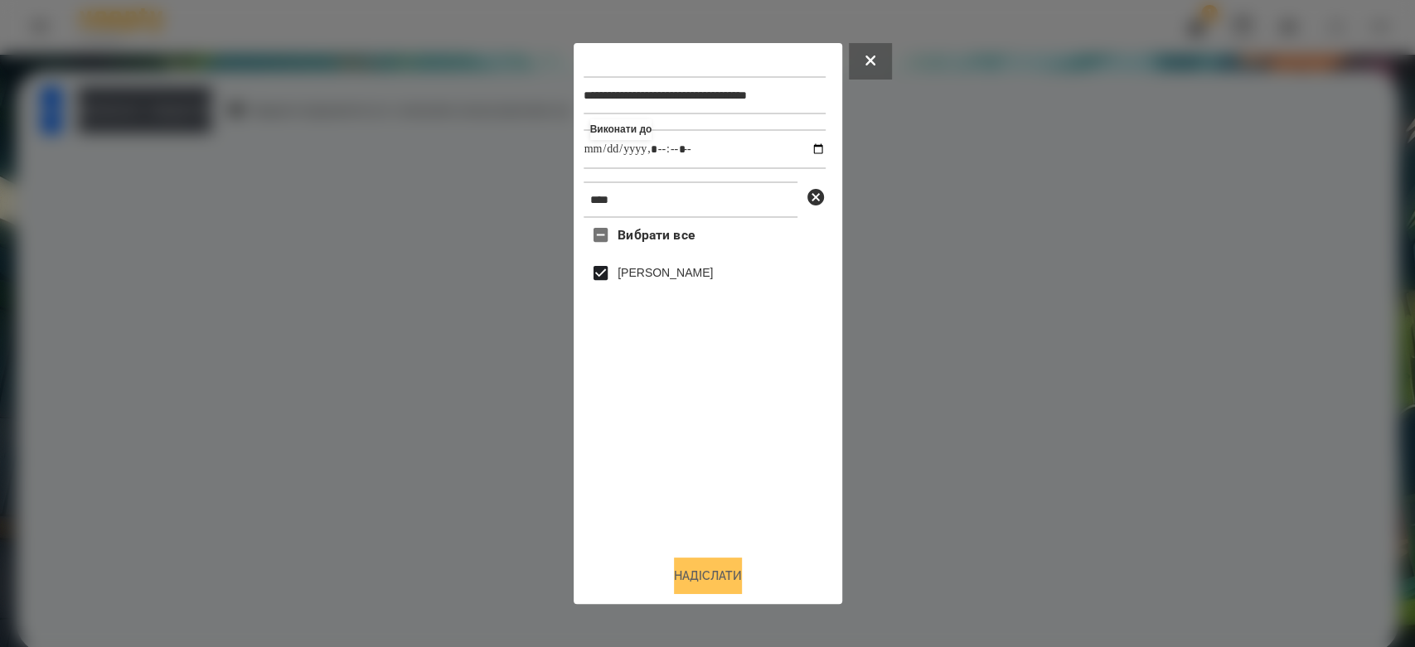
click at [720, 594] on button "Надіслати" at bounding box center [708, 576] width 68 height 36
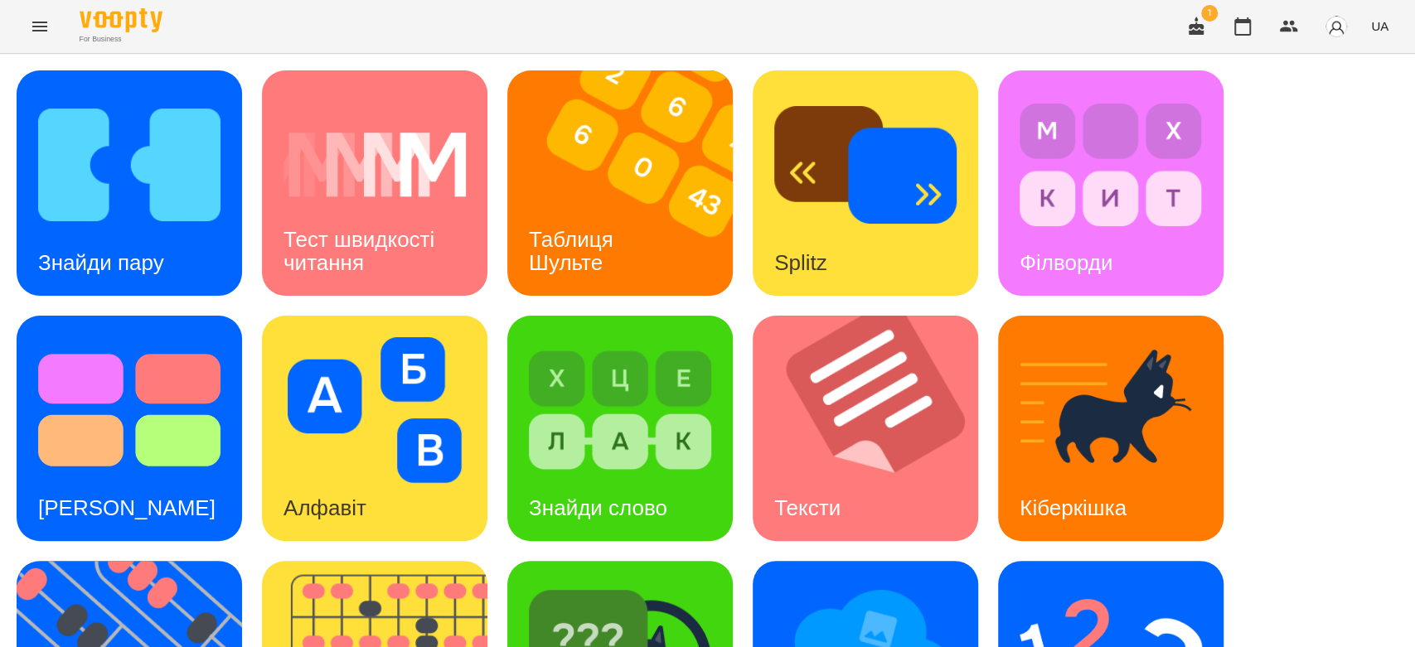
scroll to position [400, 0]
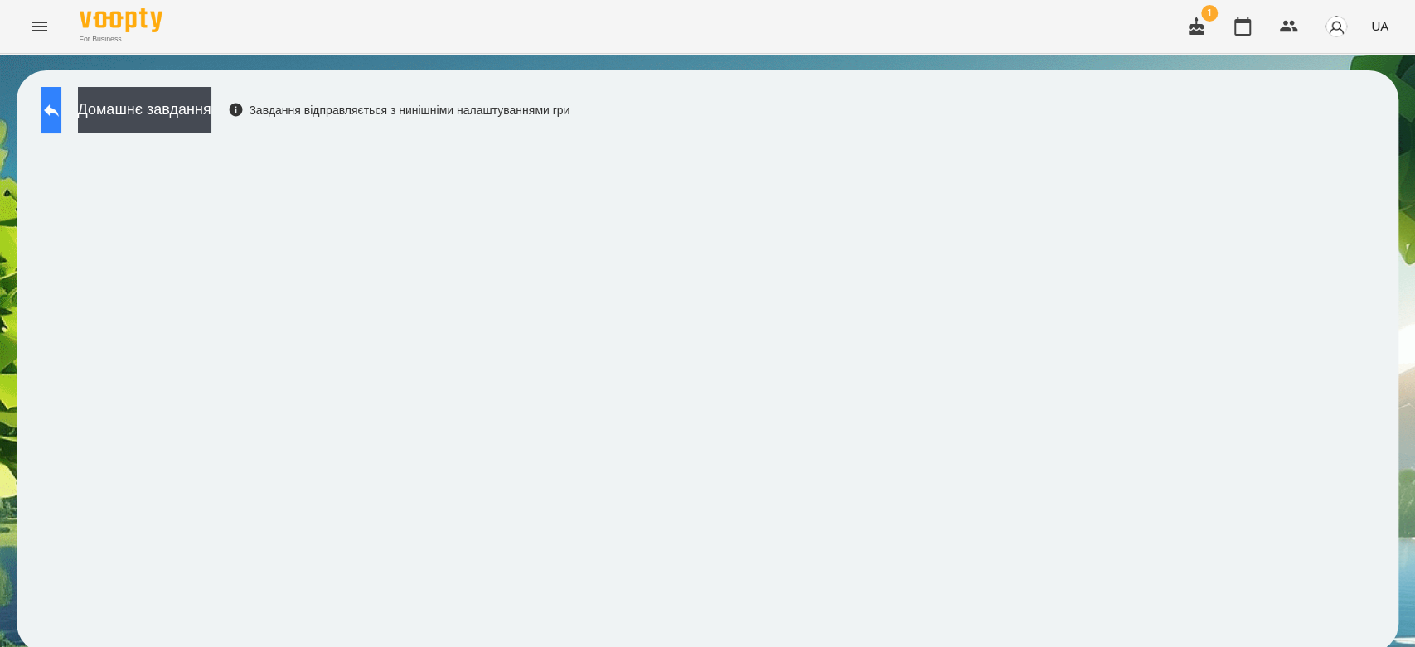
drag, startPoint x: 36, startPoint y: 109, endPoint x: 60, endPoint y: 117, distance: 24.4
click at [40, 111] on div "Домашнє завдання Завдання відправляється з нинішніми налаштуваннями гри" at bounding box center [301, 114] width 536 height 55
click at [61, 117] on icon at bounding box center [51, 110] width 20 height 20
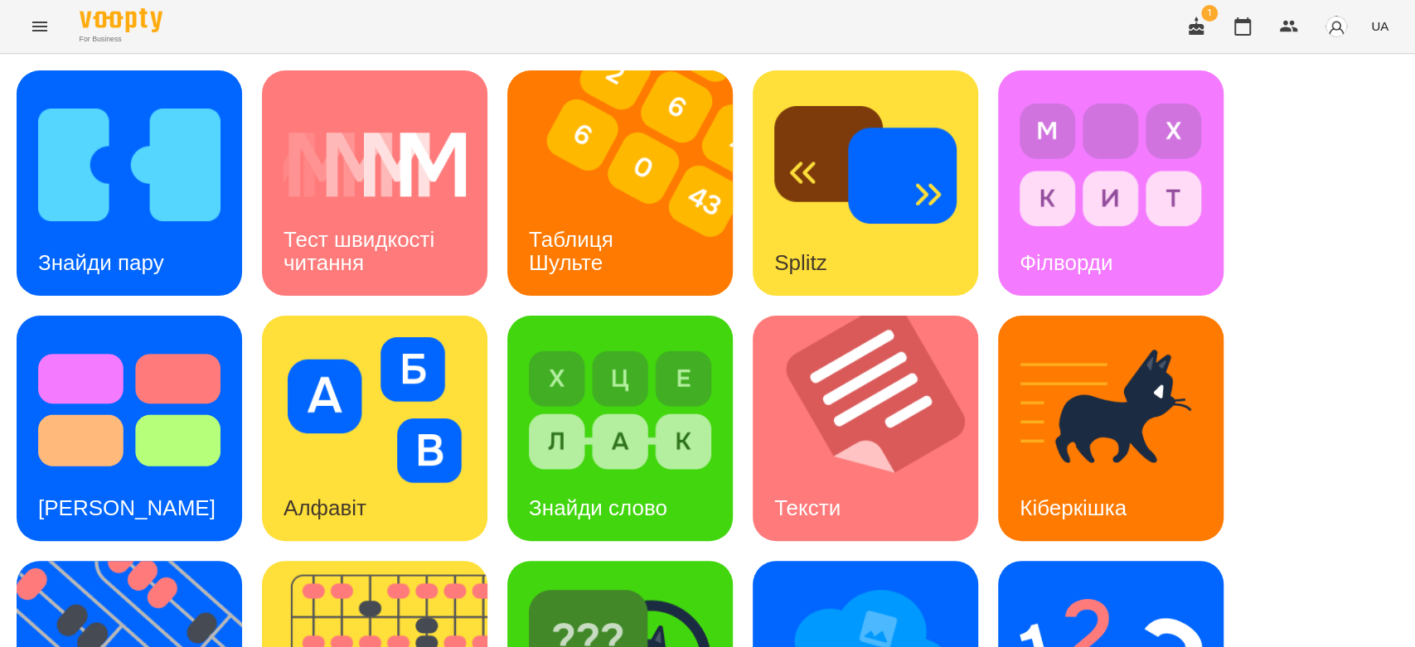
scroll to position [400, 0]
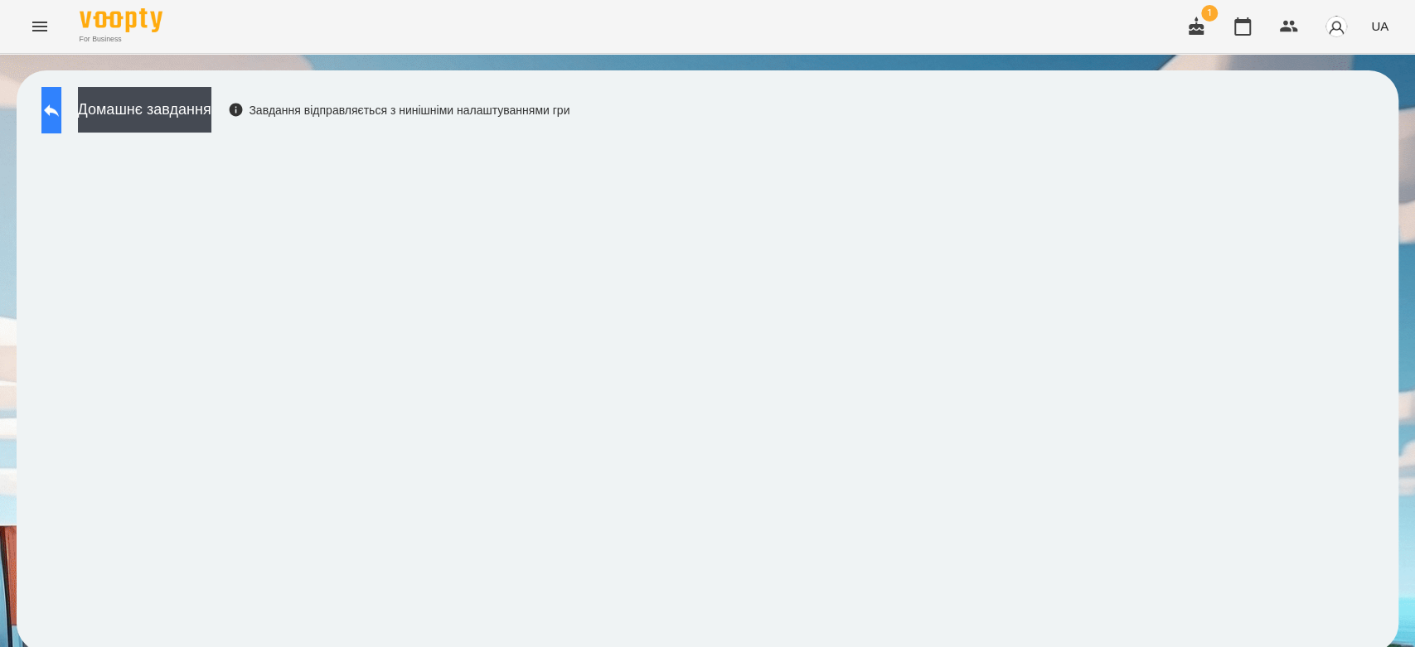
click at [61, 113] on icon at bounding box center [51, 110] width 20 height 20
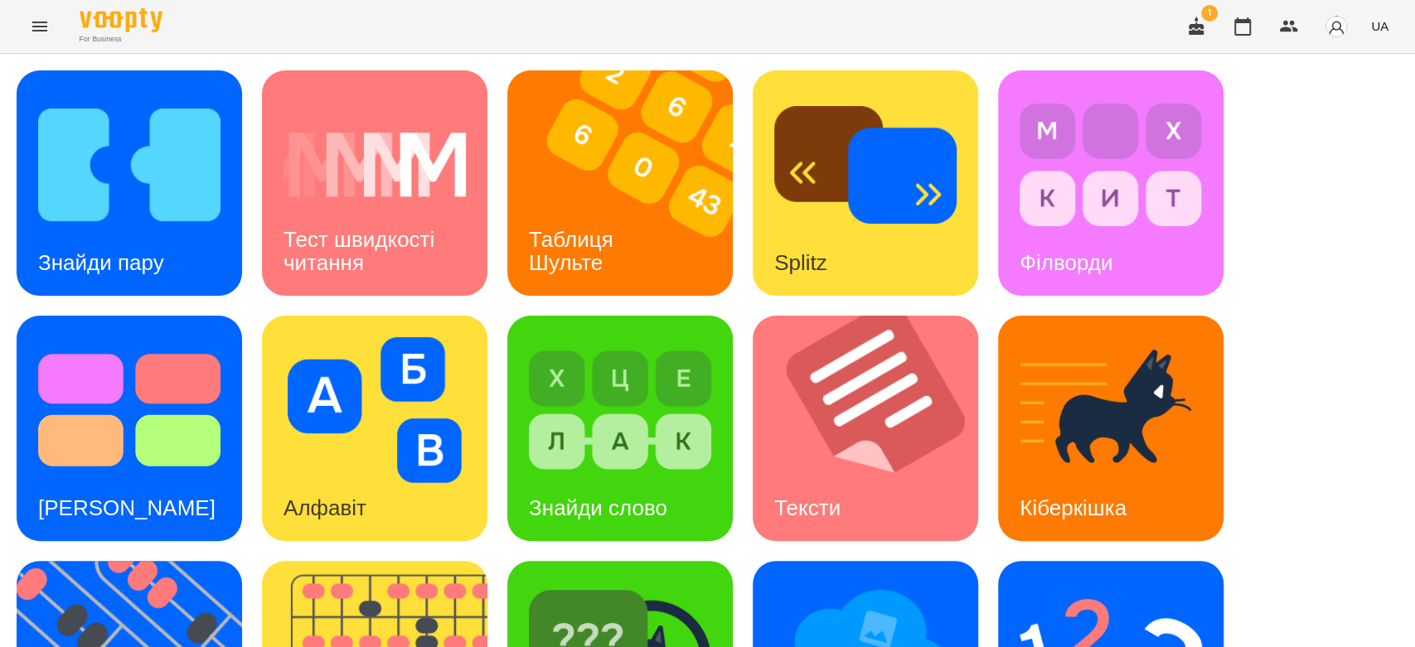
scroll to position [400, 0]
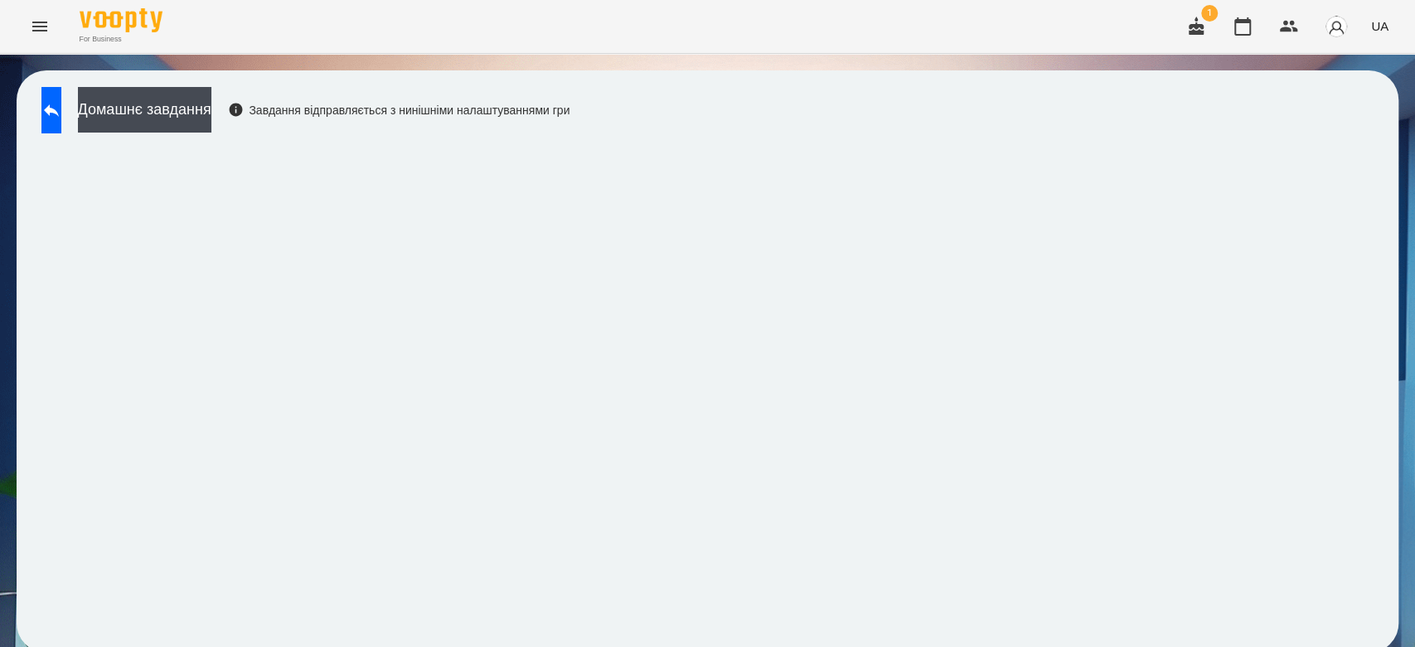
scroll to position [6, 0]
click at [61, 121] on button at bounding box center [51, 110] width 20 height 46
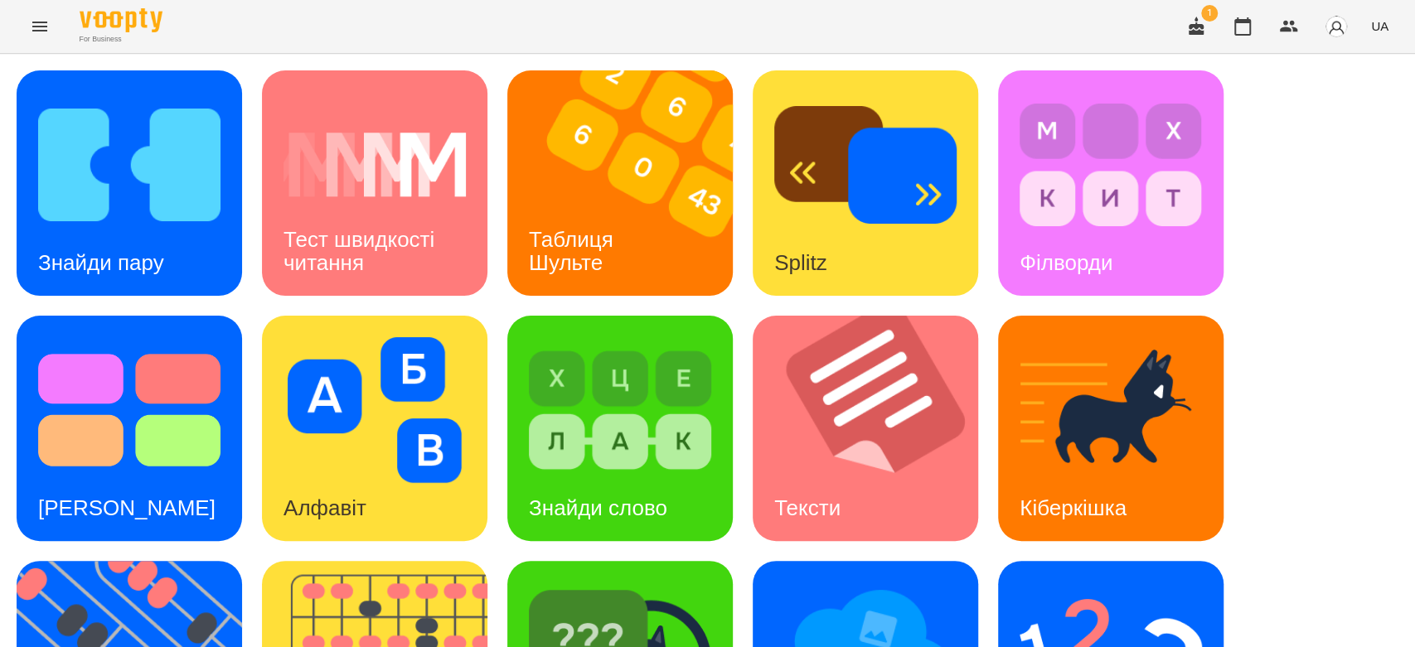
scroll to position [400, 0]
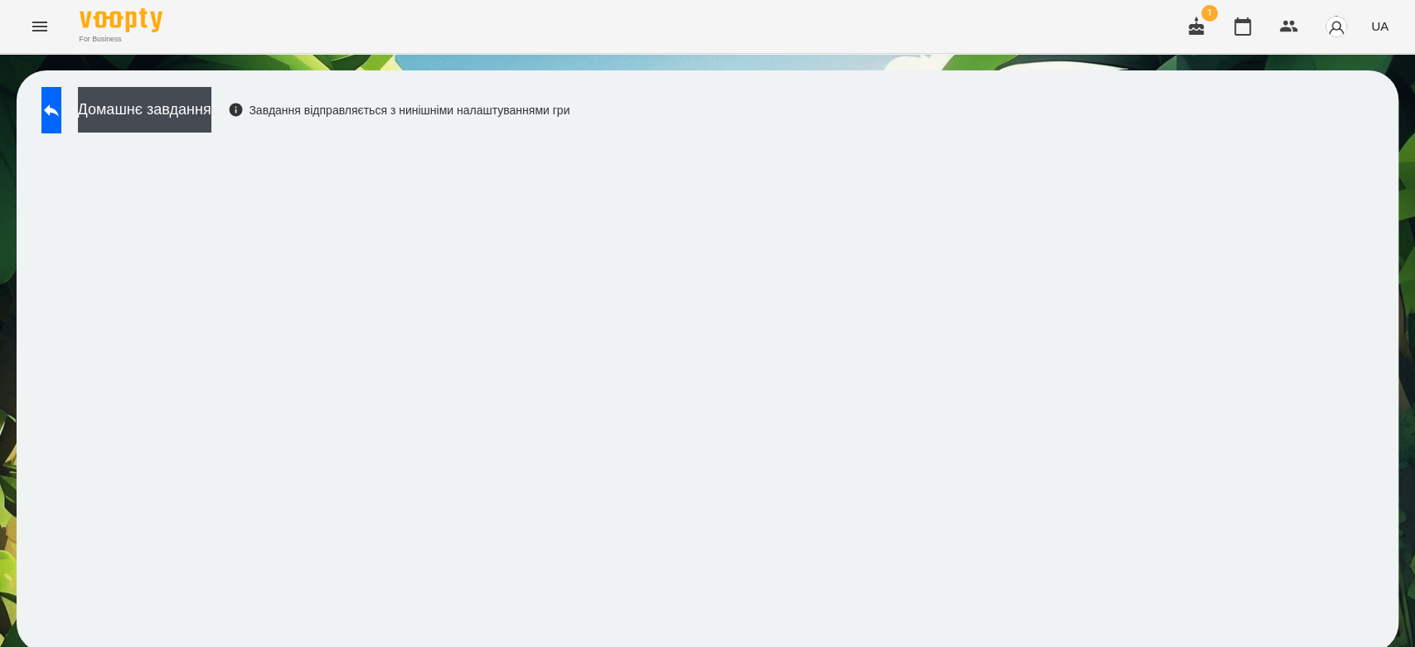
scroll to position [6, 0]
click at [61, 118] on button at bounding box center [51, 110] width 20 height 46
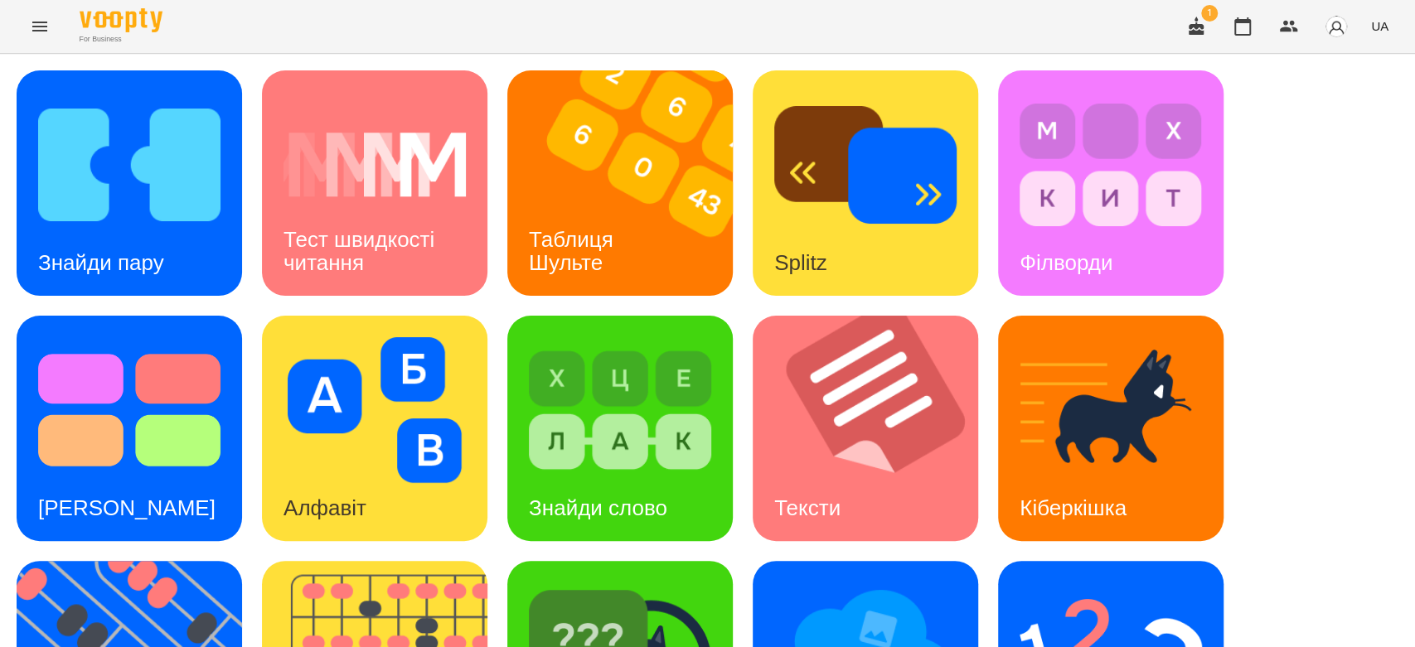
scroll to position [400, 0]
click at [1060, 583] on img at bounding box center [1111, 656] width 182 height 146
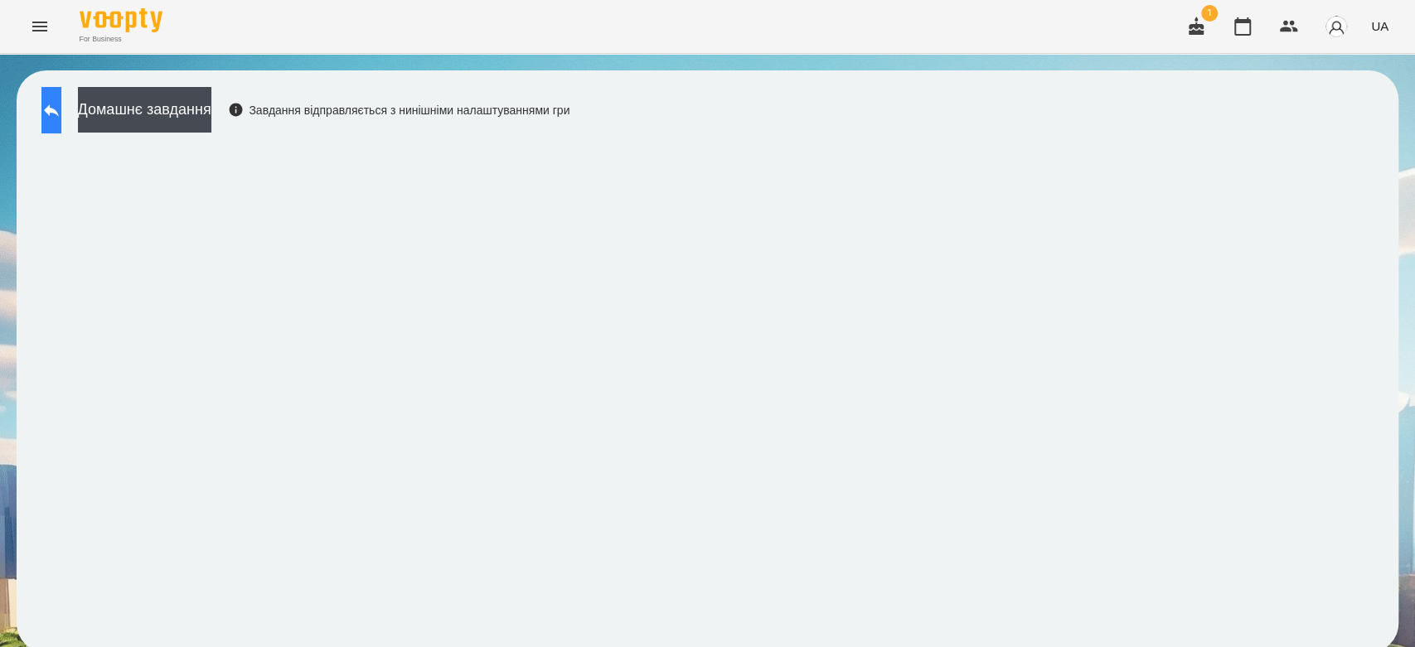
click at [61, 105] on icon at bounding box center [51, 110] width 20 height 20
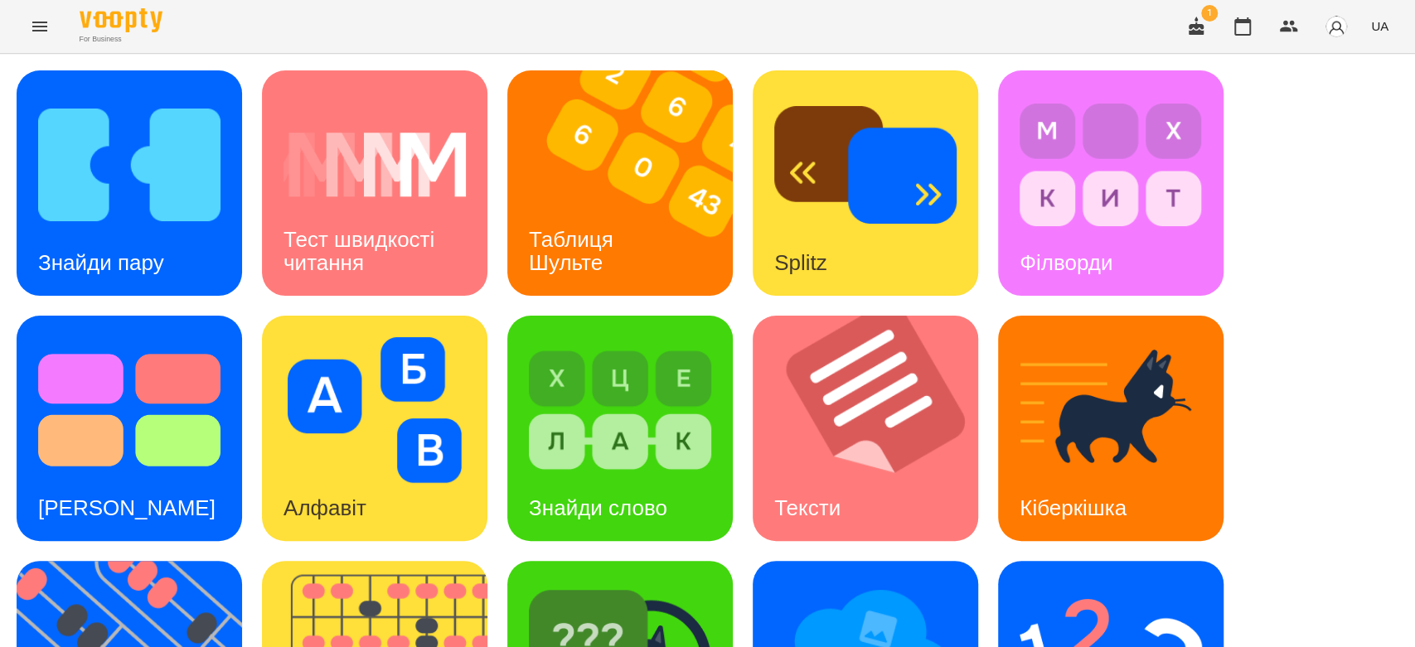
scroll to position [368, 0]
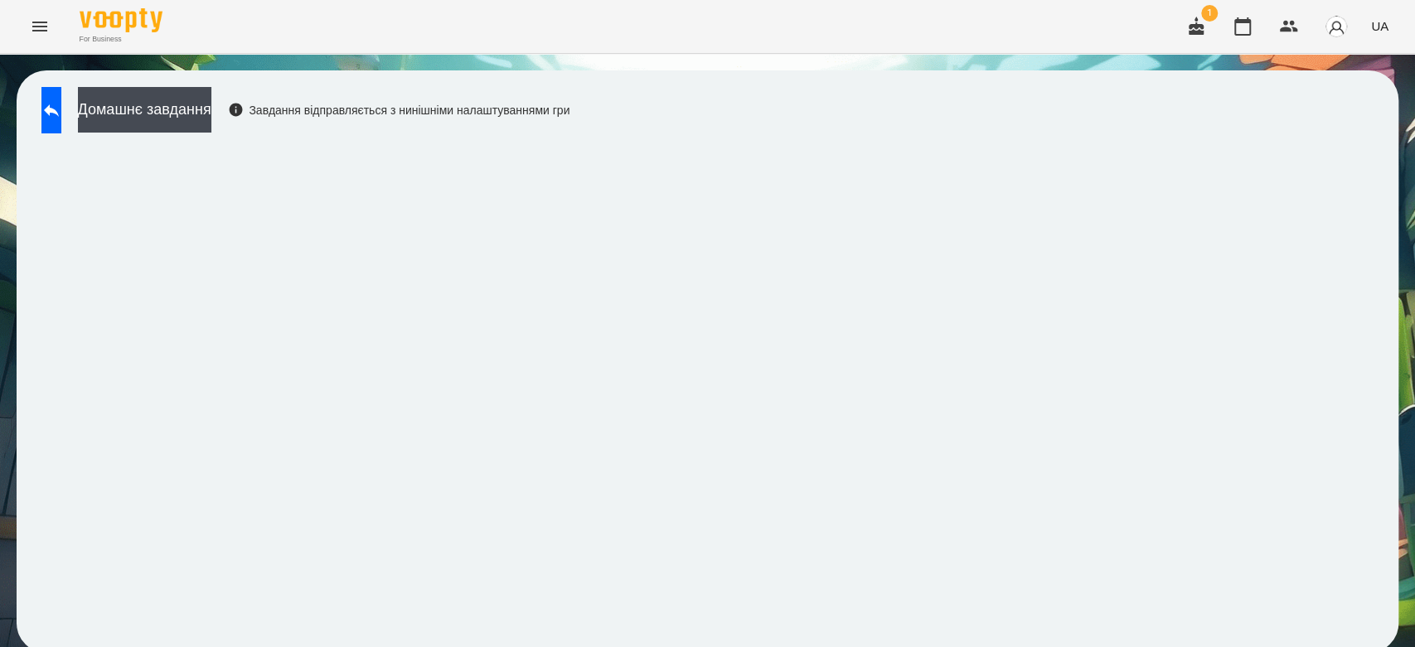
scroll to position [6, 0]
click at [61, 124] on button at bounding box center [51, 110] width 20 height 46
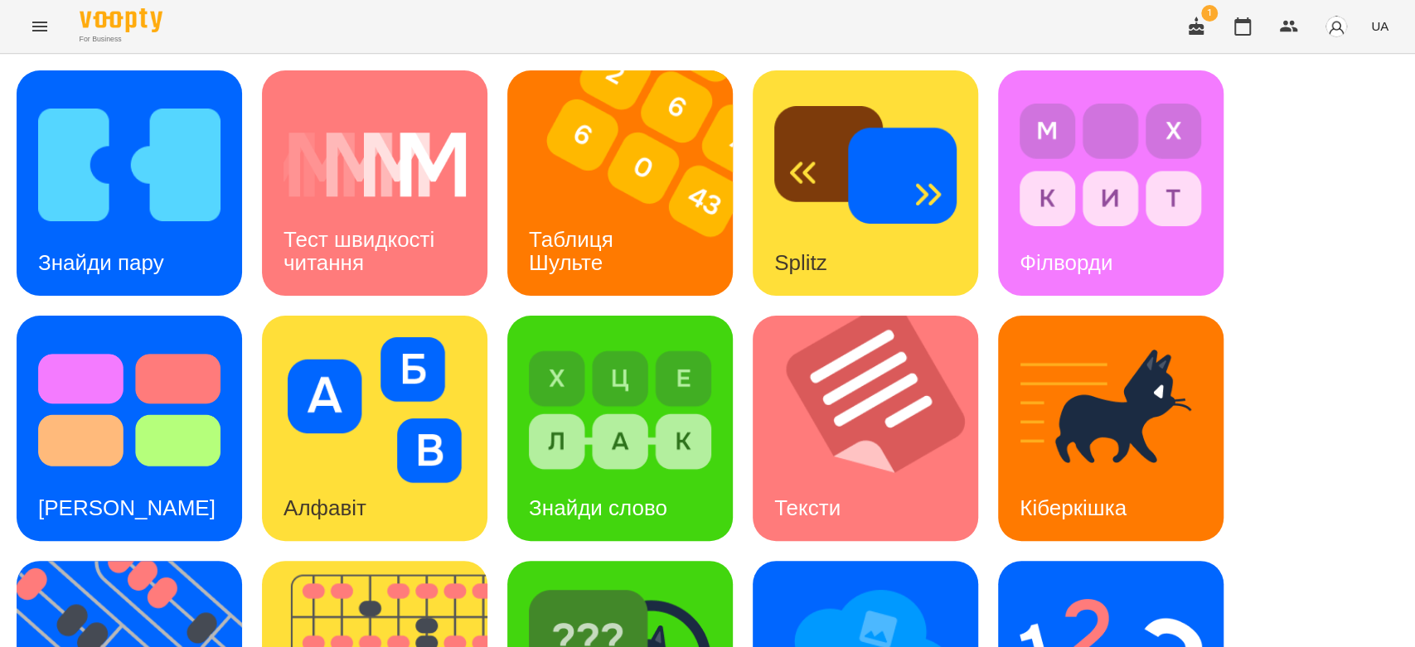
scroll to position [400, 0]
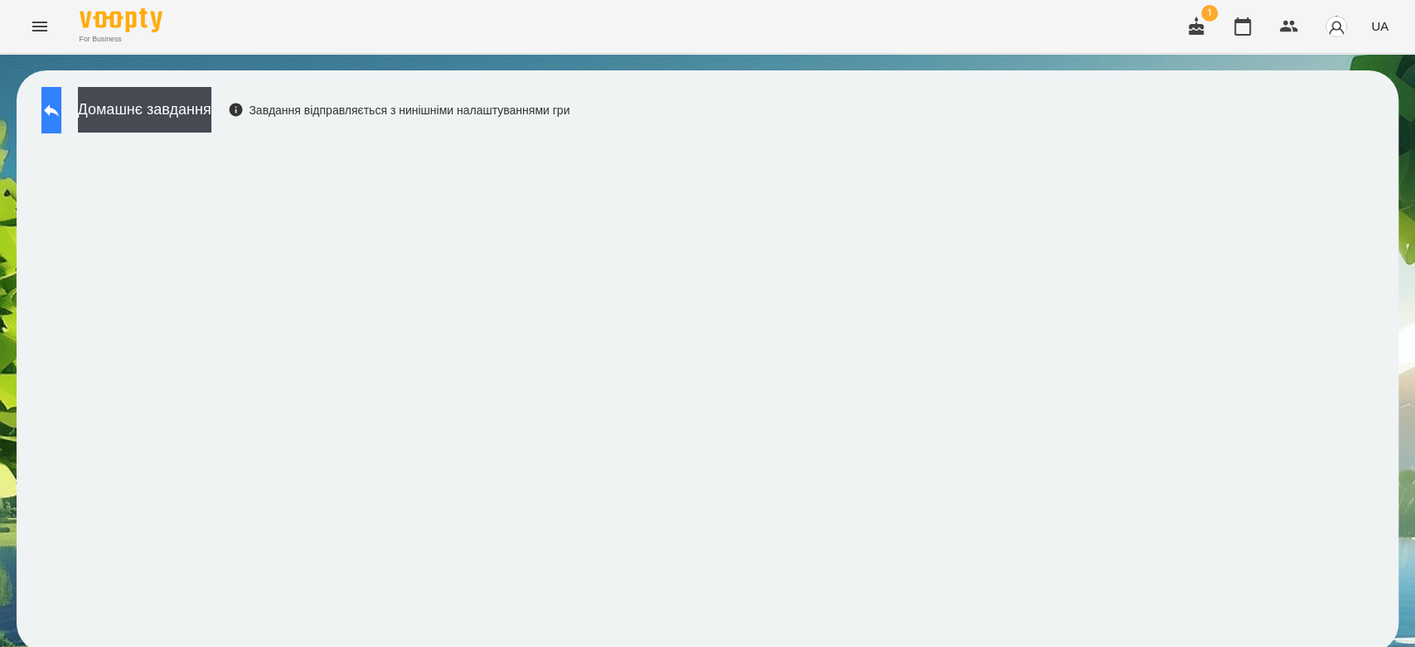
click at [61, 94] on button at bounding box center [51, 110] width 20 height 46
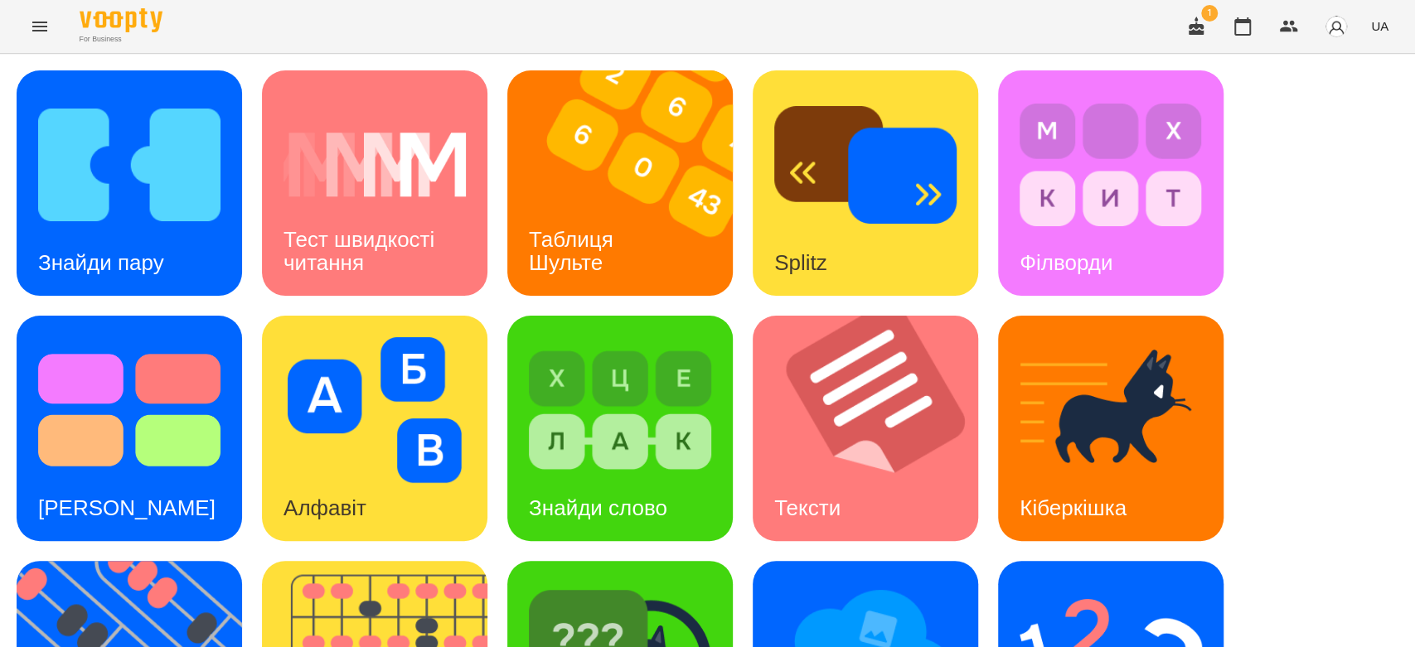
scroll to position [400, 0]
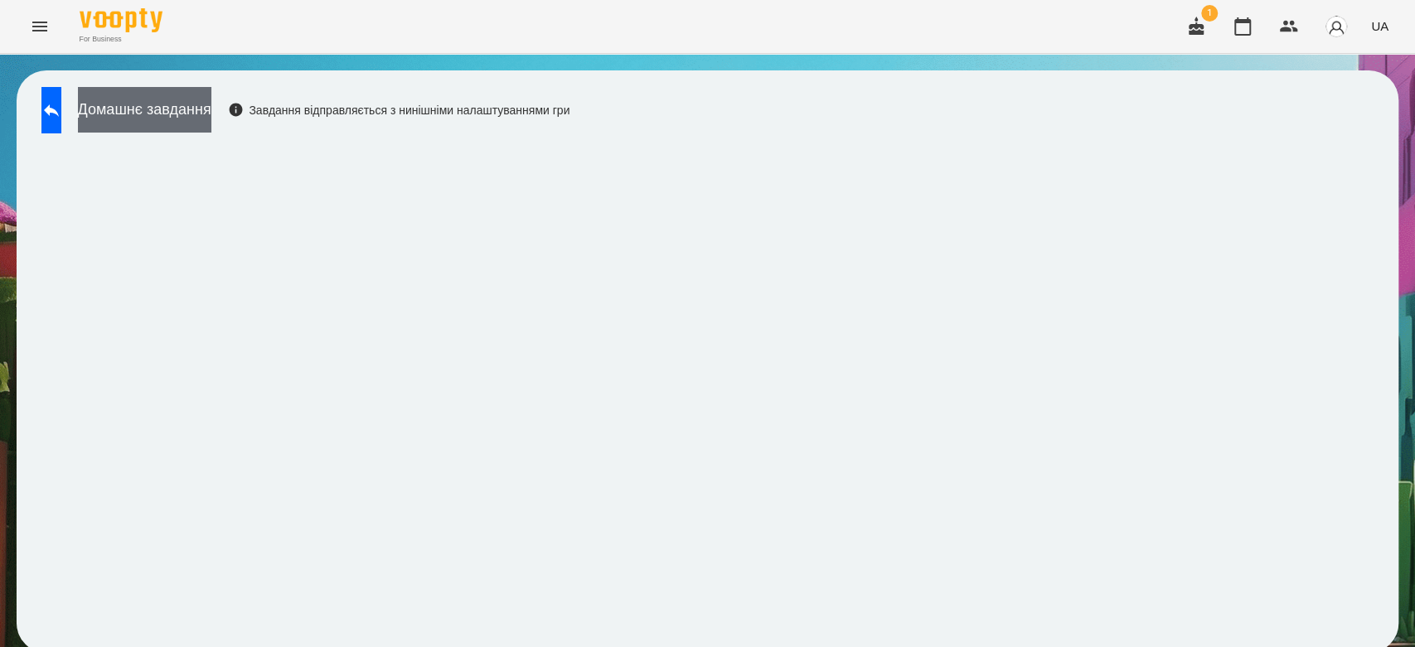
click at [175, 100] on button "Домашнє завдання" at bounding box center [144, 110] width 133 height 46
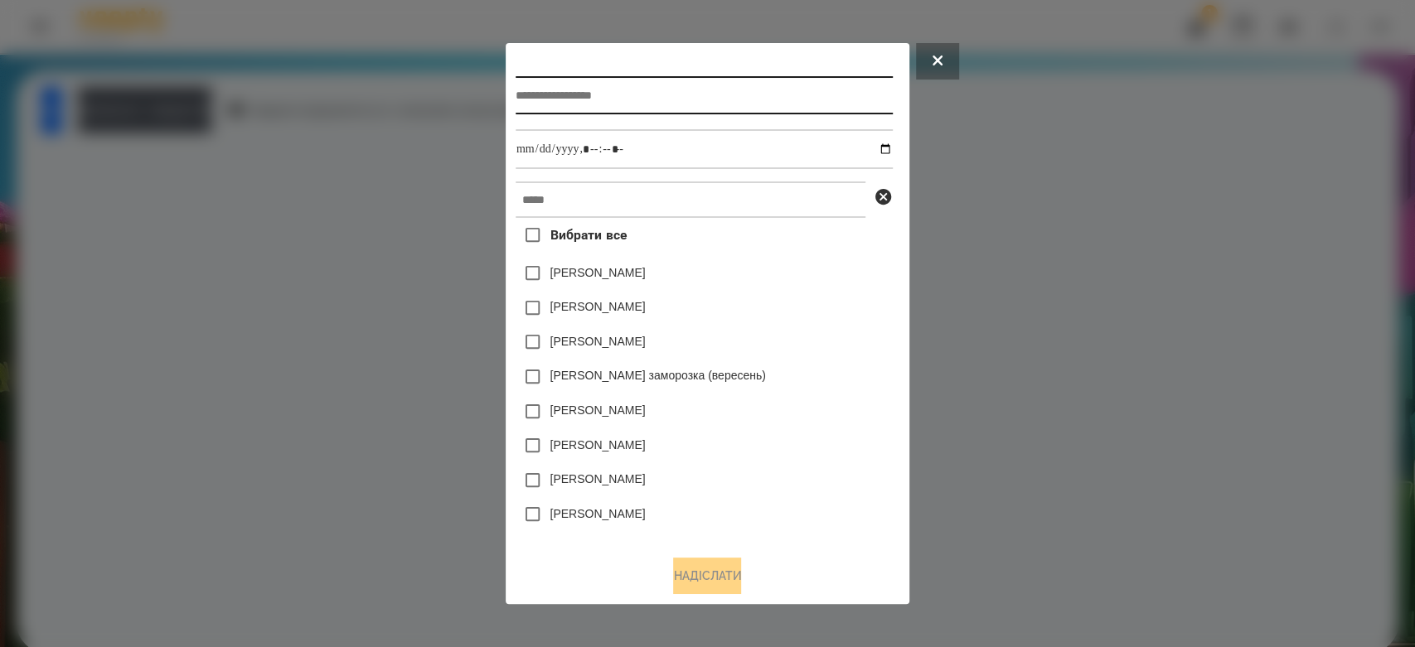
click at [552, 85] on input "text" at bounding box center [704, 95] width 377 height 38
type input "*********"
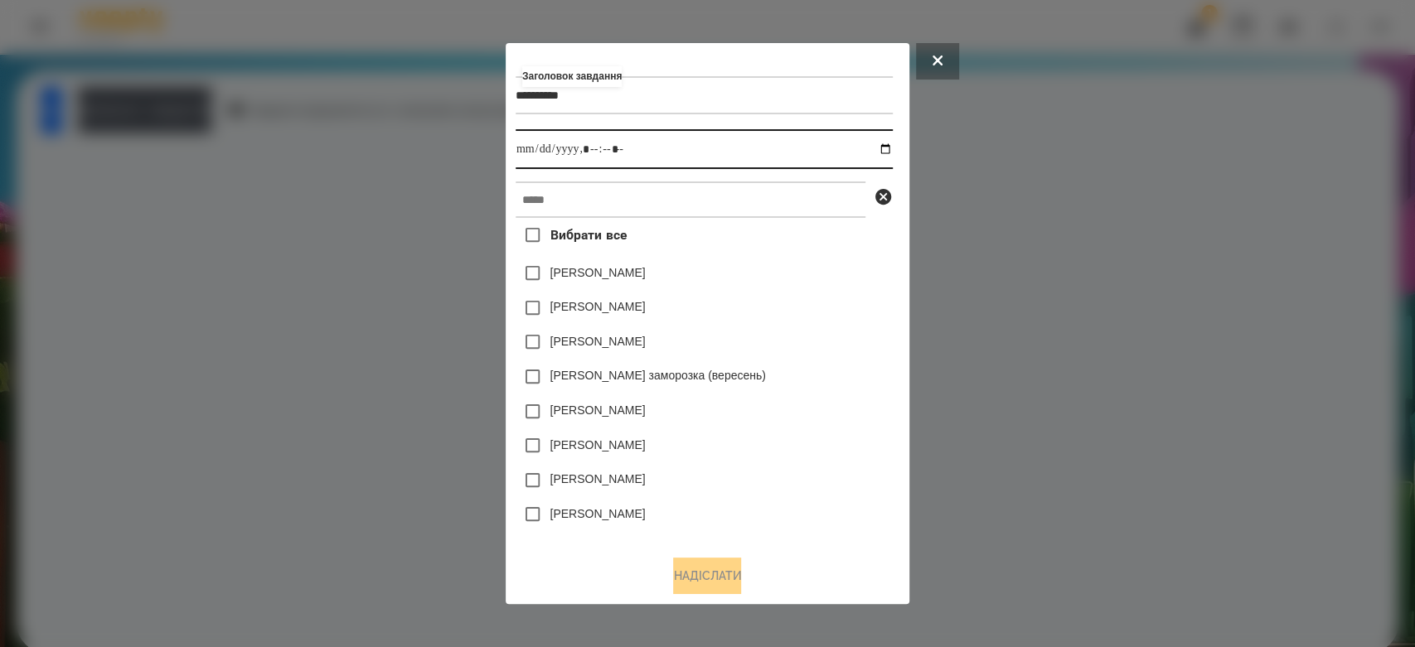
click at [893, 148] on input "datetime-local" at bounding box center [704, 149] width 377 height 40
type input "**********"
drag, startPoint x: 846, startPoint y: 302, endPoint x: 819, endPoint y: 239, distance: 68.7
click at [846, 301] on div "[PERSON_NAME]" at bounding box center [704, 308] width 377 height 35
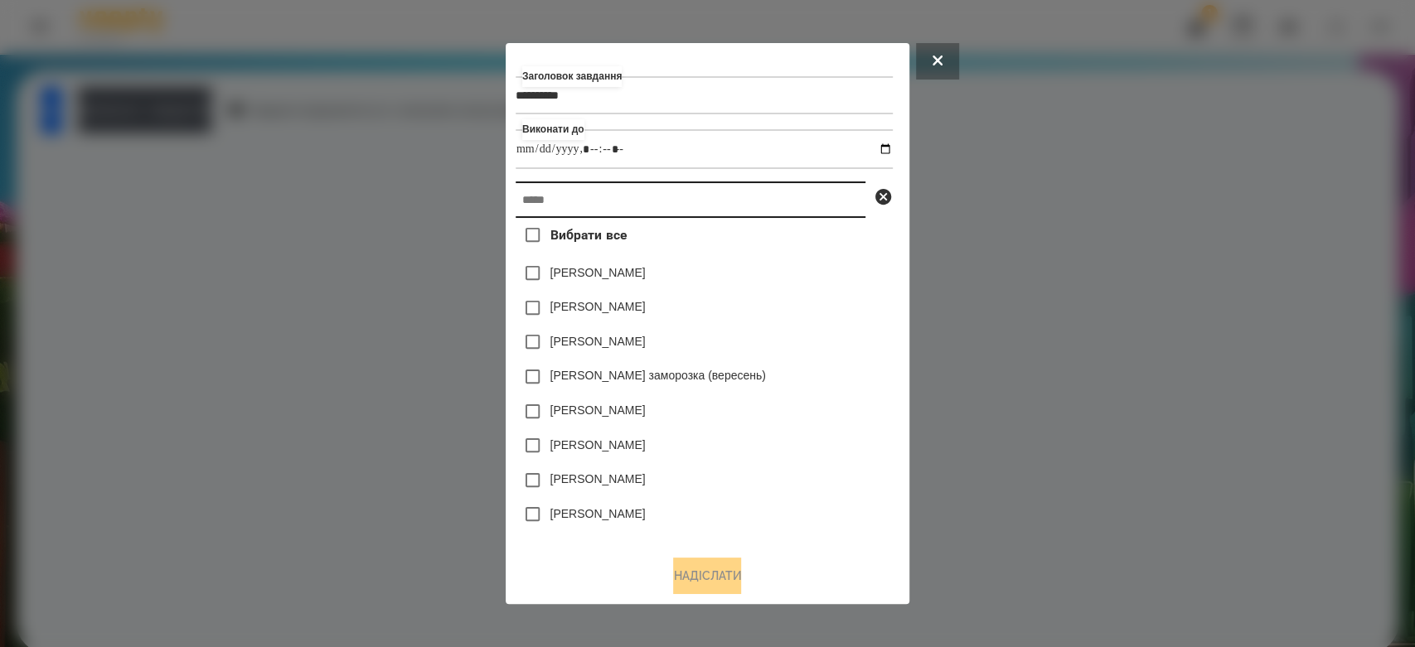
click at [804, 207] on input "text" at bounding box center [691, 200] width 350 height 36
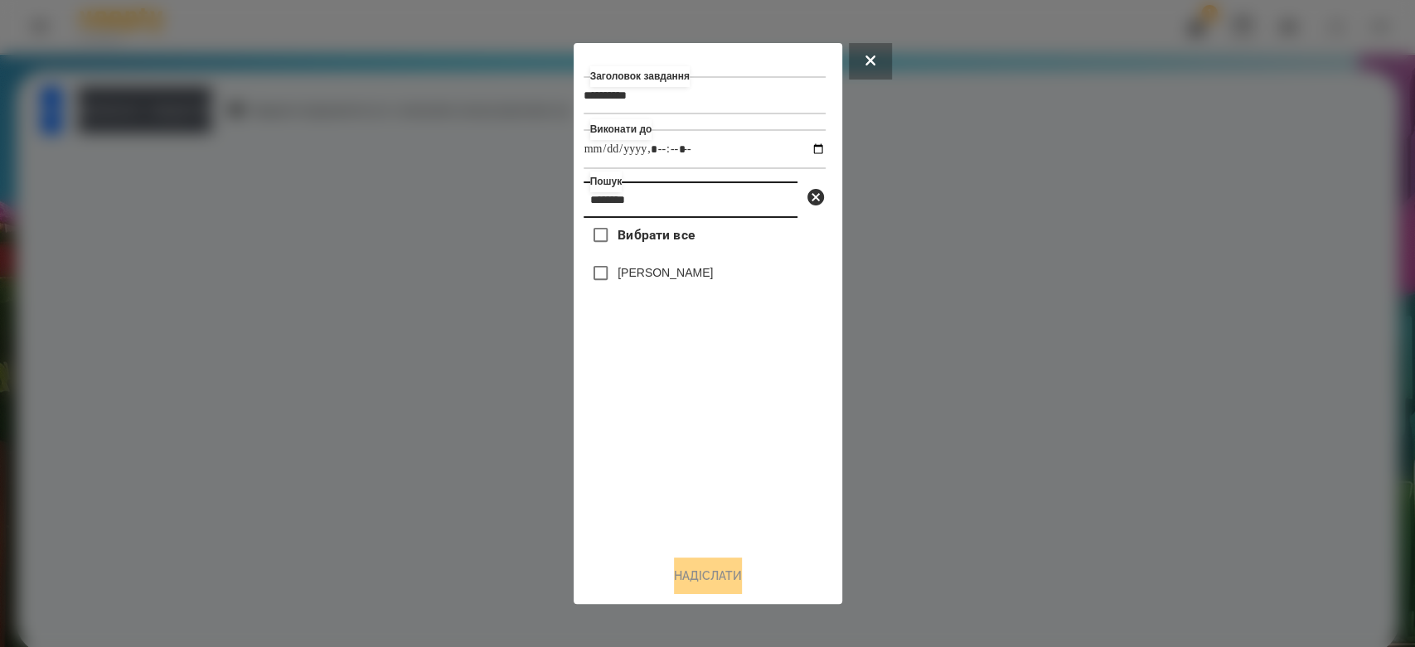
type input "********"
click at [713, 274] on label "[PERSON_NAME]" at bounding box center [665, 272] width 95 height 17
click at [714, 563] on button "Надіслати" at bounding box center [708, 576] width 68 height 36
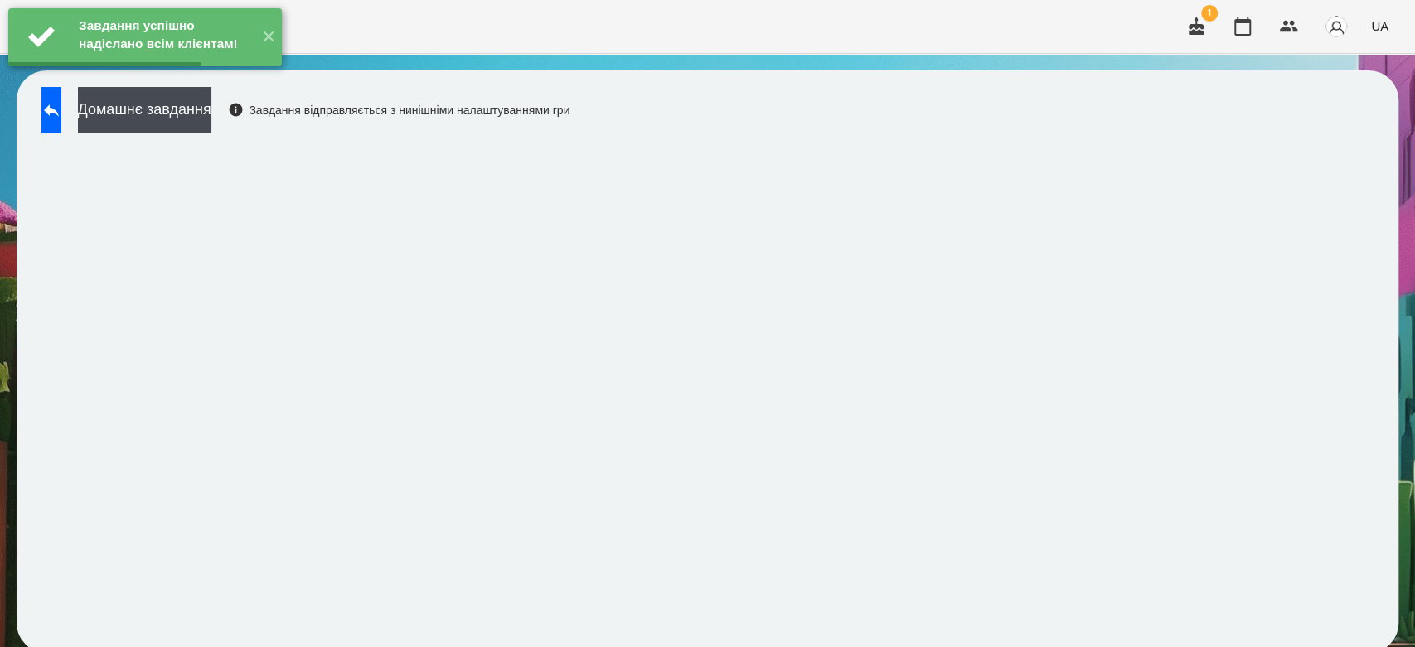
click at [240, 135] on div "Домашнє завдання Завдання відправляється з нинішніми налаштуваннями гри" at bounding box center [301, 114] width 536 height 55
click at [211, 119] on button "Домашнє завдання" at bounding box center [144, 110] width 133 height 46
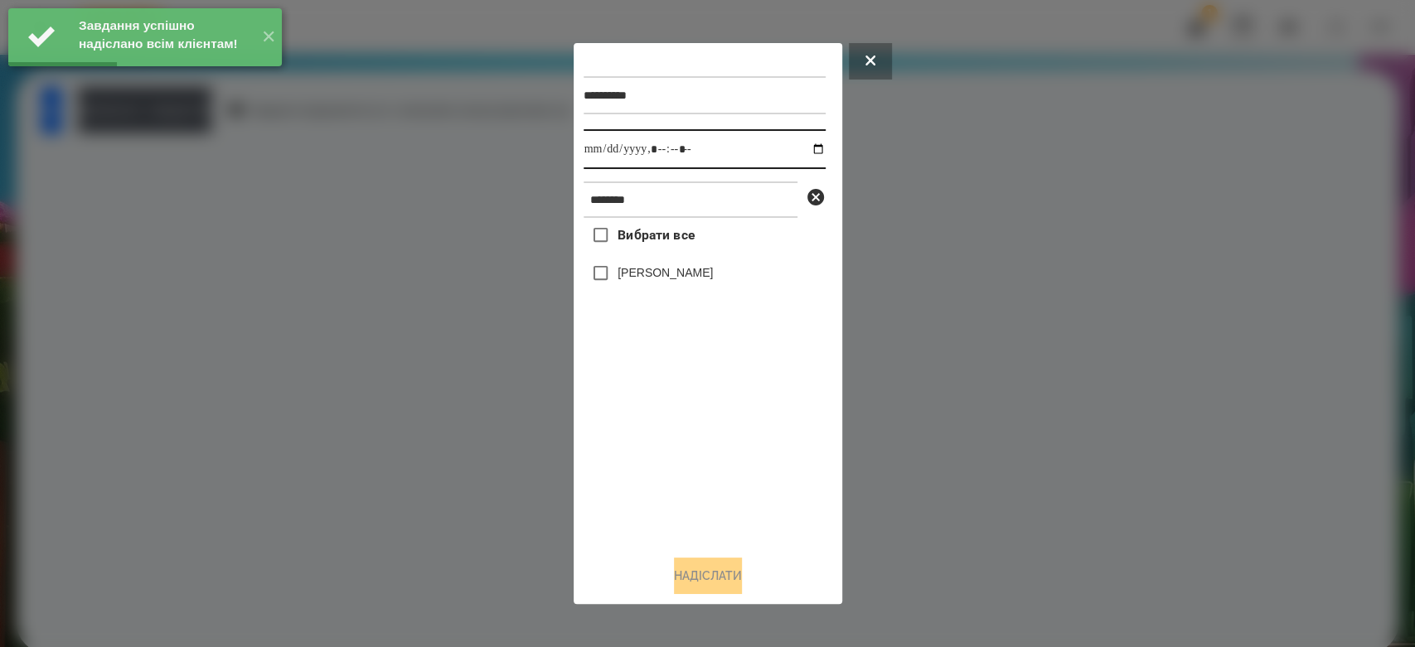
click at [798, 151] on input "datetime-local" at bounding box center [705, 149] width 242 height 40
type input "**********"
click at [724, 432] on div "Вибрати все Дмитро Микитинець" at bounding box center [705, 380] width 242 height 324
click at [673, 255] on div "Вибрати все Дмитро Микитинець" at bounding box center [705, 380] width 242 height 324
click at [678, 270] on label "[PERSON_NAME]" at bounding box center [665, 272] width 95 height 17
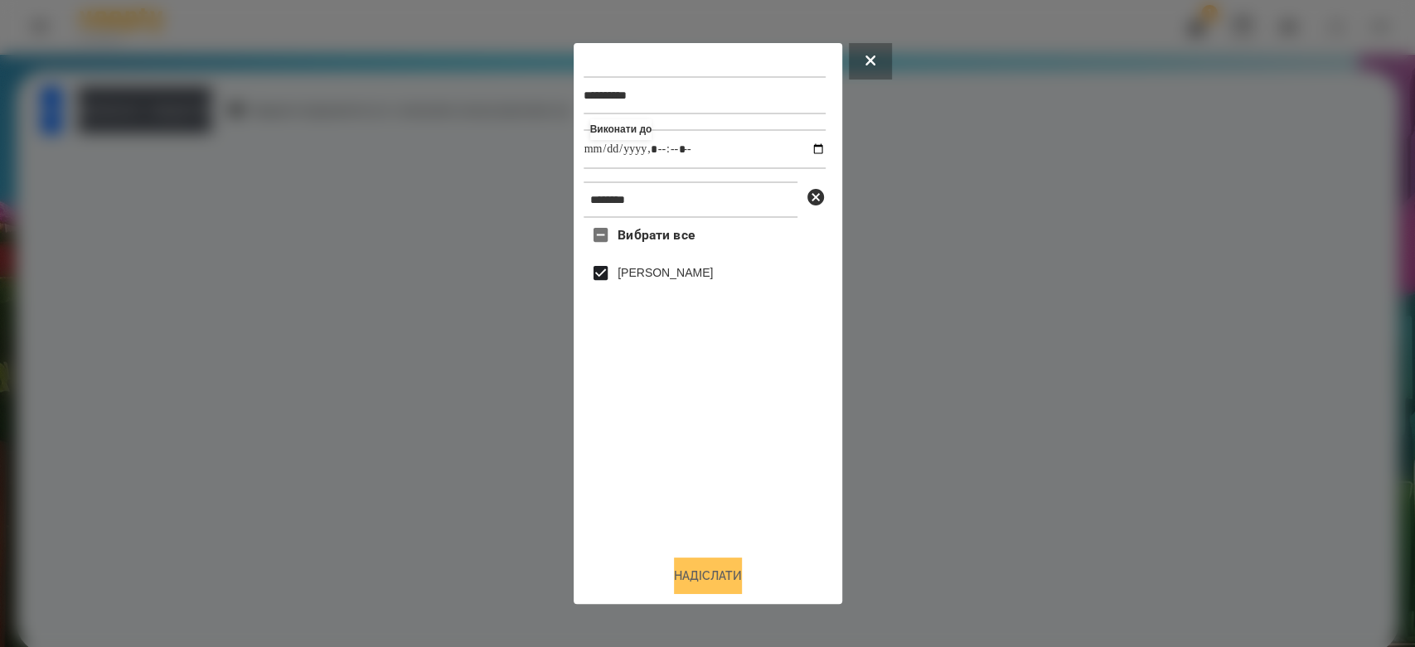
click at [720, 572] on button "Надіслати" at bounding box center [708, 576] width 68 height 36
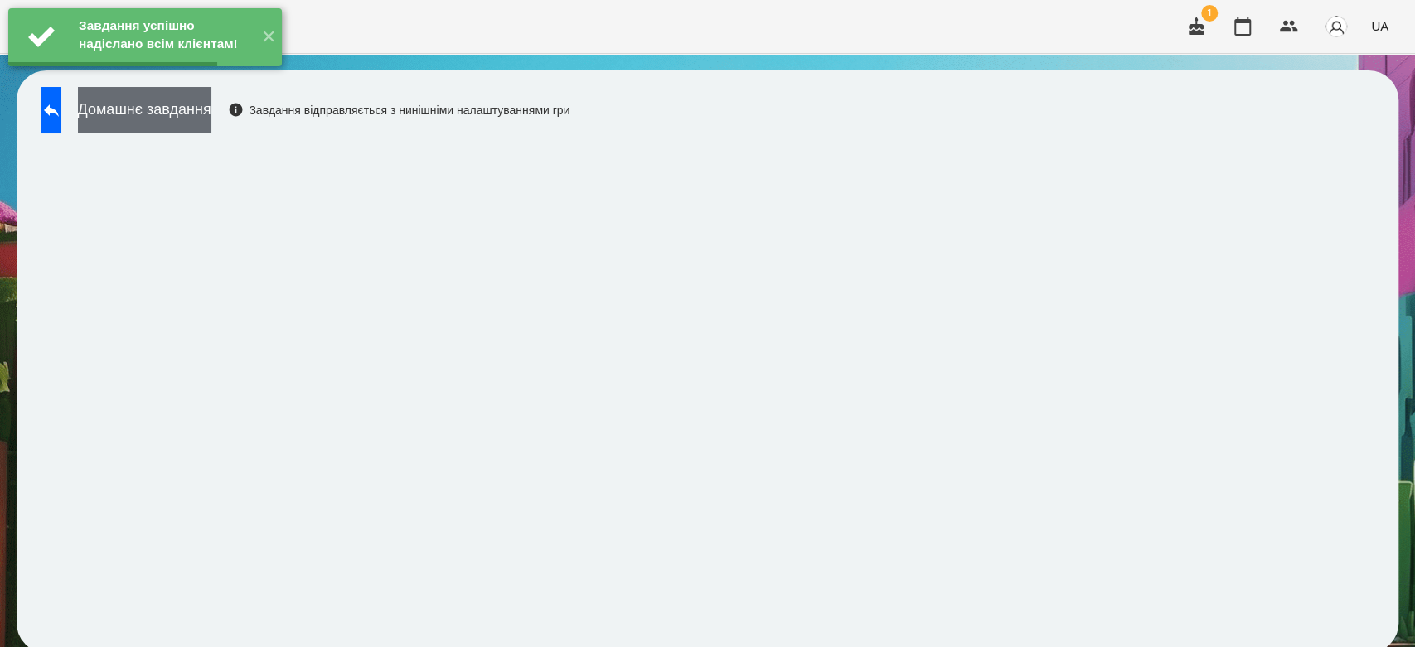
click at [211, 104] on button "Домашнє завдання" at bounding box center [144, 110] width 133 height 46
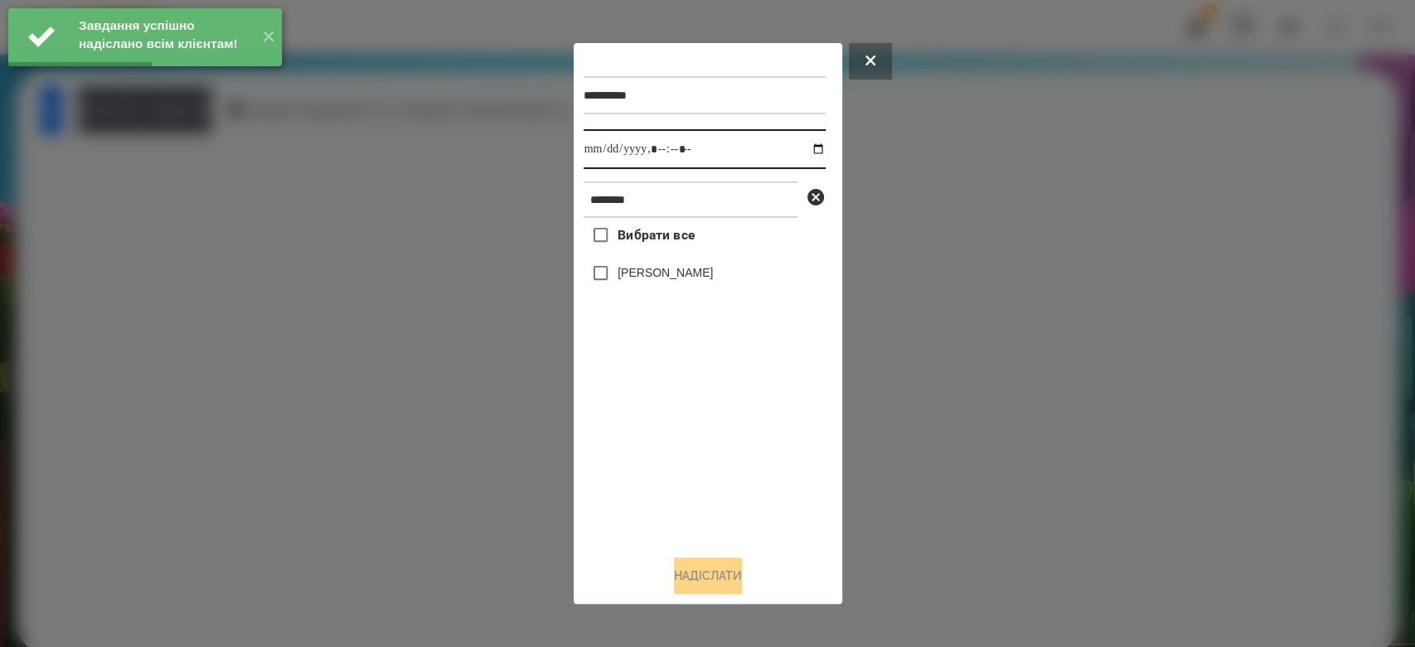
click at [802, 148] on input "datetime-local" at bounding box center [705, 149] width 242 height 40
type input "**********"
click at [680, 266] on label "[PERSON_NAME]" at bounding box center [665, 272] width 95 height 17
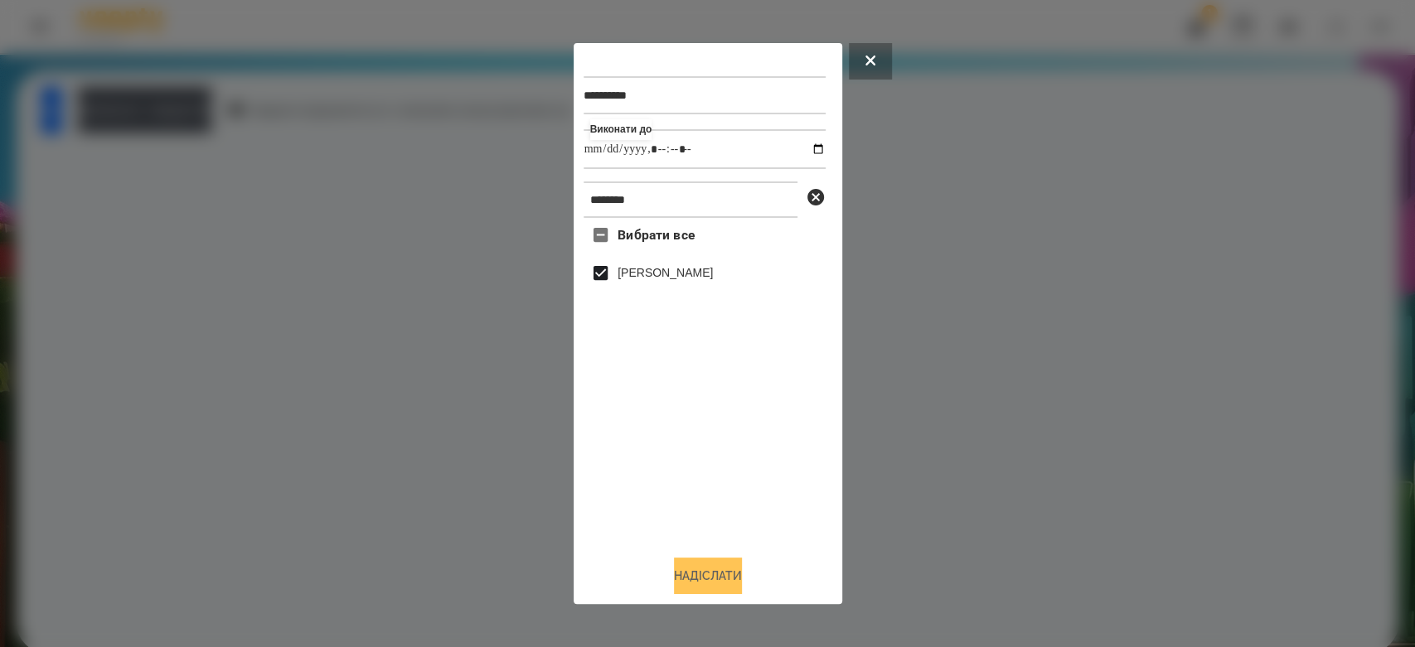
click at [725, 586] on button "Надіслати" at bounding box center [708, 576] width 68 height 36
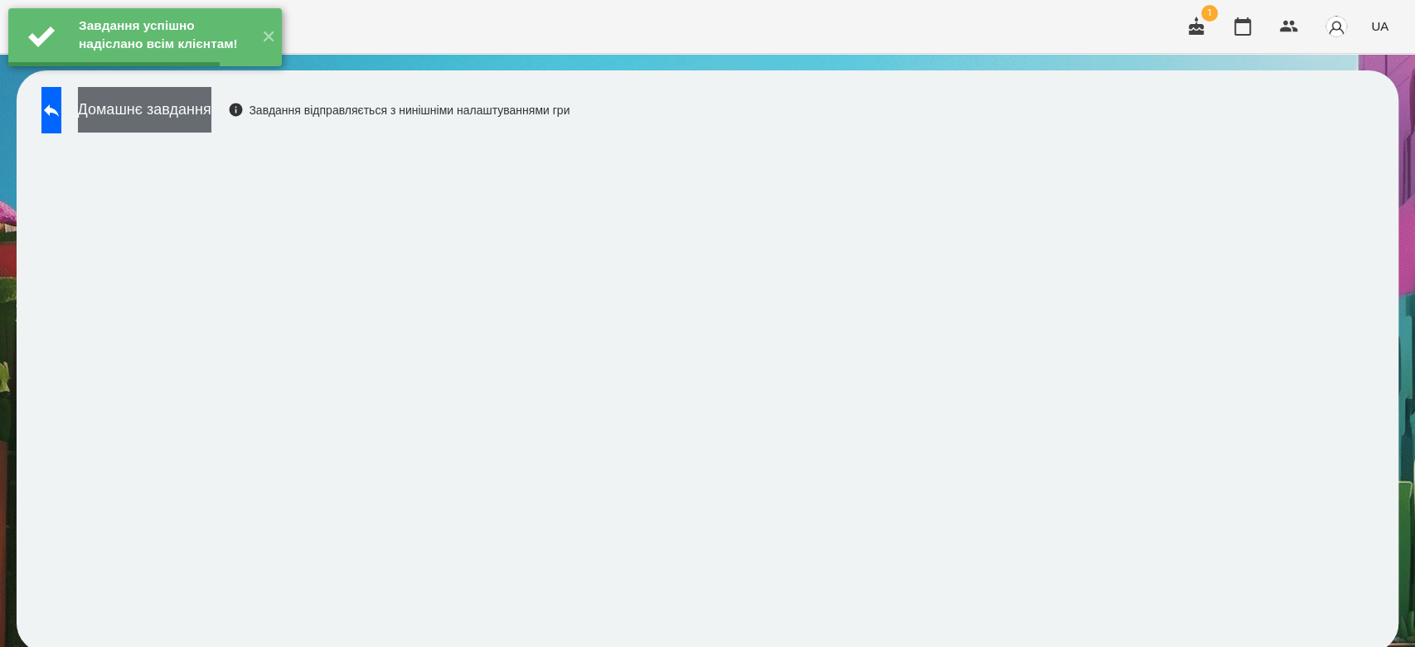
click at [211, 114] on button "Домашнє завдання" at bounding box center [144, 110] width 133 height 46
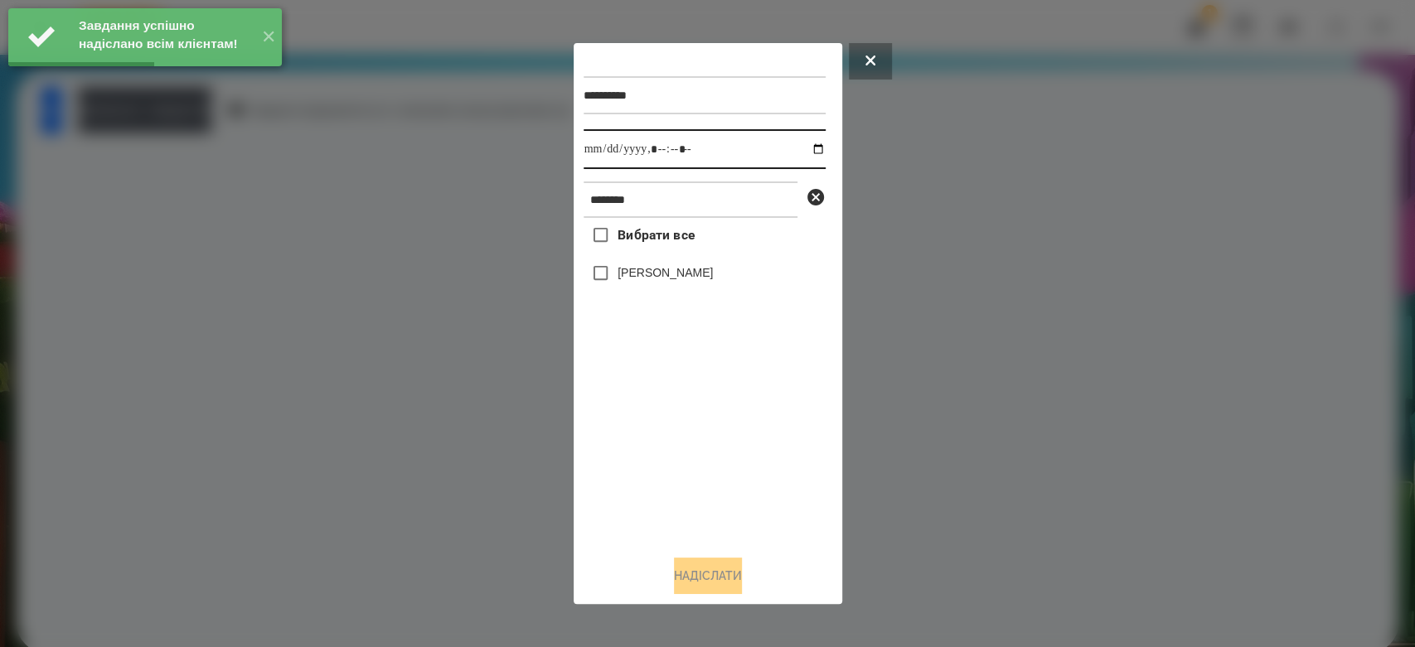
click at [802, 148] on input "datetime-local" at bounding box center [705, 149] width 242 height 40
type input "**********"
click at [724, 487] on div "Вибрати все Дмитро Микитинець" at bounding box center [705, 380] width 242 height 324
click at [670, 275] on label "[PERSON_NAME]" at bounding box center [665, 272] width 95 height 17
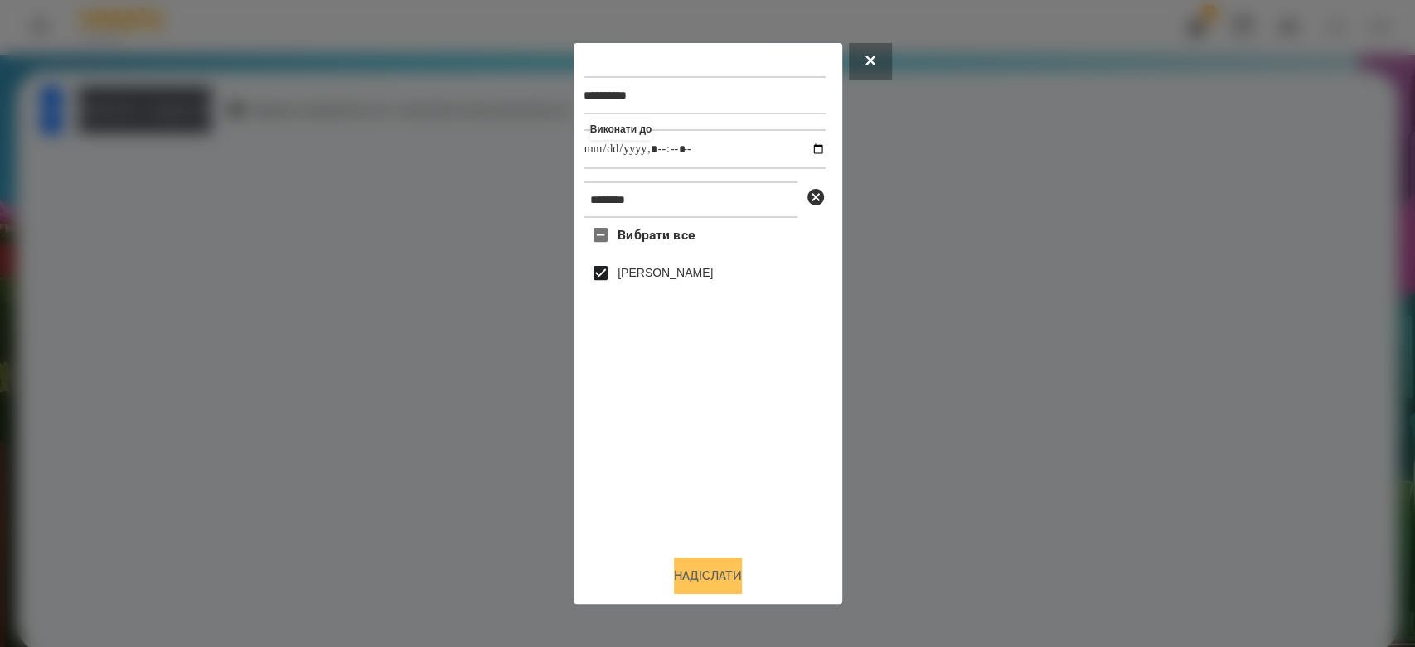
click at [712, 567] on button "Надіслати" at bounding box center [708, 576] width 68 height 36
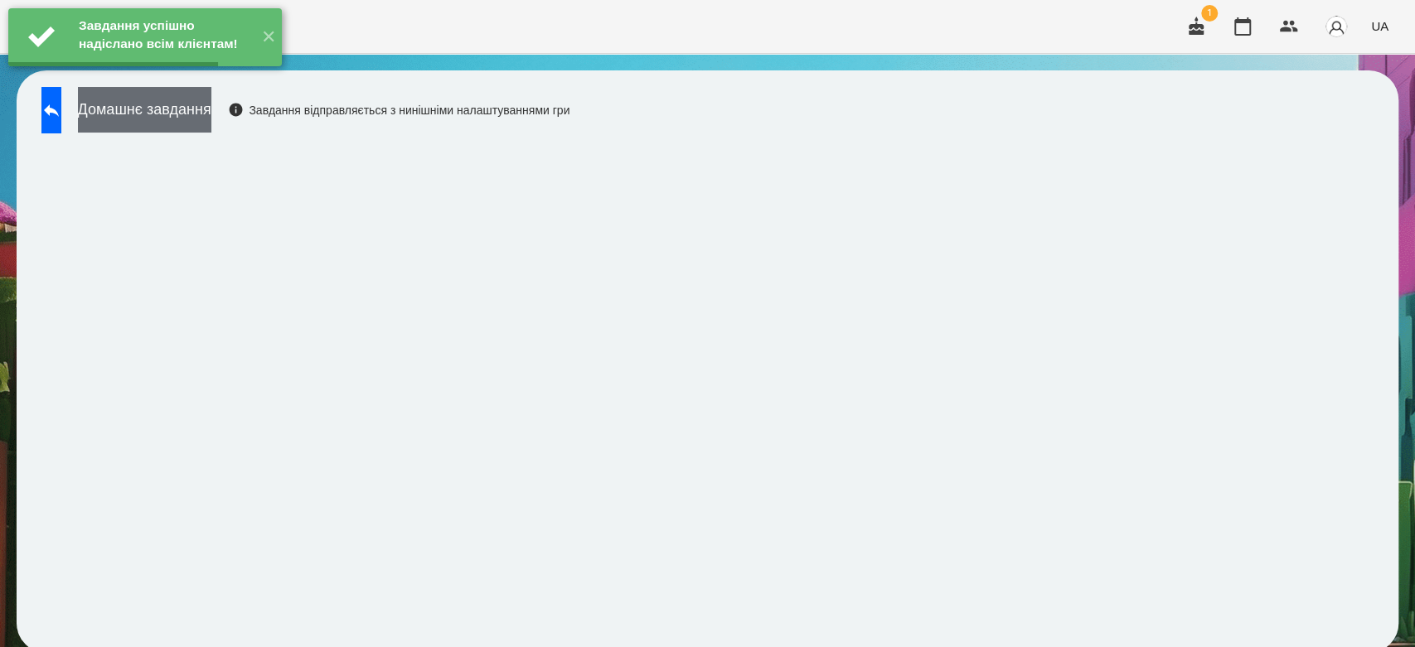
click at [196, 120] on button "Домашнє завдання" at bounding box center [144, 110] width 133 height 46
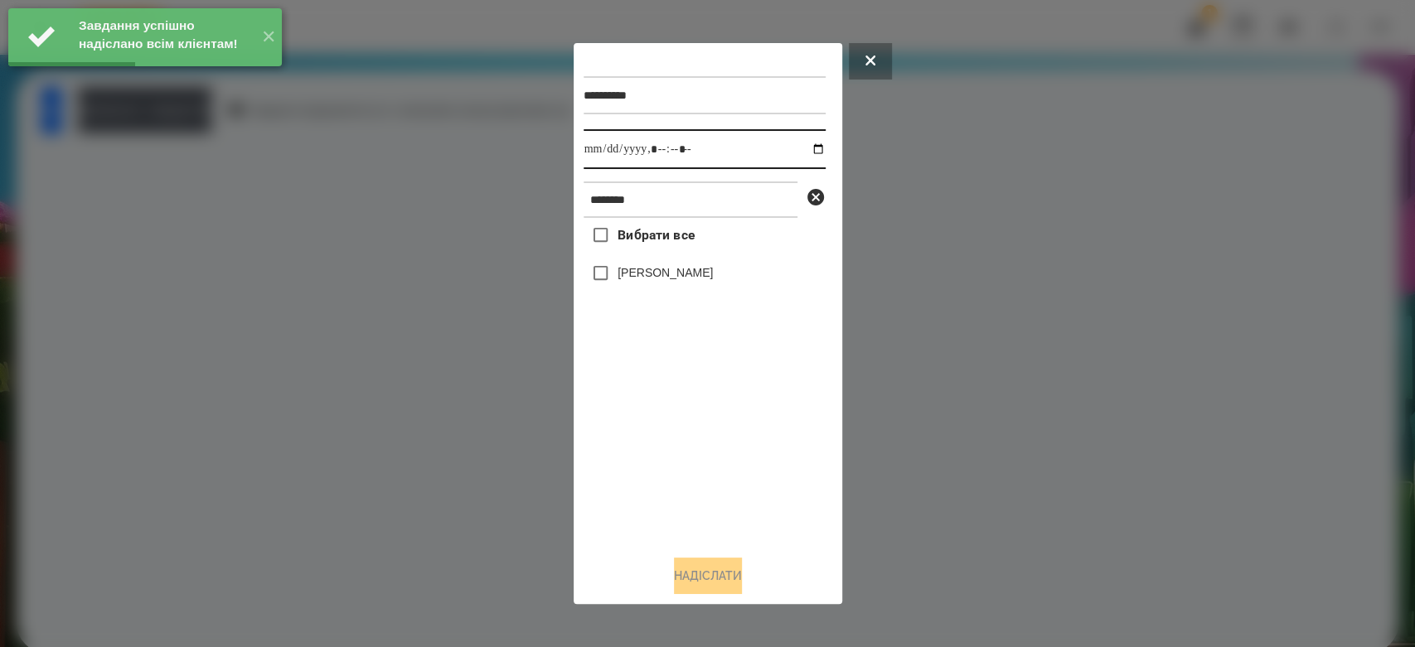
click at [802, 151] on input "datetime-local" at bounding box center [705, 149] width 242 height 40
type input "**********"
click at [717, 440] on div "Вибрати все Дмитро Микитинець" at bounding box center [705, 380] width 242 height 324
click at [701, 278] on label "[PERSON_NAME]" at bounding box center [665, 272] width 95 height 17
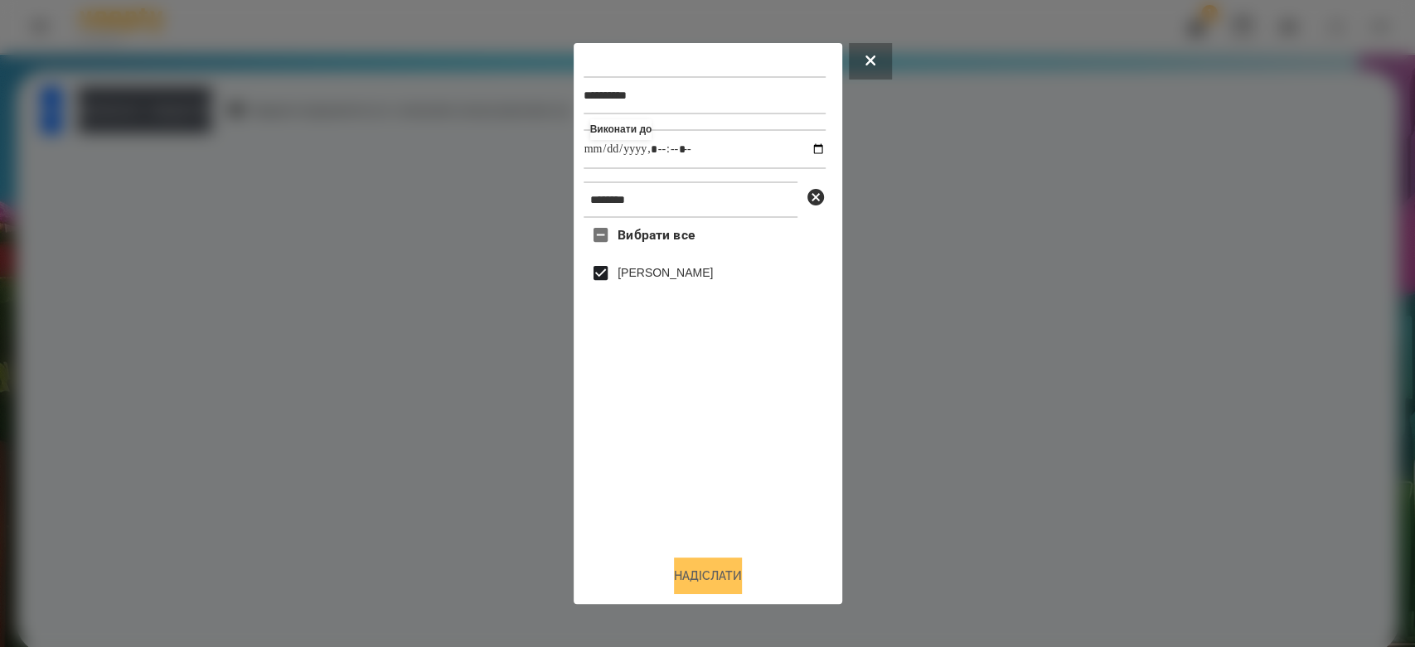
click at [724, 573] on button "Надіслати" at bounding box center [708, 576] width 68 height 36
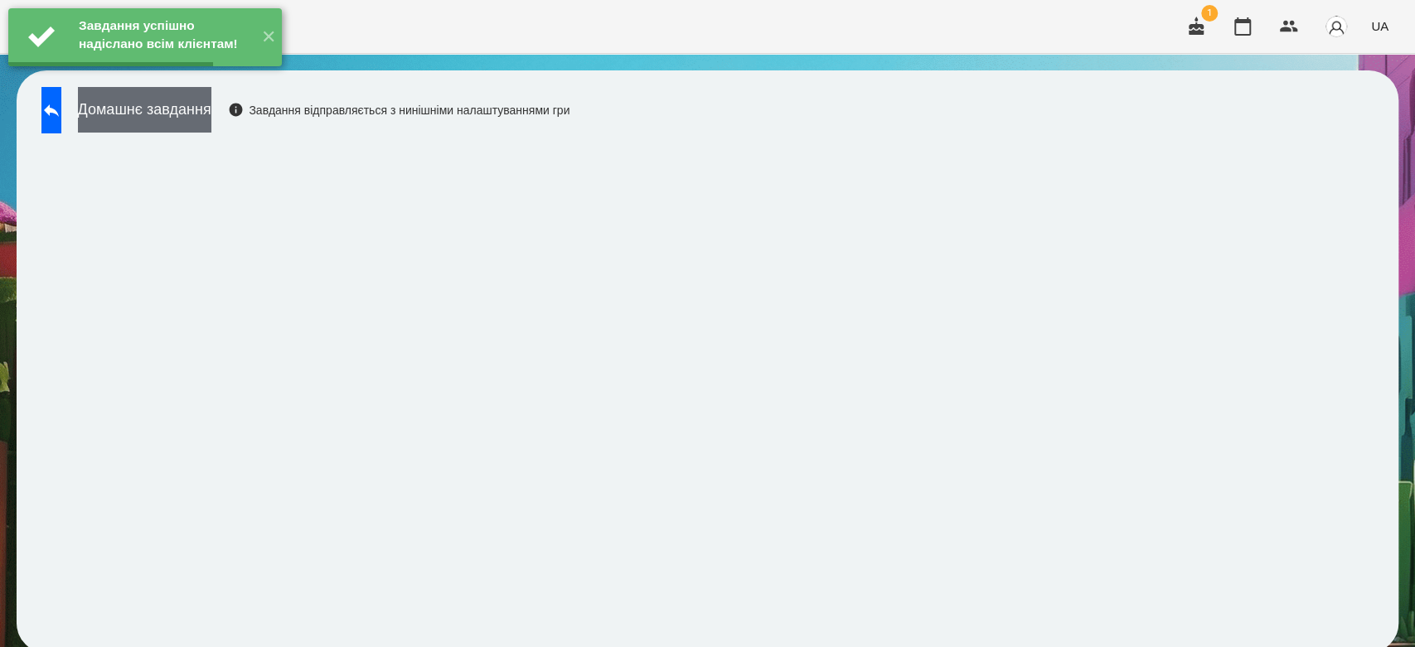
click at [211, 124] on button "Домашнє завдання" at bounding box center [144, 110] width 133 height 46
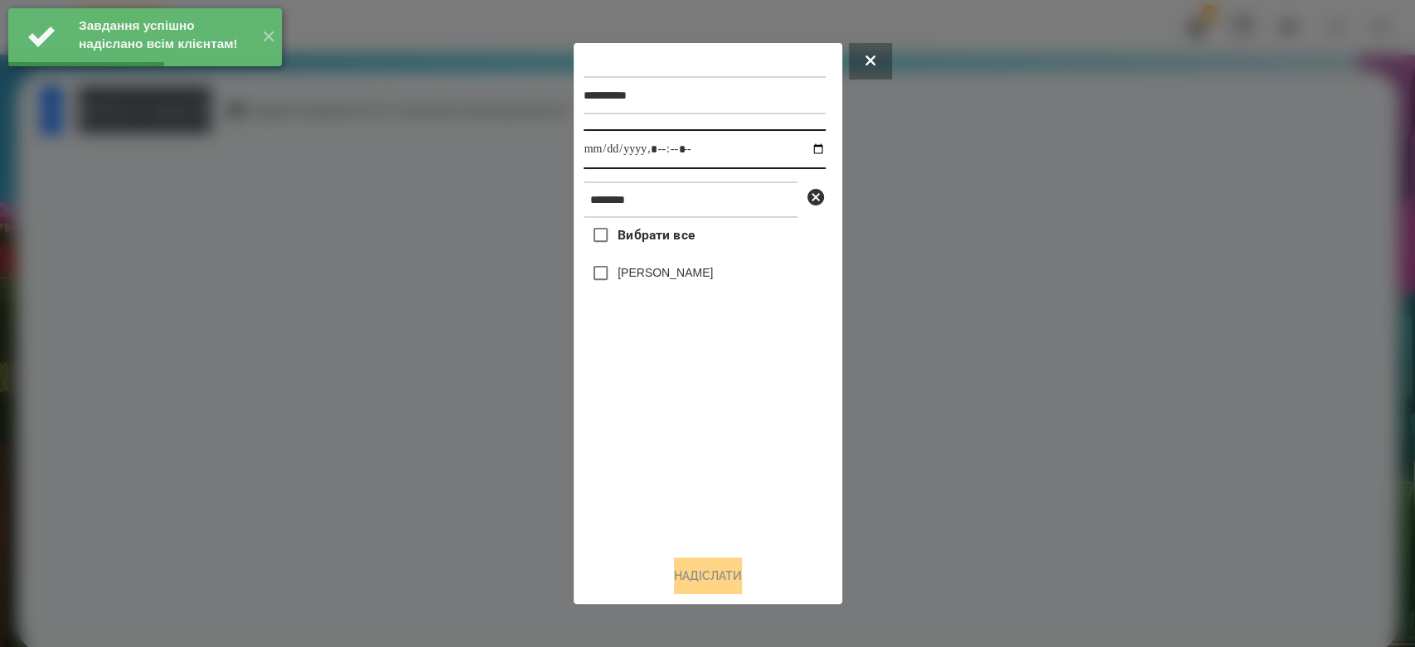
click at [803, 153] on input "datetime-local" at bounding box center [705, 149] width 242 height 40
type input "**********"
drag, startPoint x: 784, startPoint y: 520, endPoint x: 754, endPoint y: 439, distance: 85.8
click at [784, 520] on div "Вибрати все Дмитро Микитинець" at bounding box center [705, 380] width 242 height 324
click at [713, 270] on label "[PERSON_NAME]" at bounding box center [665, 272] width 95 height 17
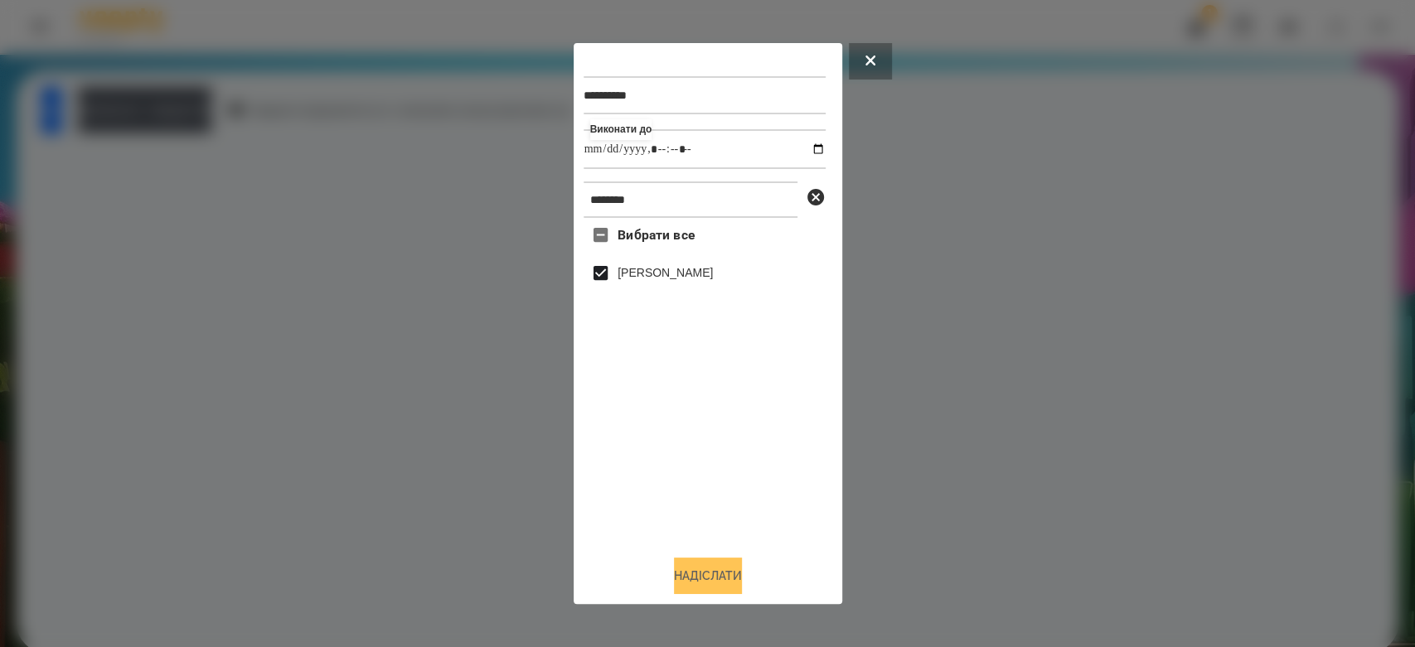
click at [708, 577] on button "Надіслати" at bounding box center [708, 576] width 68 height 36
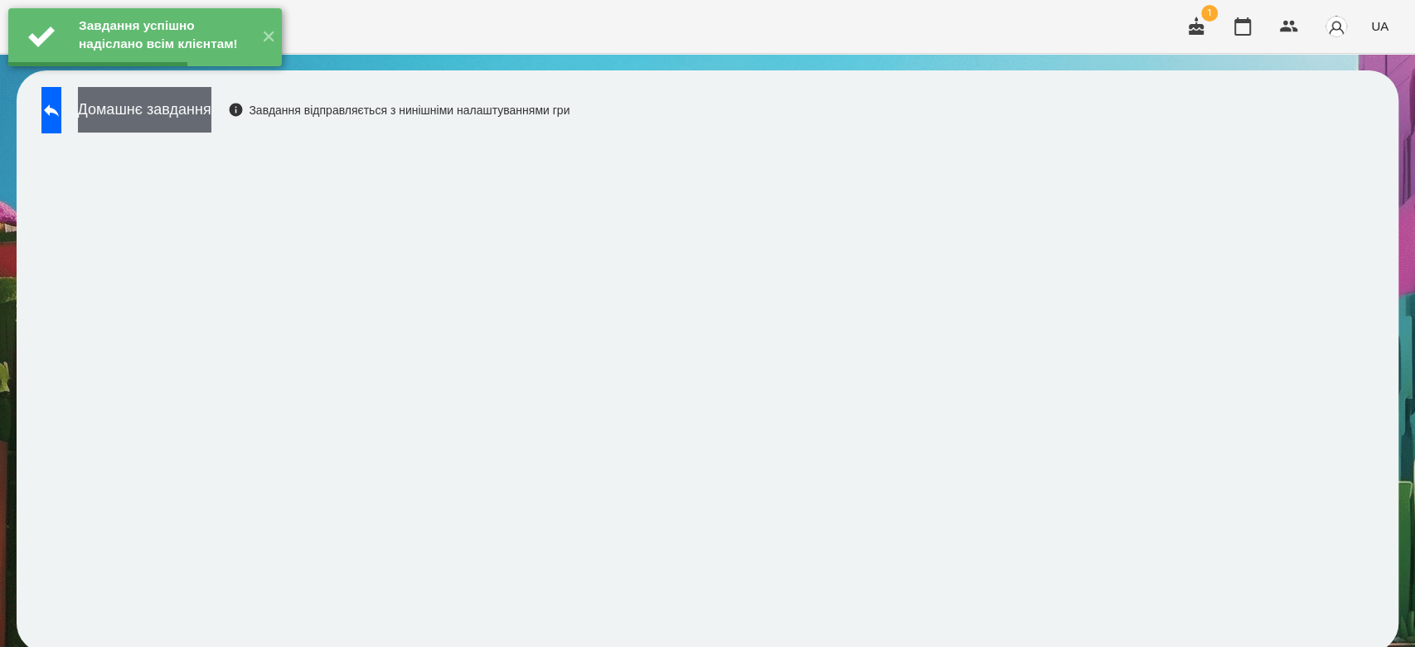
click at [181, 119] on button "Домашнє завдання" at bounding box center [144, 110] width 133 height 46
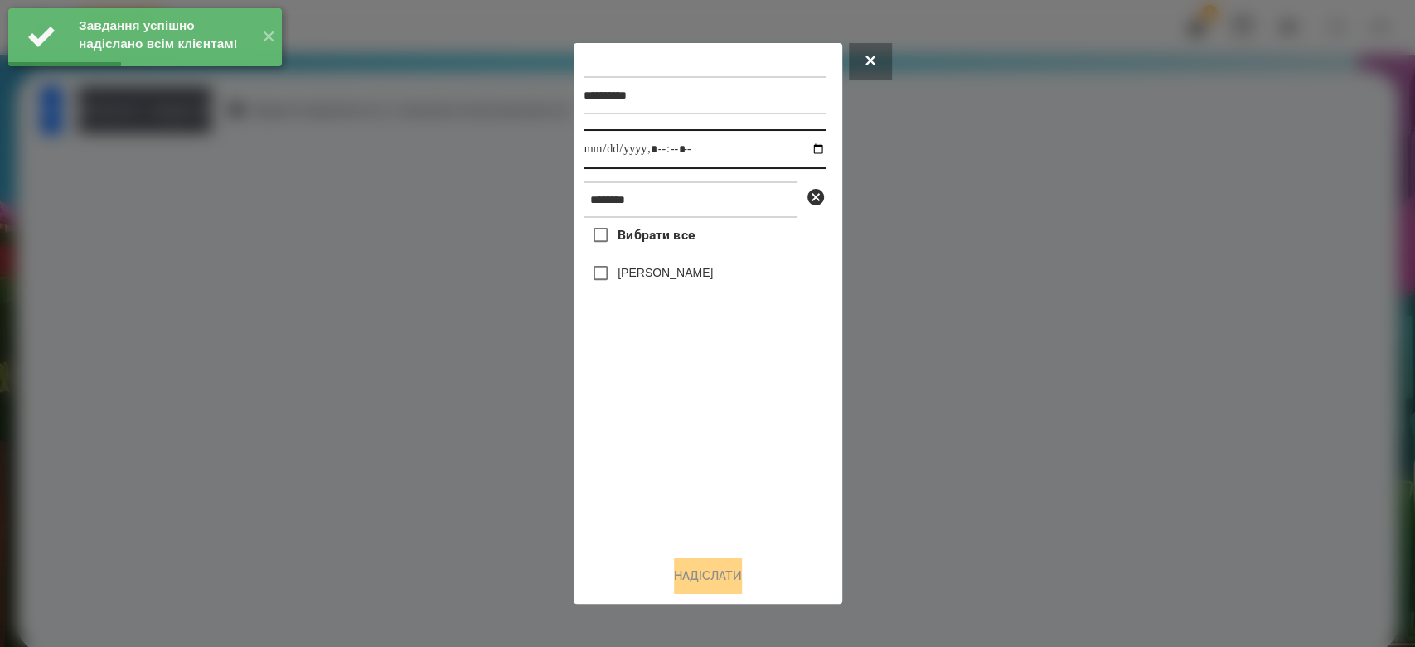
click at [807, 143] on input "datetime-local" at bounding box center [705, 149] width 242 height 40
type input "**********"
click at [723, 482] on div "Вибрати все Дмитро Микитинець" at bounding box center [705, 380] width 242 height 324
click at [694, 281] on label "[PERSON_NAME]" at bounding box center [665, 272] width 95 height 17
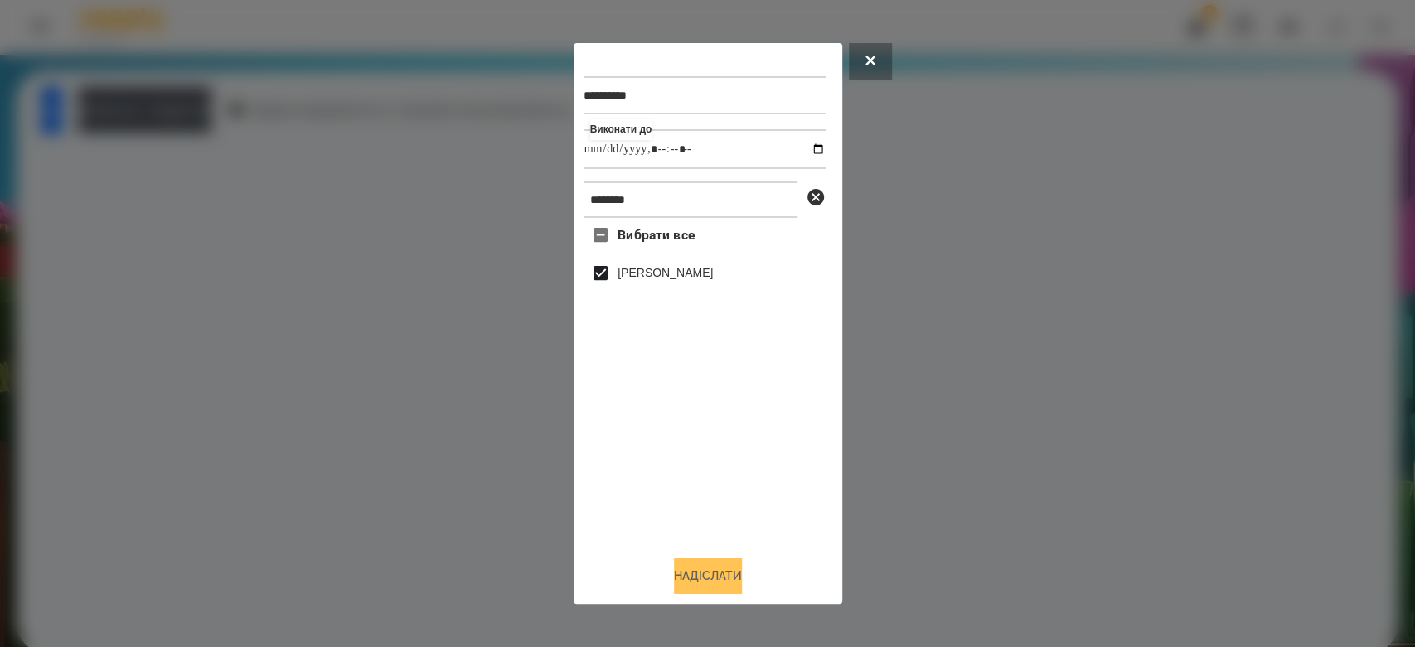
click at [700, 575] on button "Надіслати" at bounding box center [708, 576] width 68 height 36
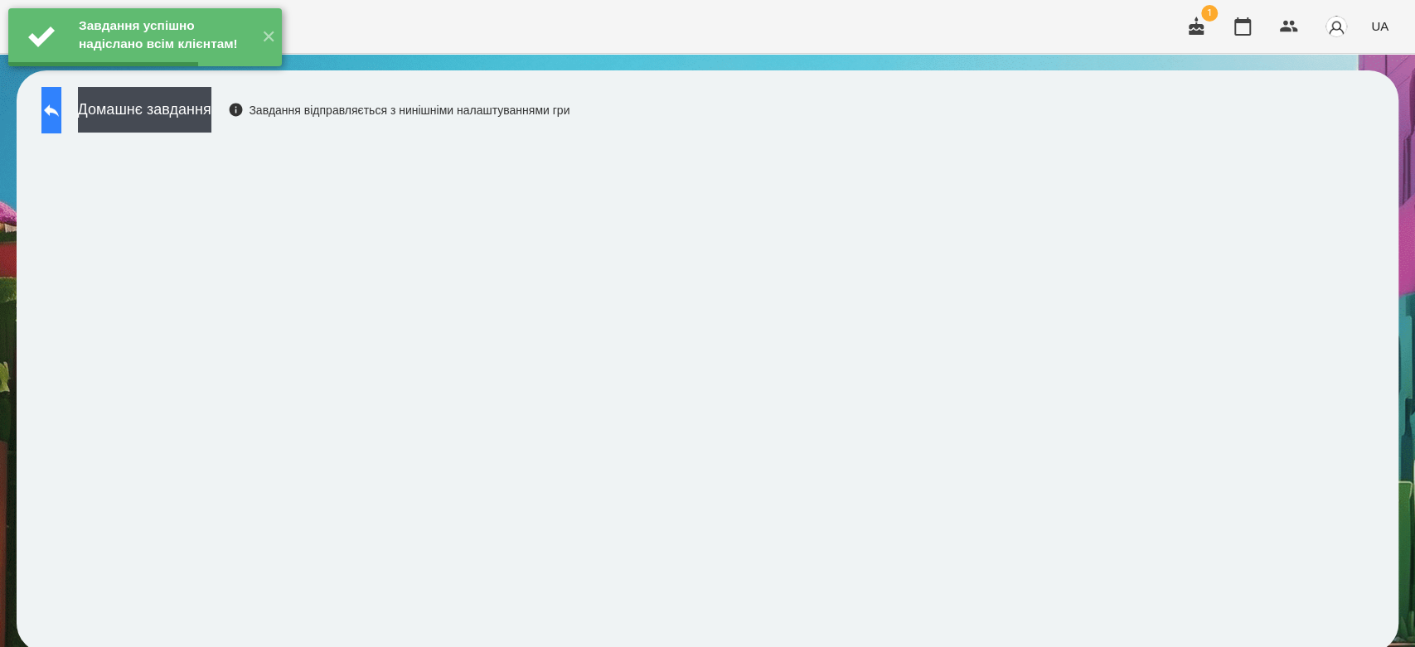
click at [61, 120] on button at bounding box center [51, 110] width 20 height 46
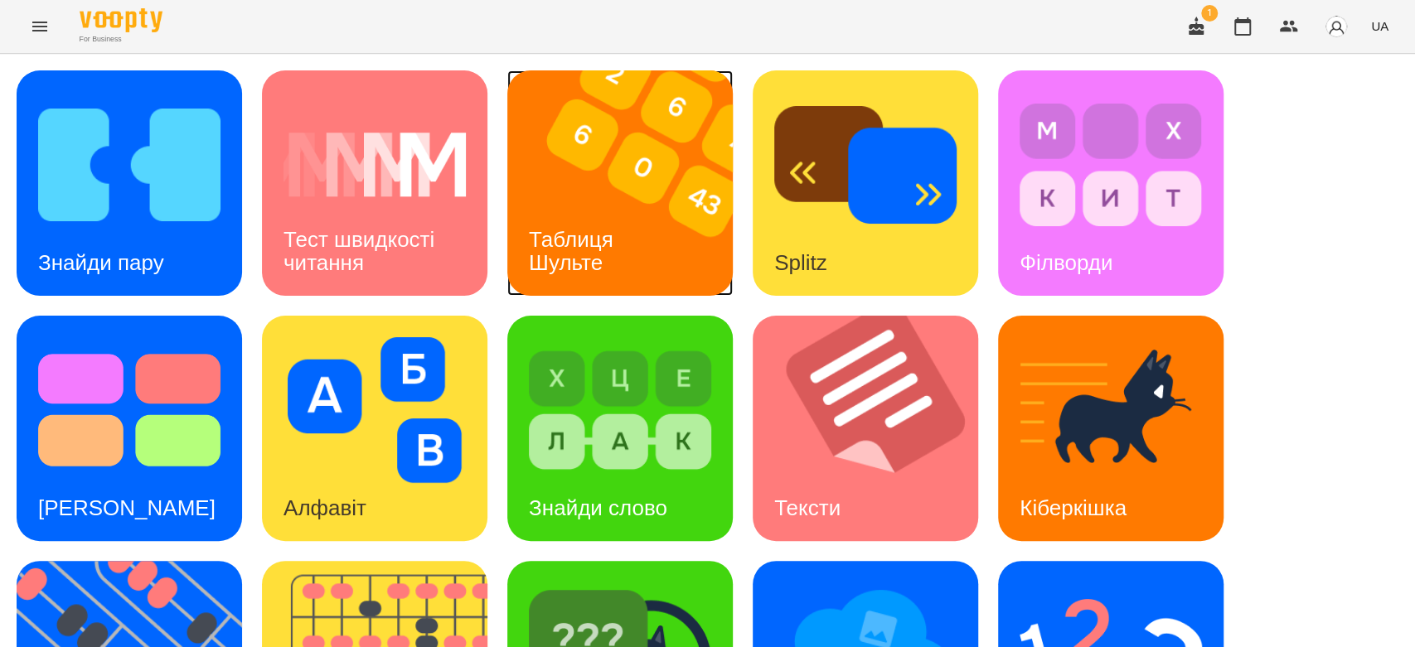
click at [579, 163] on img at bounding box center [630, 182] width 246 height 225
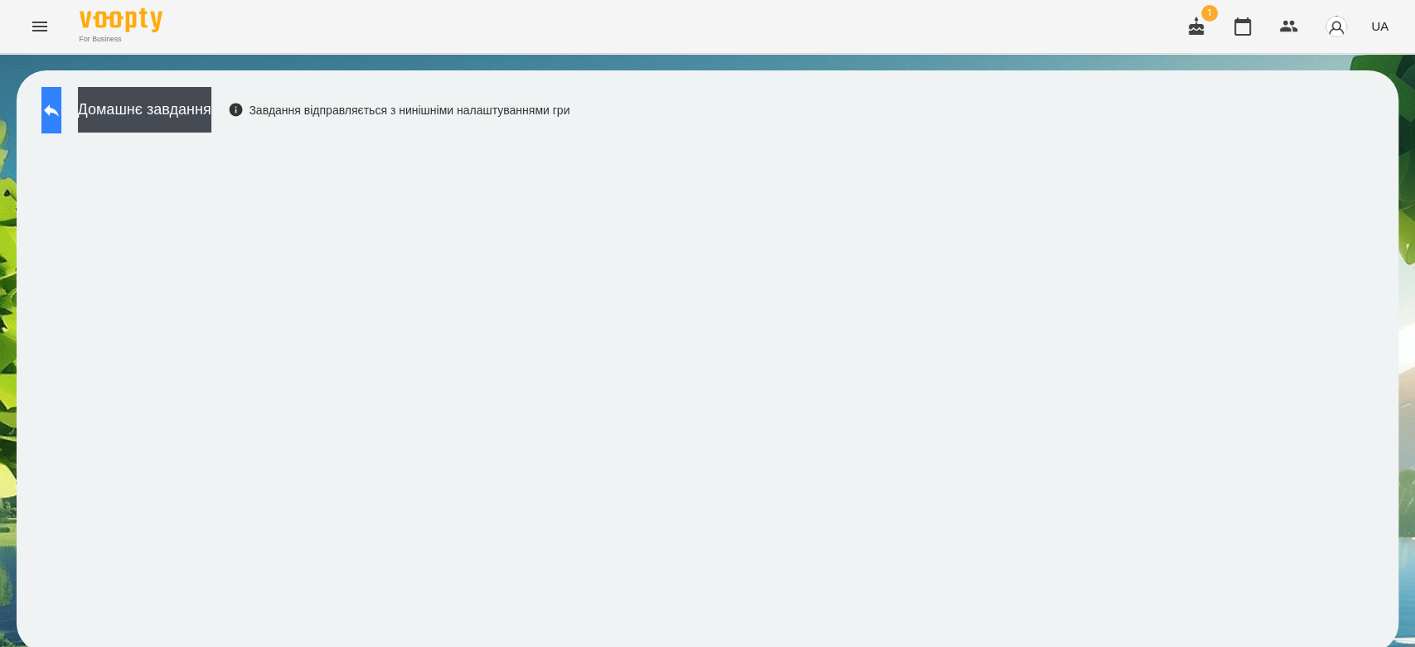
click at [61, 127] on button at bounding box center [51, 110] width 20 height 46
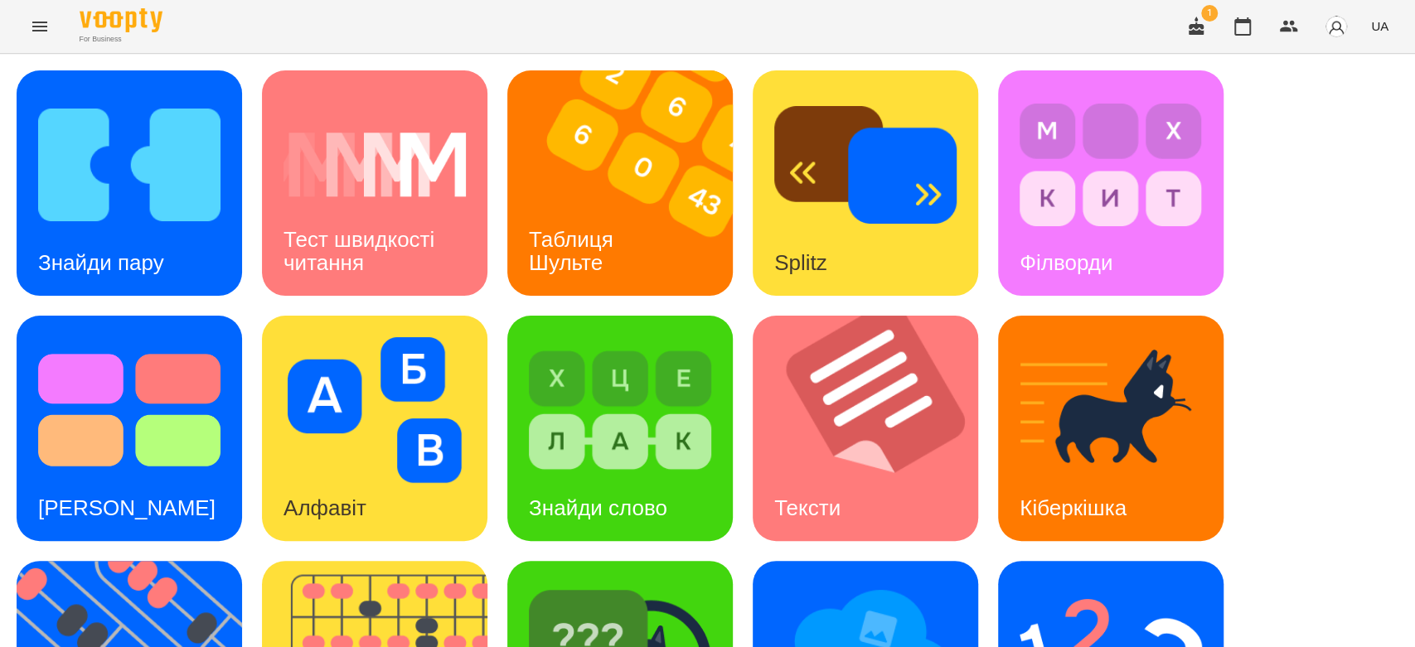
scroll to position [400, 0]
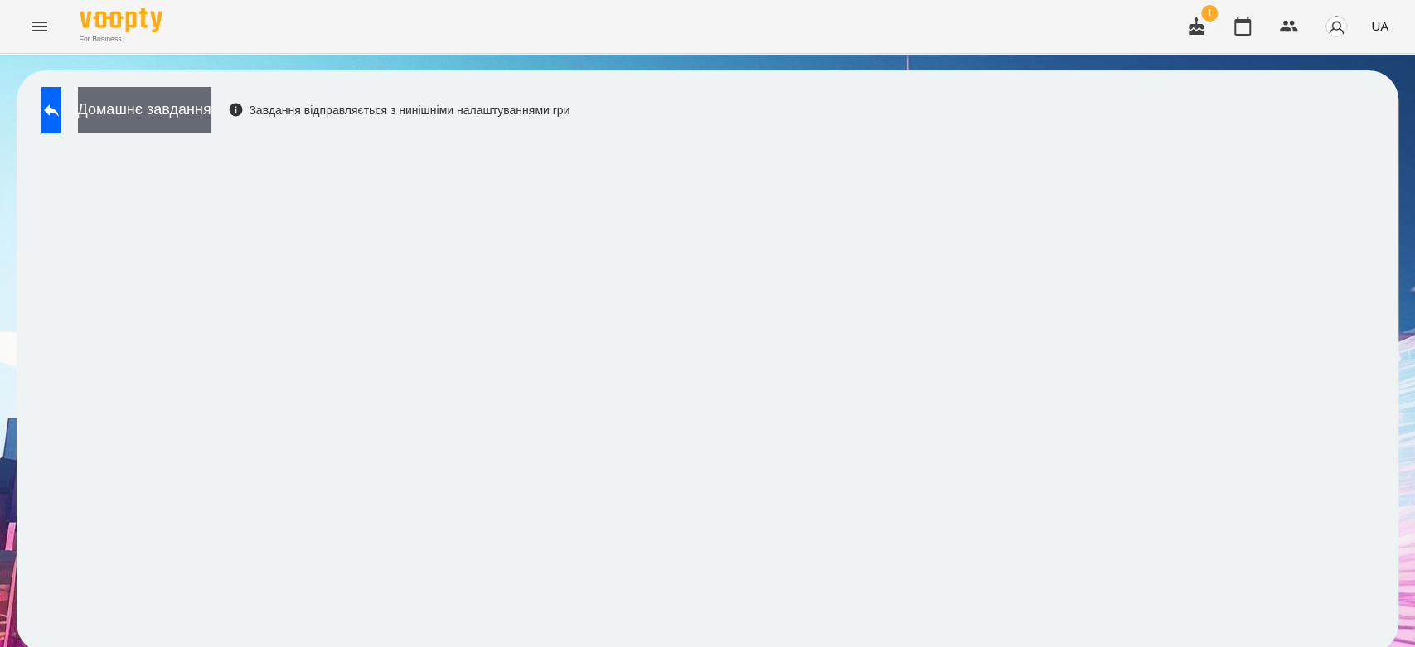
click at [175, 113] on button "Домашнє завдання" at bounding box center [144, 110] width 133 height 46
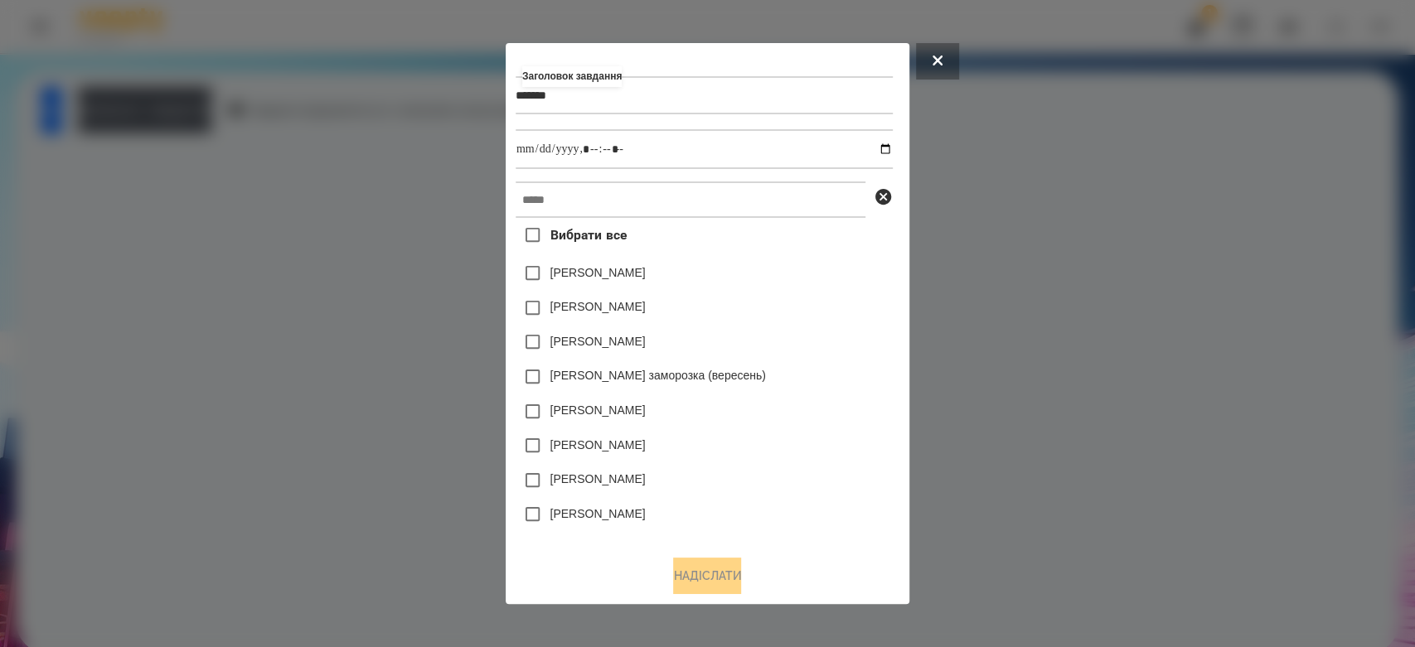
type input "*******"
click at [891, 144] on input "datetime-local" at bounding box center [704, 149] width 377 height 40
type input "**********"
click at [827, 295] on div "[PERSON_NAME]" at bounding box center [704, 308] width 377 height 35
click at [799, 199] on input "text" at bounding box center [691, 200] width 350 height 36
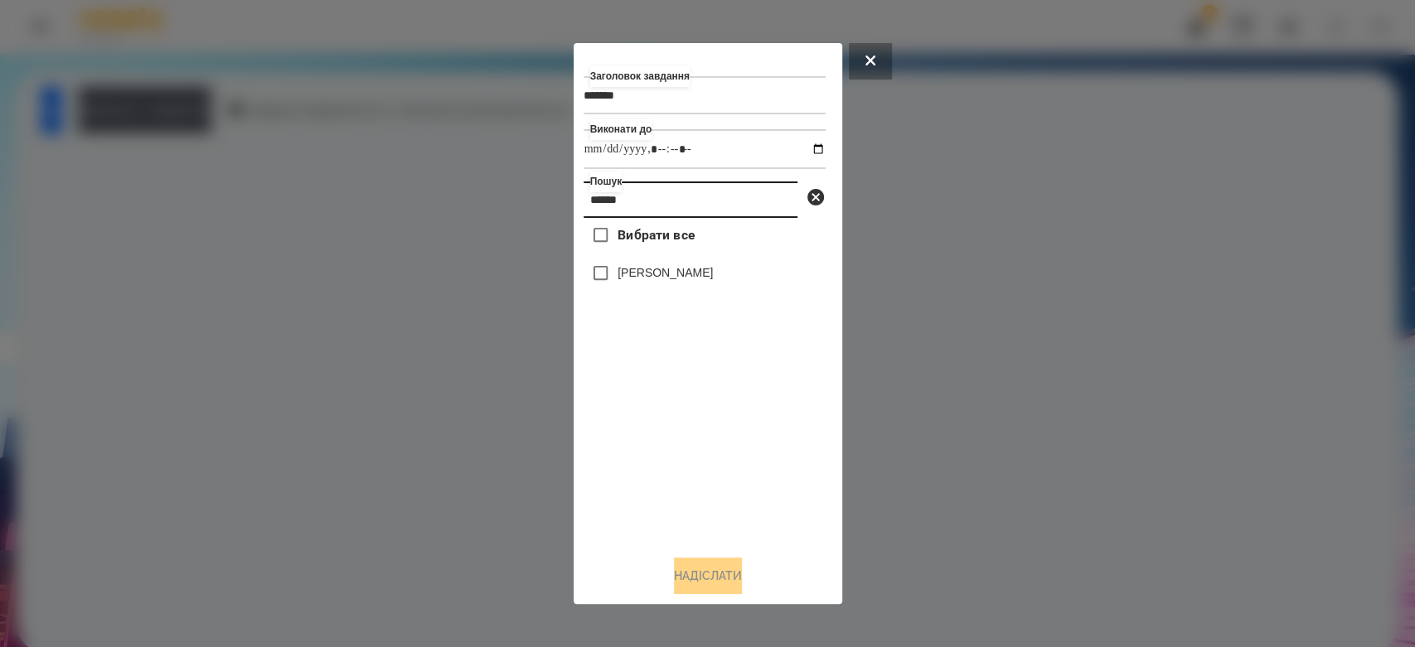
type input "******"
click at [713, 276] on label "[PERSON_NAME]" at bounding box center [665, 272] width 95 height 17
click at [735, 591] on button "Надіслати" at bounding box center [708, 576] width 68 height 36
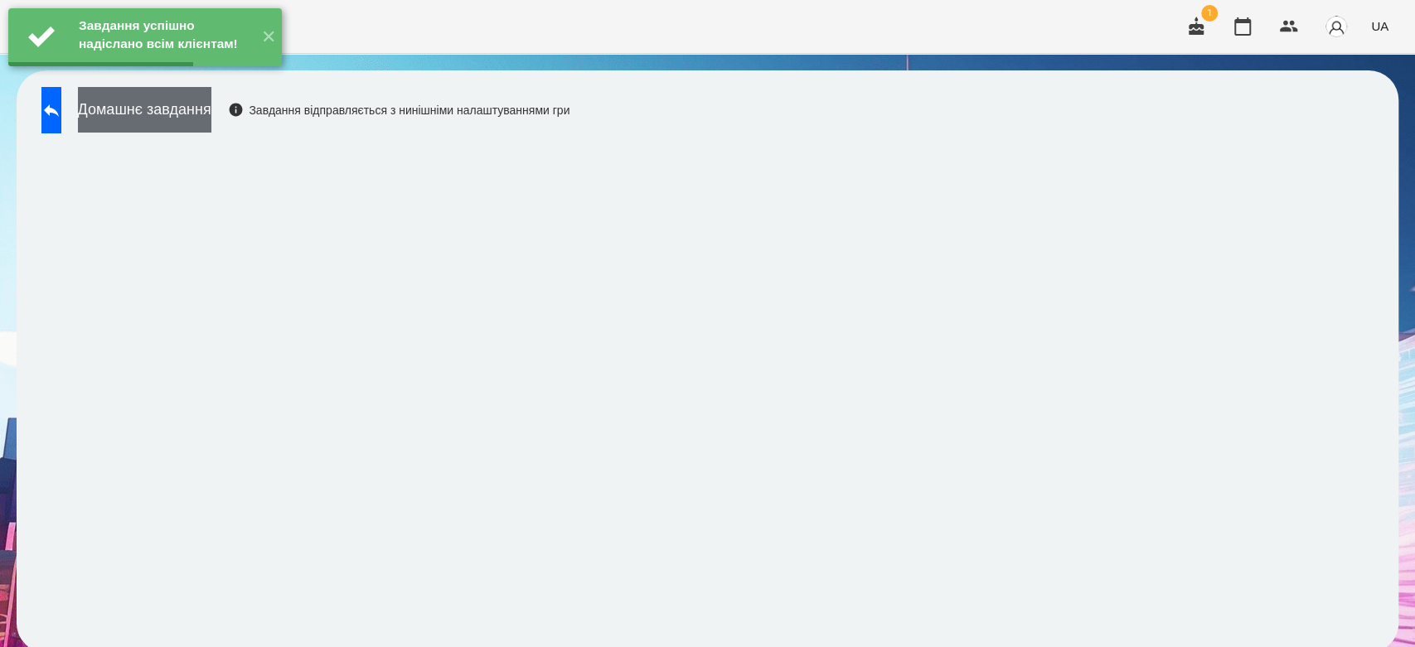
click at [192, 114] on button "Домашнє завдання" at bounding box center [144, 110] width 133 height 46
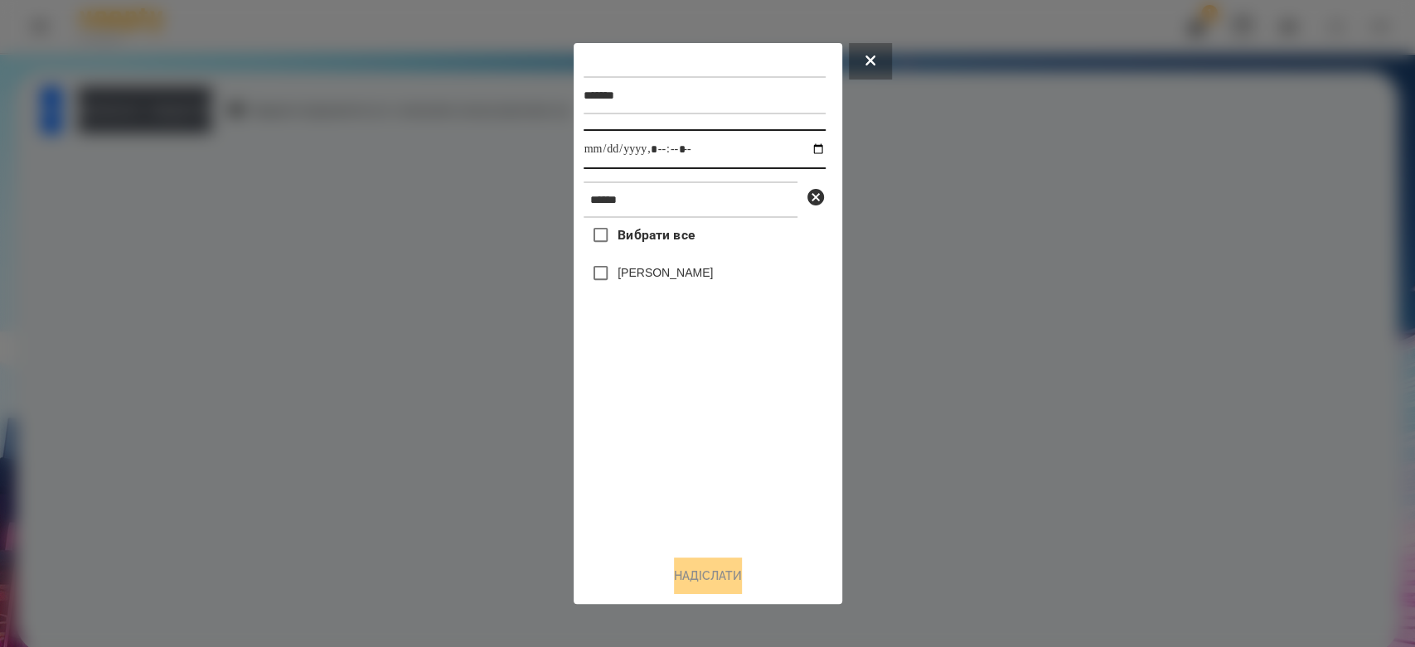
click at [804, 153] on input "datetime-local" at bounding box center [705, 149] width 242 height 40
type input "**********"
drag, startPoint x: 709, startPoint y: 416, endPoint x: 704, endPoint y: 360, distance: 56.6
click at [709, 416] on div "Вибрати все Дмитро Микитинець" at bounding box center [705, 380] width 242 height 324
click at [693, 274] on label "[PERSON_NAME]" at bounding box center [665, 272] width 95 height 17
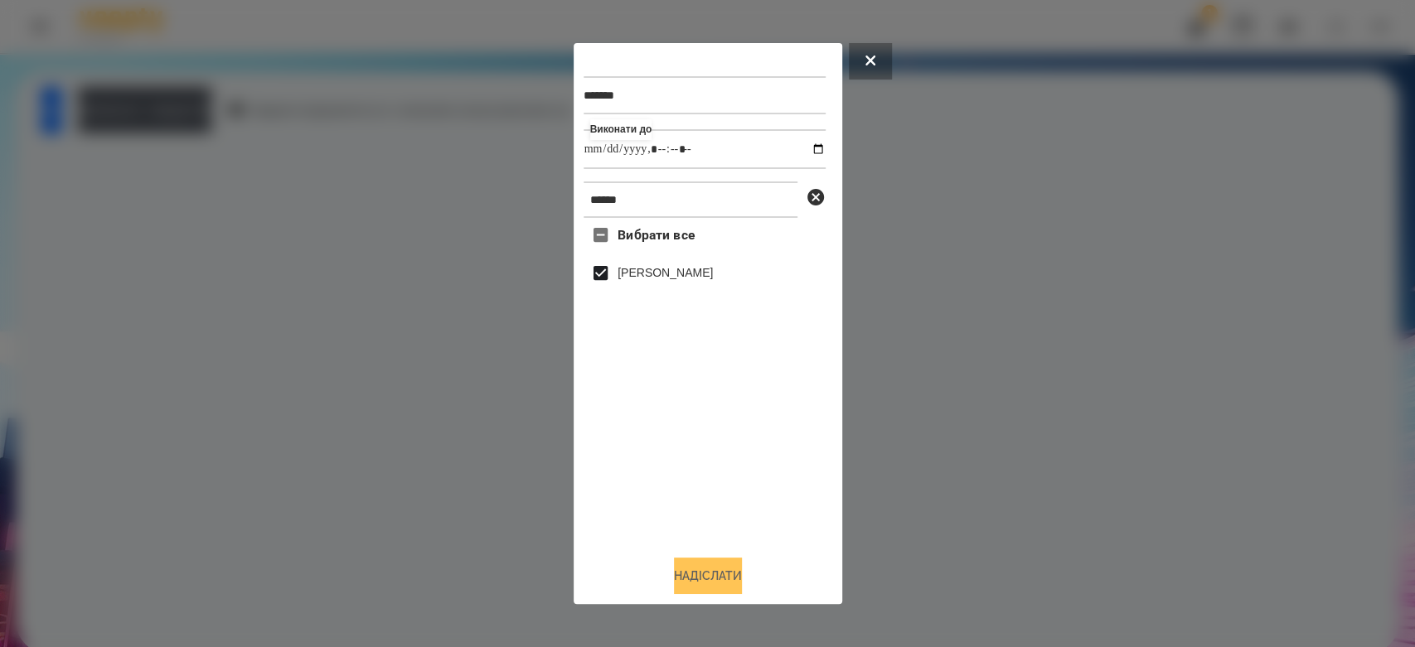
click at [742, 582] on button "Надіслати" at bounding box center [708, 576] width 68 height 36
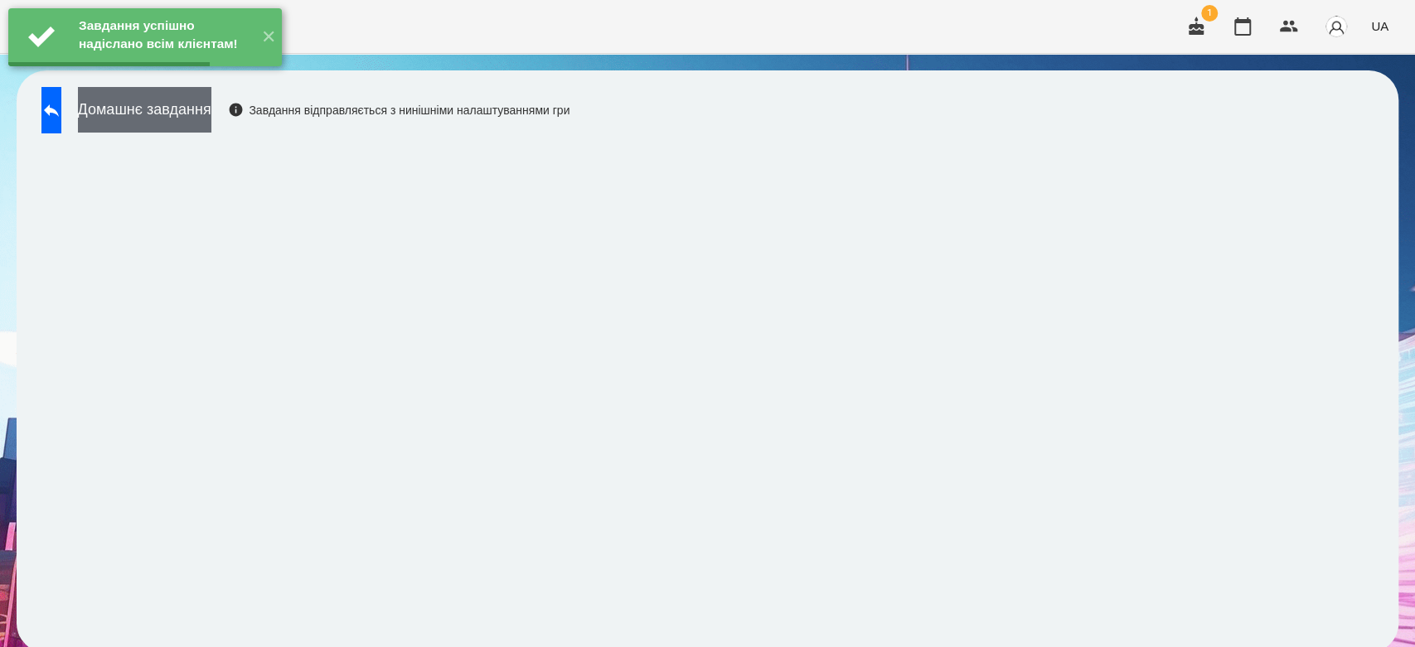
click at [211, 131] on button "Домашнє завдання" at bounding box center [144, 110] width 133 height 46
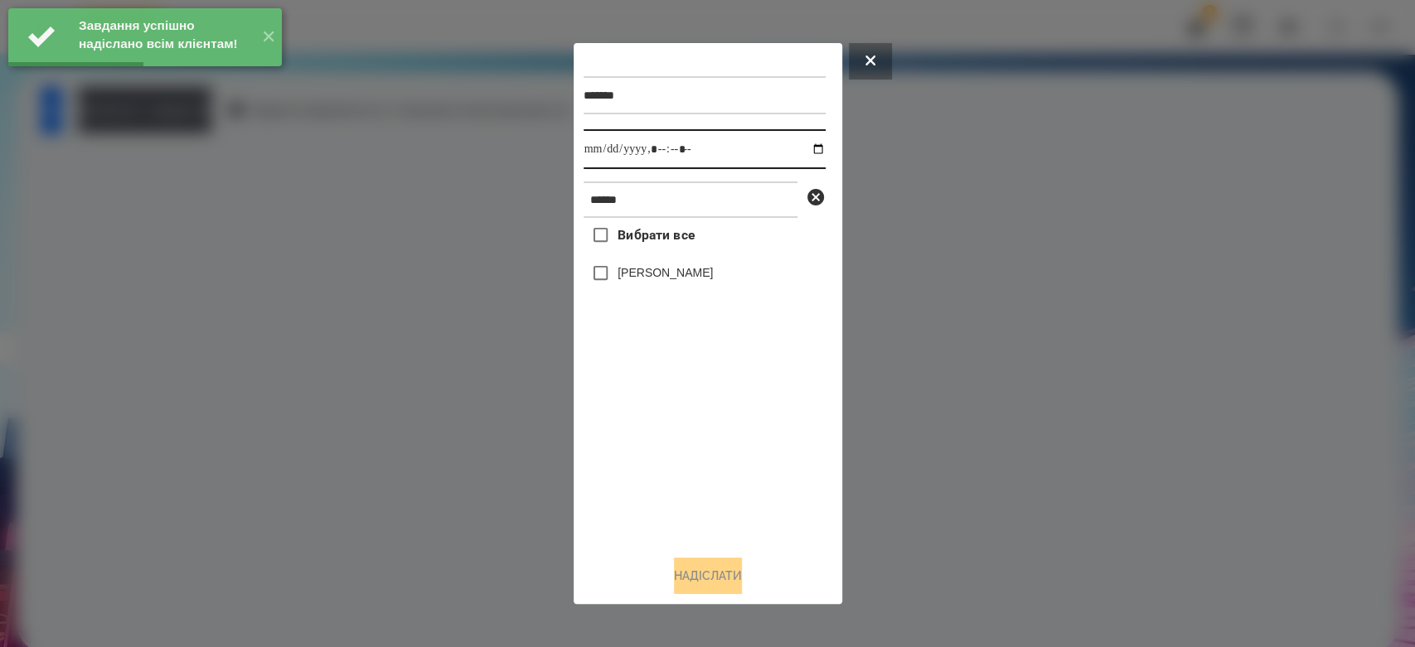
click at [805, 146] on input "datetime-local" at bounding box center [705, 149] width 242 height 40
type input "**********"
drag, startPoint x: 742, startPoint y: 546, endPoint x: 739, endPoint y: 535, distance: 11.3
click at [742, 546] on div "******* Виконати до ****** Вибрати все Дмитро Микитинець Надіслати" at bounding box center [708, 324] width 249 height 542
click at [693, 269] on label "[PERSON_NAME]" at bounding box center [665, 272] width 95 height 17
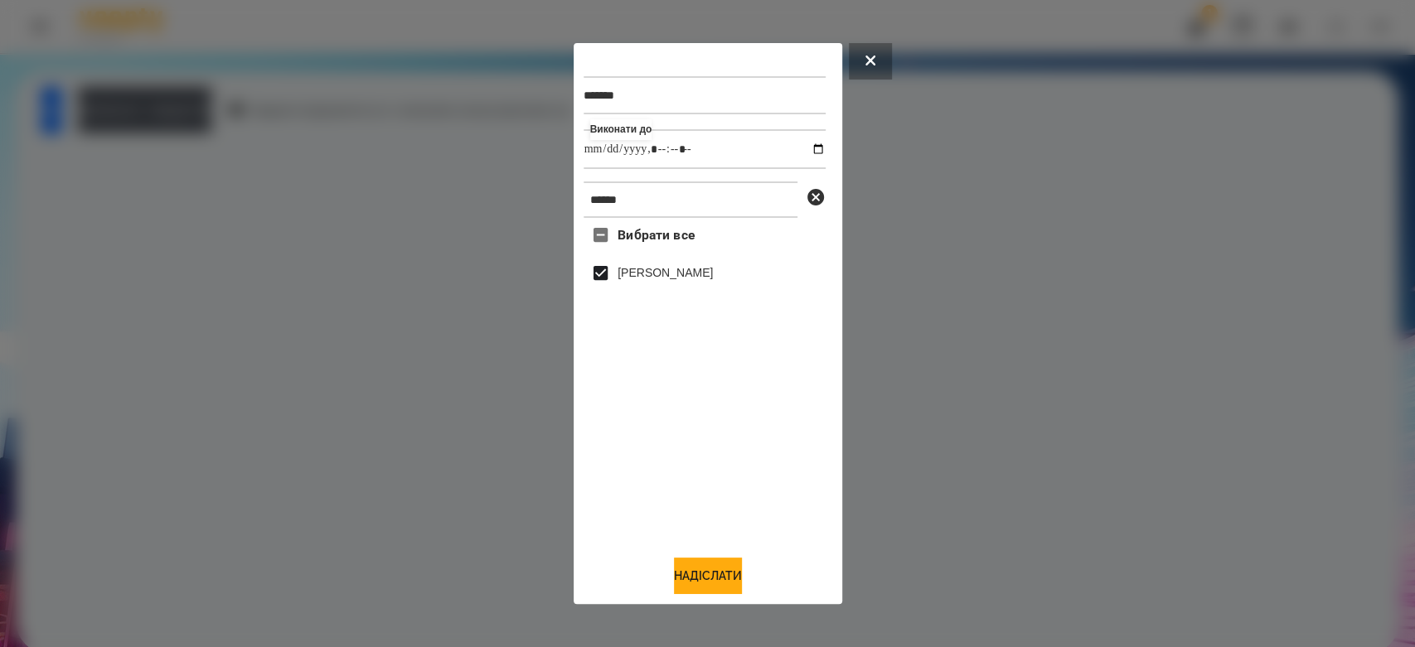
click at [713, 281] on label "[PERSON_NAME]" at bounding box center [665, 272] width 95 height 17
click at [710, 281] on label "[PERSON_NAME]" at bounding box center [665, 272] width 95 height 17
click at [719, 571] on button "Надіслати" at bounding box center [708, 576] width 68 height 36
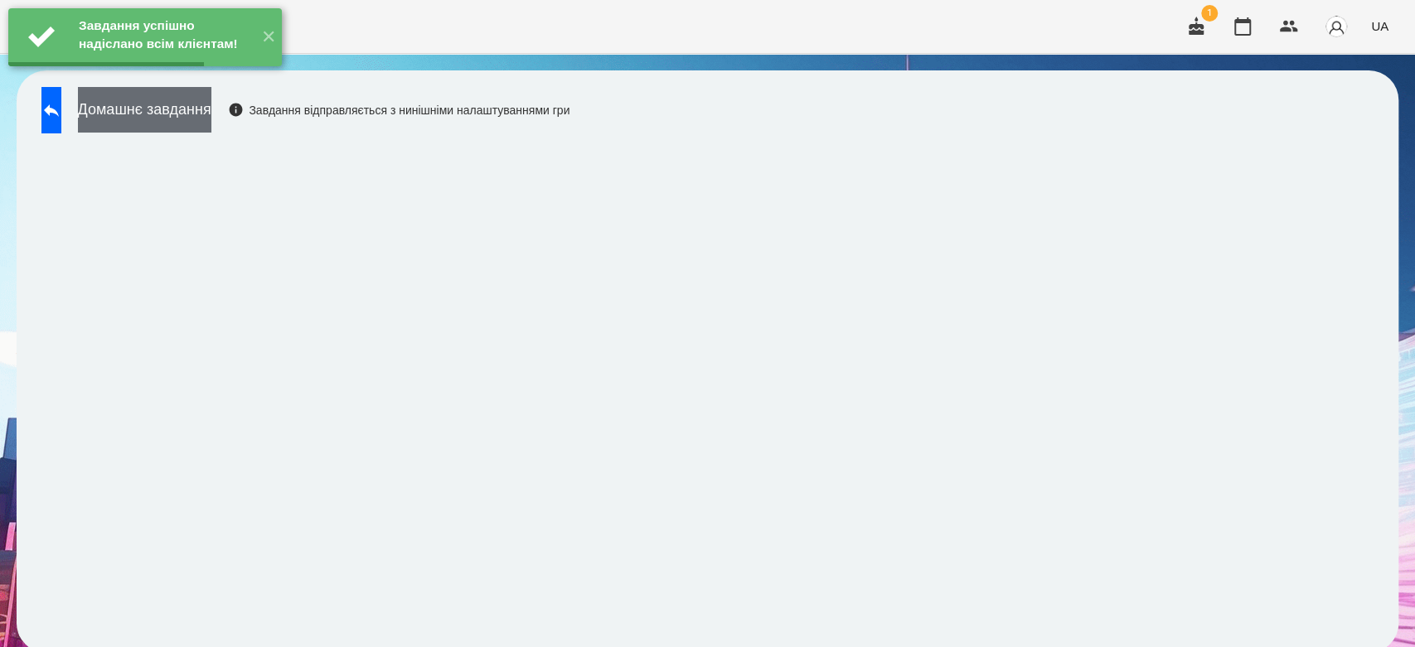
click at [211, 111] on button "Домашнє завдання" at bounding box center [144, 110] width 133 height 46
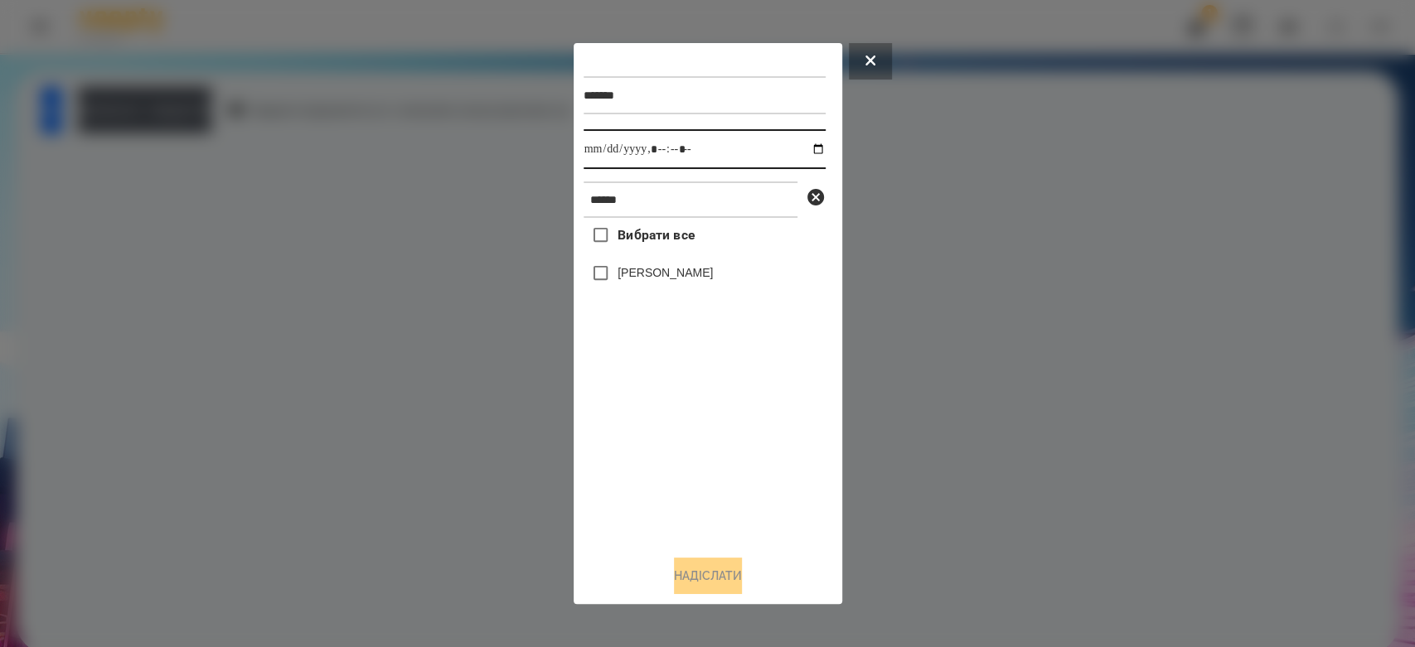
click at [809, 147] on input "datetime-local" at bounding box center [705, 149] width 242 height 40
type input "**********"
click at [724, 463] on div "Вибрати все Дмитро Микитинець" at bounding box center [705, 380] width 242 height 324
click at [690, 274] on label "[PERSON_NAME]" at bounding box center [665, 272] width 95 height 17
click at [707, 584] on button "Надіслати" at bounding box center [708, 576] width 68 height 36
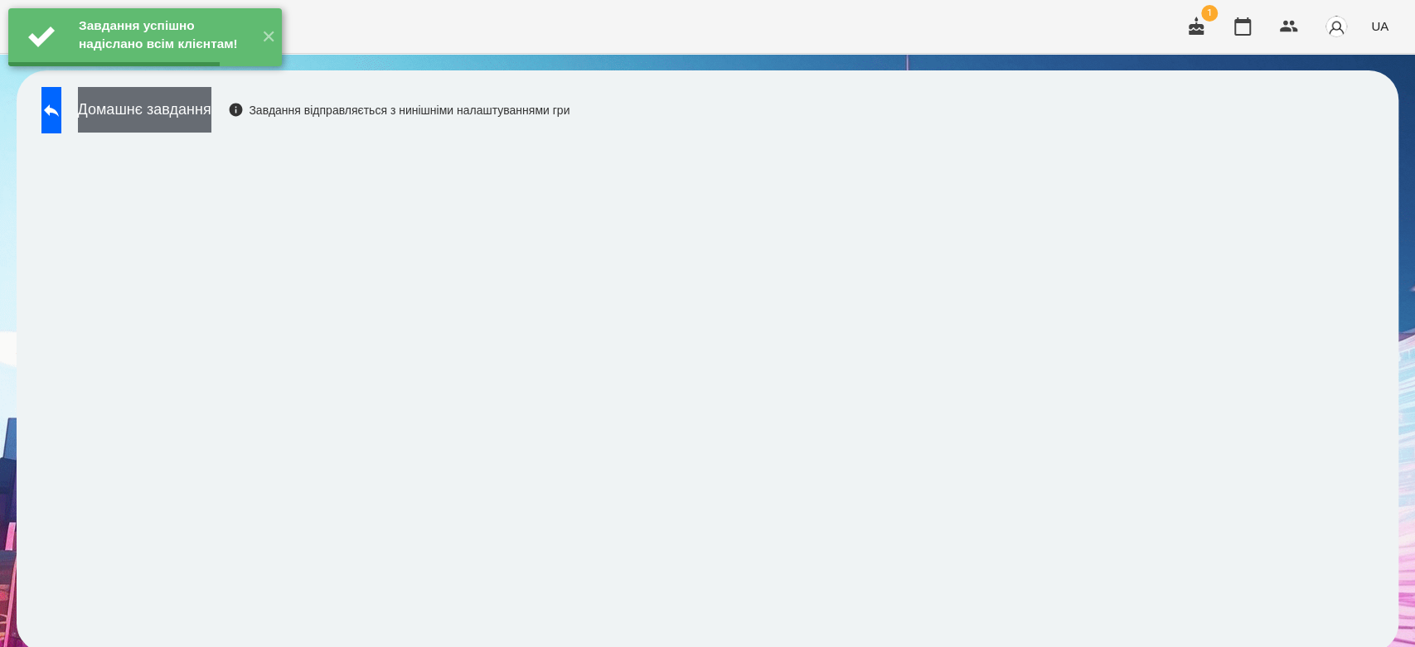
click at [211, 114] on button "Домашнє завдання" at bounding box center [144, 110] width 133 height 46
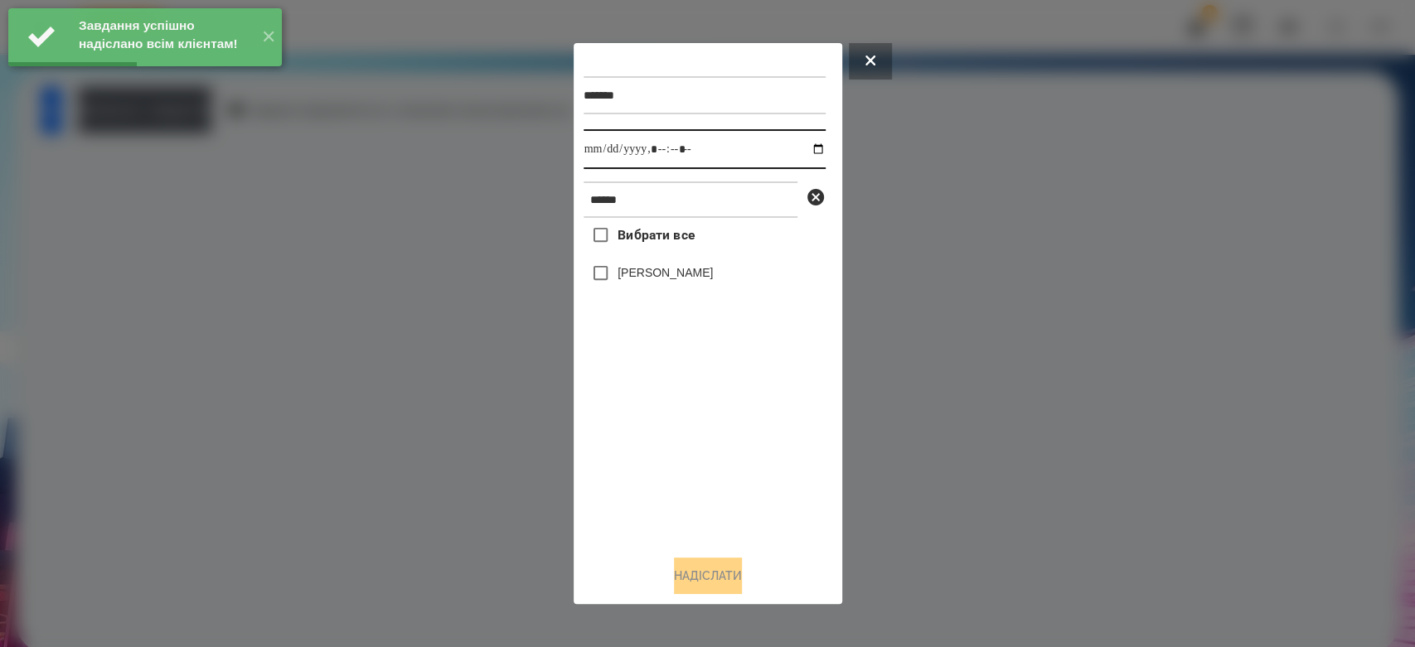
click at [806, 151] on input "datetime-local" at bounding box center [705, 149] width 242 height 40
type input "**********"
drag, startPoint x: 686, startPoint y: 453, endPoint x: 712, endPoint y: 346, distance: 110.0
click at [686, 453] on div "Вибрати все Дмитро Микитинець" at bounding box center [705, 380] width 242 height 324
click at [713, 267] on label "[PERSON_NAME]" at bounding box center [665, 272] width 95 height 17
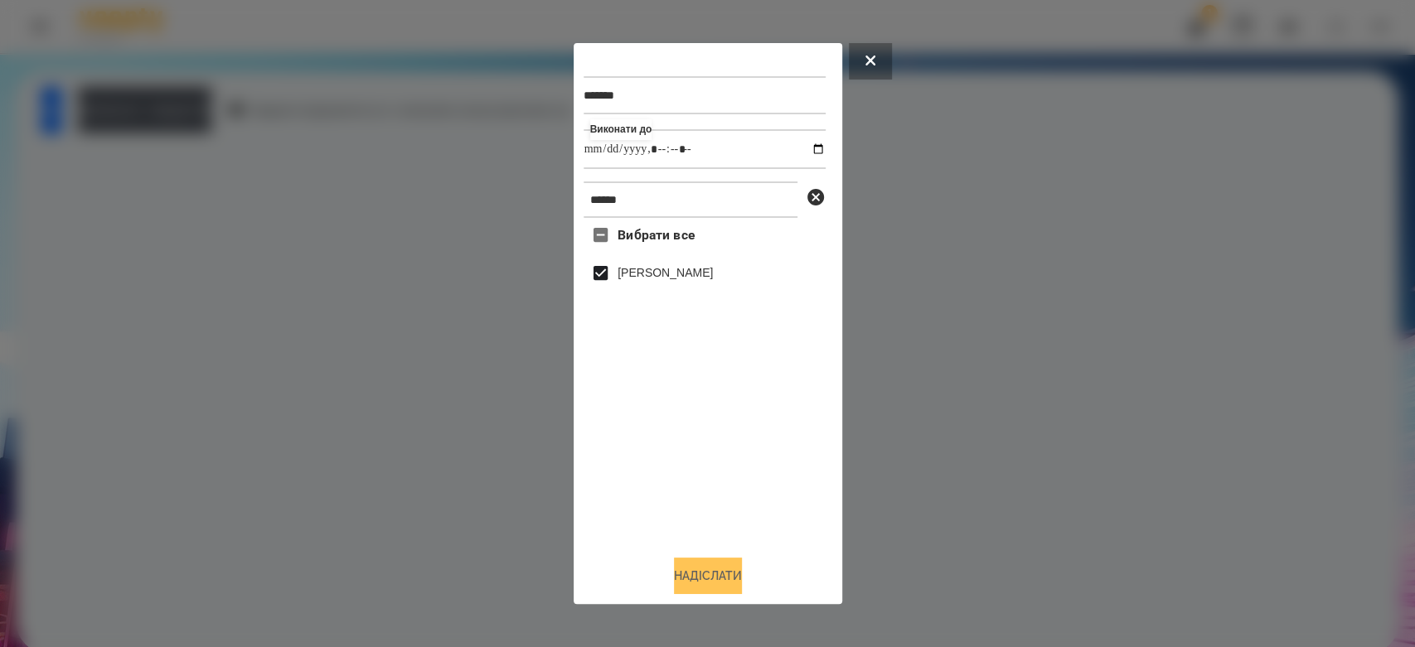
click at [715, 584] on button "Надіслати" at bounding box center [708, 576] width 68 height 36
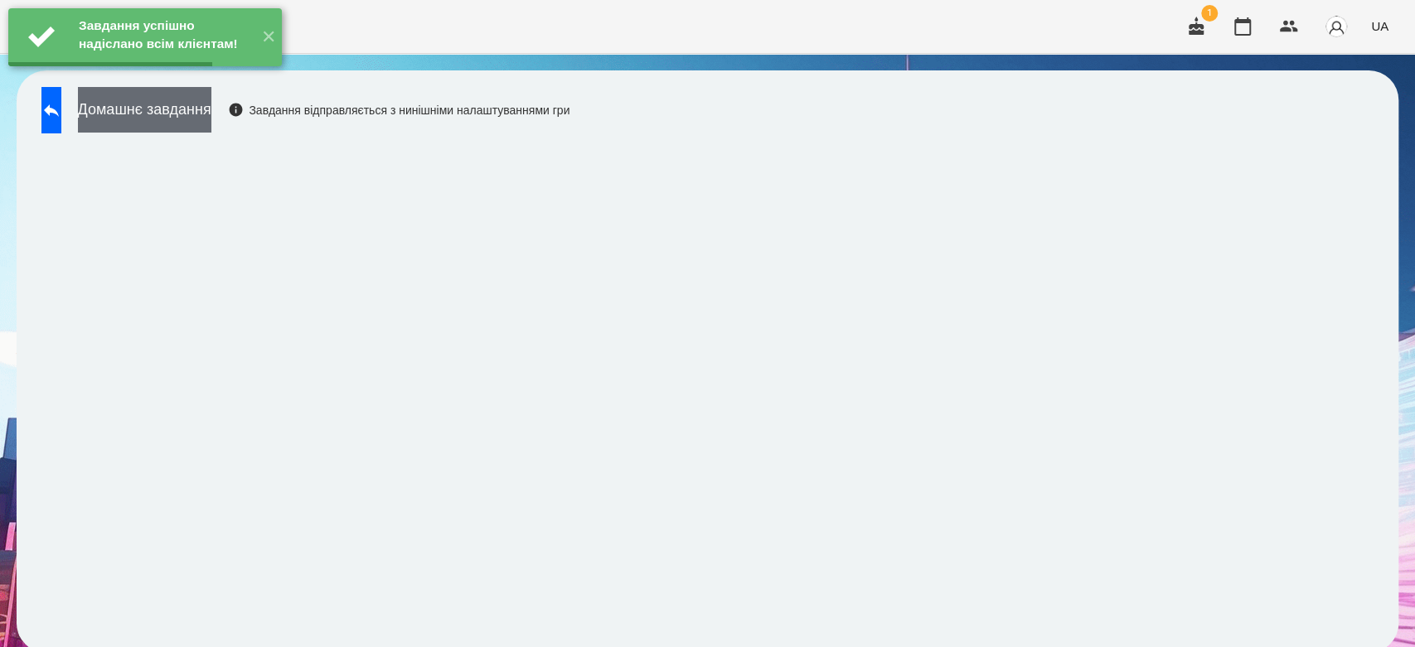
click at [205, 114] on button "Домашнє завдання" at bounding box center [144, 110] width 133 height 46
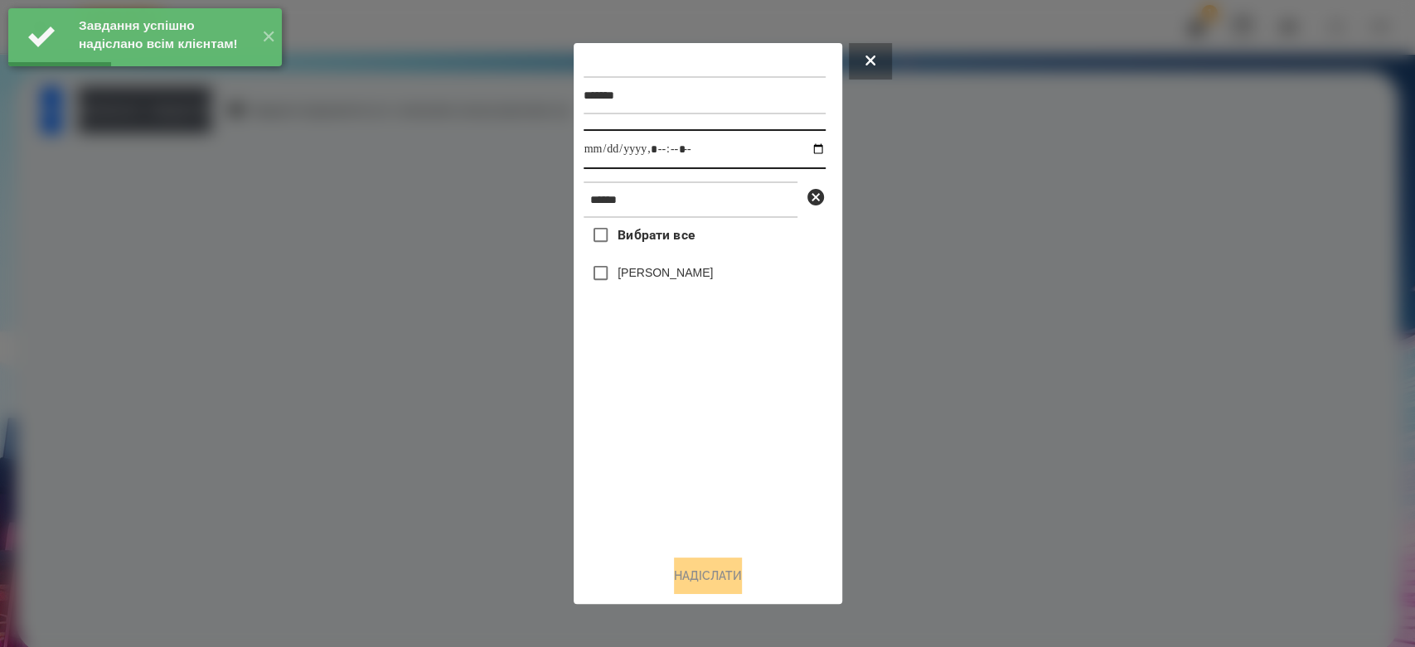
click at [807, 148] on input "datetime-local" at bounding box center [705, 149] width 242 height 40
type input "**********"
click at [797, 542] on div "Вибрати все Дмитро Микитинець" at bounding box center [705, 380] width 242 height 324
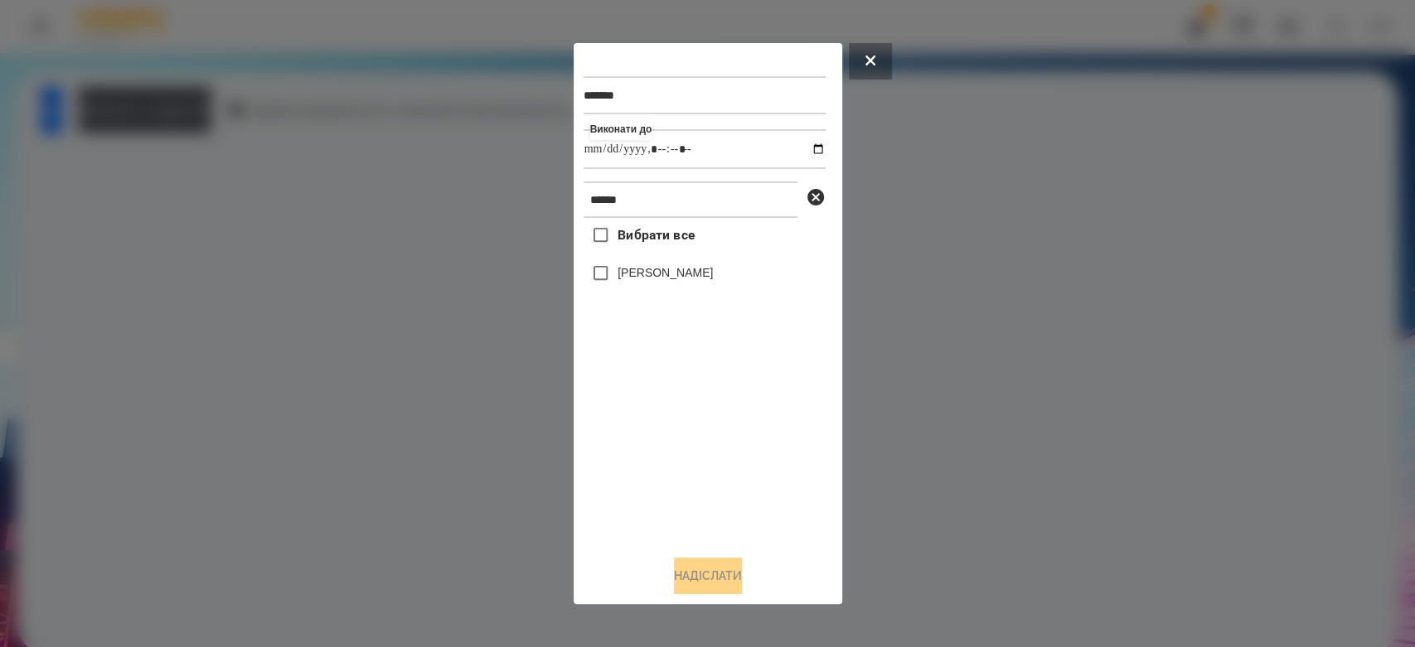
click at [674, 274] on label "[PERSON_NAME]" at bounding box center [665, 272] width 95 height 17
click at [724, 562] on button "Надіслати" at bounding box center [708, 576] width 68 height 36
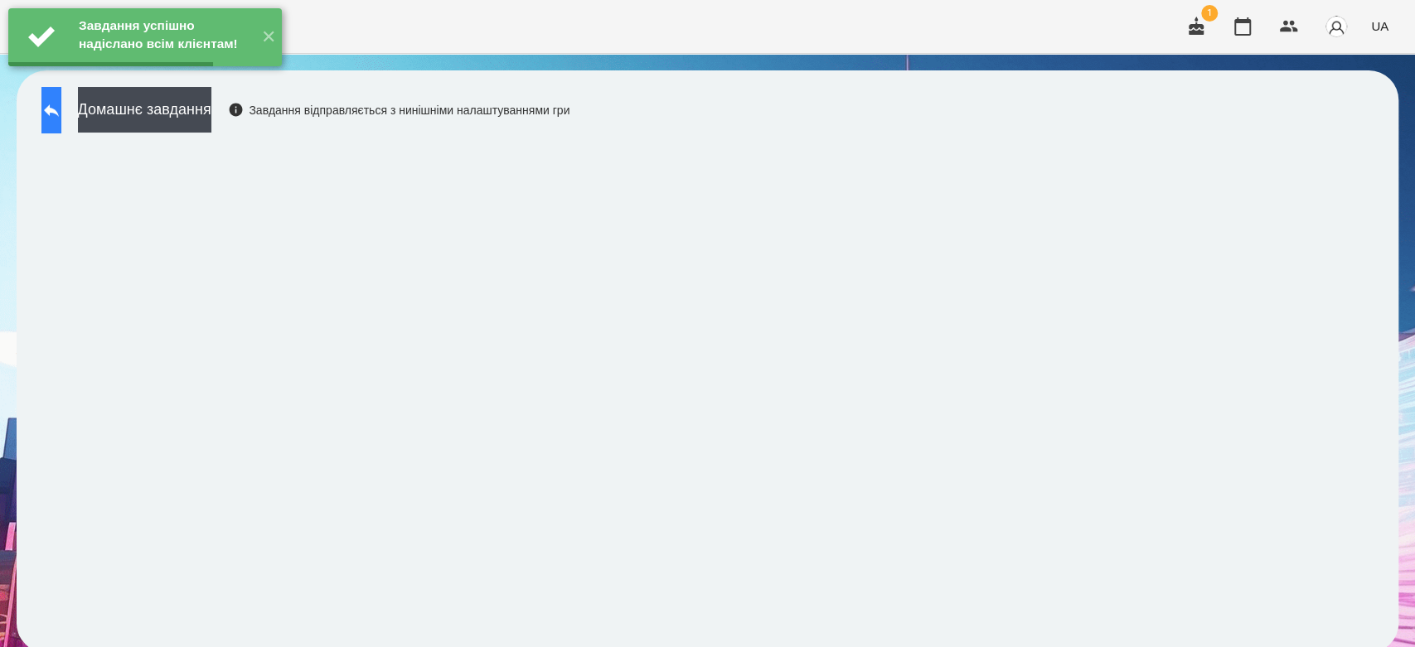
click at [61, 109] on button at bounding box center [51, 110] width 20 height 46
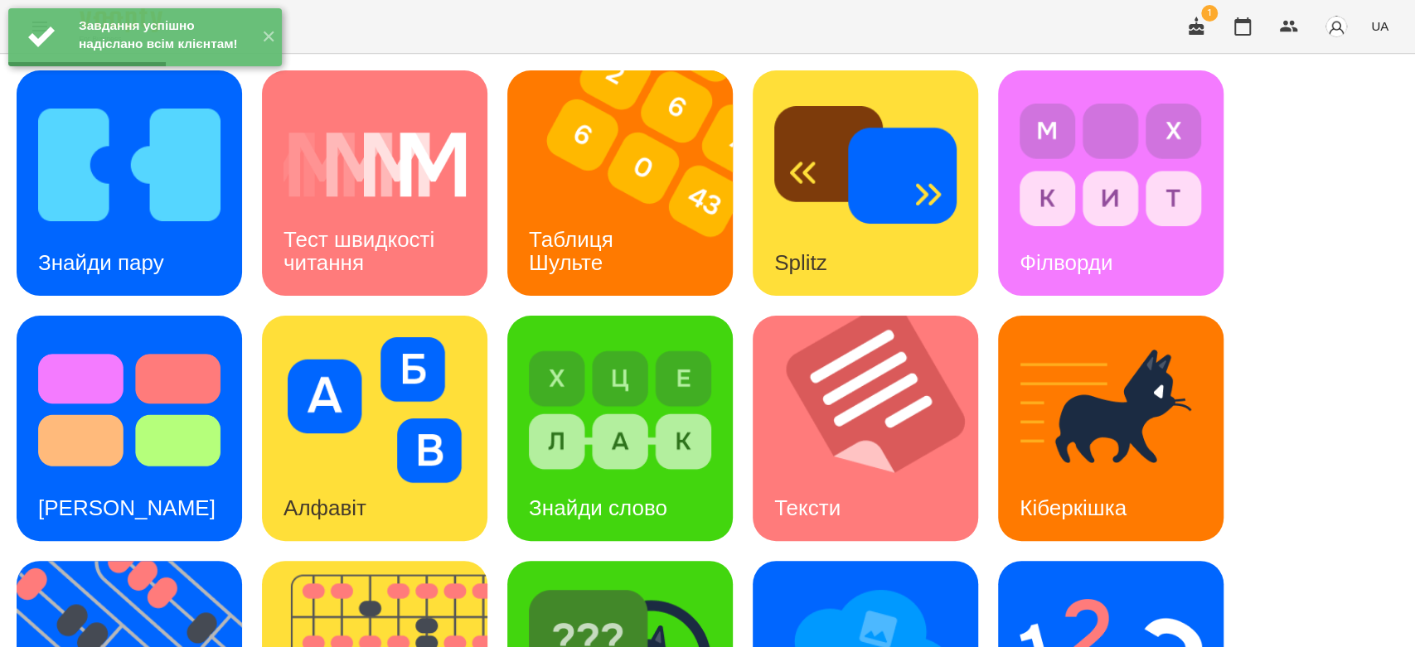
scroll to position [400, 0]
click at [1081, 583] on img at bounding box center [1111, 656] width 182 height 146
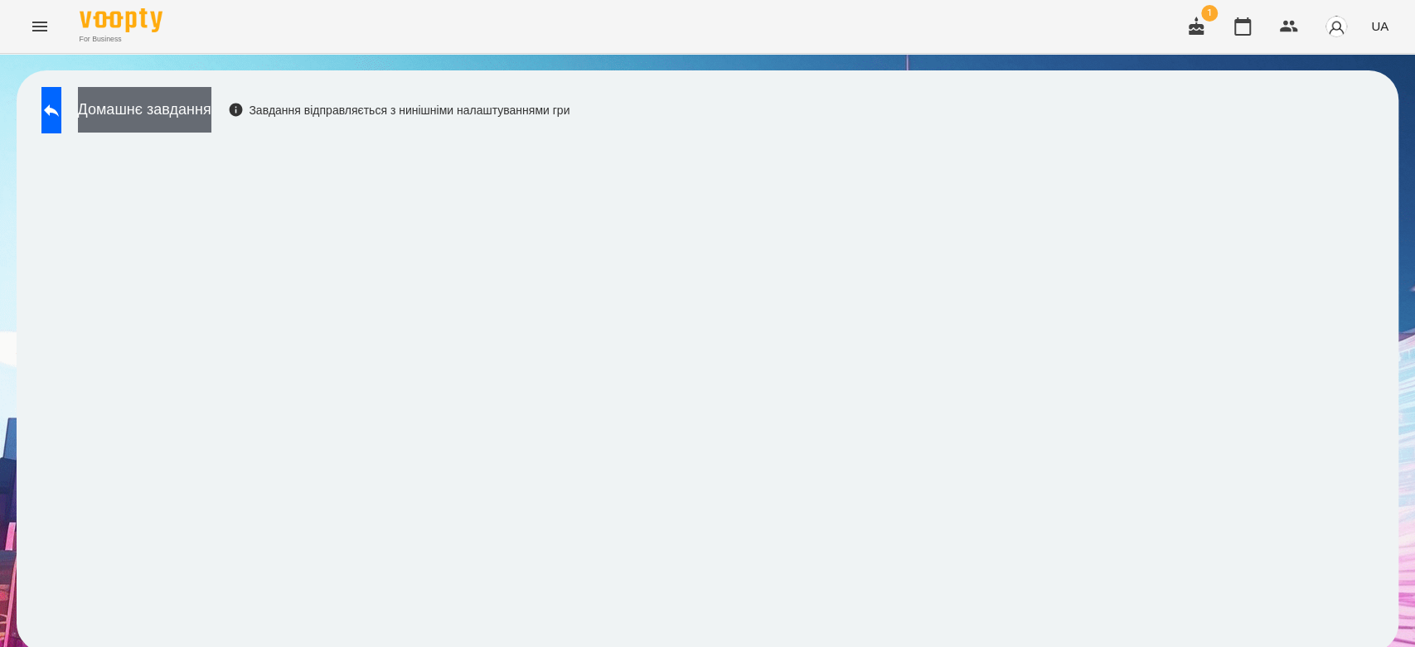
click at [211, 117] on button "Домашнє завдання" at bounding box center [144, 110] width 133 height 46
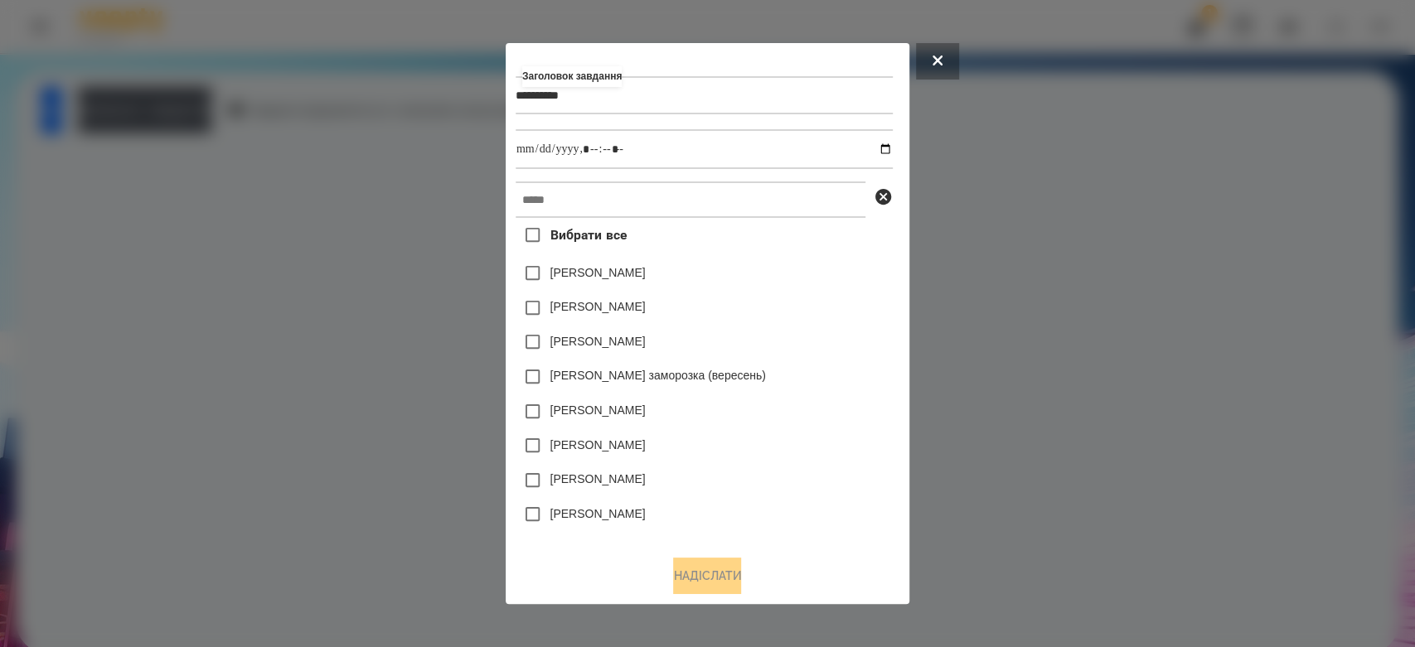
type input "**********"
click at [891, 153] on input "datetime-local" at bounding box center [704, 149] width 377 height 40
type input "**********"
click at [787, 310] on div "[PERSON_NAME]" at bounding box center [704, 308] width 377 height 35
click at [757, 187] on input "text" at bounding box center [691, 200] width 350 height 36
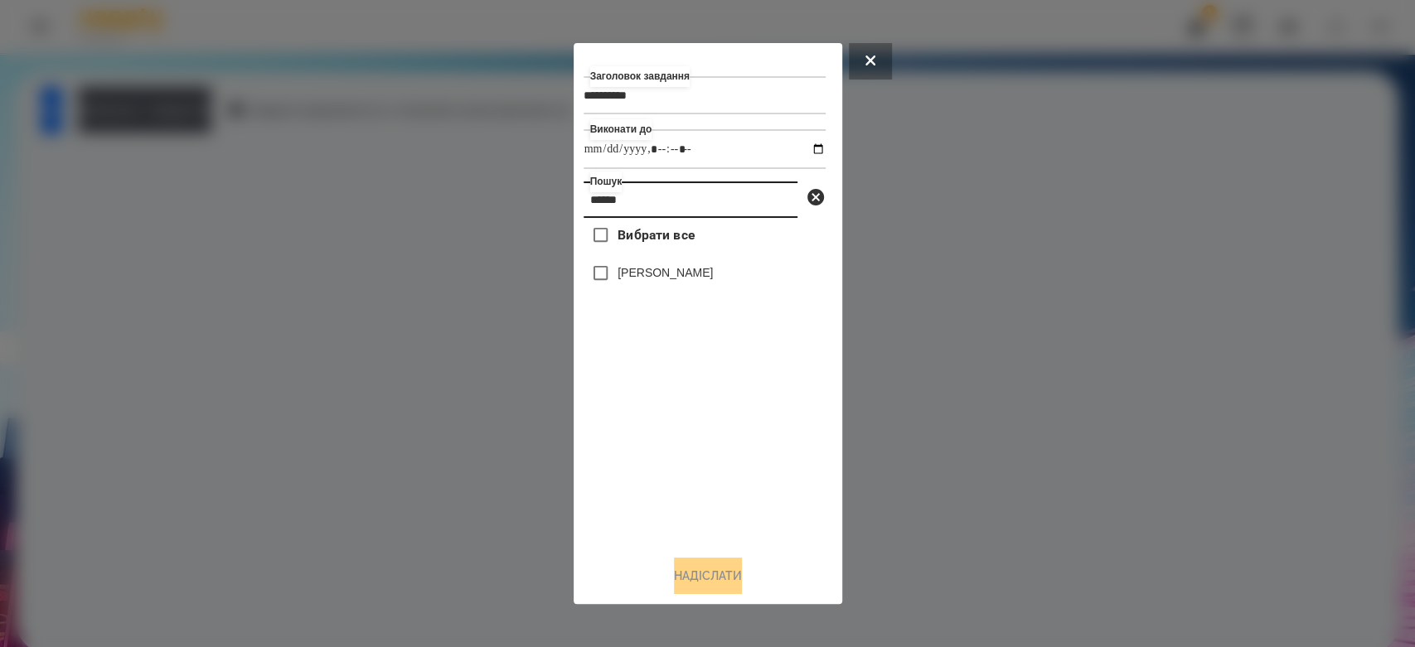
type input "******"
click at [701, 275] on label "[PERSON_NAME]" at bounding box center [665, 272] width 95 height 17
click at [698, 582] on button "Надіслати" at bounding box center [708, 576] width 68 height 36
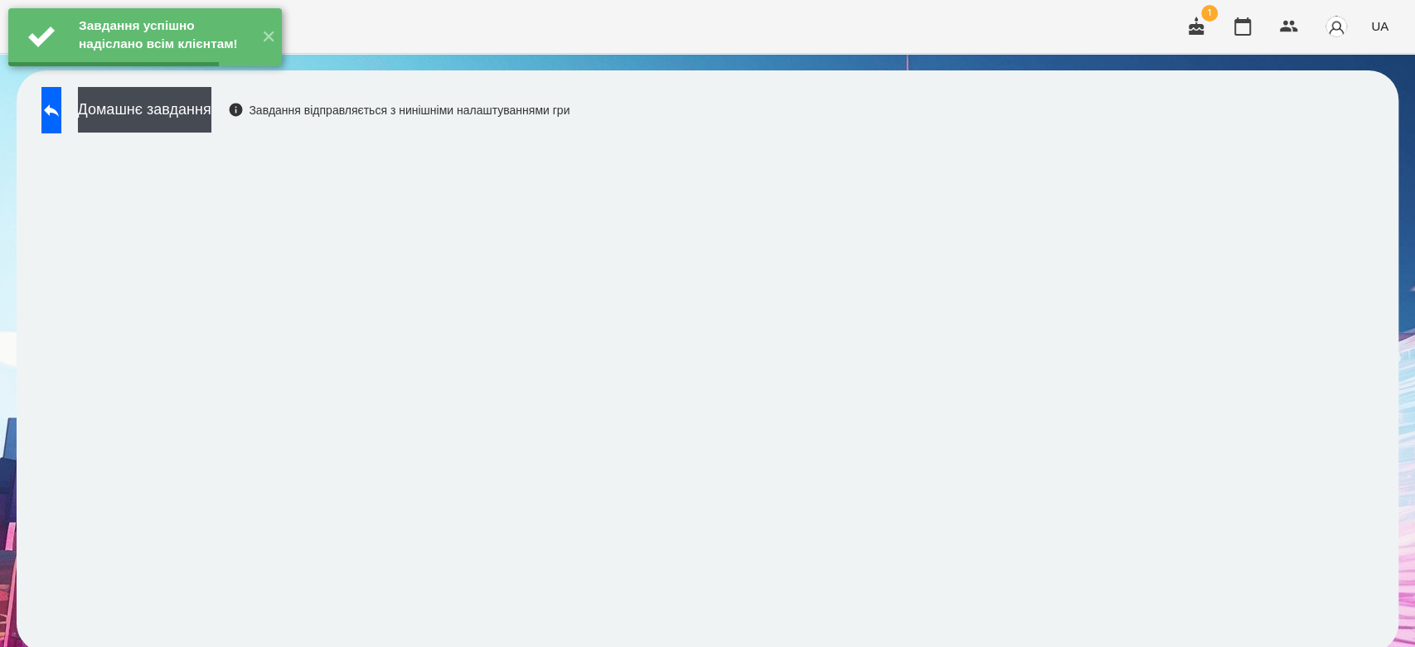
click at [196, 118] on button "Домашнє завдання" at bounding box center [144, 110] width 133 height 46
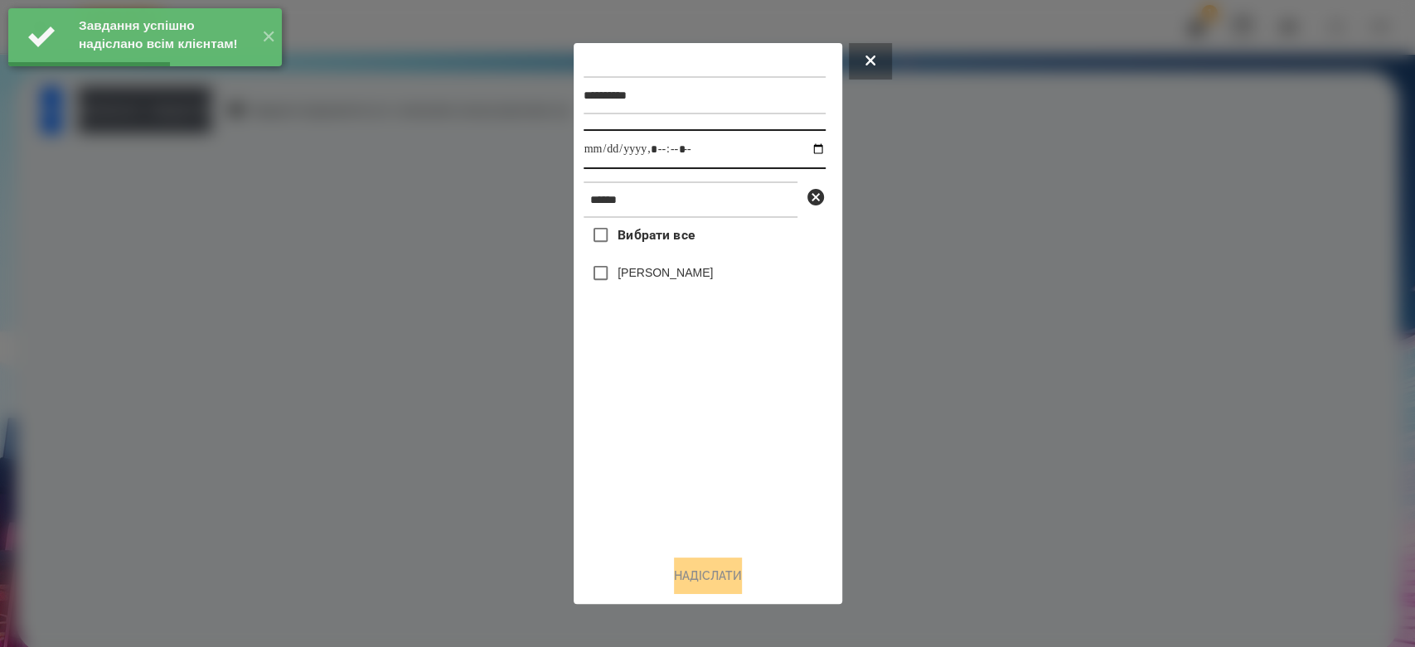
click at [801, 144] on input "datetime-local" at bounding box center [705, 149] width 242 height 40
type input "**********"
click at [696, 482] on div "Вибрати все Дмитро Микитинець" at bounding box center [705, 380] width 242 height 324
click at [671, 269] on label "[PERSON_NAME]" at bounding box center [665, 272] width 95 height 17
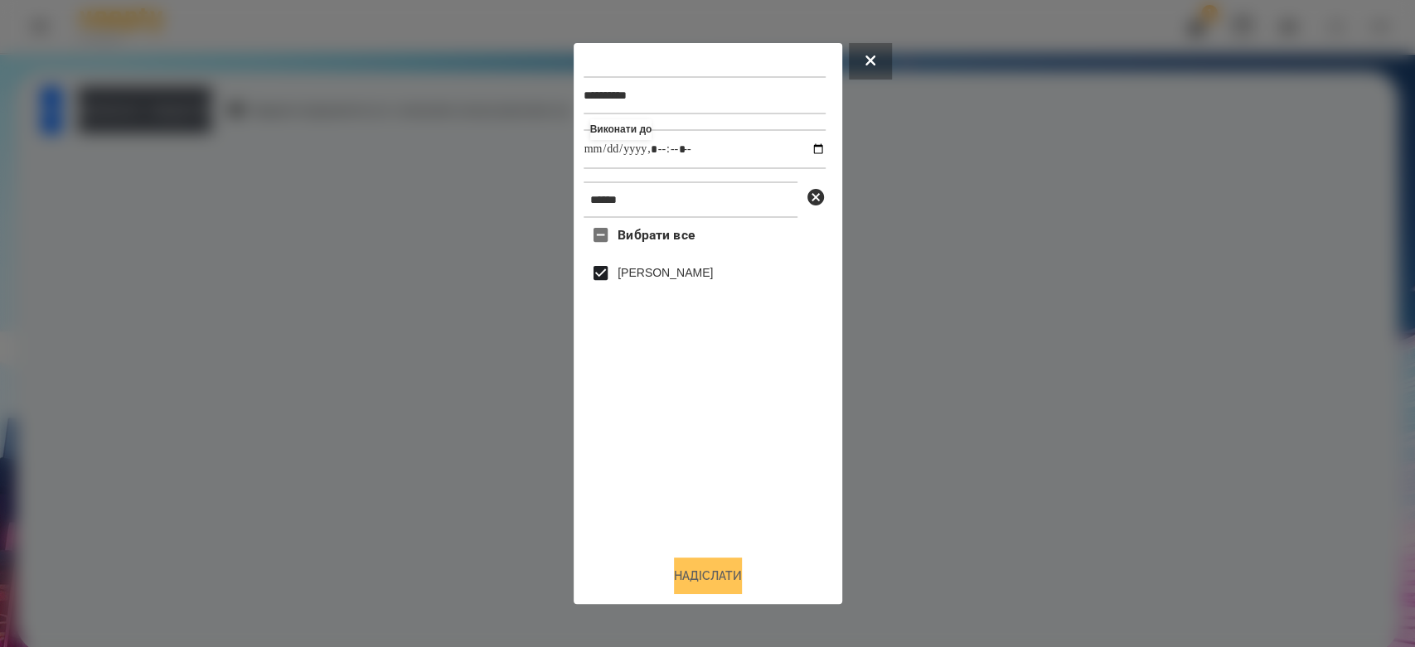
click at [731, 584] on button "Надіслати" at bounding box center [708, 576] width 68 height 36
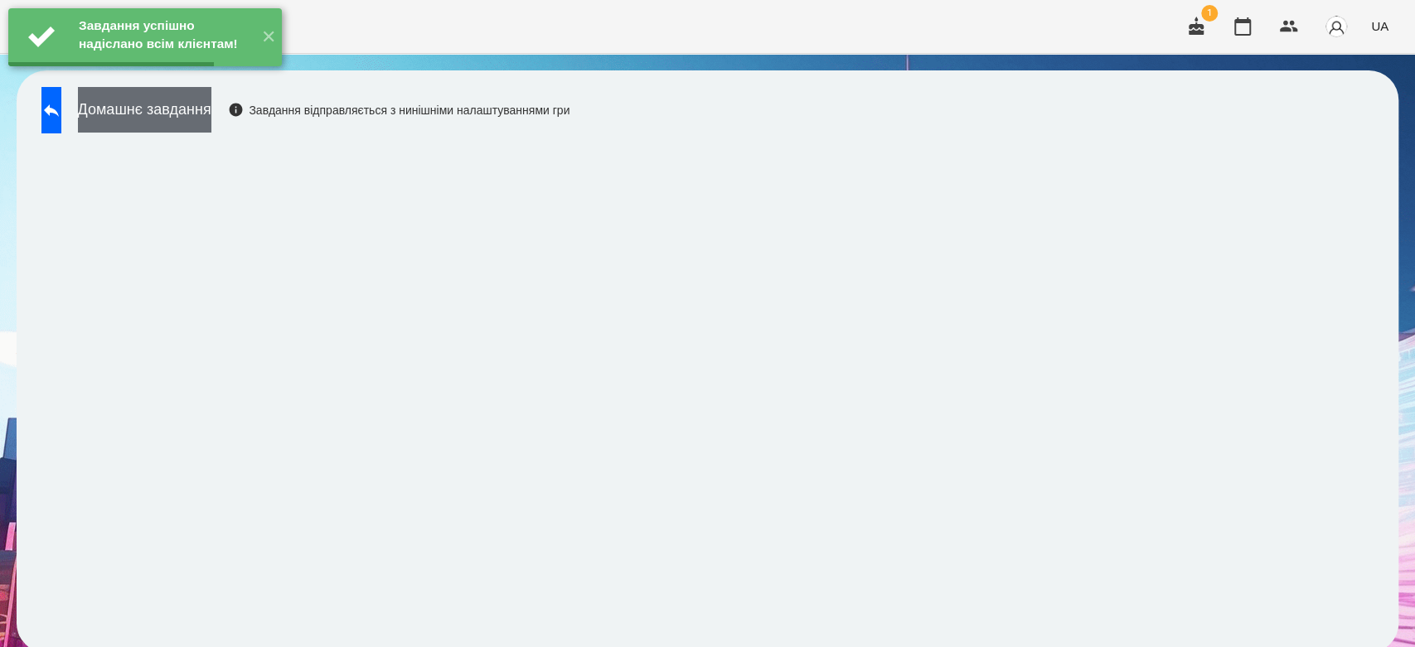
click at [211, 105] on button "Домашнє завдання" at bounding box center [144, 110] width 133 height 46
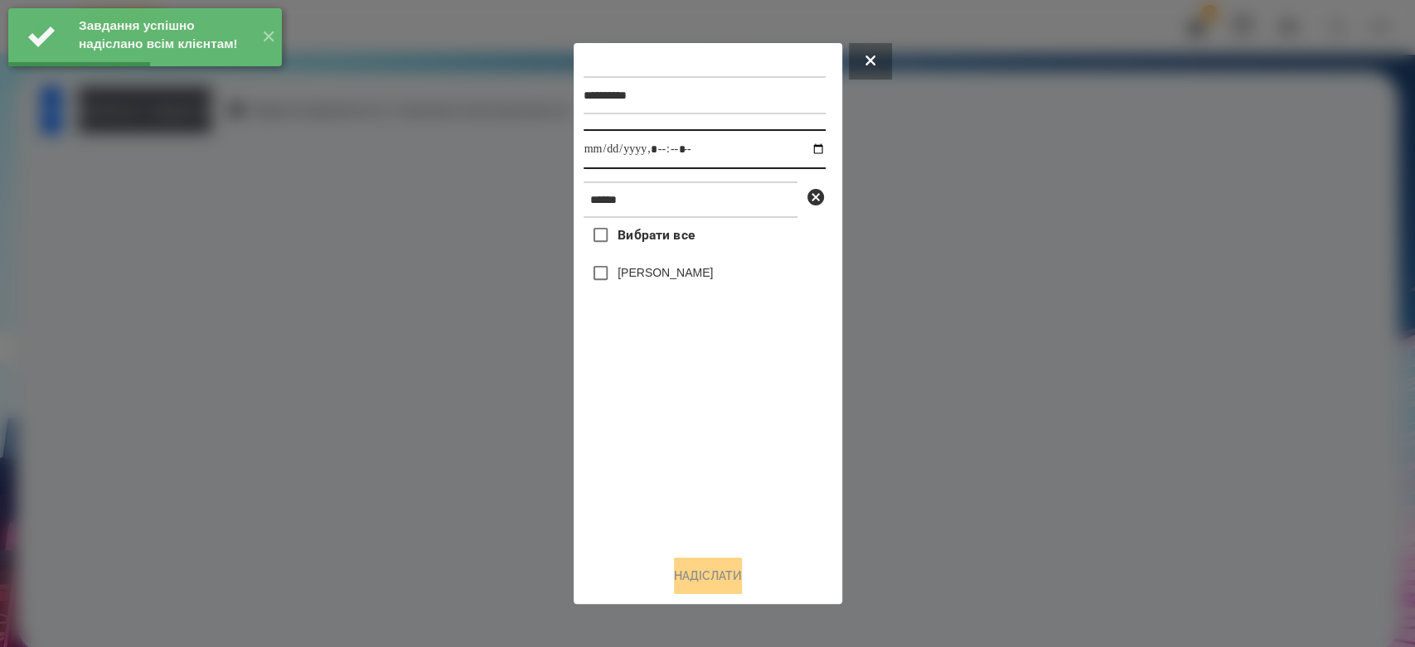
click at [807, 146] on input "datetime-local" at bounding box center [705, 149] width 242 height 40
type input "**********"
click at [768, 519] on div "Вибрати все Дмитро Микитинець" at bounding box center [705, 380] width 242 height 324
click at [704, 271] on label "[PERSON_NAME]" at bounding box center [665, 272] width 95 height 17
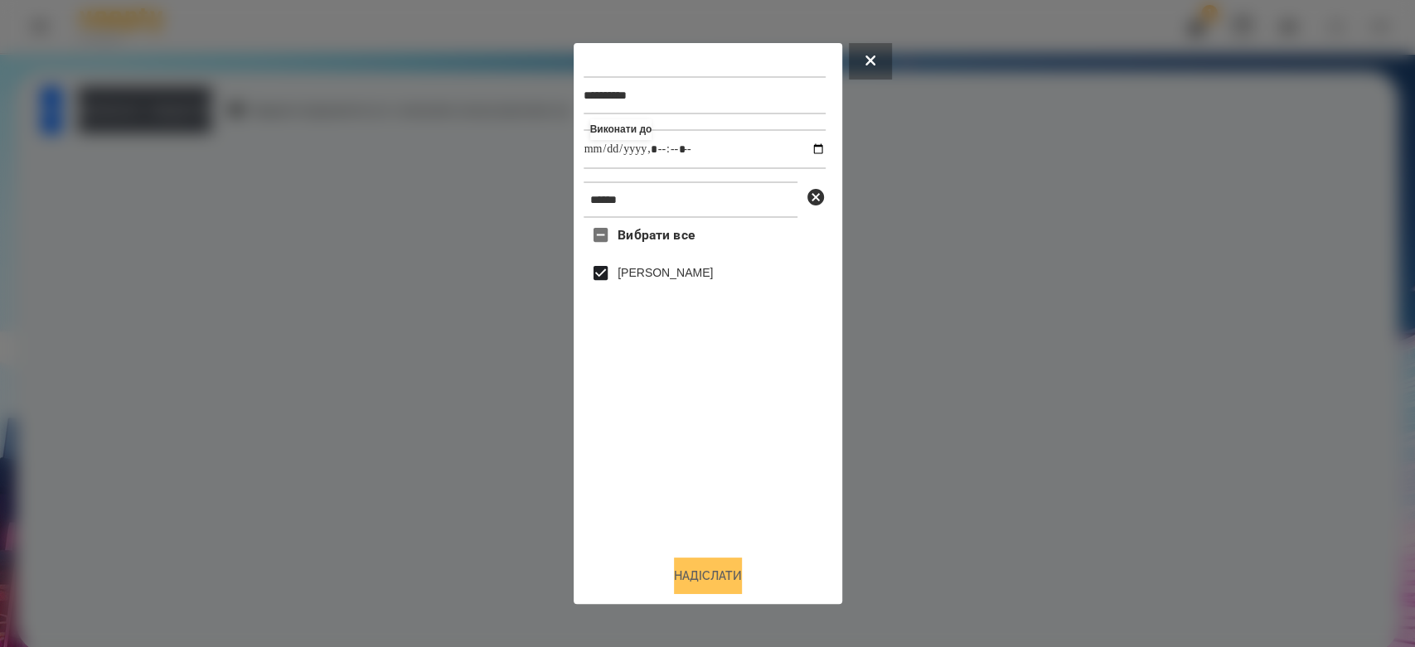
click at [736, 580] on button "Надіслати" at bounding box center [708, 576] width 68 height 36
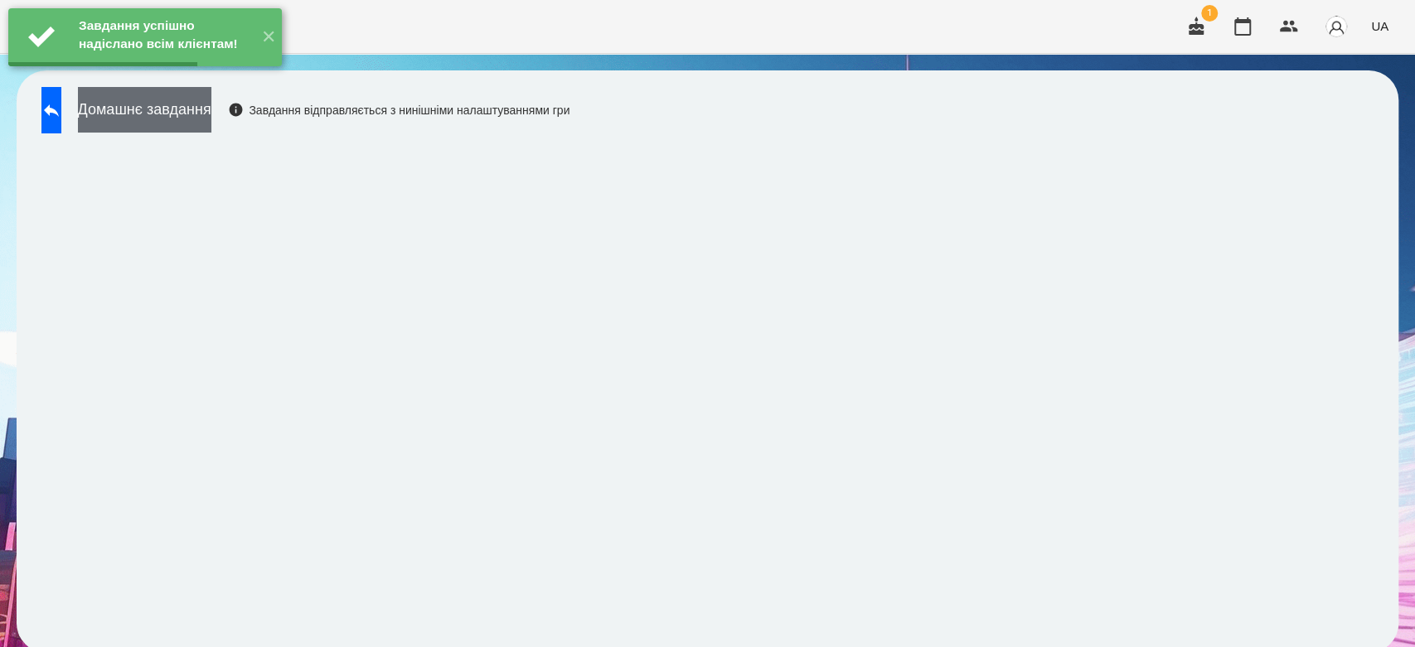
click at [211, 110] on button "Домашнє завдання" at bounding box center [144, 110] width 133 height 46
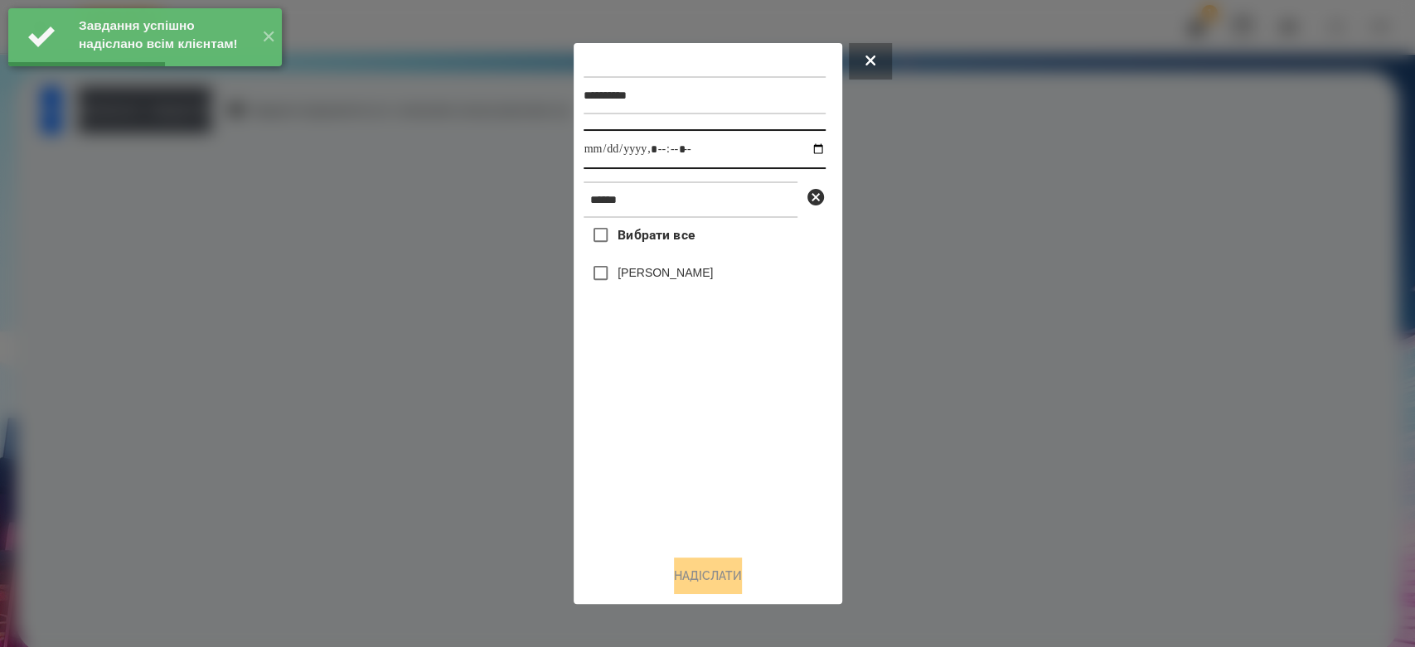
click at [809, 151] on input "datetime-local" at bounding box center [705, 149] width 242 height 40
type input "**********"
drag, startPoint x: 731, startPoint y: 478, endPoint x: 686, endPoint y: 286, distance: 197.5
click at [731, 478] on div "Вибрати все Дмитро Микитинець" at bounding box center [705, 380] width 242 height 324
click at [681, 257] on div "Вибрати все Дмитро Микитинець" at bounding box center [705, 380] width 242 height 324
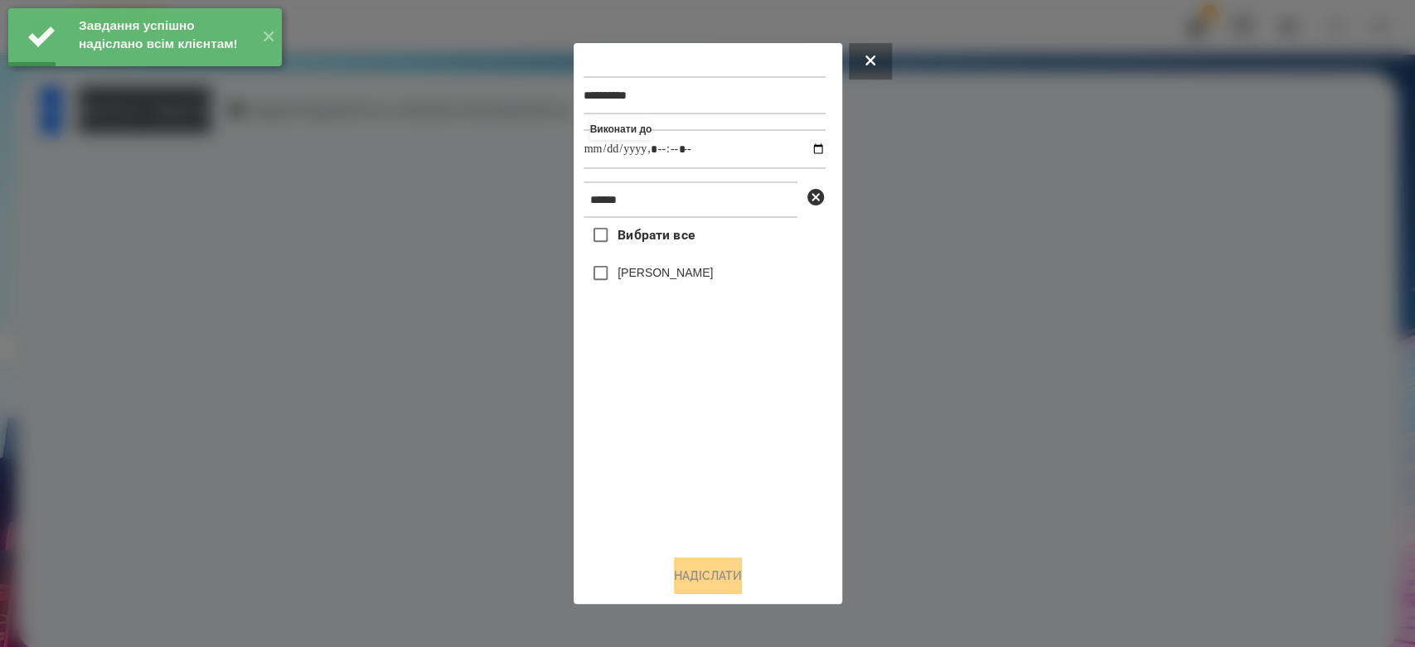
click at [681, 274] on label "[PERSON_NAME]" at bounding box center [665, 272] width 95 height 17
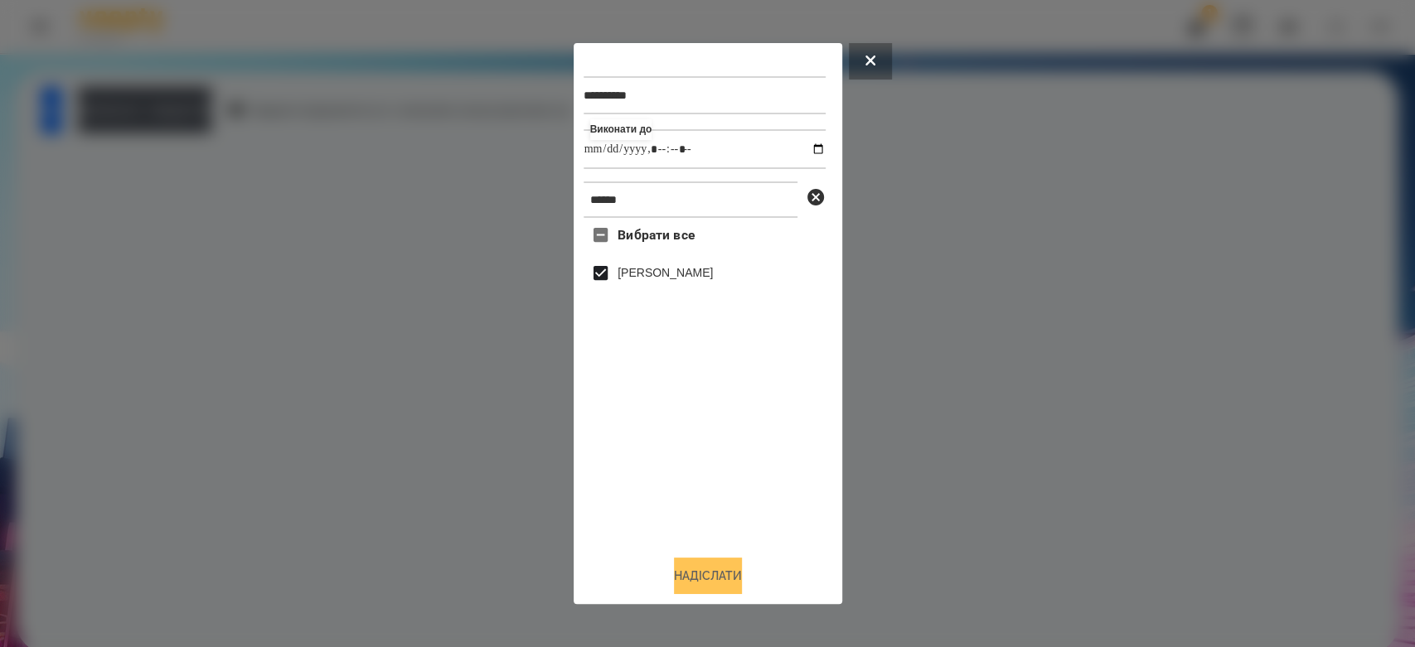
click at [720, 572] on button "Надіслати" at bounding box center [708, 576] width 68 height 36
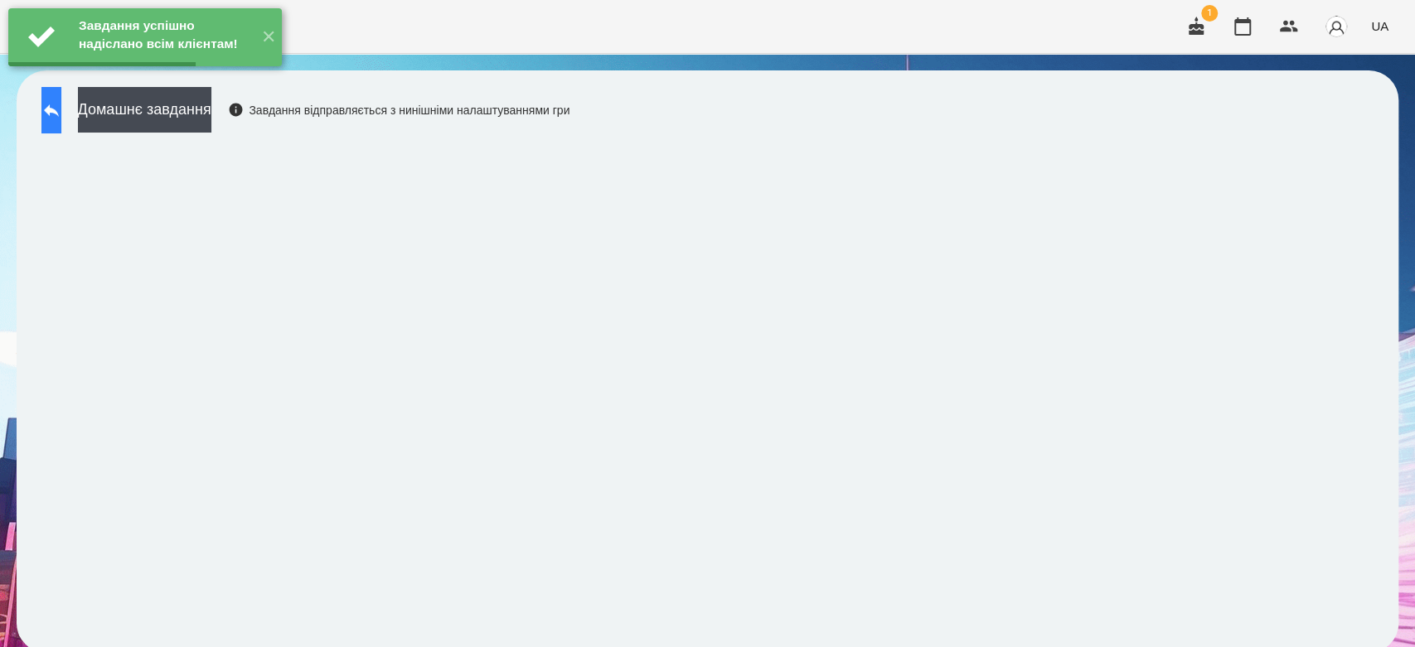
click at [61, 119] on button at bounding box center [51, 110] width 20 height 46
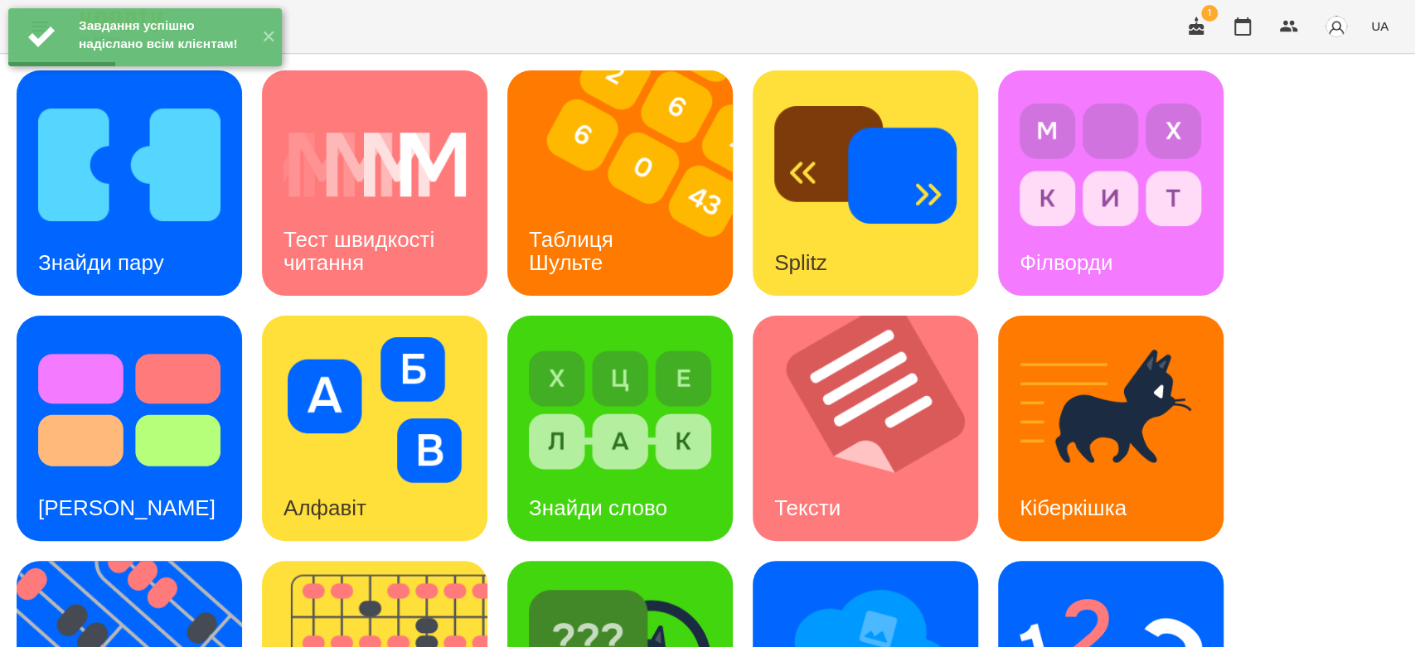
scroll to position [400, 0]
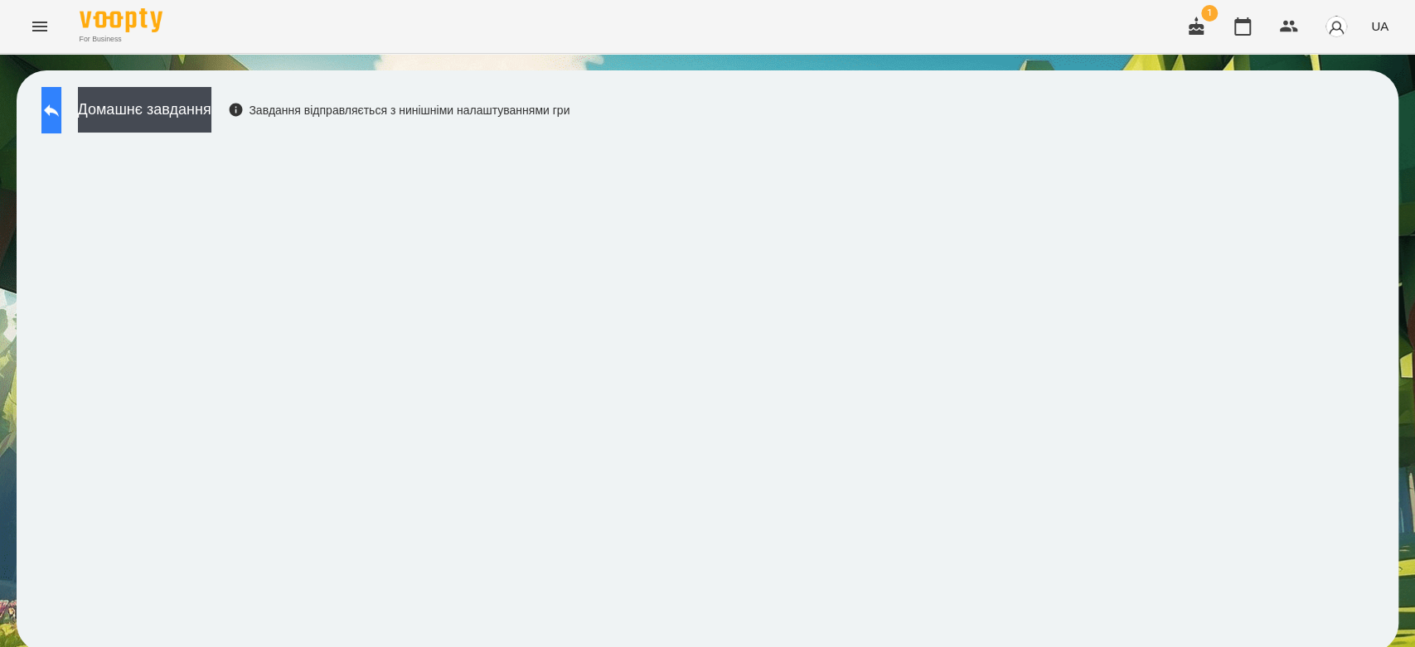
click at [59, 114] on icon at bounding box center [51, 110] width 15 height 12
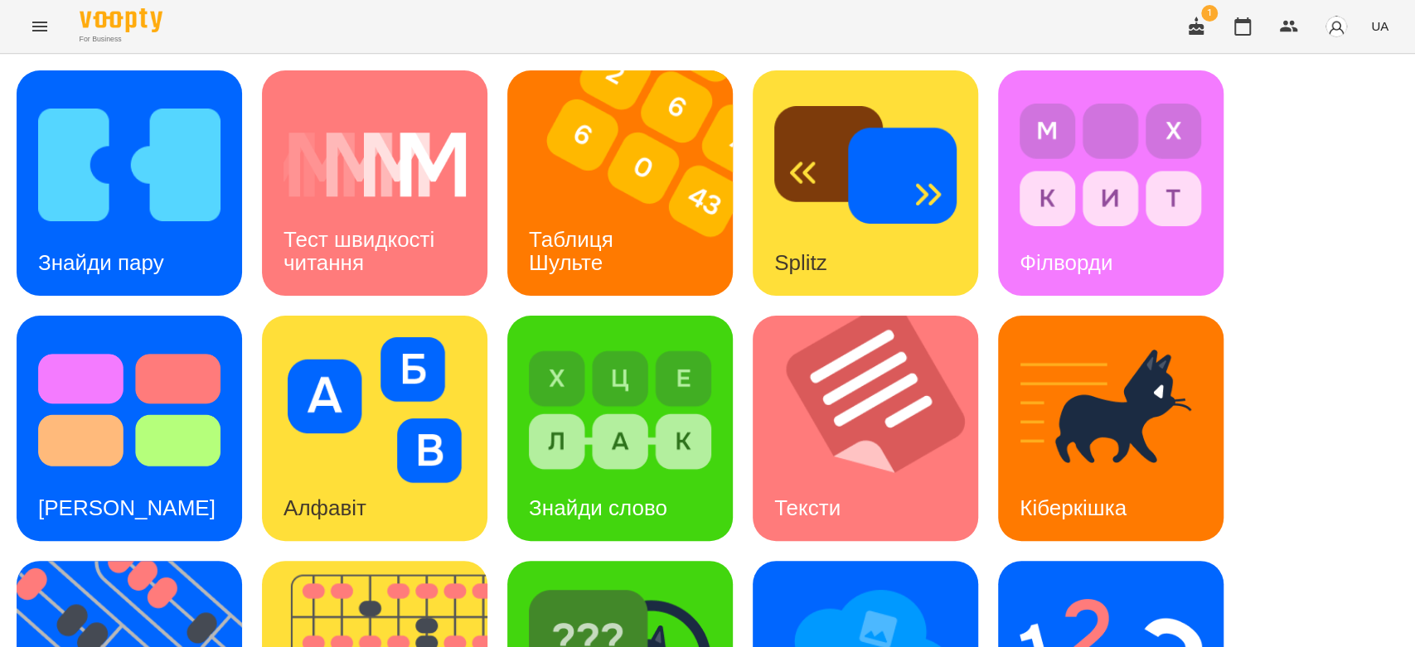
scroll to position [368, 0]
